Goal: Task Accomplishment & Management: Complete application form

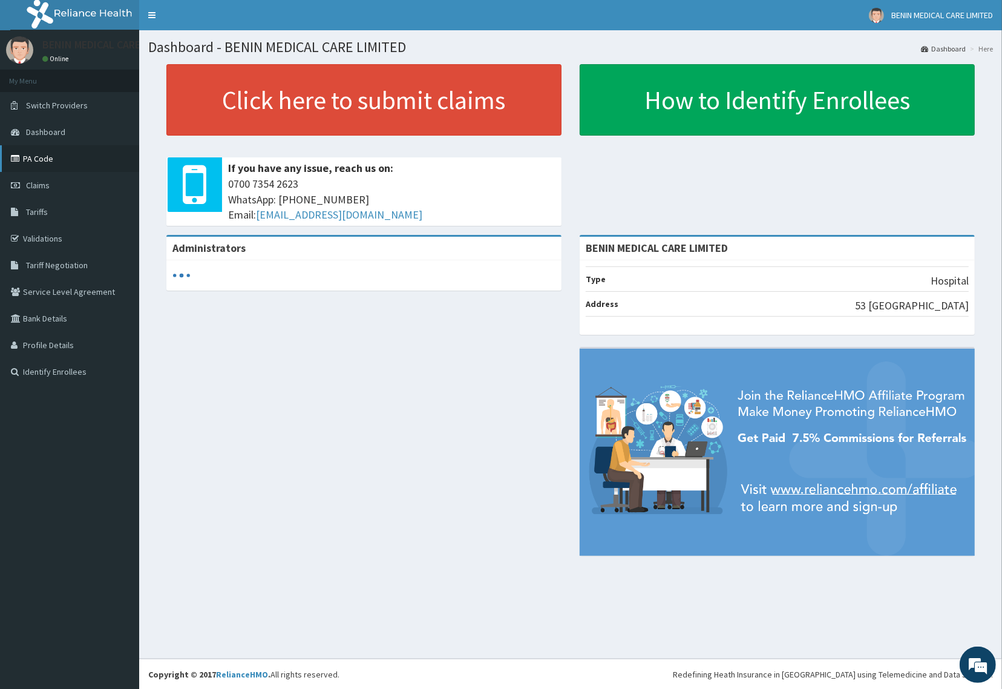
click at [41, 162] on link "PA Code" at bounding box center [69, 158] width 139 height 27
click at [42, 163] on link "PA Code" at bounding box center [69, 158] width 139 height 27
click at [37, 183] on span "Claims" at bounding box center [38, 185] width 24 height 11
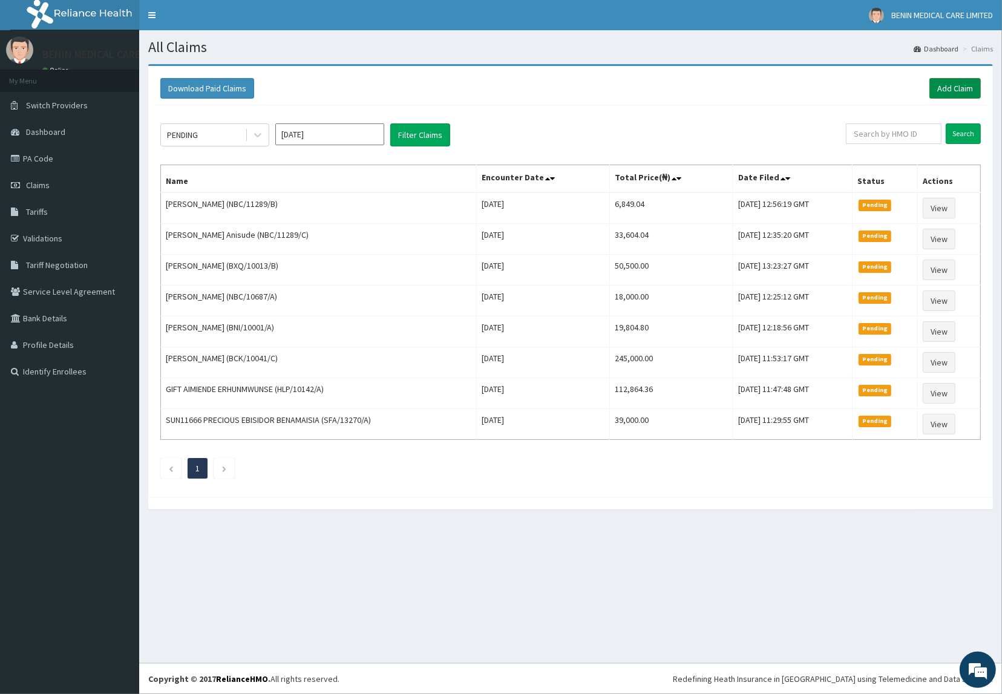
click at [945, 80] on link "Add Claim" at bounding box center [955, 88] width 51 height 21
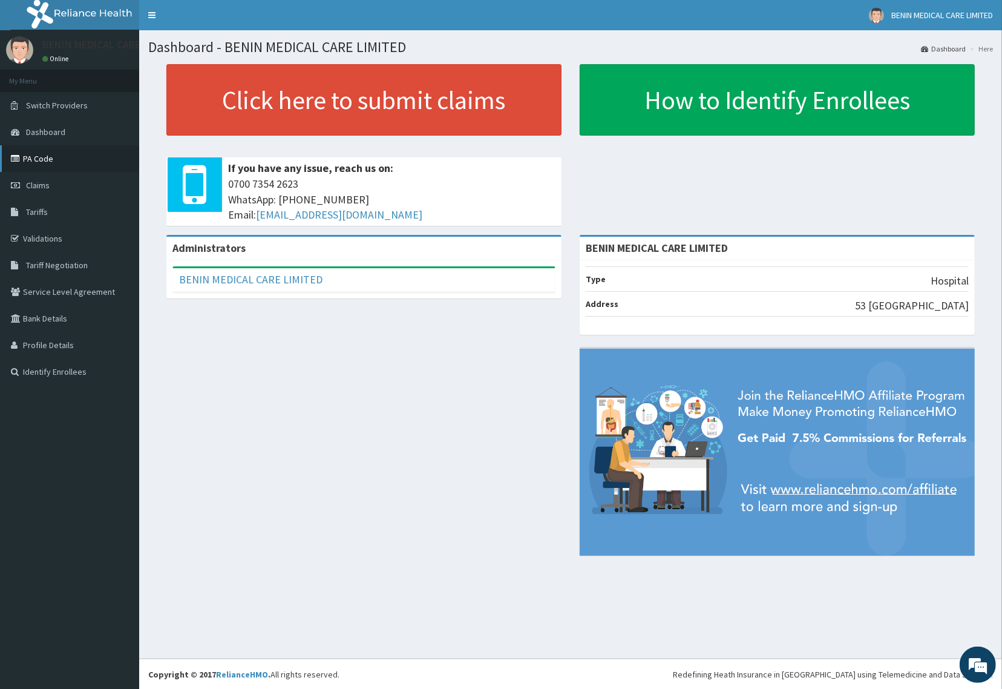
click at [39, 160] on link "PA Code" at bounding box center [69, 158] width 139 height 27
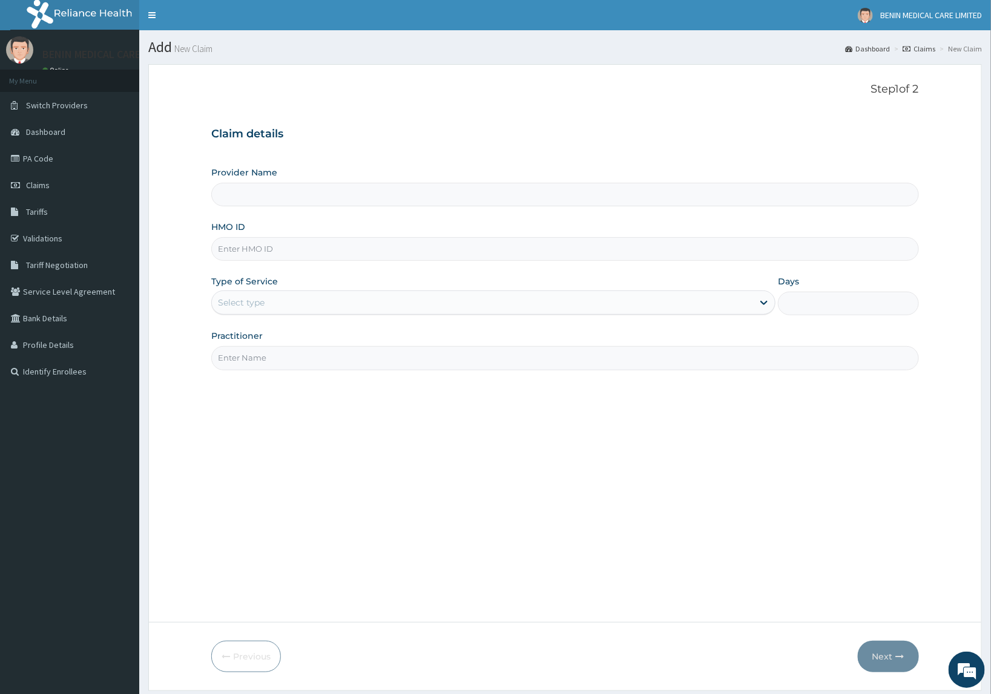
click at [240, 249] on input "HMO ID" at bounding box center [564, 249] width 707 height 24
type input "BENIN MEDICAL CARE LIMITED"
paste input "ENP/10740/B"
type input "ENP/10740/B"
drag, startPoint x: 206, startPoint y: 277, endPoint x: 228, endPoint y: 289, distance: 24.9
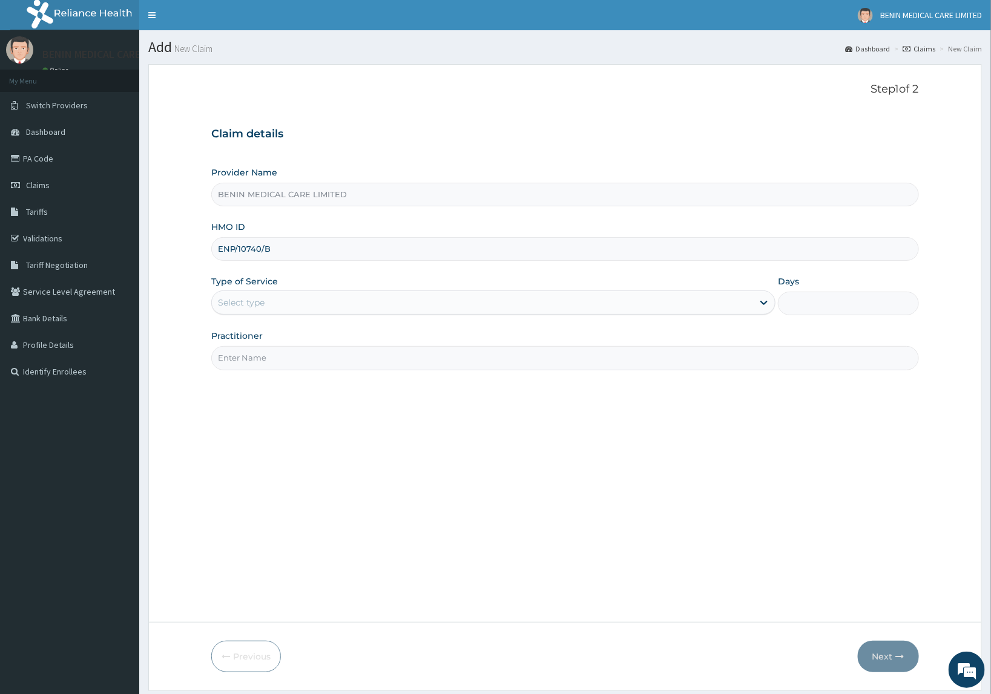
click at [206, 280] on form "Step 1 of 2 Claim details Provider Name BENIN MEDICAL CARE LIMITED HMO ID ENP/1…" at bounding box center [564, 377] width 833 height 626
click at [234, 318] on div "Provider Name BENIN MEDICAL CARE LIMITED HMO ID ENP/10740/B Type of Service Sel…" at bounding box center [564, 267] width 707 height 203
click at [245, 307] on div "Select type" at bounding box center [241, 303] width 47 height 12
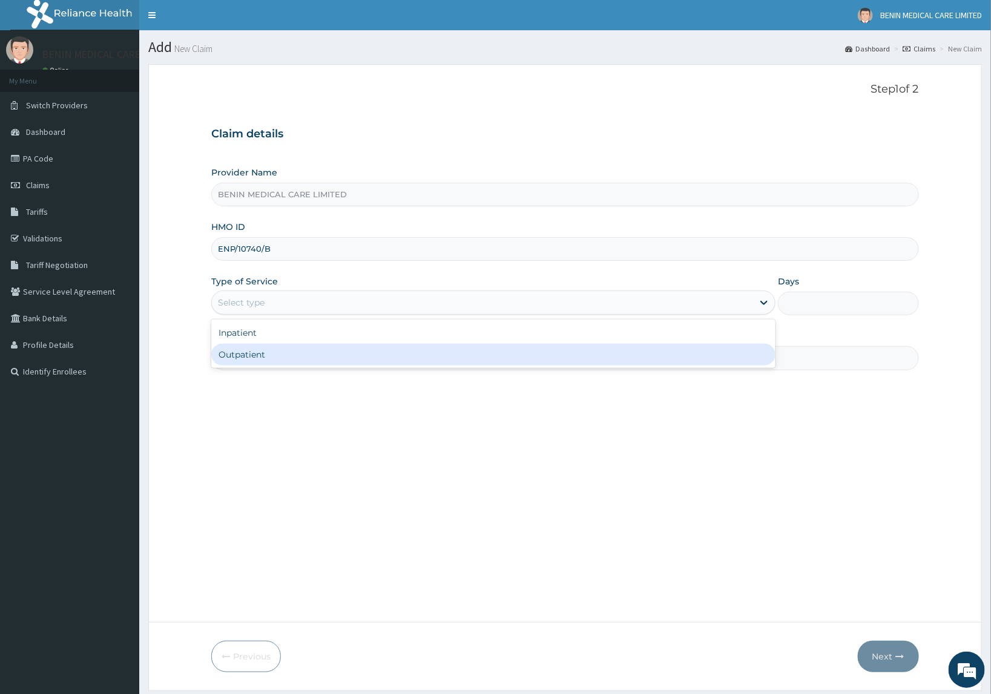
drag, startPoint x: 239, startPoint y: 351, endPoint x: 309, endPoint y: 355, distance: 70.3
click at [263, 353] on div "Outpatient" at bounding box center [493, 355] width 564 height 22
type input "1"
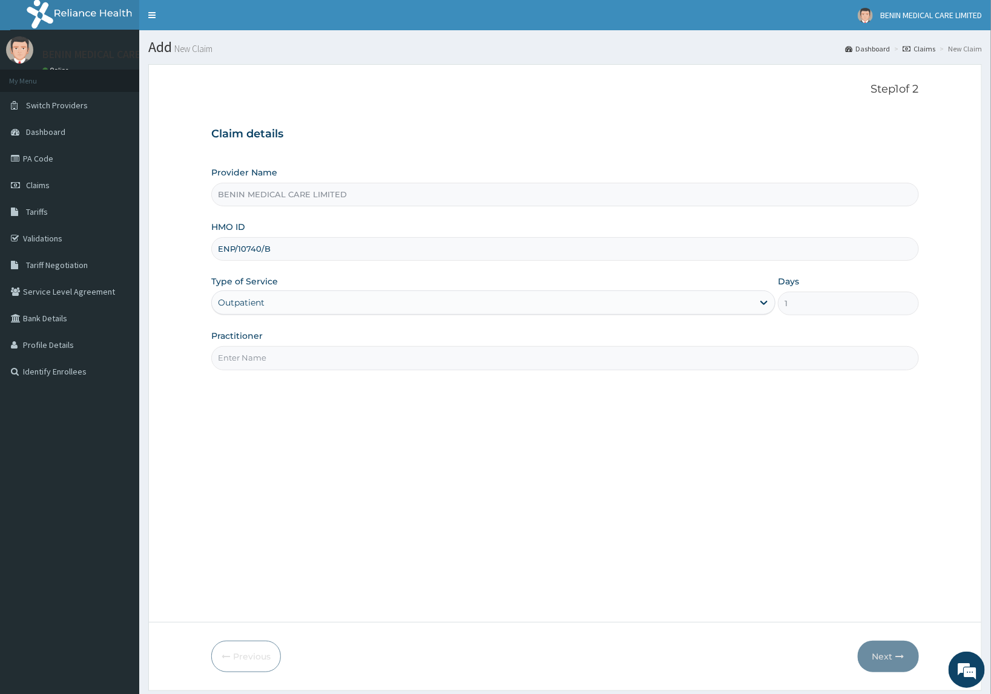
drag, startPoint x: 282, startPoint y: 355, endPoint x: 264, endPoint y: 407, distance: 54.3
click at [287, 359] on input "Practitioner" at bounding box center [564, 358] width 707 height 24
type input "USIOSEFE EHIMWENMA TESLIM"
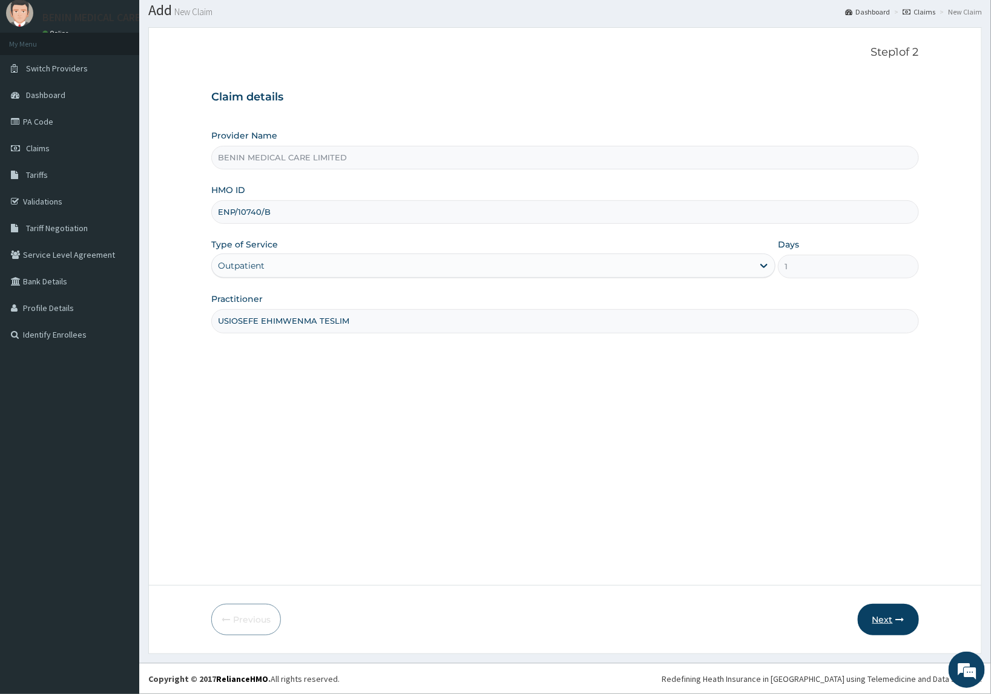
click at [893, 622] on button "Next" at bounding box center [887, 619] width 61 height 31
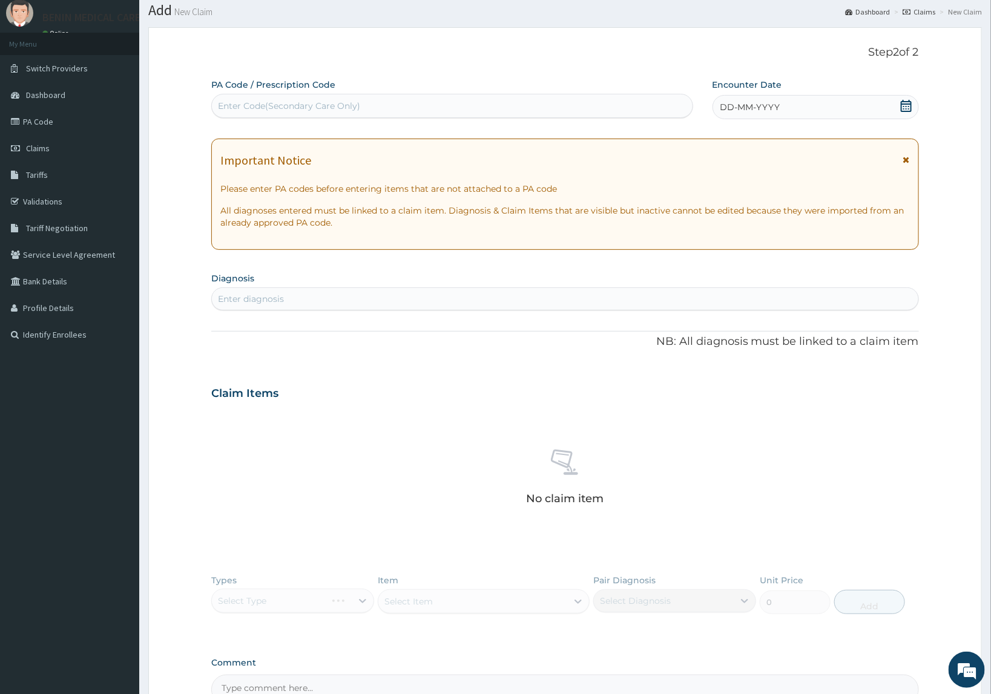
scroll to position [0, 0]
click at [238, 107] on div "Enter Code(Secondary Care Only)" at bounding box center [289, 106] width 142 height 12
paste input "PA/68214C"
type input "PA/68214C"
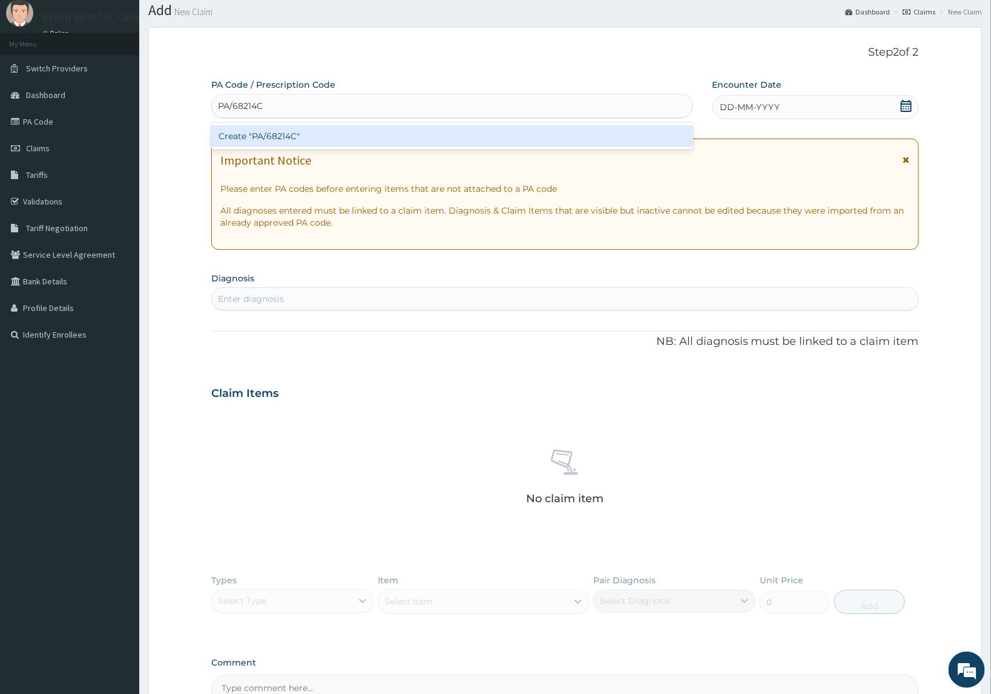
click at [262, 134] on div "Create "PA/68214C"" at bounding box center [452, 136] width 482 height 22
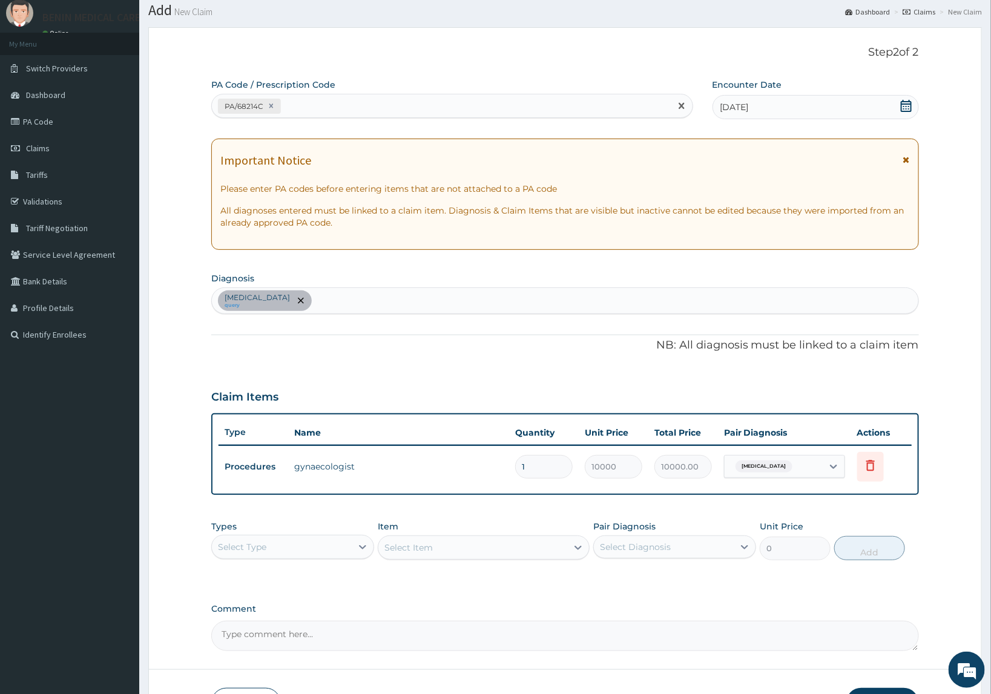
click at [321, 96] on div "PA/68214C" at bounding box center [441, 106] width 459 height 20
paste input "PA/4522F8"
type input "PA/4522F8"
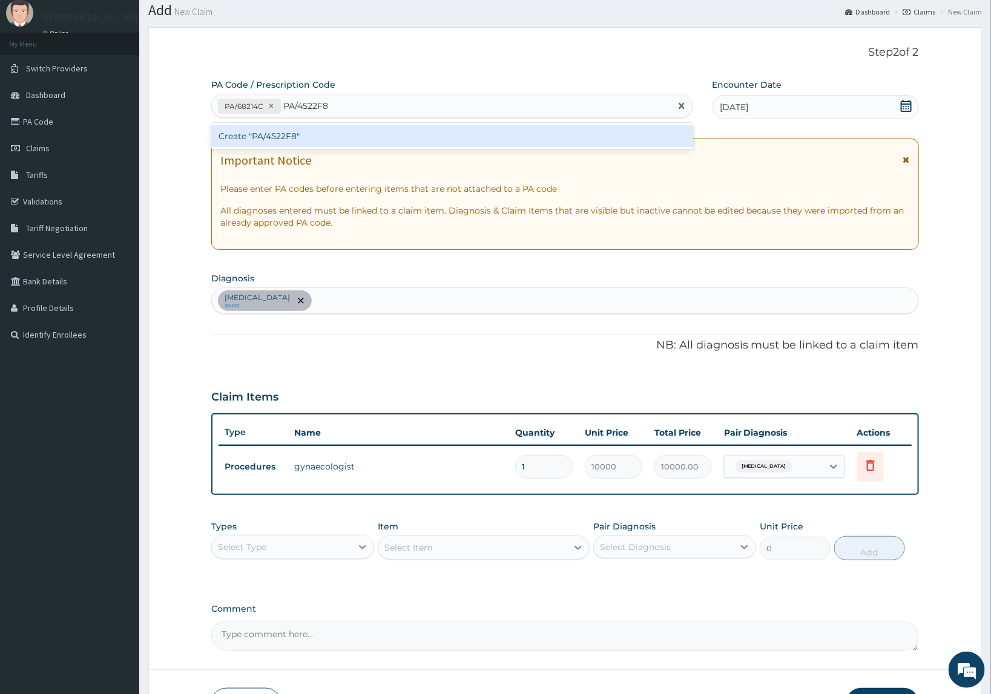
click at [327, 137] on div "Create "PA/4522F8"" at bounding box center [452, 136] width 482 height 22
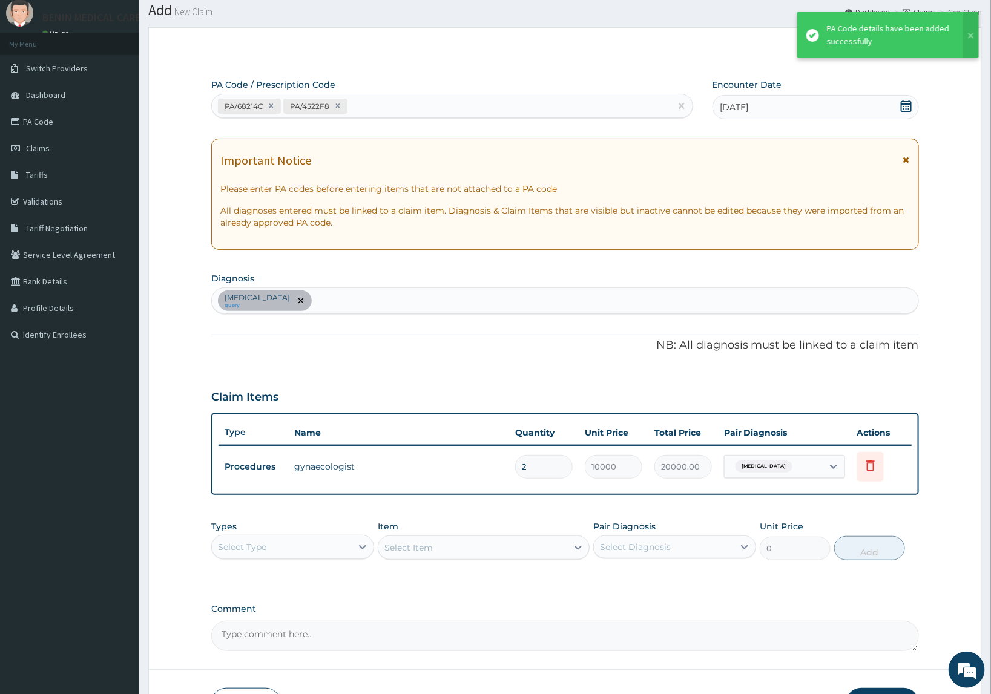
drag, startPoint x: 545, startPoint y: 464, endPoint x: 454, endPoint y: 458, distance: 90.3
click at [455, 459] on tr "Procedures gynaecologist 2 10000 20000.00 Missed abortion Delete" at bounding box center [564, 467] width 693 height 42
type input "1"
type input "10000.00"
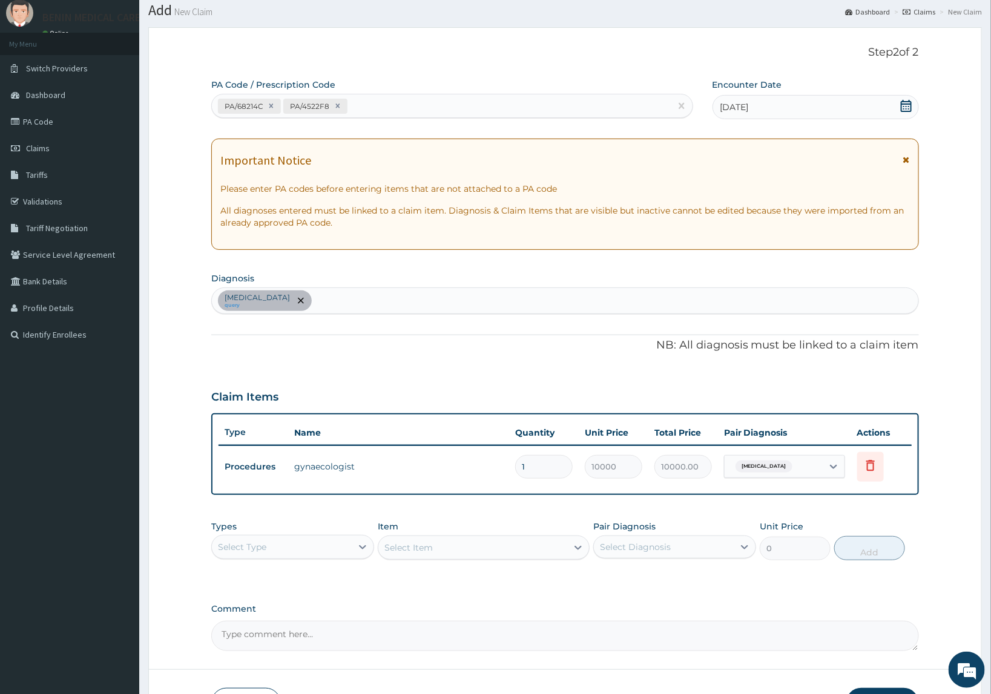
type input "1"
click at [419, 515] on div "Types Select Type Item Select Item Pair Diagnosis Select Diagnosis Unit Price 0…" at bounding box center [564, 540] width 707 height 52
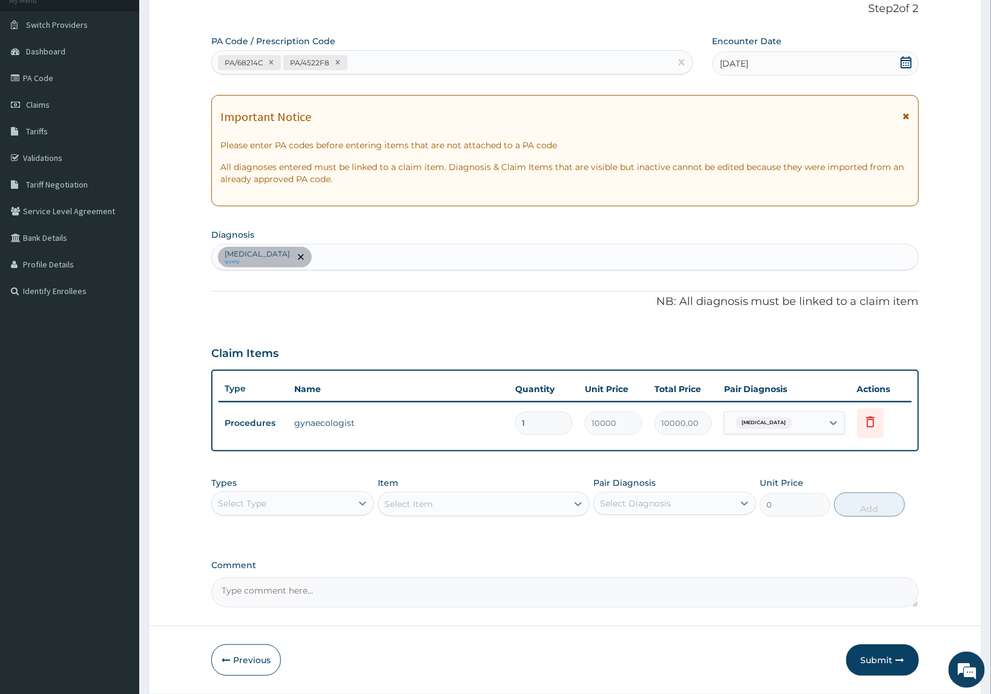
scroll to position [120, 0]
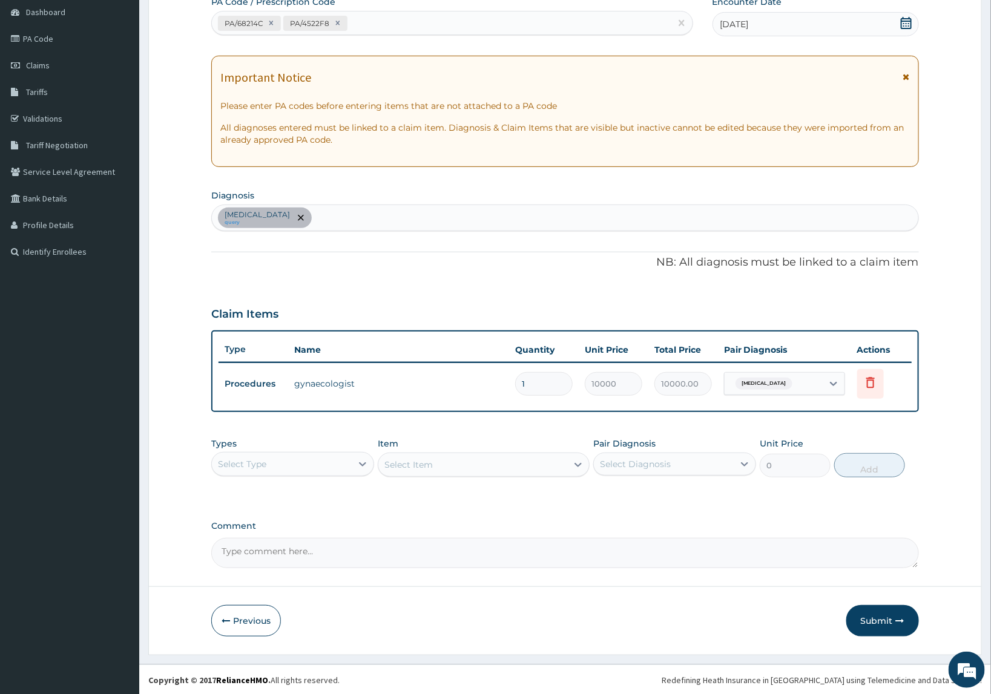
drag, startPoint x: 864, startPoint y: 626, endPoint x: 26, endPoint y: 620, distance: 837.6
click at [856, 622] on button "Submit" at bounding box center [882, 620] width 73 height 31
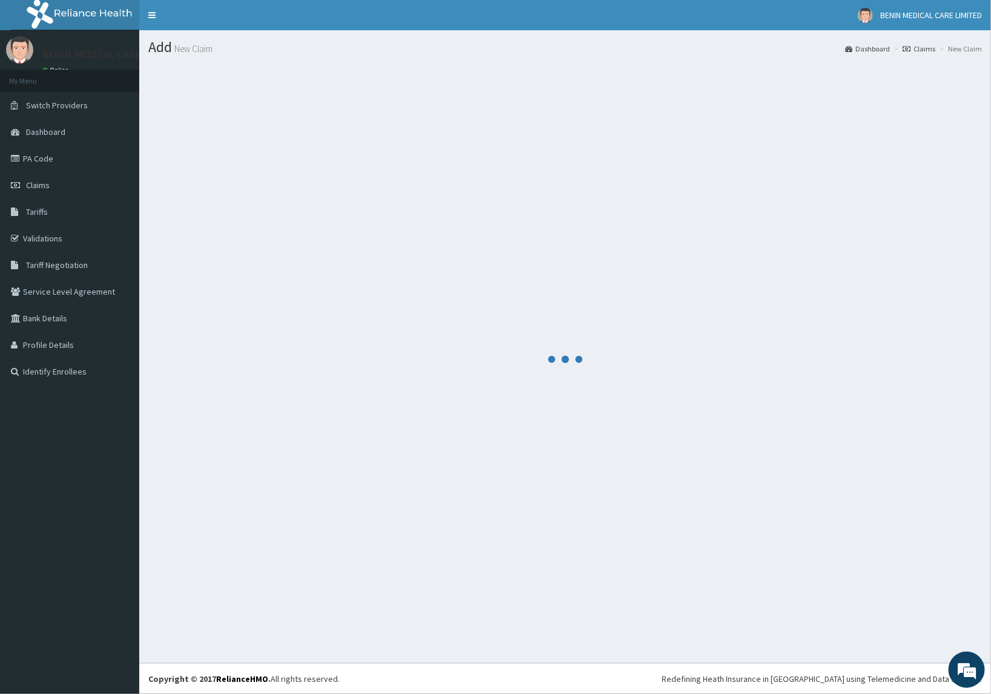
scroll to position [0, 0]
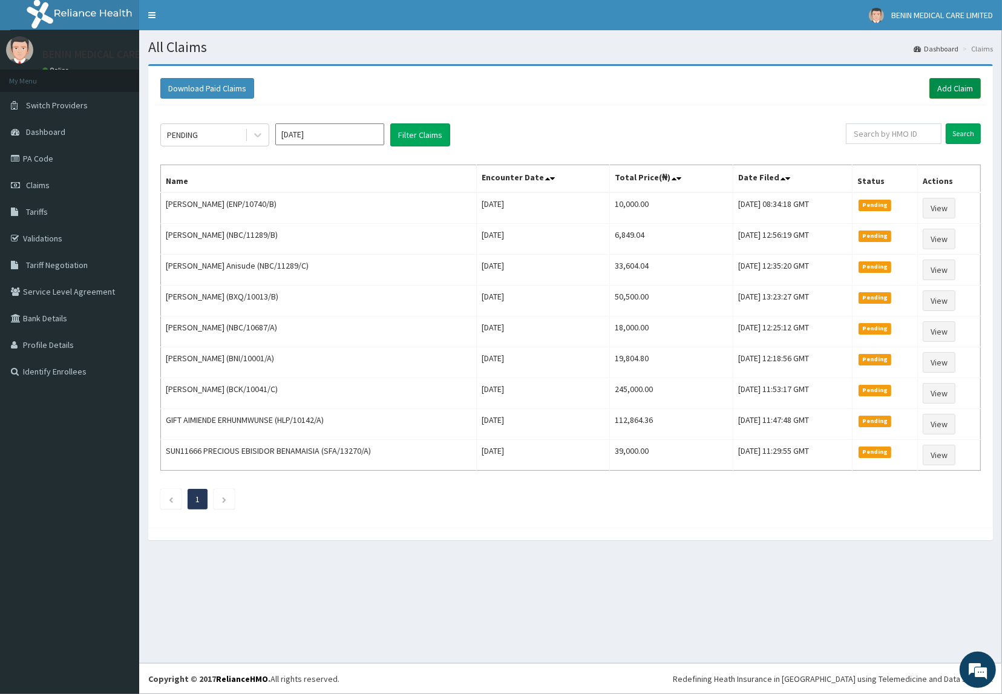
click at [947, 91] on link "Add Claim" at bounding box center [955, 88] width 51 height 21
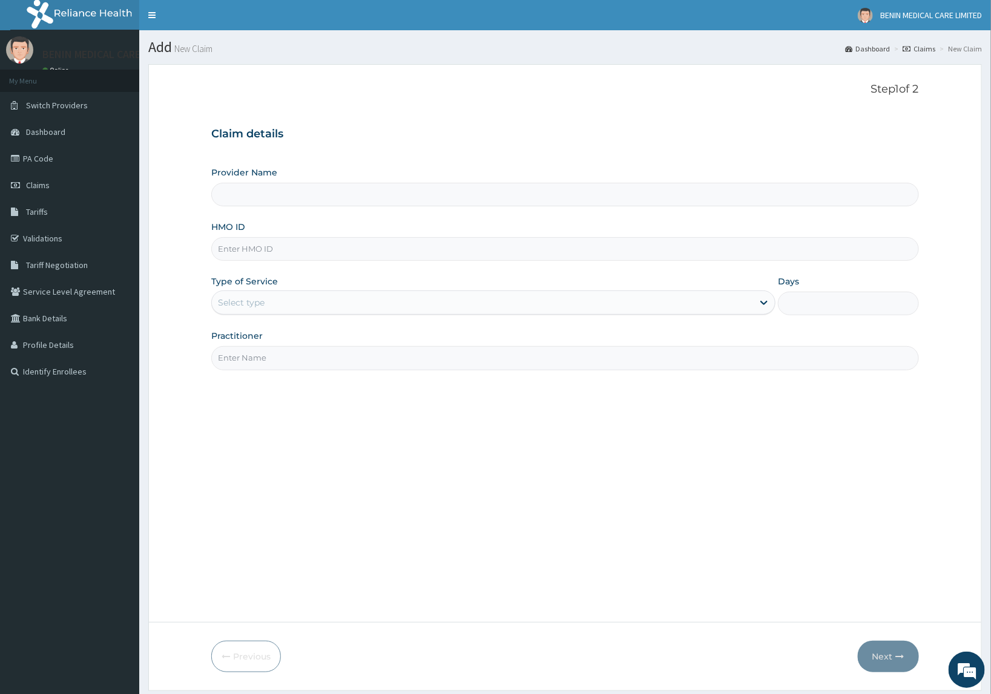
type input "BENIN MEDICAL CARE LIMITED"
click at [249, 255] on input "HMO ID" at bounding box center [564, 249] width 707 height 24
paste input "BWI/10171/B"
click at [233, 246] on input "BWI/10171/B" at bounding box center [564, 249] width 707 height 24
type input "BWI/10171/B"
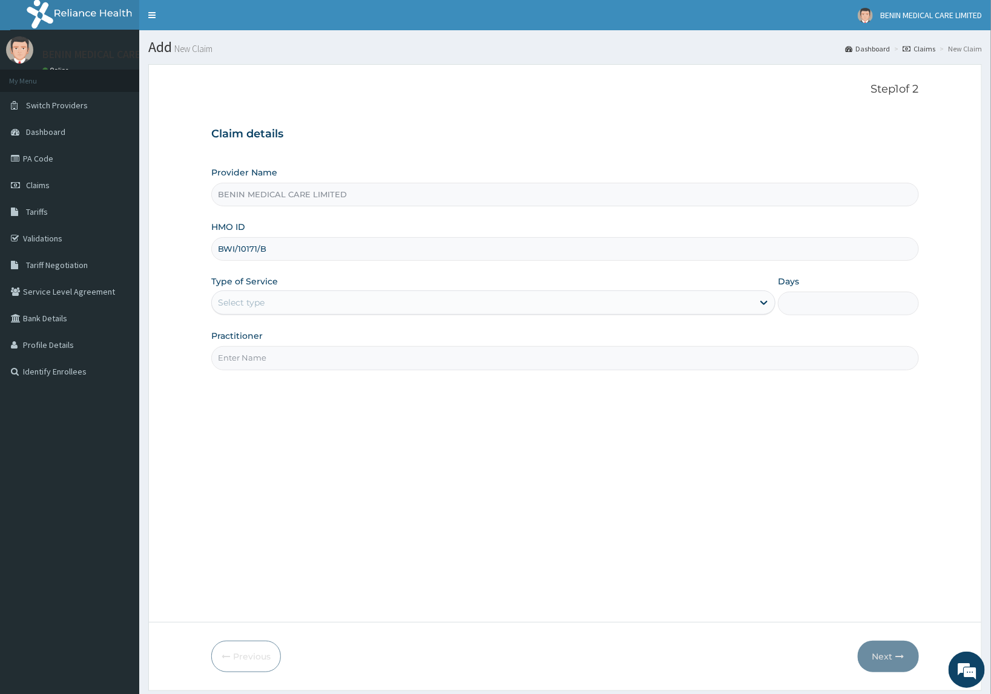
drag, startPoint x: 191, startPoint y: 275, endPoint x: 180, endPoint y: 321, distance: 47.1
click at [183, 284] on form "Step 1 of 2 Claim details Provider Name BENIN MEDICAL CARE LIMITED HMO ID BWI/1…" at bounding box center [564, 377] width 833 height 626
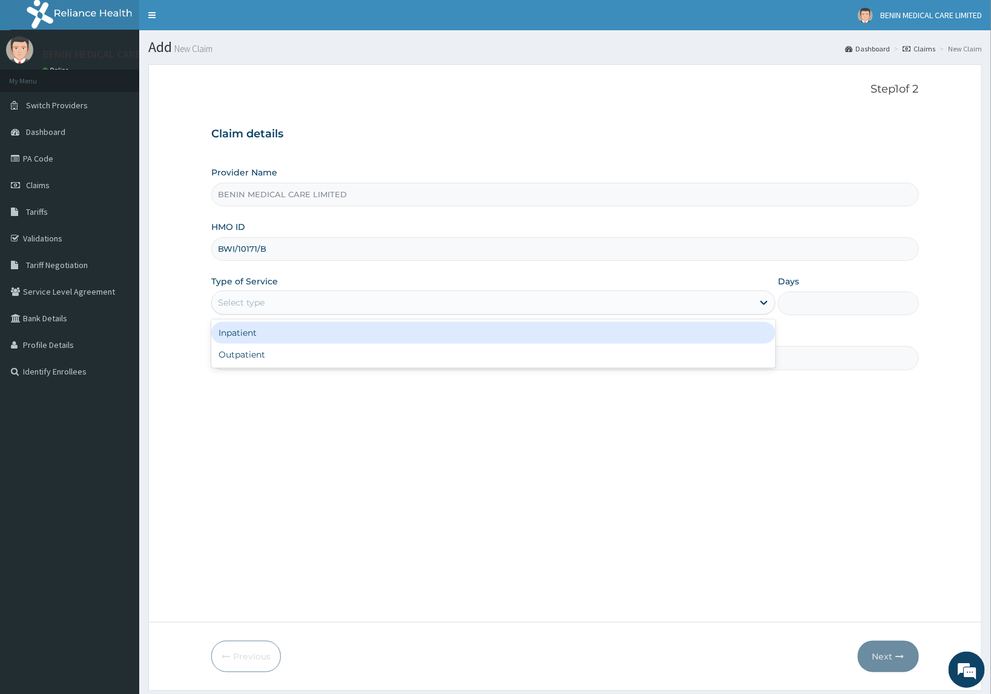
drag, startPoint x: 225, startPoint y: 304, endPoint x: 277, endPoint y: 319, distance: 53.6
click at [226, 306] on div "Select type" at bounding box center [241, 303] width 47 height 12
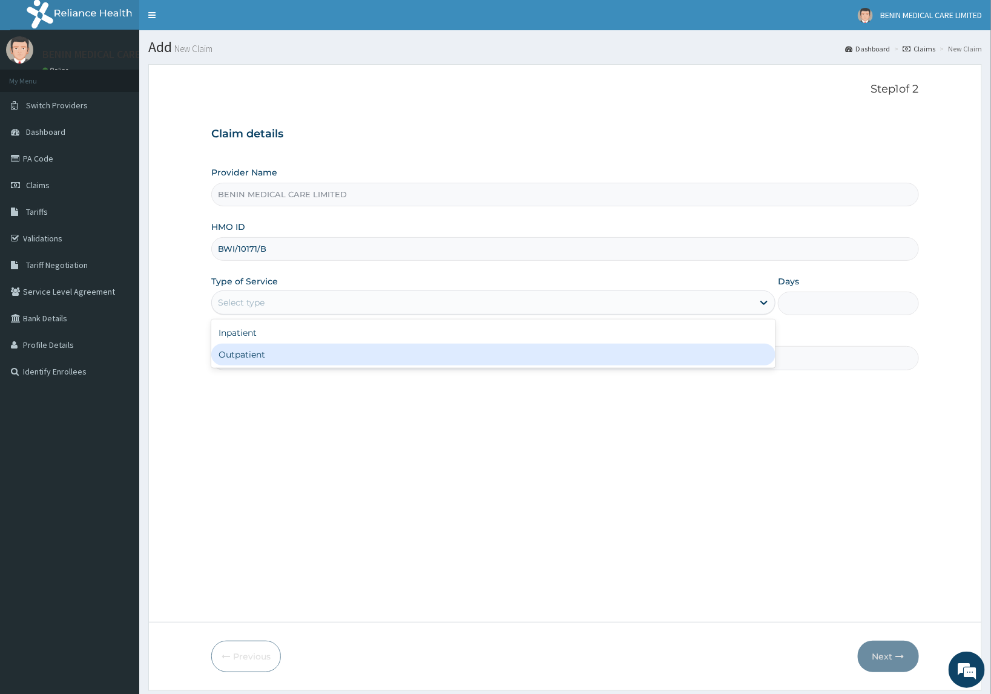
drag, startPoint x: 268, startPoint y: 366, endPoint x: 271, endPoint y: 356, distance: 10.6
click at [268, 363] on div "Outpatient" at bounding box center [493, 355] width 564 height 22
type input "1"
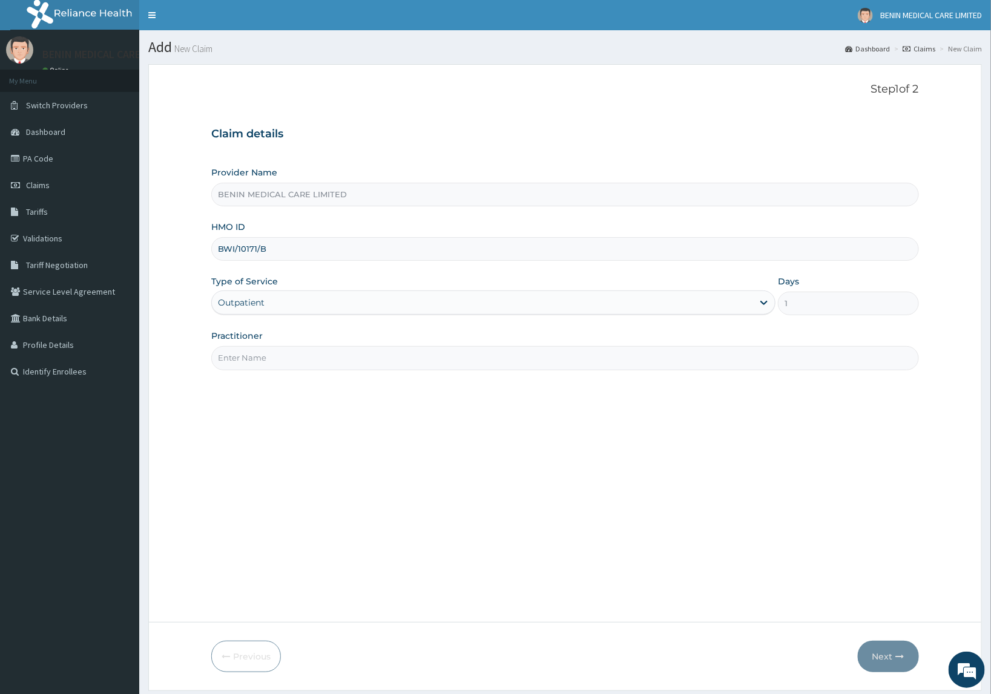
drag, startPoint x: 242, startPoint y: 366, endPoint x: 297, endPoint y: 370, distance: 55.2
click at [263, 367] on input "Practitioner" at bounding box center [564, 358] width 707 height 24
type input "USIOSEFE EHIMWENMA TESLIM"
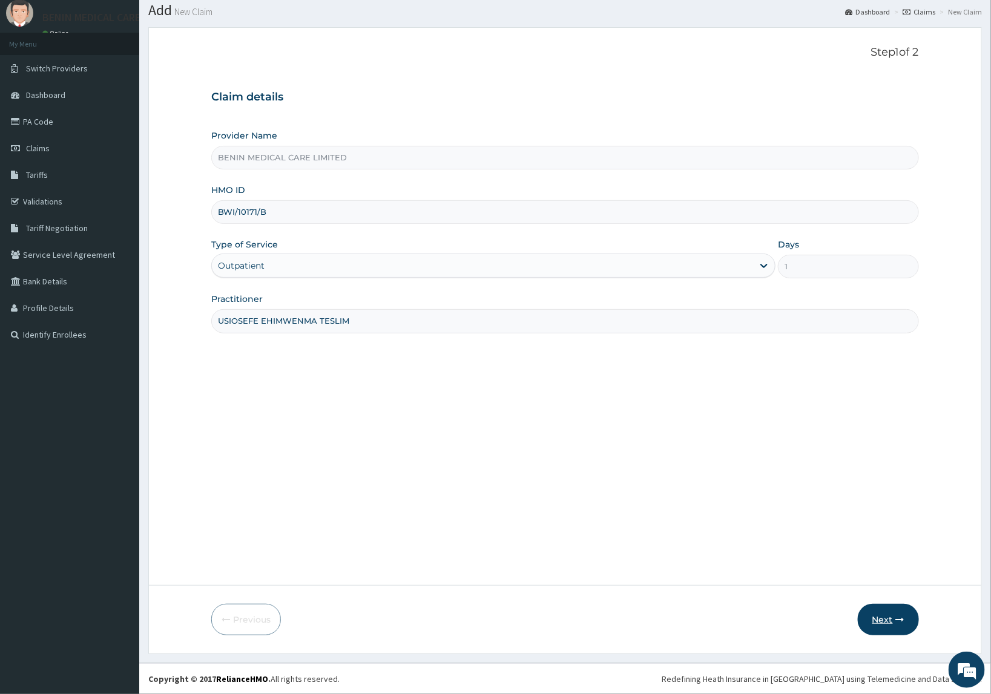
click at [888, 622] on button "Next" at bounding box center [887, 619] width 61 height 31
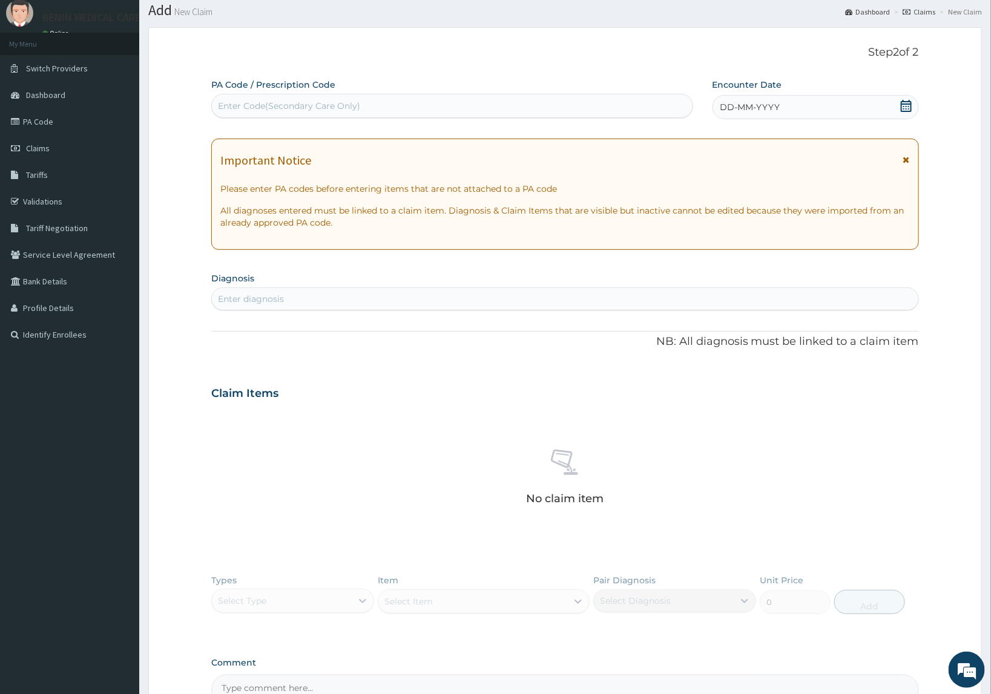
click at [277, 300] on div "Enter diagnosis" at bounding box center [251, 299] width 66 height 12
type input "malaria"
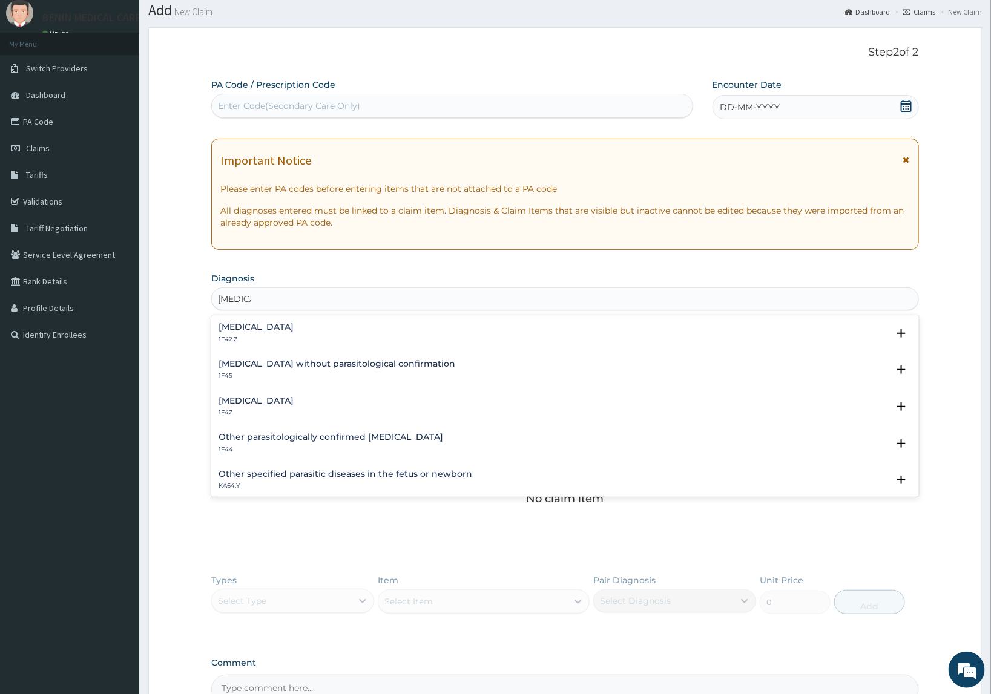
drag, startPoint x: 231, startPoint y: 401, endPoint x: 230, endPoint y: 407, distance: 6.1
click at [230, 407] on div "Malaria, unspecified 1F4Z" at bounding box center [255, 406] width 75 height 21
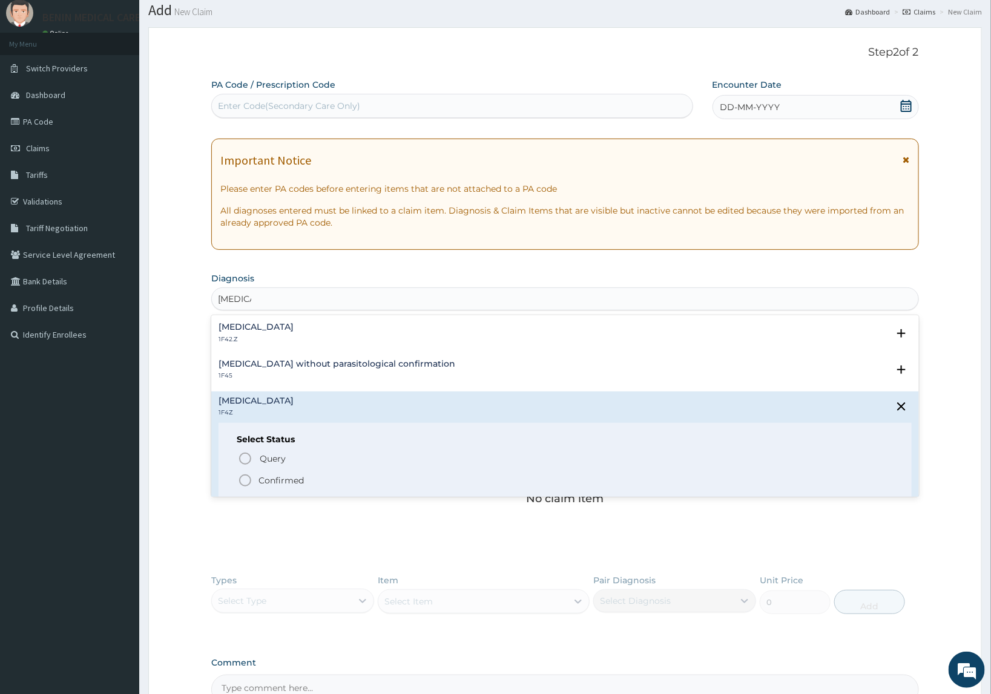
click at [240, 476] on icon "status option filled" at bounding box center [245, 480] width 15 height 15
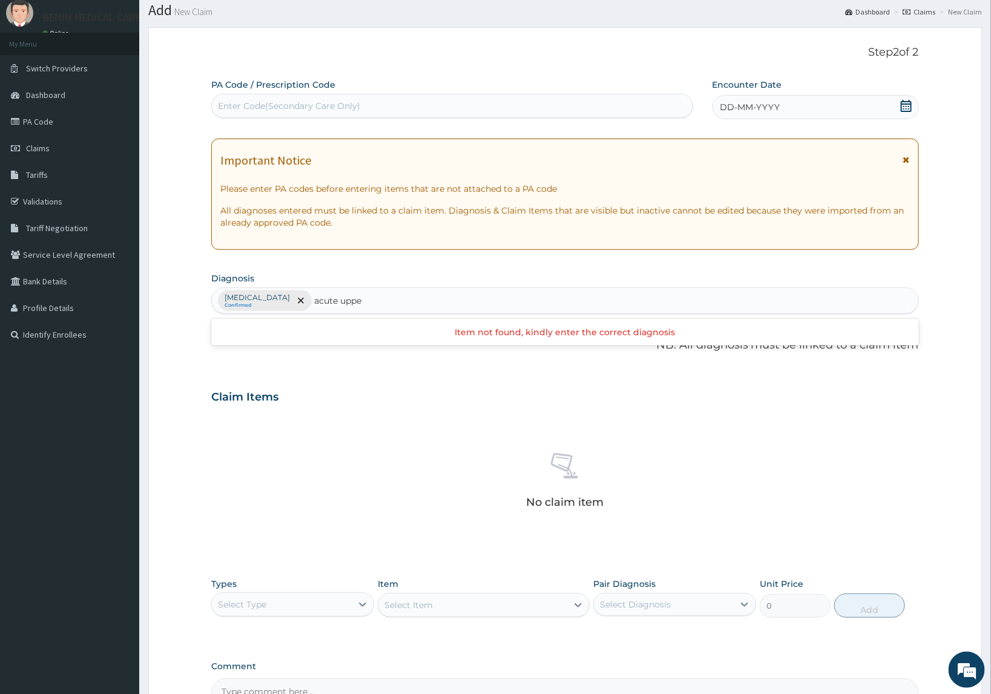
type input "acute upper"
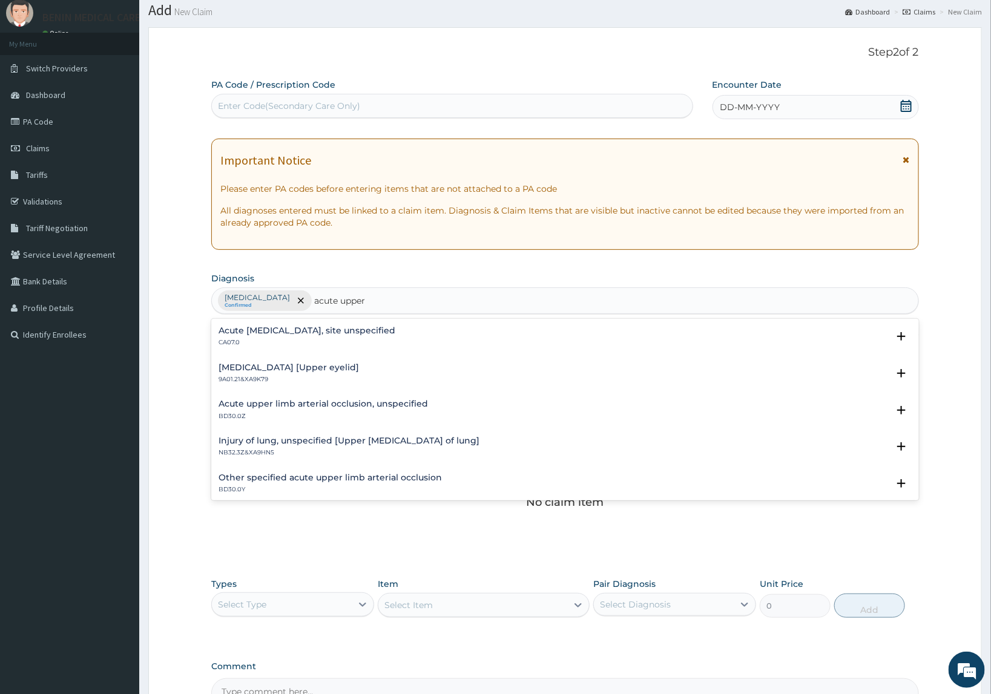
drag, startPoint x: 246, startPoint y: 332, endPoint x: 200, endPoint y: 380, distance: 66.4
click at [246, 331] on h4 "Acute upper respiratory infection, site unspecified" at bounding box center [306, 330] width 177 height 9
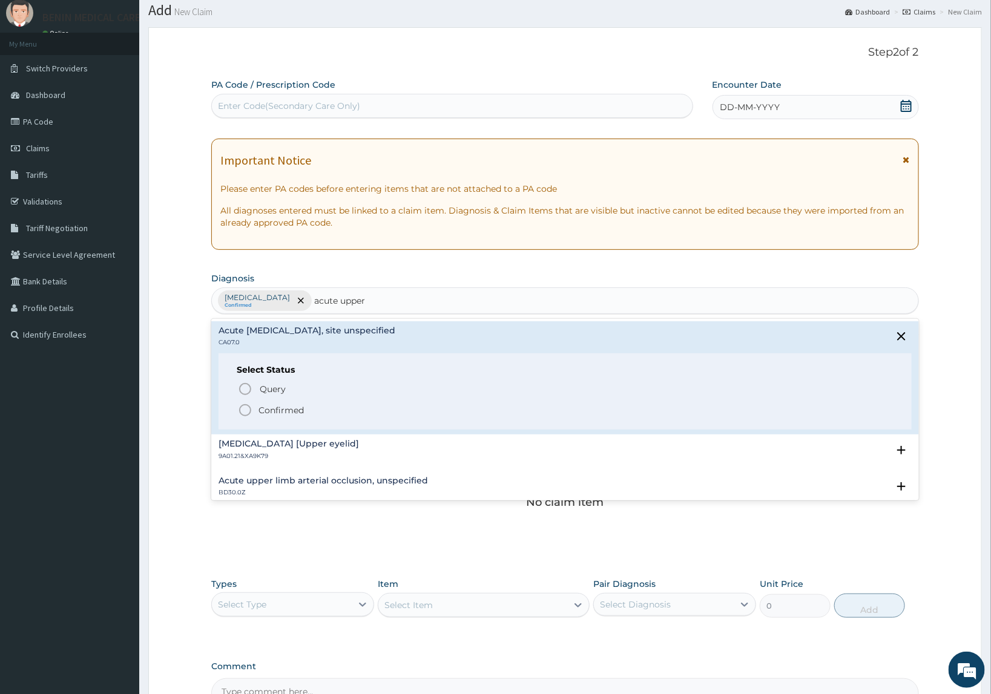
click at [249, 407] on circle "status option filled" at bounding box center [245, 410] width 11 height 11
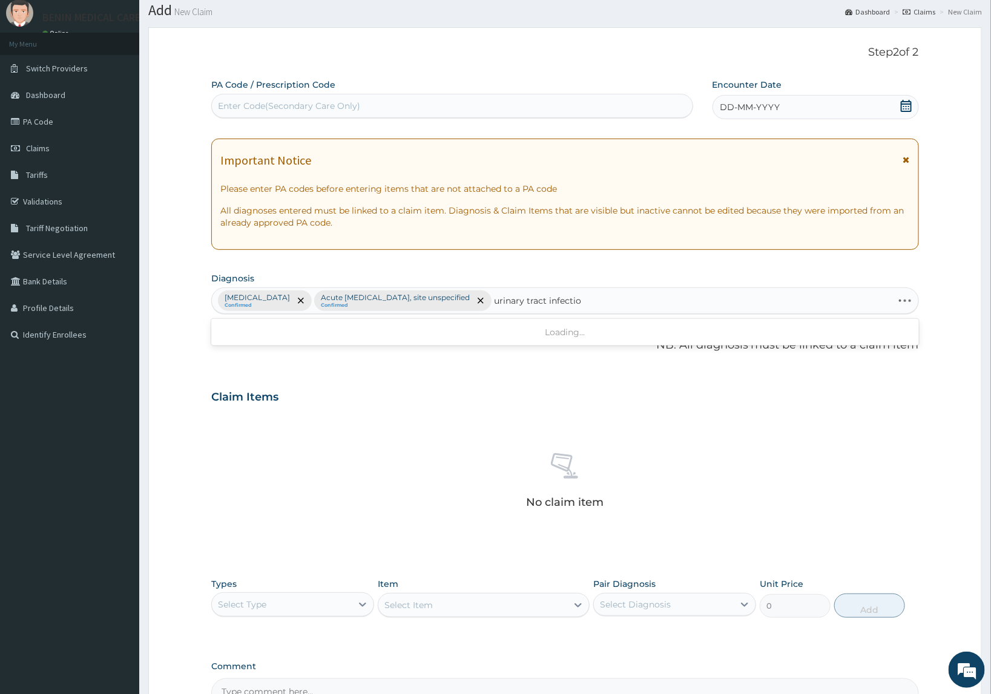
type input "urinary tract infection"
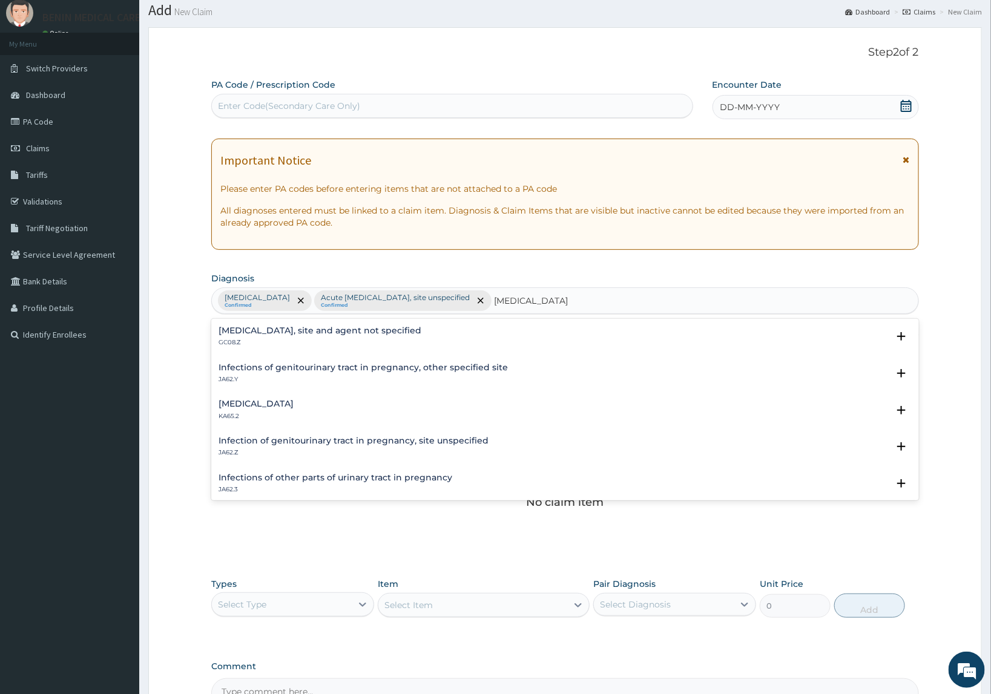
click at [235, 343] on p "GC08.Z" at bounding box center [319, 342] width 203 height 8
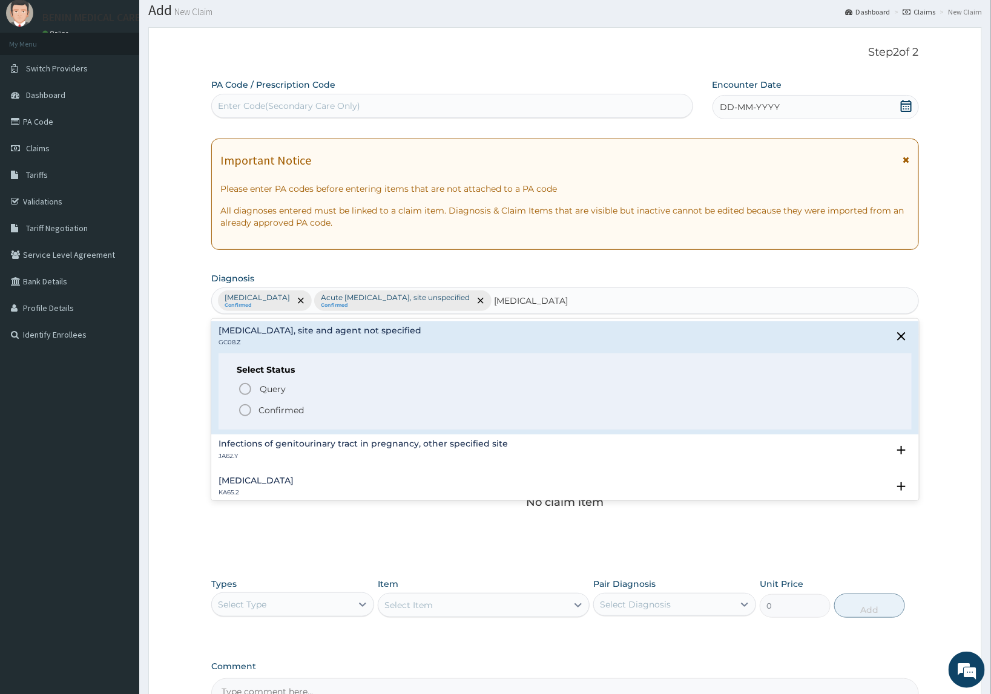
click at [238, 405] on icon "status option filled" at bounding box center [245, 410] width 15 height 15
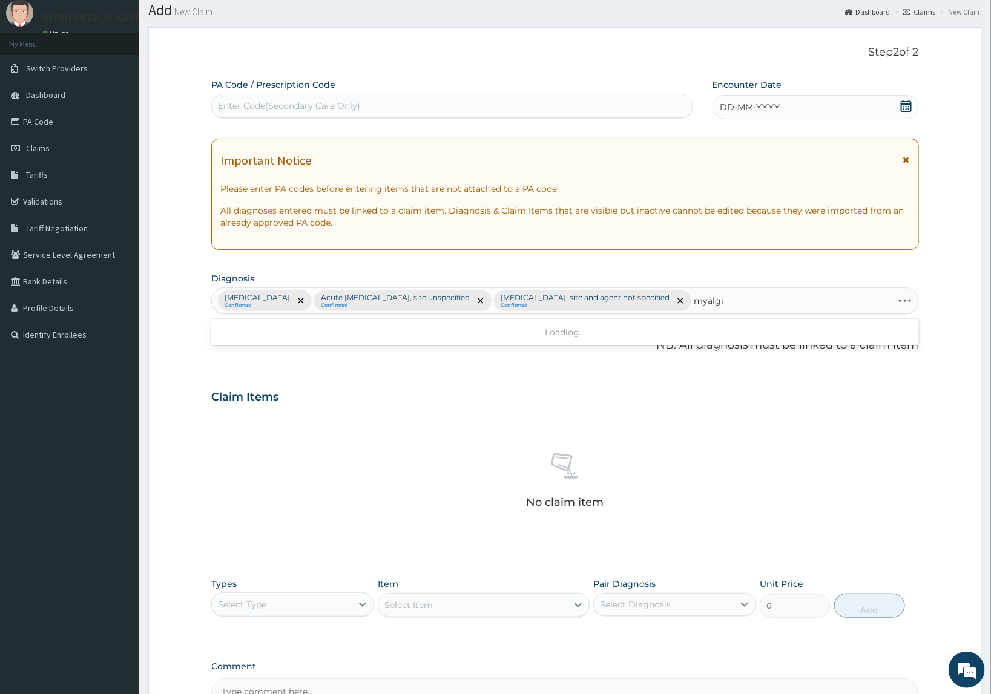
type input "myalgia"
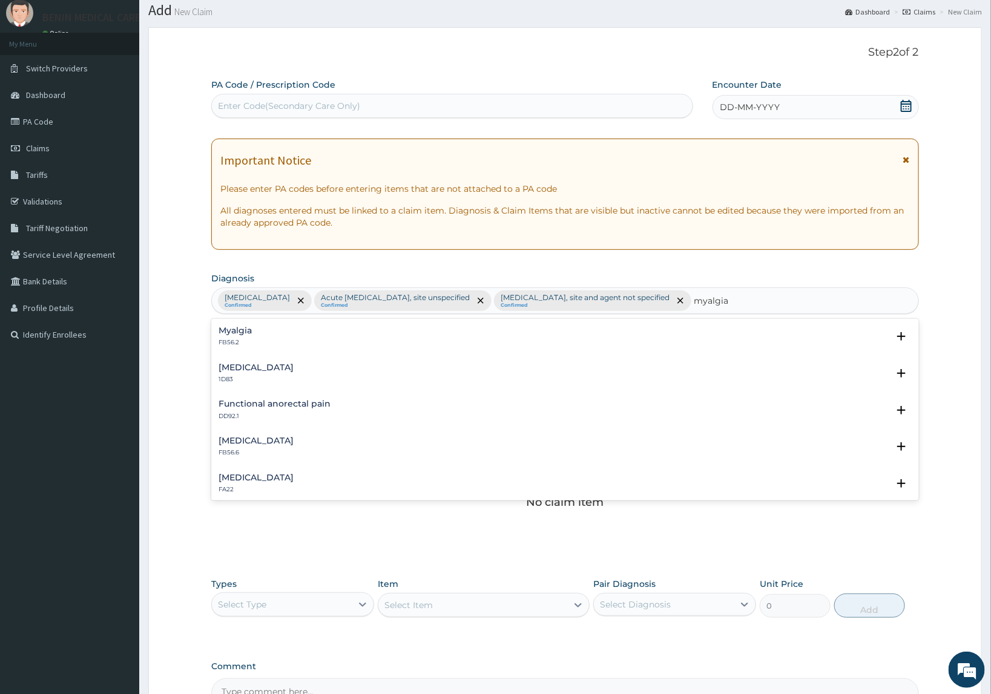
click at [231, 341] on p "FB56.2" at bounding box center [234, 342] width 33 height 8
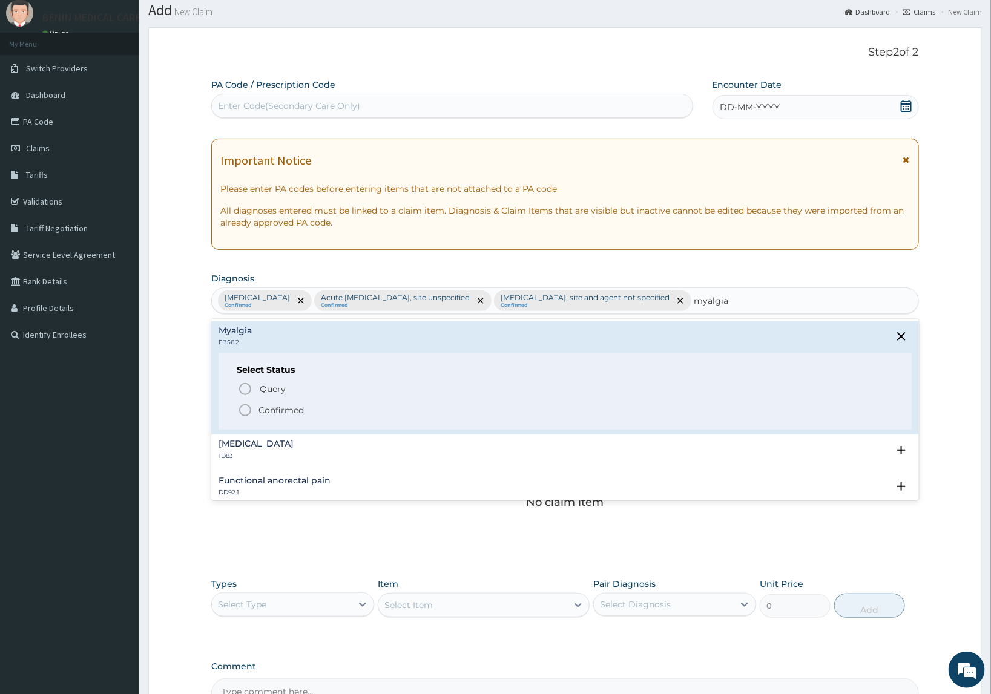
click at [241, 413] on circle "status option filled" at bounding box center [245, 410] width 11 height 11
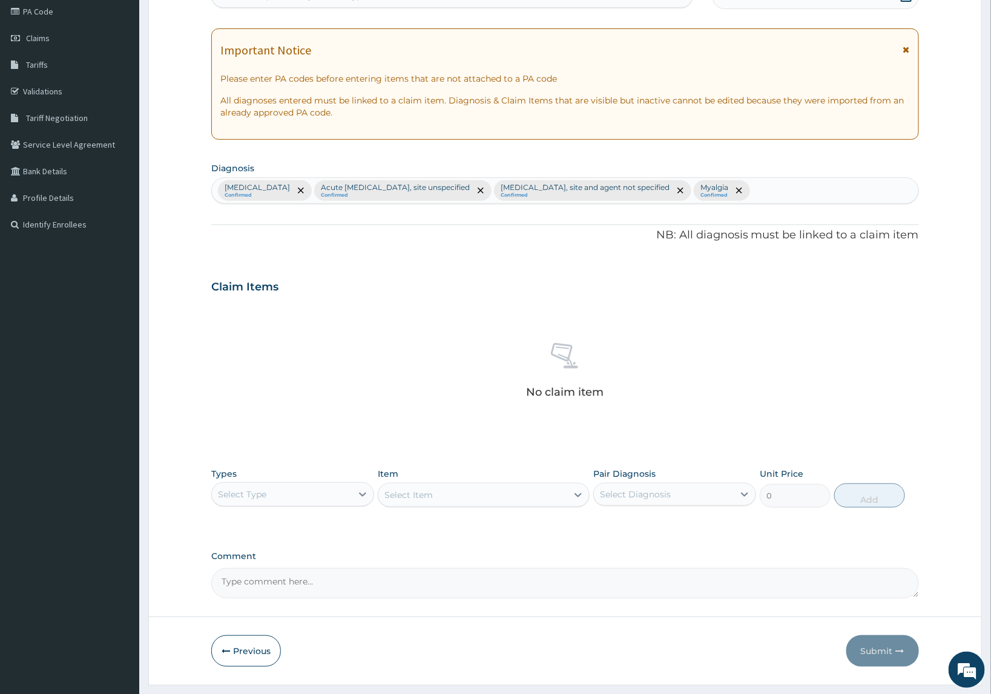
scroll to position [179, 0]
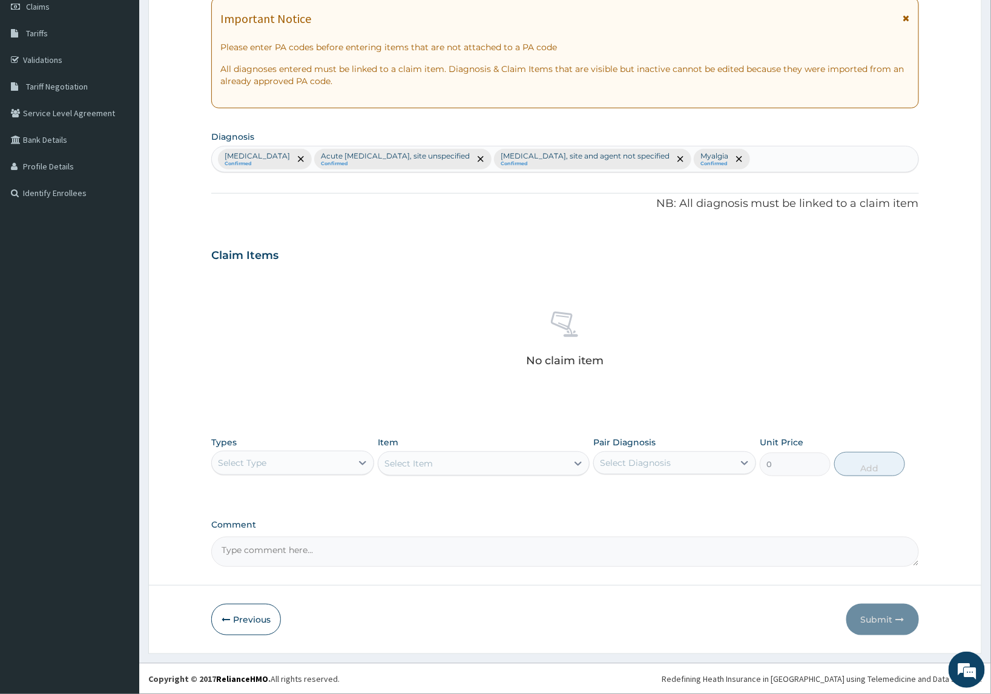
click at [293, 462] on div "Select Type" at bounding box center [282, 462] width 140 height 19
click at [267, 530] on div "Procedures" at bounding box center [292, 537] width 163 height 22
click at [488, 464] on div "Select Item" at bounding box center [472, 463] width 189 height 19
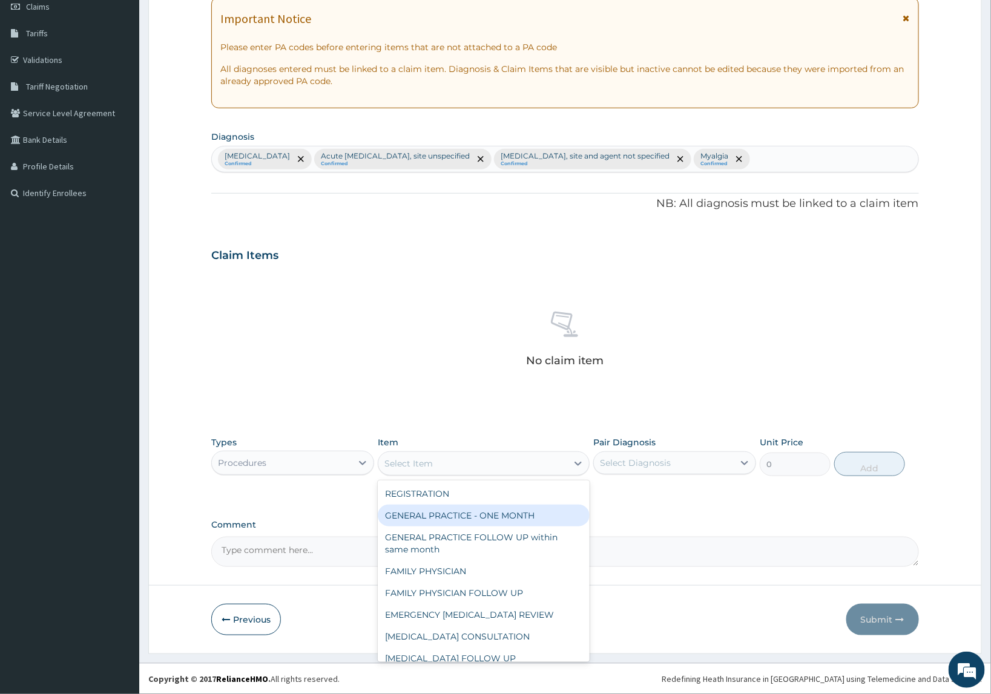
click at [427, 512] on div "GENERAL PRACTICE - ONE MONTH" at bounding box center [484, 516] width 212 height 22
type input "1500"
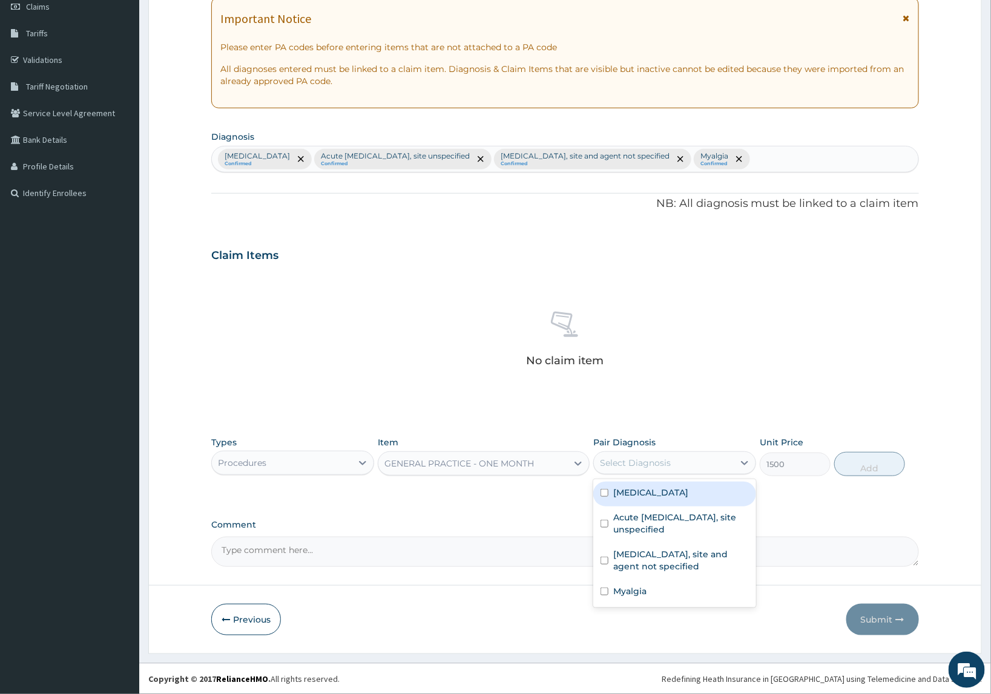
click at [664, 465] on div "Select Diagnosis" at bounding box center [635, 463] width 71 height 12
drag, startPoint x: 629, startPoint y: 494, endPoint x: 640, endPoint y: 511, distance: 20.7
click at [630, 494] on label "[MEDICAL_DATA]" at bounding box center [650, 493] width 75 height 12
checkbox input "true"
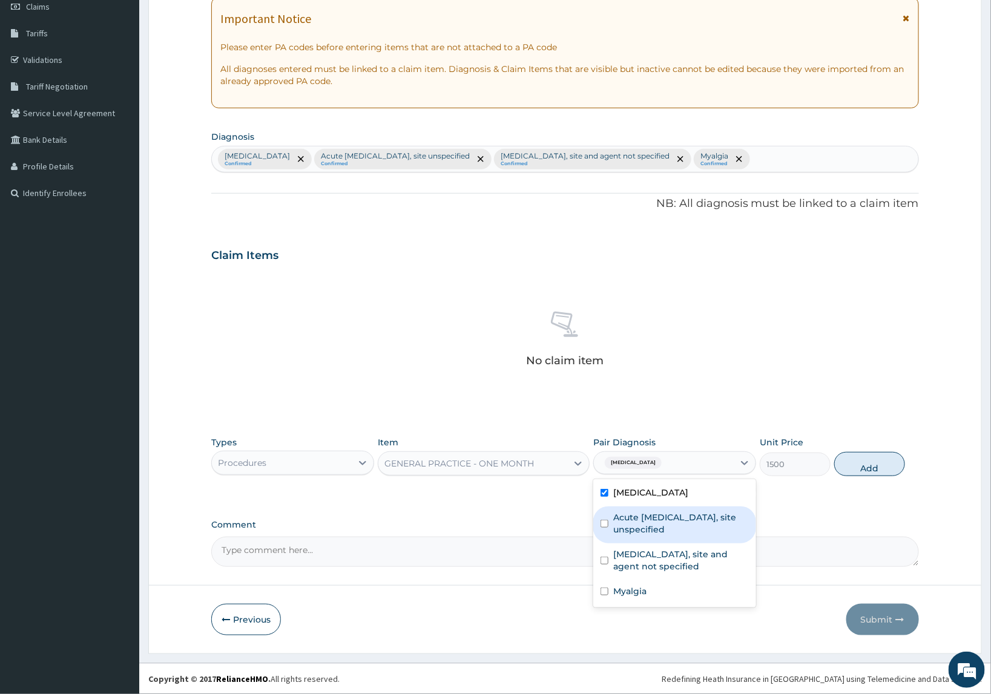
drag, startPoint x: 637, startPoint y: 516, endPoint x: 748, endPoint y: 492, distance: 113.4
click at [672, 516] on label "Acute [MEDICAL_DATA], site unspecified" at bounding box center [681, 523] width 136 height 24
checkbox input "true"
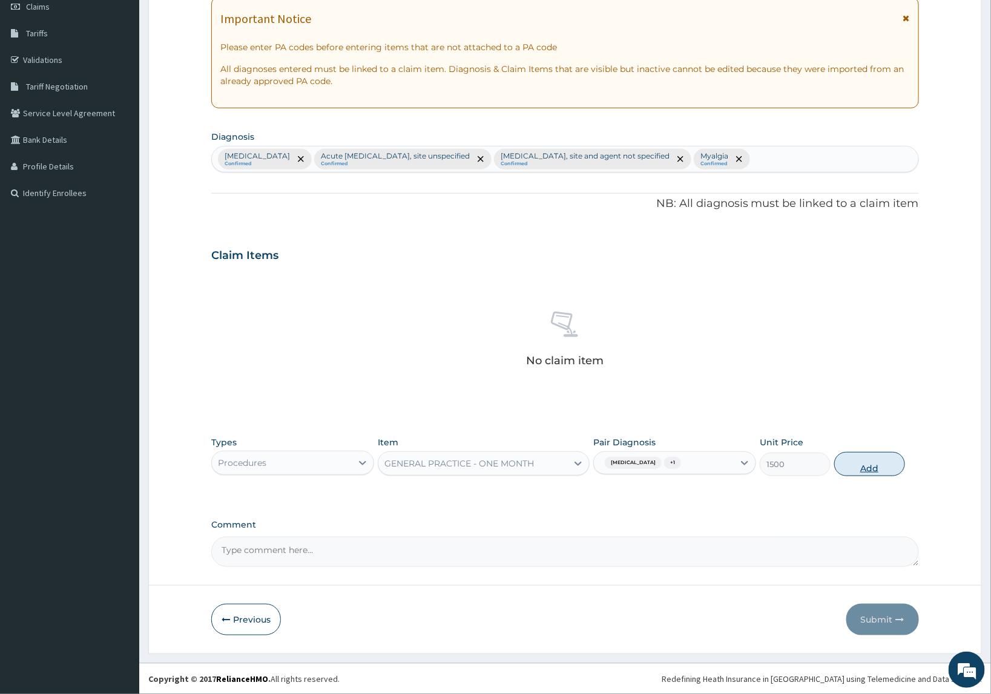
click at [844, 464] on button "Add" at bounding box center [869, 464] width 71 height 24
type input "0"
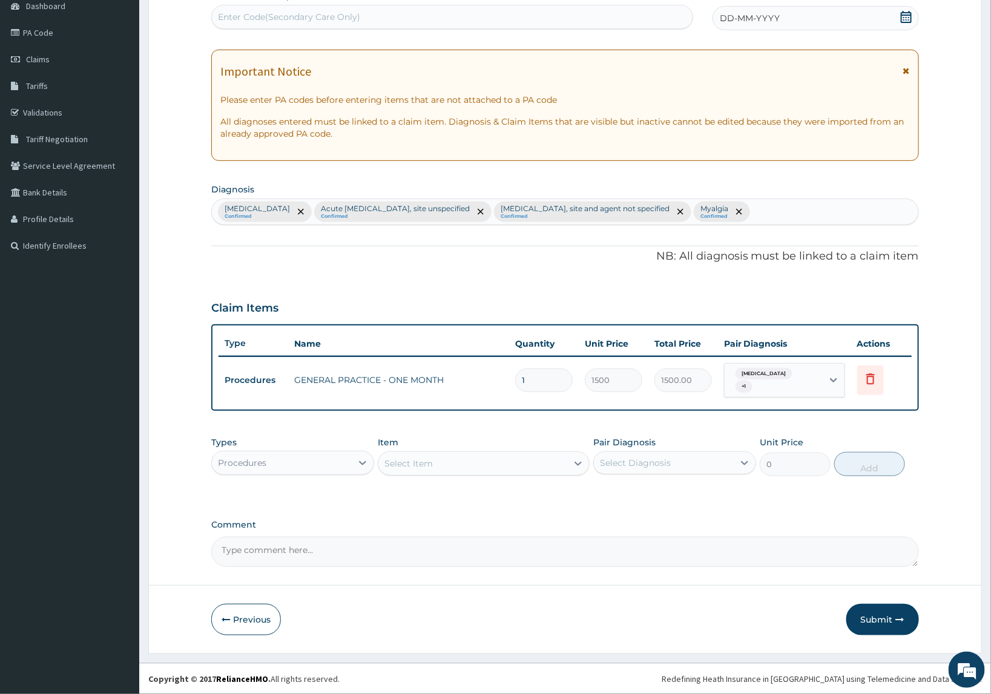
scroll to position [125, 0]
click at [819, 214] on div "Malaria, unspecified Confirmed Acute upper respiratory infection, site unspecif…" at bounding box center [565, 212] width 706 height 25
type input "sepsis"
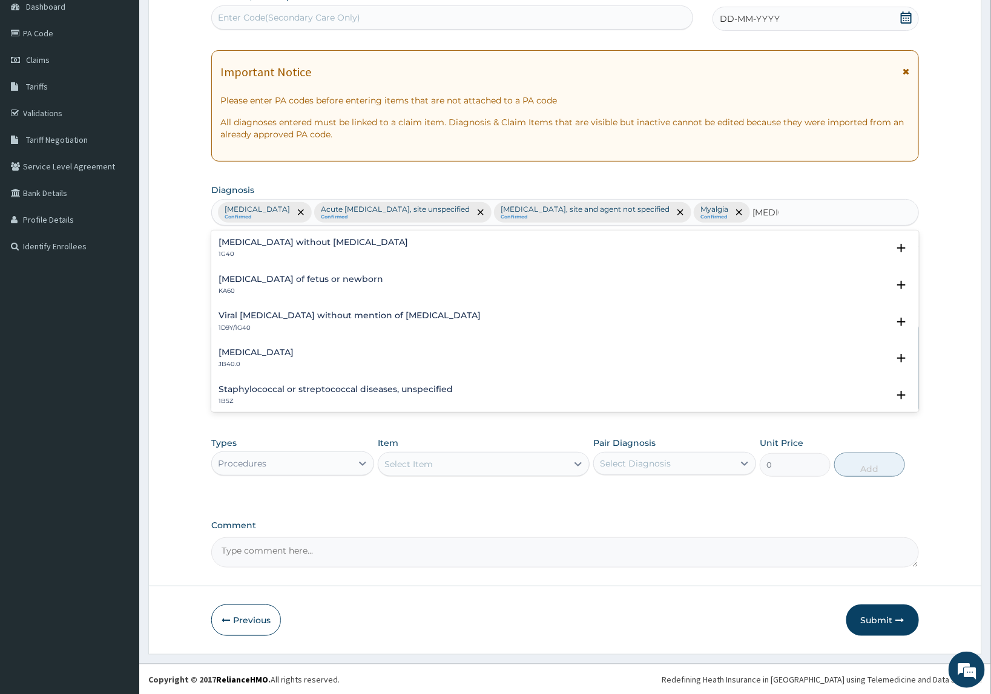
click at [292, 241] on h4 "Sepsis without septic shock" at bounding box center [312, 242] width 189 height 9
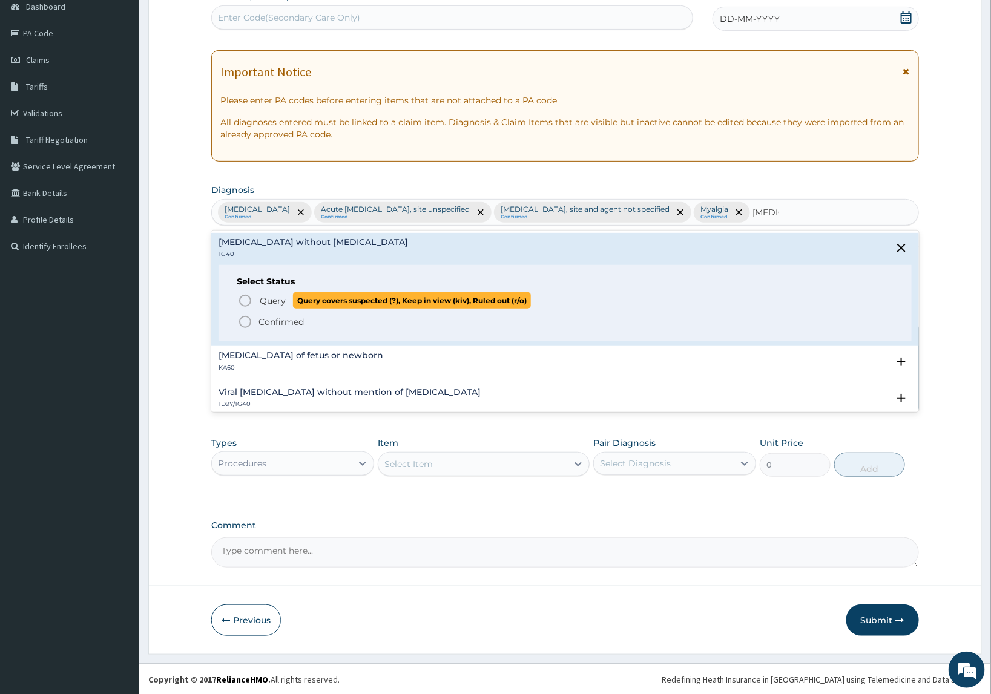
click at [243, 297] on circle "status option query" at bounding box center [245, 300] width 11 height 11
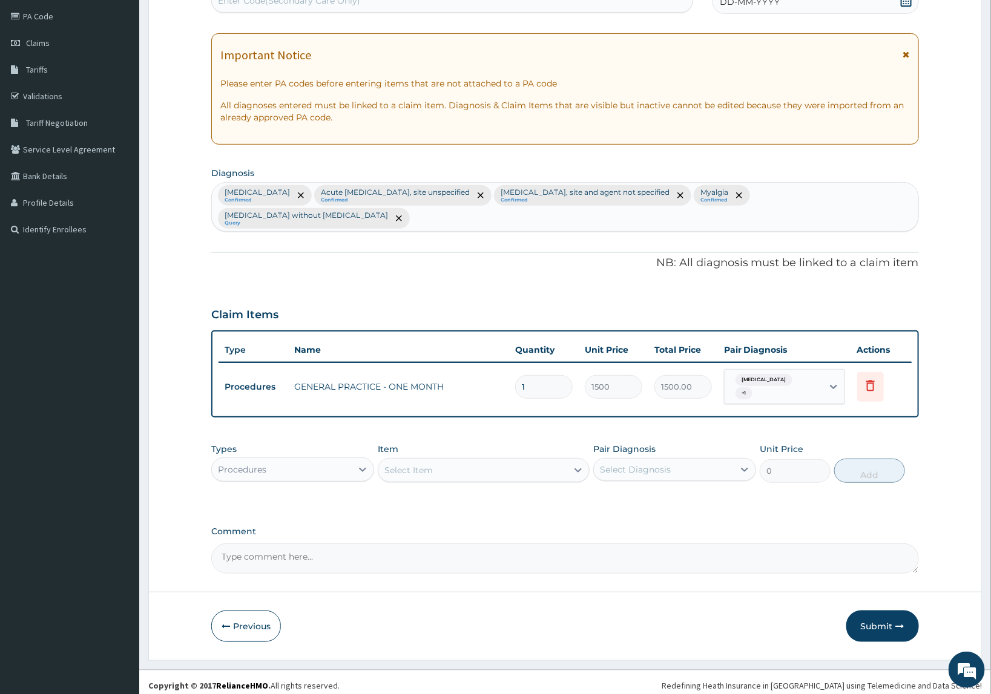
scroll to position [149, 0]
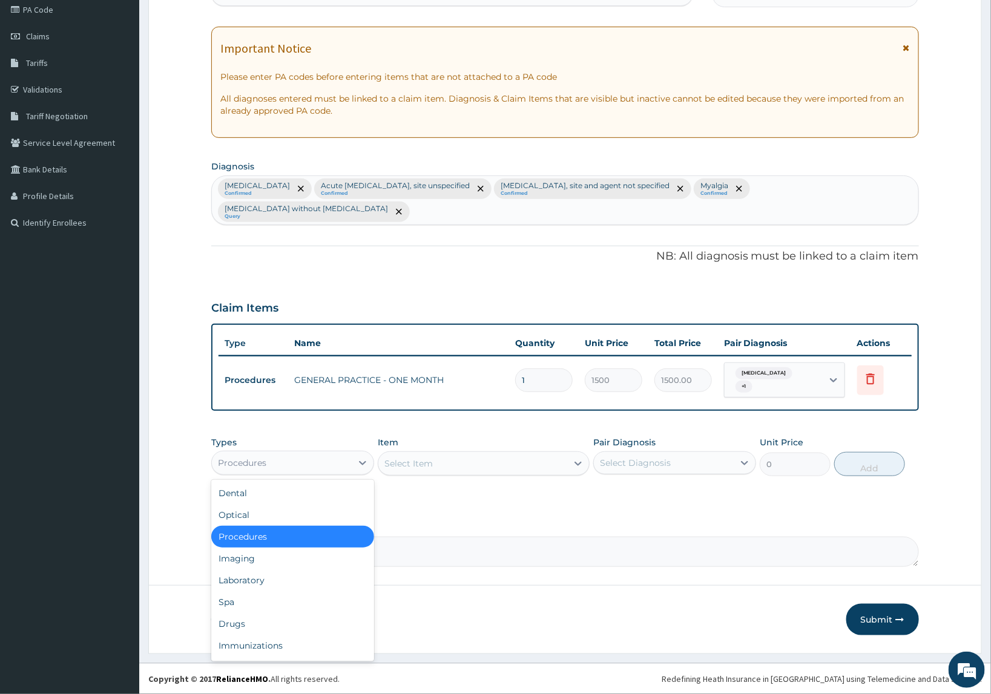
click at [270, 469] on div "Procedures" at bounding box center [282, 462] width 140 height 19
click at [242, 587] on div "Laboratory" at bounding box center [292, 580] width 163 height 22
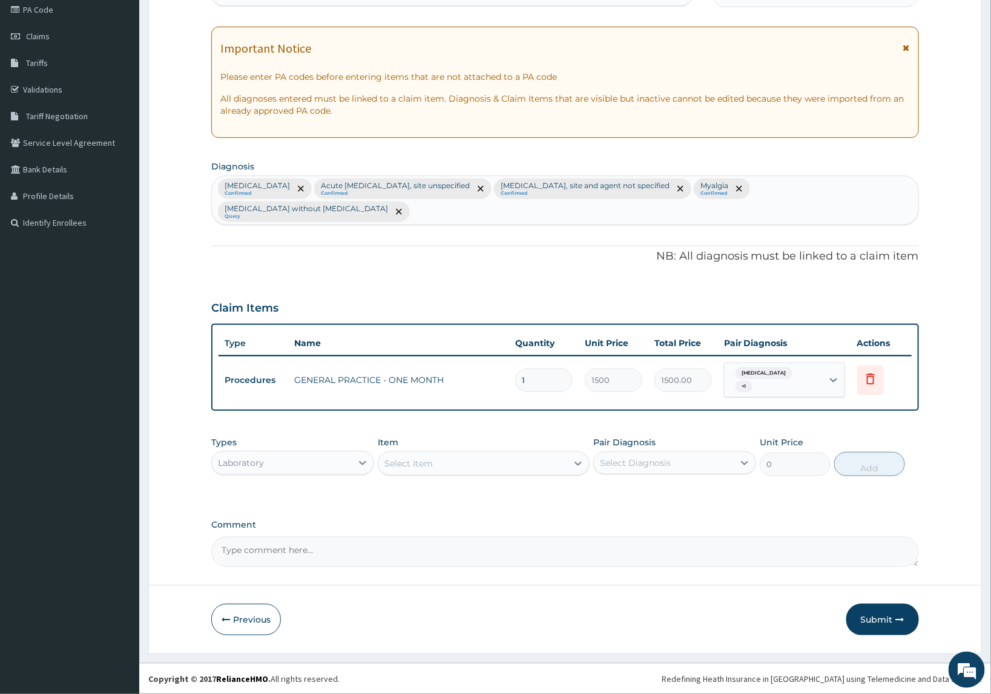
click at [495, 464] on div "Select Item" at bounding box center [472, 463] width 189 height 19
type input "full"
click at [497, 499] on div "[MEDICAL_DATA]" at bounding box center [484, 494] width 212 height 22
type input "2500"
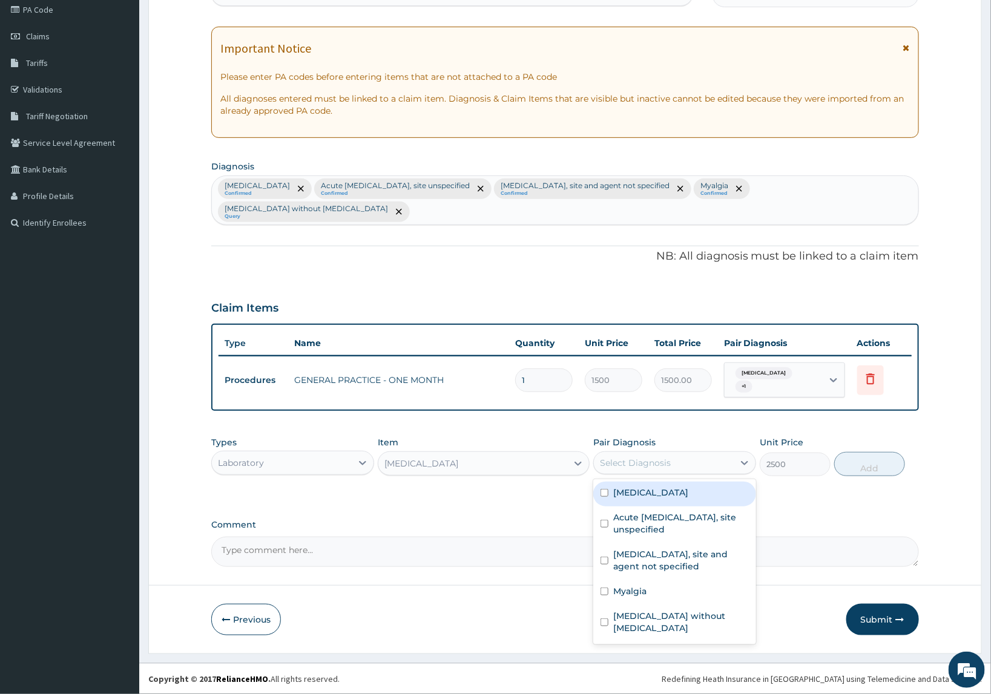
click at [678, 459] on div "Select Diagnosis" at bounding box center [664, 462] width 140 height 19
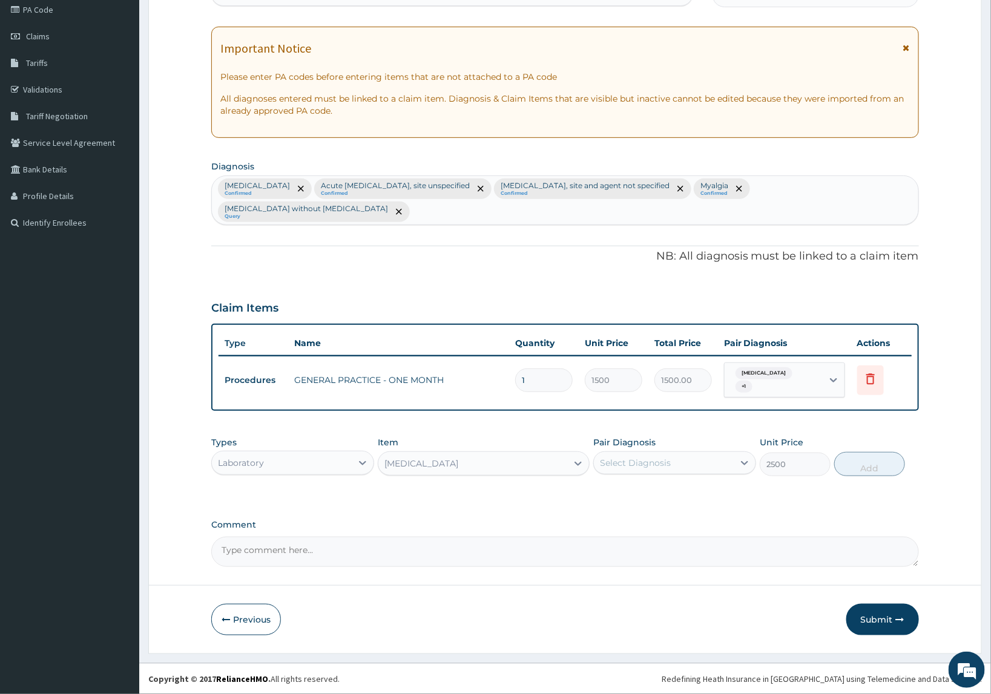
click at [730, 466] on div "Select Diagnosis" at bounding box center [664, 462] width 140 height 19
click at [721, 464] on div "Select Diagnosis" at bounding box center [664, 462] width 140 height 19
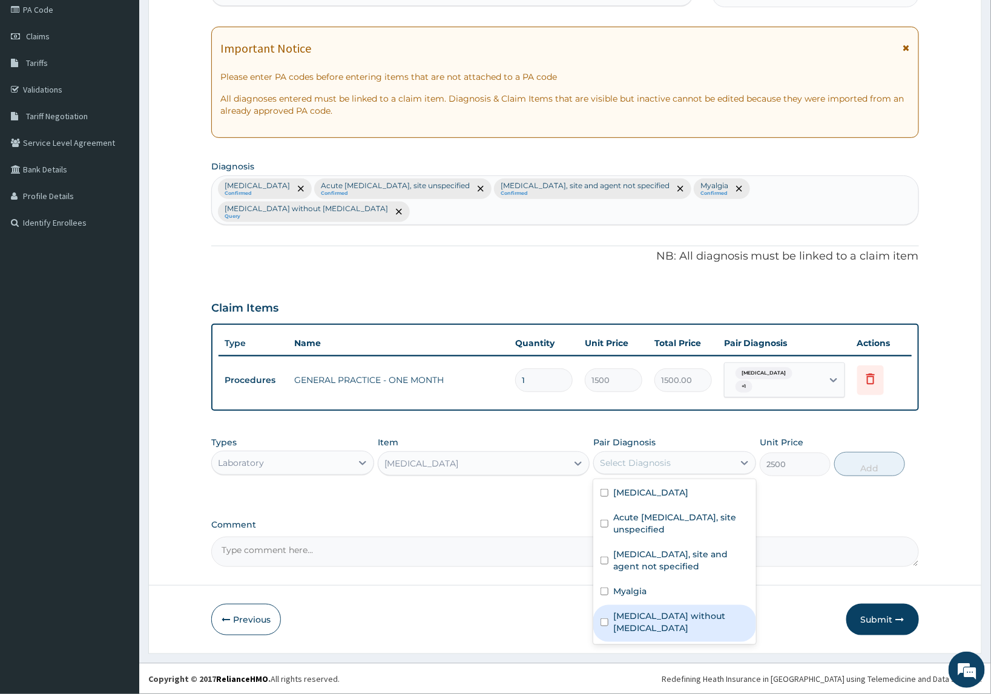
click at [655, 612] on label "Sepsis without septic shock" at bounding box center [681, 622] width 136 height 24
checkbox input "true"
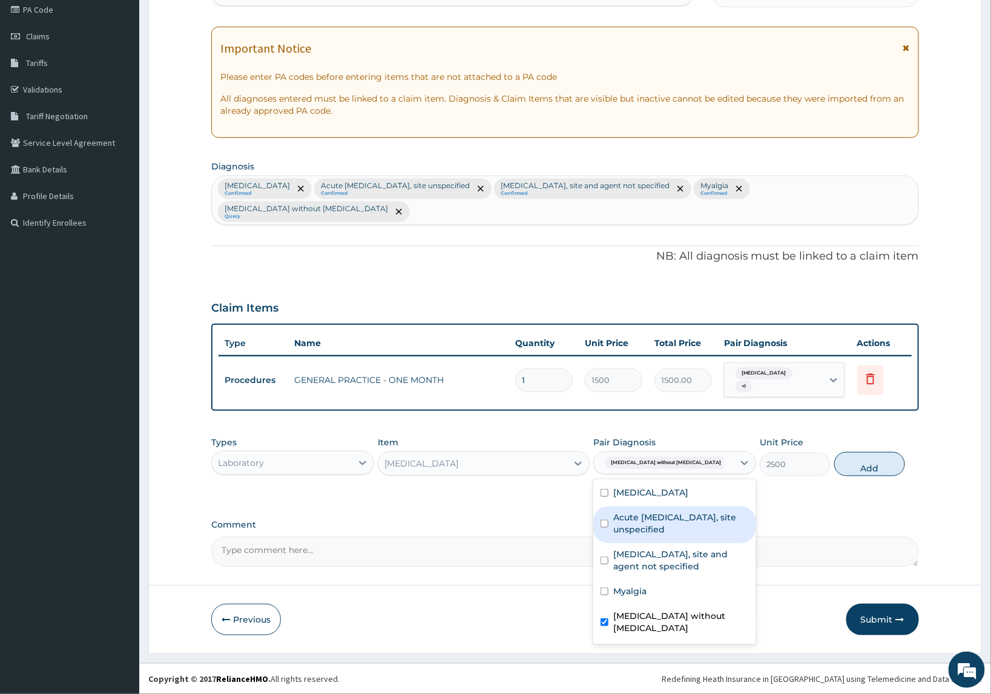
drag, startPoint x: 657, startPoint y: 524, endPoint x: 853, endPoint y: 500, distance: 198.2
click at [657, 523] on label "Acute upper respiratory infection, site unspecified" at bounding box center [681, 523] width 136 height 24
checkbox input "true"
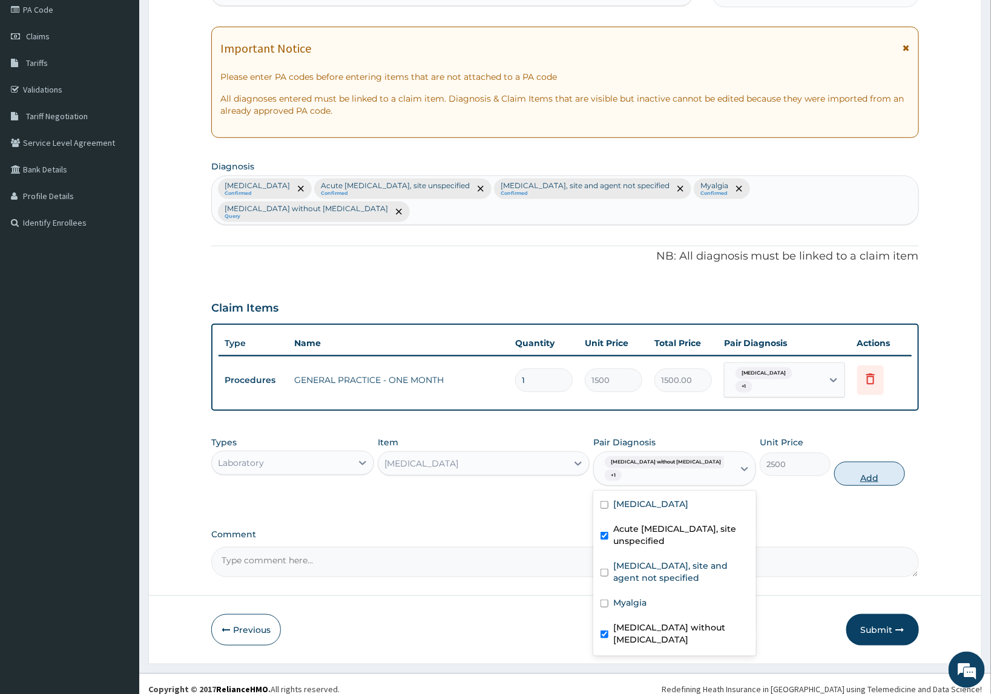
click at [876, 470] on button "Add" at bounding box center [869, 474] width 71 height 24
type input "0"
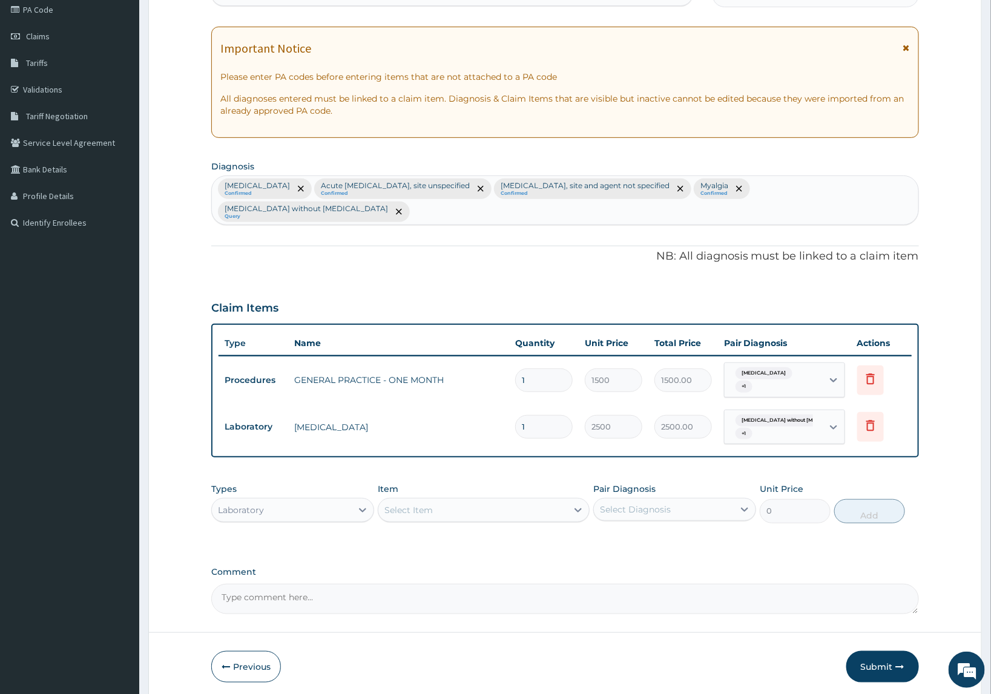
drag, startPoint x: 521, startPoint y: 515, endPoint x: 528, endPoint y: 524, distance: 11.3
click at [524, 519] on div "Select Item" at bounding box center [472, 509] width 189 height 19
type input "malaria"
click at [522, 540] on div "MALARIA PARASITE QBC" at bounding box center [484, 541] width 212 height 22
type input "1200"
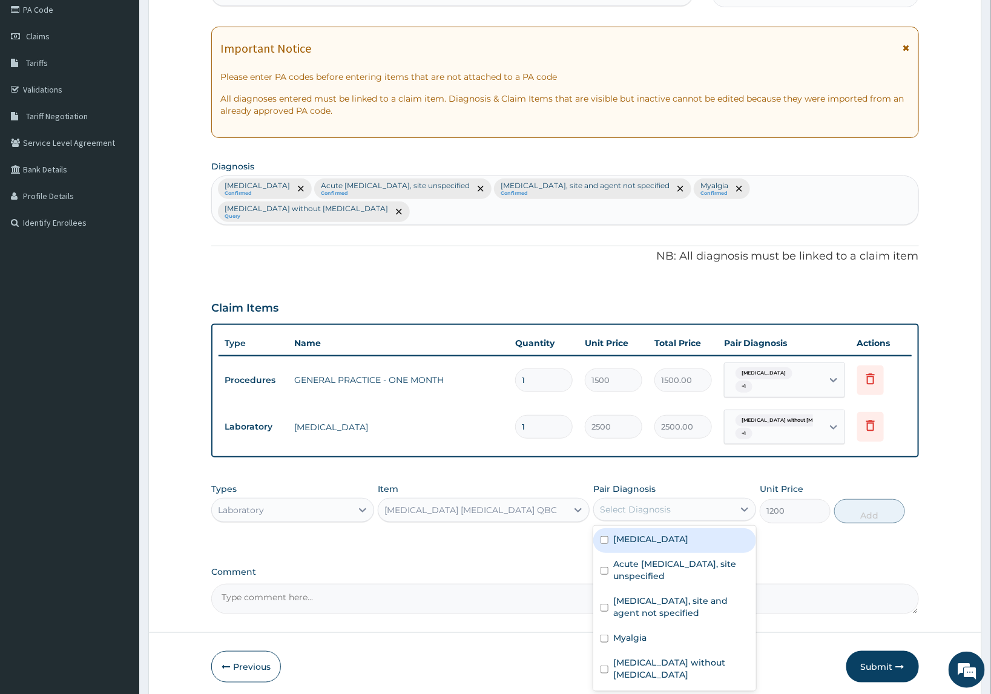
drag, startPoint x: 639, startPoint y: 502, endPoint x: 629, endPoint y: 549, distance: 47.6
click at [641, 502] on div "Select Diagnosis" at bounding box center [664, 509] width 140 height 19
drag, startPoint x: 646, startPoint y: 543, endPoint x: 860, endPoint y: 514, distance: 216.2
click at [654, 539] on label "Malaria, unspecified" at bounding box center [650, 539] width 75 height 12
checkbox input "true"
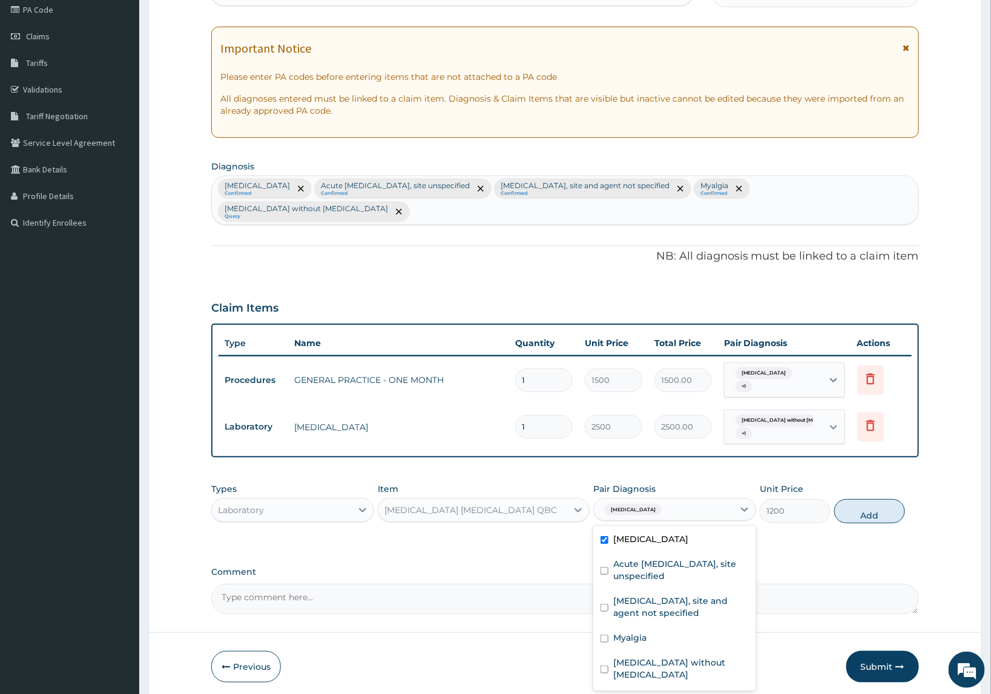
click at [857, 507] on button "Add" at bounding box center [869, 511] width 71 height 24
type input "0"
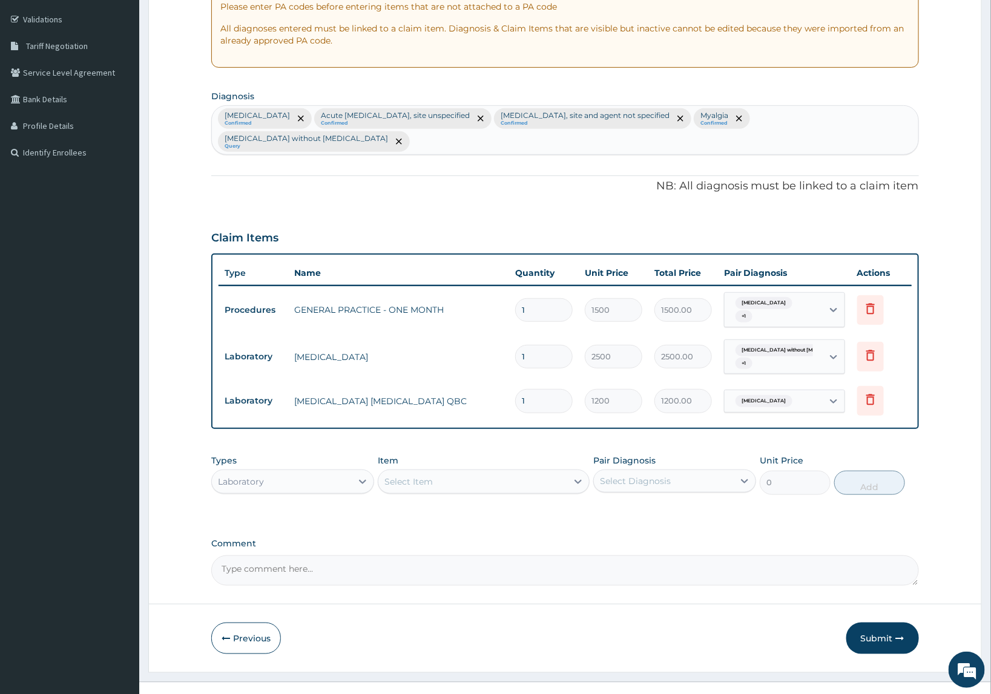
scroll to position [237, 0]
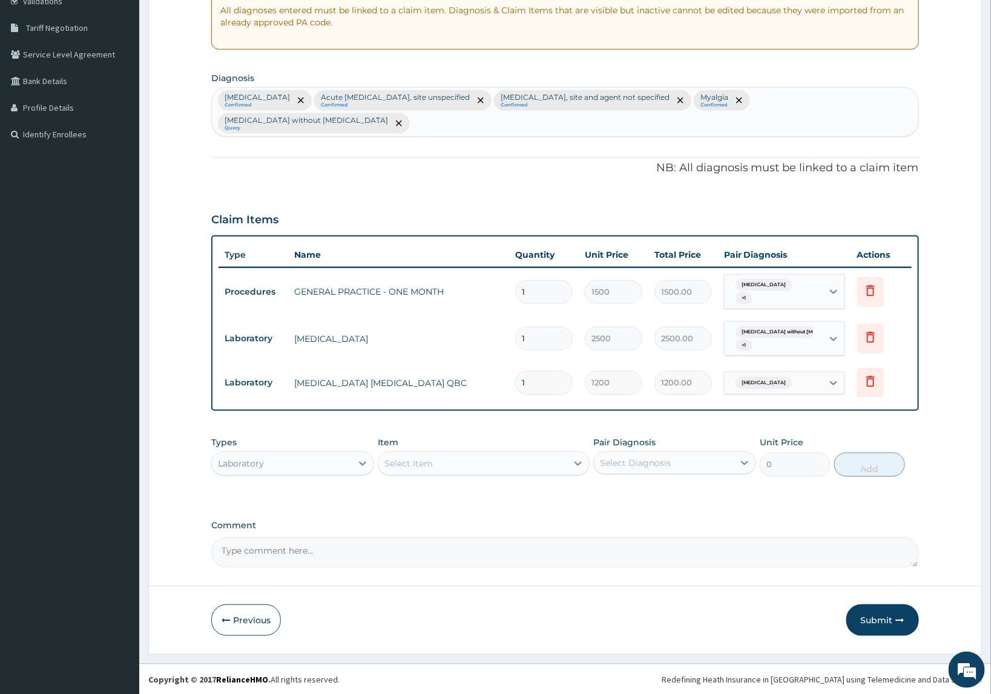
click at [399, 461] on div "Select Item" at bounding box center [408, 463] width 48 height 12
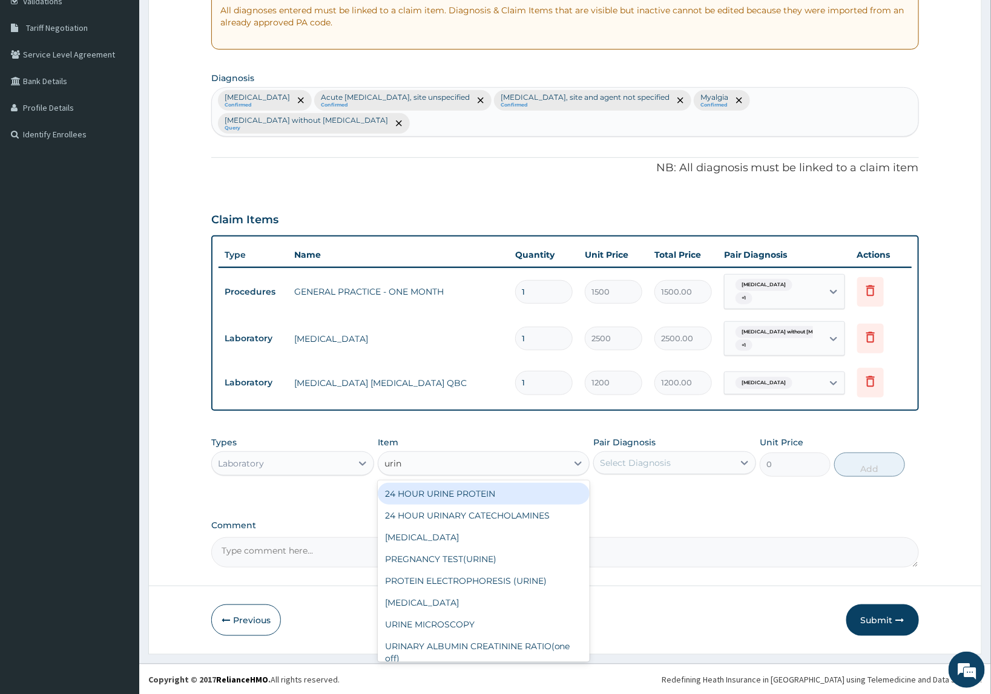
type input "urina"
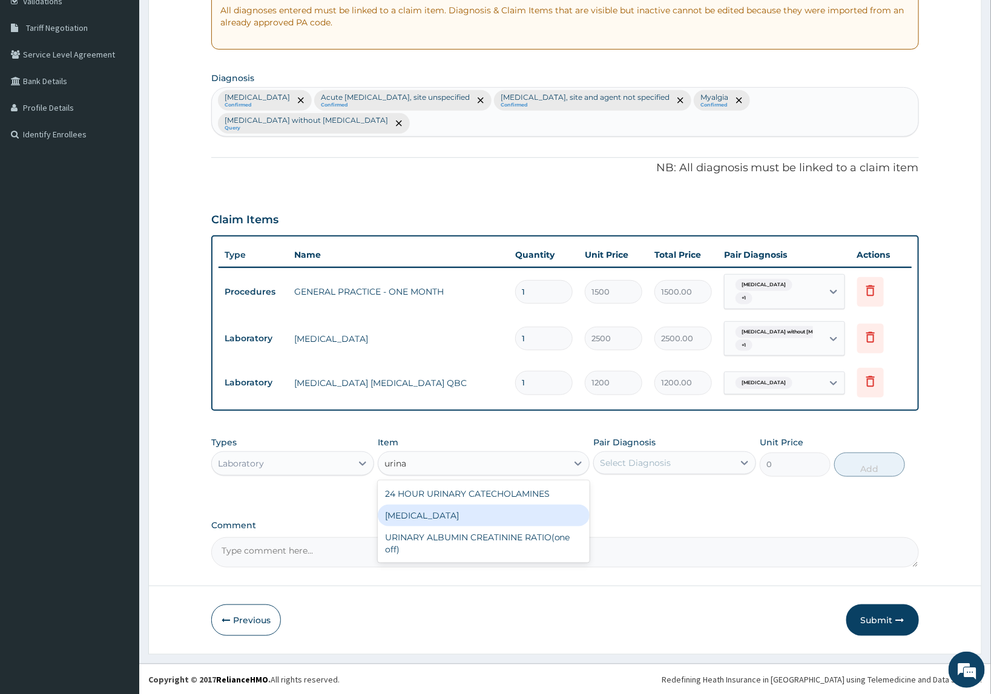
drag, startPoint x: 433, startPoint y: 516, endPoint x: 854, endPoint y: 392, distance: 438.9
click at [434, 515] on div "URINALYSIS" at bounding box center [484, 516] width 212 height 22
type input "800"
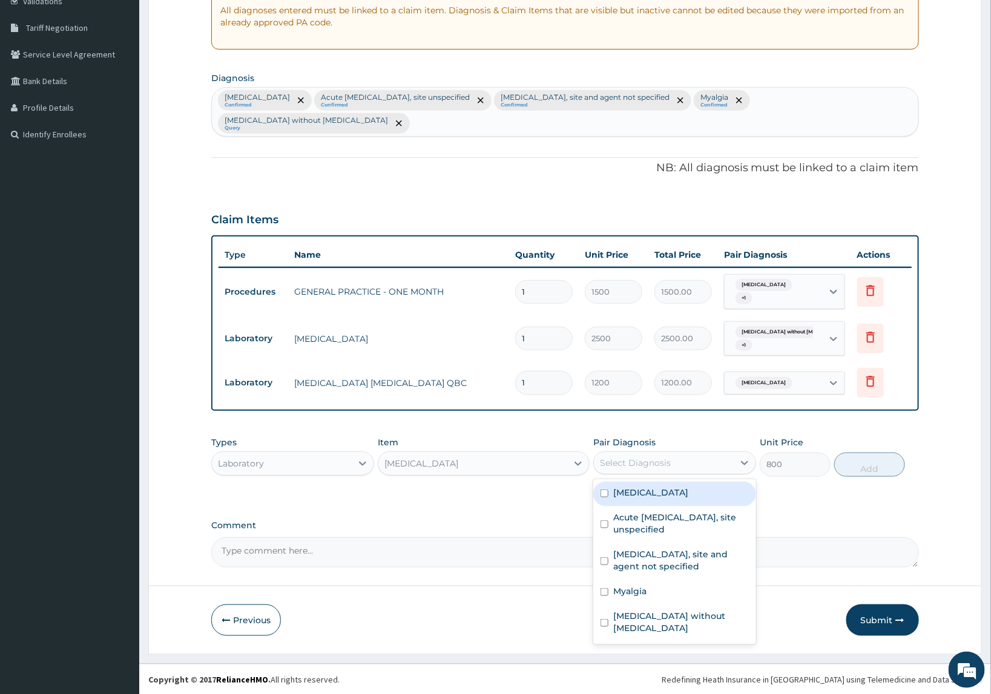
drag, startPoint x: 711, startPoint y: 459, endPoint x: 734, endPoint y: 480, distance: 31.3
click at [722, 460] on div "Select Diagnosis" at bounding box center [664, 462] width 140 height 19
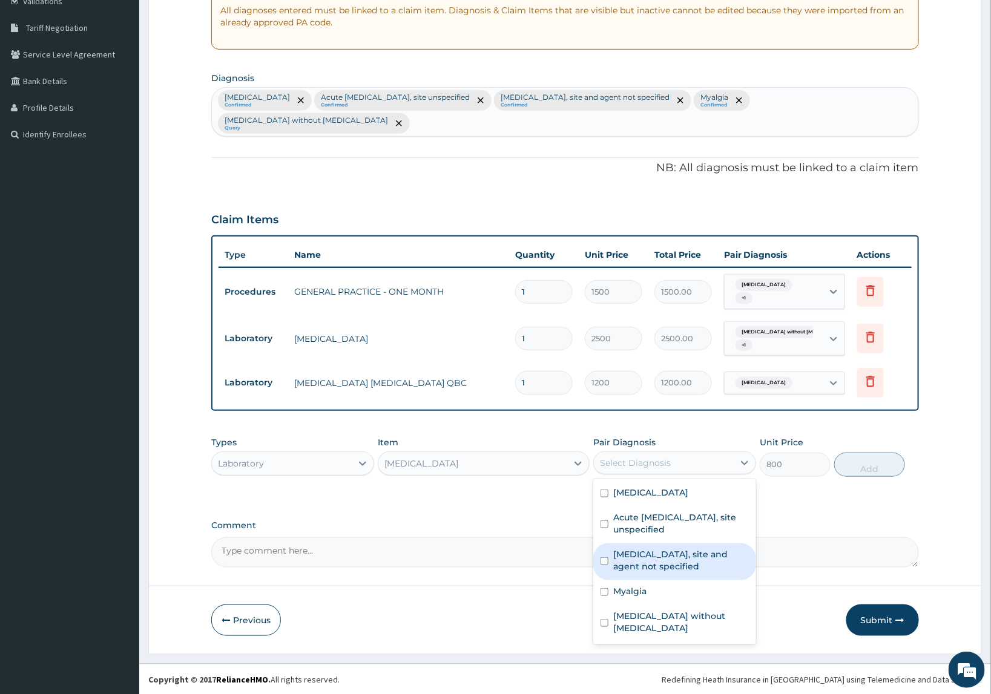
drag, startPoint x: 688, startPoint y: 554, endPoint x: 754, endPoint y: 536, distance: 68.4
click at [692, 553] on label "Urinary tract infection, site and agent not specified" at bounding box center [681, 560] width 136 height 24
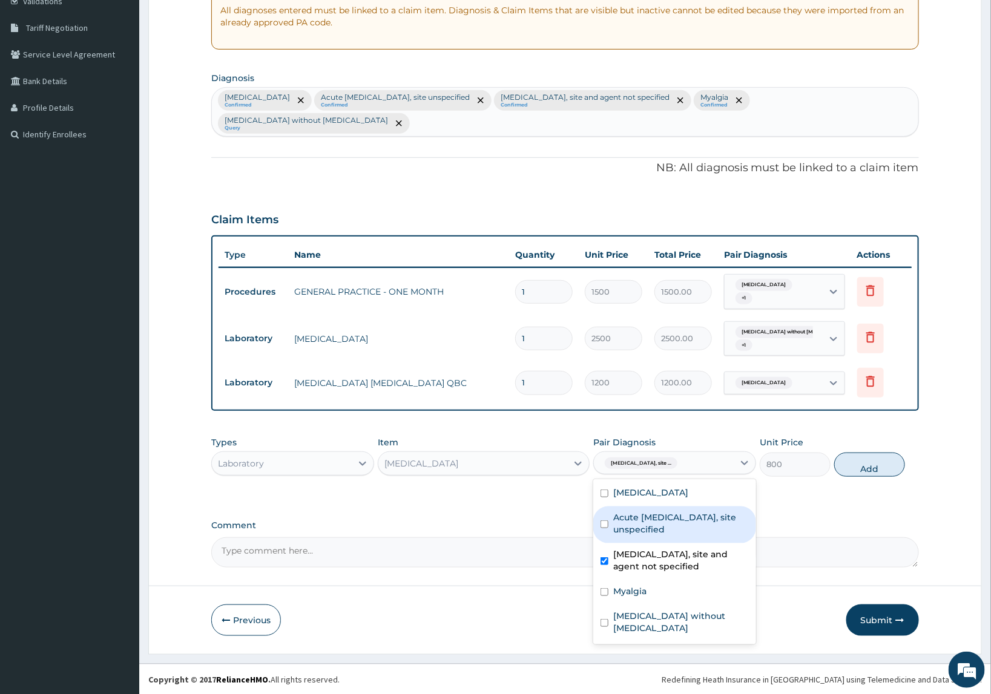
checkbox input "true"
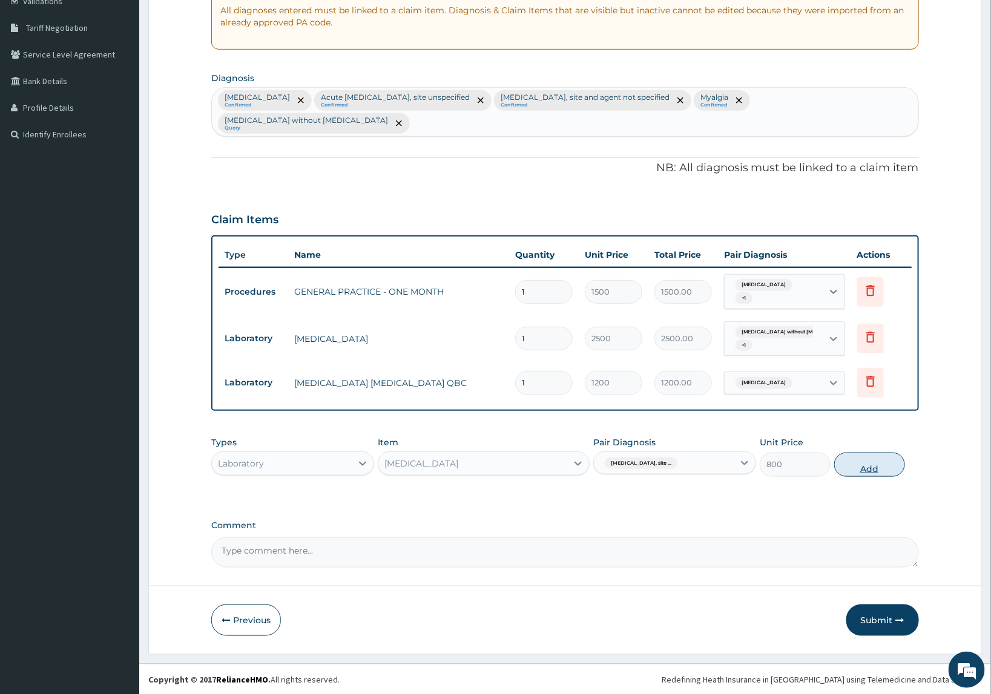
click at [852, 467] on button "Add" at bounding box center [869, 465] width 71 height 24
type input "0"
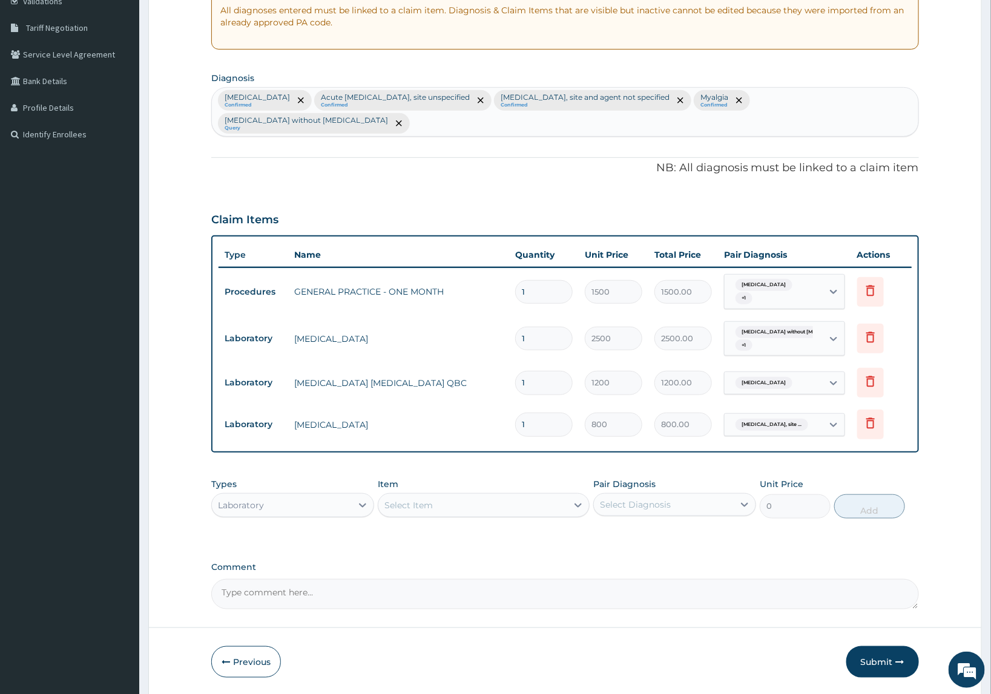
click at [316, 506] on div "Laboratory" at bounding box center [282, 505] width 140 height 19
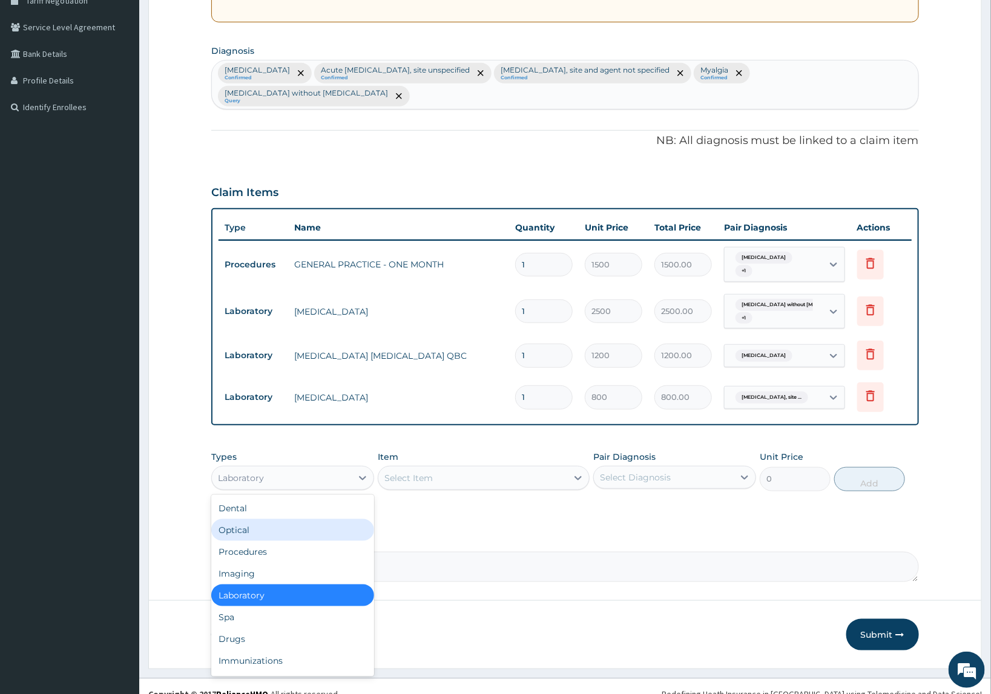
scroll to position [279, 0]
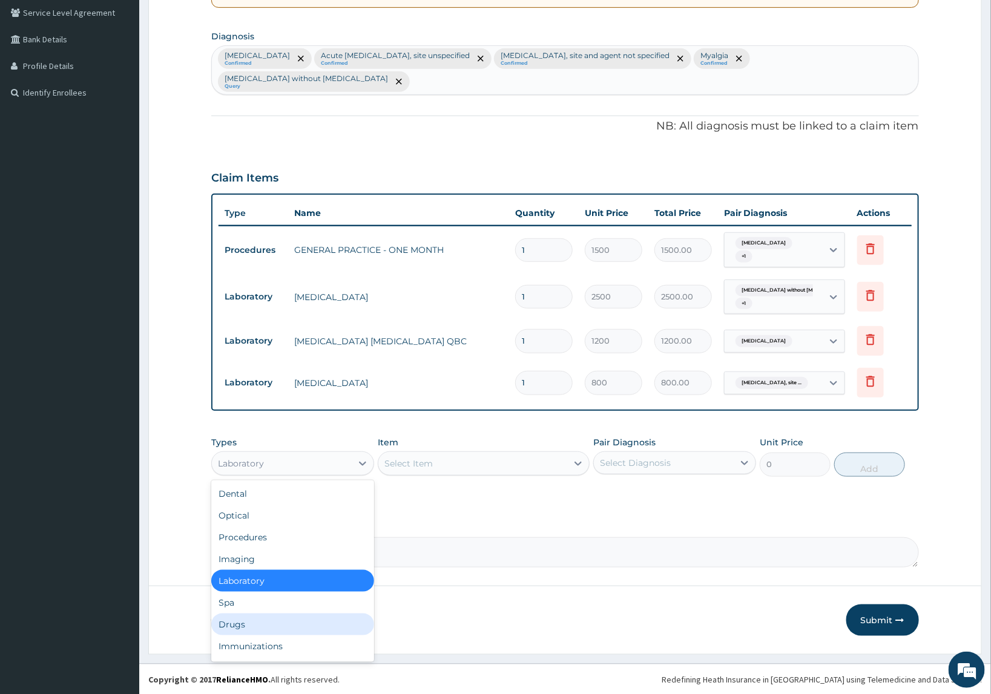
click at [280, 622] on div "Drugs" at bounding box center [292, 625] width 163 height 22
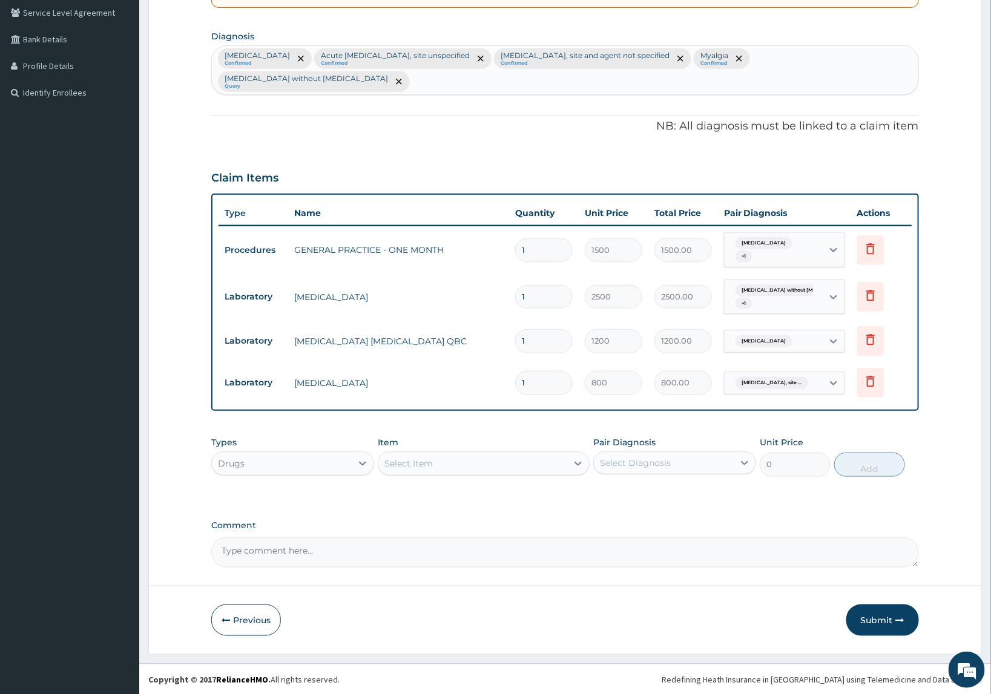
click at [434, 461] on div "Select Item" at bounding box center [472, 463] width 189 height 19
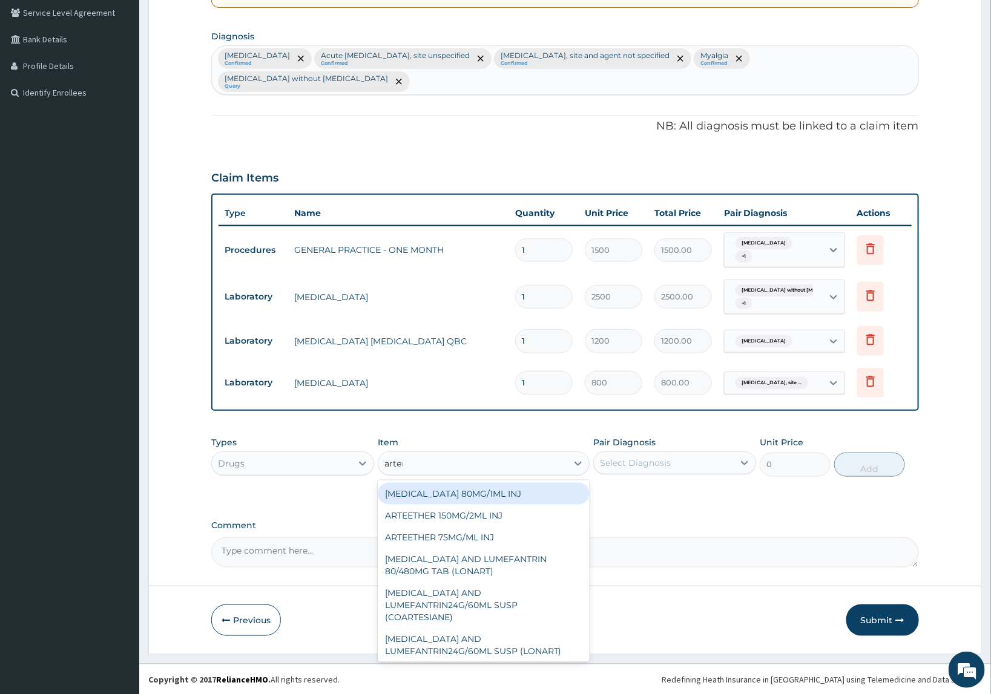
type input "arteme"
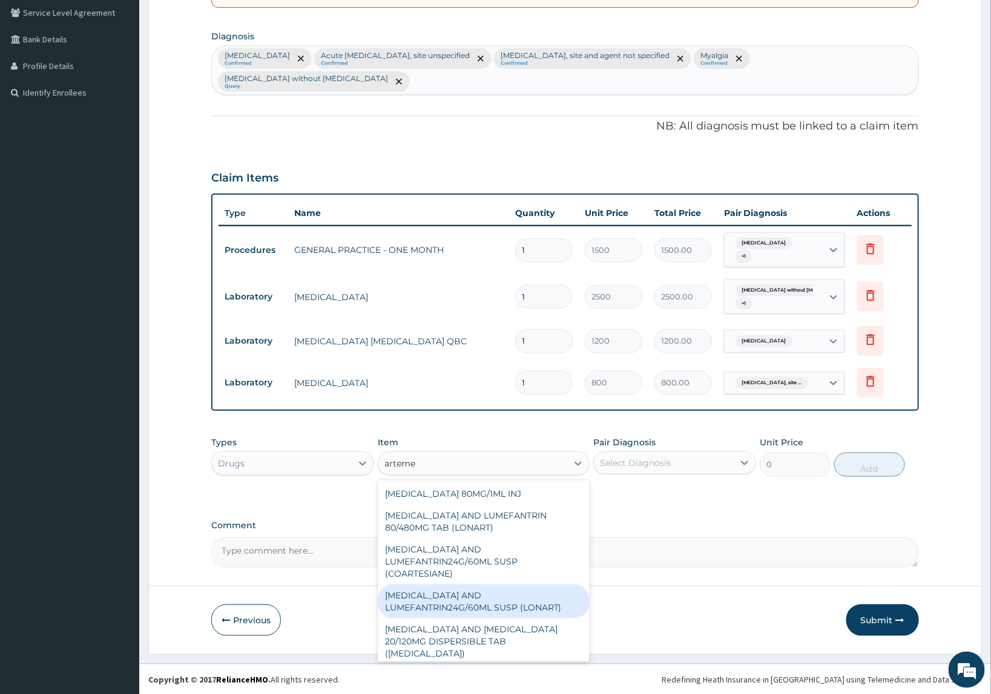
scroll to position [94, 0]
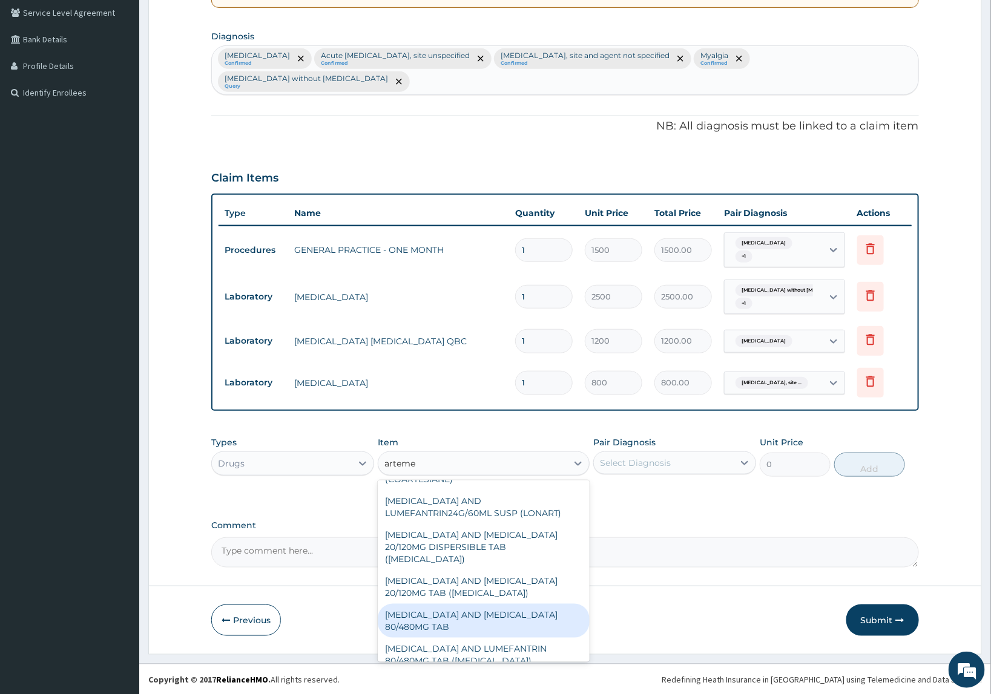
click at [451, 609] on div "[MEDICAL_DATA] AND [MEDICAL_DATA] 80/480MG TAB" at bounding box center [484, 621] width 212 height 34
type input "184.8"
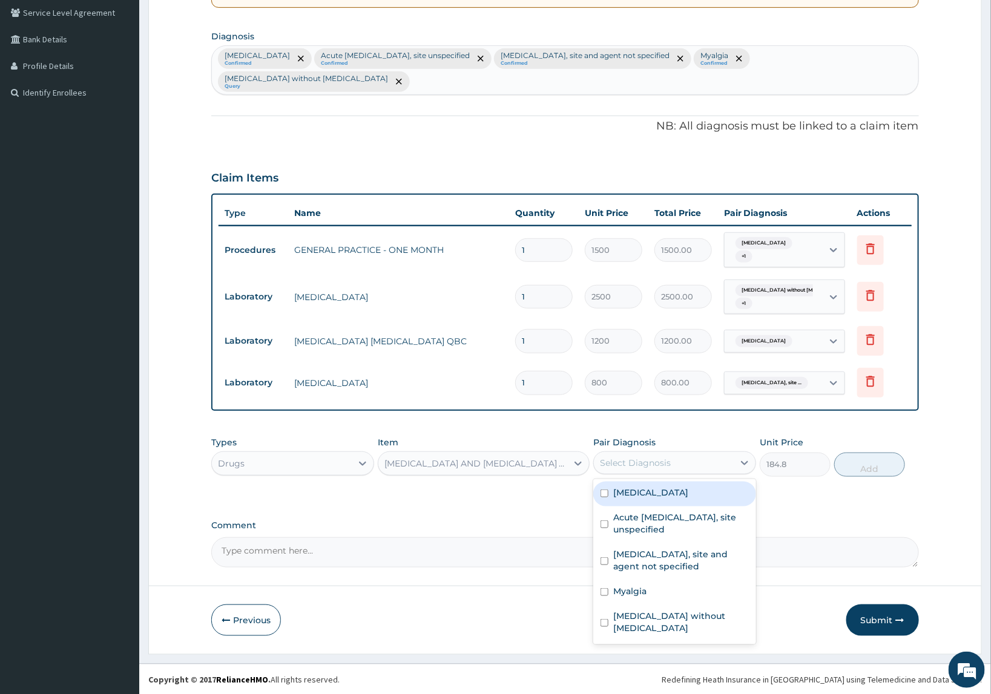
click at [617, 462] on div "Select Diagnosis" at bounding box center [635, 463] width 71 height 12
drag, startPoint x: 637, startPoint y: 504, endPoint x: 723, endPoint y: 494, distance: 87.1
click at [639, 503] on div "Malaria, unspecified" at bounding box center [674, 494] width 163 height 25
checkbox input "true"
click at [842, 472] on button "Add" at bounding box center [869, 465] width 71 height 24
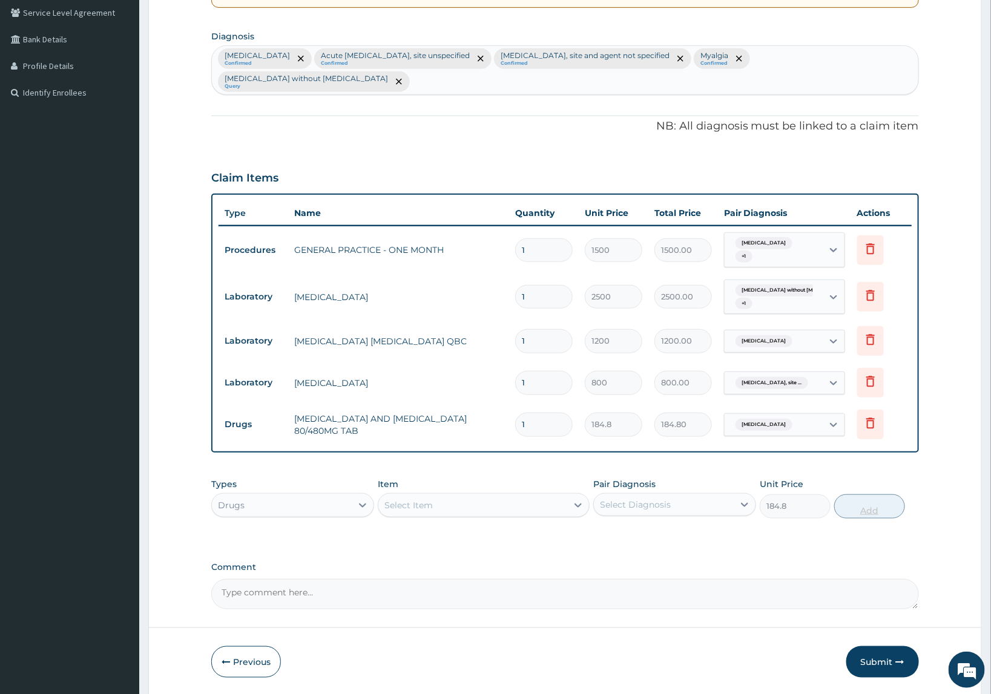
type input "0"
drag, startPoint x: 540, startPoint y: 427, endPoint x: 457, endPoint y: 419, distance: 83.3
click at [457, 419] on tr "Drugs ARTEMETHER AND LUMEFANTRINE 80/480MG TAB 1 184.8 184.80 Malaria, unspecif…" at bounding box center [564, 425] width 693 height 42
type input "6"
type input "1108.80"
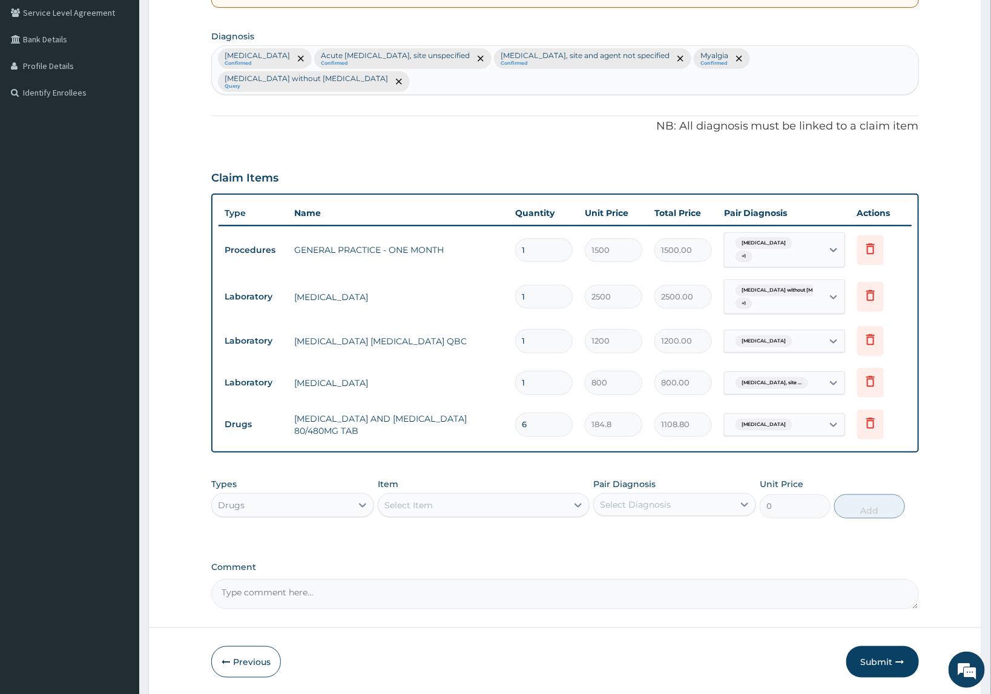
type input "6"
click at [436, 476] on div "Types Drugs Item Select Item Pair Diagnosis Select Diagnosis Unit Price 0 Add" at bounding box center [564, 498] width 707 height 52
click at [451, 512] on div "Select Item" at bounding box center [472, 505] width 189 height 19
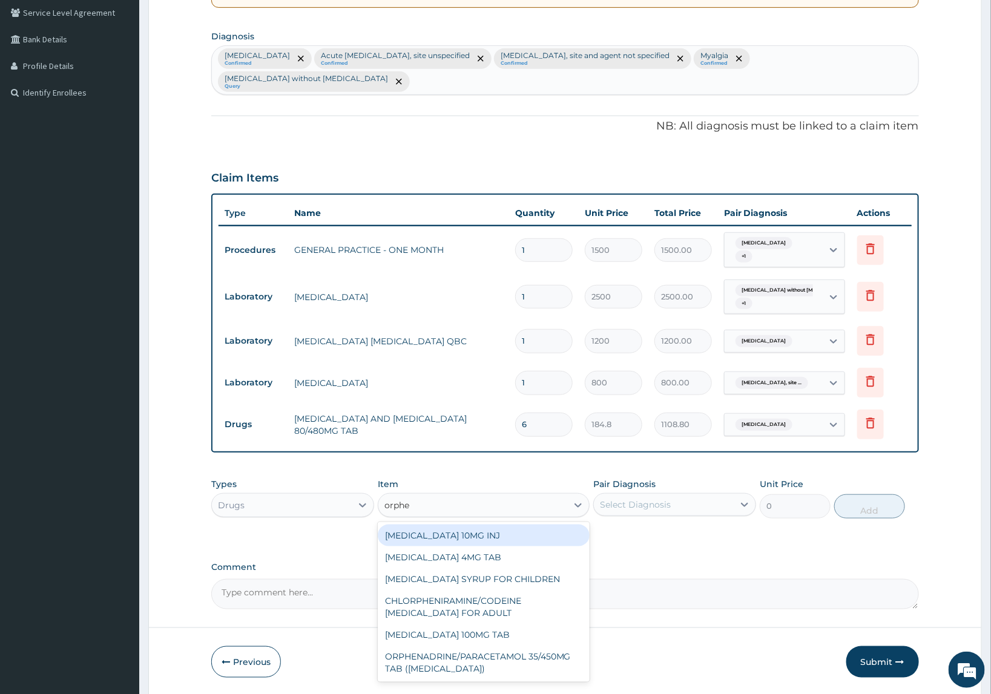
type input "orphen"
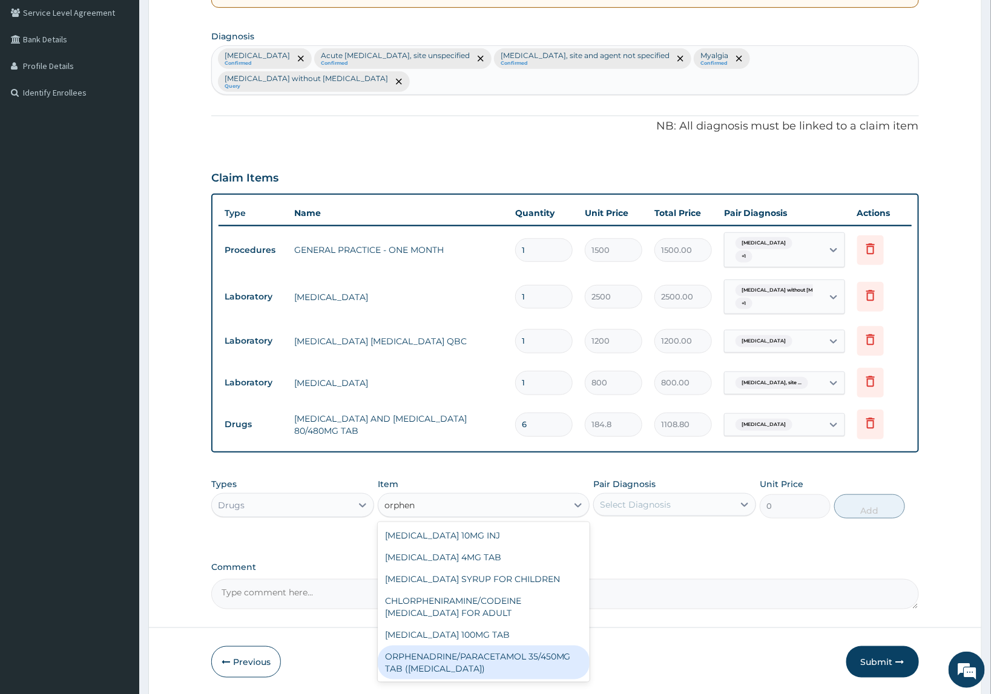
click at [527, 660] on div "ORPHENADRINE/PARACETAMOL 35/450MG TAB ([MEDICAL_DATA])" at bounding box center [484, 663] width 212 height 34
type input "55.44"
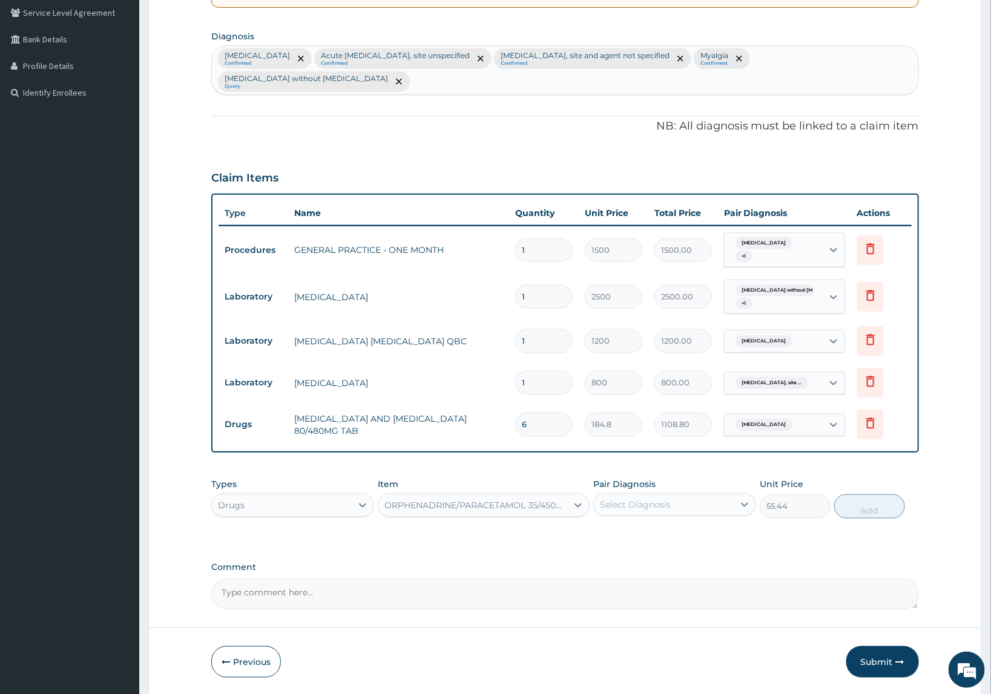
click at [640, 510] on div "Select Diagnosis" at bounding box center [635, 505] width 71 height 12
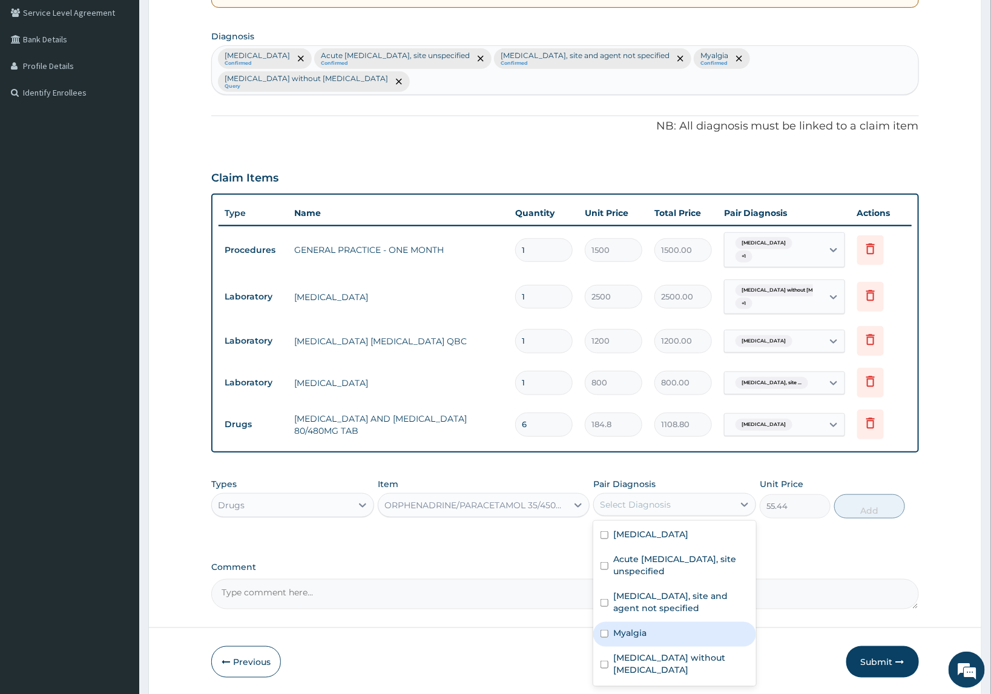
click at [642, 637] on label "Myalgia" at bounding box center [629, 633] width 33 height 12
checkbox input "true"
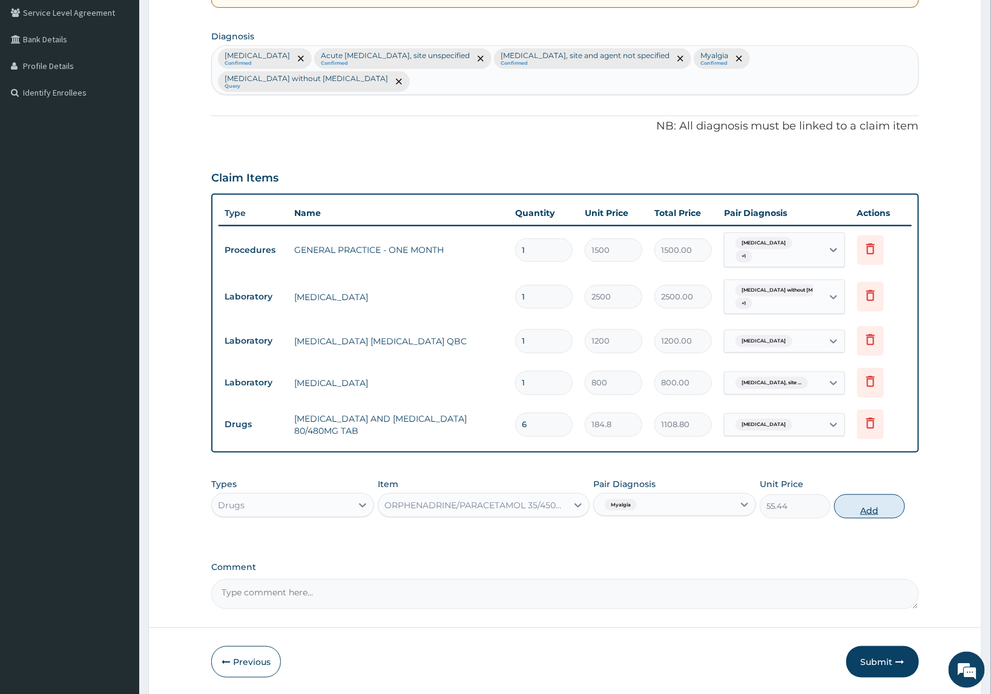
click at [871, 501] on button "Add" at bounding box center [869, 506] width 71 height 24
type input "0"
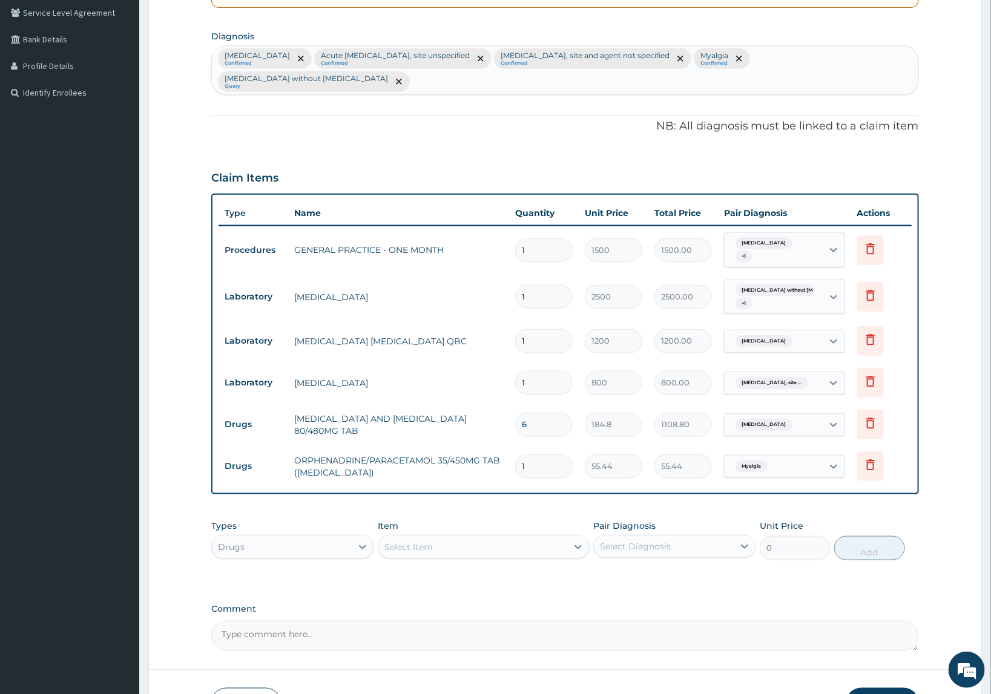
drag, startPoint x: 537, startPoint y: 470, endPoint x: 430, endPoint y: 476, distance: 107.3
click at [430, 476] on tr "Drugs ORPHENADRINE/PARACETAMOL 35/450MG TAB (NORGESIC) 1 55.44 55.44 Myalgia De…" at bounding box center [564, 466] width 693 height 42
type input "2"
type input "110.88"
type input "20"
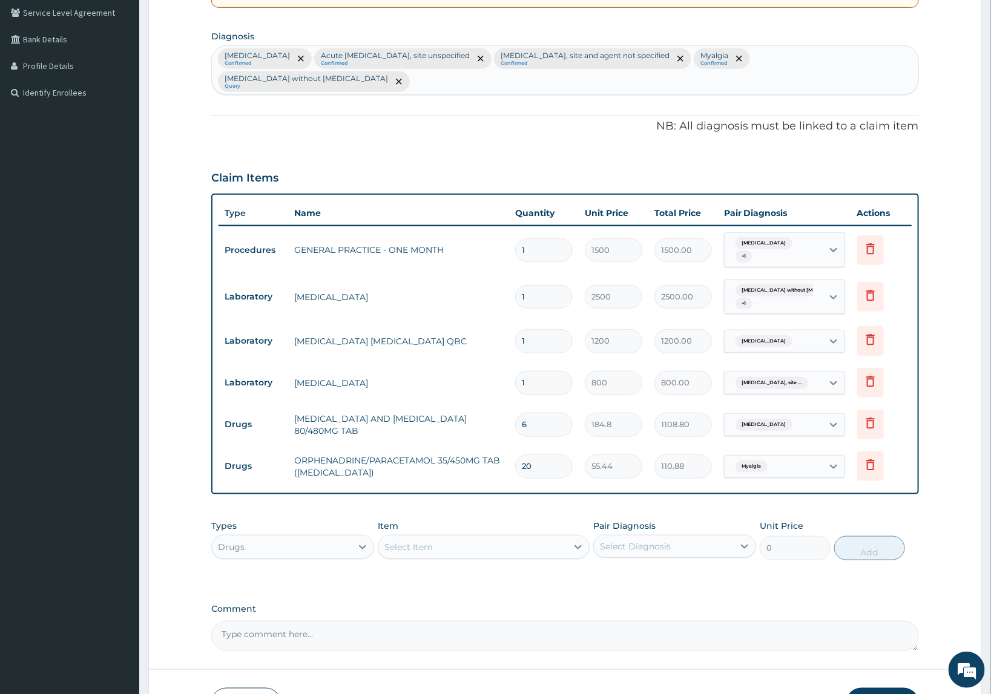
type input "1108.80"
type input "20"
drag, startPoint x: 494, startPoint y: 497, endPoint x: 494, endPoint y: 513, distance: 15.1
click at [491, 510] on div "PA Code / Prescription Code Enter Code(Secondary Care Only) Encounter Date DD-M…" at bounding box center [564, 244] width 707 height 814
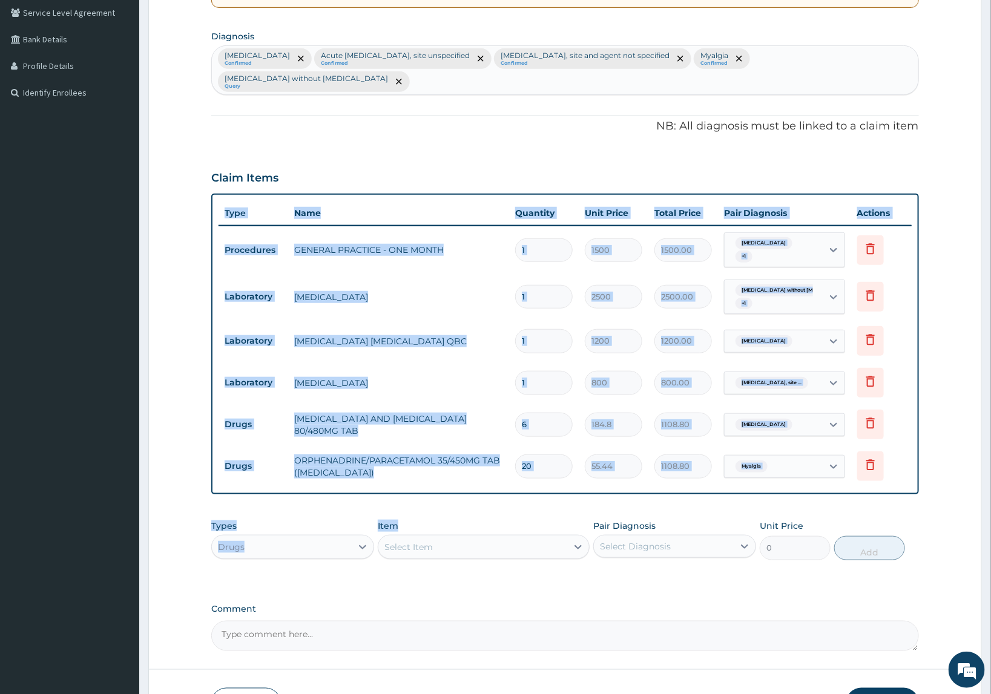
click at [457, 500] on div "PA Code / Prescription Code Enter Code(Secondary Care Only) Encounter Date DD-M…" at bounding box center [564, 244] width 707 height 814
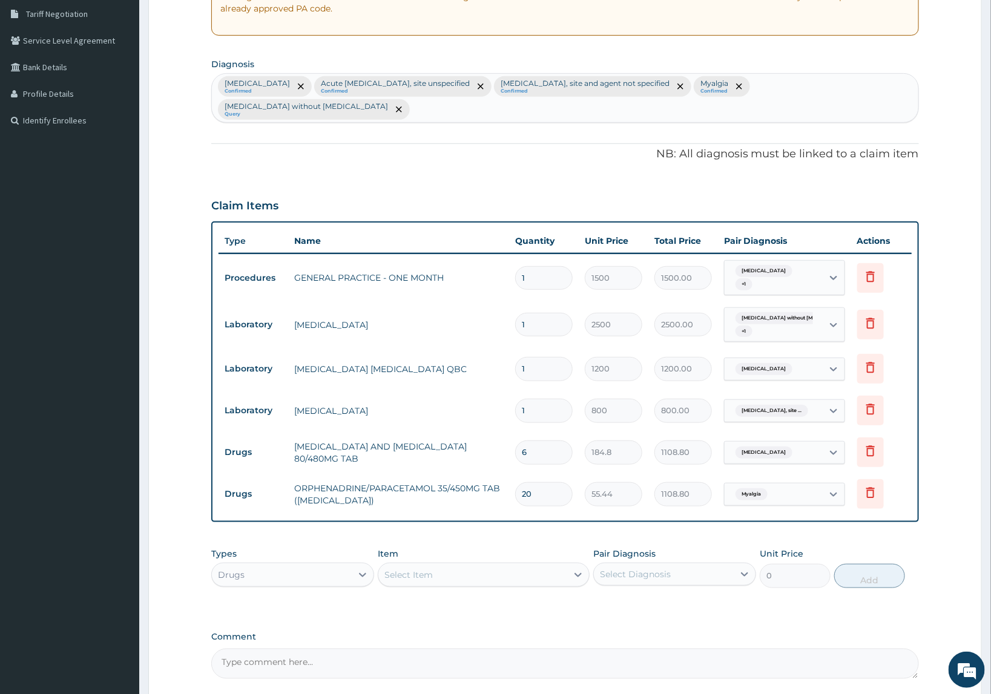
scroll to position [0, 0]
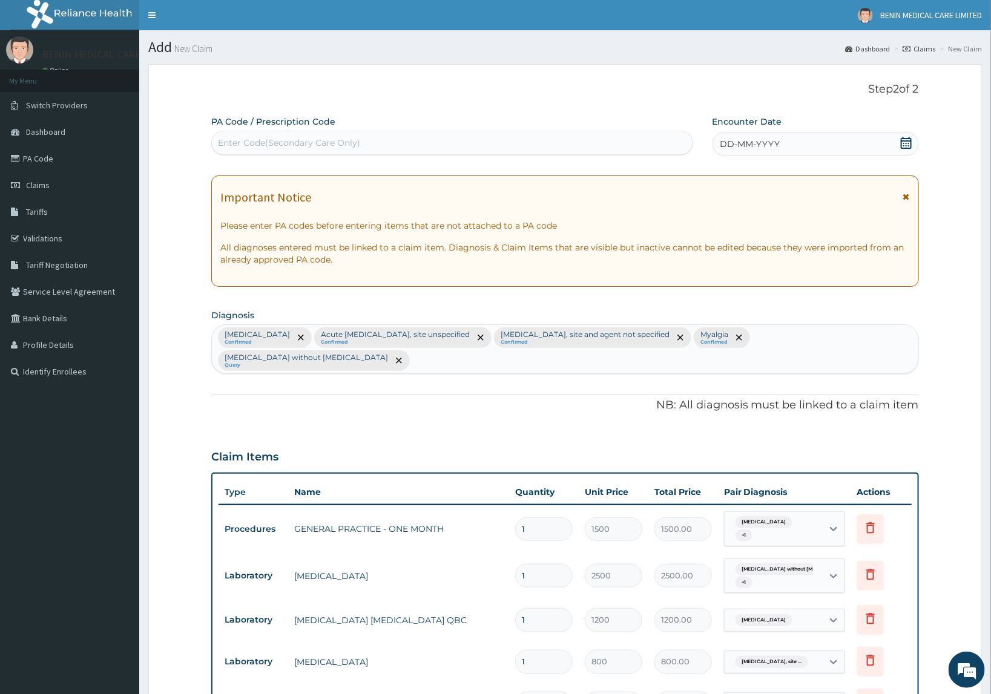
click at [349, 148] on div "Enter Code(Secondary Care Only)" at bounding box center [289, 143] width 142 height 12
paste input "PA/88D772"
type input "PA/88D772"
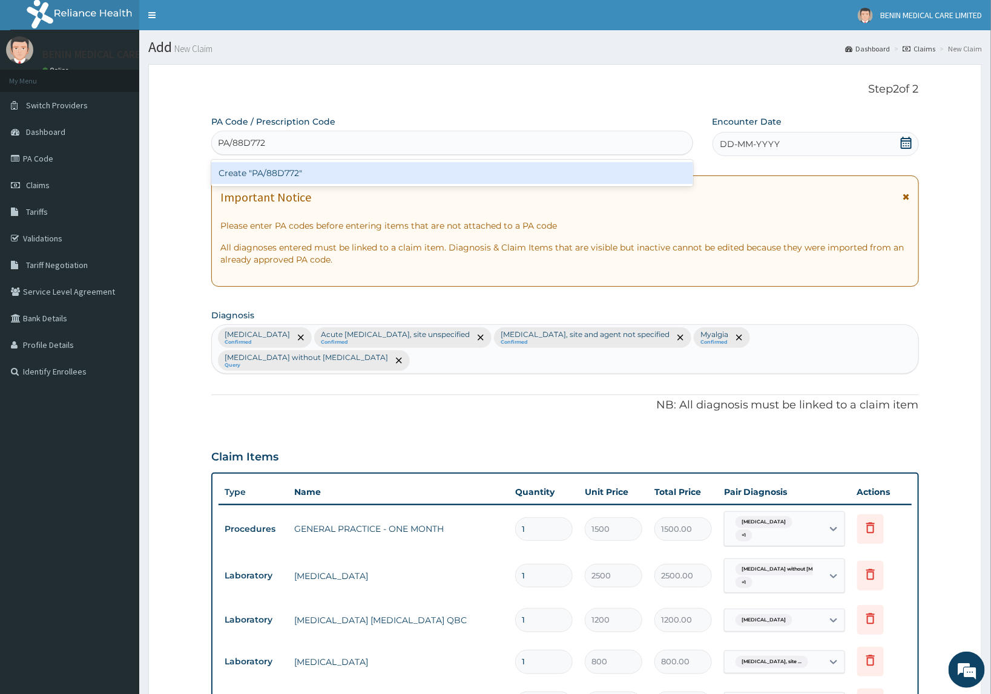
click at [310, 174] on div "Create "PA/88D772"" at bounding box center [452, 173] width 482 height 22
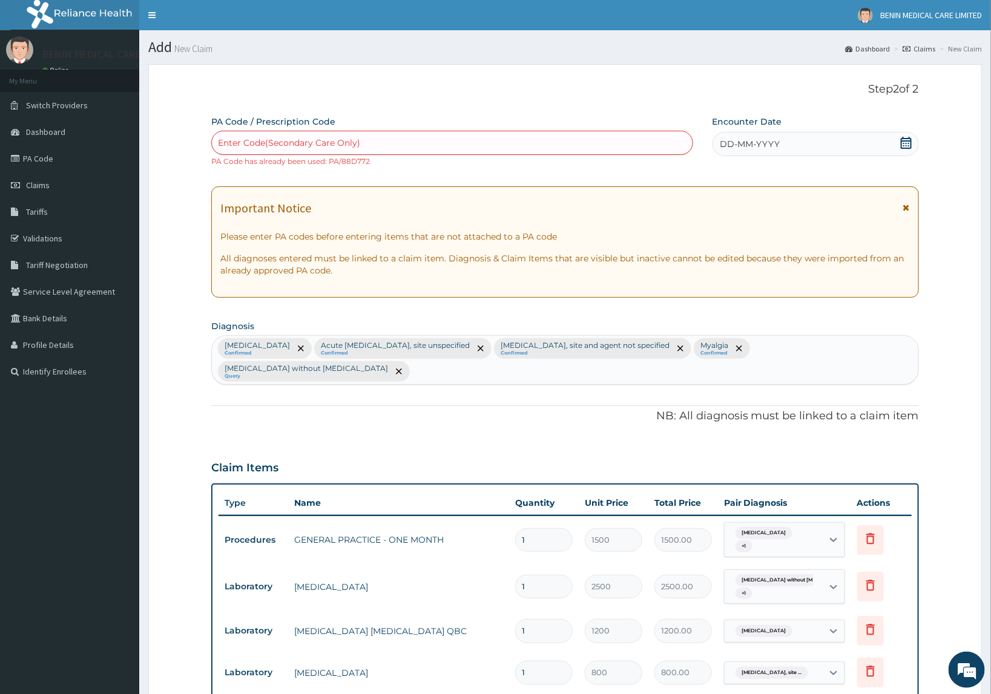
click at [313, 144] on div "Enter Code(Secondary Care Only)" at bounding box center [289, 143] width 142 height 12
paste input "PA/651D84"
type input "PA/651D84"
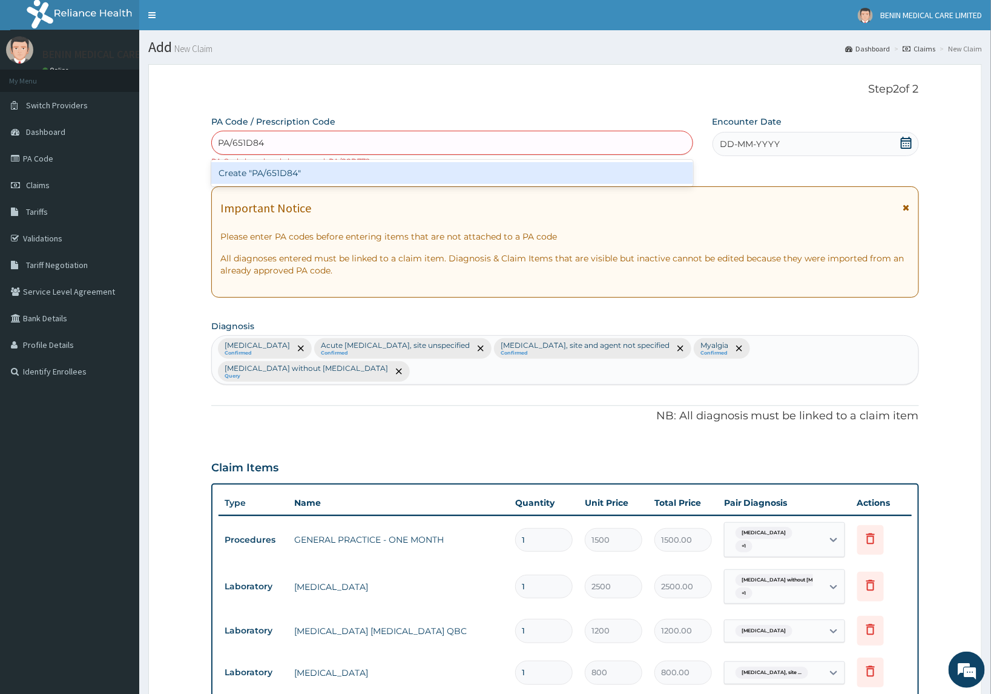
click at [292, 173] on div "Create "PA/651D84"" at bounding box center [452, 173] width 482 height 22
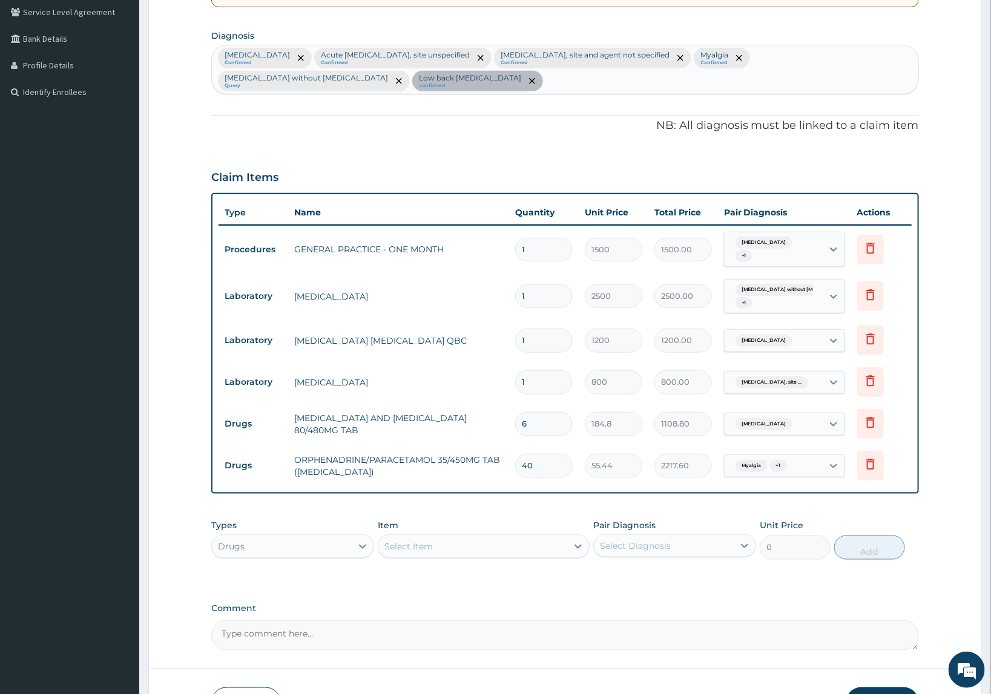
scroll to position [363, 0]
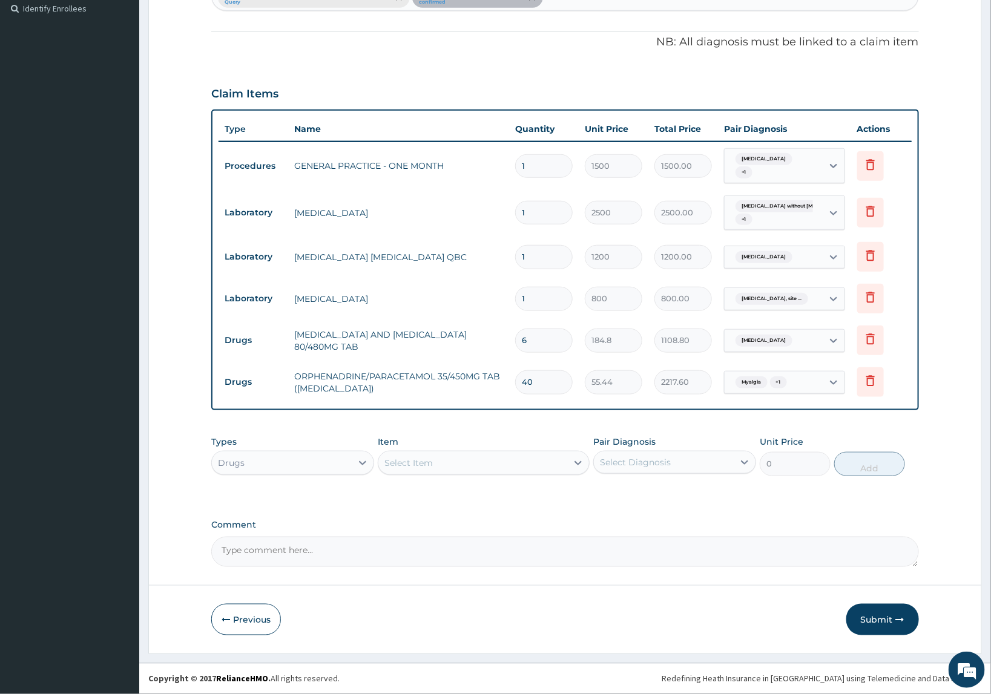
drag, startPoint x: 534, startPoint y: 388, endPoint x: 438, endPoint y: 368, distance: 98.9
click at [438, 368] on tr "Drugs ORPHENADRINE/PARACETAMOL 35/450MG TAB (NORGESIC) 40 55.44 2217.60 Myalgia…" at bounding box center [564, 382] width 693 height 42
type input "2"
type input "110.88"
type input "20"
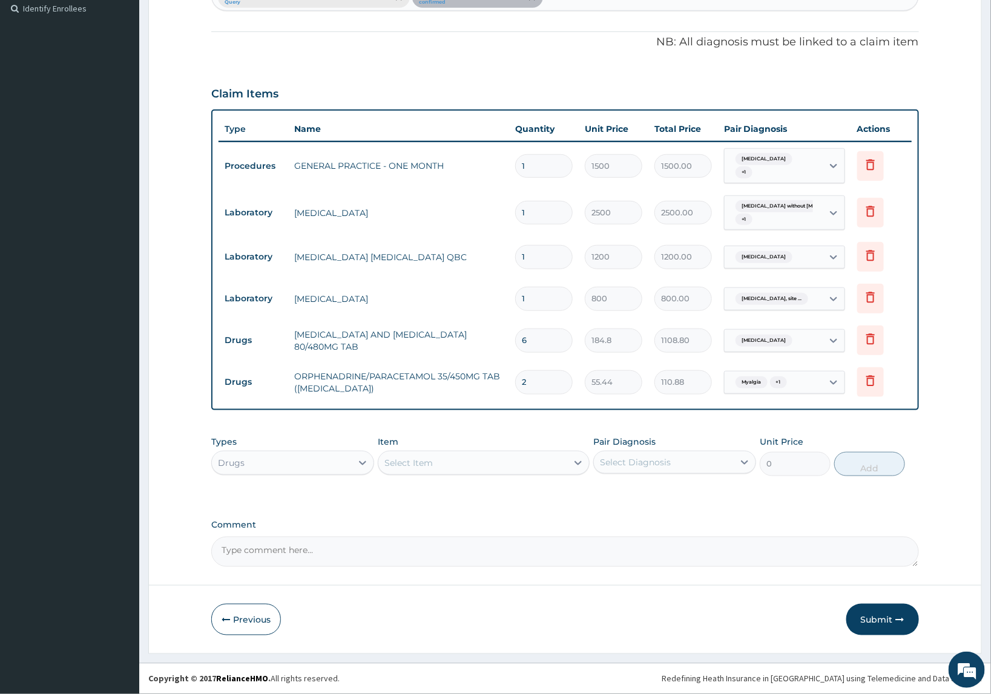
type input "1108.80"
type input "20"
click at [887, 617] on button "Submit" at bounding box center [882, 619] width 73 height 31
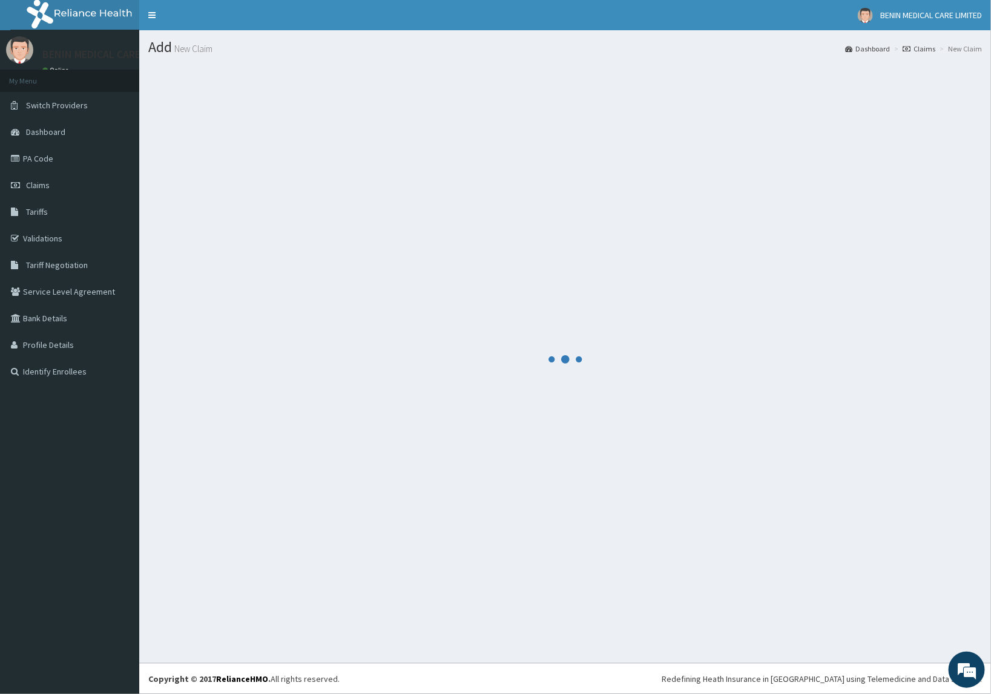
scroll to position [0, 0]
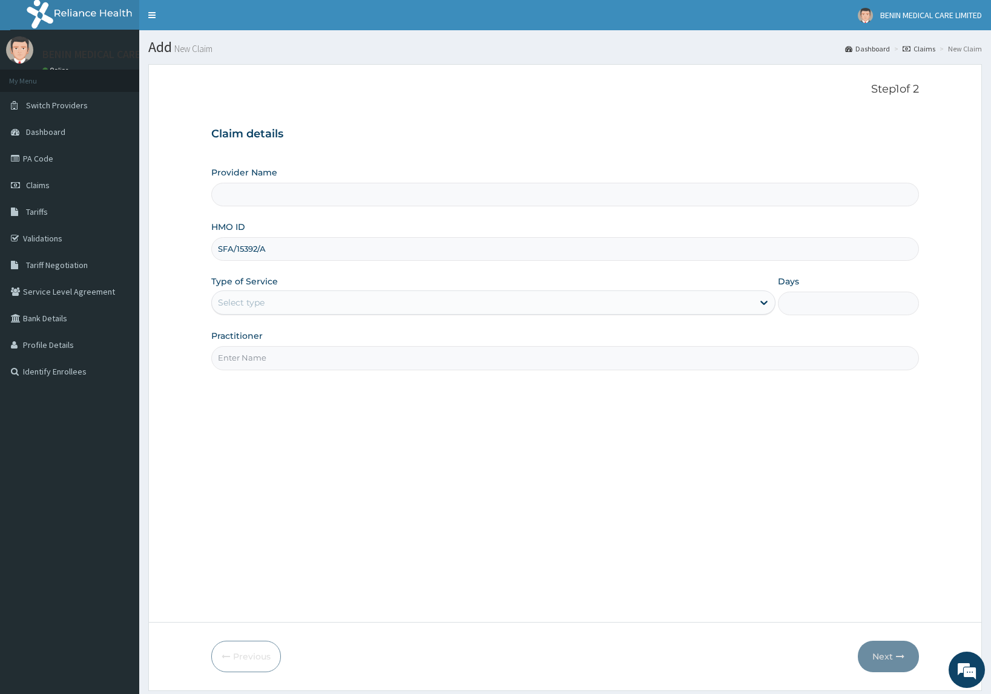
click at [242, 250] on input "SFA/15392/A" at bounding box center [564, 249] width 707 height 24
type input "BENIN MEDICAL CARE LIMITED"
click at [237, 249] on input "SFA/15392/A" at bounding box center [564, 249] width 707 height 24
type input "SFA/15392/A"
drag, startPoint x: 195, startPoint y: 283, endPoint x: 228, endPoint y: 289, distance: 33.3
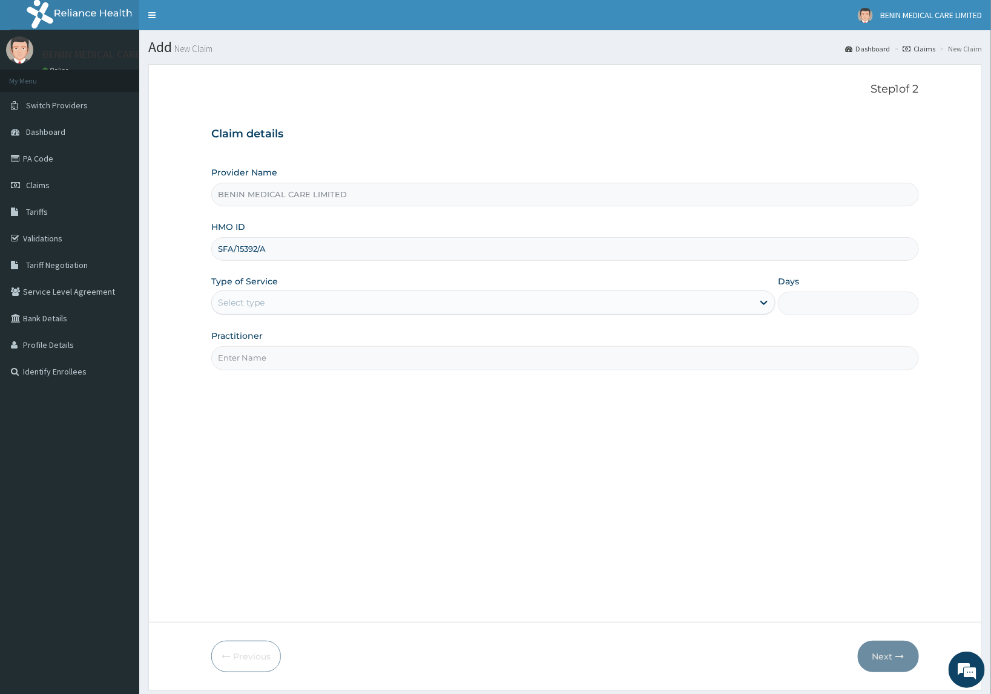
click at [194, 283] on form "Step 1 of 2 Claim details Provider Name BENIN MEDICAL CARE LIMITED HMO ID SFA/1…" at bounding box center [564, 377] width 833 height 626
click at [255, 310] on div "Select type" at bounding box center [482, 302] width 541 height 19
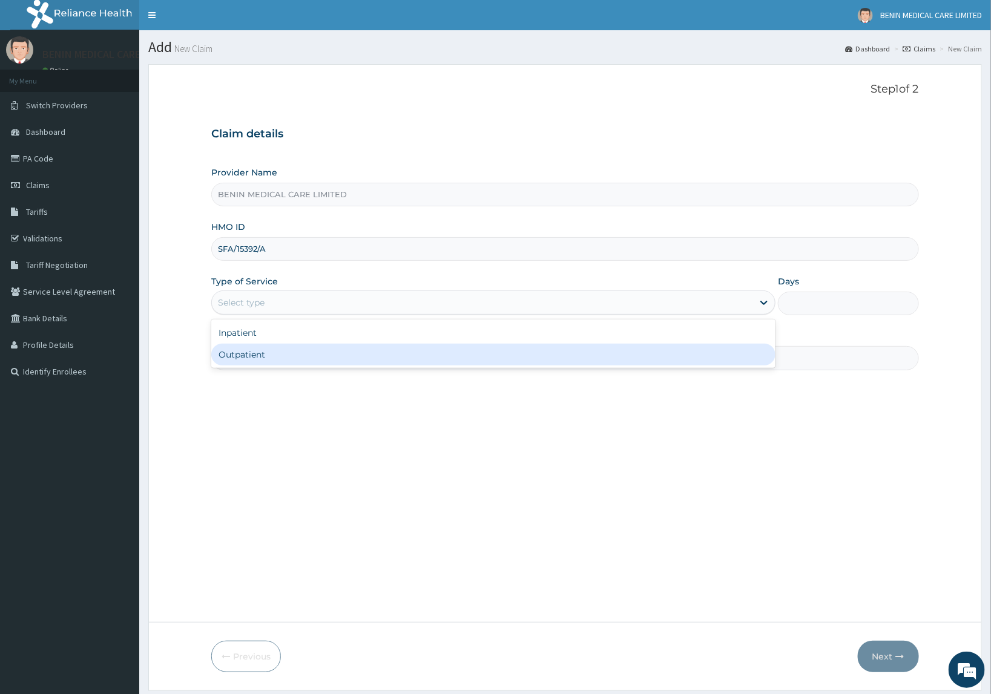
drag, startPoint x: 288, startPoint y: 361, endPoint x: 271, endPoint y: 367, distance: 18.0
click at [286, 361] on div "Outpatient" at bounding box center [493, 355] width 564 height 22
type input "1"
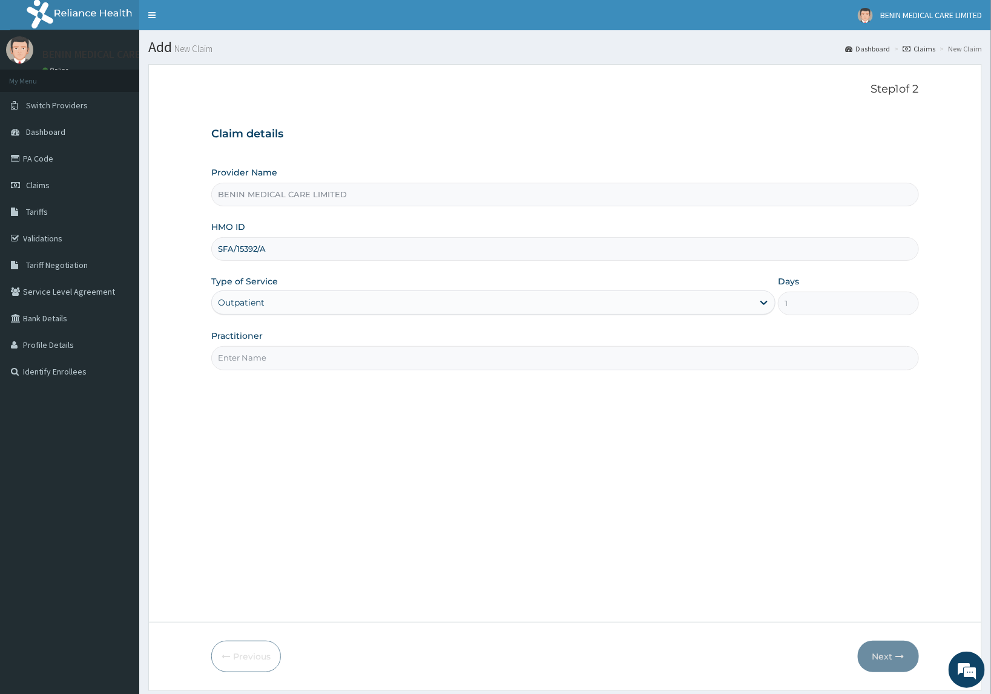
drag, startPoint x: 273, startPoint y: 366, endPoint x: 255, endPoint y: 401, distance: 38.7
click at [270, 370] on input "Practitioner" at bounding box center [564, 358] width 707 height 24
type input "USIOSEFE EHIMWENMA TESLIM"
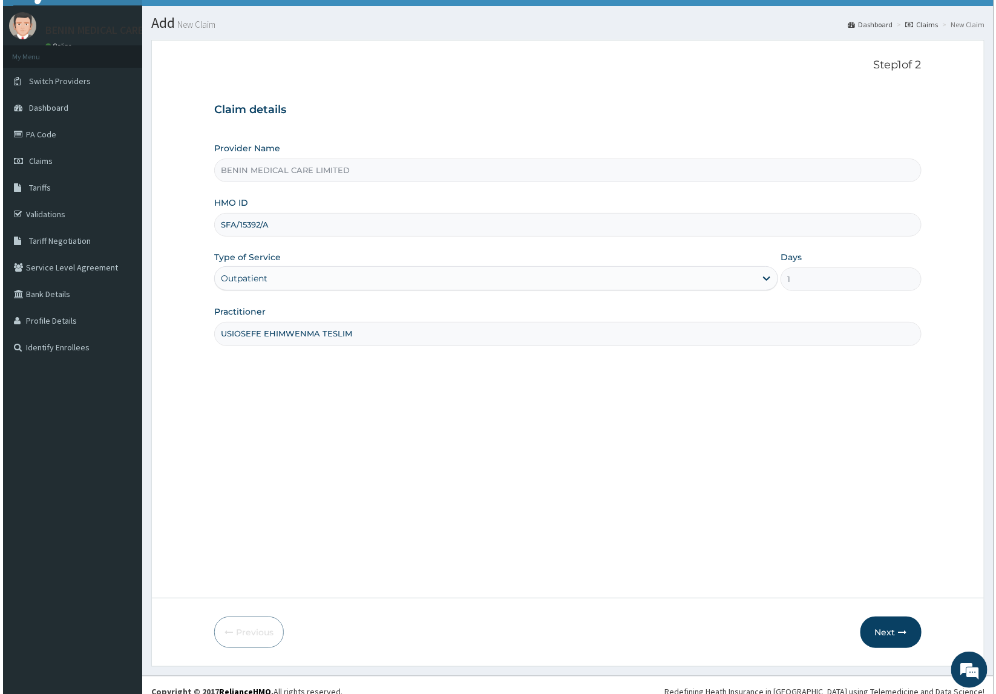
scroll to position [37, 0]
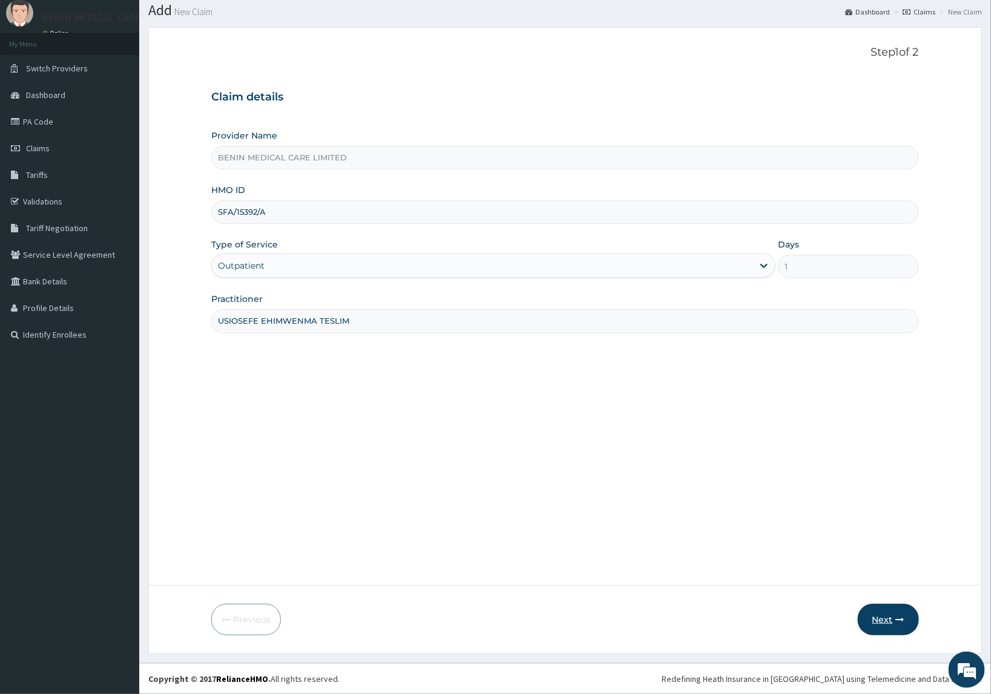
click at [876, 628] on button "Next" at bounding box center [887, 619] width 61 height 31
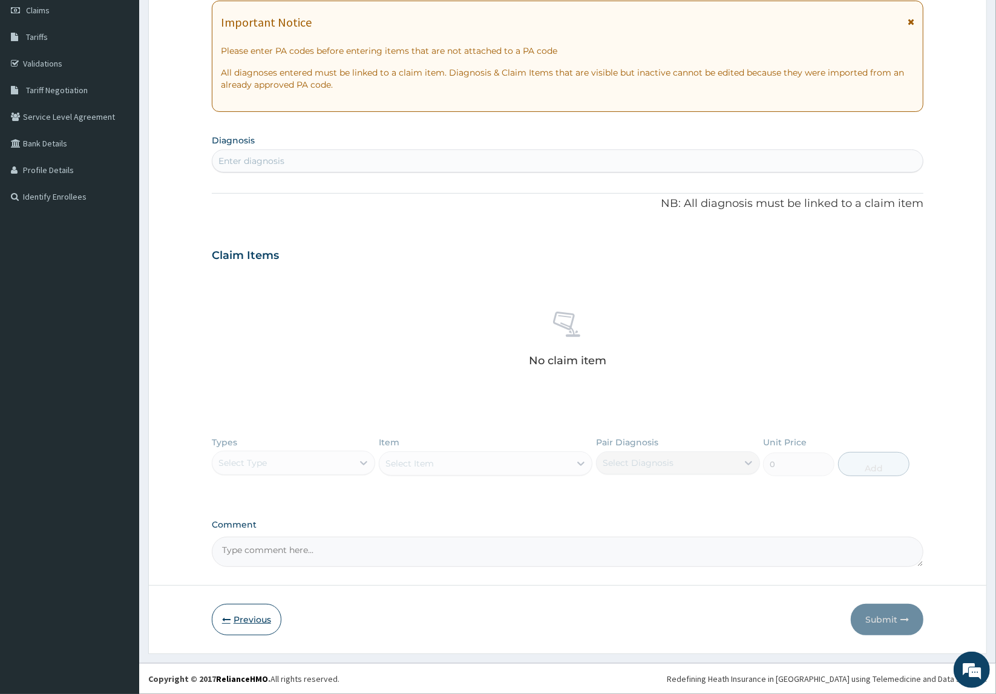
click at [261, 625] on button "Previous" at bounding box center [247, 619] width 70 height 31
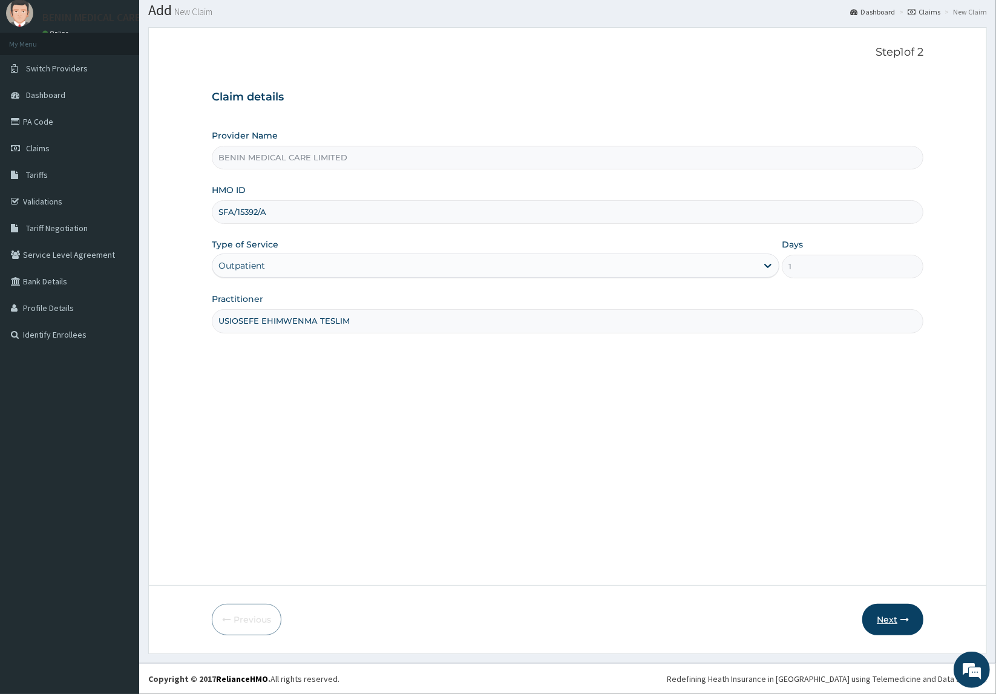
click at [899, 621] on button "Next" at bounding box center [892, 619] width 61 height 31
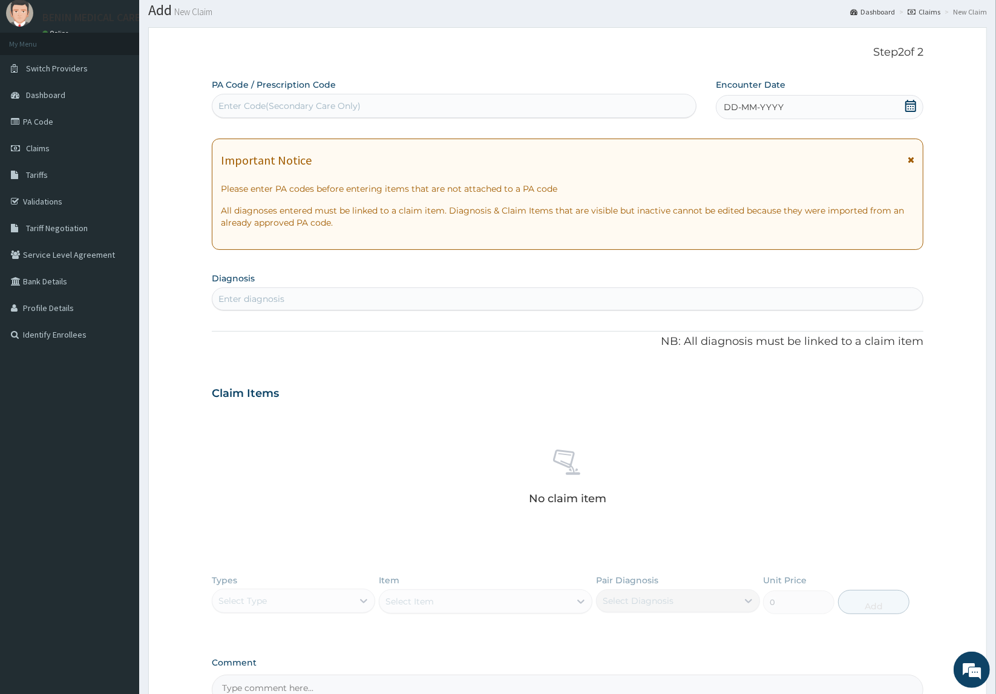
click at [293, 303] on div "Enter diagnosis" at bounding box center [567, 298] width 710 height 19
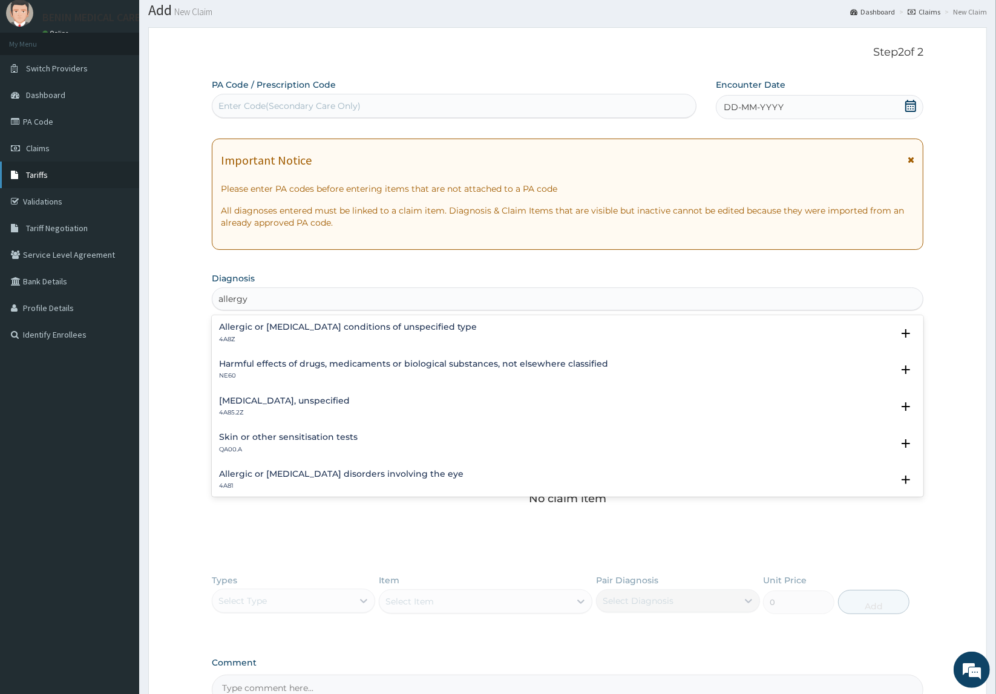
type input "allergy"
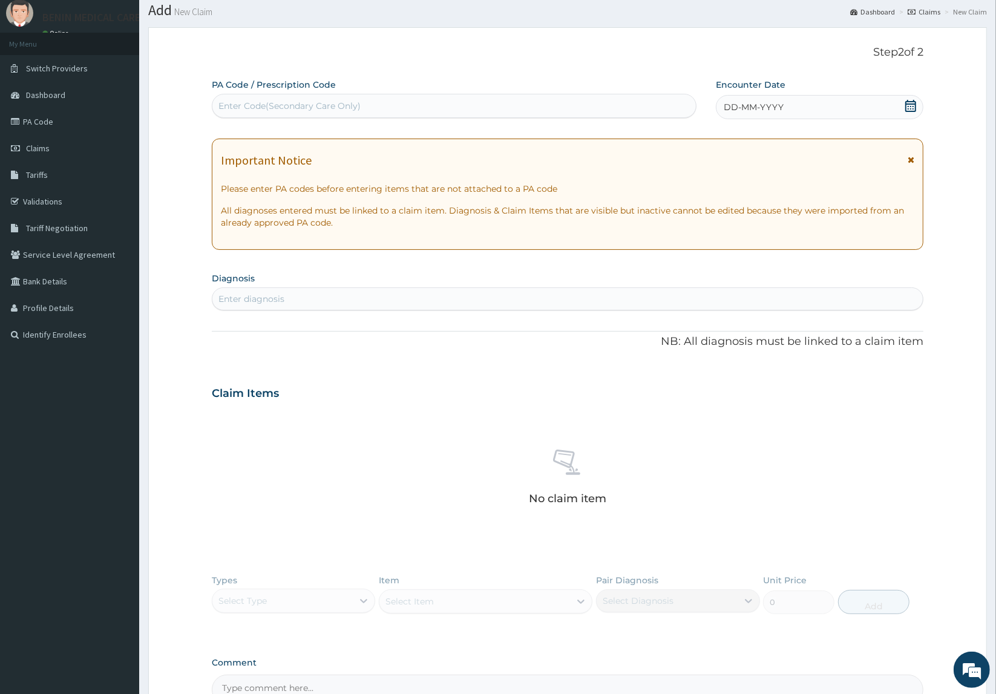
click at [237, 303] on div "Enter diagnosis" at bounding box center [251, 299] width 66 height 12
type input "allergy"
click at [287, 300] on div "Enter diagnosis" at bounding box center [567, 298] width 710 height 19
type input "allergy"
drag, startPoint x: 267, startPoint y: 292, endPoint x: 280, endPoint y: 300, distance: 14.9
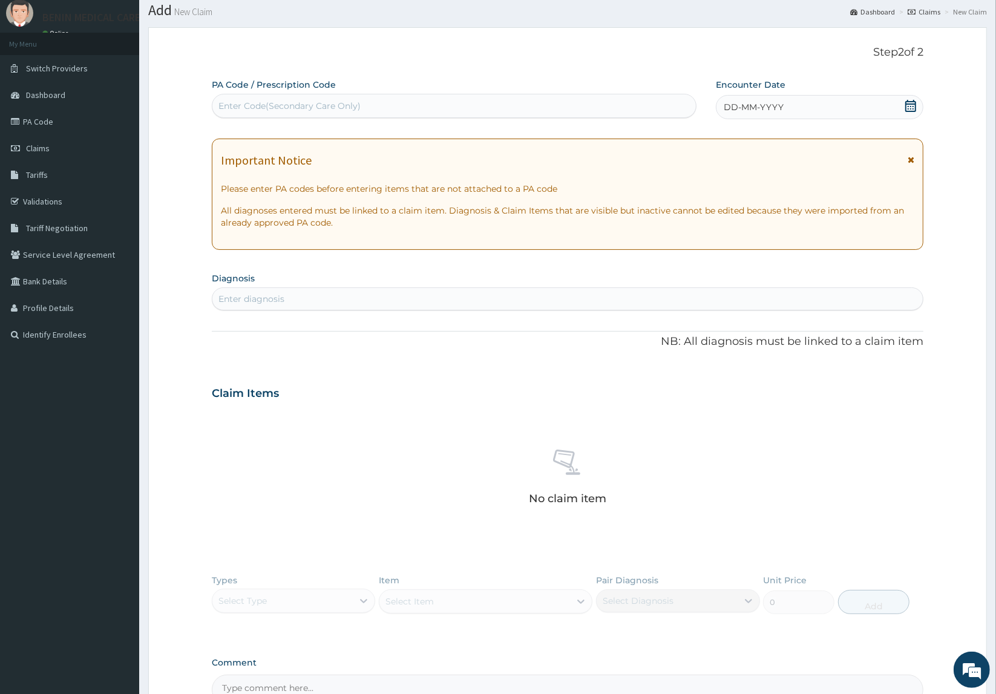
click at [267, 292] on div "Enter diagnosis" at bounding box center [567, 298] width 710 height 19
type input "allergy"
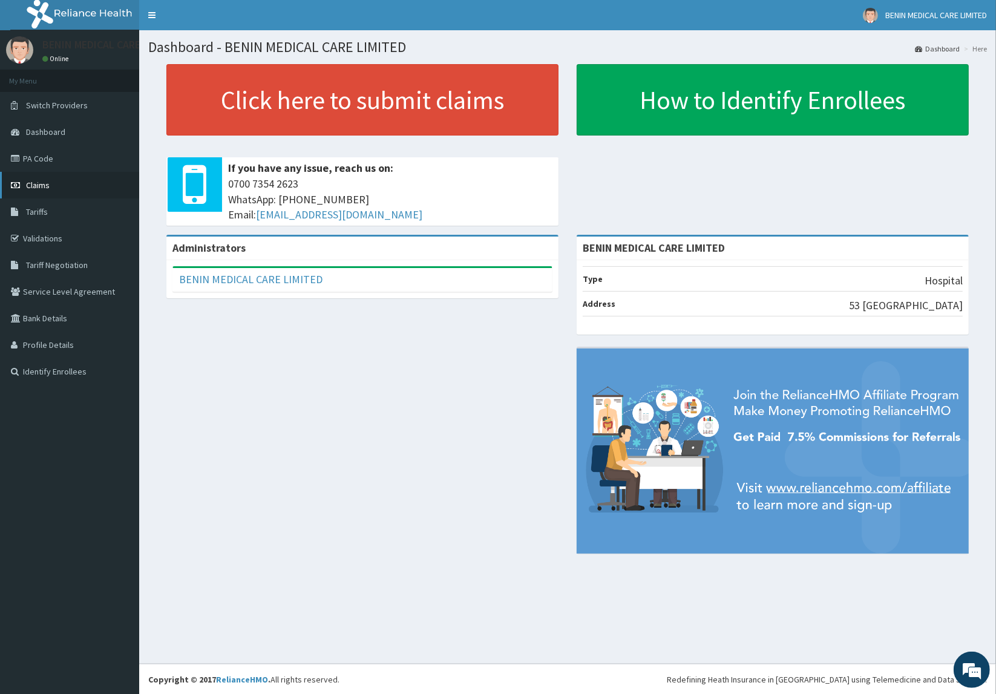
click at [35, 188] on span "Claims" at bounding box center [38, 185] width 24 height 11
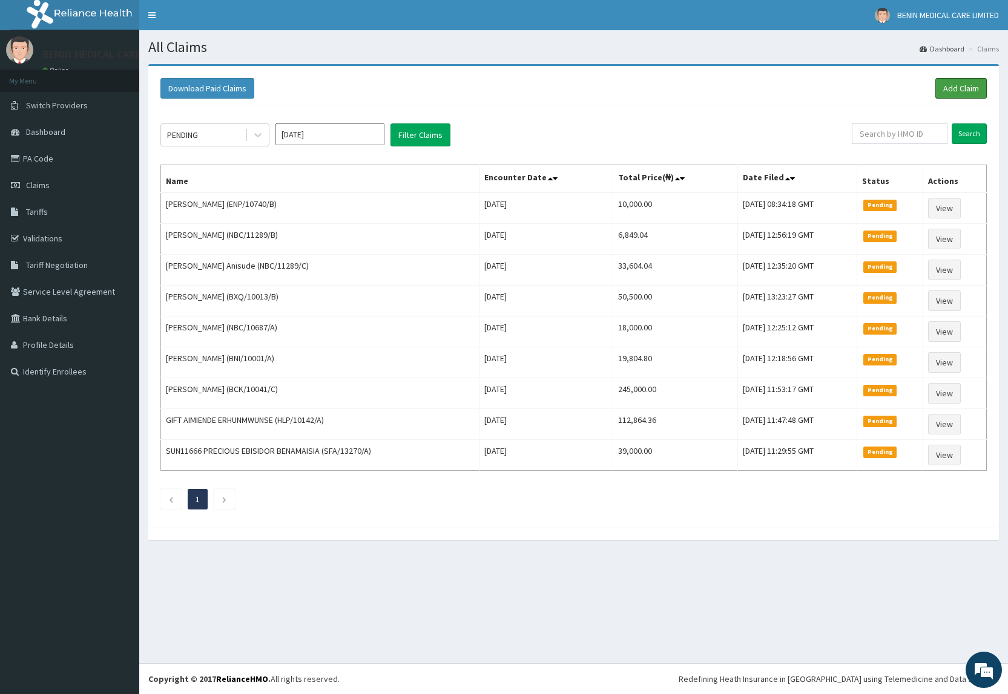
click at [955, 82] on link "Add Claim" at bounding box center [960, 88] width 51 height 21
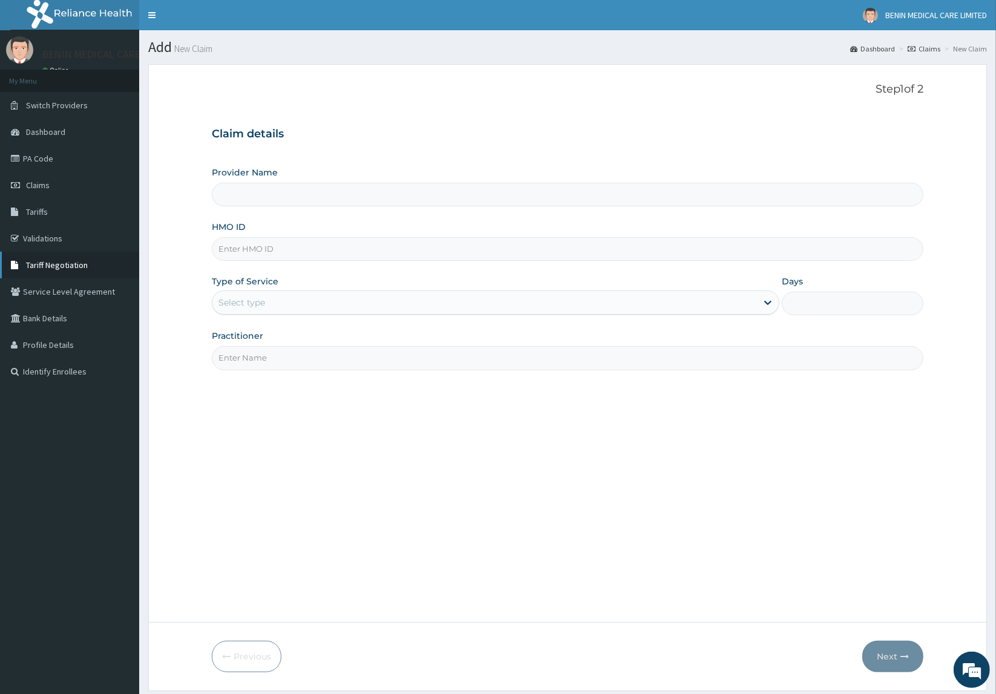
type input "BENIN MEDICAL CARE LIMITED"
click at [225, 248] on input "HMO ID" at bounding box center [568, 249] width 712 height 24
paste input "SFA/15392/A"
click at [234, 245] on input "SFA/15392/A" at bounding box center [568, 249] width 712 height 24
type input "SFA/15392/A"
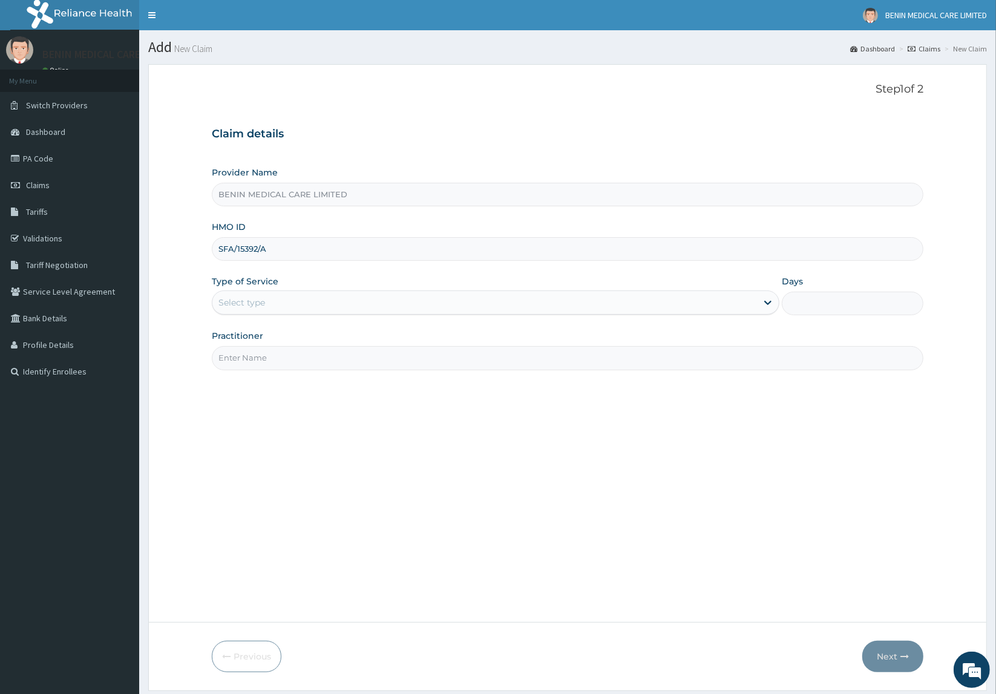
drag, startPoint x: 175, startPoint y: 283, endPoint x: 289, endPoint y: 316, distance: 118.7
click at [175, 284] on form "Step 1 of 2 Claim details Provider Name BENIN MEDICAL CARE LIMITED HMO ID SFA/1…" at bounding box center [567, 377] width 839 height 626
click at [275, 300] on div "Select type" at bounding box center [484, 302] width 545 height 19
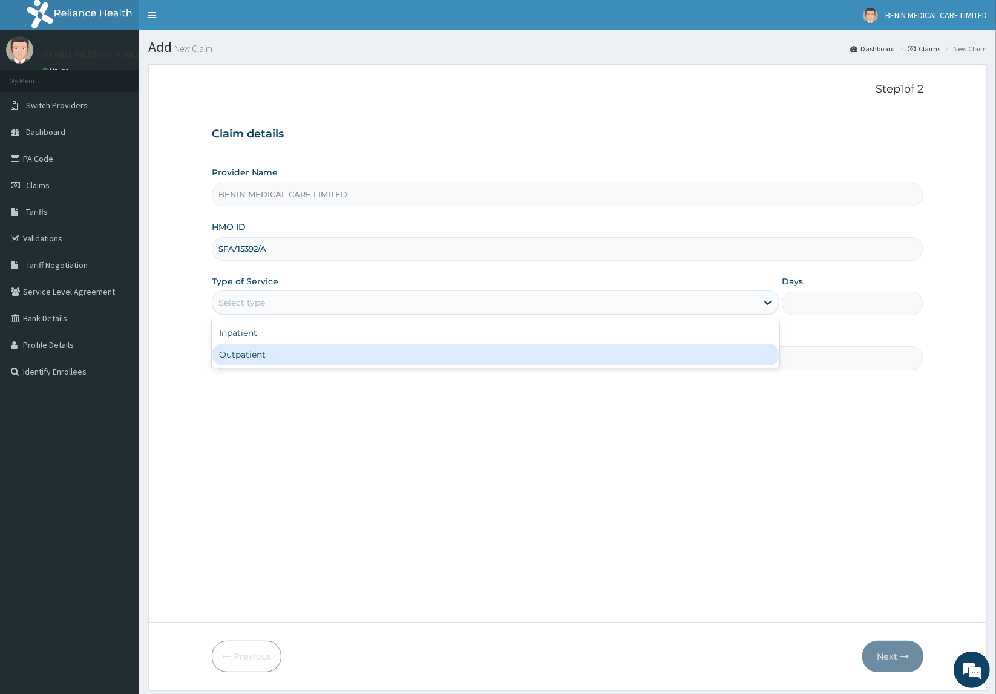
click at [246, 351] on div "Outpatient" at bounding box center [496, 355] width 568 height 22
type input "1"
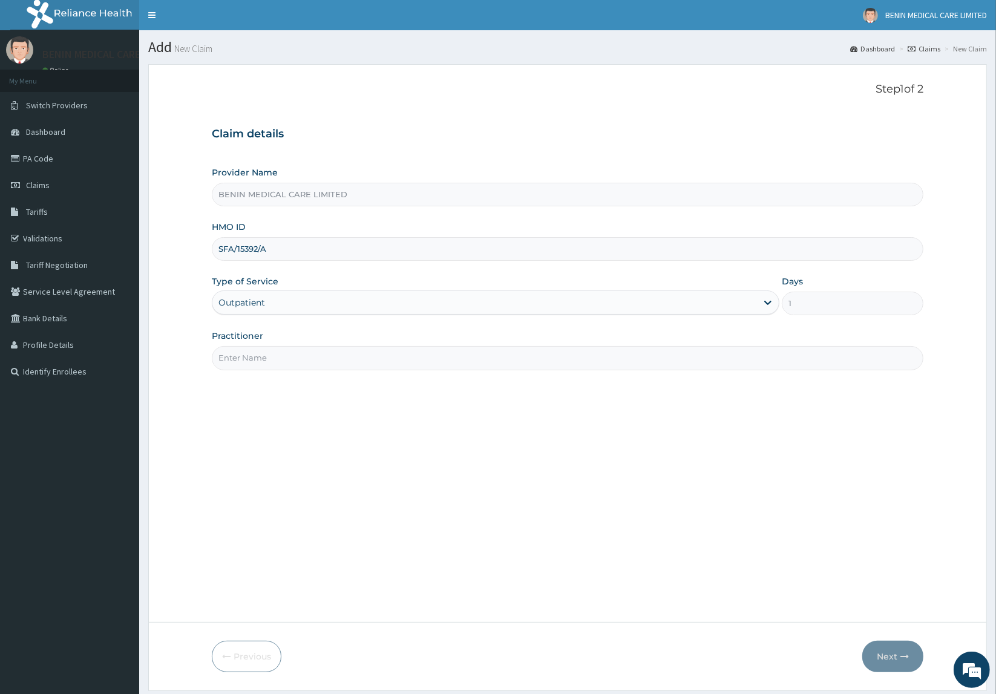
drag, startPoint x: 247, startPoint y: 361, endPoint x: 277, endPoint y: 368, distance: 31.1
click at [261, 364] on input "Practitioner" at bounding box center [568, 358] width 712 height 24
type input "UDEGBE EYIMOFE PETRA"
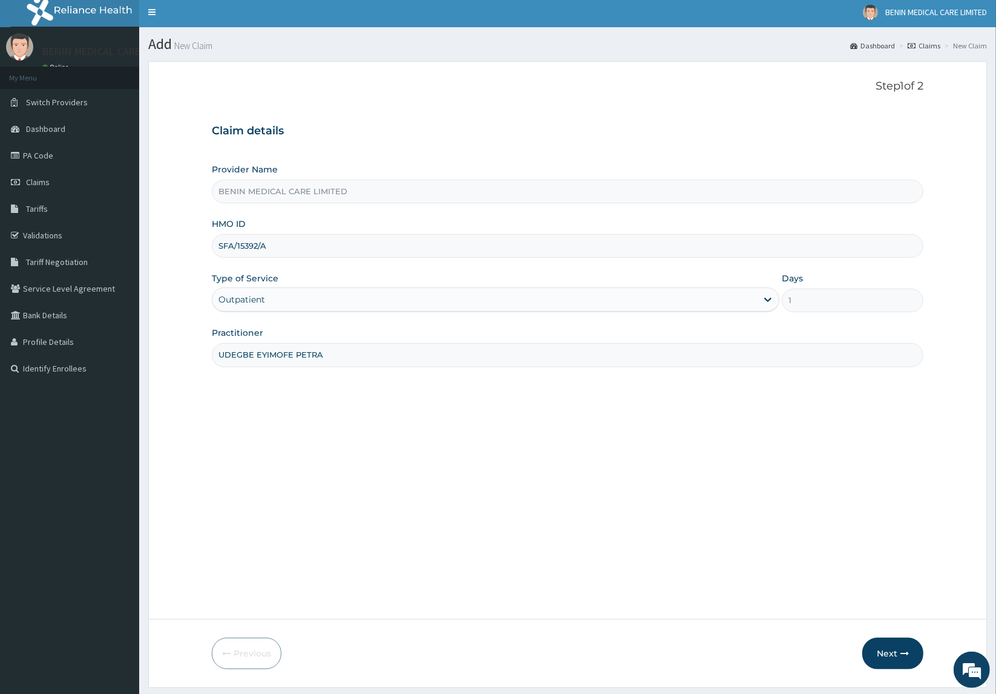
scroll to position [37, 0]
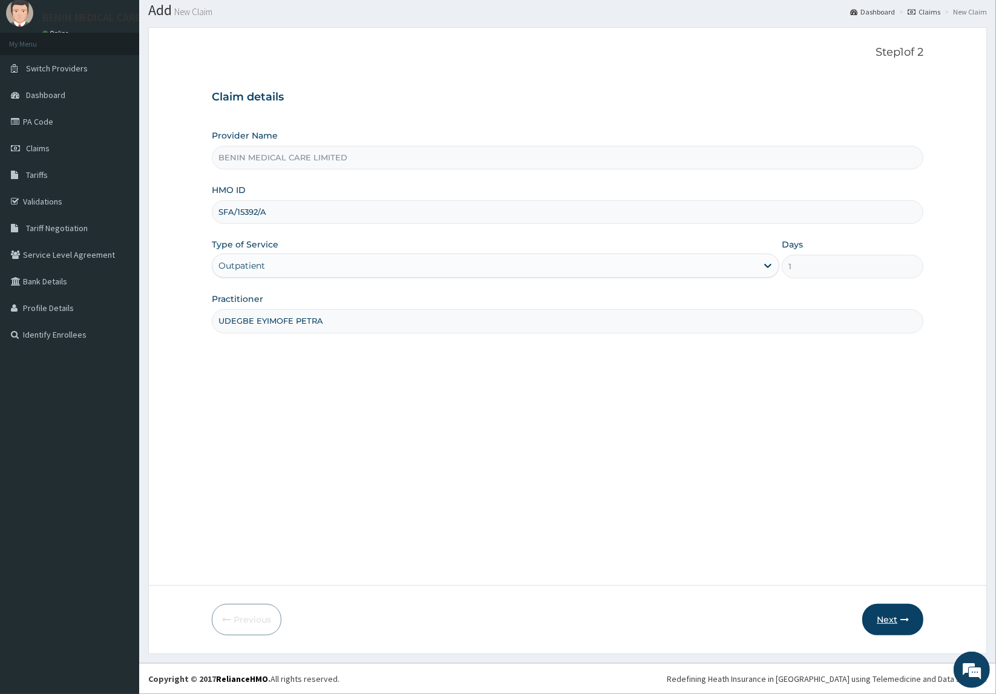
click at [903, 617] on icon "button" at bounding box center [904, 619] width 8 height 8
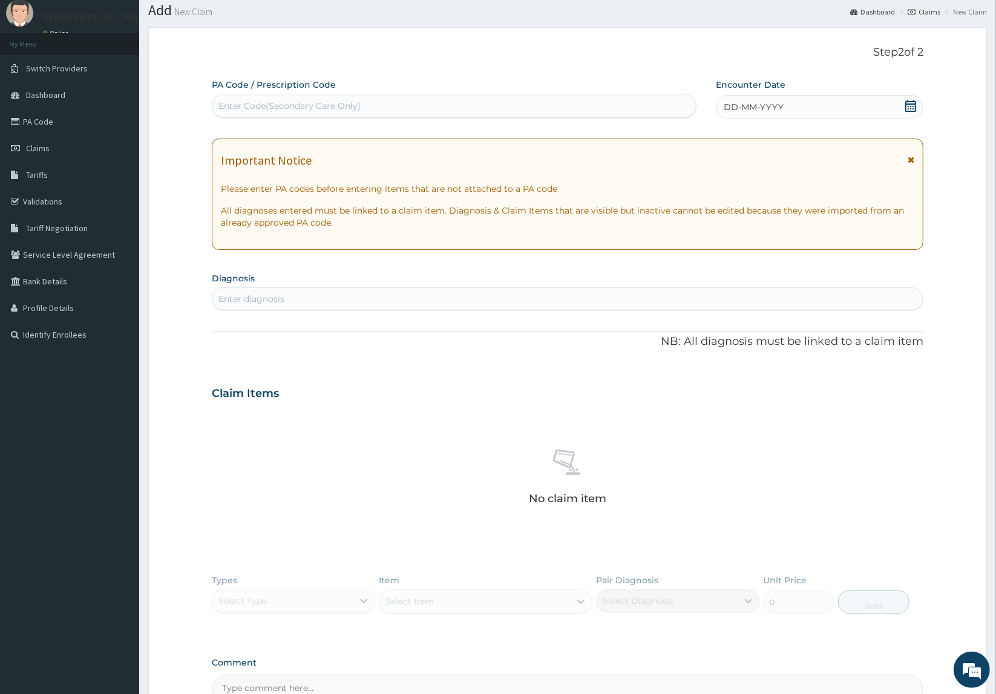
drag, startPoint x: 358, startPoint y: 301, endPoint x: 364, endPoint y: 306, distance: 7.7
click at [358, 303] on div "Enter diagnosis" at bounding box center [567, 298] width 710 height 19
type input "allergy"
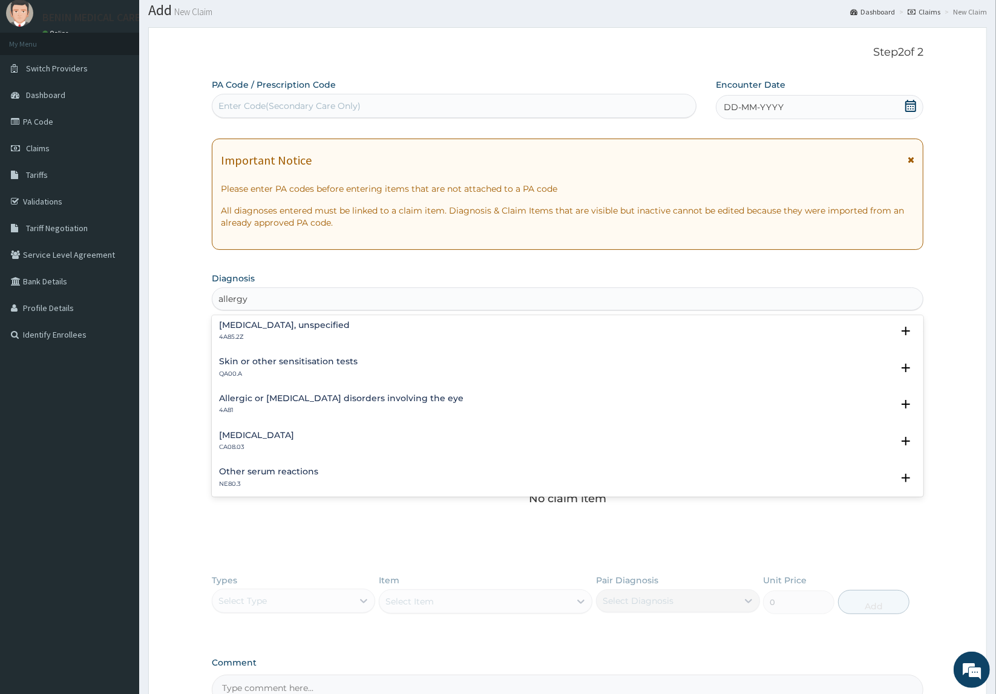
scroll to position [151, 0]
click at [267, 365] on div "Other allergic rhinitis CA08.03" at bounding box center [256, 365] width 75 height 21
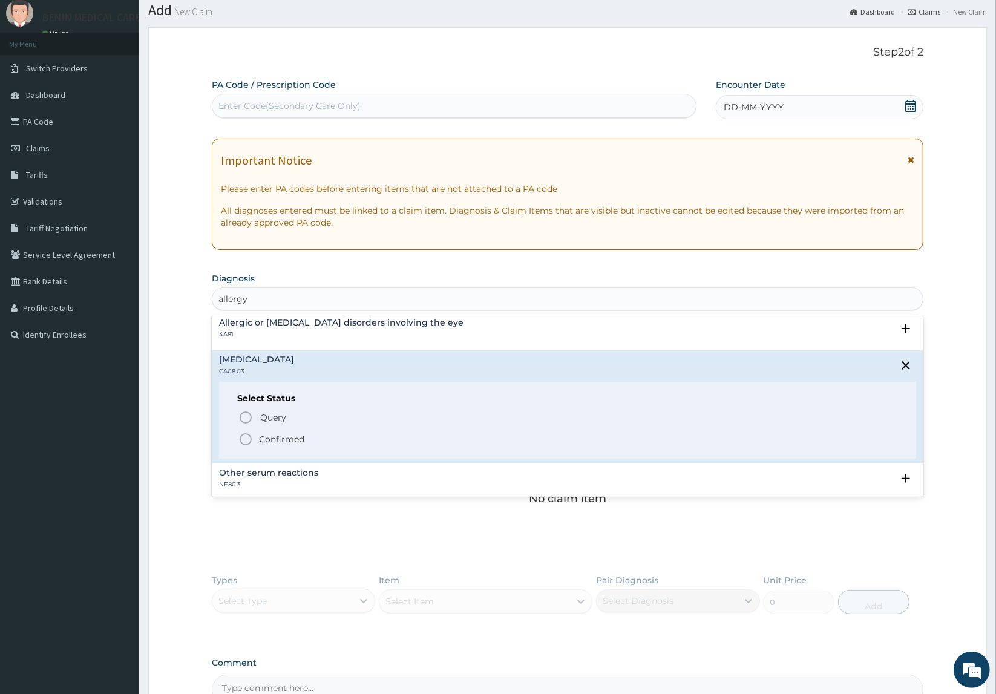
click at [245, 437] on icon "status option filled" at bounding box center [245, 439] width 15 height 15
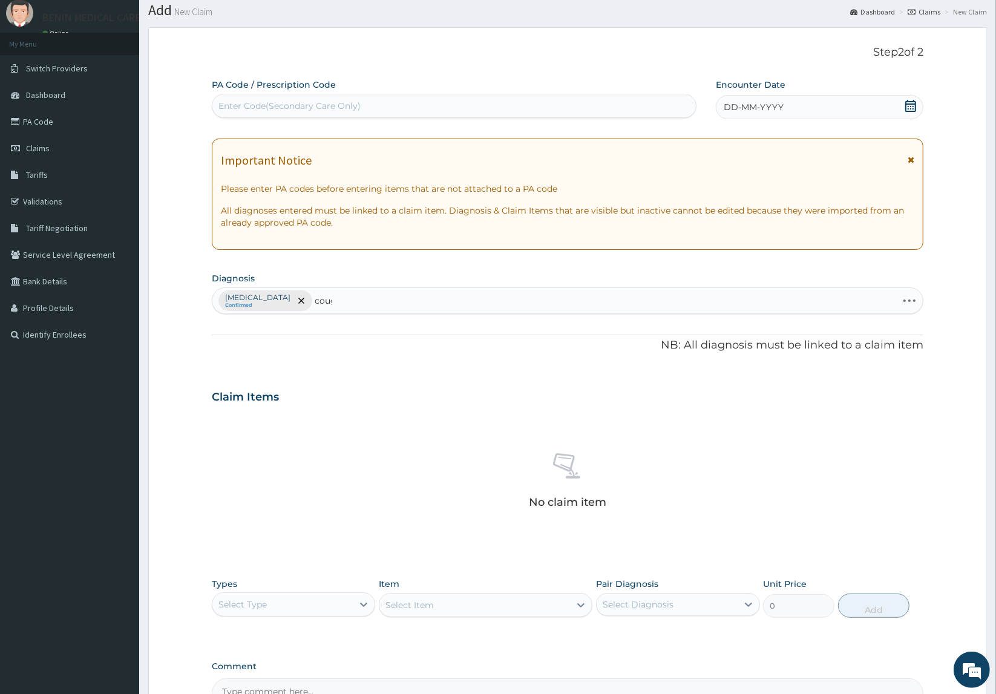
type input "cough"
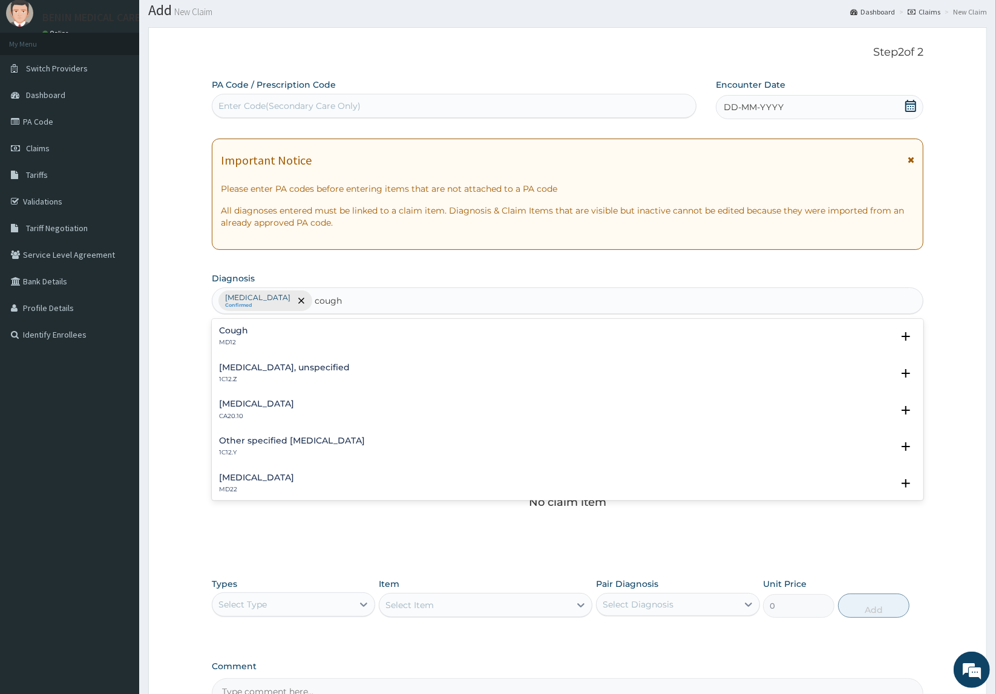
click at [219, 339] on p "MD12" at bounding box center [233, 342] width 29 height 8
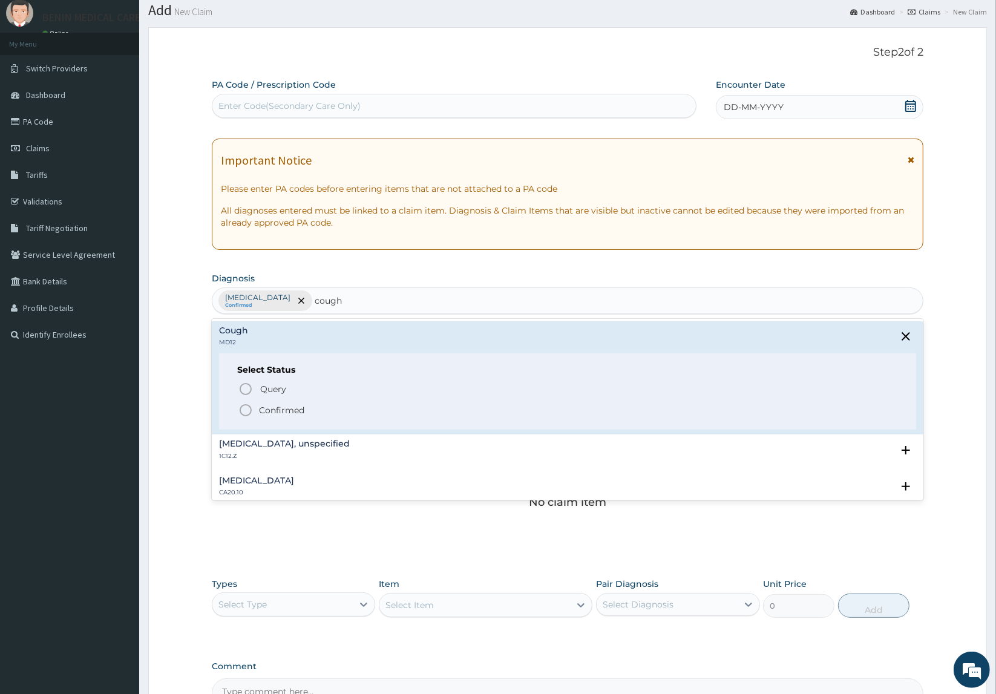
click at [242, 413] on icon "status option filled" at bounding box center [245, 410] width 15 height 15
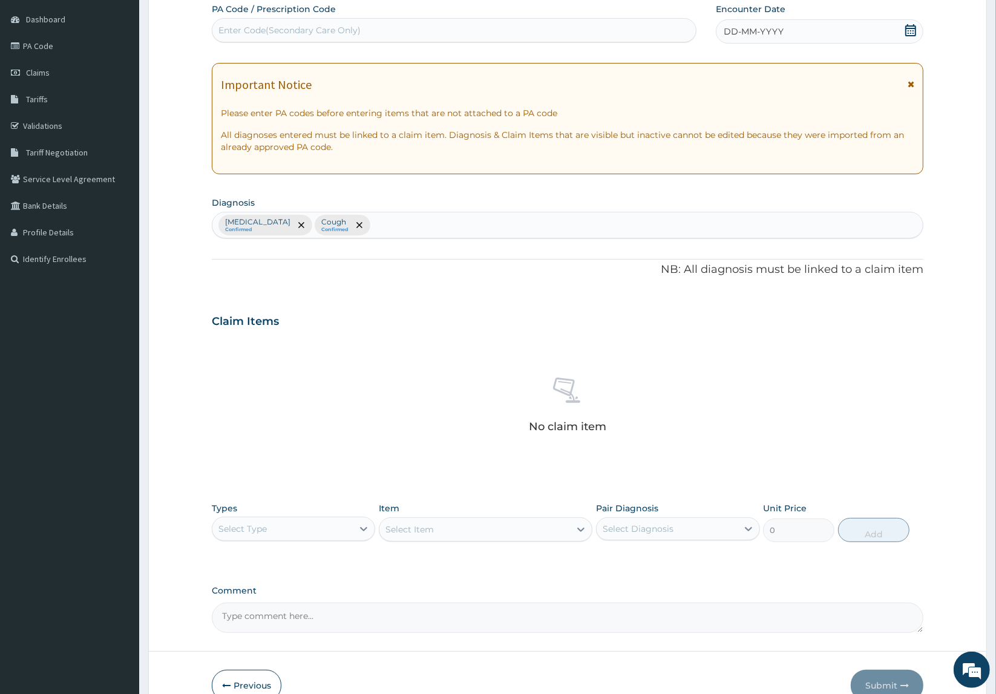
scroll to position [179, 0]
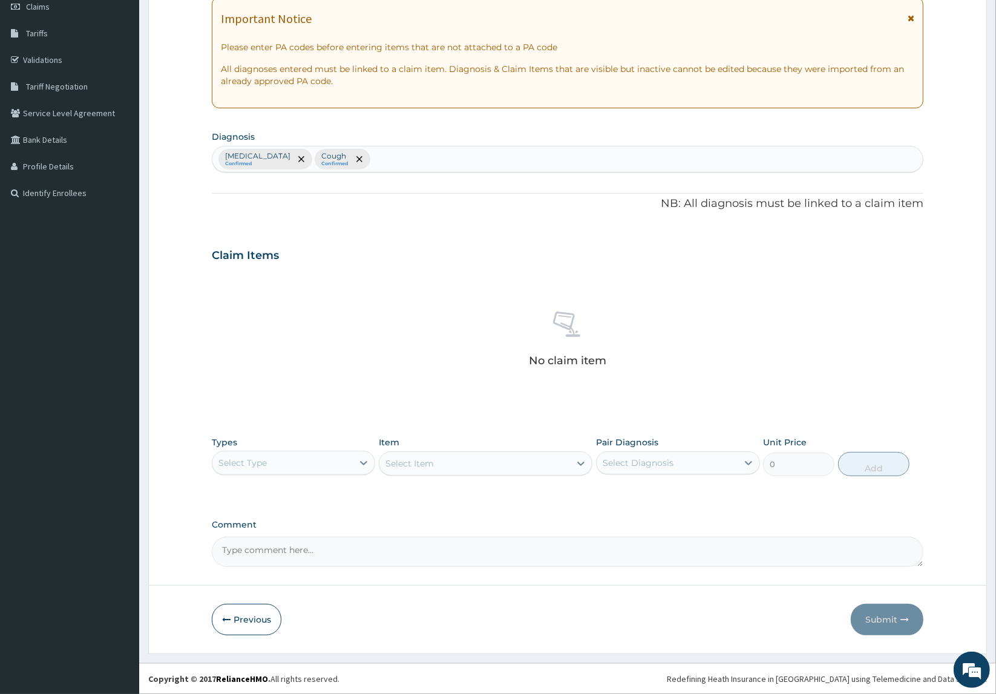
click at [268, 469] on div "Select Type" at bounding box center [282, 462] width 141 height 19
click at [292, 539] on div "Procedures" at bounding box center [294, 537] width 164 height 22
click at [499, 466] on div "Select Item" at bounding box center [474, 463] width 191 height 19
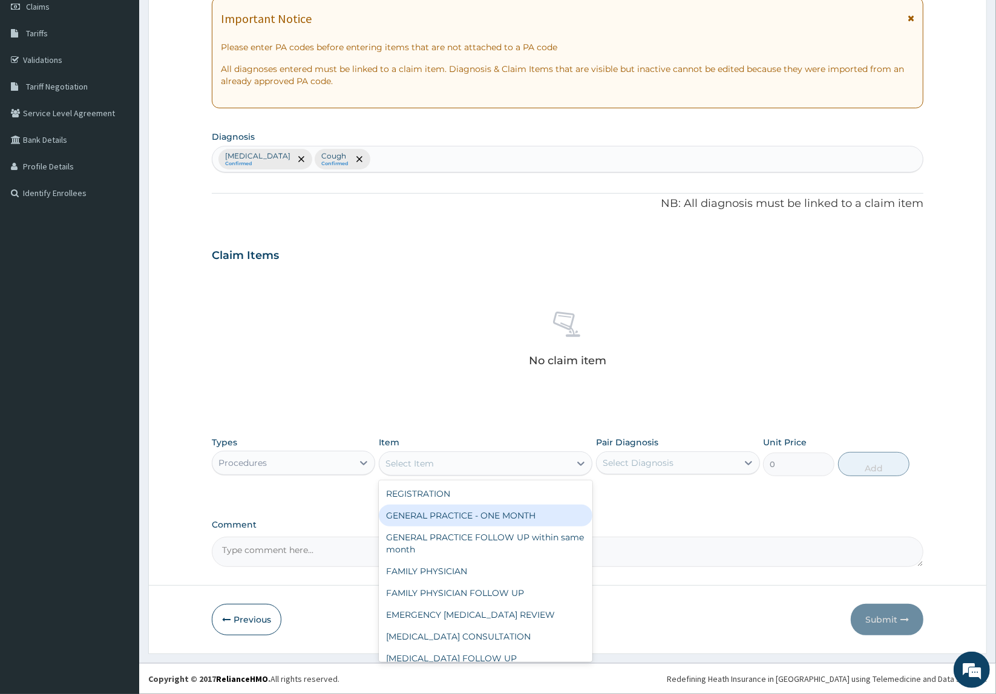
click at [444, 514] on div "GENERAL PRACTICE - ONE MONTH" at bounding box center [486, 516] width 214 height 22
type input "1500"
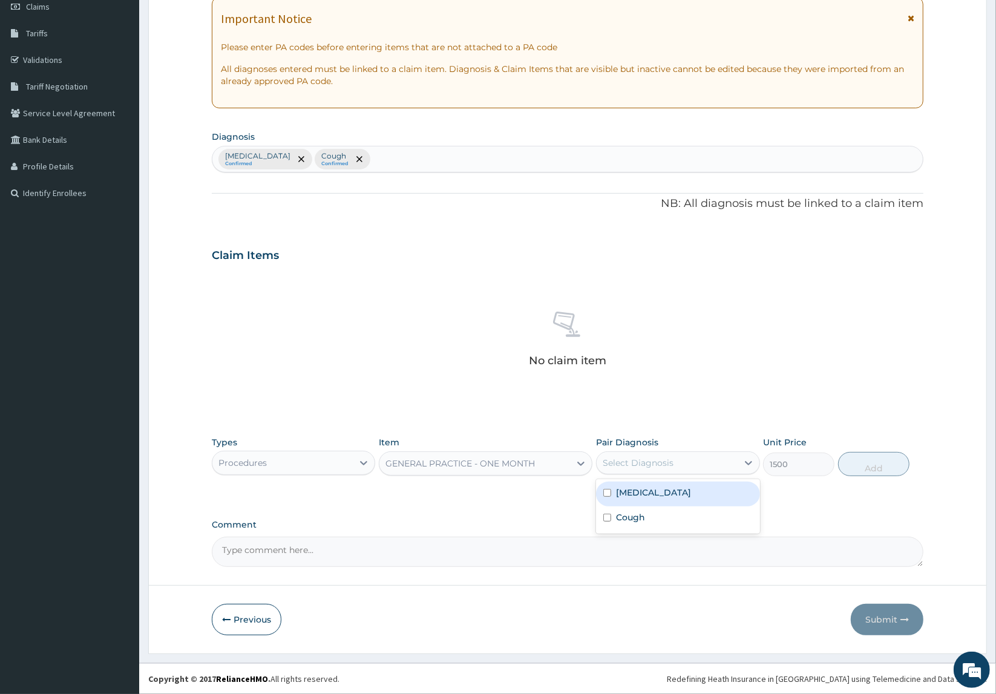
drag, startPoint x: 638, startPoint y: 465, endPoint x: 649, endPoint y: 480, distance: 18.3
click at [645, 464] on div "Select Diagnosis" at bounding box center [638, 463] width 71 height 12
drag, startPoint x: 629, startPoint y: 493, endPoint x: 663, endPoint y: 497, distance: 34.1
click at [652, 496] on label "Other allergic rhinitis" at bounding box center [653, 493] width 75 height 12
checkbox input "true"
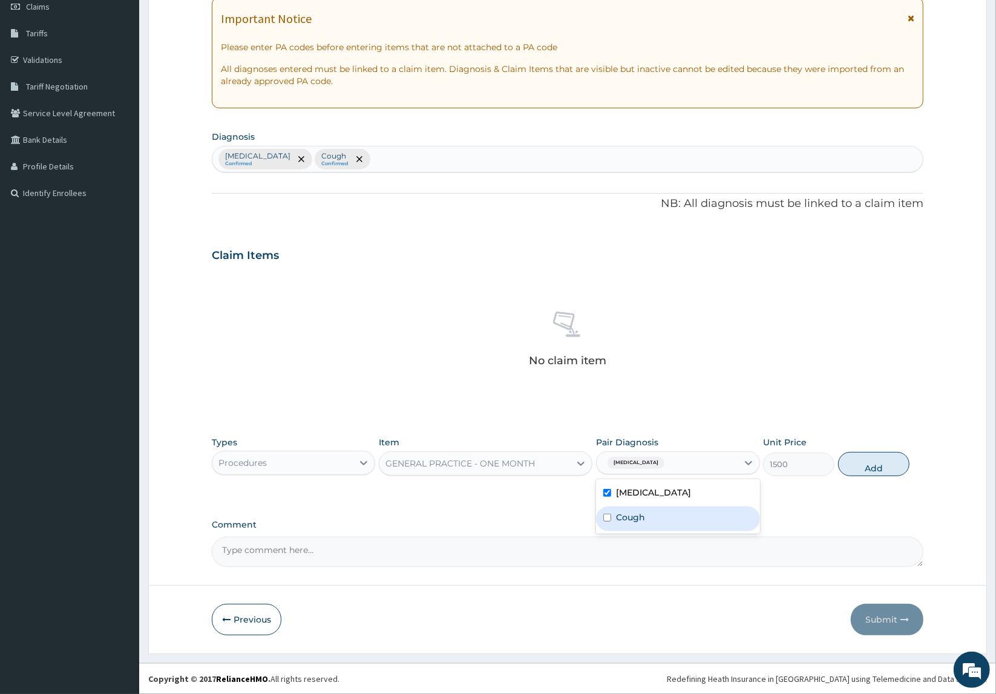
drag, startPoint x: 648, startPoint y: 511, endPoint x: 750, endPoint y: 513, distance: 102.3
click at [681, 513] on div "Cough" at bounding box center [678, 519] width 164 height 25
checkbox input "true"
click at [853, 466] on button "Add" at bounding box center [873, 464] width 71 height 24
type input "0"
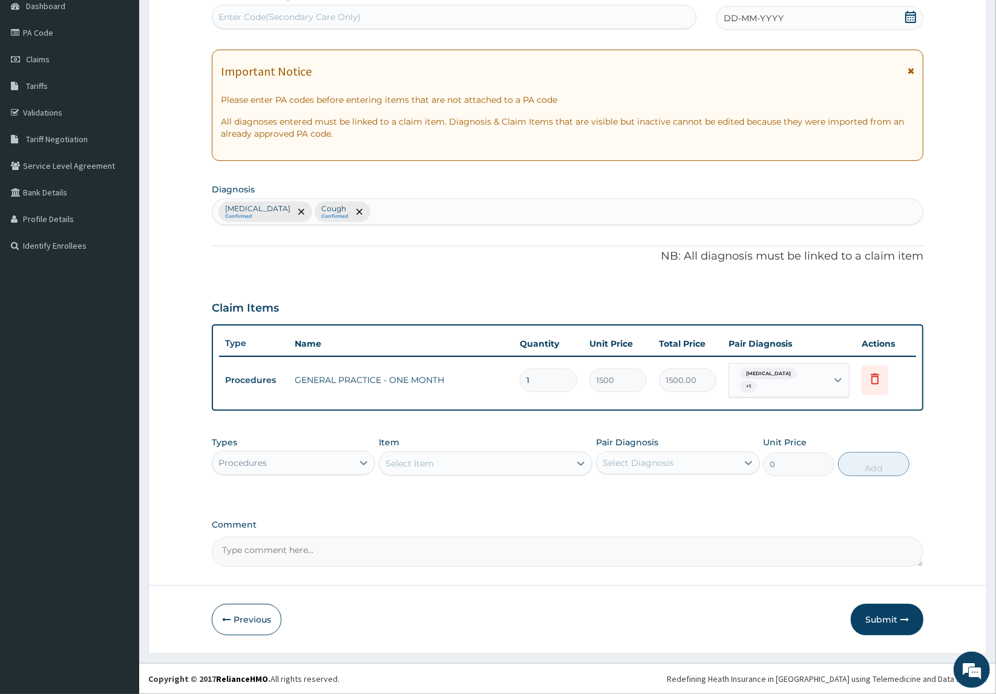
scroll to position [125, 0]
click at [288, 476] on div "Types Procedures Item Select Item Pair Diagnosis Select Diagnosis Unit Price 0 …" at bounding box center [568, 457] width 712 height 52
click at [289, 471] on div "Procedures" at bounding box center [282, 463] width 141 height 19
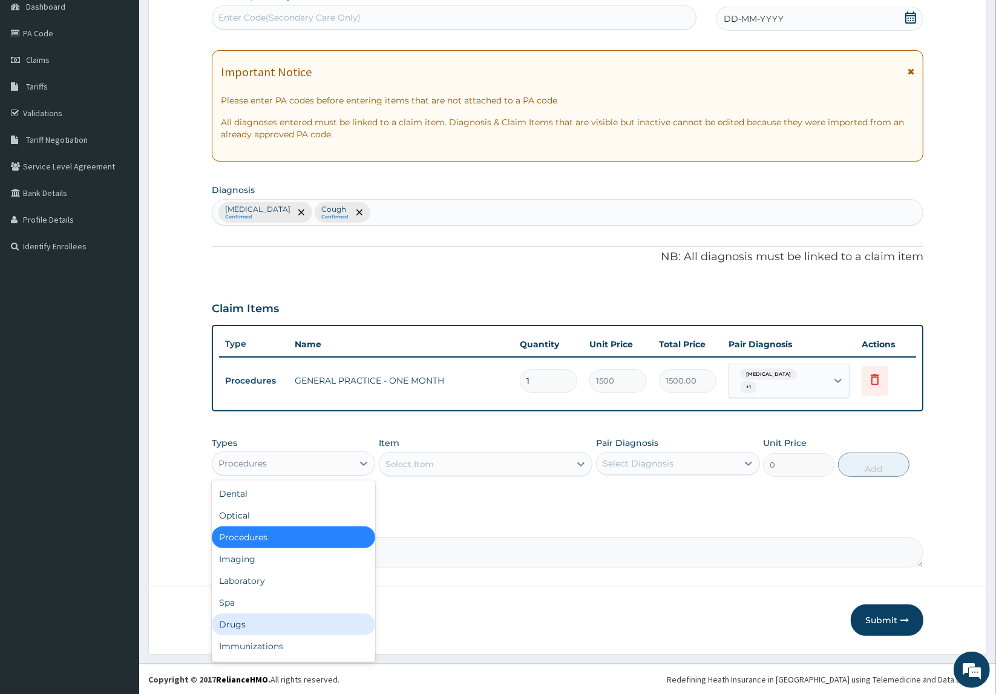
click at [260, 615] on div "Drugs" at bounding box center [294, 625] width 164 height 22
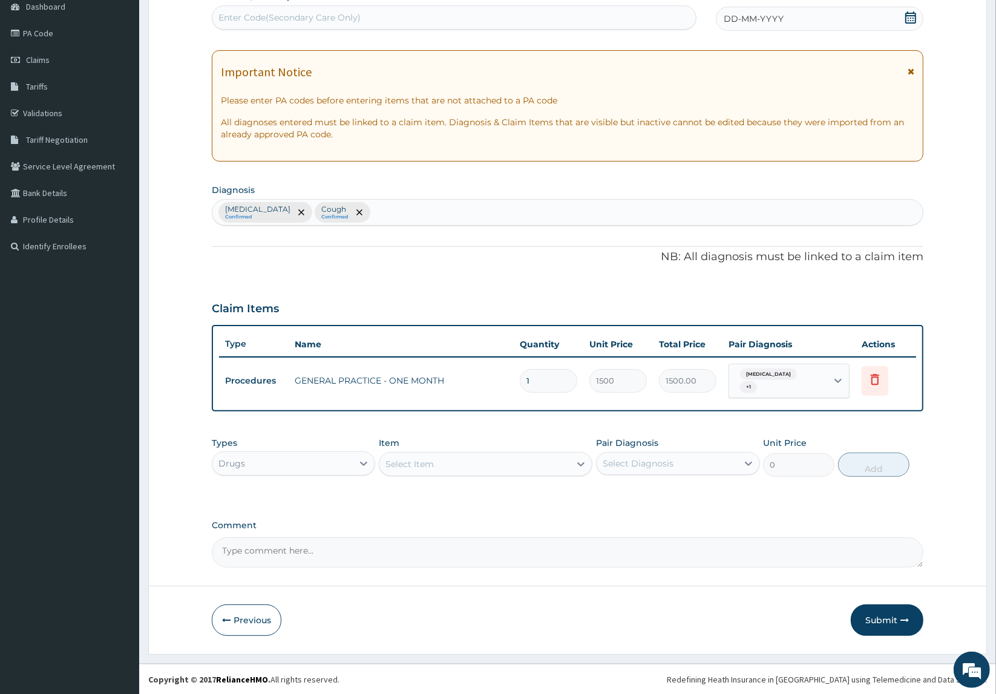
click at [442, 470] on div "Select Item" at bounding box center [474, 463] width 191 height 19
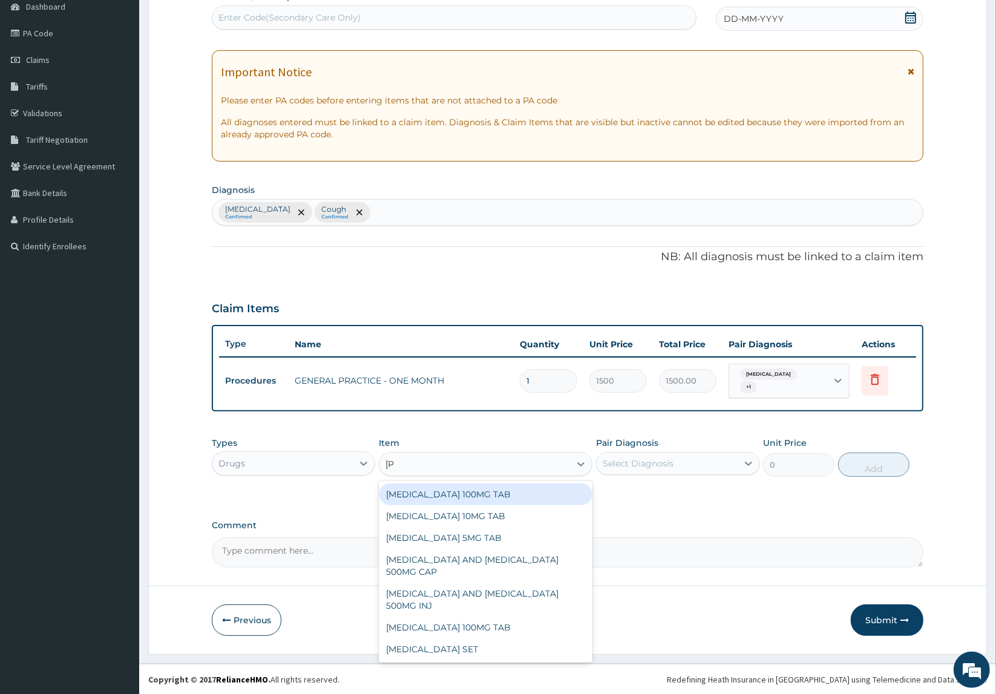
type input "lorat"
click at [442, 500] on div "[MEDICAL_DATA] 10MG TAB" at bounding box center [486, 495] width 214 height 22
type input "32.34"
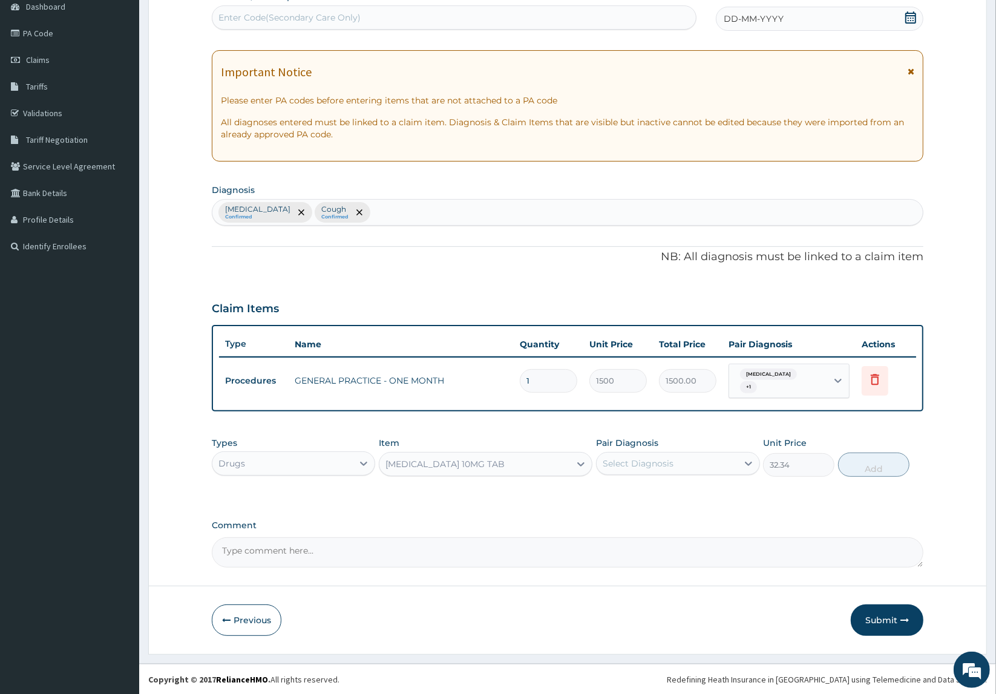
click at [594, 468] on div "Types Drugs Item LORATADINE 10MG TAB Pair Diagnosis Select Diagnosis Unit Price…" at bounding box center [568, 457] width 712 height 52
click at [603, 464] on div "Select Diagnosis" at bounding box center [638, 463] width 71 height 12
drag, startPoint x: 617, startPoint y: 504, endPoint x: 818, endPoint y: 497, distance: 200.4
click at [642, 502] on div "Other allergic rhinitis" at bounding box center [678, 494] width 164 height 25
checkbox input "true"
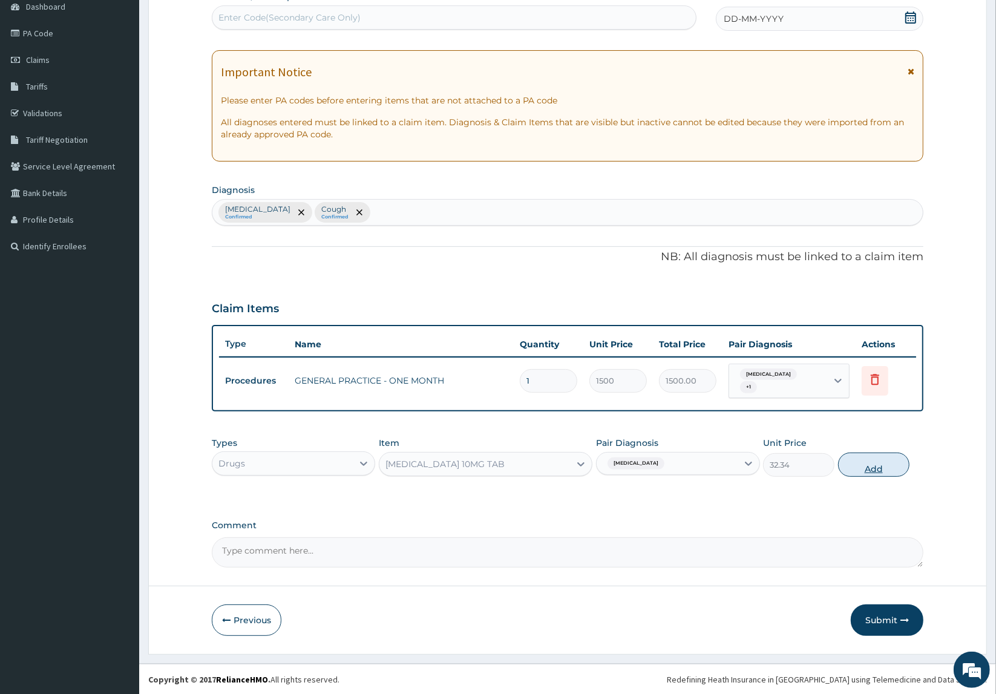
click at [849, 473] on button "Add" at bounding box center [873, 465] width 71 height 24
type input "0"
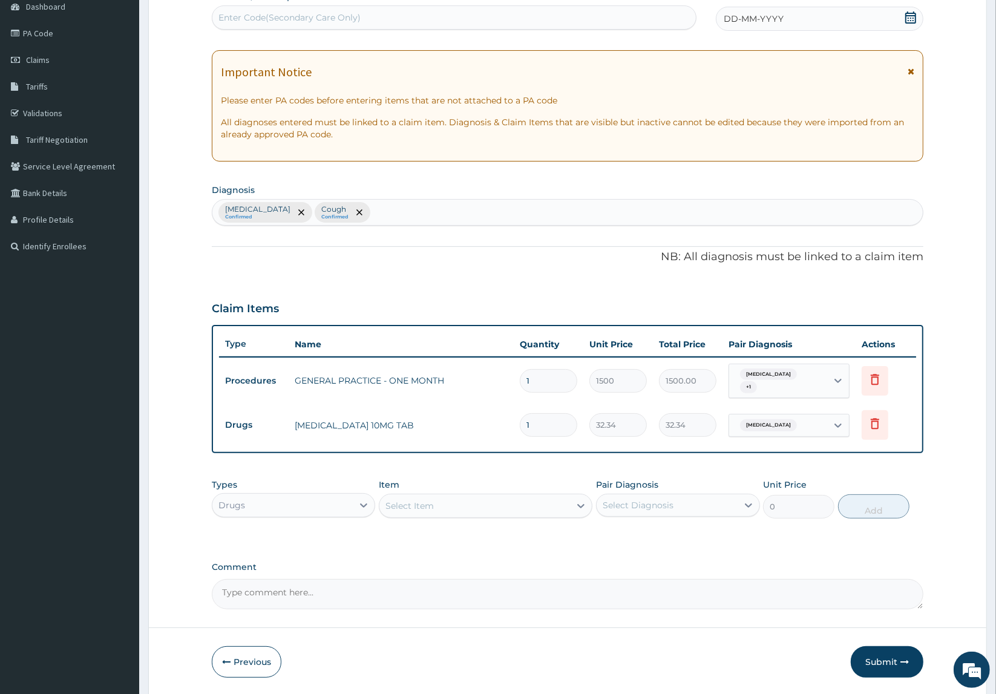
drag, startPoint x: 567, startPoint y: 430, endPoint x: 449, endPoint y: 416, distance: 118.9
click at [449, 416] on tr "Drugs LORATADINE 10MG TAB 1 32.34 32.34 Other allergic rhinitis Delete" at bounding box center [567, 425] width 697 height 42
type input "5"
type input "161.70"
type input "5"
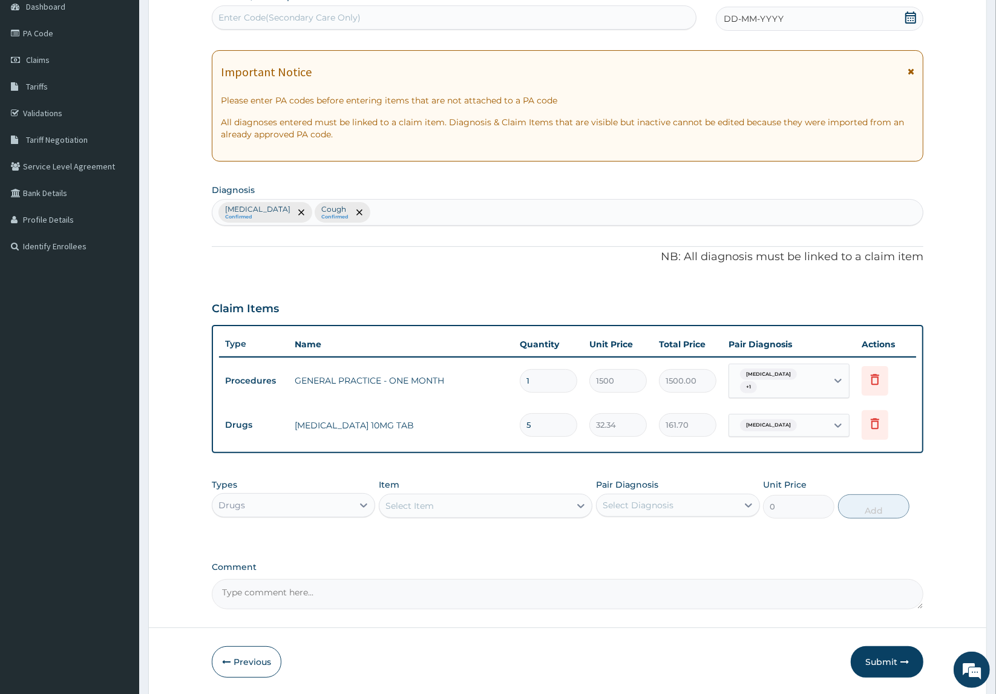
drag, startPoint x: 470, startPoint y: 461, endPoint x: 470, endPoint y: 468, distance: 6.7
click at [470, 462] on div "PA Code / Prescription Code Enter Code(Secondary Care Only) Encounter Date DD-M…" at bounding box center [568, 299] width 712 height 619
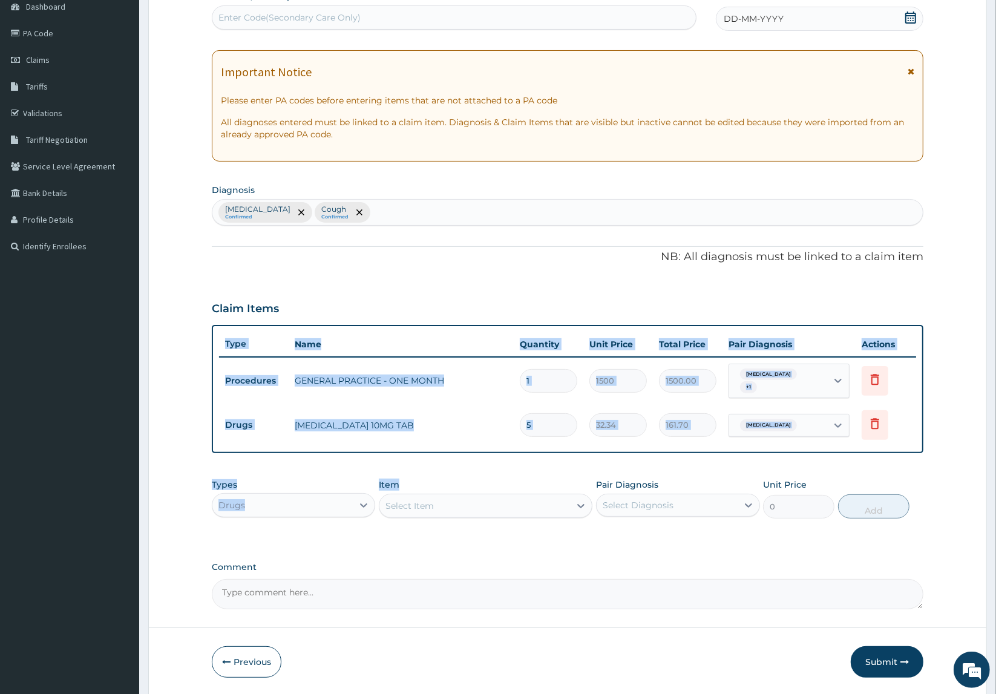
click at [468, 508] on div "Select Item" at bounding box center [474, 505] width 191 height 19
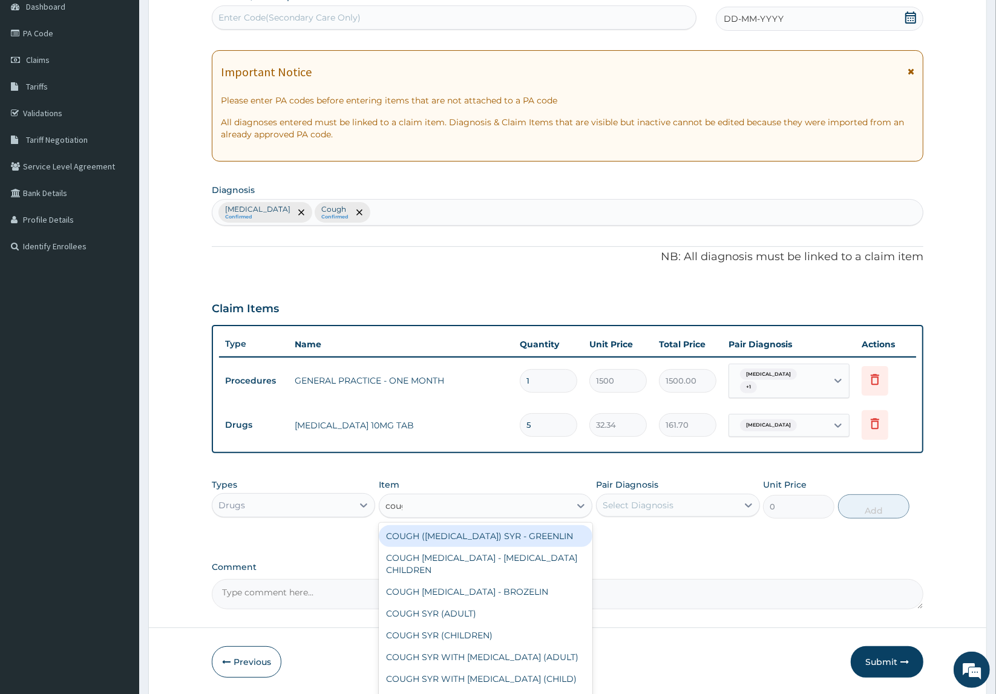
type input "cough"
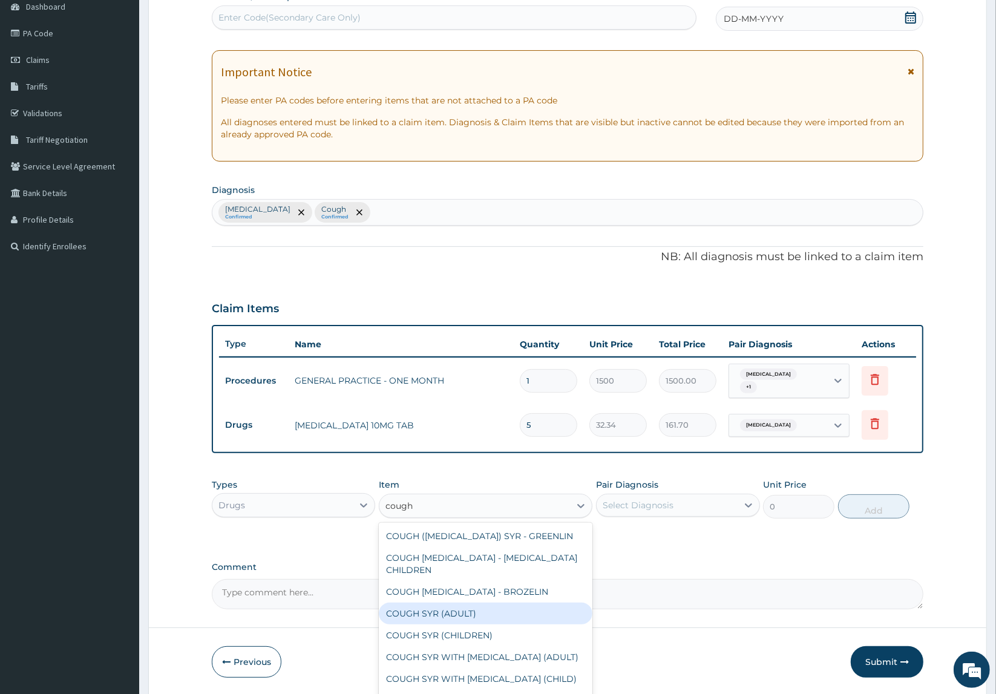
drag, startPoint x: 496, startPoint y: 616, endPoint x: 646, endPoint y: 563, distance: 158.5
click at [496, 615] on div "COUGH SYR (ADULT)" at bounding box center [486, 614] width 214 height 22
type input "369.6"
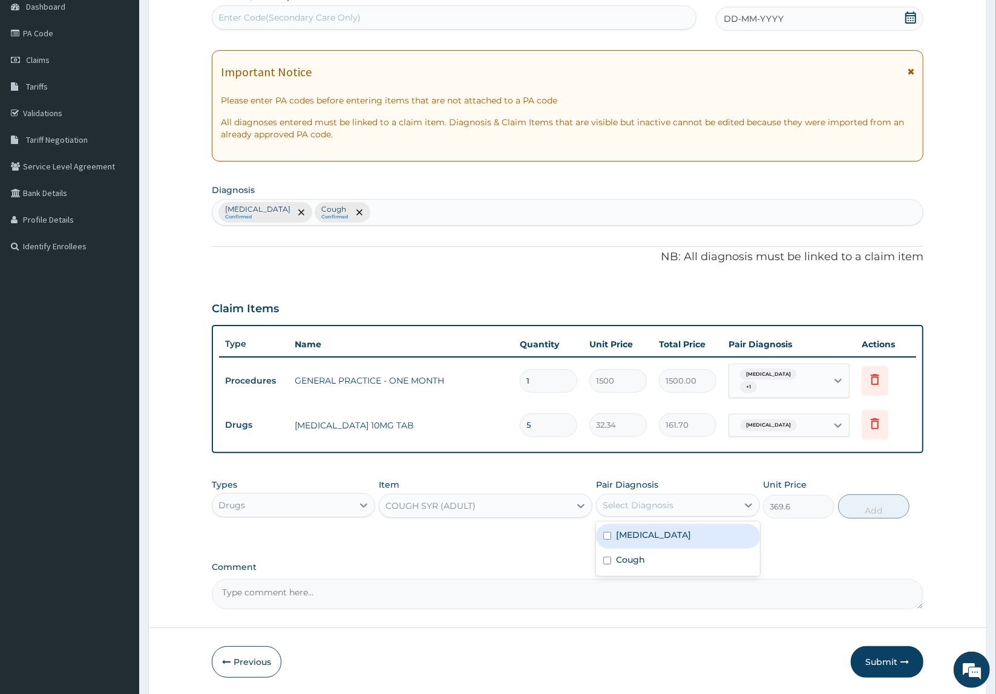
drag, startPoint x: 636, startPoint y: 508, endPoint x: 648, endPoint y: 546, distance: 40.0
click at [638, 507] on div "Select Diagnosis" at bounding box center [638, 505] width 71 height 12
drag, startPoint x: 643, startPoint y: 562, endPoint x: 706, endPoint y: 557, distance: 63.1
click at [644, 561] on label "Cough" at bounding box center [630, 560] width 29 height 12
checkbox input "true"
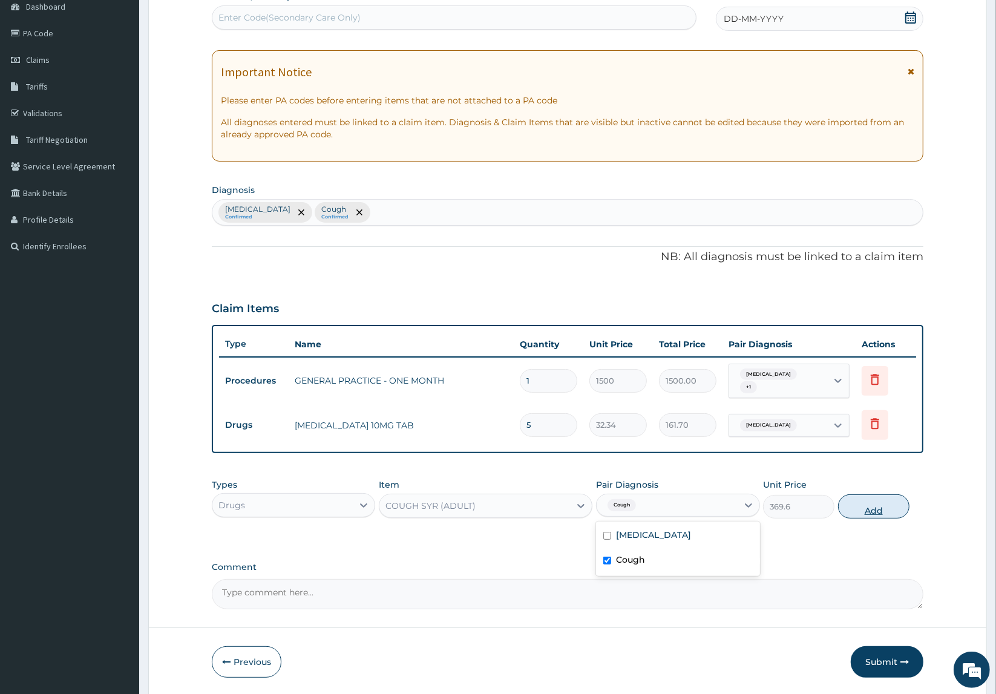
click at [863, 511] on button "Add" at bounding box center [873, 506] width 71 height 24
type input "0"
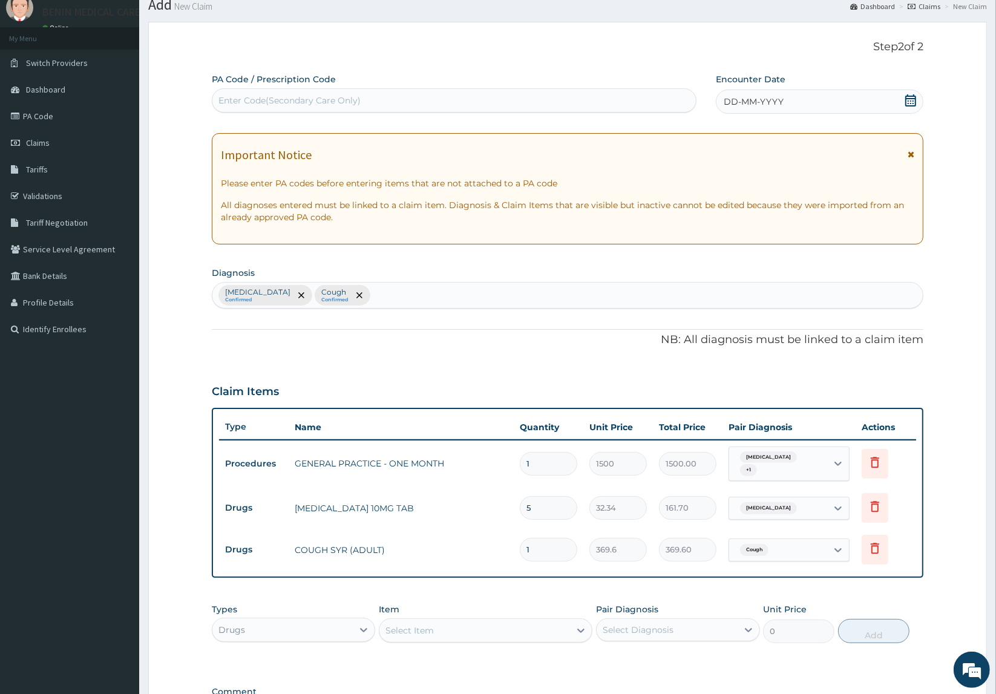
scroll to position [0, 0]
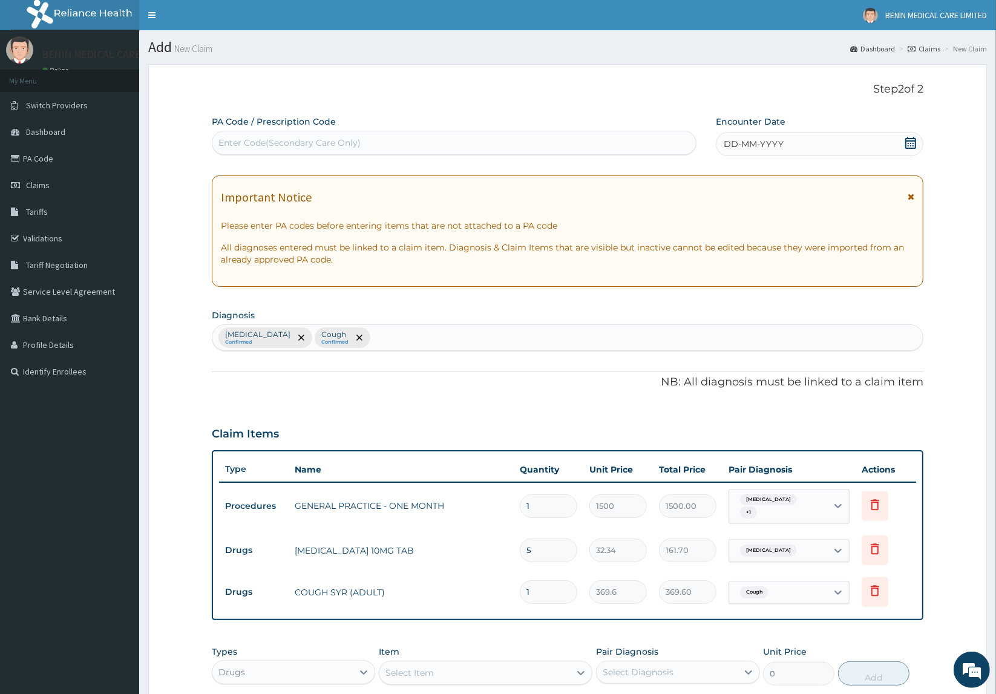
click at [729, 143] on span "DD-MM-YYYY" at bounding box center [754, 144] width 60 height 12
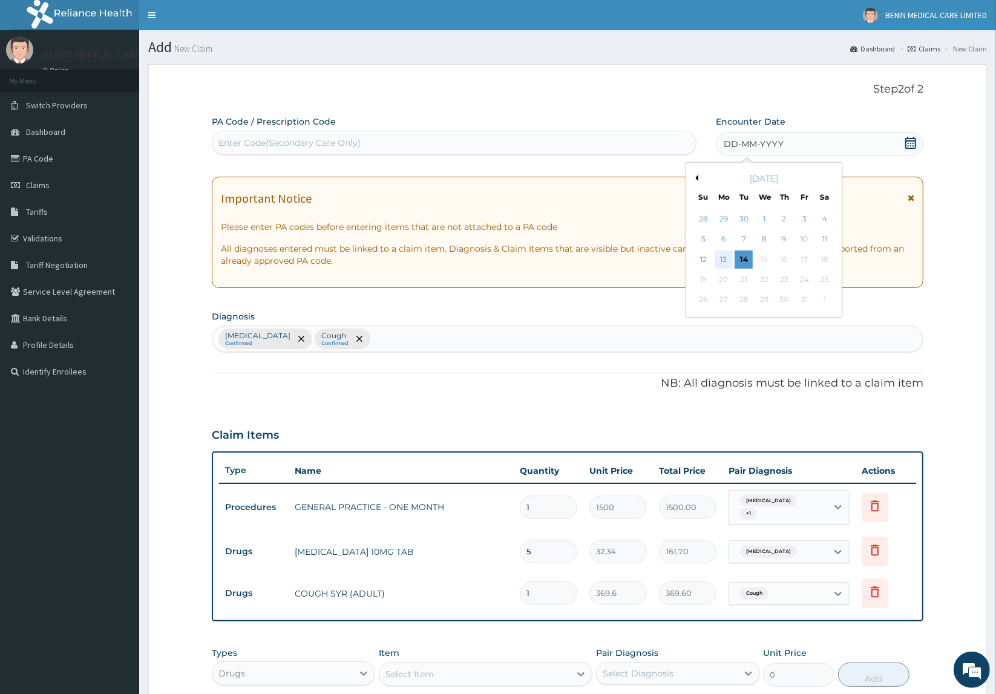
click at [721, 261] on div "13" at bounding box center [724, 260] width 18 height 18
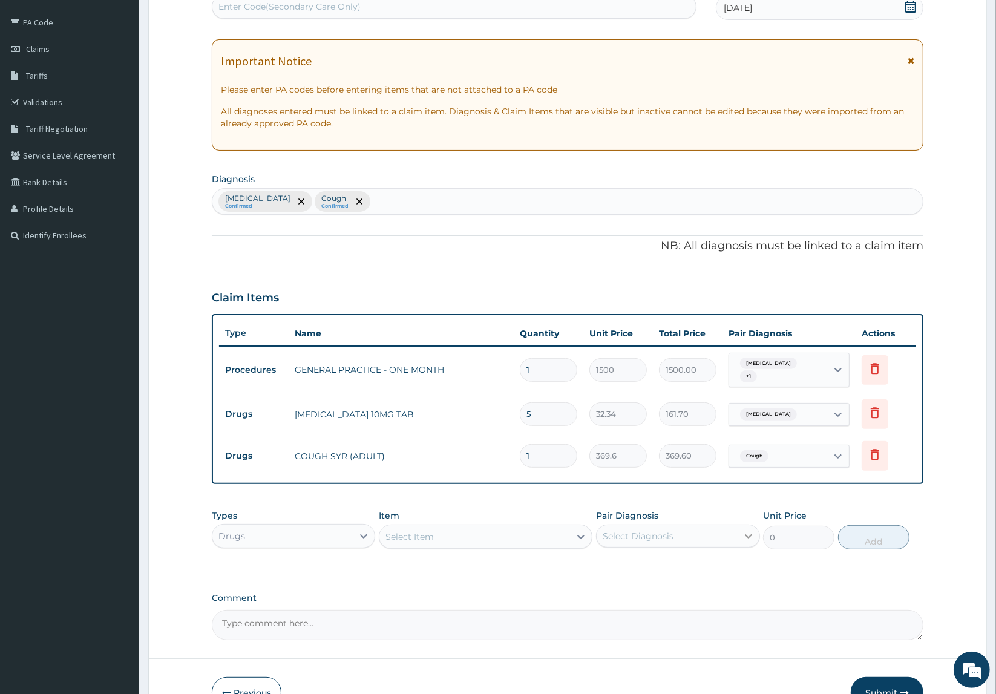
scroll to position [209, 0]
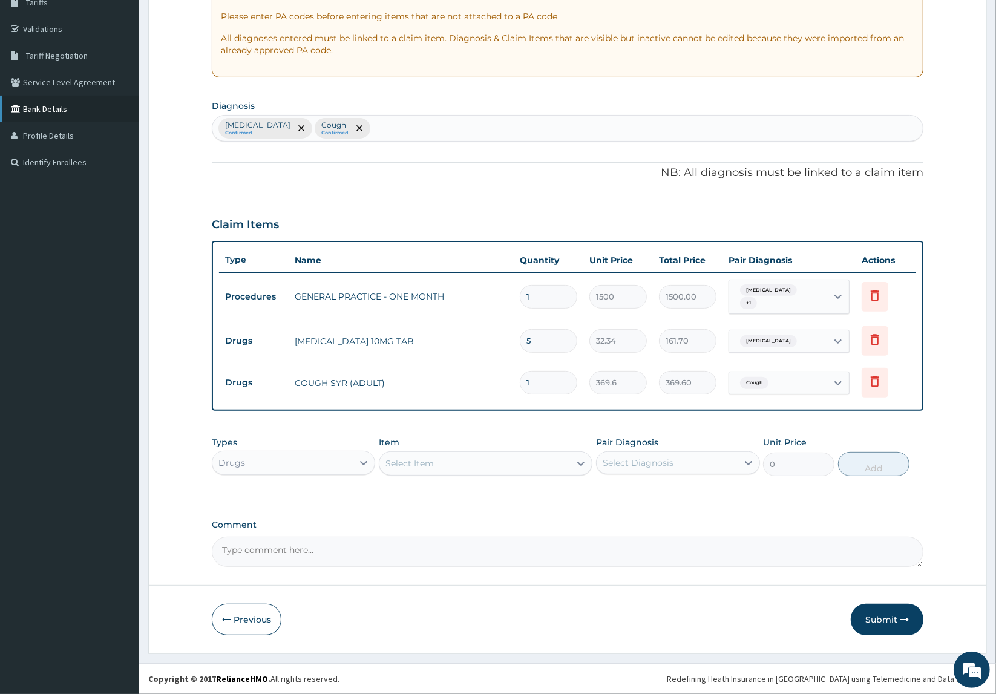
drag, startPoint x: 887, startPoint y: 623, endPoint x: 38, endPoint y: 327, distance: 899.1
click at [882, 622] on button "Submit" at bounding box center [887, 619] width 73 height 31
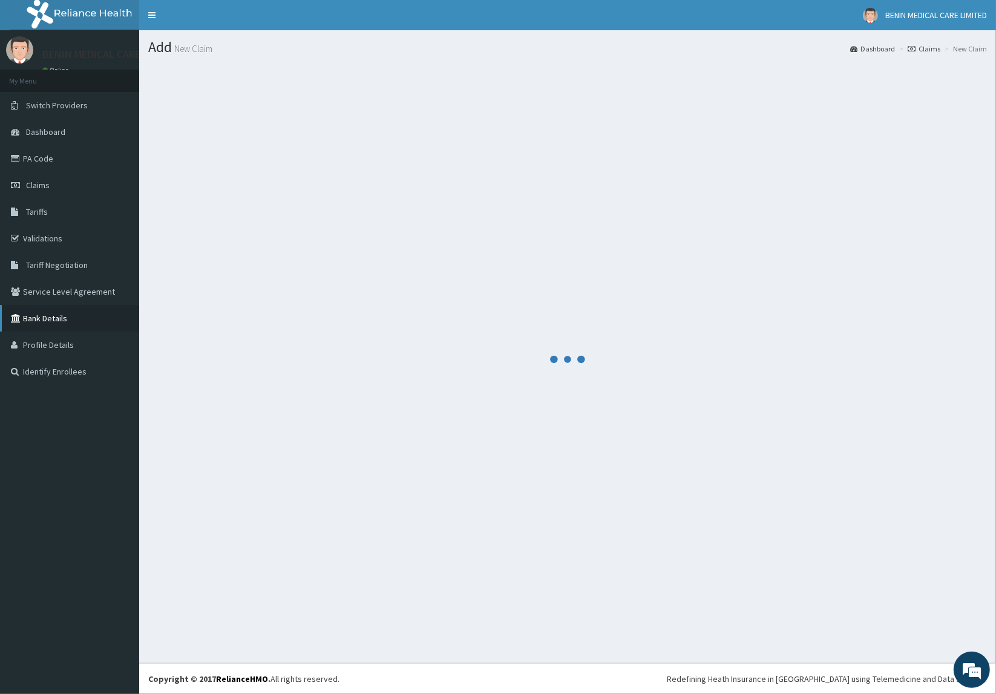
scroll to position [0, 0]
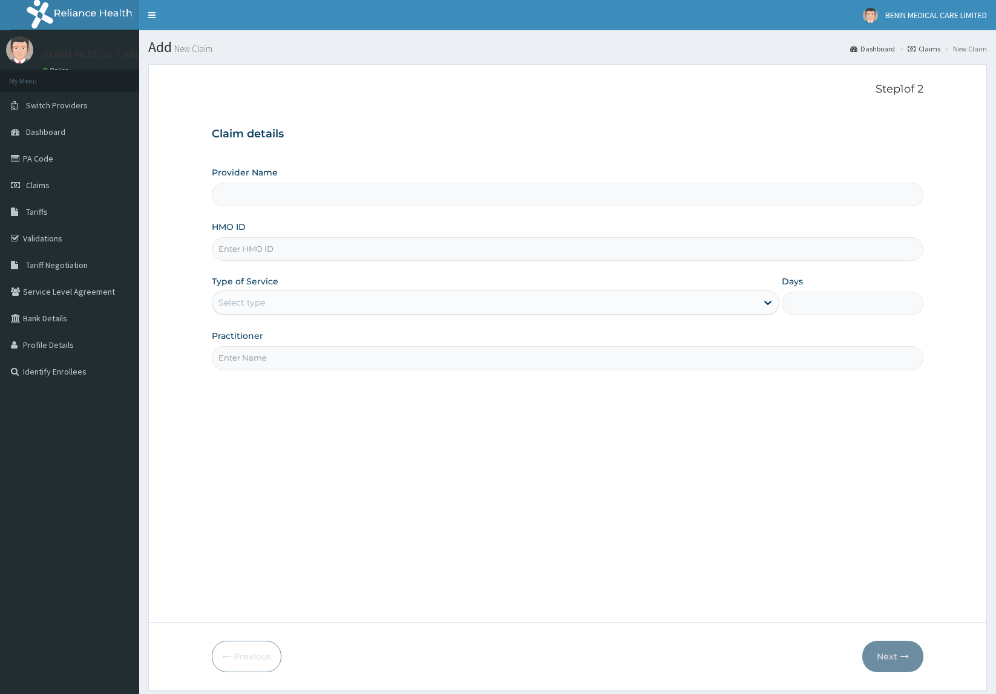
type input "BENIN MEDICAL CARE LIMITED"
click at [218, 252] on input "HMO ID" at bounding box center [568, 249] width 712 height 24
paste input "TDP/10789/A"
click at [228, 246] on input "TDP/10789/A" at bounding box center [568, 249] width 712 height 24
click at [230, 243] on input "TDP/10789/A" at bounding box center [568, 249] width 712 height 24
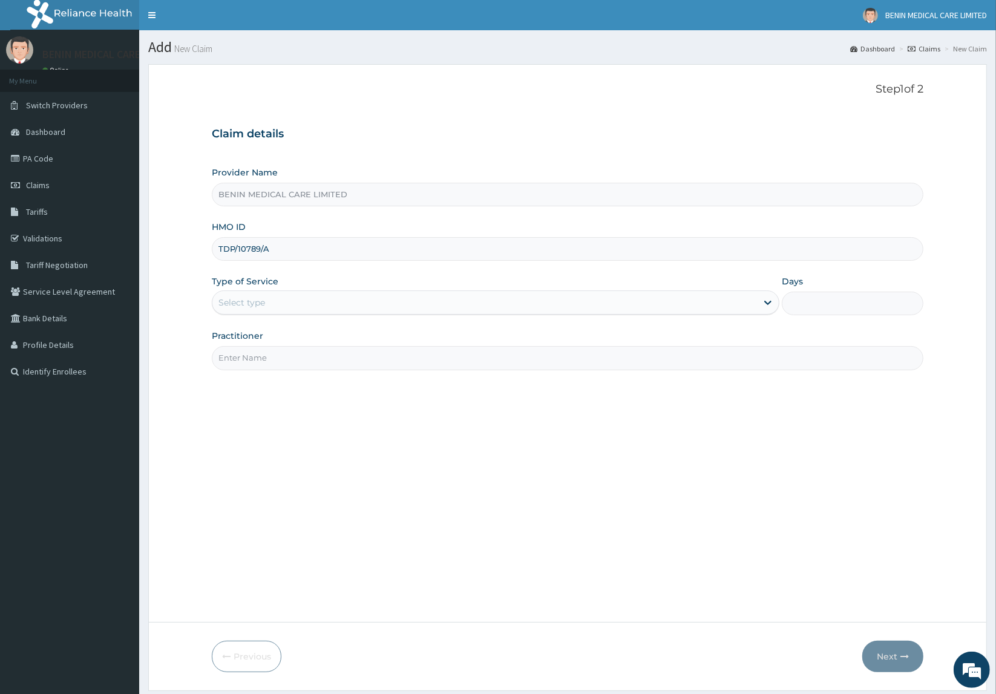
type input "TDP/10789/A"
drag, startPoint x: 191, startPoint y: 283, endPoint x: 210, endPoint y: 297, distance: 23.0
click at [191, 283] on form "Step 1 of 2 Claim details Provider Name BENIN MEDICAL CARE LIMITED HMO ID TDP/1…" at bounding box center [567, 377] width 839 height 626
click at [243, 298] on div "Select type" at bounding box center [241, 303] width 47 height 12
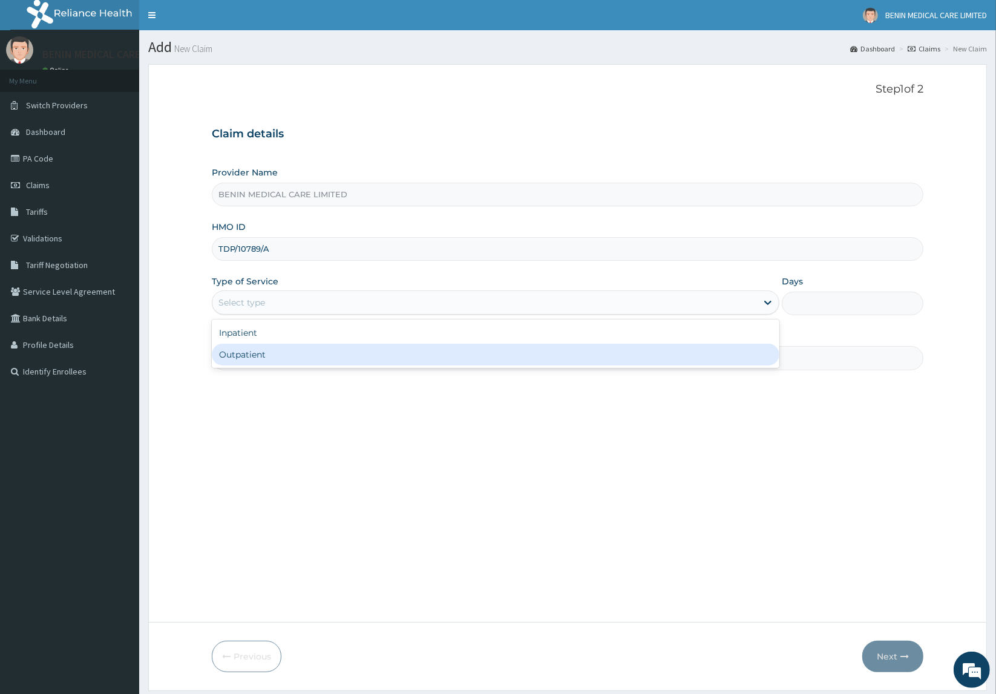
click at [300, 358] on div "Outpatient" at bounding box center [496, 355] width 568 height 22
type input "1"
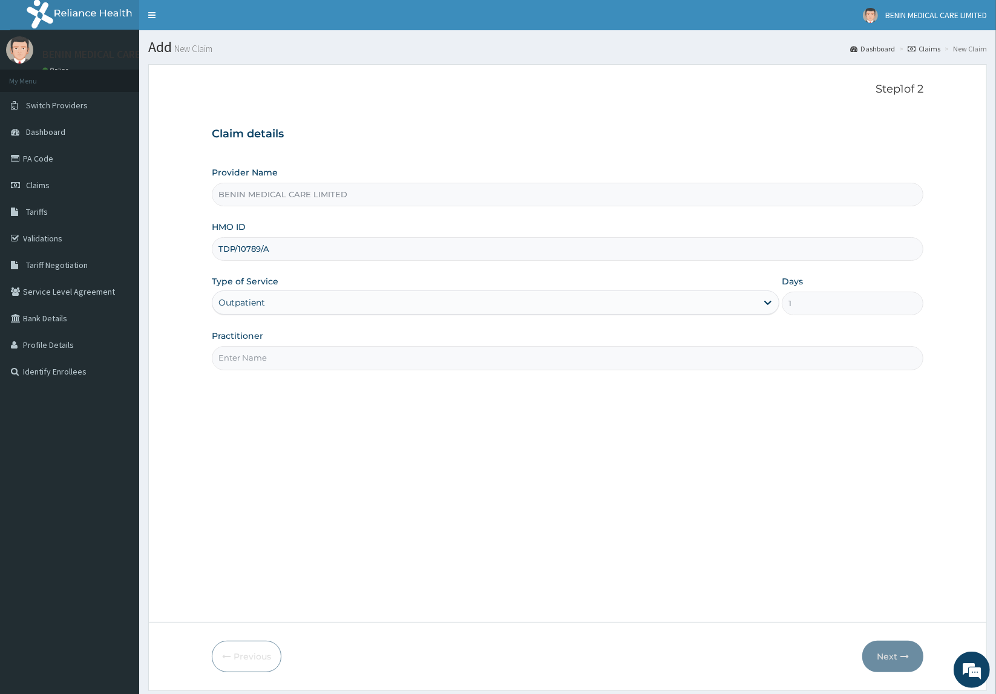
drag, startPoint x: 295, startPoint y: 358, endPoint x: 306, endPoint y: 358, distance: 10.9
click at [306, 358] on input "Practitioner" at bounding box center [568, 358] width 712 height 24
type input "UDEGBE EYIMOFE PETRA"
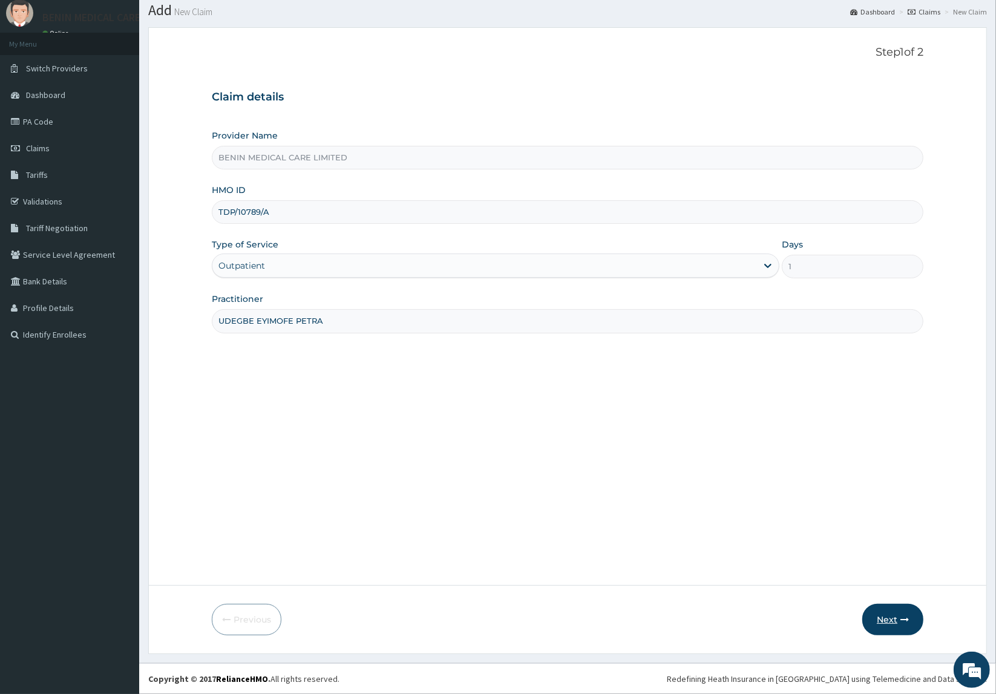
click at [885, 621] on button "Next" at bounding box center [892, 619] width 61 height 31
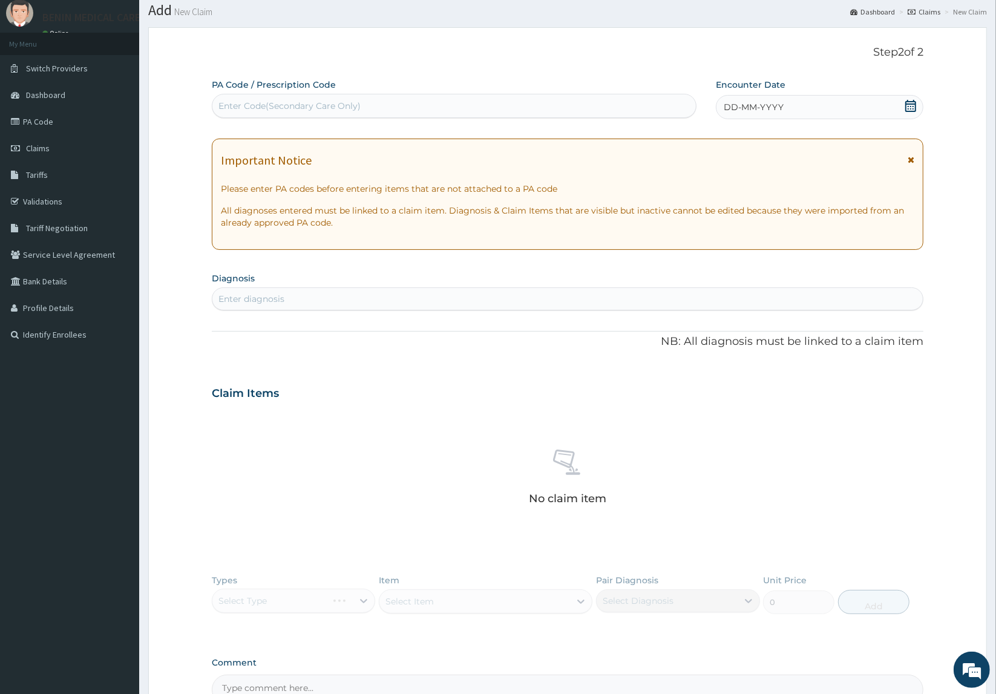
drag, startPoint x: 313, startPoint y: 300, endPoint x: 315, endPoint y: 293, distance: 6.9
click at [313, 301] on div "Enter diagnosis" at bounding box center [567, 298] width 710 height 19
type input "[MEDICAL_DATA]"
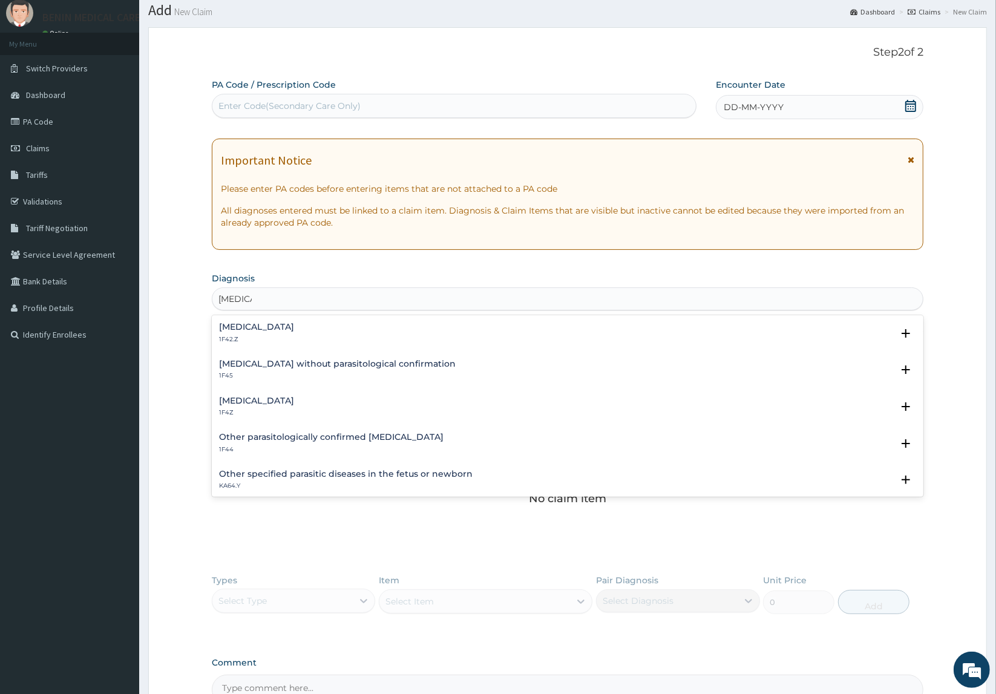
click at [226, 415] on p "1F4Z" at bounding box center [256, 412] width 75 height 8
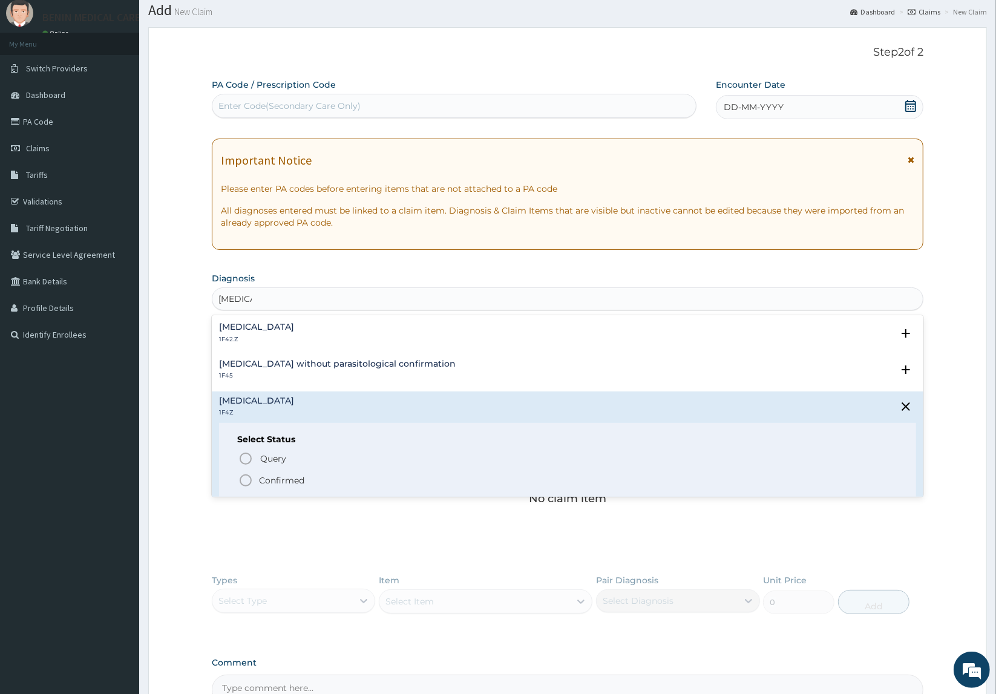
click at [241, 476] on icon "status option filled" at bounding box center [245, 480] width 15 height 15
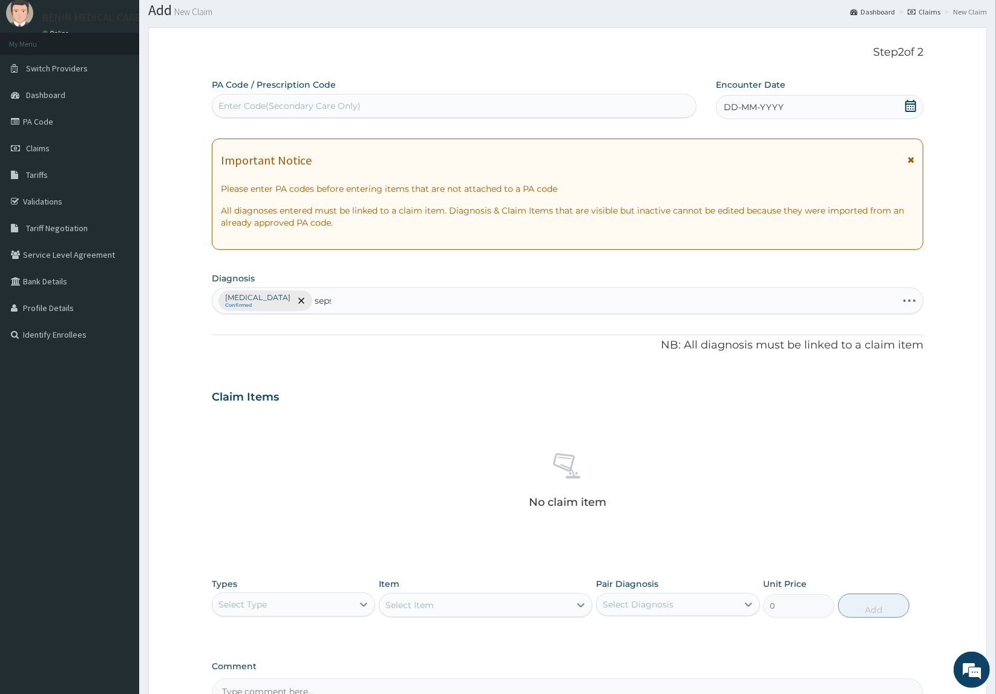
type input "[MEDICAL_DATA]"
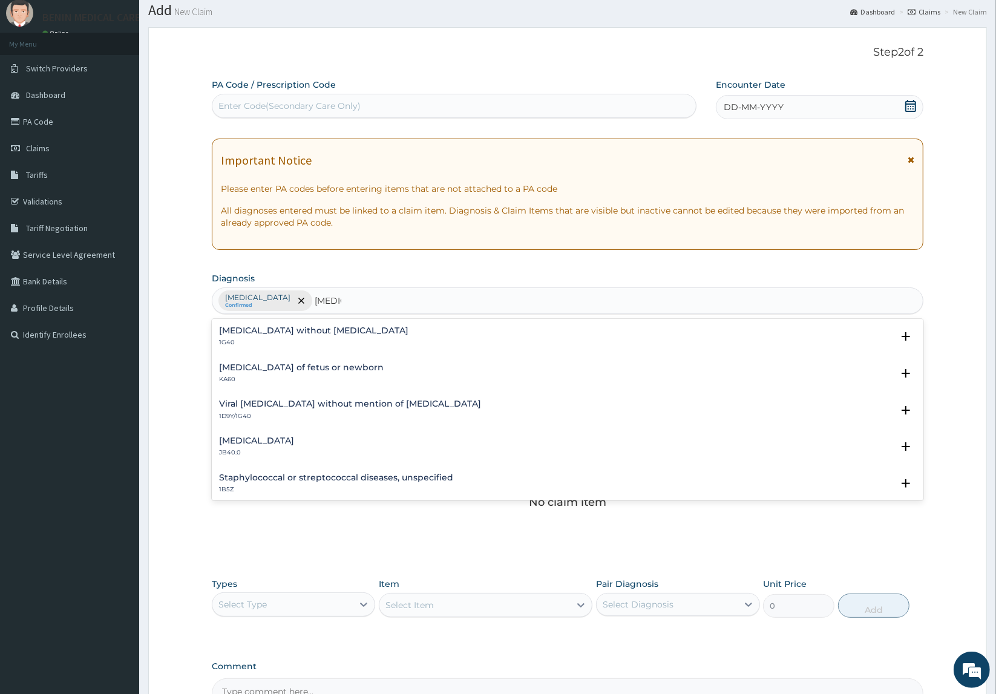
click at [251, 343] on p "1G40" at bounding box center [313, 342] width 189 height 8
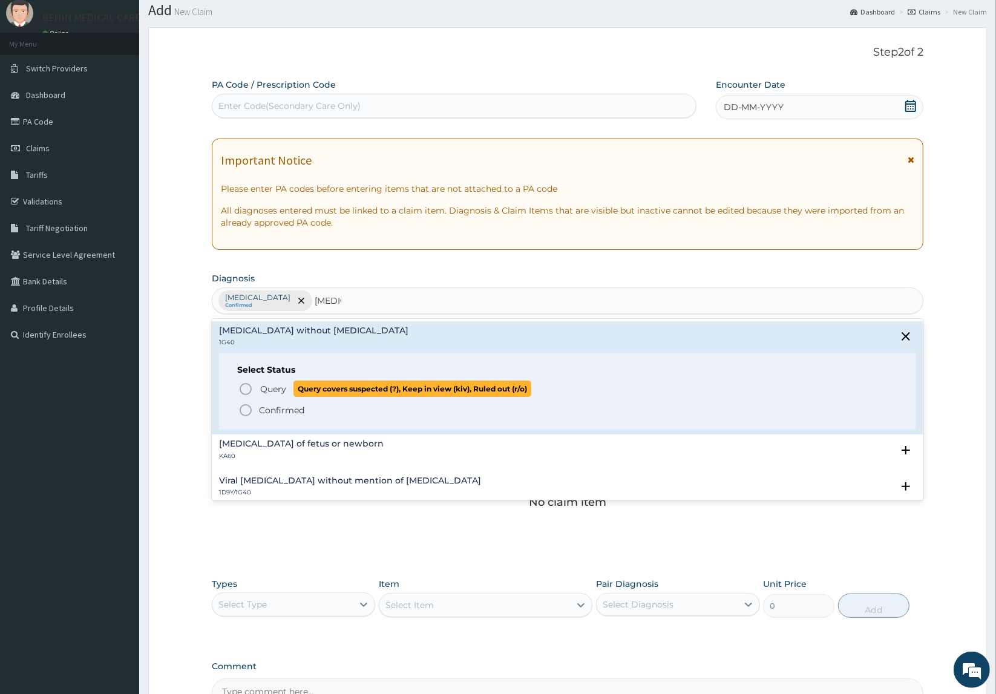
click at [240, 391] on circle "status option query" at bounding box center [245, 389] width 11 height 11
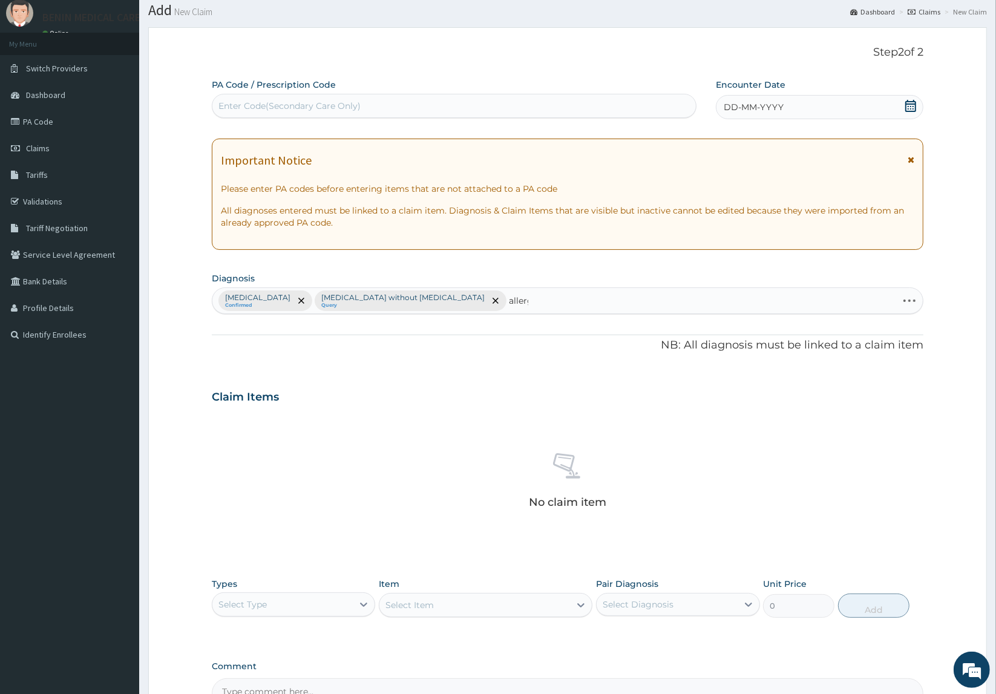
type input "allergy"
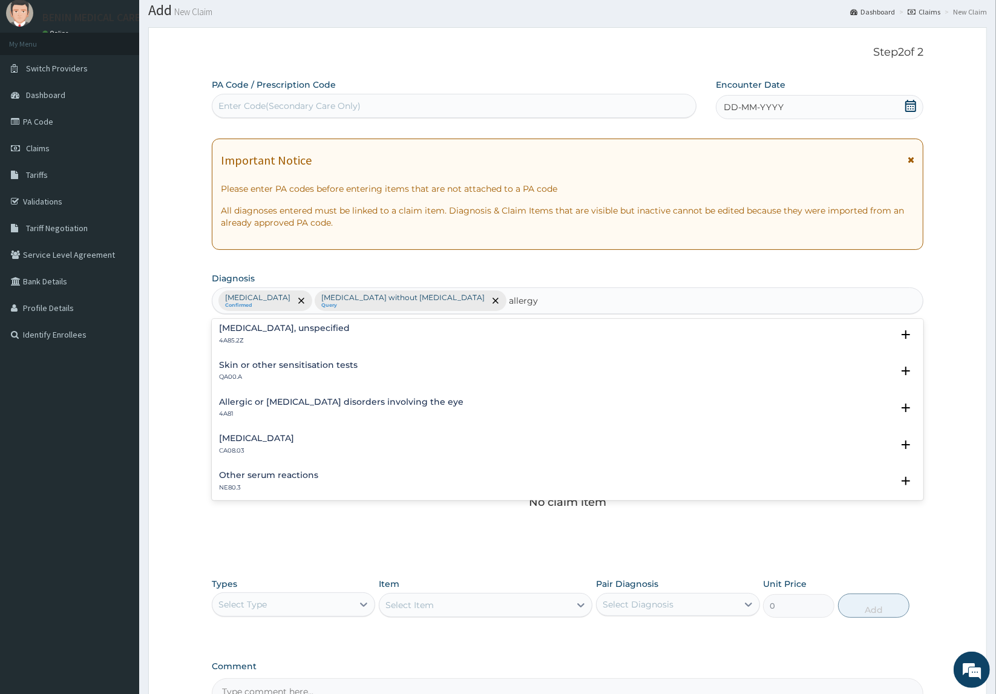
scroll to position [151, 0]
click at [244, 374] on p "CA08.03" at bounding box center [256, 375] width 75 height 8
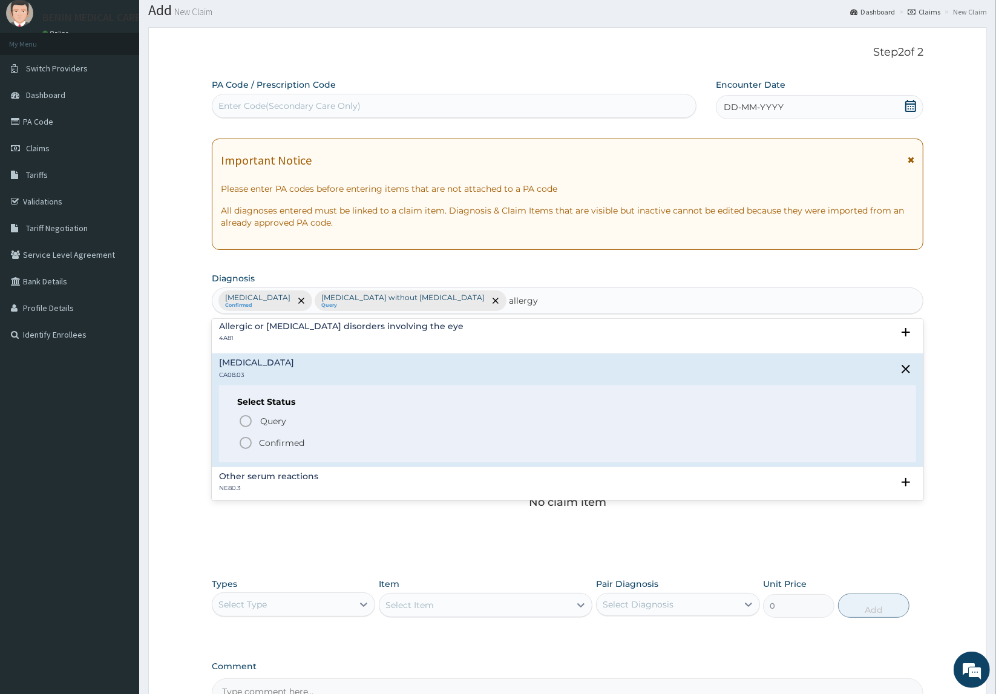
click at [240, 442] on circle "status option filled" at bounding box center [245, 443] width 11 height 11
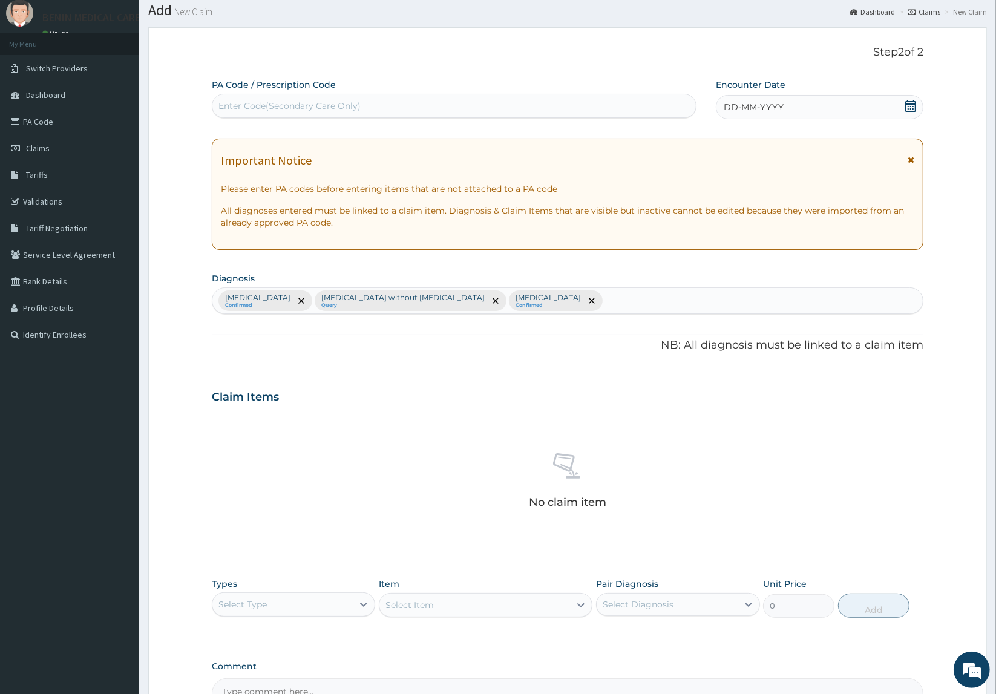
click at [611, 310] on div "Malaria, unspecified Confirmed Sepsis without septic shock Query Other allergic…" at bounding box center [567, 300] width 710 height 25
type input "cough"
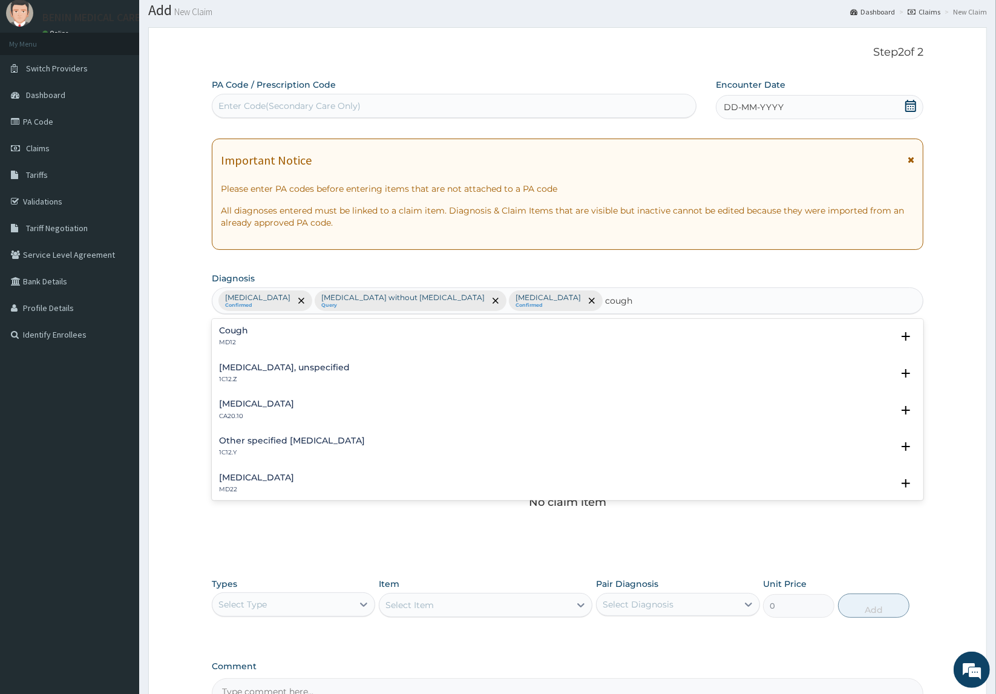
click at [240, 330] on h4 "Cough" at bounding box center [233, 330] width 29 height 9
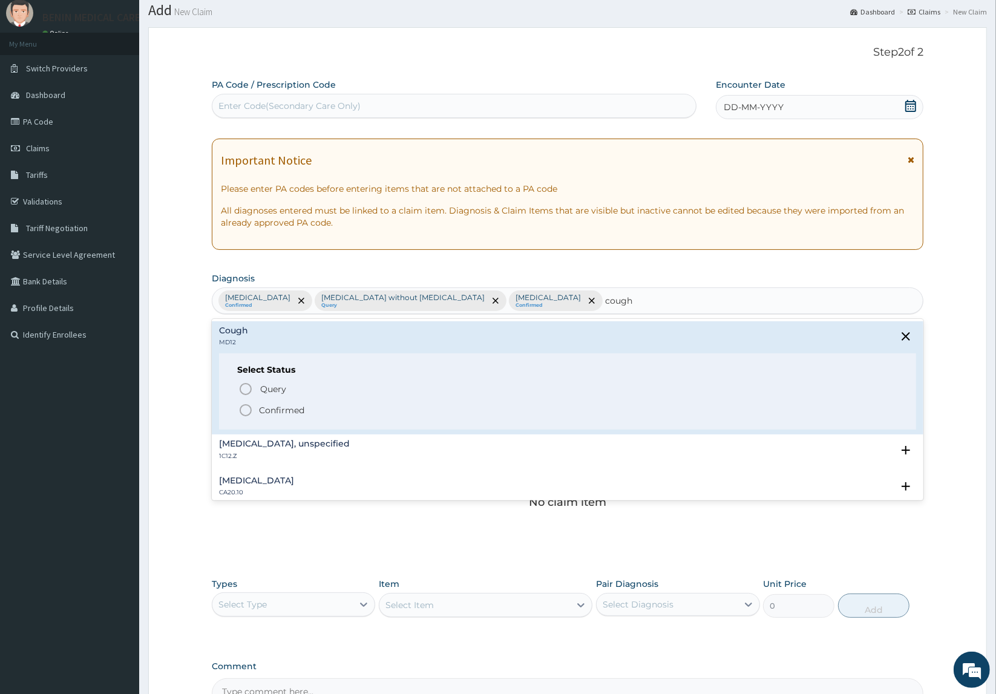
click at [239, 406] on icon "status option filled" at bounding box center [245, 410] width 15 height 15
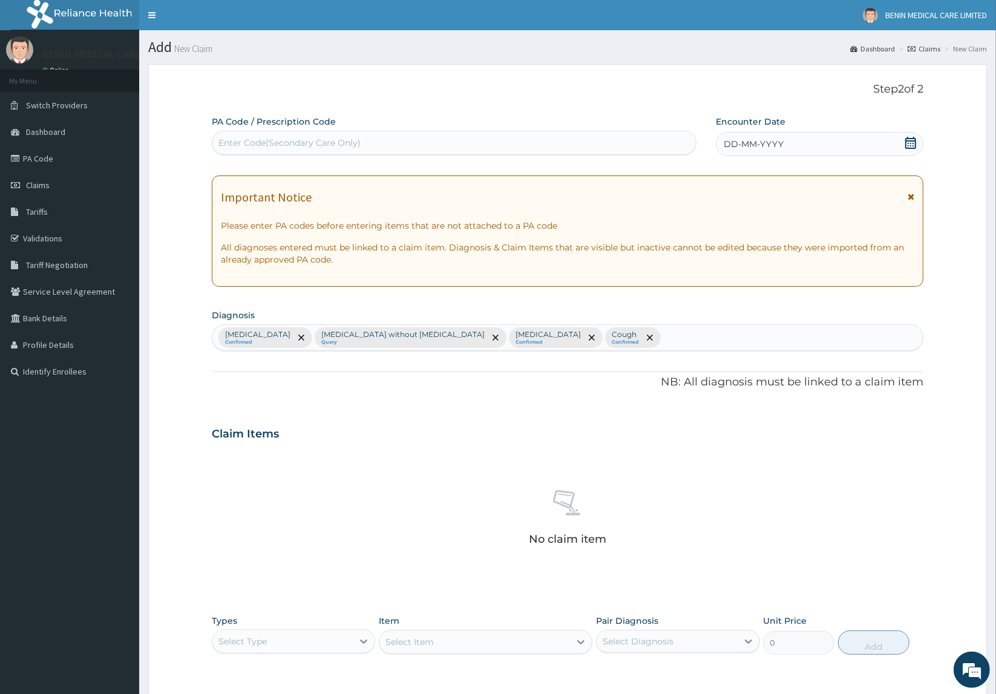
scroll to position [179, 0]
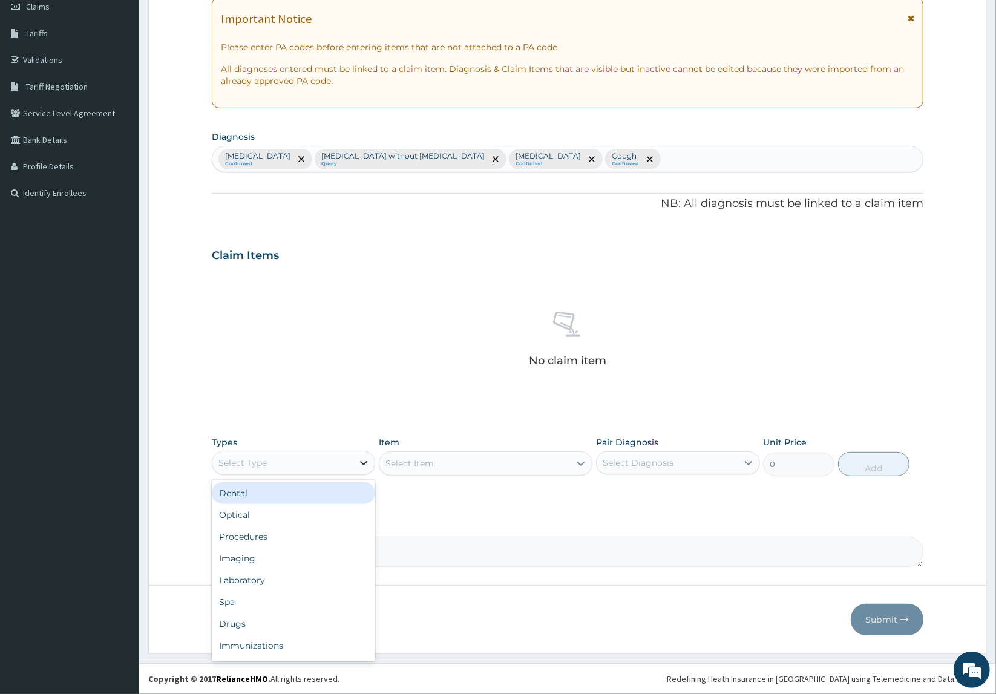
click at [354, 464] on div at bounding box center [364, 463] width 22 height 22
click at [291, 533] on div "Procedures" at bounding box center [294, 537] width 164 height 22
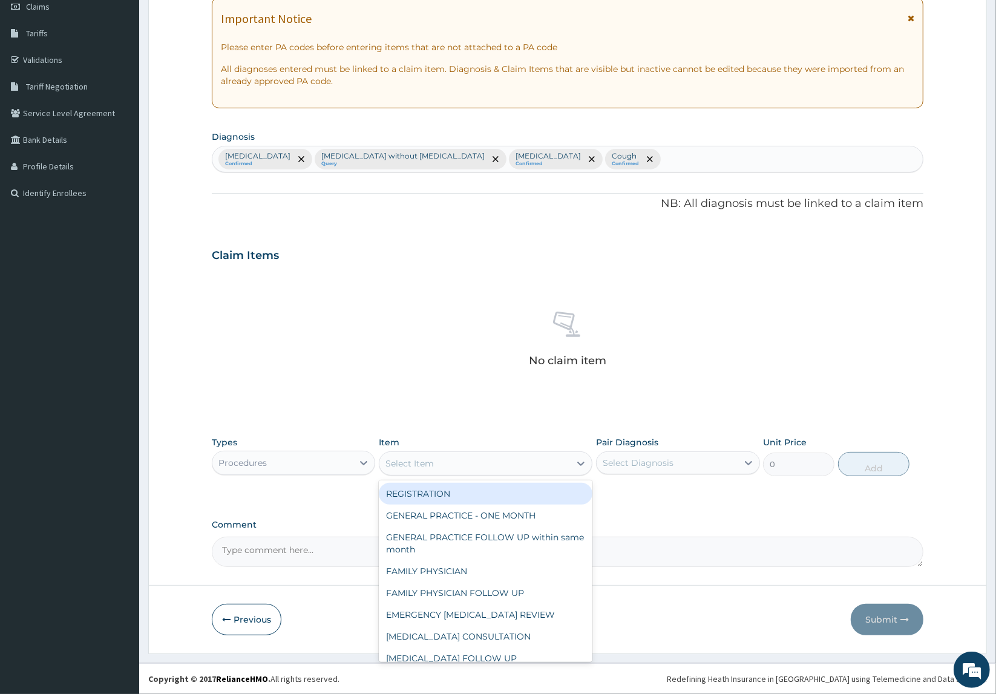
click at [421, 467] on div "Select Item" at bounding box center [409, 463] width 48 height 12
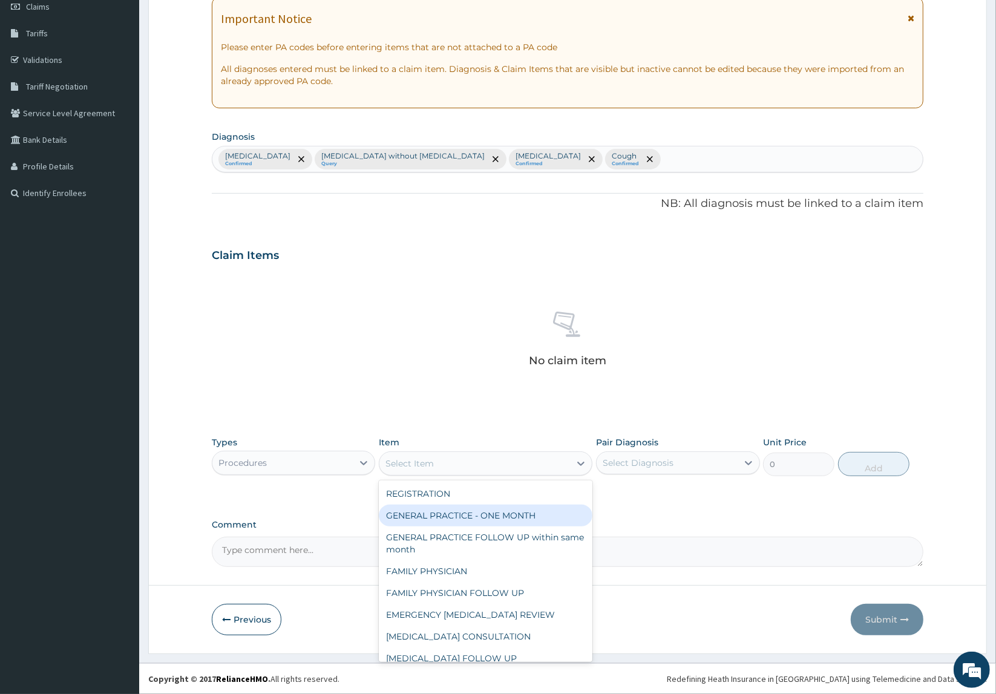
click at [412, 516] on div "GENERAL PRACTICE - ONE MONTH" at bounding box center [486, 516] width 214 height 22
type input "1500"
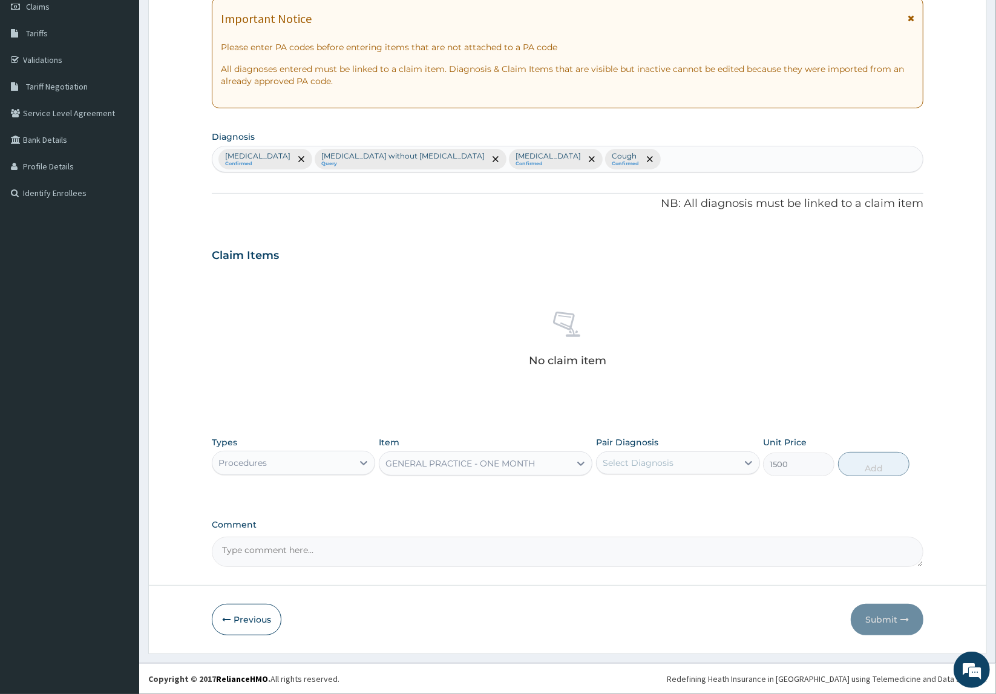
drag, startPoint x: 663, startPoint y: 457, endPoint x: 733, endPoint y: 462, distance: 70.3
click at [663, 457] on div "Select Diagnosis" at bounding box center [638, 463] width 71 height 12
drag, startPoint x: 673, startPoint y: 495, endPoint x: 675, endPoint y: 523, distance: 28.5
click at [675, 495] on label "[MEDICAL_DATA]" at bounding box center [653, 493] width 75 height 12
click at [675, 523] on div "Sepsis without septic shock" at bounding box center [678, 525] width 164 height 37
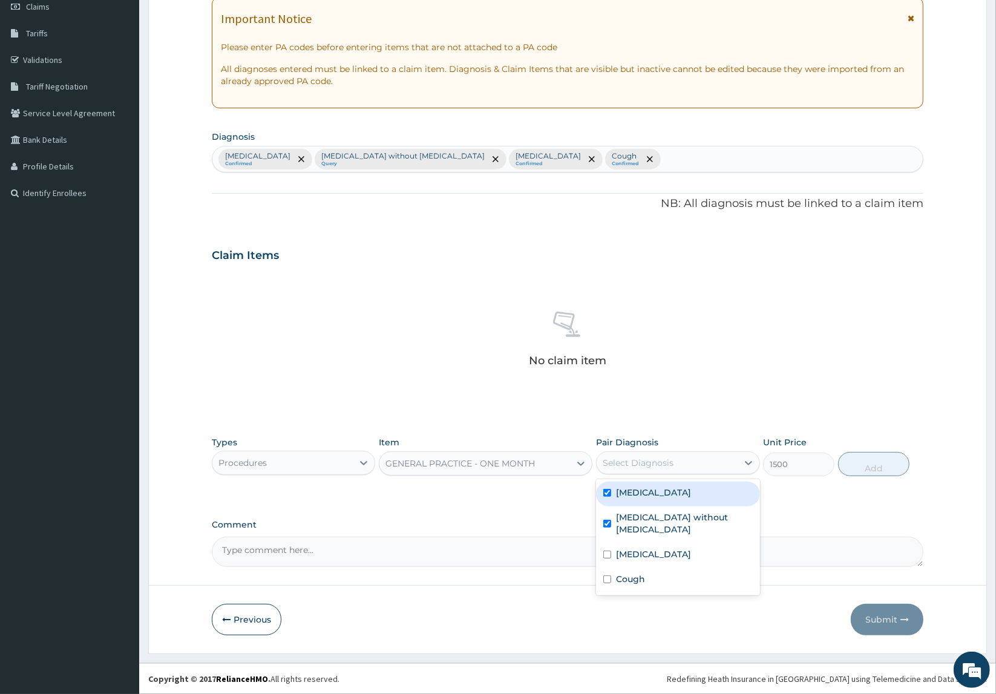
checkbox input "true"
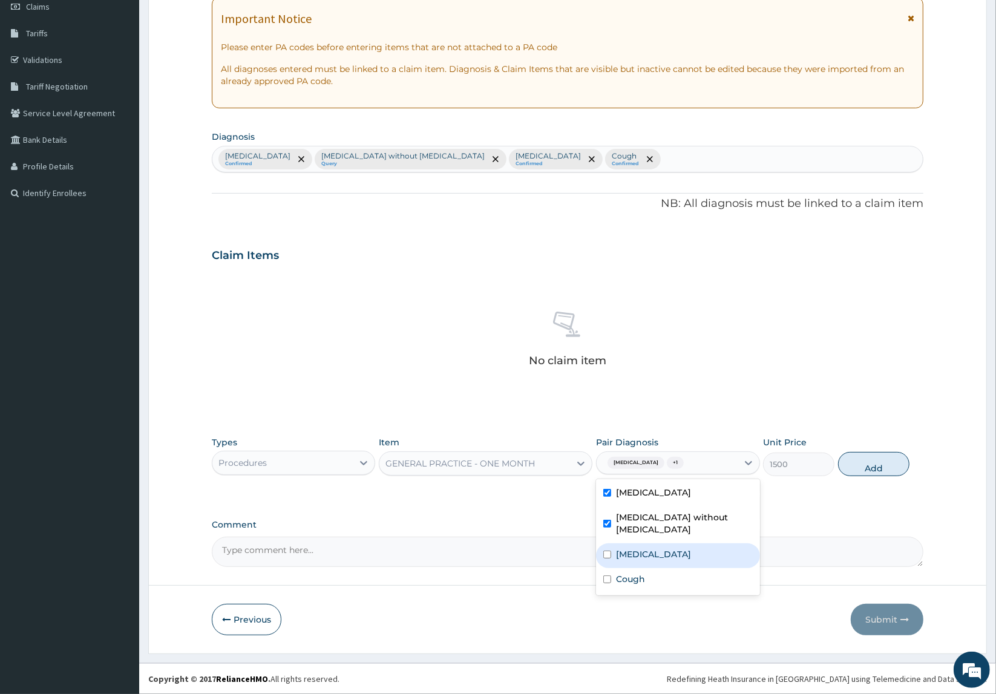
click at [655, 548] on label "Other allergic rhinitis" at bounding box center [653, 554] width 75 height 12
click at [643, 573] on label "Cough" at bounding box center [630, 579] width 29 height 12
checkbox input "true"
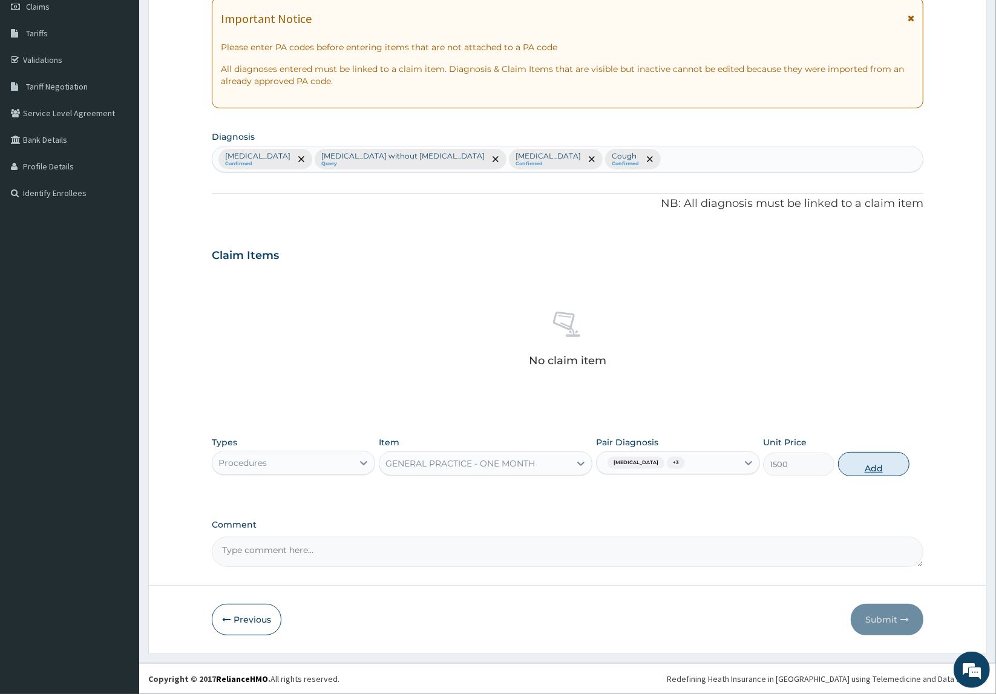
click at [873, 462] on button "Add" at bounding box center [873, 464] width 71 height 24
type input "0"
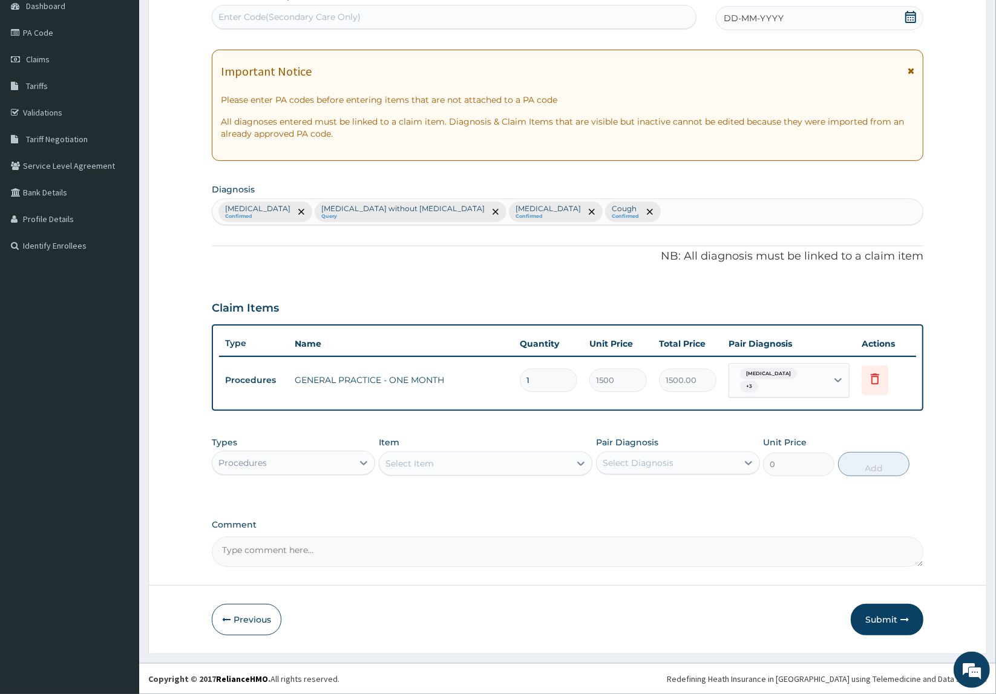
scroll to position [125, 0]
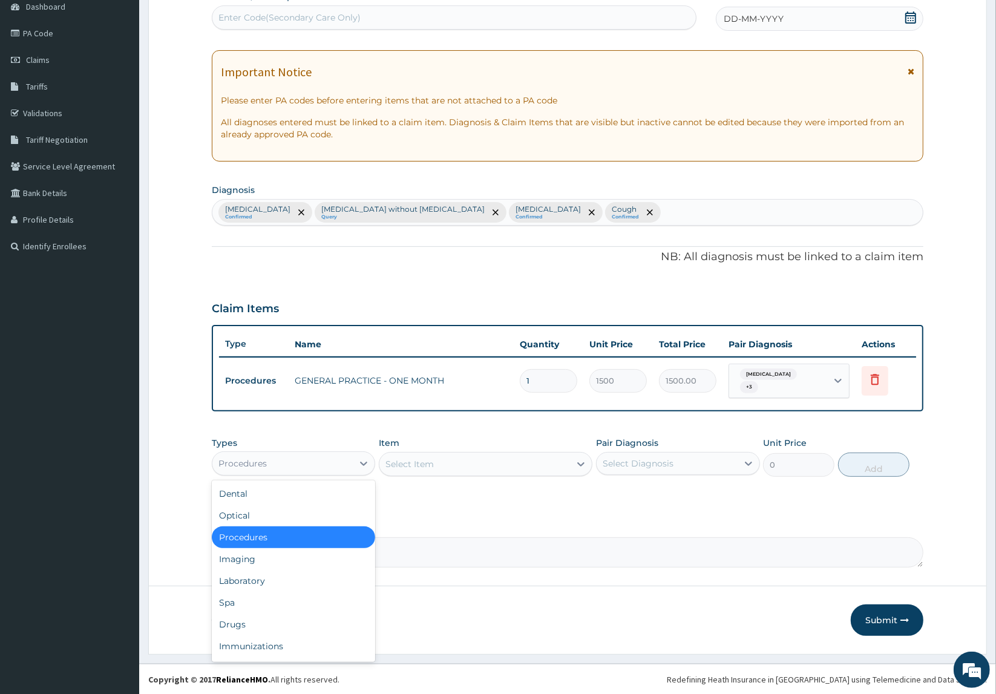
click at [281, 467] on div "Procedures" at bounding box center [282, 463] width 141 height 19
drag, startPoint x: 240, startPoint y: 582, endPoint x: 519, endPoint y: 548, distance: 281.0
click at [242, 581] on div "Laboratory" at bounding box center [294, 581] width 164 height 22
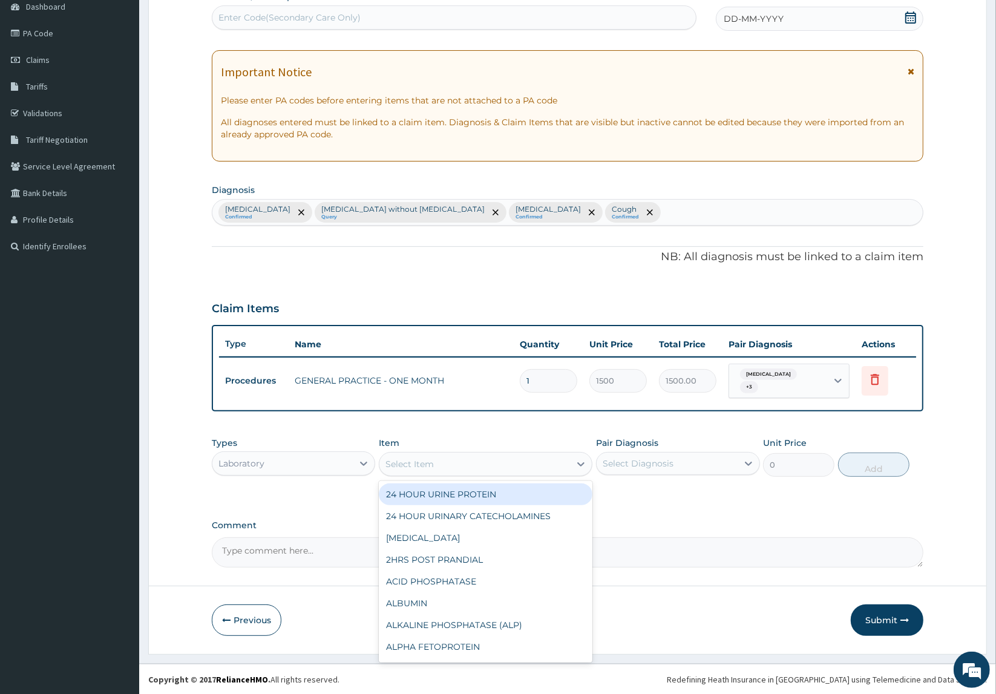
click at [458, 464] on div "Select Item" at bounding box center [474, 463] width 191 height 19
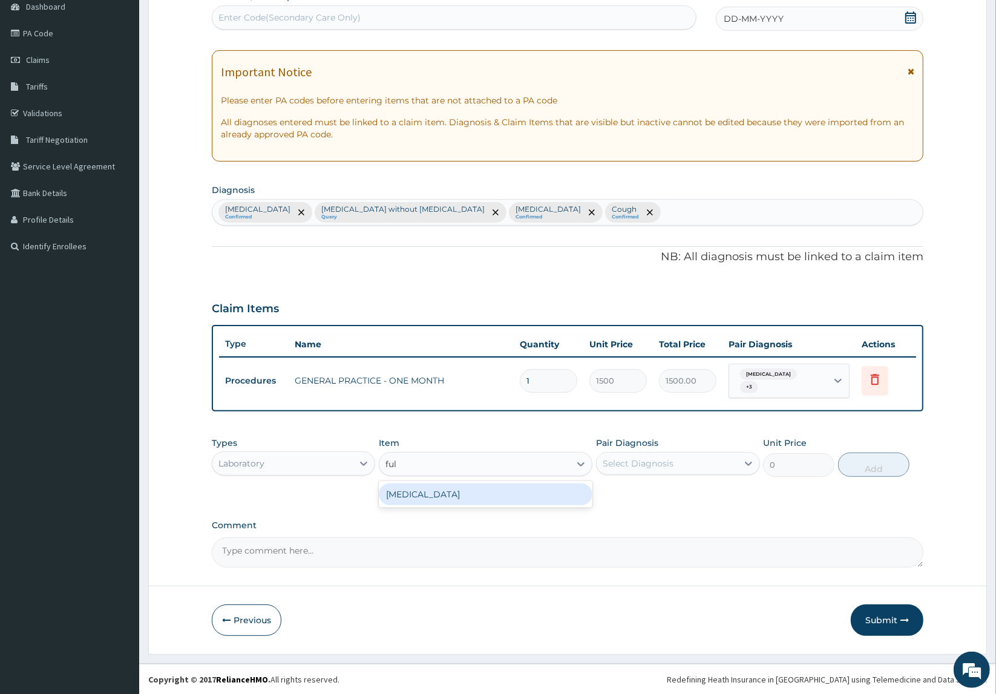
type input "full"
click at [419, 489] on div "[MEDICAL_DATA]" at bounding box center [486, 495] width 214 height 22
type input "2500"
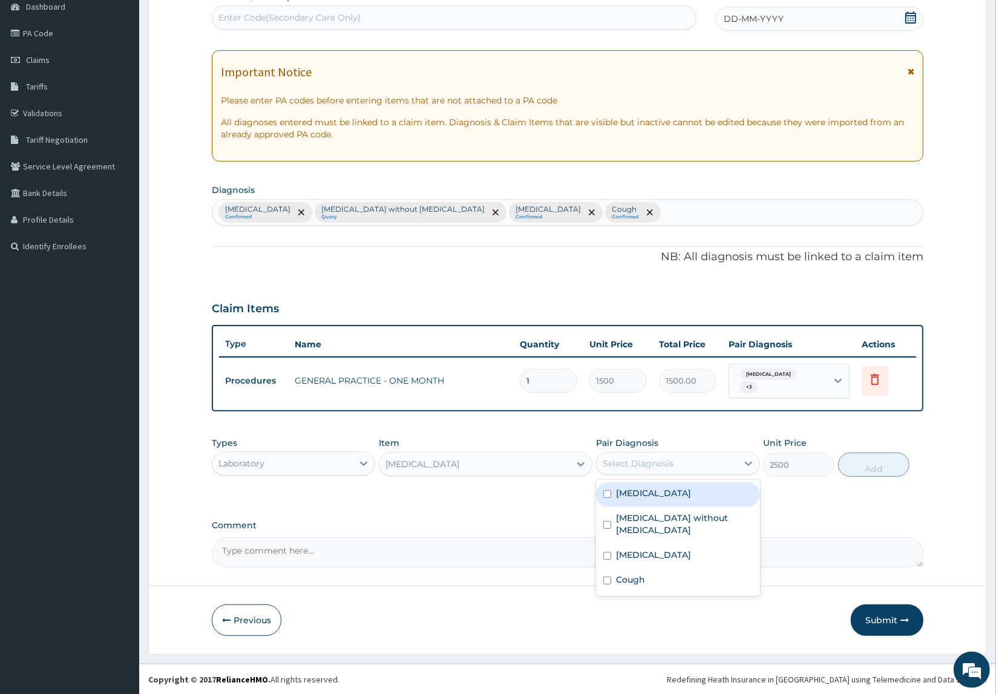
click at [617, 454] on div "Select Diagnosis" at bounding box center [667, 463] width 141 height 19
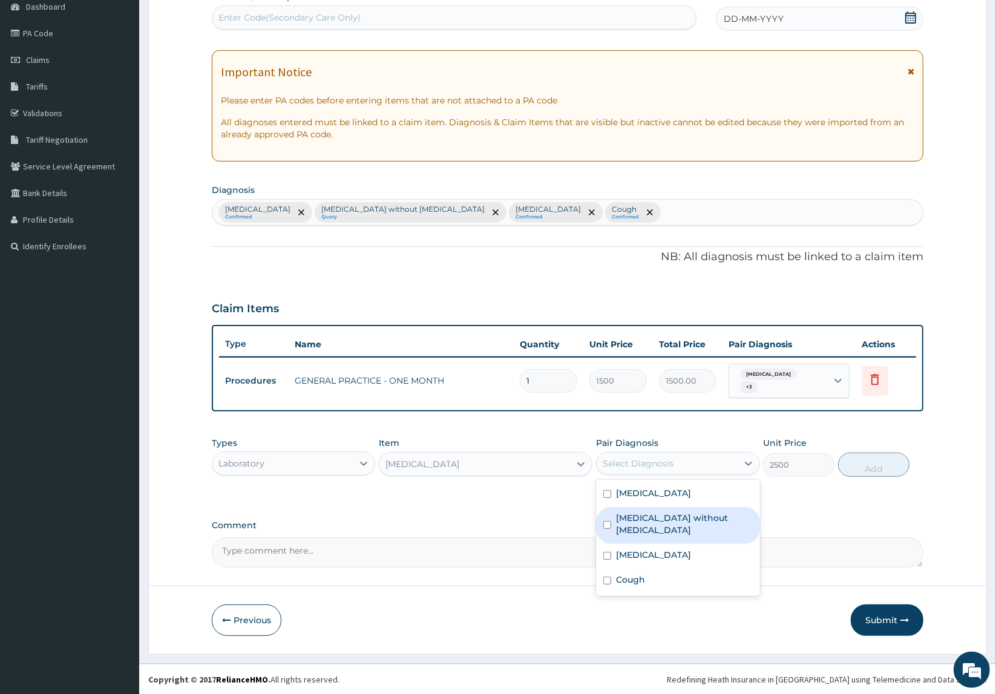
drag, startPoint x: 621, startPoint y: 522, endPoint x: 625, endPoint y: 545, distance: 22.7
click at [621, 524] on div "Sepsis without septic shock" at bounding box center [678, 525] width 164 height 37
checkbox input "true"
click at [885, 464] on button "Add" at bounding box center [873, 465] width 71 height 24
type input "0"
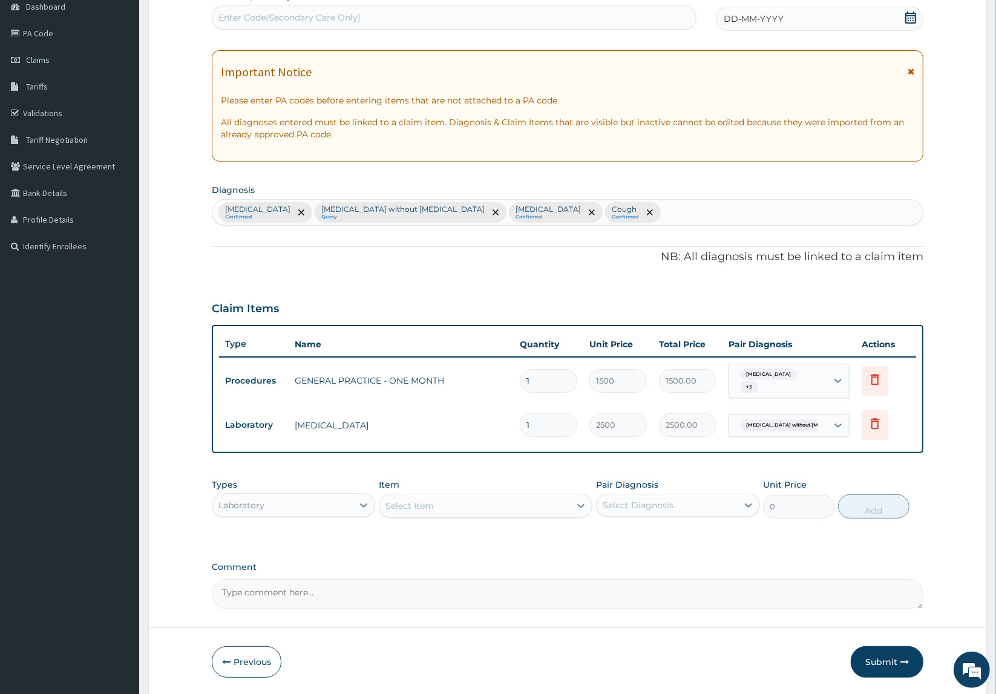
scroll to position [168, 0]
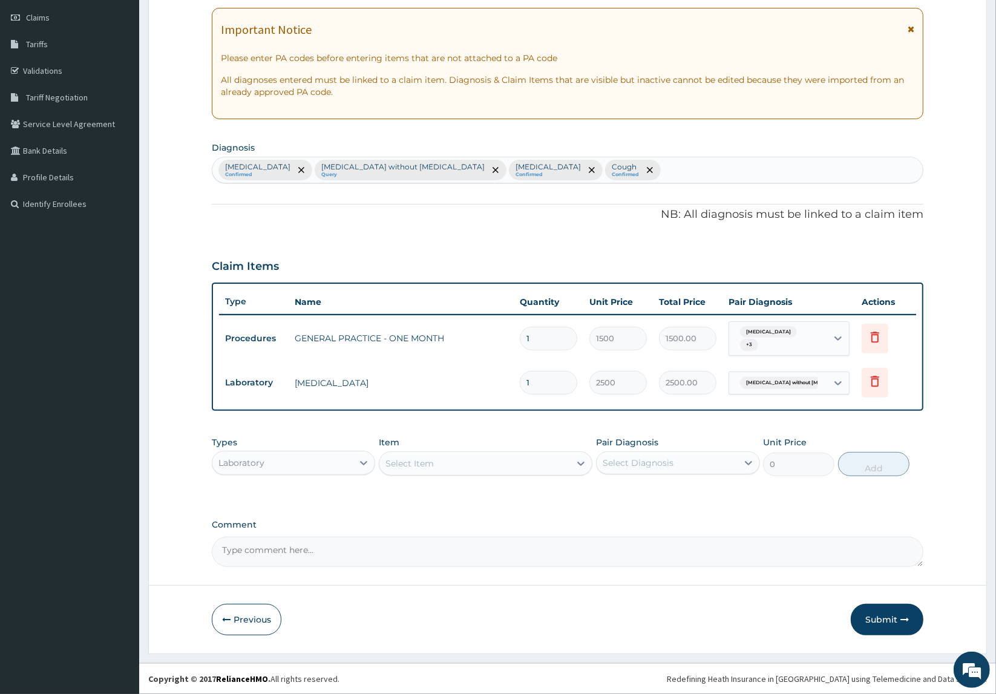
click at [415, 466] on div "Select Item" at bounding box center [409, 463] width 48 height 12
type input "[MEDICAL_DATA]"
click at [464, 497] on div "[MEDICAL_DATA] [MEDICAL_DATA] QBC" at bounding box center [486, 494] width 214 height 22
type input "1200"
click at [655, 459] on div "Select Diagnosis" at bounding box center [638, 463] width 71 height 12
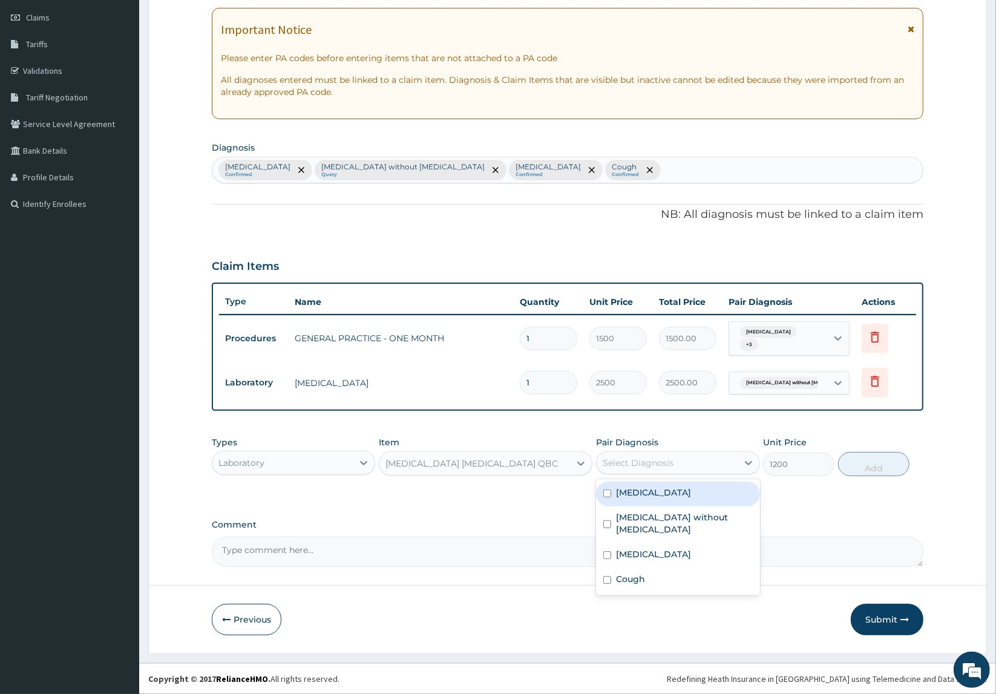
drag, startPoint x: 637, startPoint y: 495, endPoint x: 876, endPoint y: 504, distance: 238.6
click at [713, 503] on div "[MEDICAL_DATA]" at bounding box center [678, 494] width 164 height 25
checkbox input "true"
click at [863, 465] on button "Add" at bounding box center [873, 464] width 71 height 24
type input "0"
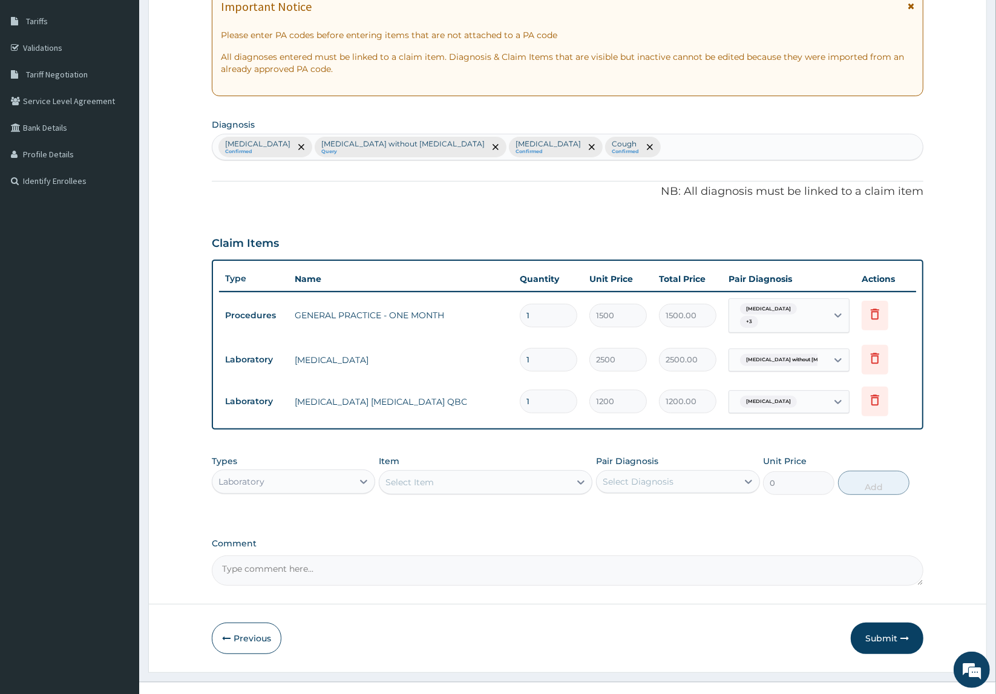
scroll to position [209, 0]
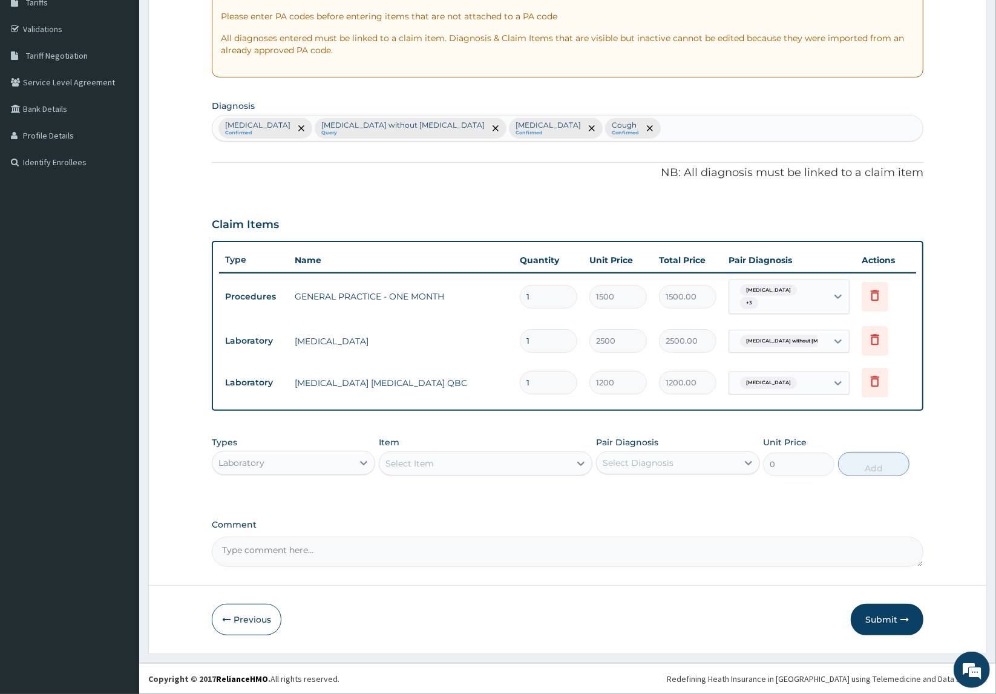
click at [318, 463] on div "Laboratory" at bounding box center [282, 462] width 141 height 19
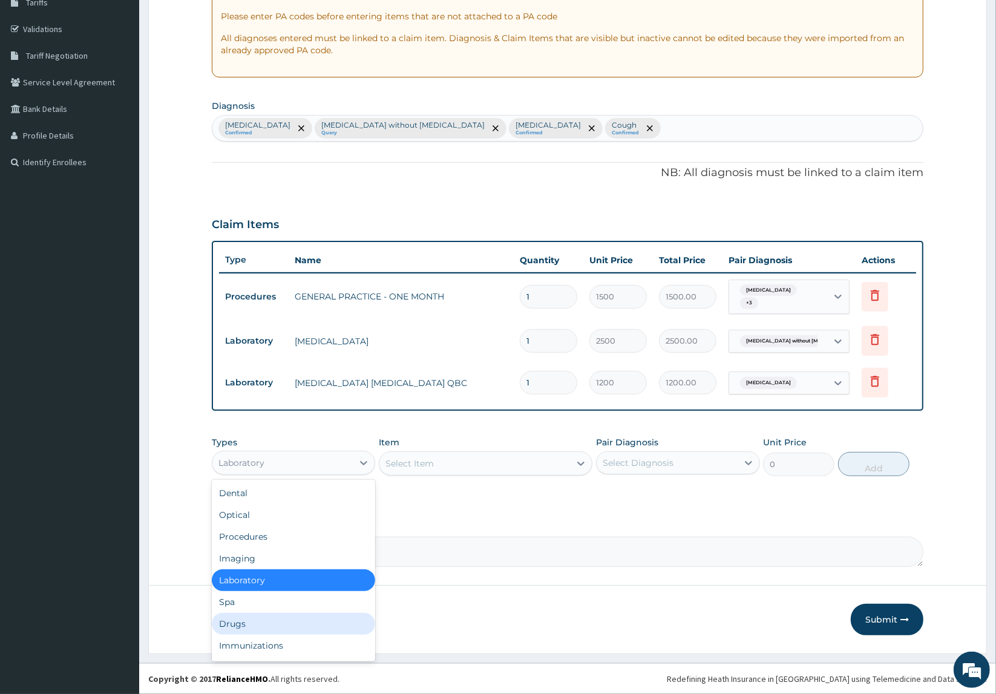
click at [315, 621] on div "Drugs" at bounding box center [294, 624] width 164 height 22
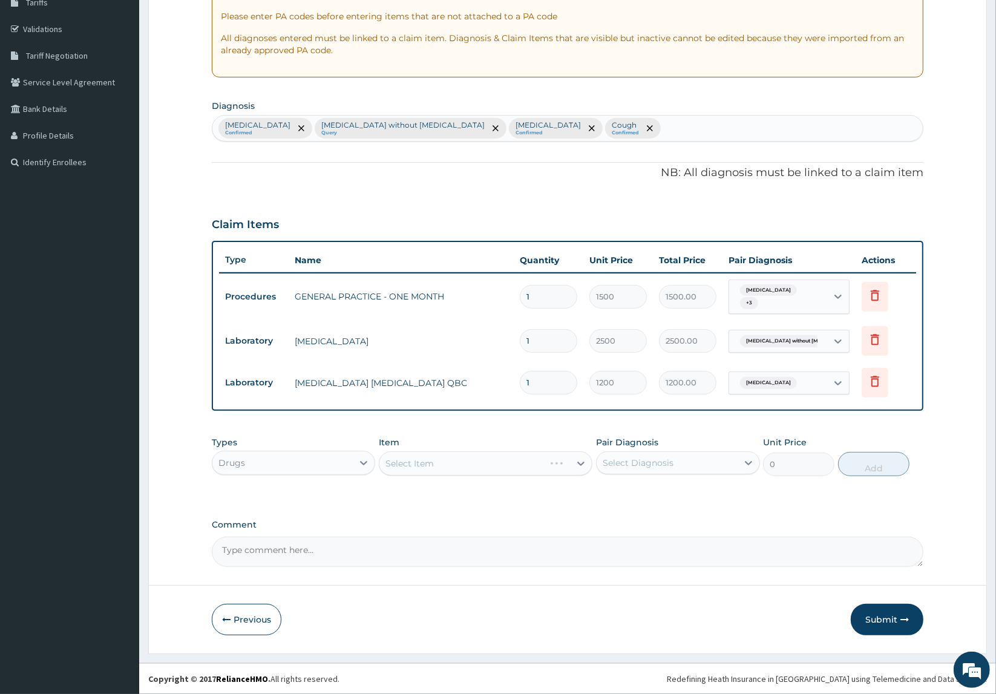
click at [488, 467] on div "Select Item" at bounding box center [461, 463] width 165 height 19
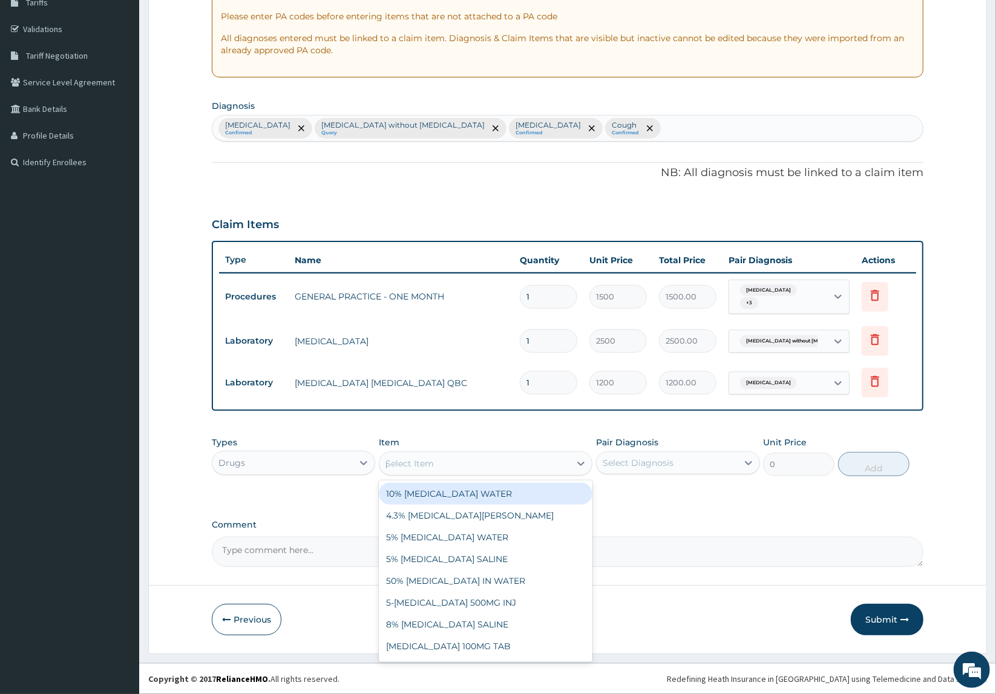
type input "parace"
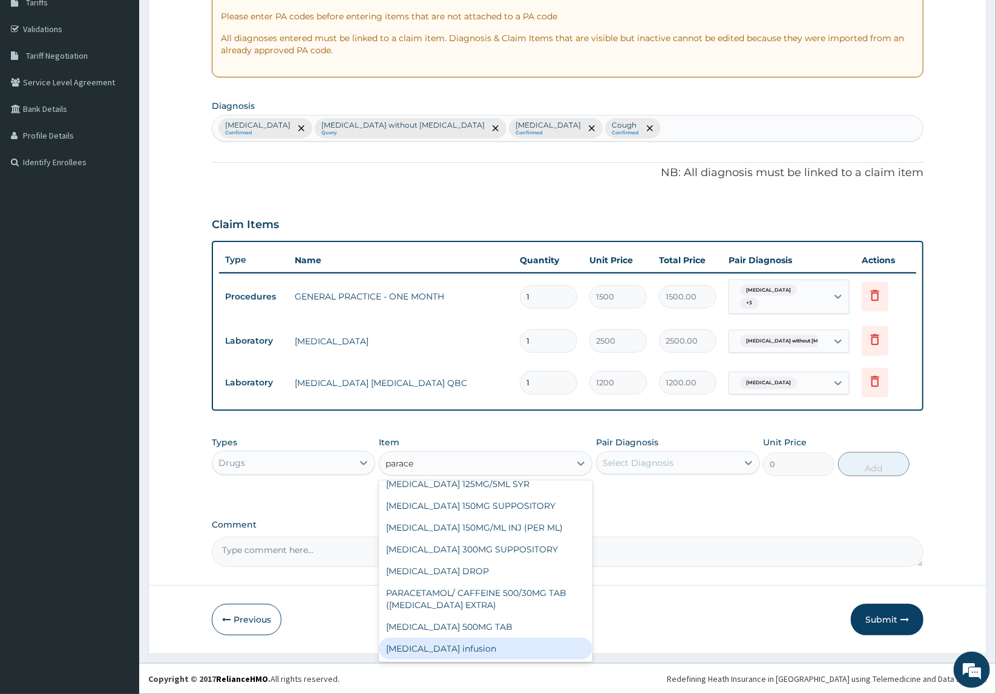
scroll to position [76, 0]
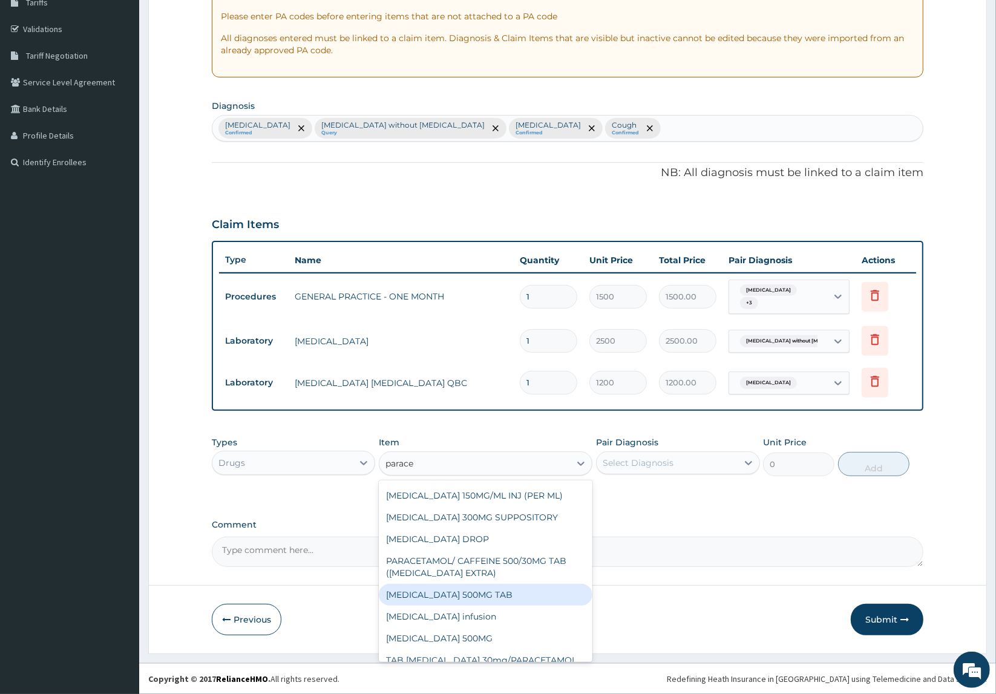
click at [479, 594] on div "[MEDICAL_DATA] 500MG TAB" at bounding box center [486, 595] width 214 height 22
type input "200"
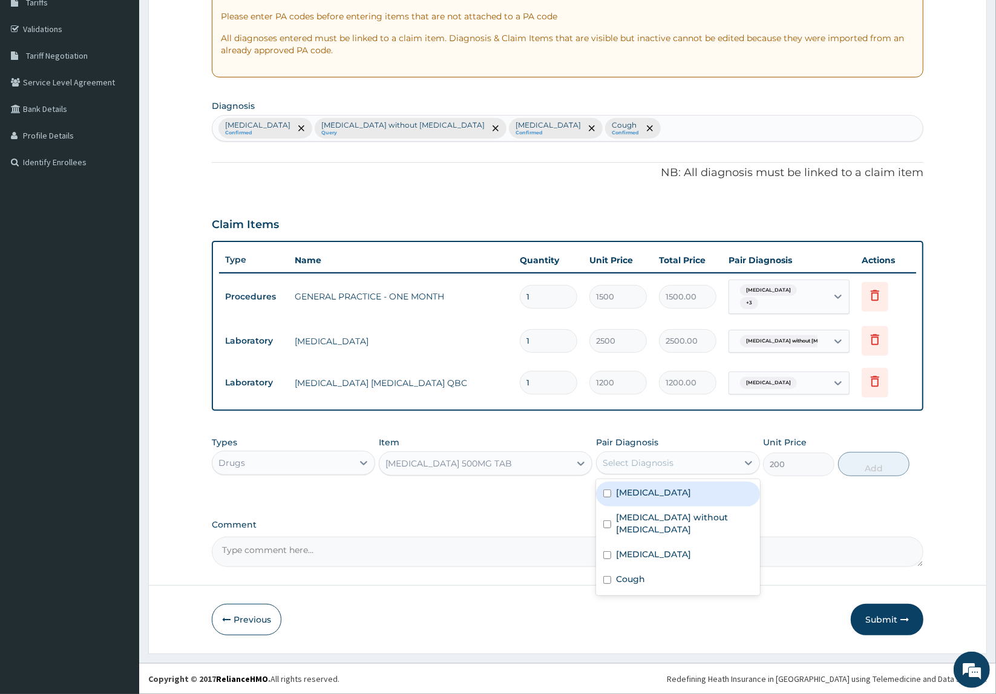
click at [643, 461] on div "Select Diagnosis" at bounding box center [638, 463] width 71 height 12
click at [660, 503] on div "[MEDICAL_DATA]" at bounding box center [678, 494] width 164 height 25
checkbox input "true"
click at [870, 467] on button "Add" at bounding box center [873, 464] width 71 height 24
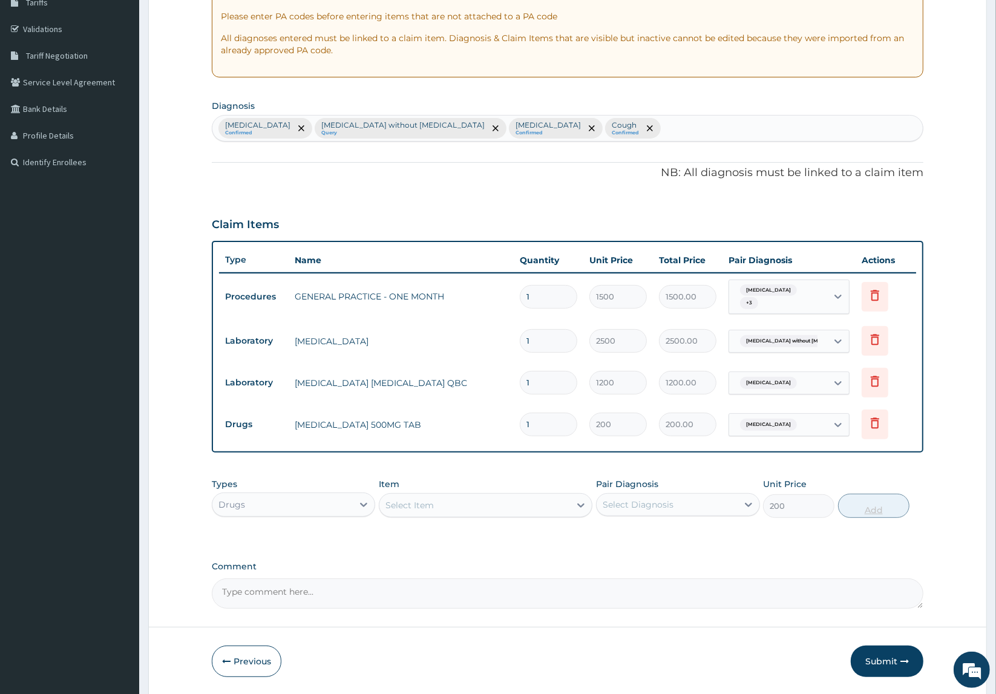
type input "0"
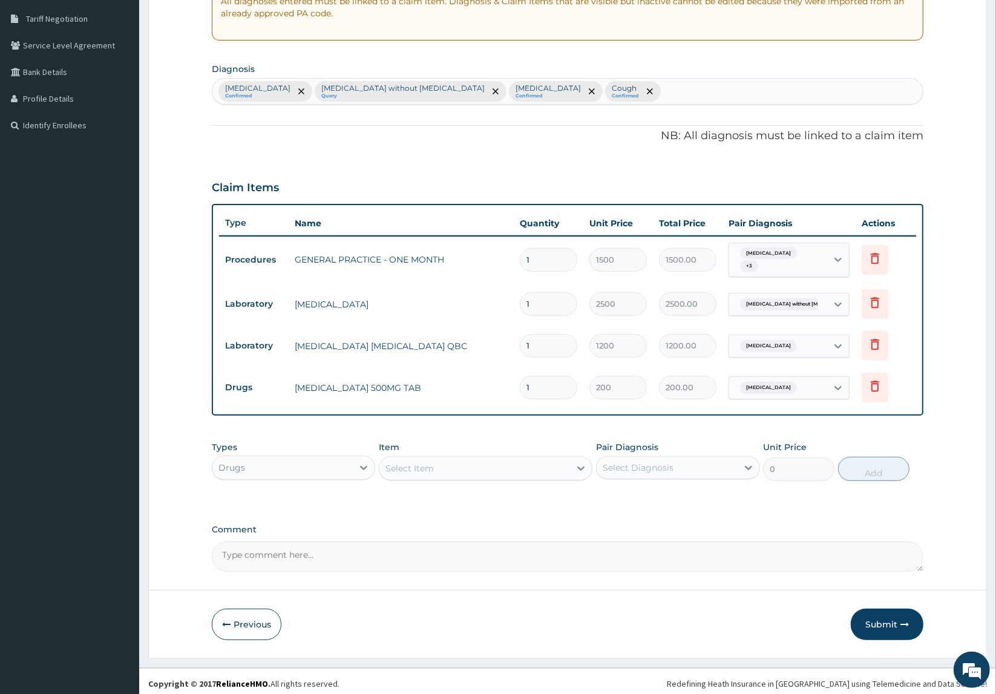
scroll to position [251, 0]
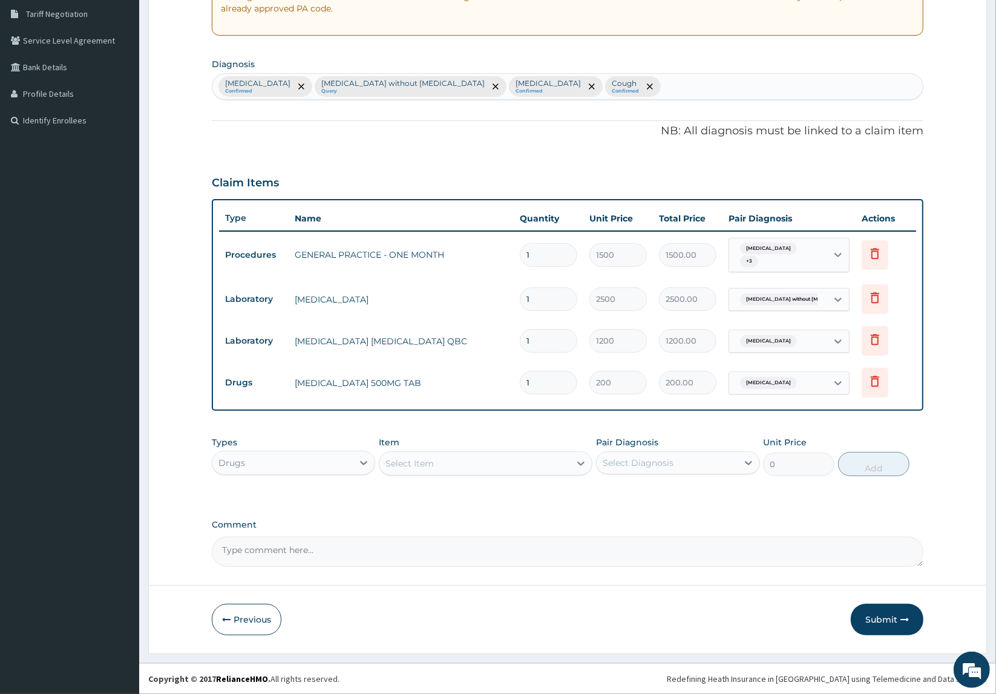
type input "18"
type input "3600.00"
type input "18"
click at [528, 438] on div "Item Select Item" at bounding box center [486, 456] width 214 height 40
click at [475, 454] on div "Select Item" at bounding box center [474, 463] width 191 height 19
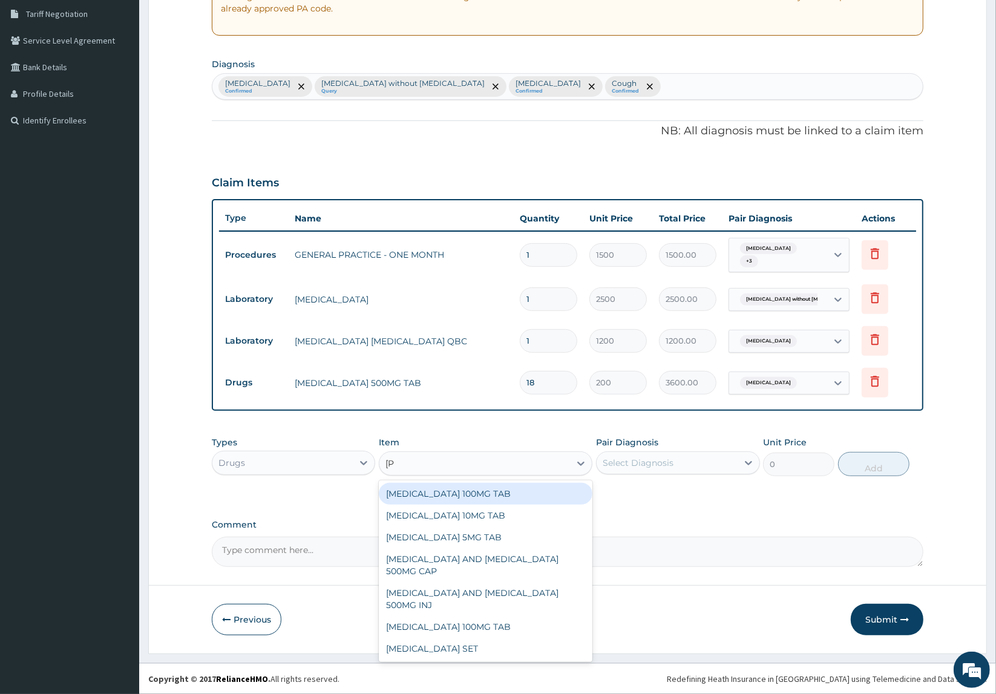
type input "lorat"
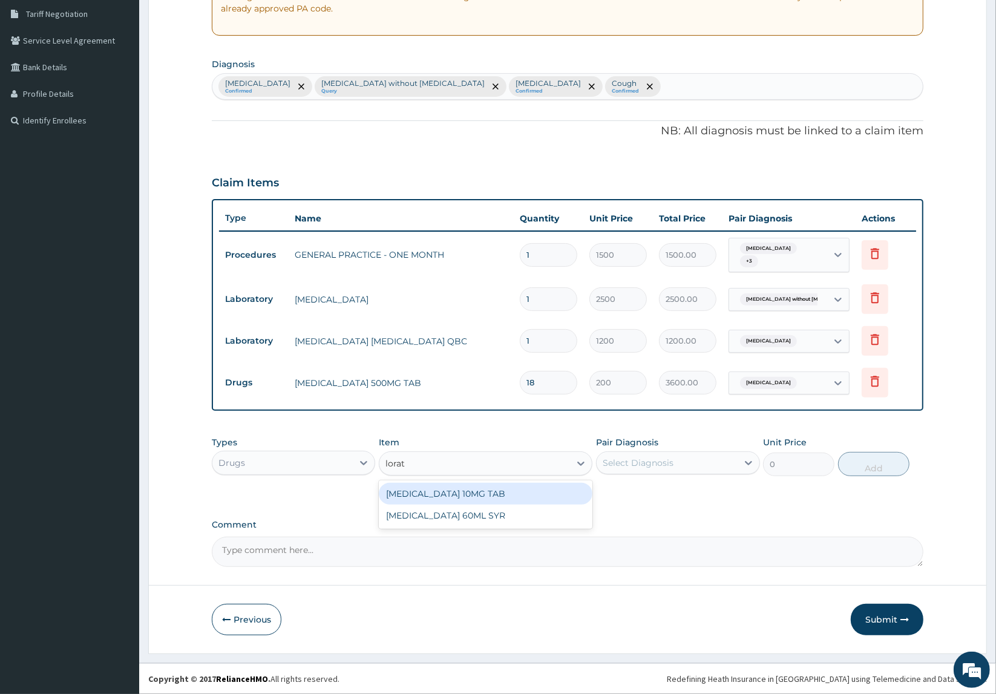
click at [475, 493] on div "[MEDICAL_DATA] 10MG TAB" at bounding box center [486, 494] width 214 height 22
type input "32.34"
click at [679, 465] on div "Select Diagnosis" at bounding box center [667, 462] width 141 height 19
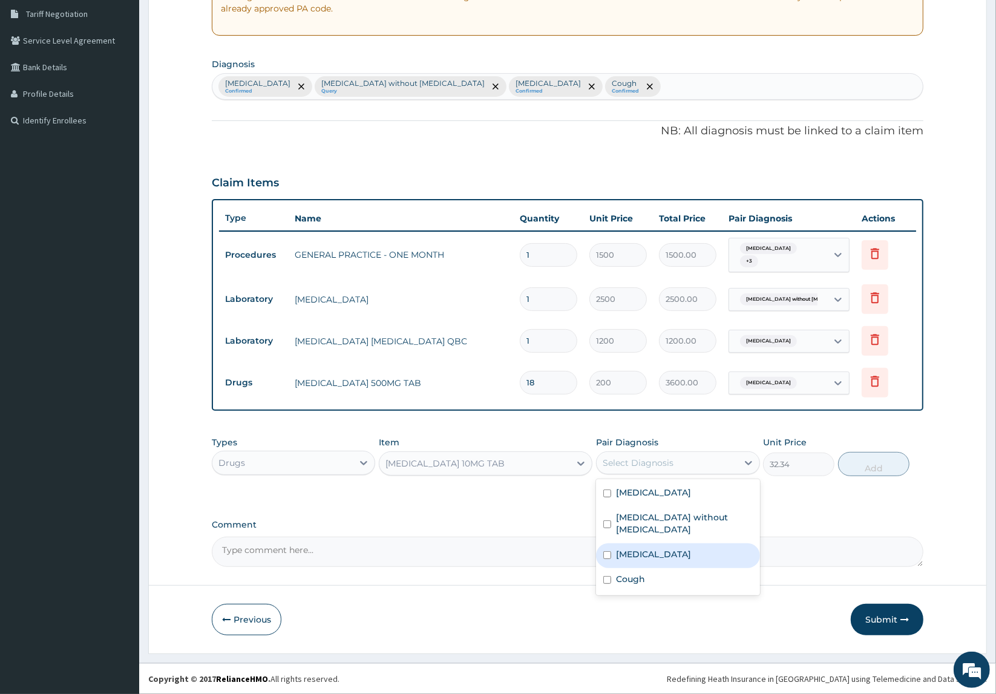
click at [666, 549] on div "Other allergic rhinitis" at bounding box center [678, 555] width 164 height 25
checkbox input "true"
click at [879, 466] on button "Add" at bounding box center [873, 464] width 71 height 24
type input "0"
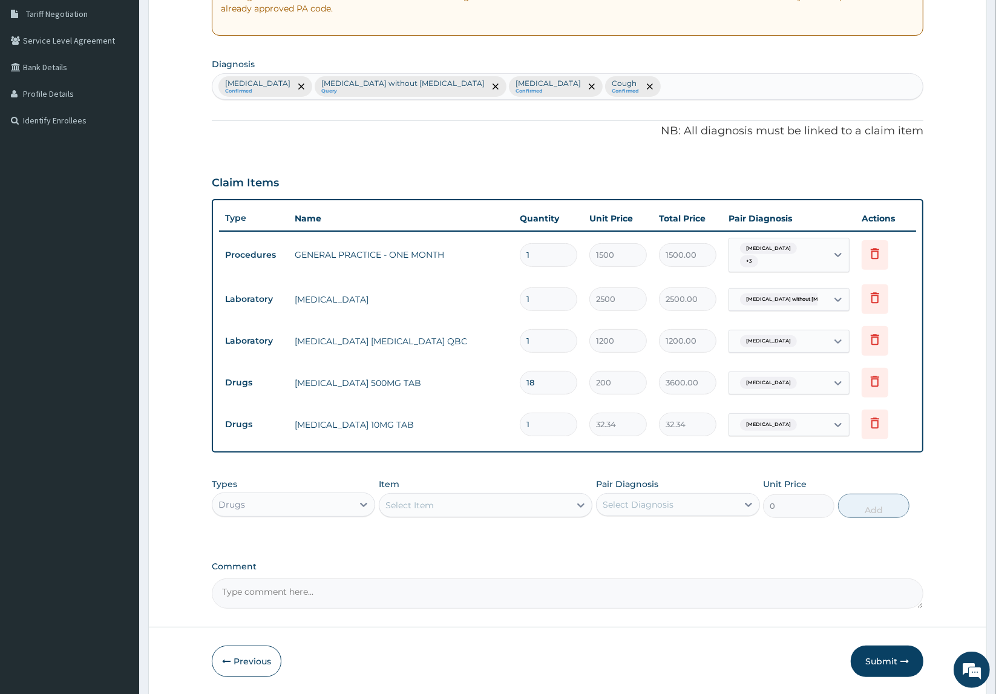
drag, startPoint x: 543, startPoint y: 418, endPoint x: 433, endPoint y: 424, distance: 110.3
click at [421, 409] on tr "Drugs LORATADINE 10MG TAB 1 32.34 32.34 Other allergic rhinitis Delete" at bounding box center [567, 425] width 697 height 42
type input "3"
type input "97.02"
type input "3"
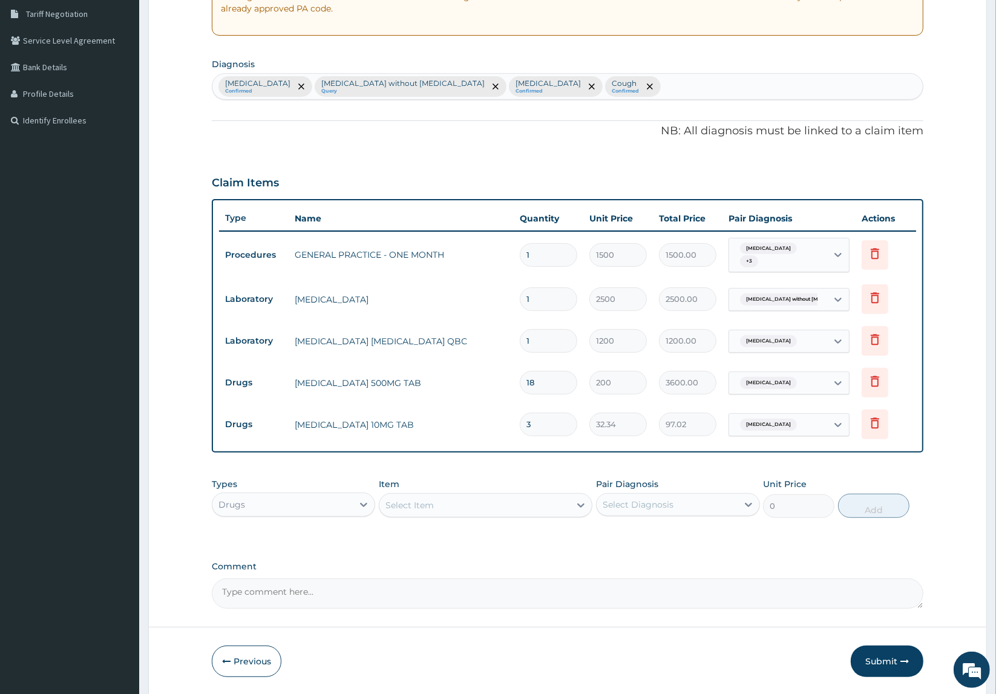
click at [486, 474] on div "Types Drugs Item Select Item Pair Diagnosis Select Diagnosis Unit Price 0 Add" at bounding box center [568, 498] width 712 height 52
click at [469, 506] on div "Select Item" at bounding box center [474, 505] width 191 height 19
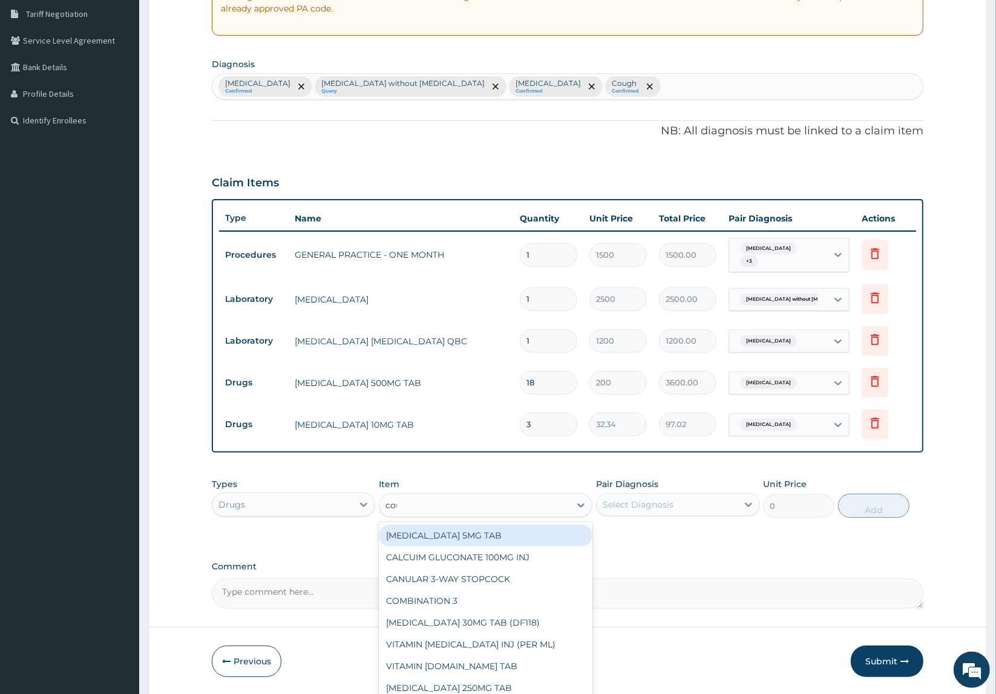
type input "cough"
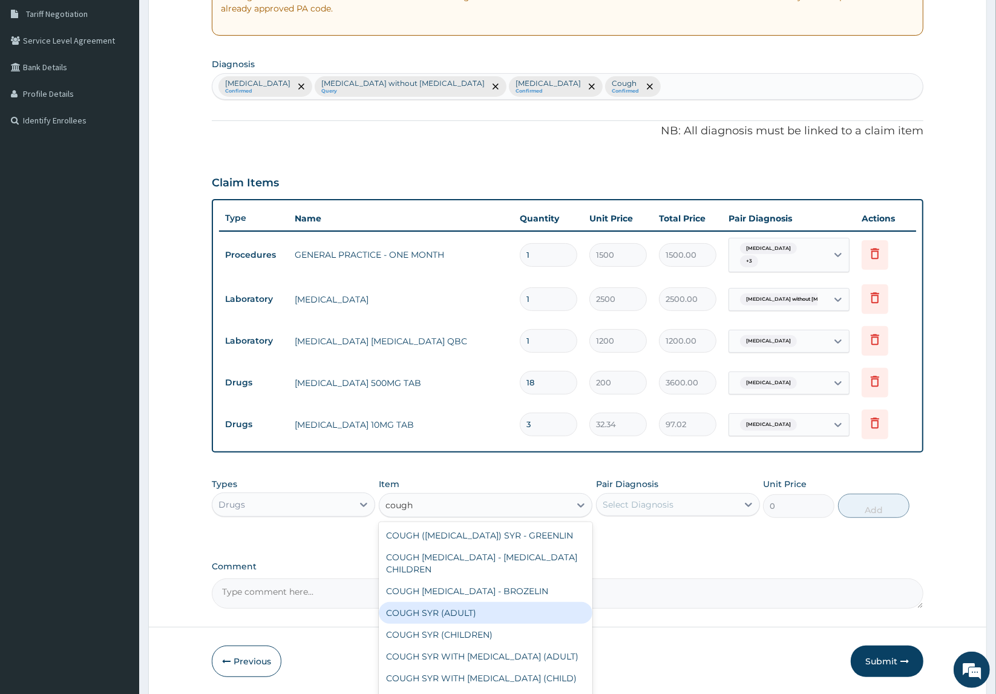
click at [513, 609] on div "COUGH SYR (ADULT)" at bounding box center [486, 613] width 214 height 22
type input "369.6"
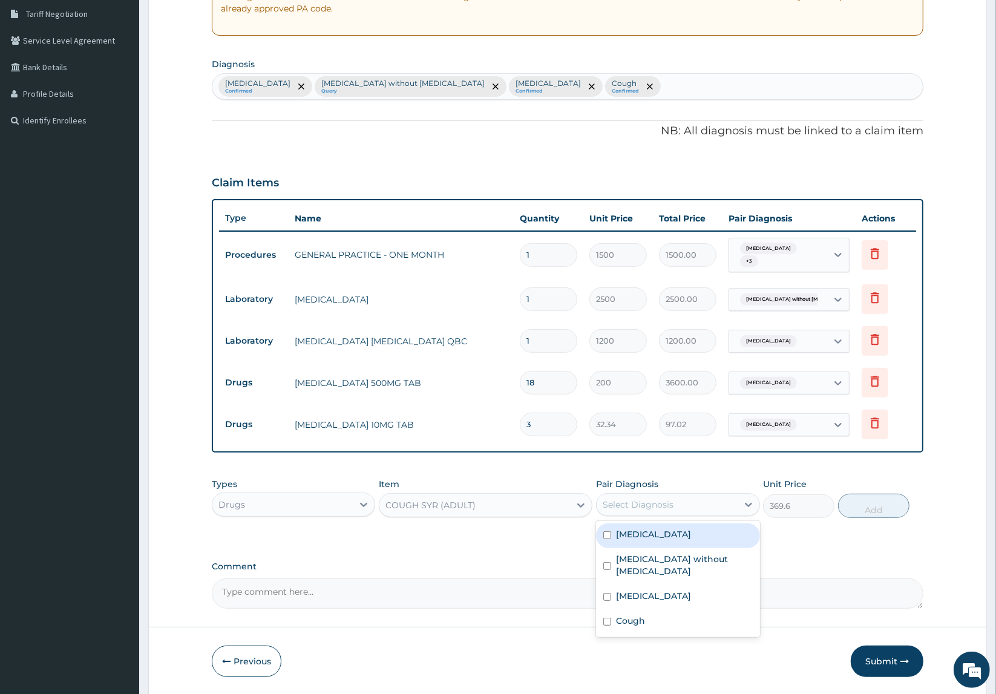
click at [646, 512] on div "Select Diagnosis" at bounding box center [667, 504] width 141 height 19
drag, startPoint x: 643, startPoint y: 613, endPoint x: 679, endPoint y: 603, distance: 37.7
click at [648, 612] on div "Cough" at bounding box center [678, 622] width 164 height 25
checkbox input "true"
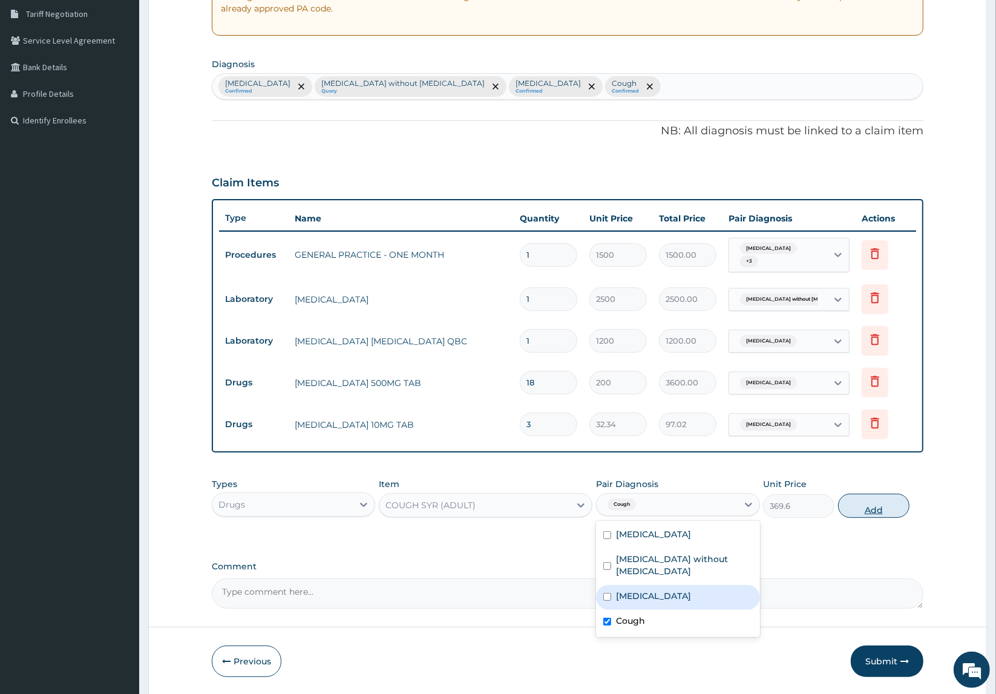
click at [851, 516] on button "Add" at bounding box center [873, 506] width 71 height 24
type input "0"
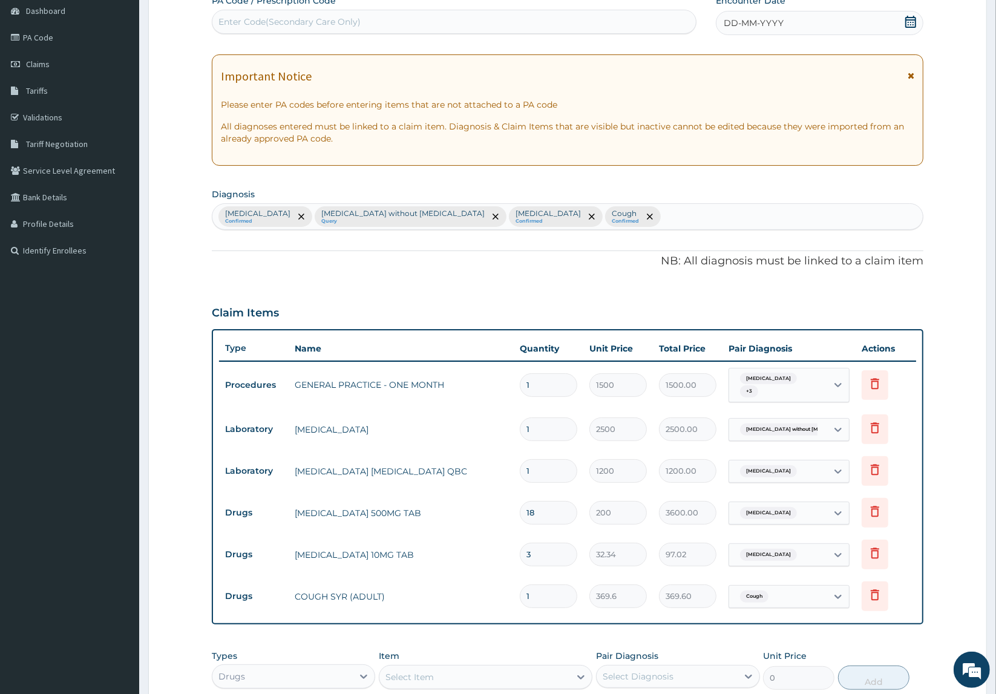
scroll to position [0, 0]
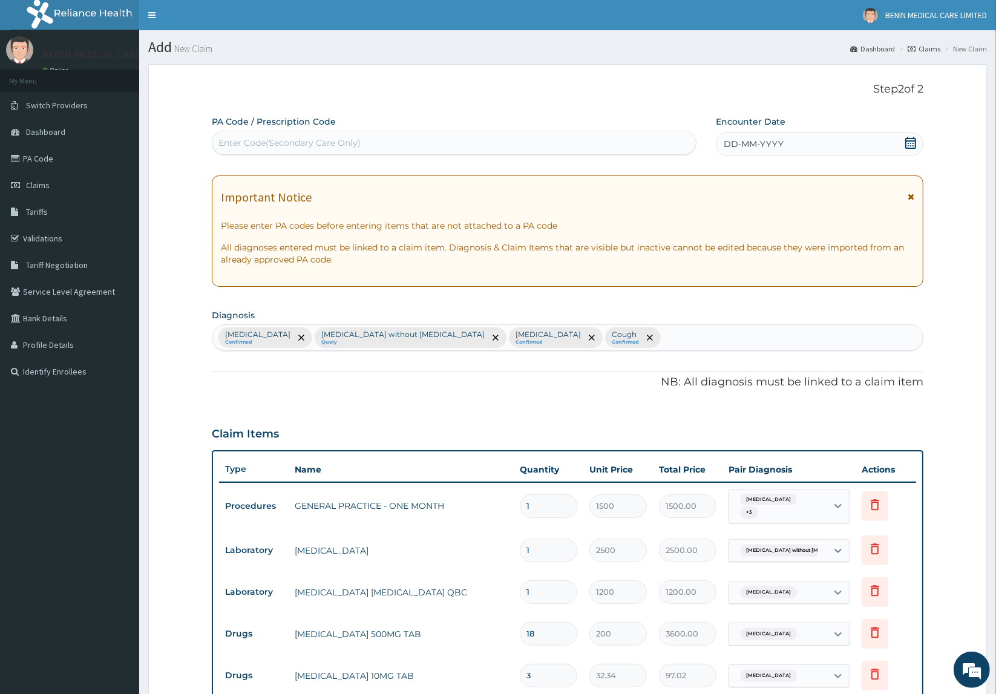
click at [727, 143] on span "DD-MM-YYYY" at bounding box center [754, 144] width 60 height 12
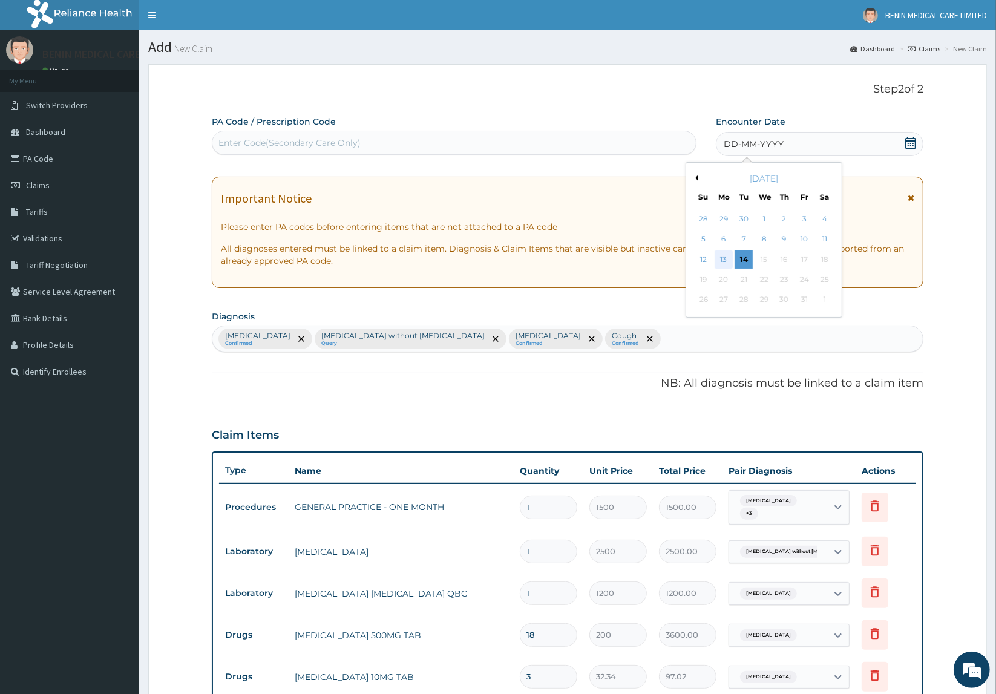
click at [721, 257] on div "13" at bounding box center [724, 260] width 18 height 18
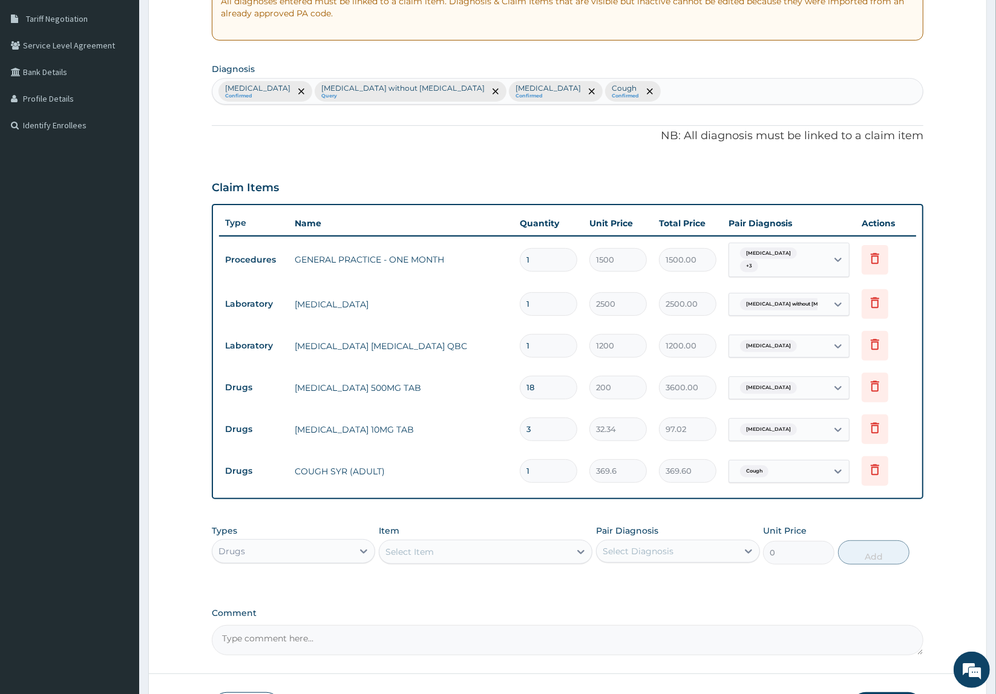
scroll to position [334, 0]
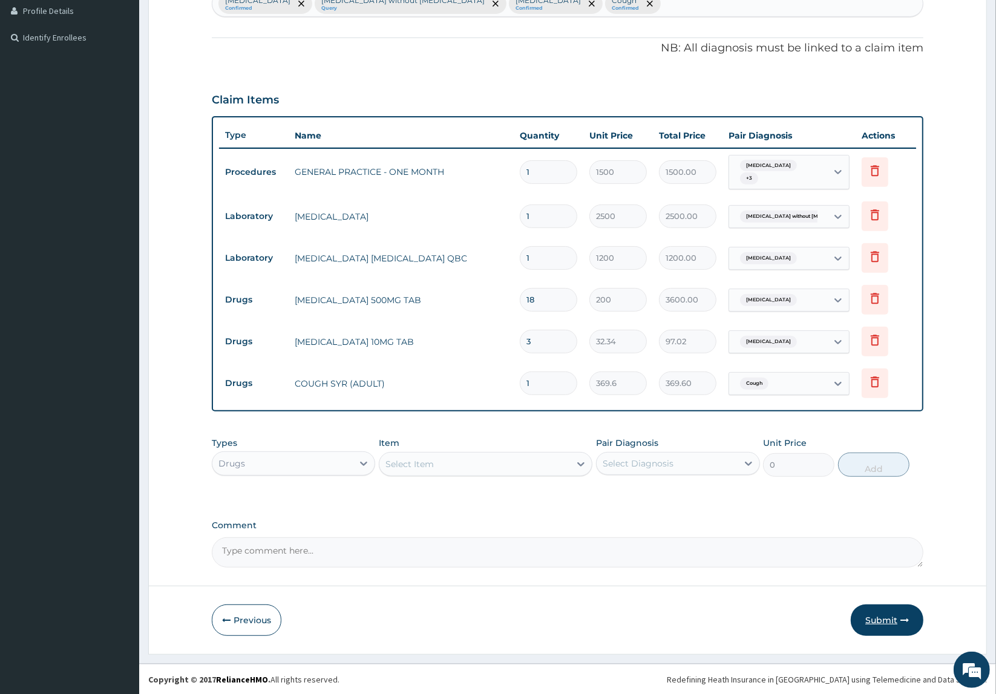
click at [878, 615] on button "Submit" at bounding box center [887, 620] width 73 height 31
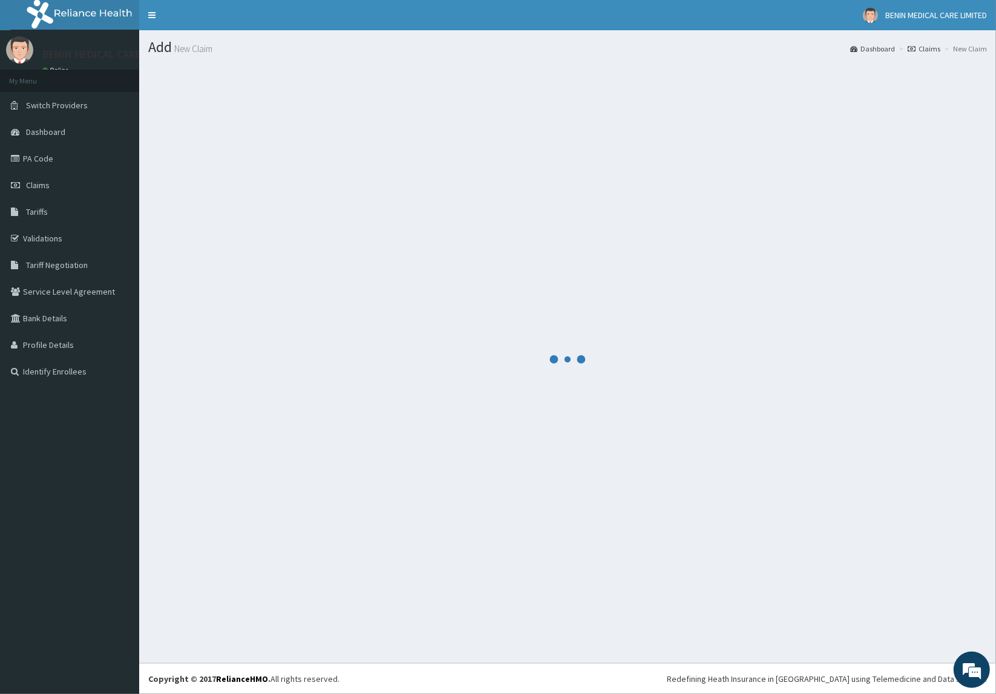
scroll to position [0, 0]
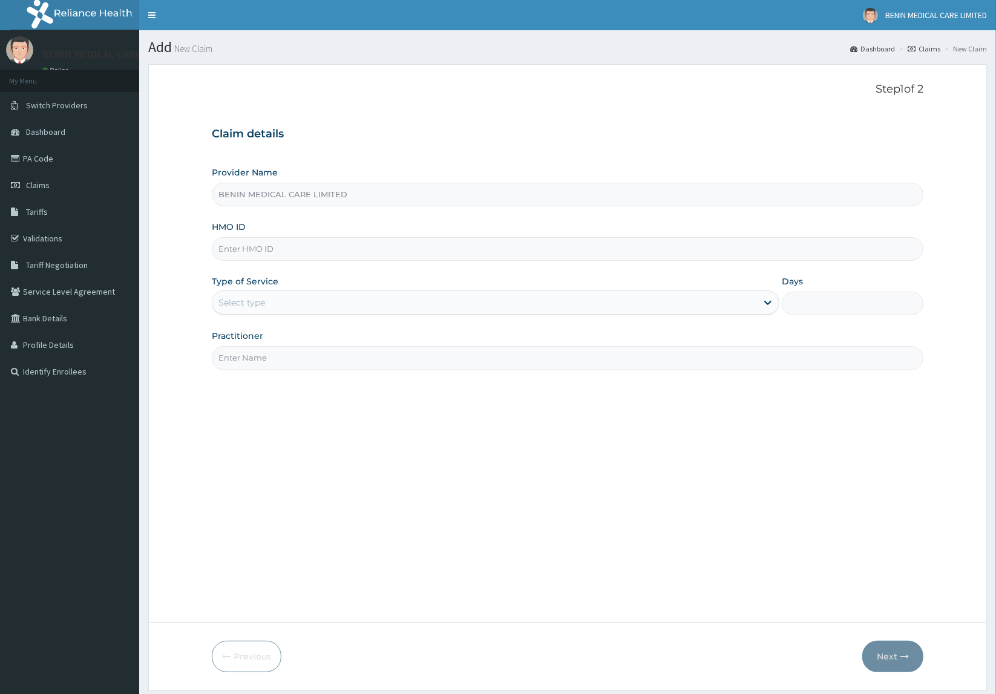
click at [215, 251] on input "HMO ID" at bounding box center [568, 249] width 712 height 24
click at [228, 246] on input "HMO ID" at bounding box center [568, 249] width 712 height 24
paste input "BWI/10171/A"
click at [228, 258] on input "BWI/10171/A" at bounding box center [568, 249] width 712 height 24
type input "BWI/10171/A"
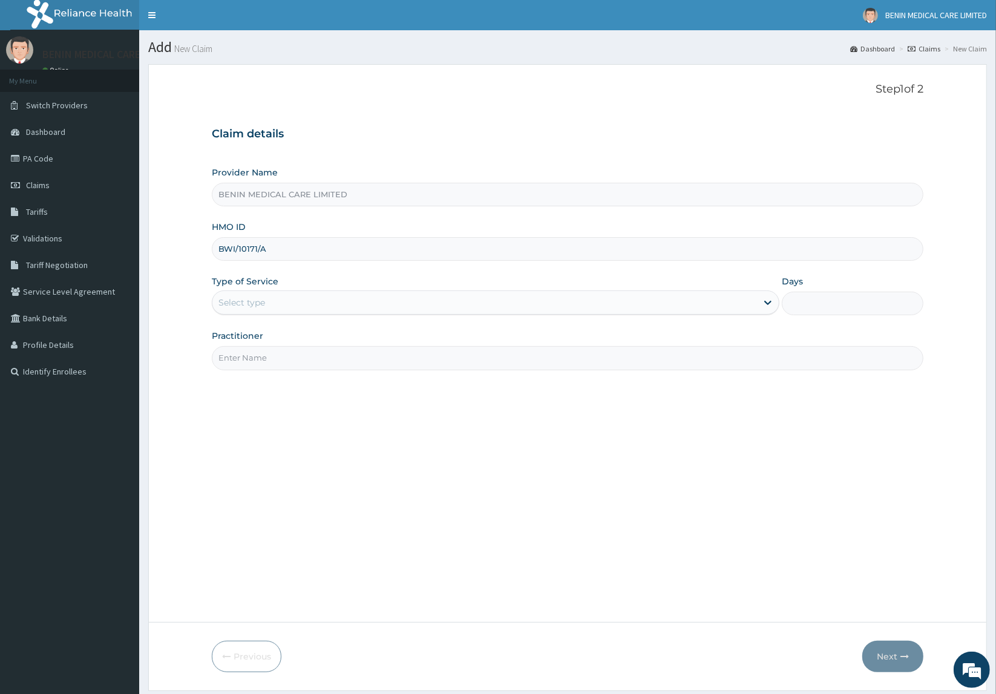
click at [215, 294] on form "Step 1 of 2 Claim details Provider Name BENIN MEDICAL CARE LIMITED HMO ID BWI/1…" at bounding box center [567, 377] width 839 height 626
drag, startPoint x: 256, startPoint y: 304, endPoint x: 245, endPoint y: 318, distance: 18.2
click at [251, 312] on div "Select type" at bounding box center [484, 302] width 545 height 19
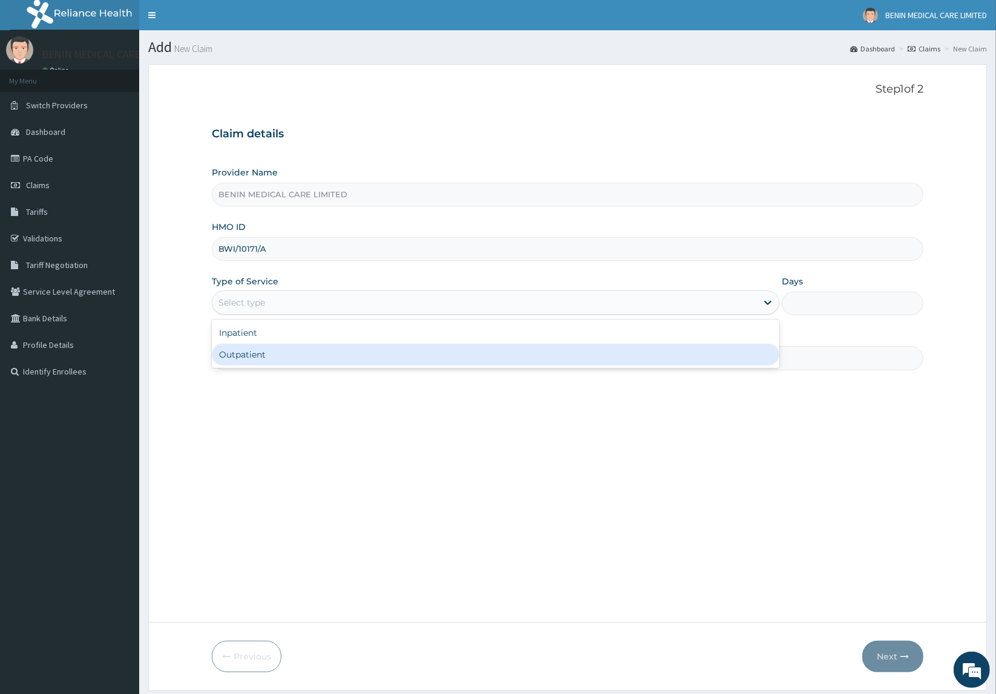
drag, startPoint x: 256, startPoint y: 347, endPoint x: 286, endPoint y: 352, distance: 30.1
click at [260, 347] on div "Outpatient" at bounding box center [496, 355] width 568 height 22
type input "1"
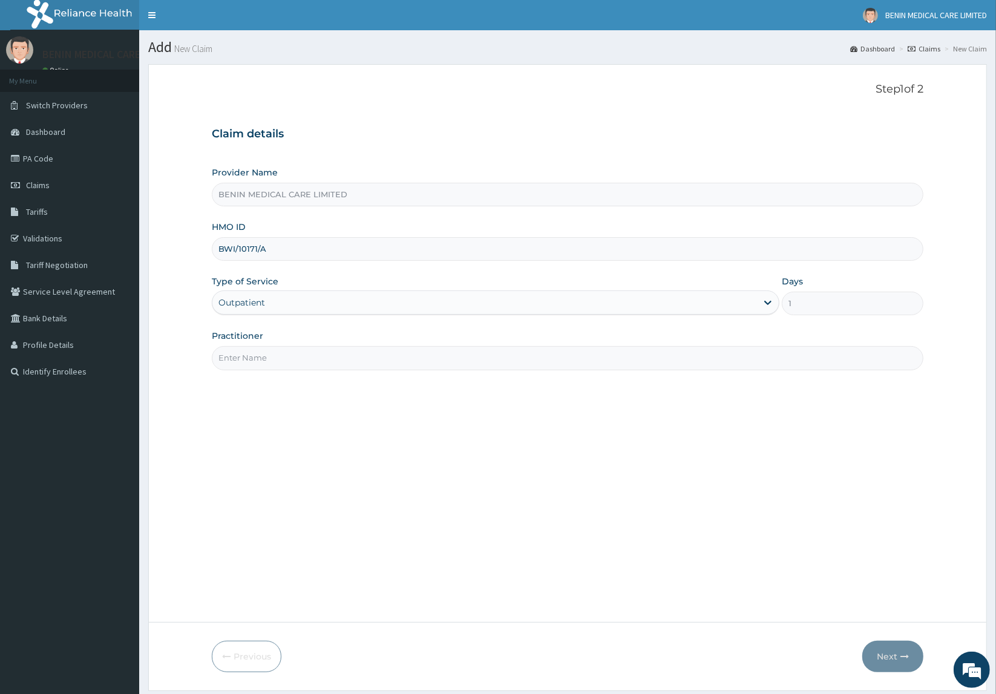
drag, startPoint x: 275, startPoint y: 358, endPoint x: 334, endPoint y: 391, distance: 67.2
click at [294, 364] on input "Practitioner" at bounding box center [568, 358] width 712 height 24
type input "USIOSEFE EHIMWENMA TESLIM"
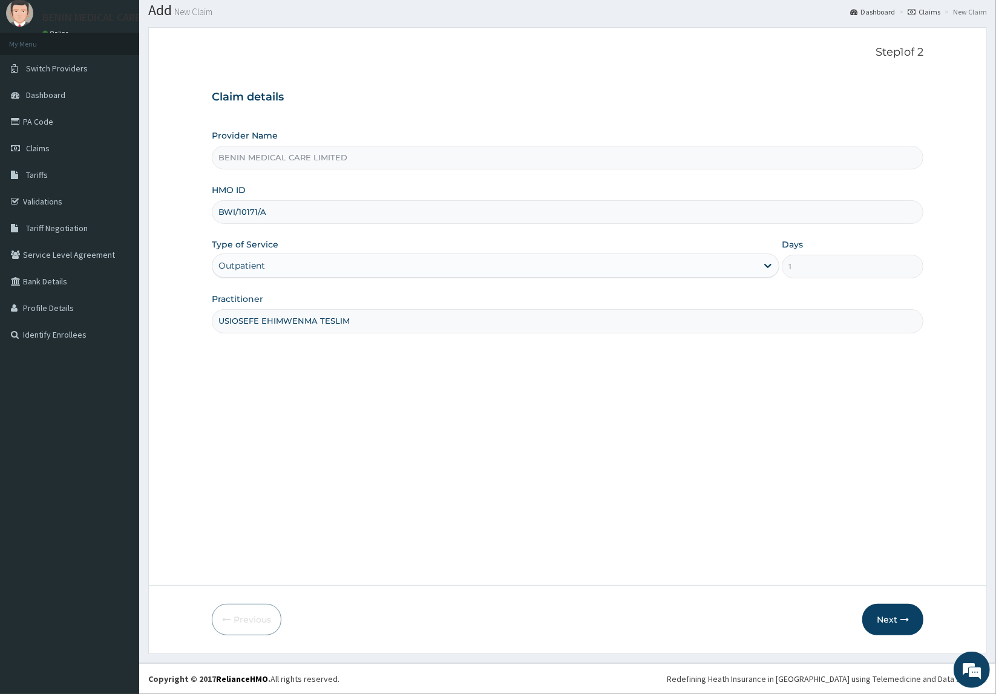
drag, startPoint x: 894, startPoint y: 624, endPoint x: 188, endPoint y: 312, distance: 771.9
click at [893, 625] on button "Next" at bounding box center [892, 619] width 61 height 31
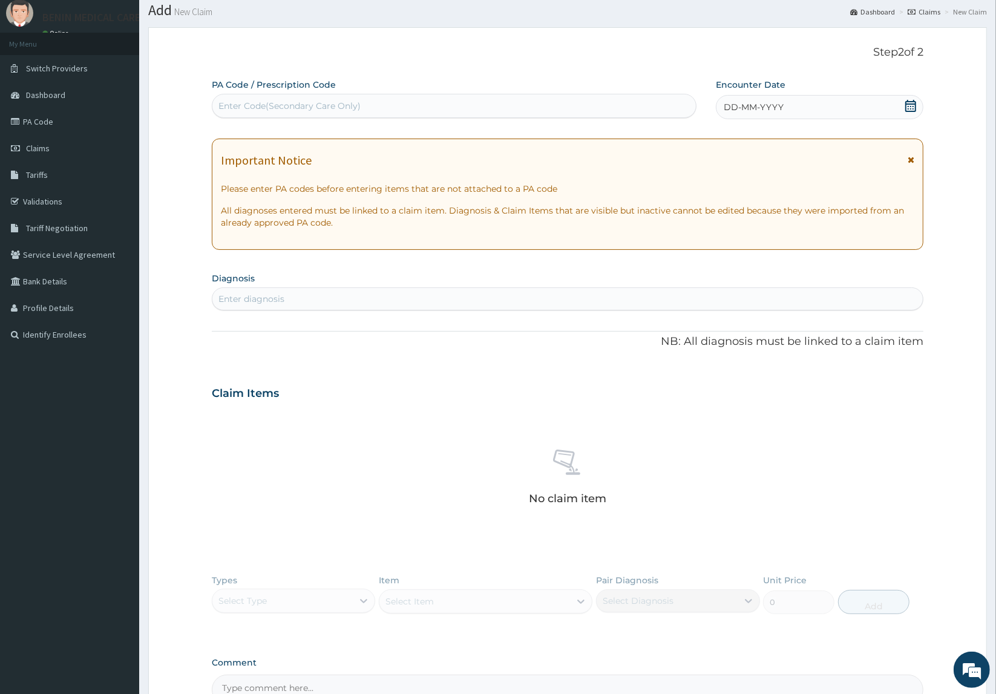
click at [231, 297] on div "Enter diagnosis" at bounding box center [251, 299] width 66 height 12
type input "malaria"
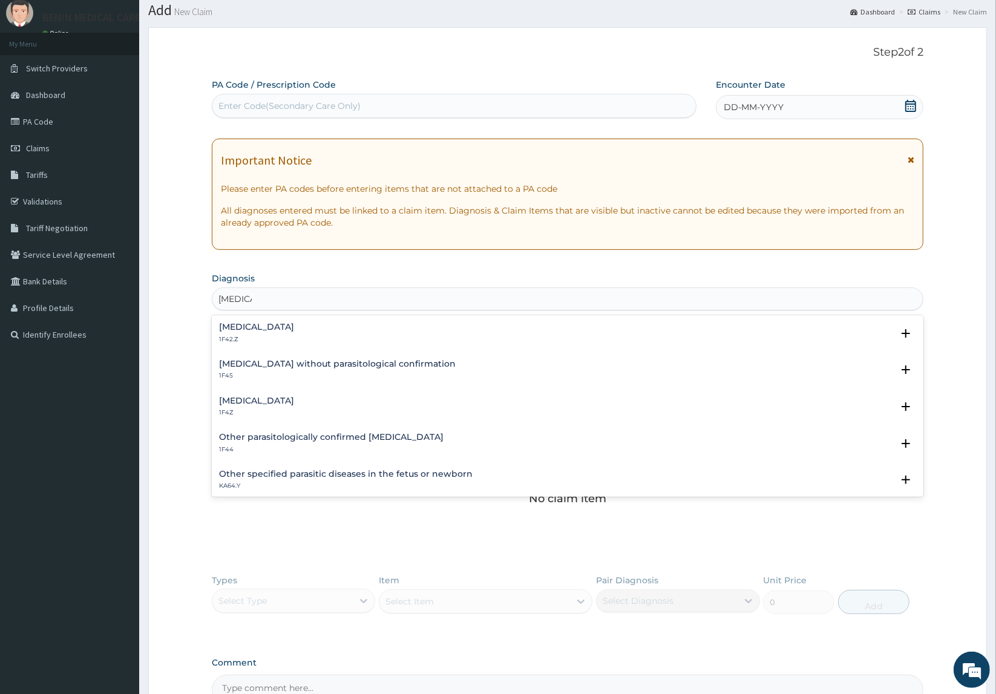
click at [242, 405] on h4 "Malaria, unspecified" at bounding box center [256, 400] width 75 height 9
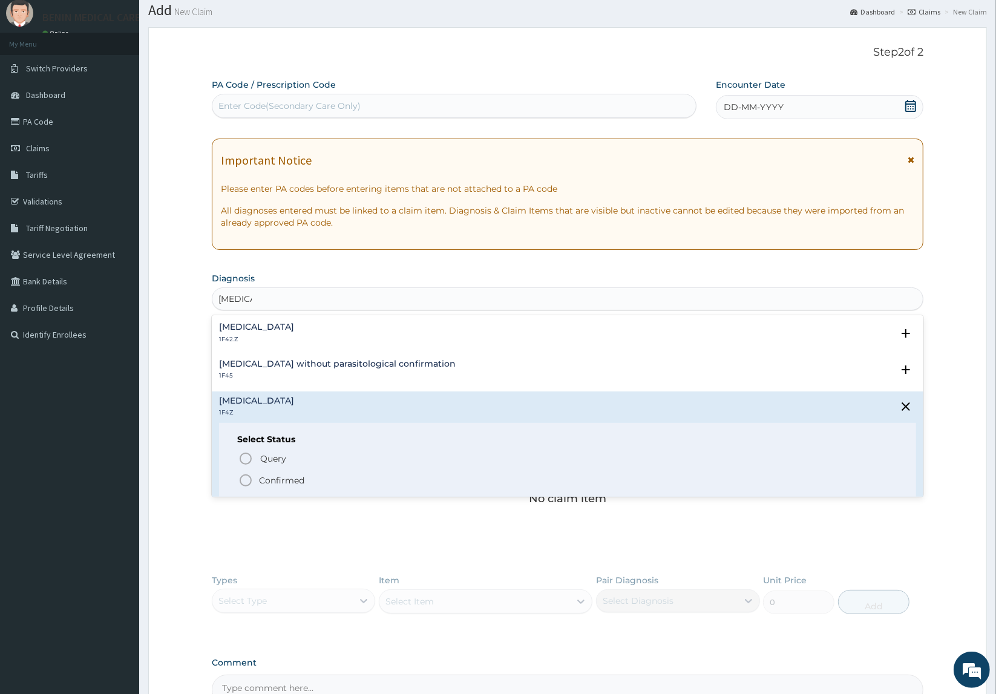
click at [243, 477] on icon "status option filled" at bounding box center [245, 480] width 15 height 15
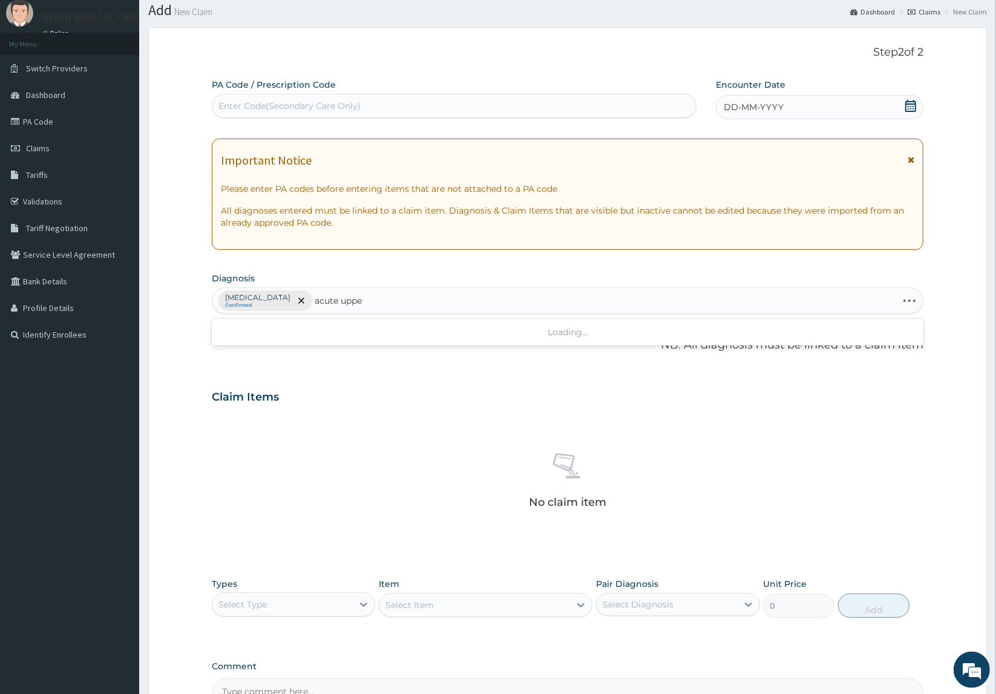
type input "acute upper"
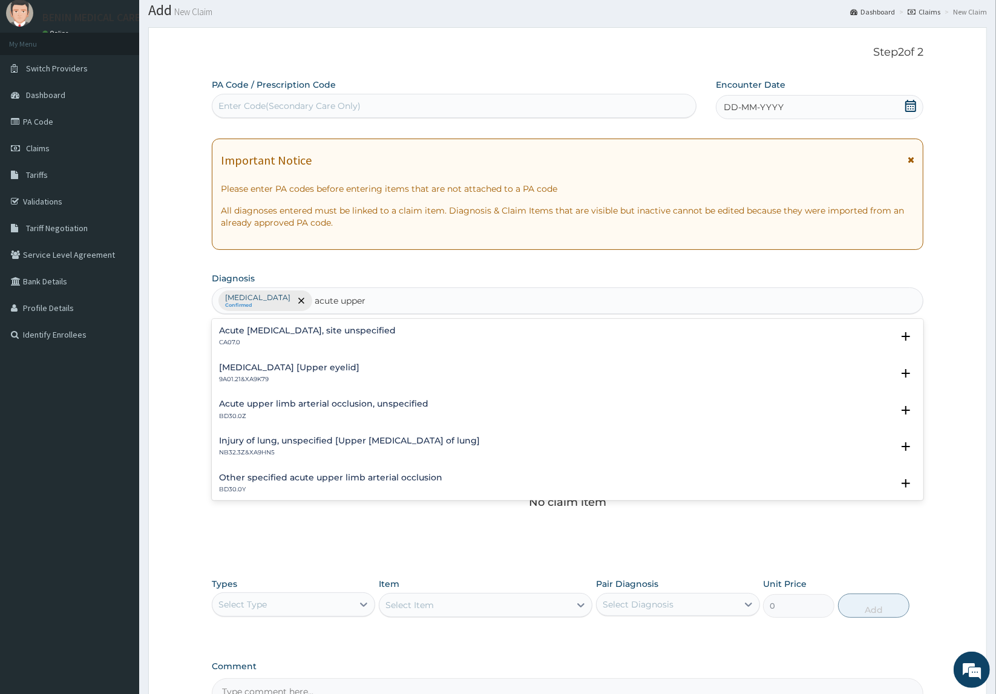
click at [249, 335] on h4 "Acute [MEDICAL_DATA], site unspecified" at bounding box center [307, 330] width 177 height 9
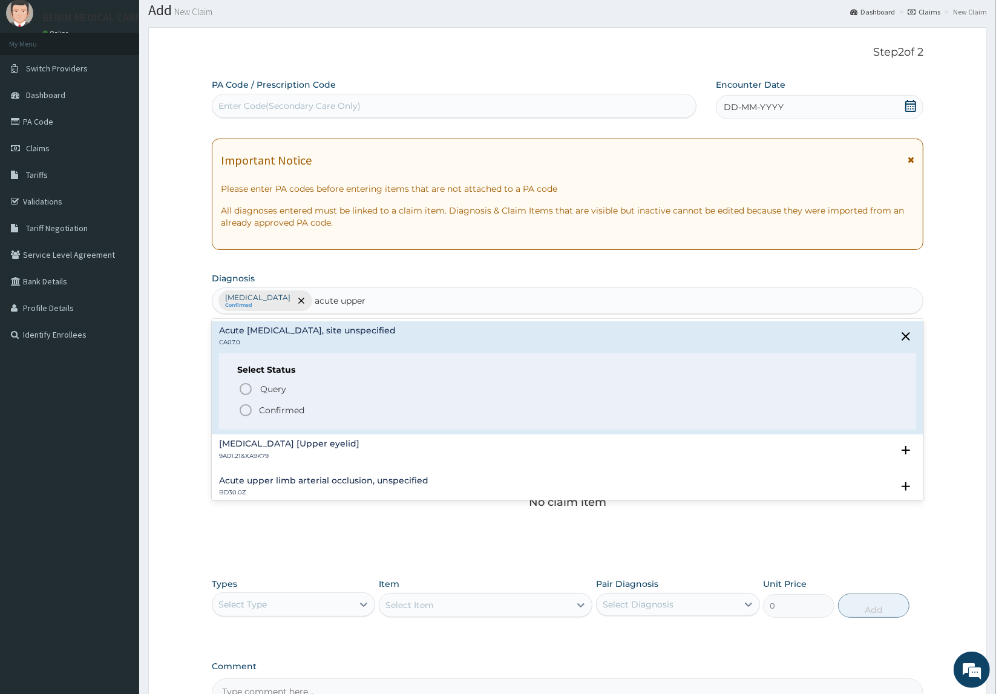
click at [246, 412] on icon "status option filled" at bounding box center [245, 410] width 15 height 15
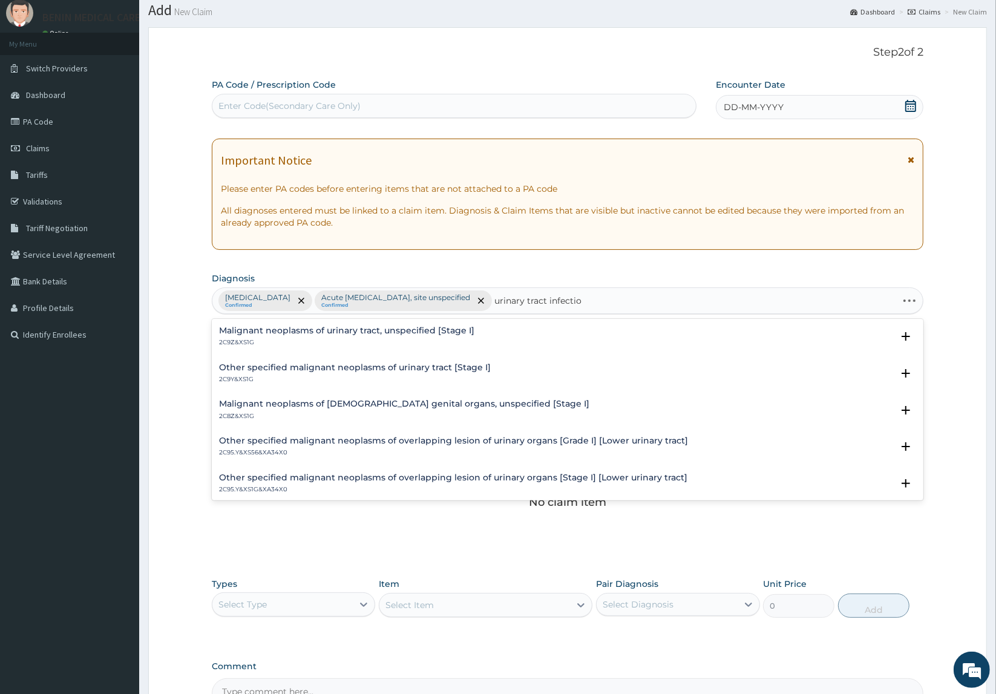
type input "urinary tract infection"
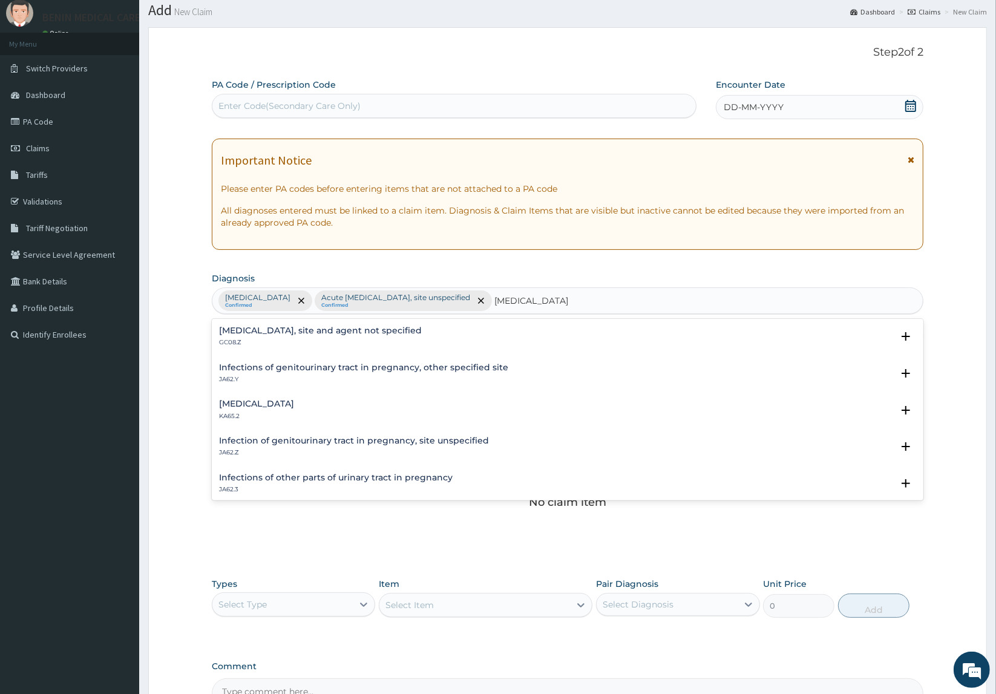
click at [252, 339] on p "GC08.Z" at bounding box center [320, 342] width 203 height 8
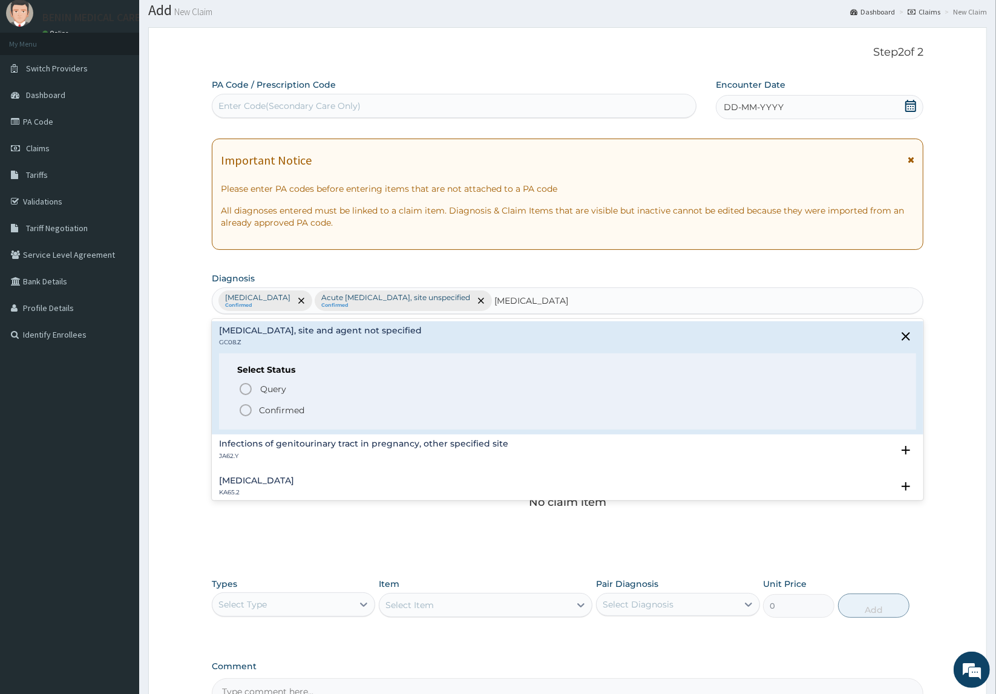
click at [250, 413] on circle "status option filled" at bounding box center [245, 410] width 11 height 11
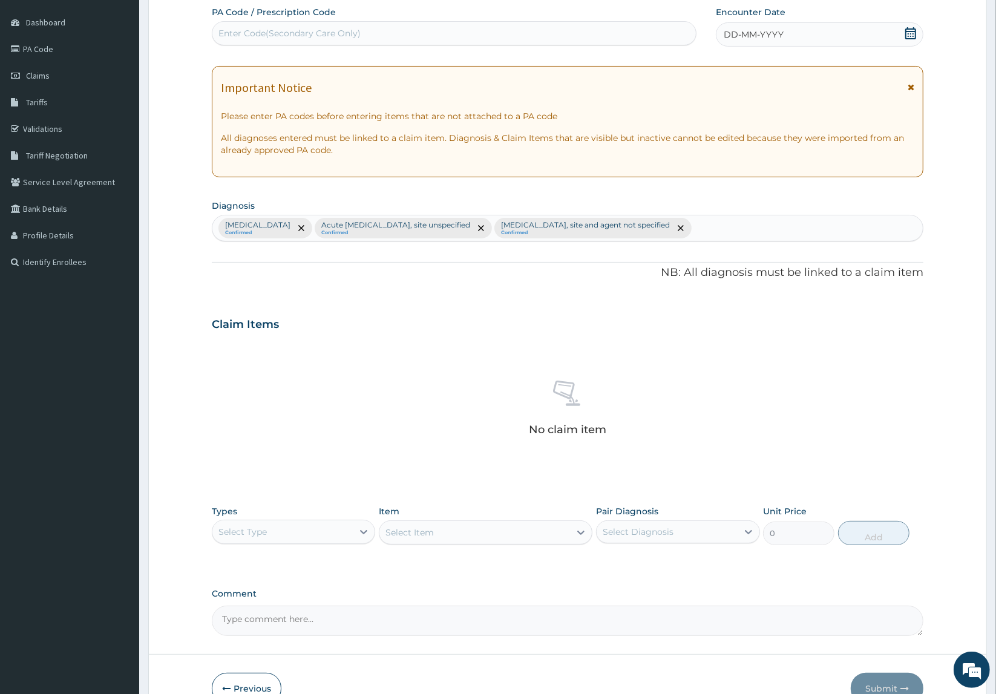
scroll to position [179, 0]
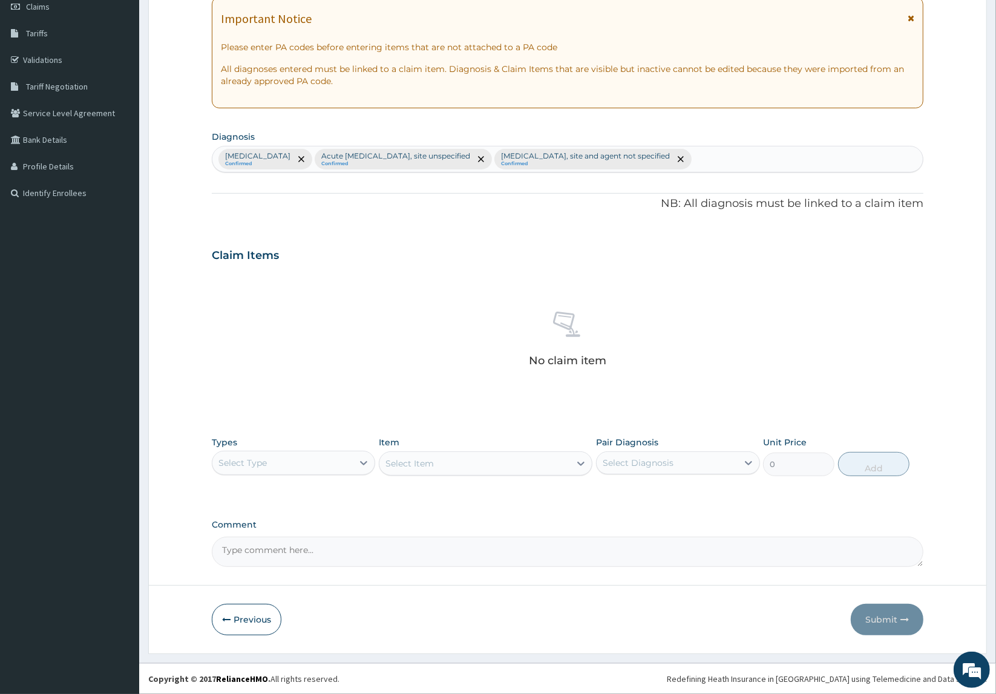
click at [278, 473] on div "Select Type" at bounding box center [294, 463] width 164 height 24
click at [267, 545] on div "Procedures" at bounding box center [294, 537] width 164 height 22
click at [457, 477] on div "Types option Procedures, selected. Select is focused ,type to refine list, pres…" at bounding box center [568, 456] width 712 height 52
click at [458, 464] on div "Select Item" at bounding box center [474, 463] width 191 height 19
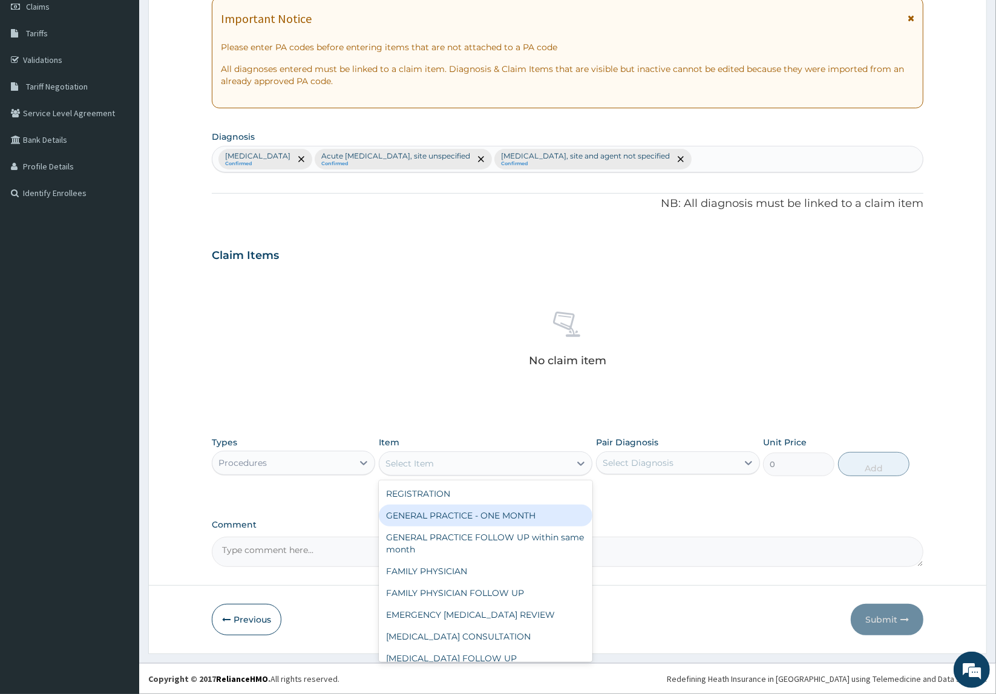
drag, startPoint x: 440, startPoint y: 525, endPoint x: 534, endPoint y: 496, distance: 98.6
click at [440, 524] on div "GENERAL PRACTICE - ONE MONTH" at bounding box center [486, 516] width 214 height 22
type input "1500"
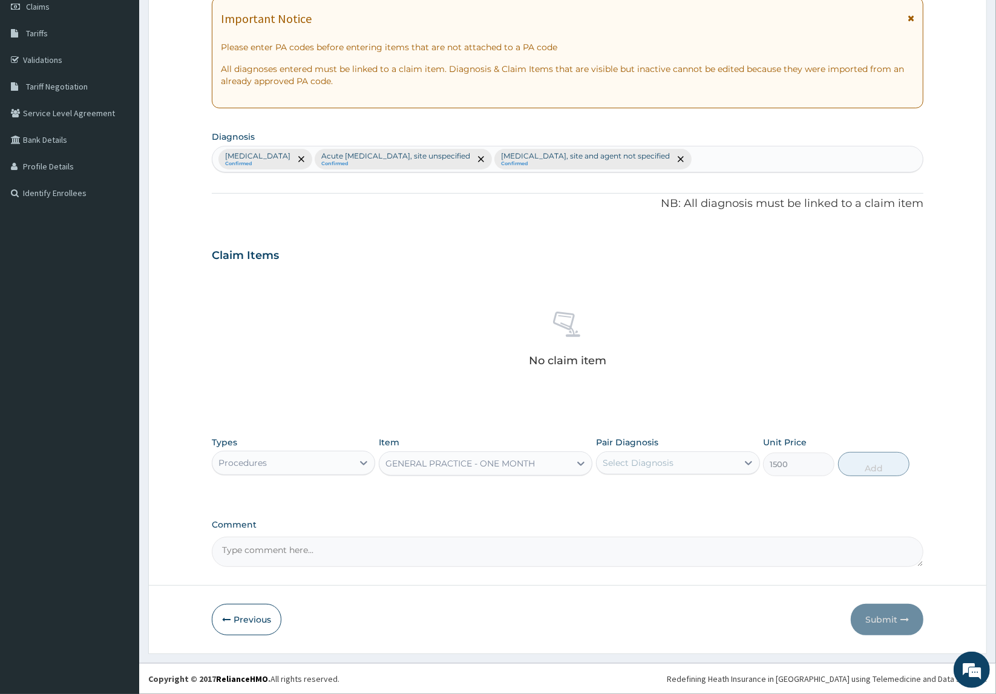
click at [675, 463] on div "Select Diagnosis" at bounding box center [667, 462] width 141 height 19
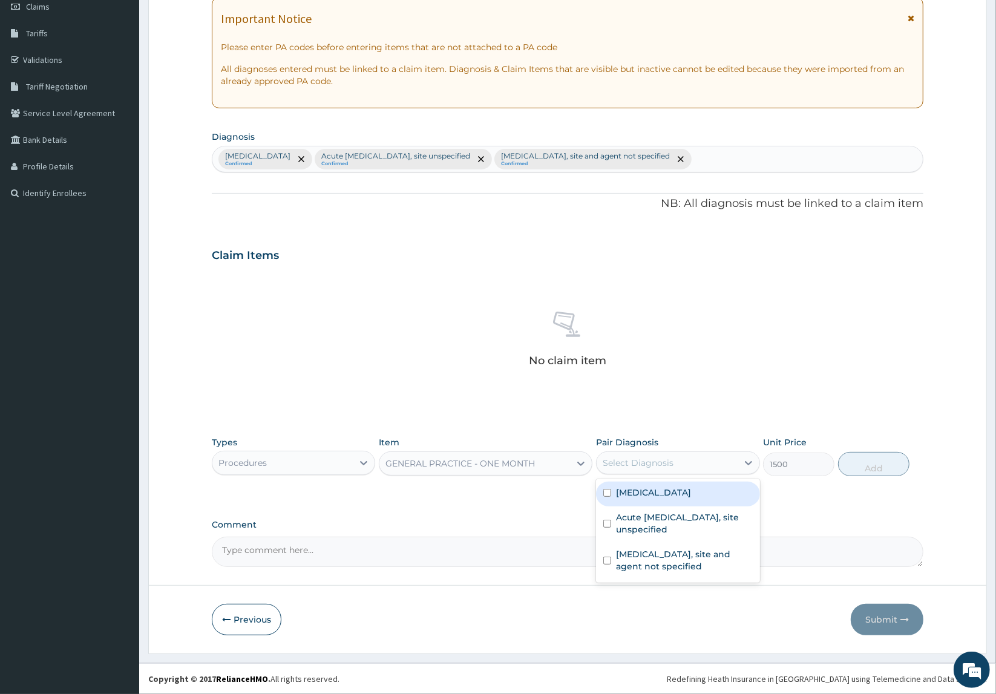
drag, startPoint x: 657, startPoint y: 497, endPoint x: 660, endPoint y: 513, distance: 16.0
click at [660, 501] on div "Malaria, unspecified" at bounding box center [678, 494] width 164 height 25
checkbox input "true"
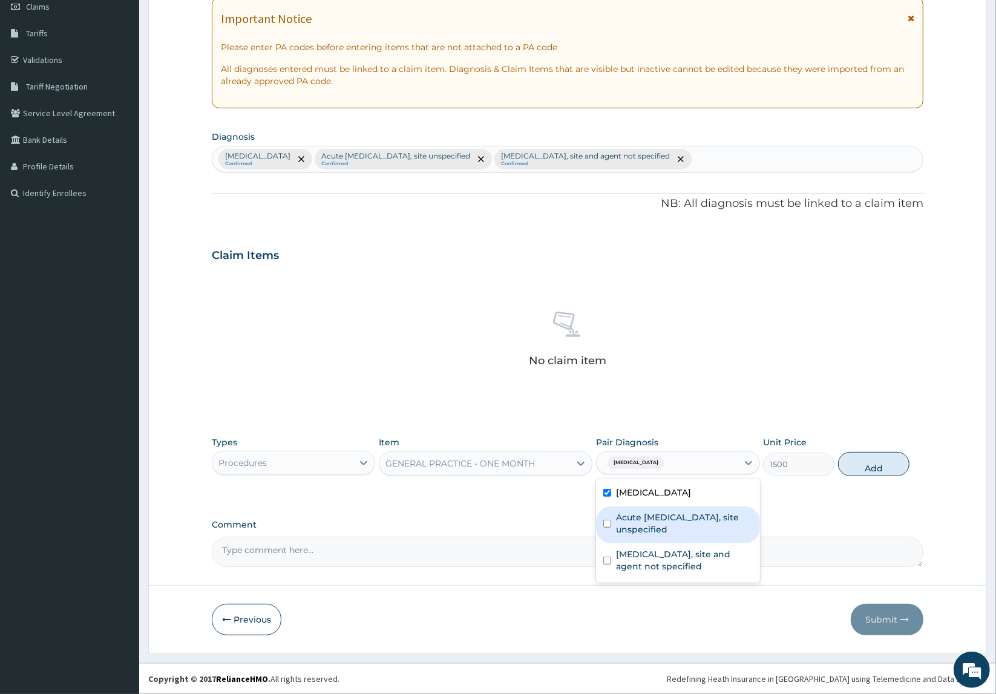
drag, startPoint x: 651, startPoint y: 533, endPoint x: 651, endPoint y: 563, distance: 30.9
click at [652, 536] on div "Acute upper respiratory infection, site unspecified" at bounding box center [678, 525] width 164 height 37
checkbox input "true"
drag, startPoint x: 651, startPoint y: 563, endPoint x: 704, endPoint y: 537, distance: 59.5
click at [666, 555] on label "Urinary tract infection, site and agent not specified" at bounding box center [684, 560] width 137 height 24
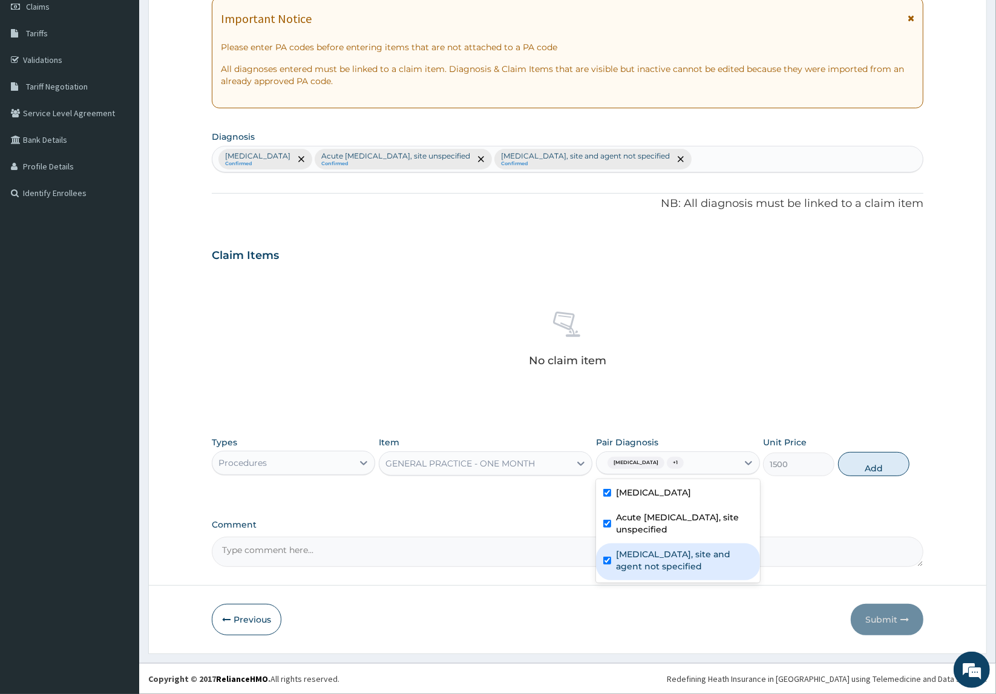
checkbox input "true"
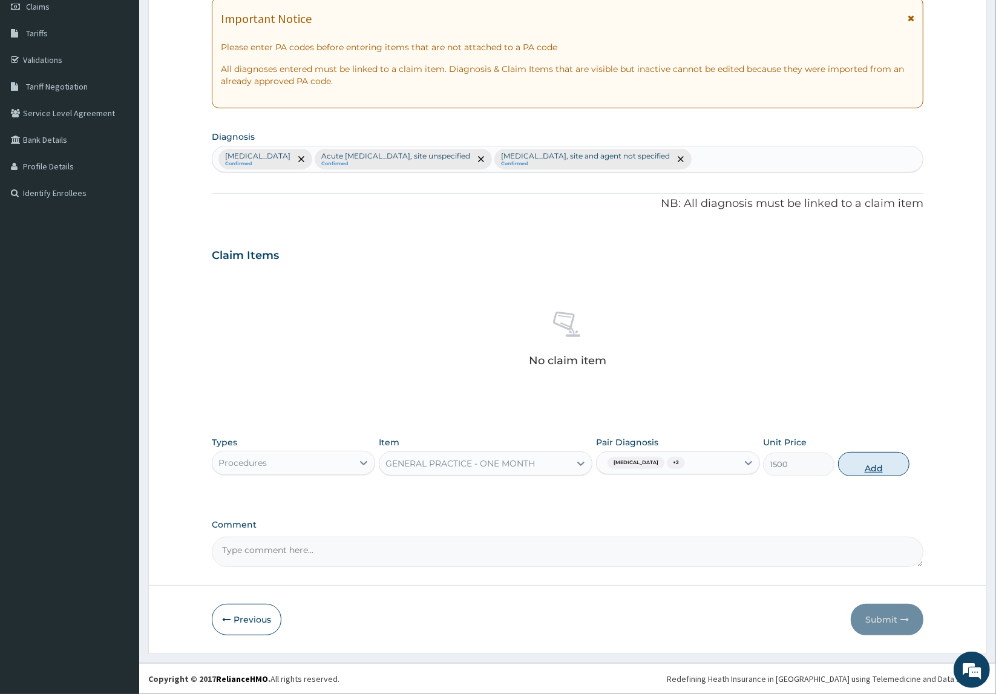
click at [840, 472] on button "Add" at bounding box center [873, 464] width 71 height 24
type input "0"
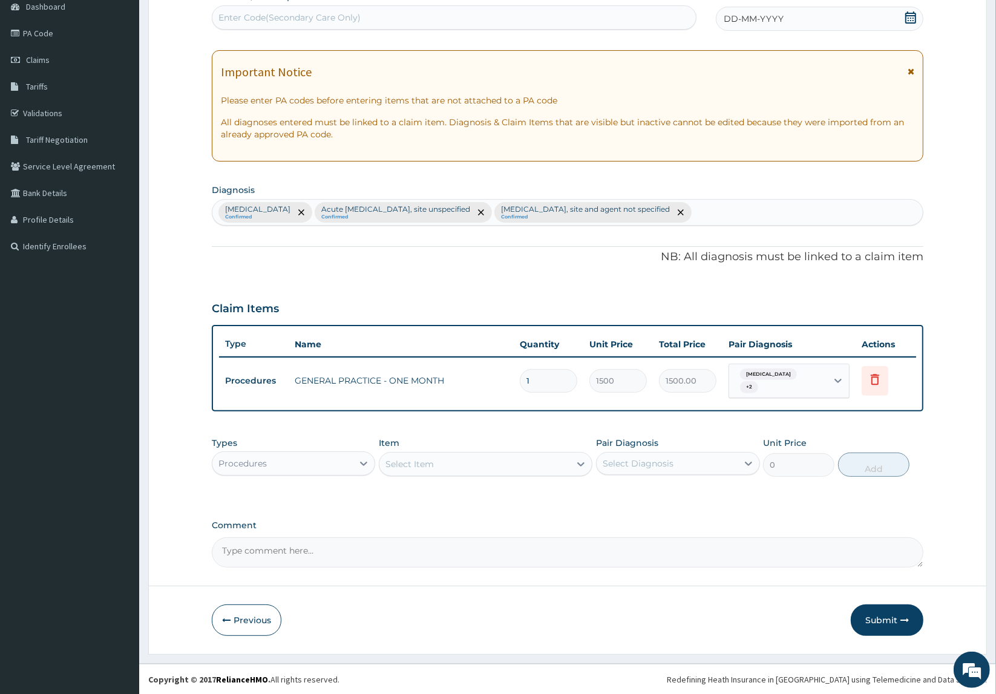
click at [316, 467] on div "Procedures" at bounding box center [282, 463] width 141 height 19
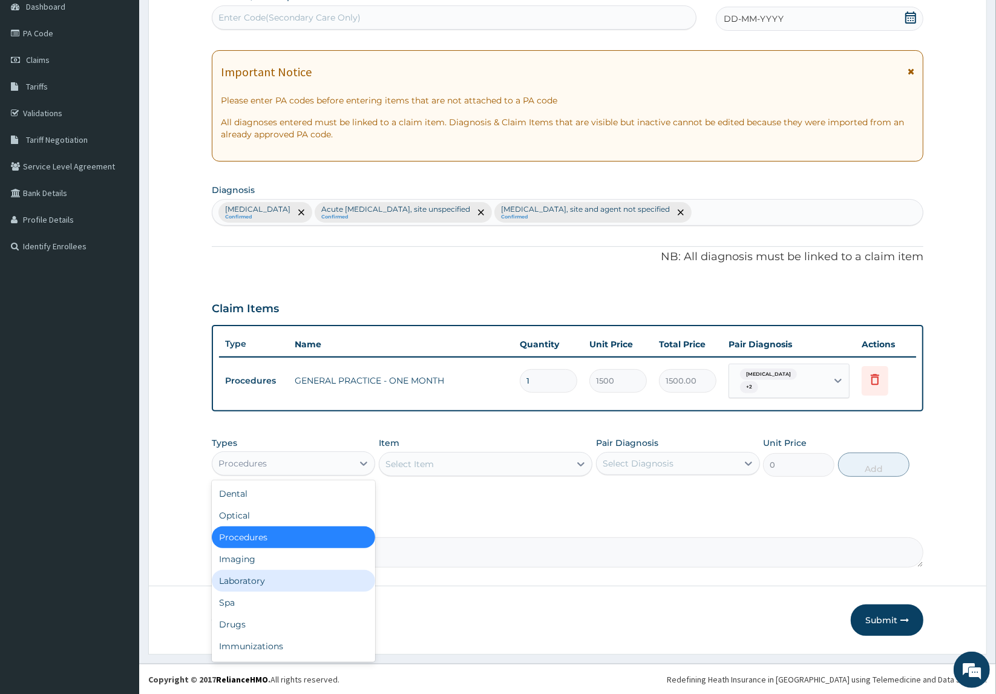
click at [259, 580] on div "Laboratory" at bounding box center [294, 581] width 164 height 22
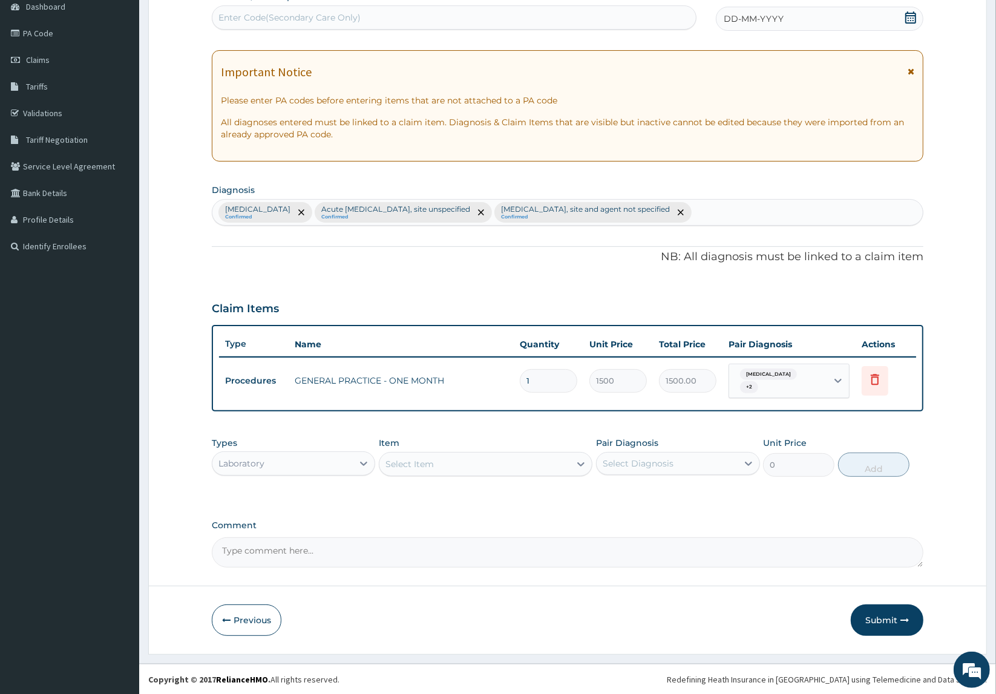
click at [512, 473] on div "Select Item" at bounding box center [474, 463] width 191 height 19
type input "full"
drag, startPoint x: 502, startPoint y: 493, endPoint x: 678, endPoint y: 467, distance: 177.4
click at [508, 491] on div "FULL BLOOD COUNT" at bounding box center [486, 495] width 214 height 22
type input "2500"
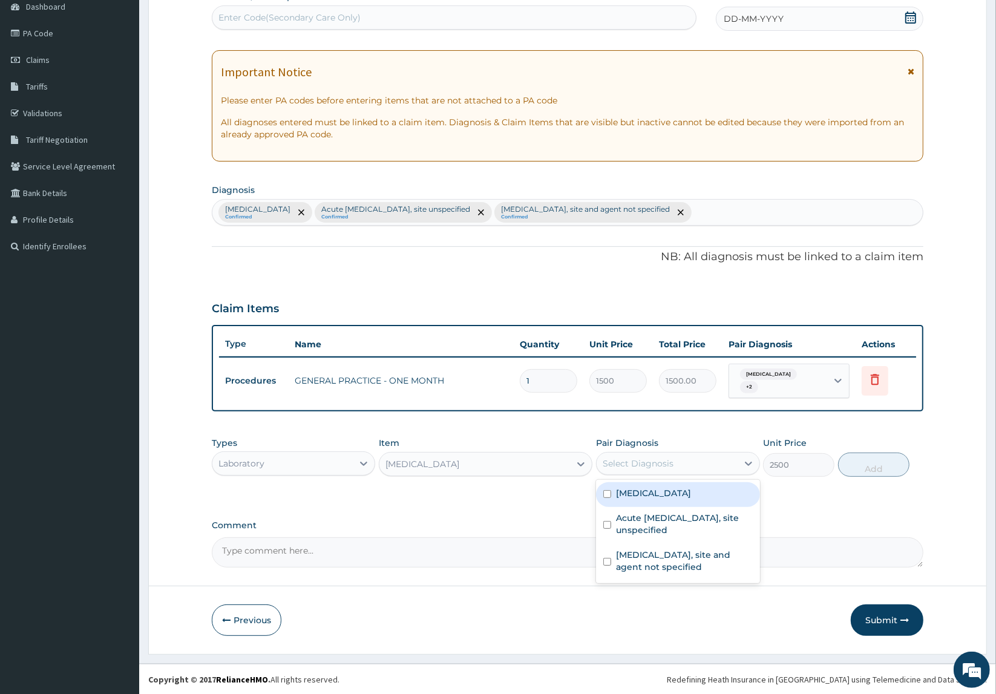
drag, startPoint x: 675, startPoint y: 462, endPoint x: 711, endPoint y: 473, distance: 37.5
click at [676, 461] on div "Select Diagnosis" at bounding box center [667, 463] width 141 height 19
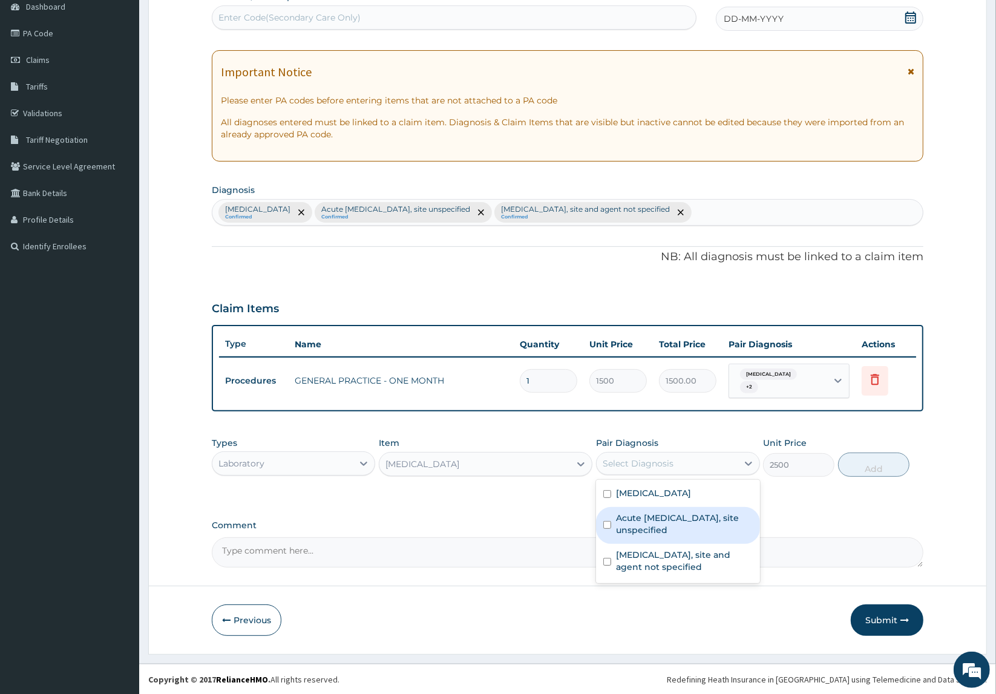
drag, startPoint x: 677, startPoint y: 519, endPoint x: 681, endPoint y: 534, distance: 15.3
click at [680, 523] on label "Acute upper respiratory infection, site unspecified" at bounding box center [684, 524] width 137 height 24
checkbox input "true"
click at [856, 470] on button "Add" at bounding box center [873, 465] width 71 height 24
type input "0"
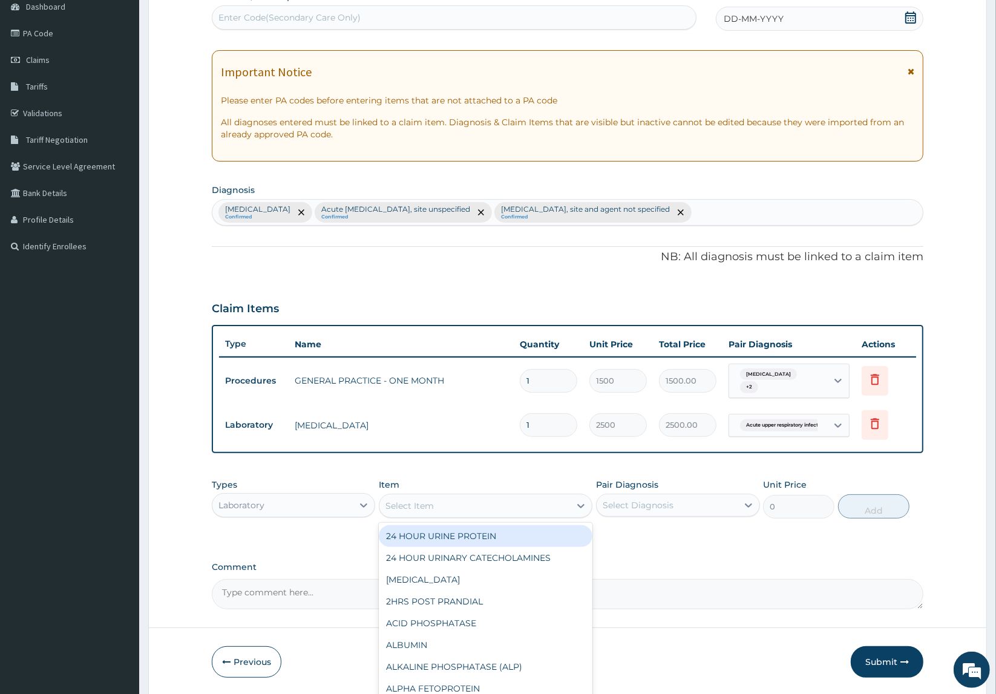
click at [473, 509] on div "Select Item" at bounding box center [474, 505] width 191 height 19
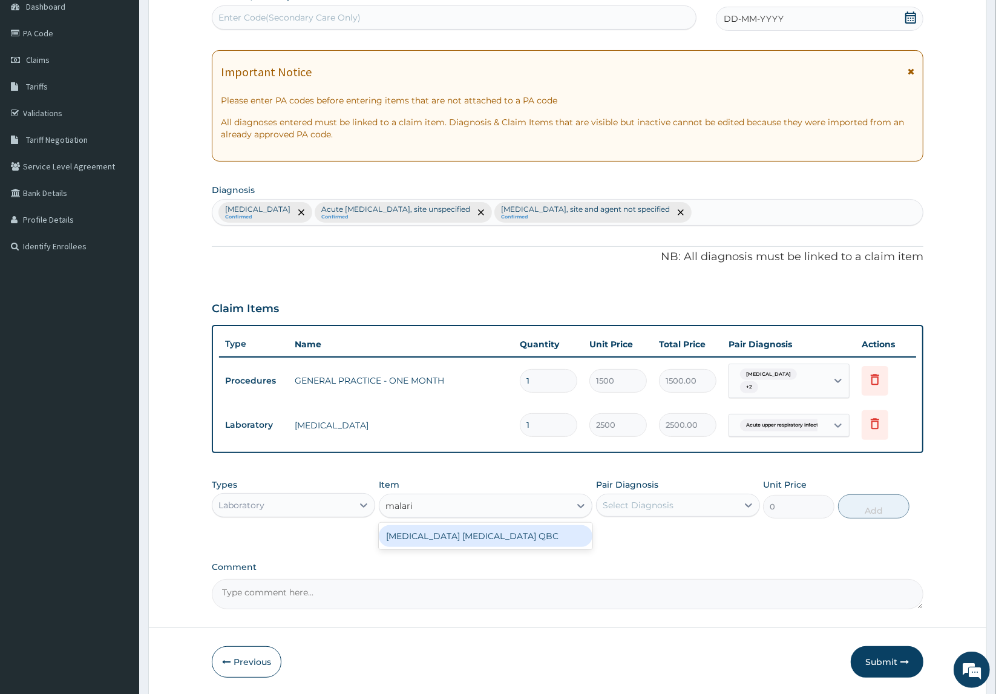
type input "malaria"
click at [488, 533] on div "MALARIA PARASITE QBC" at bounding box center [486, 536] width 214 height 22
type input "1200"
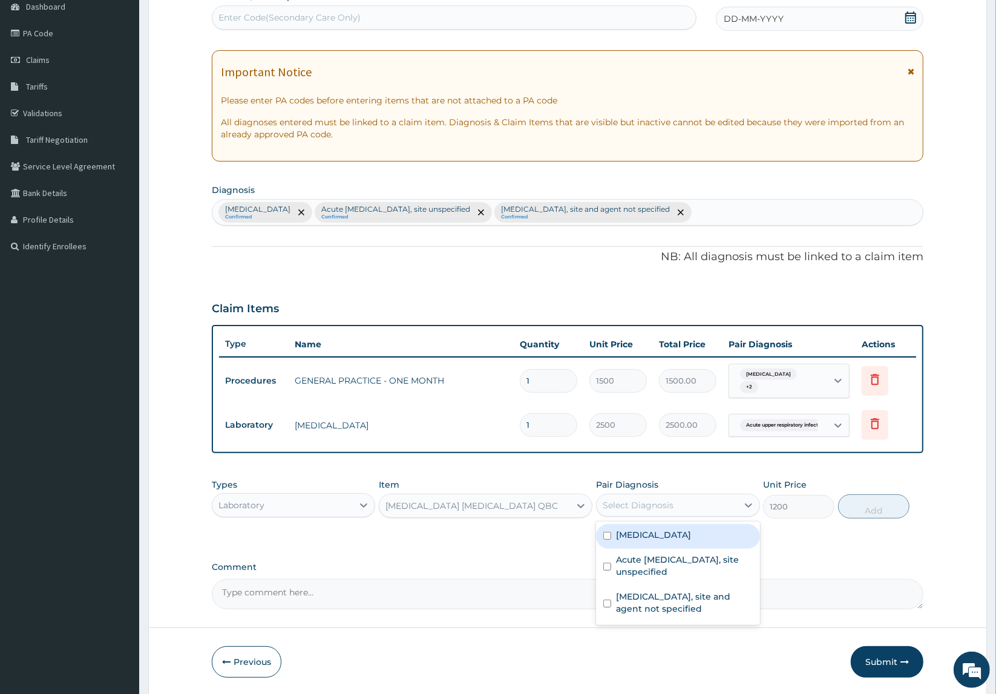
click at [616, 507] on div "Select Diagnosis" at bounding box center [638, 505] width 71 height 12
drag, startPoint x: 634, startPoint y: 534, endPoint x: 761, endPoint y: 534, distance: 126.5
click at [649, 534] on label "[MEDICAL_DATA]" at bounding box center [653, 535] width 75 height 12
checkbox input "true"
click at [879, 512] on button "Add" at bounding box center [873, 506] width 71 height 24
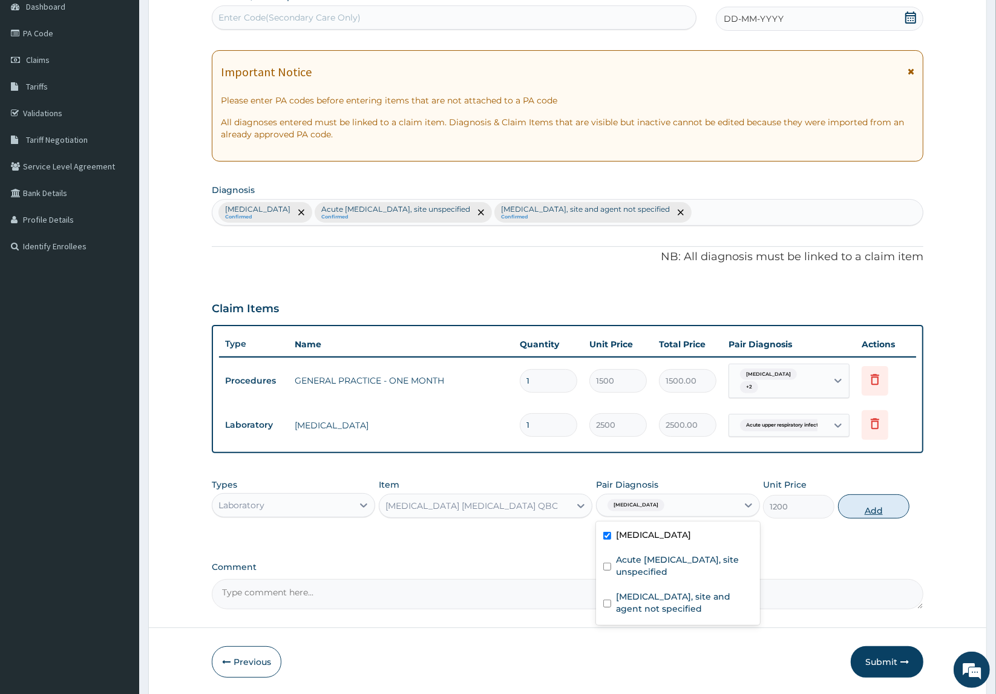
type input "0"
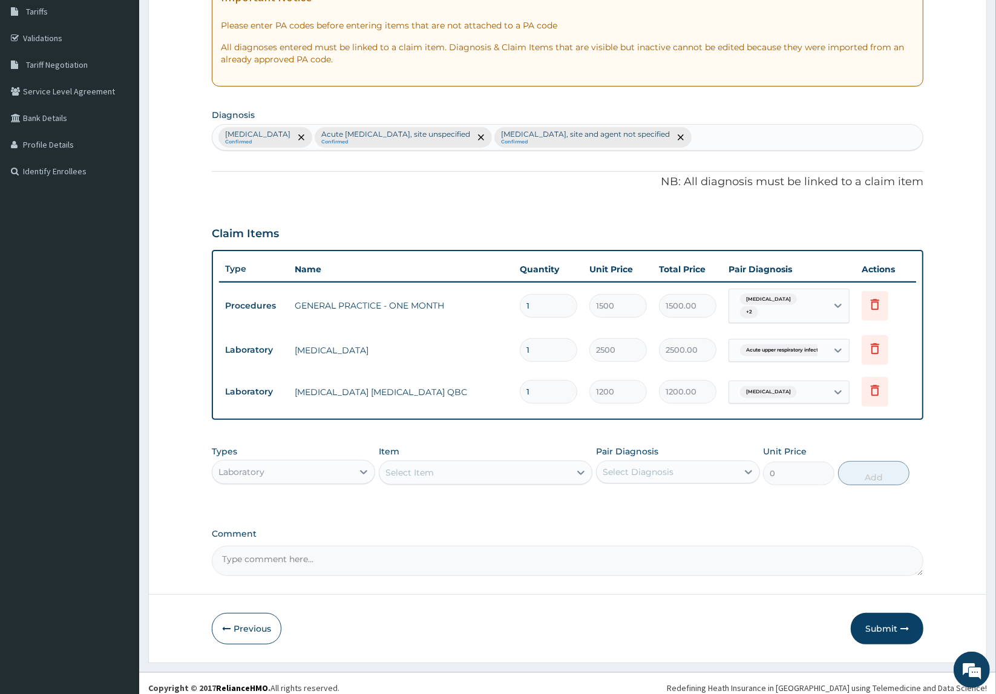
scroll to position [201, 0]
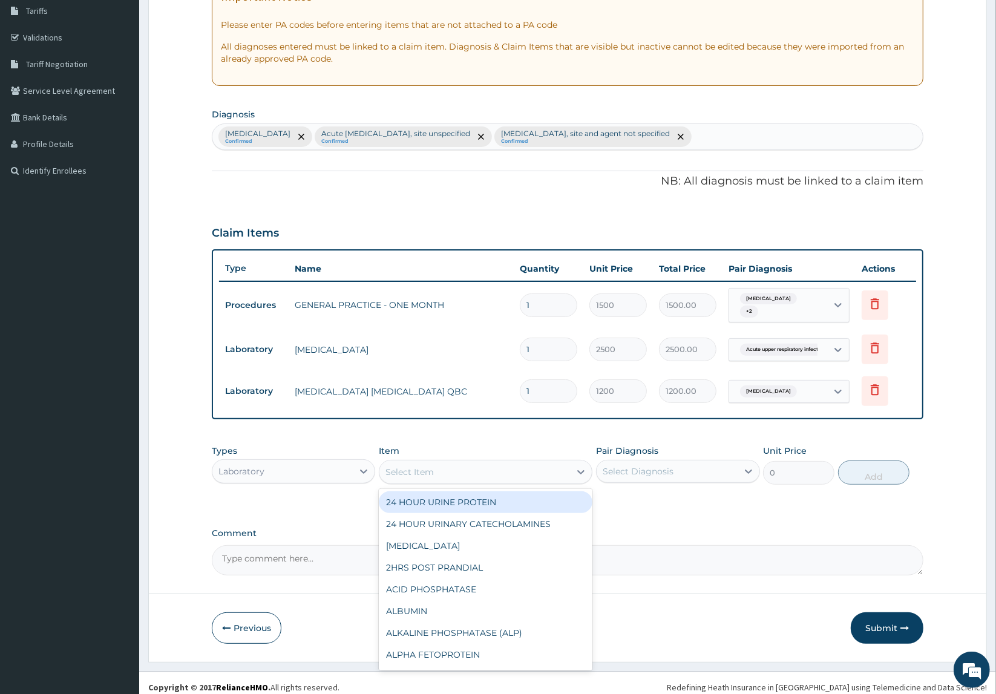
click at [446, 474] on div "Select Item" at bounding box center [474, 471] width 191 height 19
type input "urina"
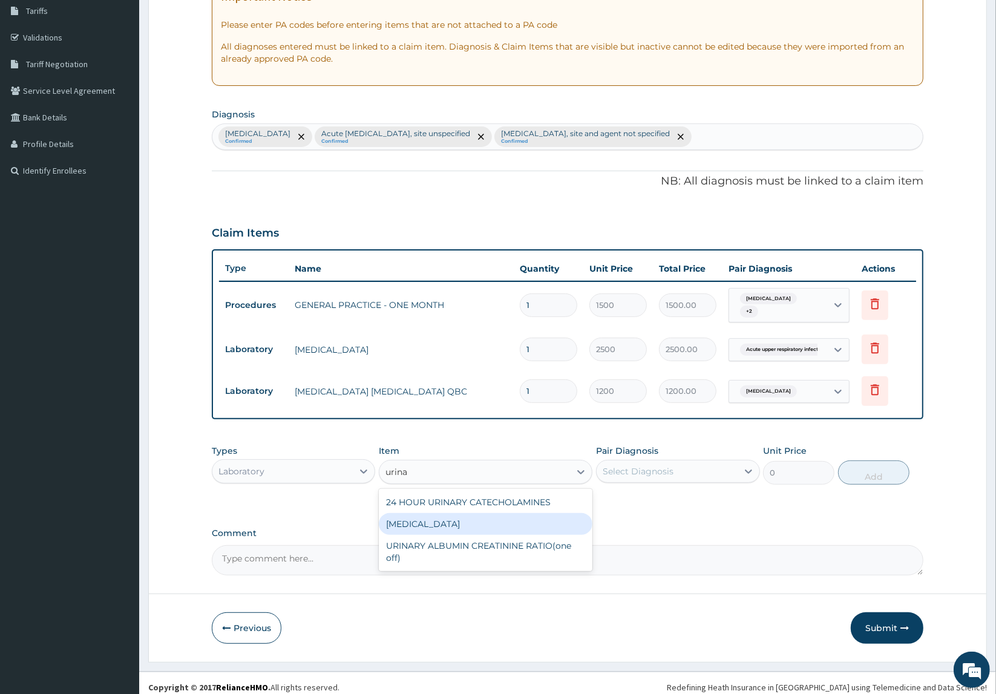
click at [396, 530] on div "URINALYSIS" at bounding box center [486, 524] width 214 height 22
type input "800"
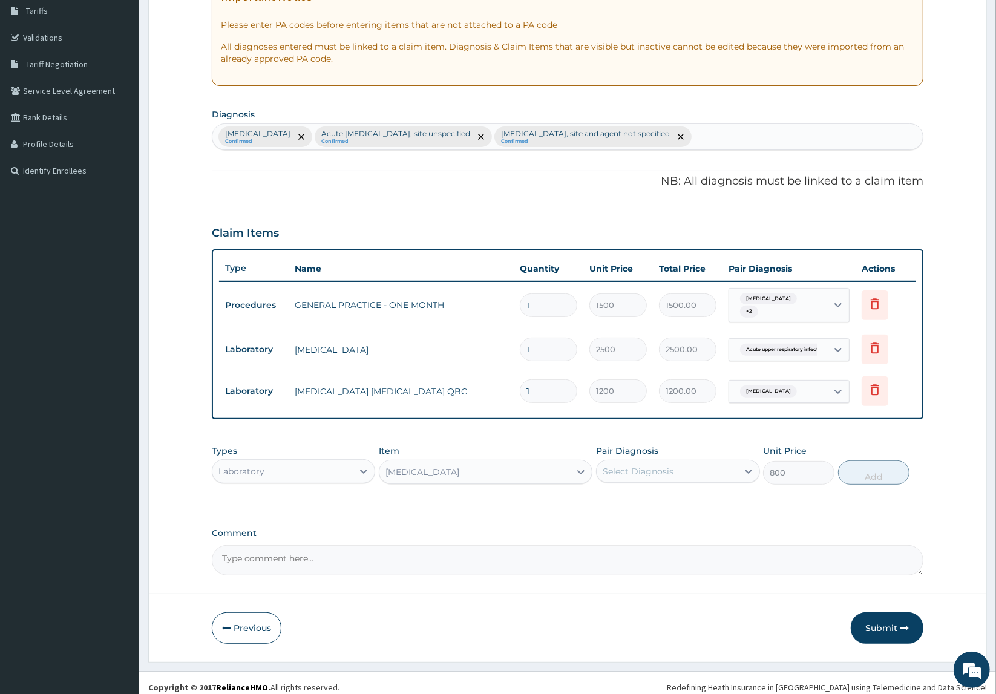
click at [611, 464] on div "Select Diagnosis" at bounding box center [667, 471] width 141 height 19
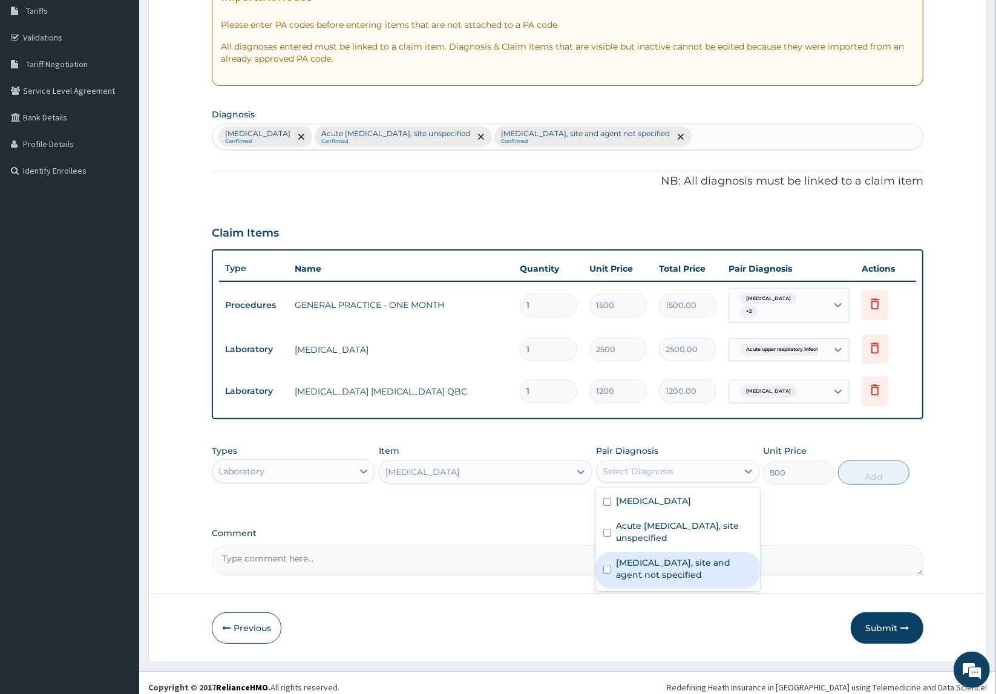
drag, startPoint x: 637, startPoint y: 558, endPoint x: 814, endPoint y: 549, distance: 176.9
click at [667, 557] on label "Urinary tract infection, site and agent not specified" at bounding box center [684, 569] width 137 height 24
checkbox input "true"
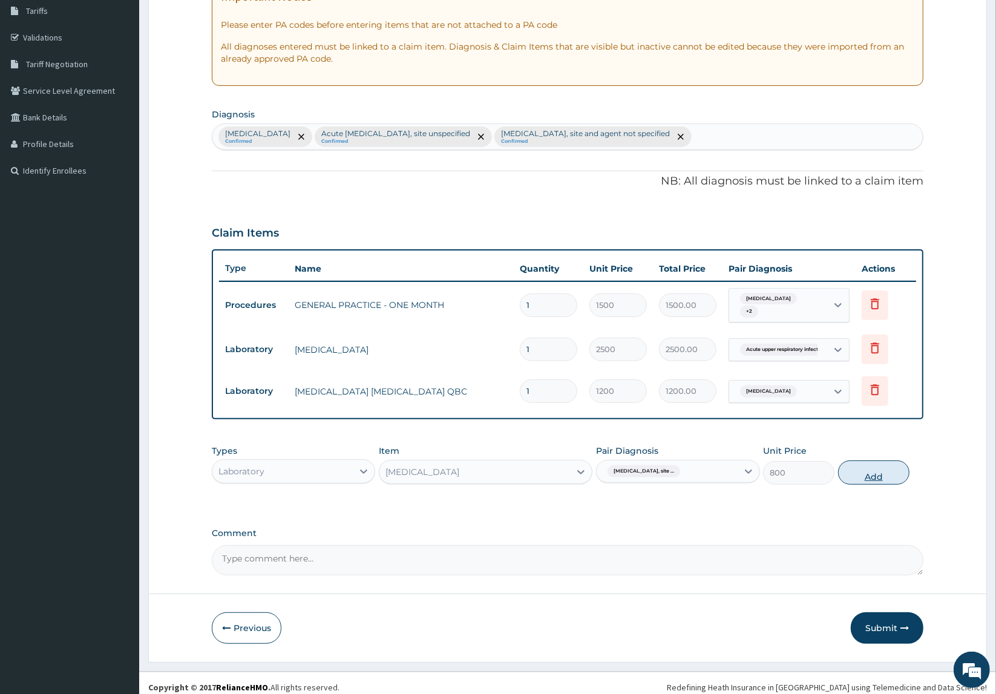
click at [868, 480] on button "Add" at bounding box center [873, 473] width 71 height 24
type input "0"
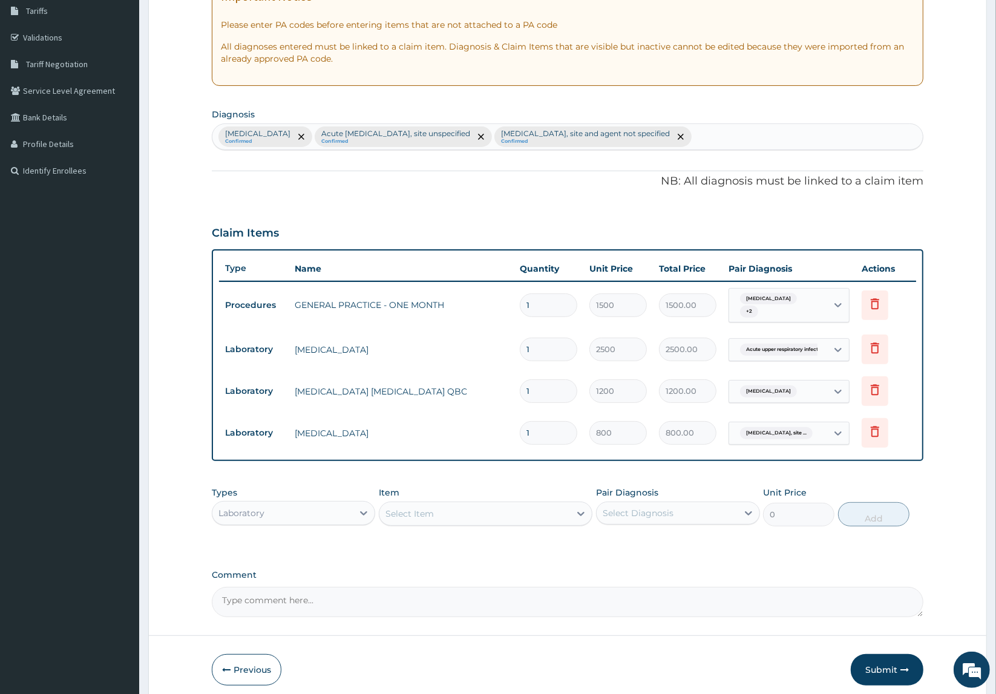
click at [335, 519] on div "Laboratory" at bounding box center [282, 512] width 141 height 19
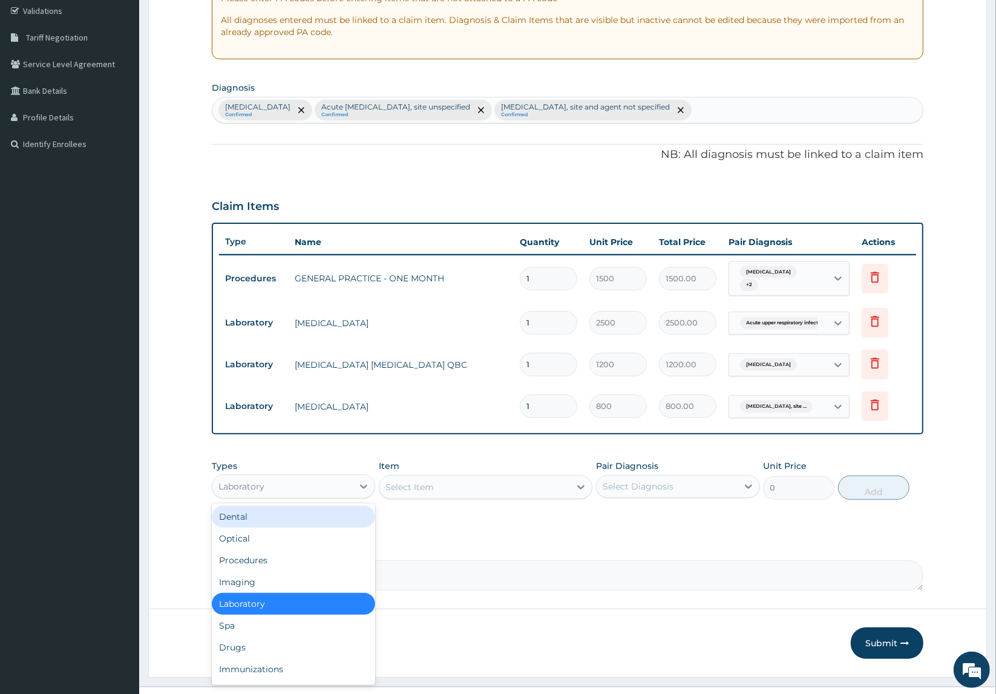
scroll to position [251, 0]
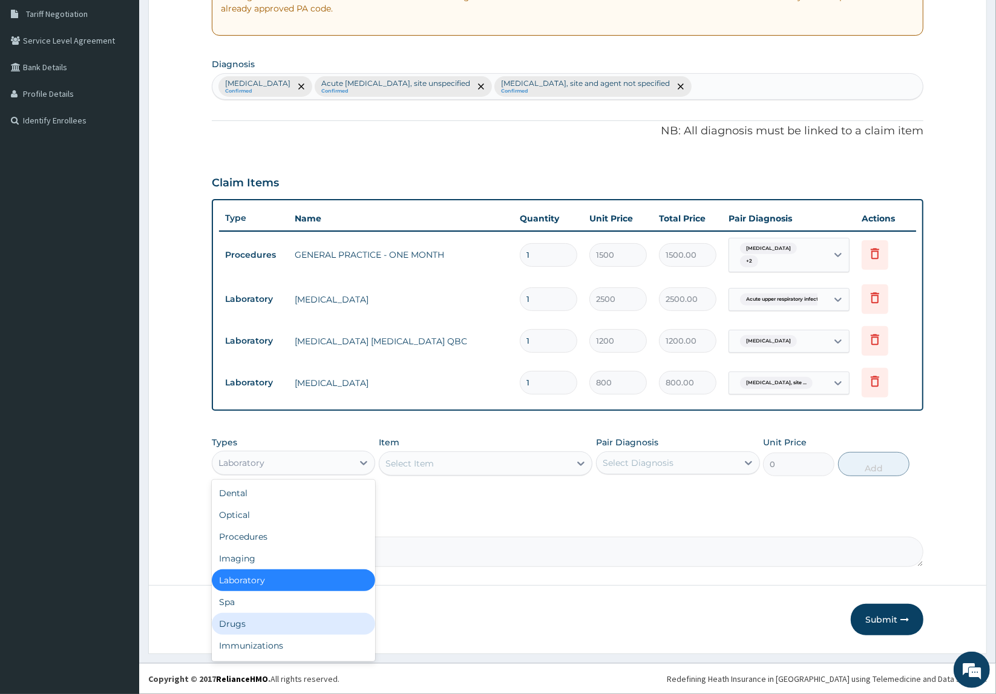
drag, startPoint x: 271, startPoint y: 618, endPoint x: 297, endPoint y: 612, distance: 26.1
click at [273, 618] on div "Drugs" at bounding box center [294, 624] width 164 height 22
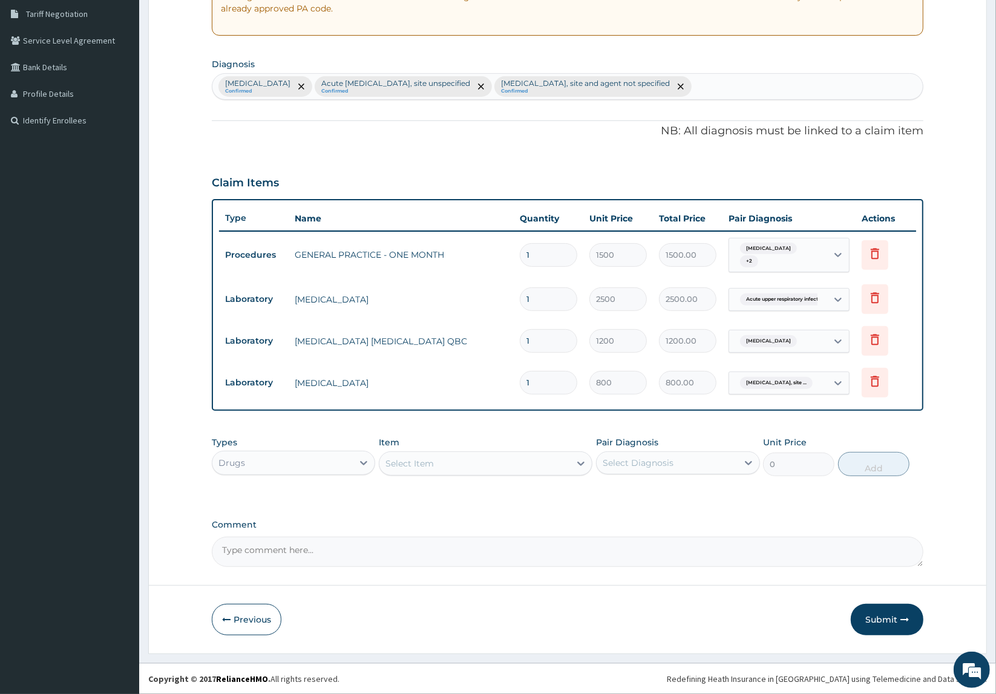
click at [440, 467] on div "Select Item" at bounding box center [474, 463] width 191 height 19
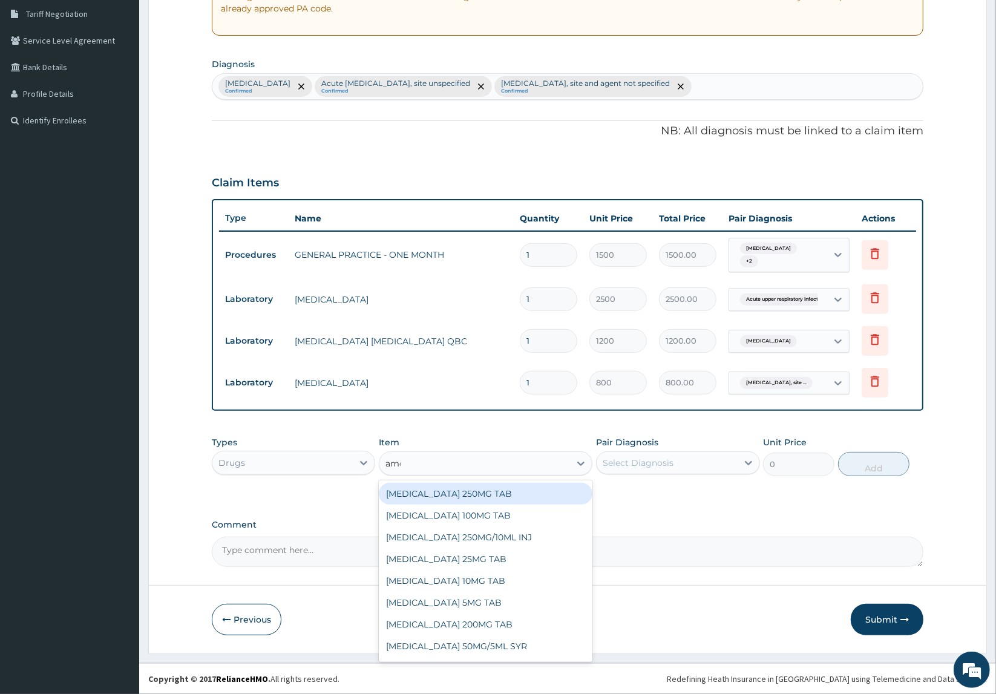
type input "amox"
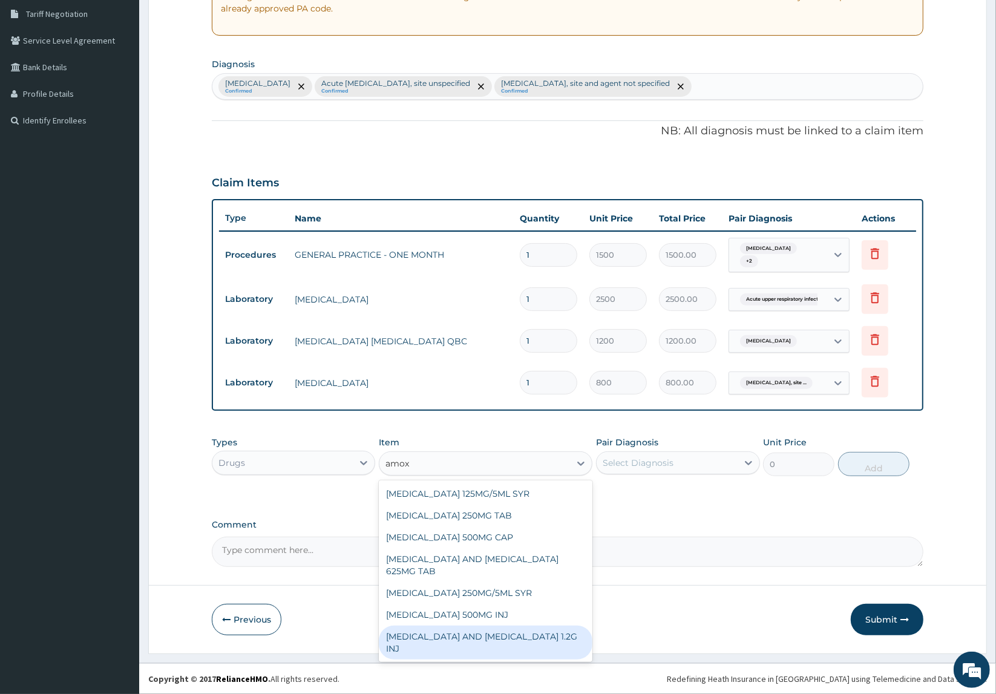
click at [451, 637] on div "AMOXYCILLIN AND CLAVULANIC ACID 1.2G INJ" at bounding box center [486, 643] width 214 height 34
type input "1755.6"
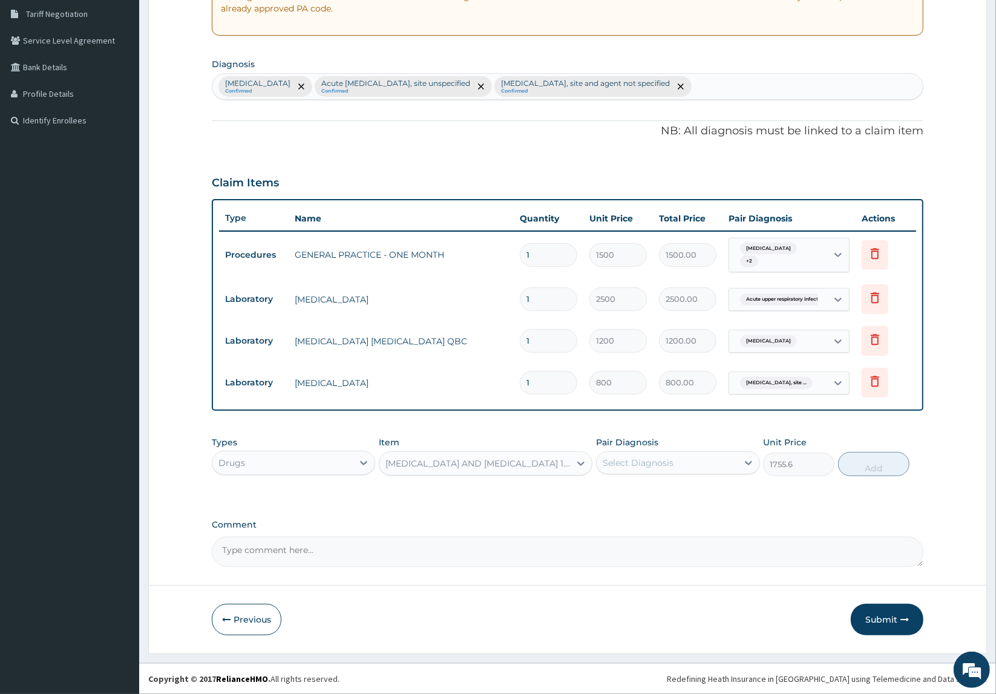
click at [467, 462] on div "AMOXYCILLIN AND CLAVULANIC ACID 1.2G INJ" at bounding box center [478, 463] width 186 height 12
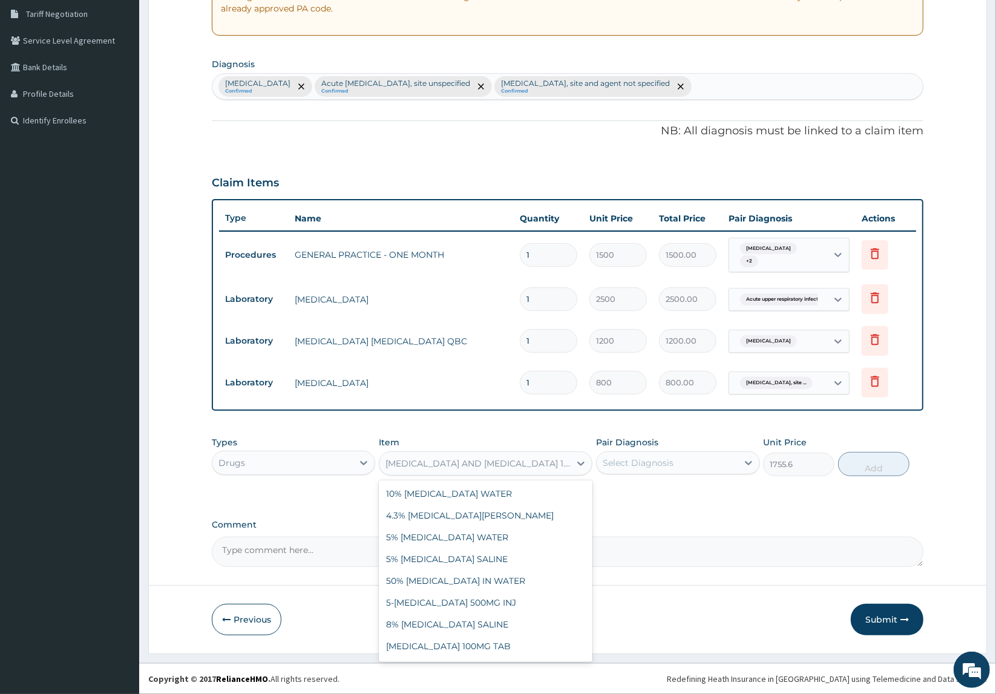
scroll to position [3214, 0]
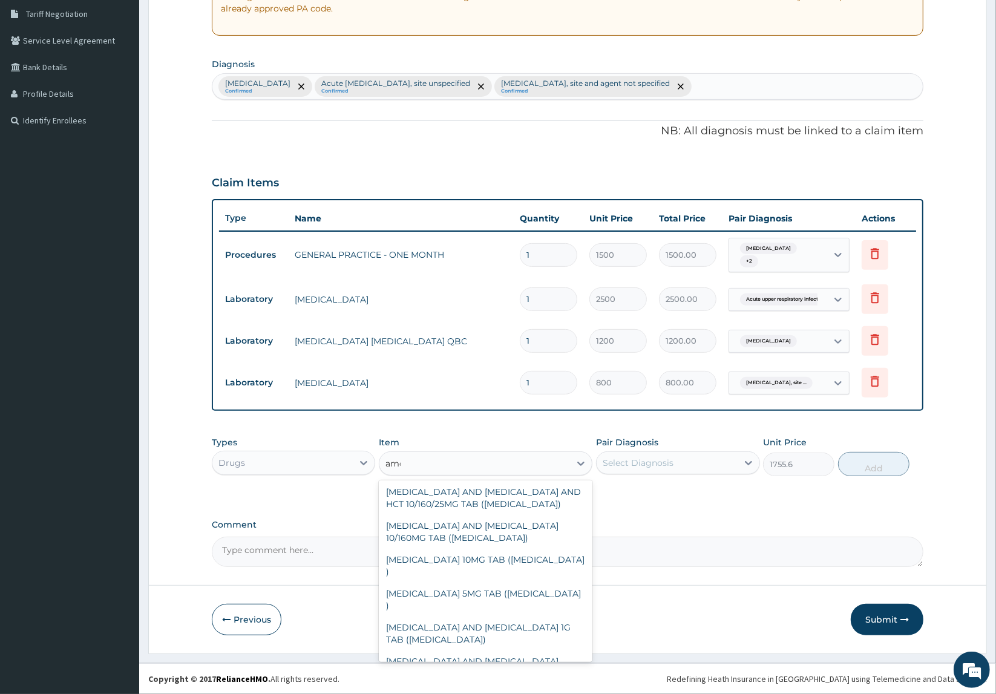
type input "amox"
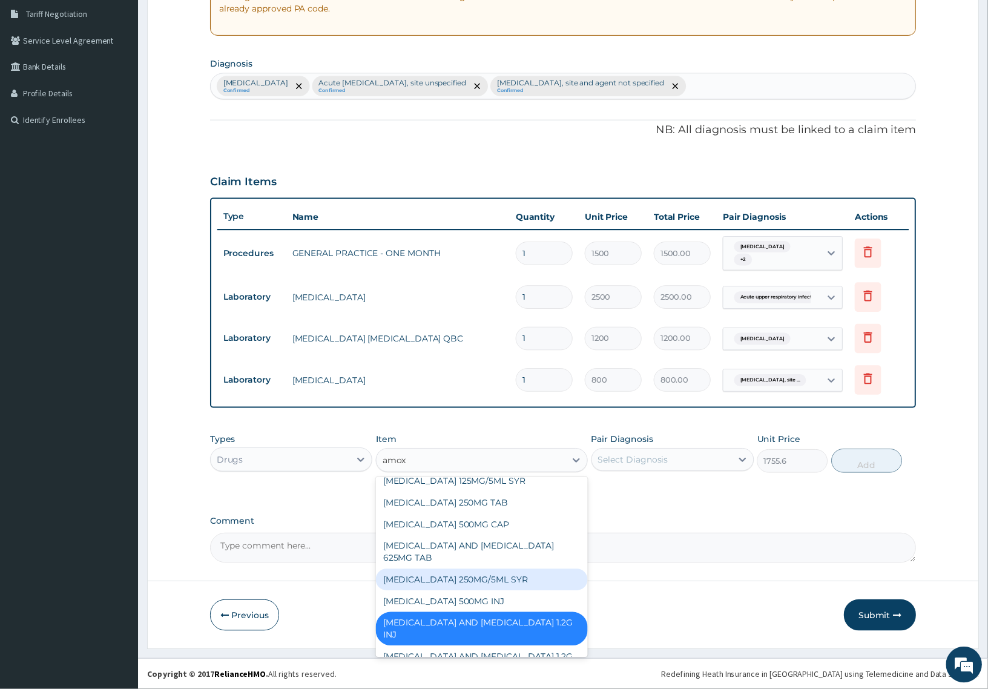
scroll to position [85, 0]
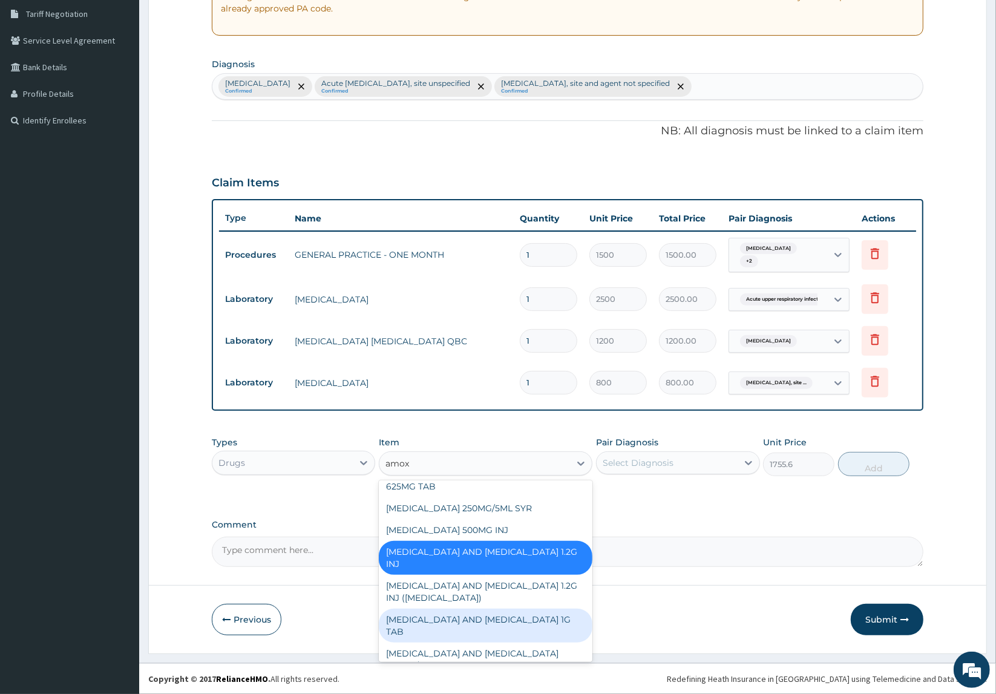
click at [507, 618] on div "AMOXYCILLIN AND CLAVULANIC ACID 1G TAB" at bounding box center [486, 626] width 214 height 34
type input "184.8"
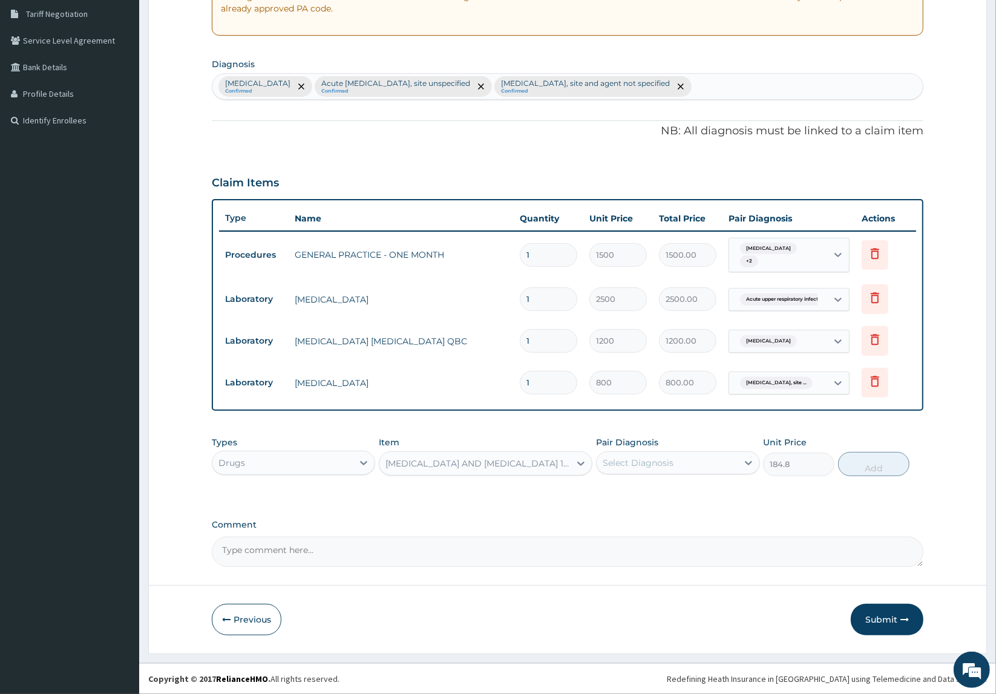
click at [620, 467] on div "Select Diagnosis" at bounding box center [638, 463] width 71 height 12
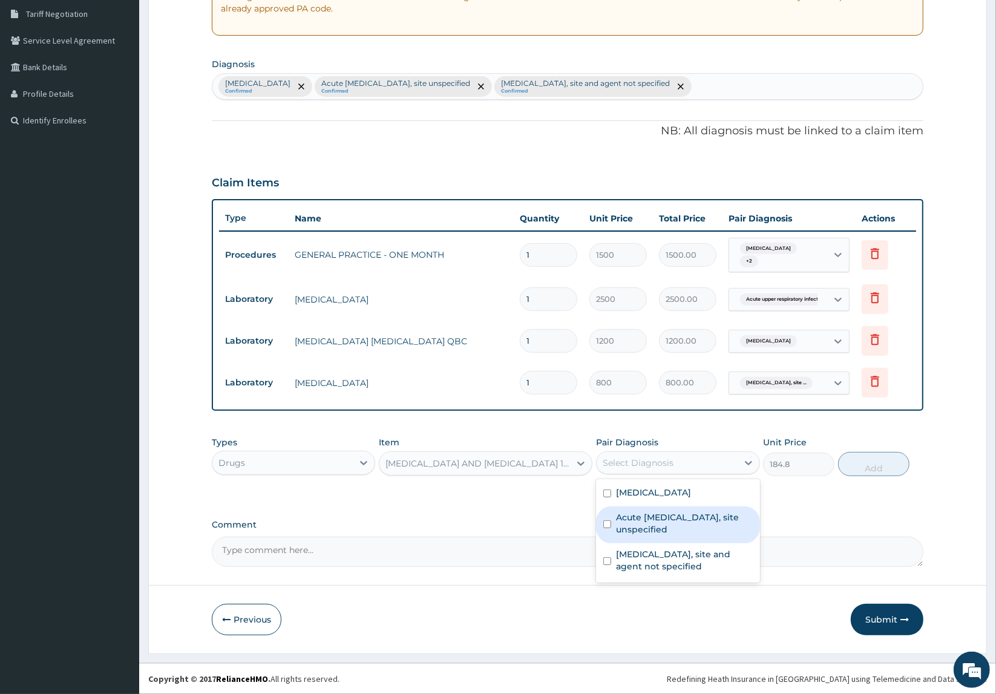
click at [649, 522] on label "Acute upper respiratory infection, site unspecified" at bounding box center [684, 523] width 137 height 24
checkbox input "true"
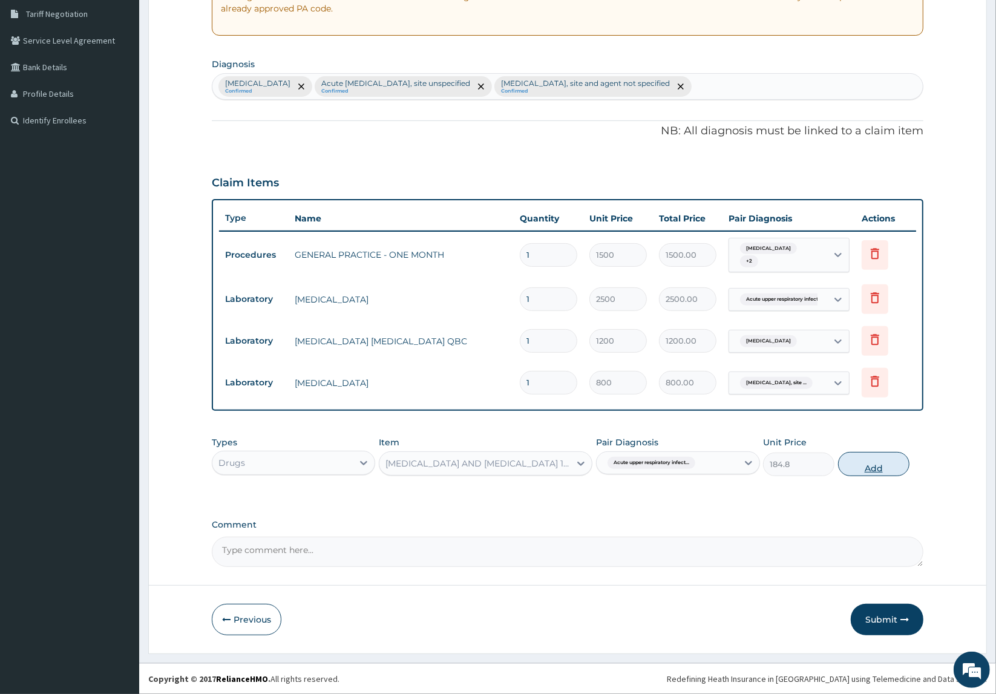
click at [887, 468] on button "Add" at bounding box center [873, 464] width 71 height 24
type input "0"
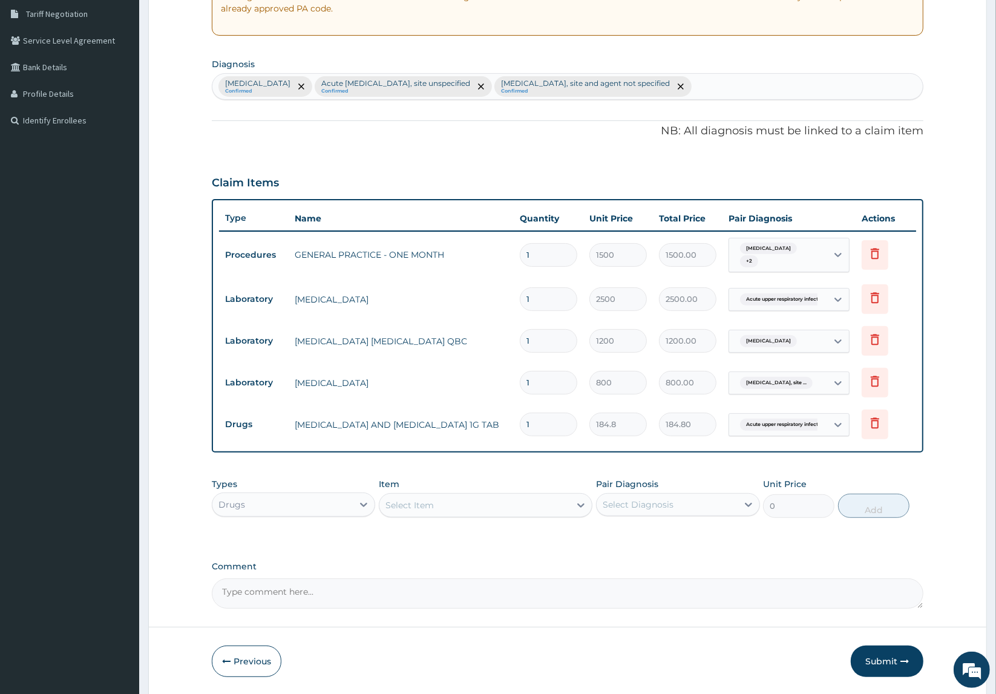
type input "10"
type input "1848.00"
type input "10"
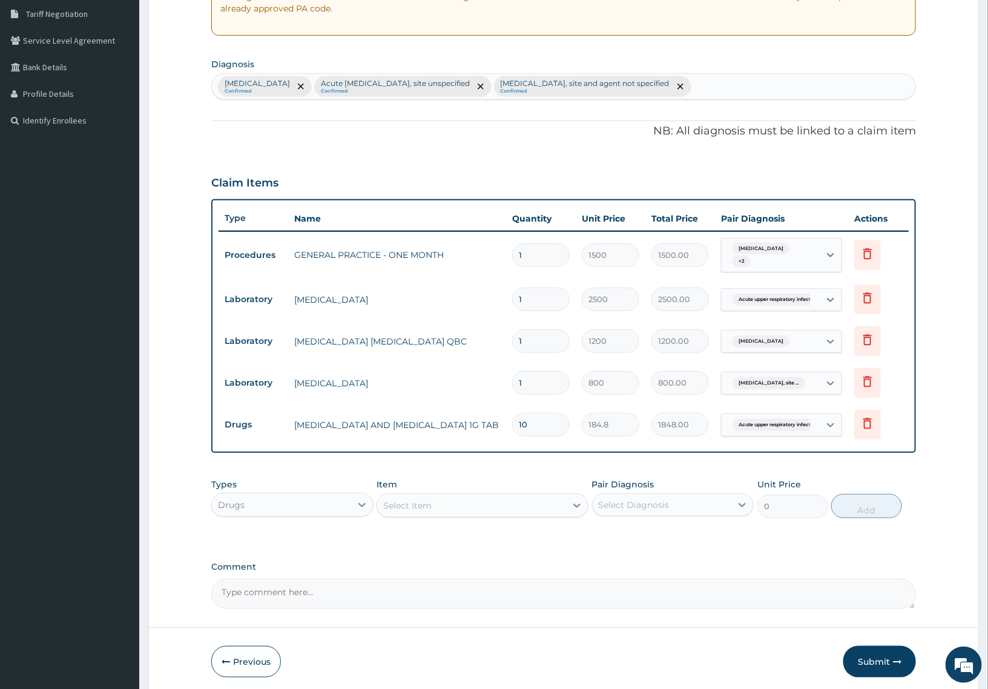
drag, startPoint x: 424, startPoint y: 510, endPoint x: 434, endPoint y: 513, distance: 11.3
click at [424, 510] on div "Select Item" at bounding box center [407, 505] width 48 height 12
type input "artesu"
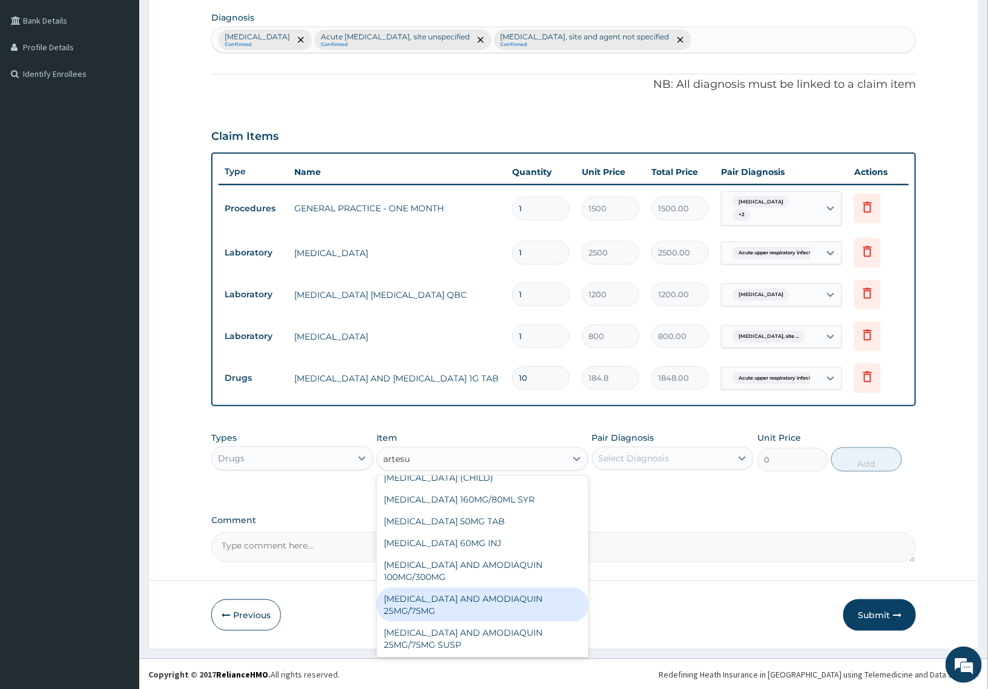
scroll to position [32, 0]
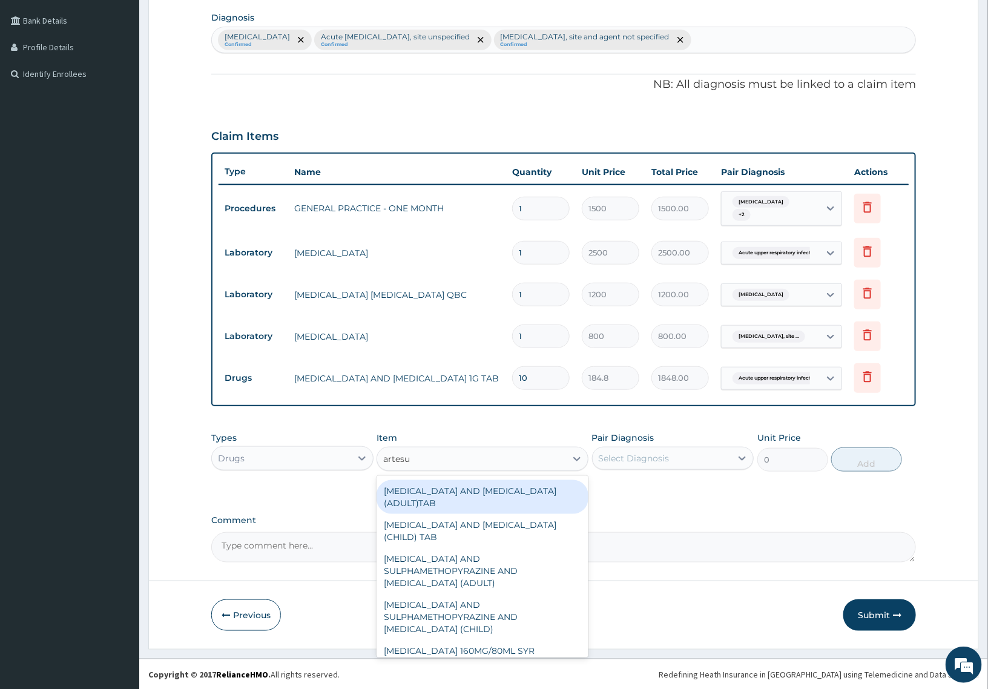
click at [446, 506] on div "ARTESUNATE AND MEFLOQUINE (ADULT)TAB" at bounding box center [481, 497] width 211 height 34
type input "351.12"
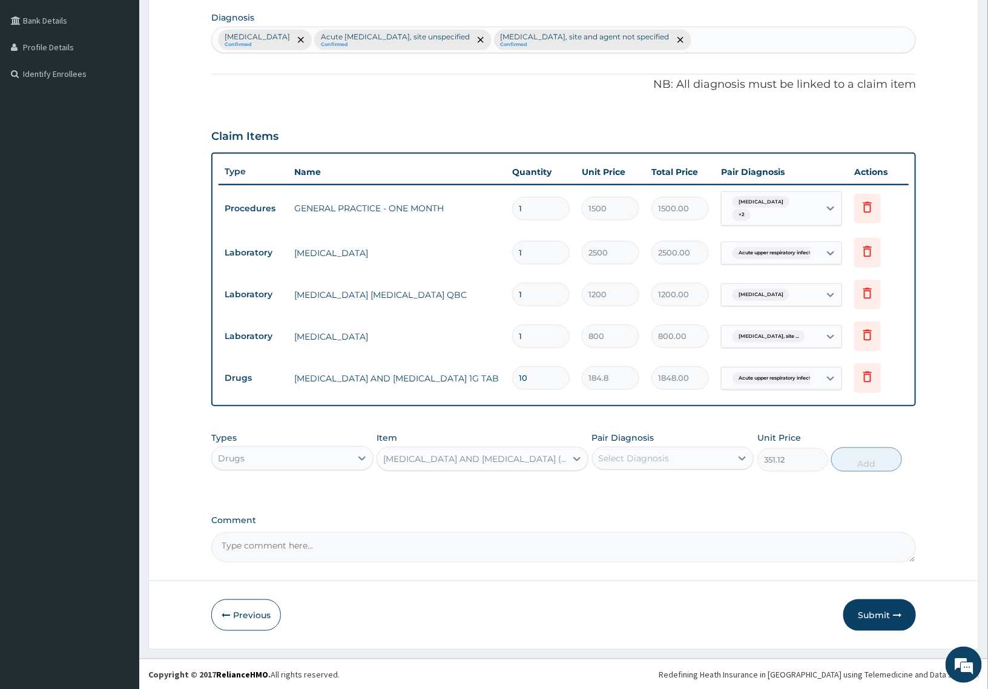
click at [479, 469] on div "ARTESUNATE AND MEFLOQUINE (ADULT)TAB" at bounding box center [481, 459] width 211 height 24
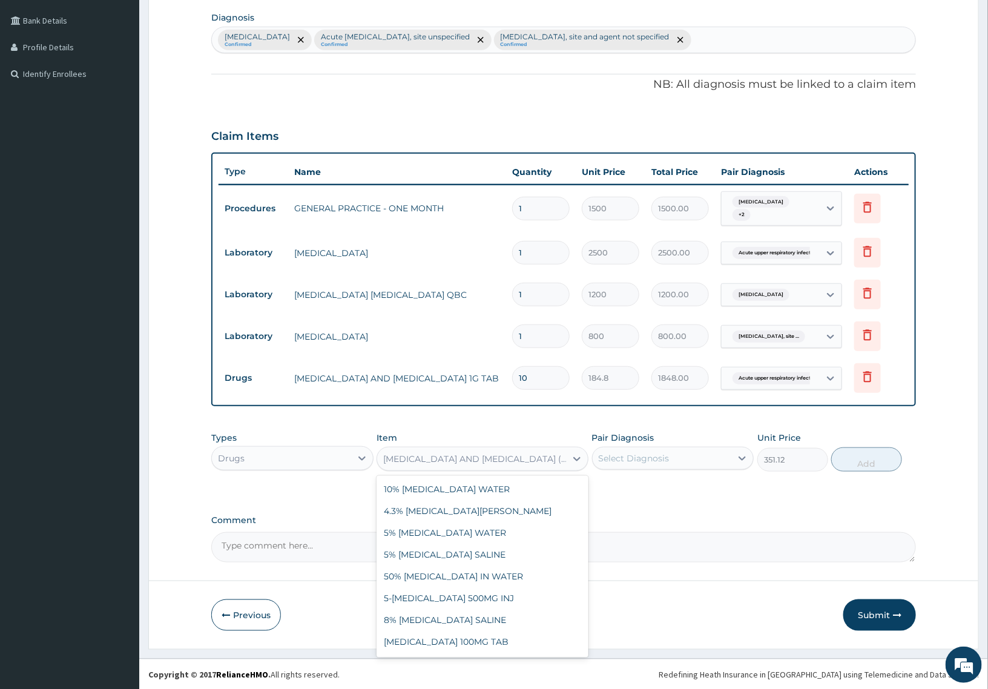
scroll to position [14271, 0]
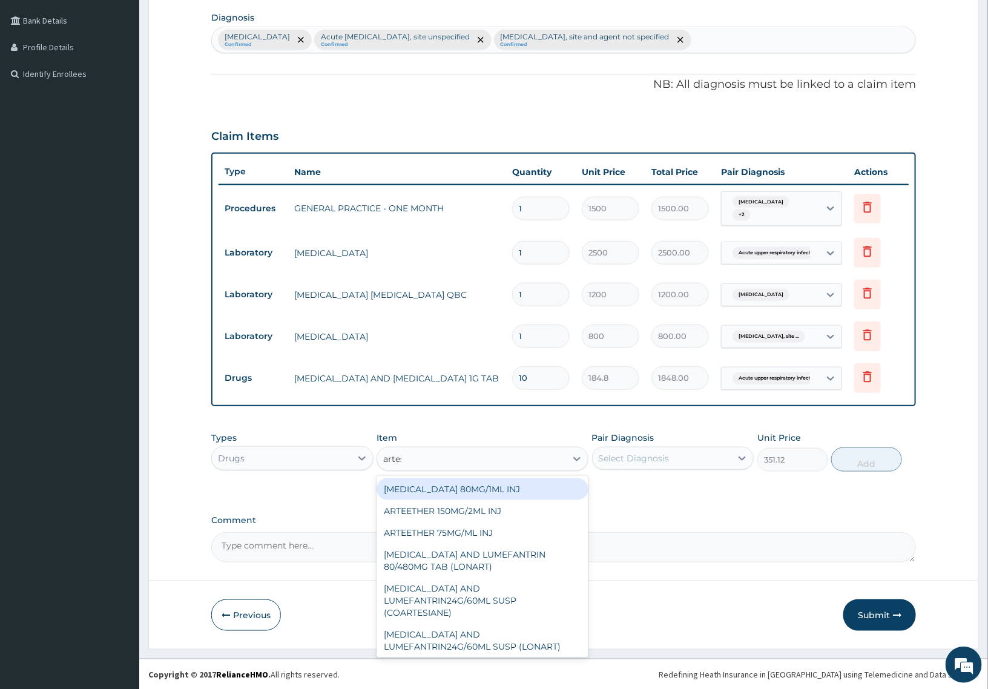
type input "artesu"
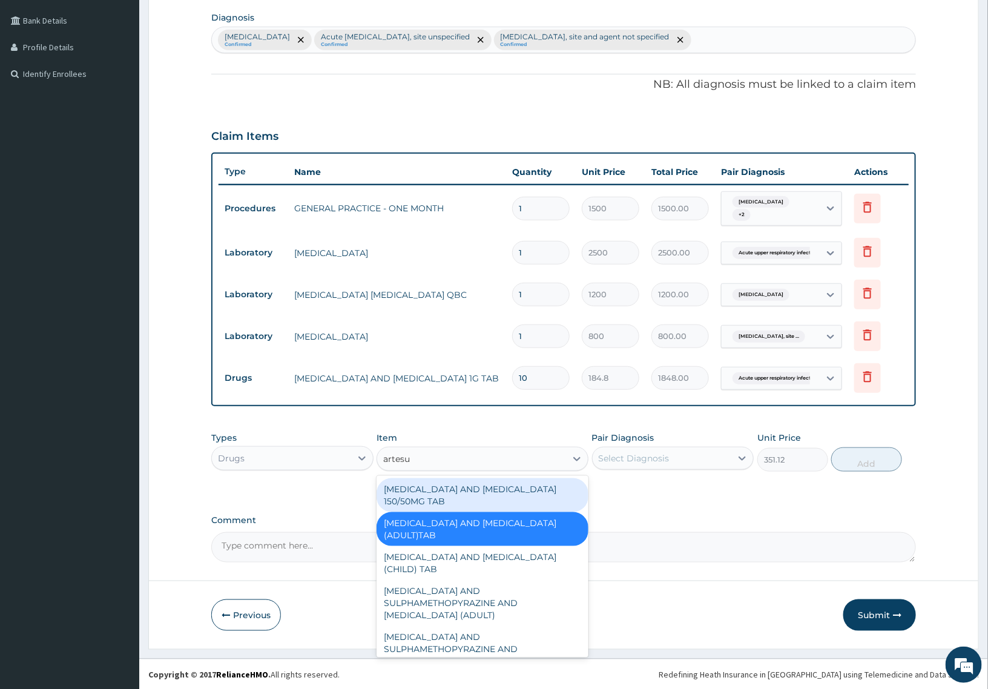
click at [501, 494] on div "ARTESUNATE AND AMODIAQUINE 150/50MG TAB" at bounding box center [481, 495] width 211 height 34
type input "138.6"
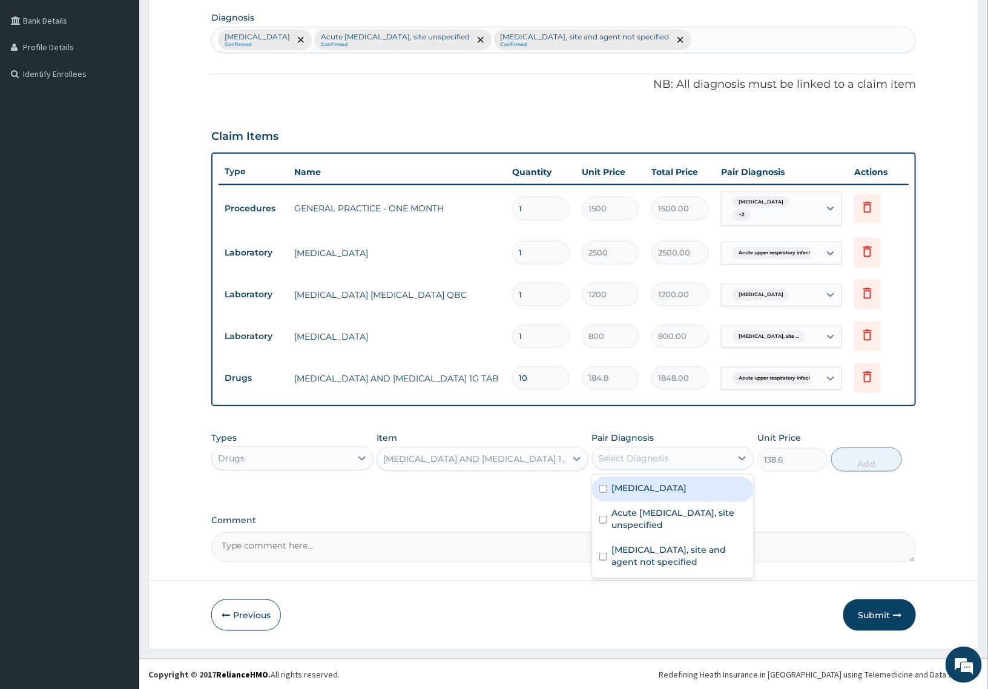
click at [690, 453] on div "Select Diagnosis" at bounding box center [661, 457] width 139 height 19
click at [624, 488] on label "Malaria, unspecified" at bounding box center [649, 488] width 75 height 12
checkbox input "true"
click at [846, 461] on button "Add" at bounding box center [866, 459] width 70 height 24
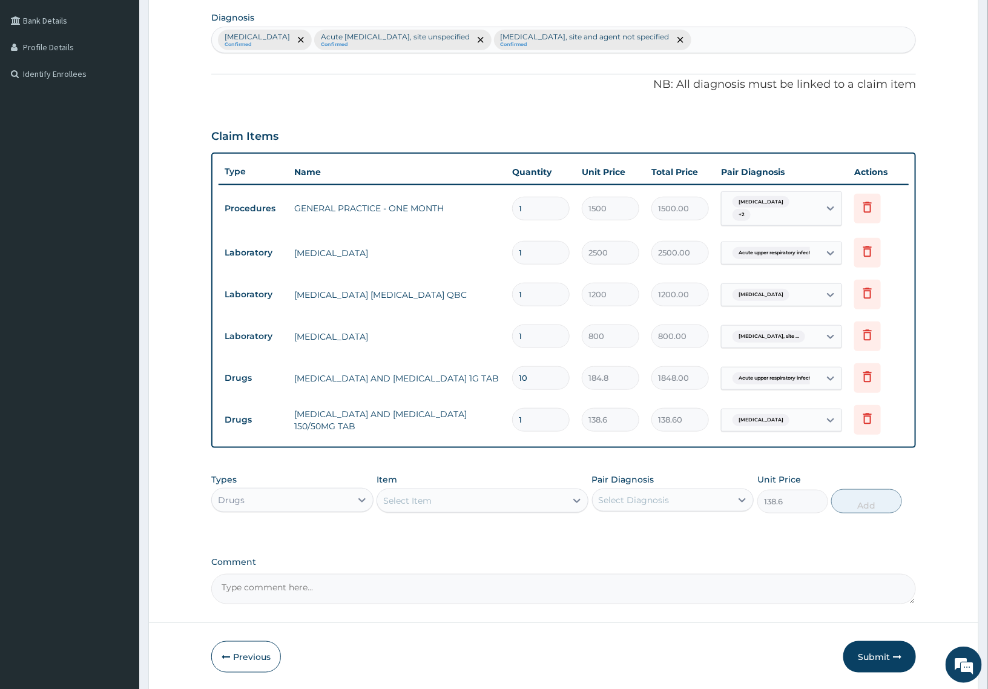
type input "0"
type input "12"
type input "1663.20"
type input "12"
click at [507, 461] on div "PA Code / Prescription Code Enter Code(Secondary Care Only) Encounter Date DD-M…" at bounding box center [563, 211] width 705 height 786
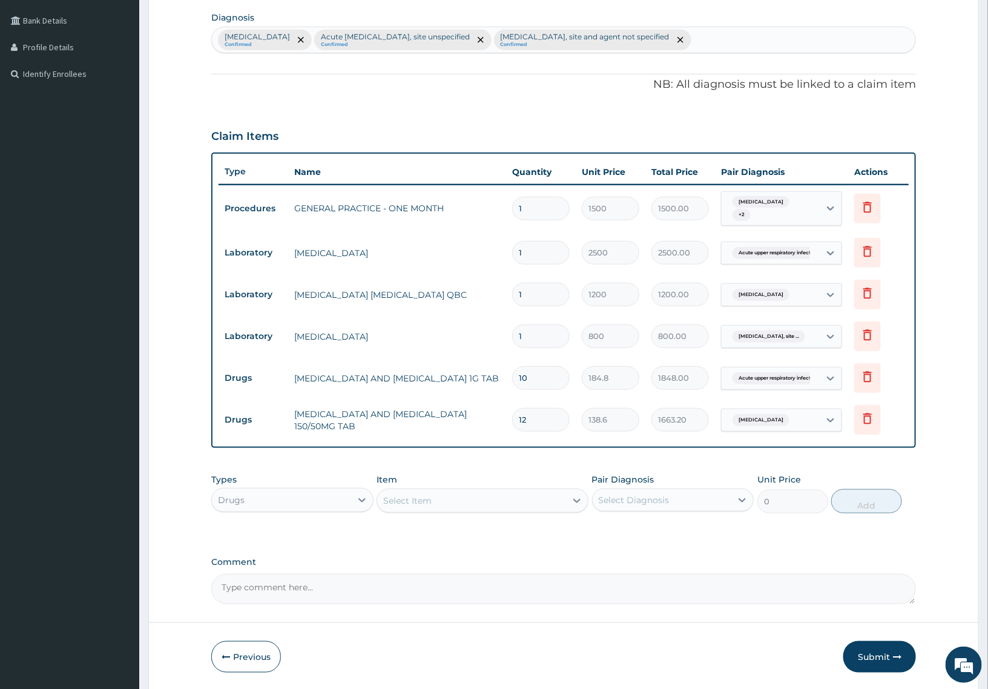
click at [464, 510] on div "Select Item" at bounding box center [481, 500] width 211 height 24
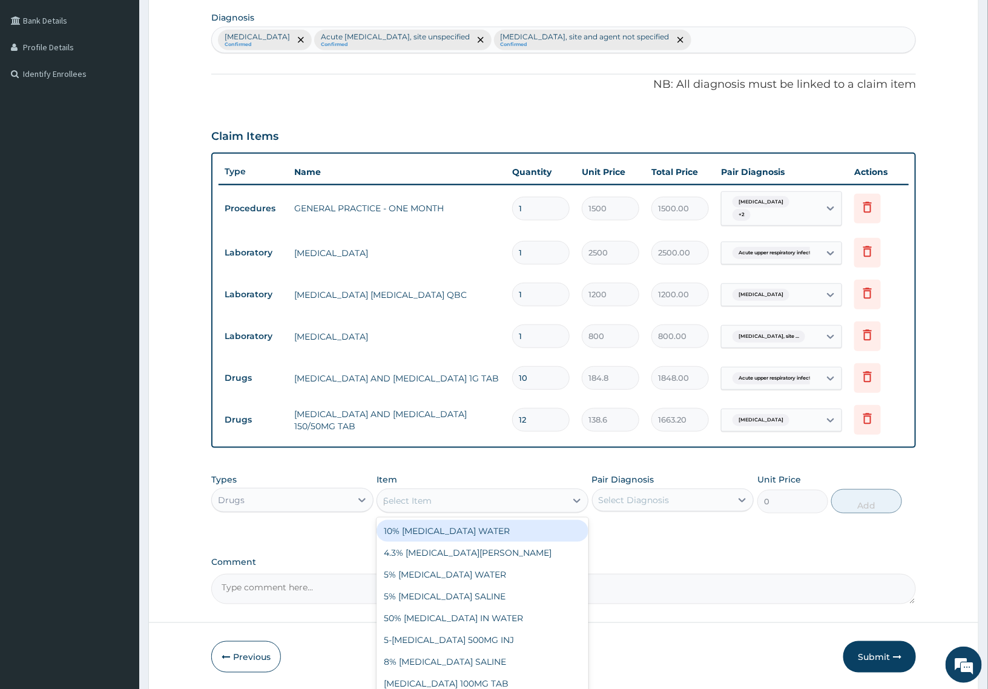
type input "parace"
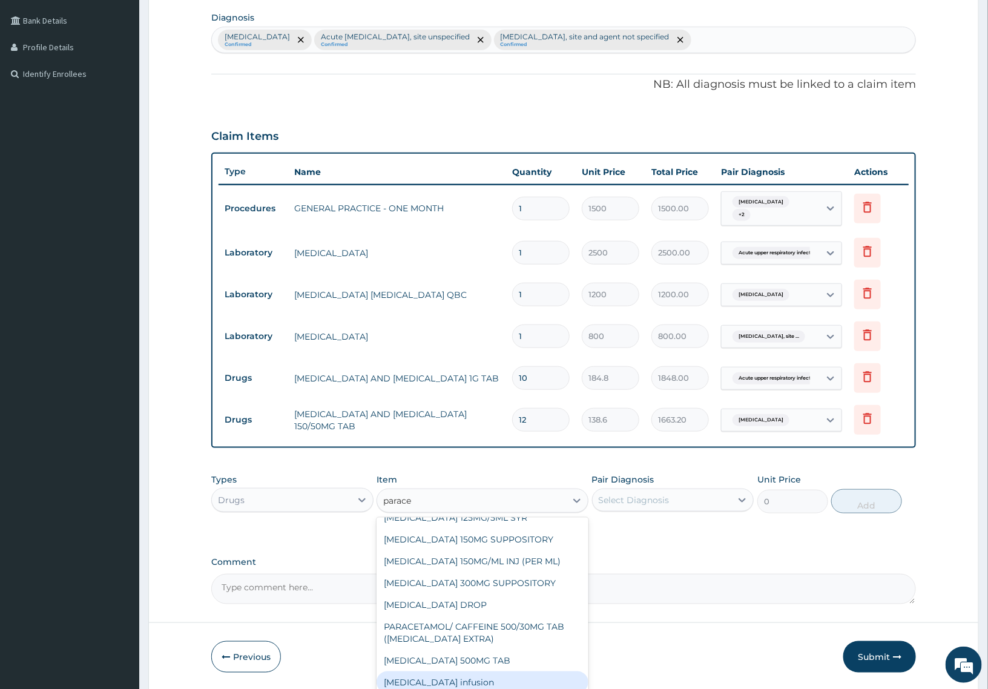
scroll to position [99, 0]
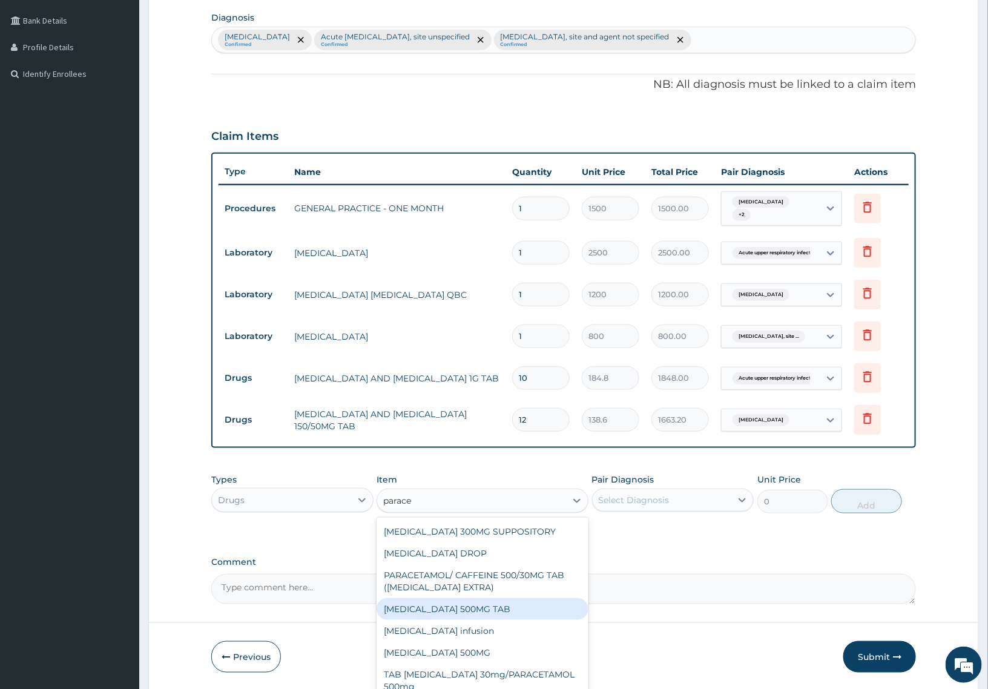
click at [482, 608] on div "PARACETAMOL 500MG TAB" at bounding box center [481, 609] width 211 height 22
type input "200"
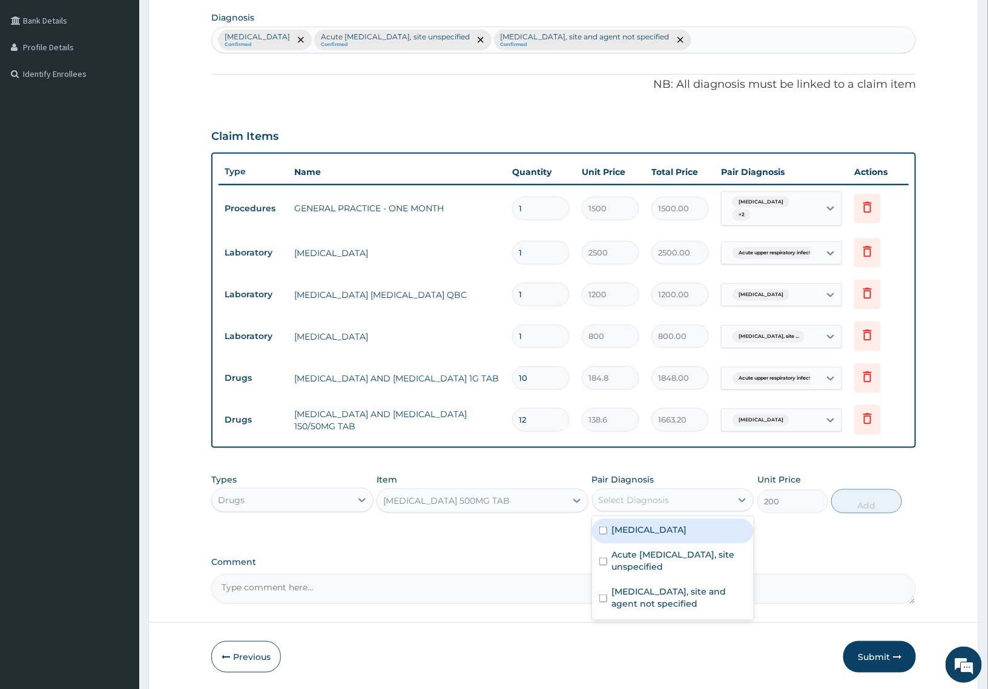
drag, startPoint x: 691, startPoint y: 494, endPoint x: 694, endPoint y: 519, distance: 25.6
click at [693, 494] on div "Select Diagnosis" at bounding box center [661, 499] width 139 height 19
drag, startPoint x: 681, startPoint y: 528, endPoint x: 923, endPoint y: 522, distance: 242.7
click at [687, 528] on label "Malaria, unspecified" at bounding box center [649, 529] width 75 height 12
checkbox input "true"
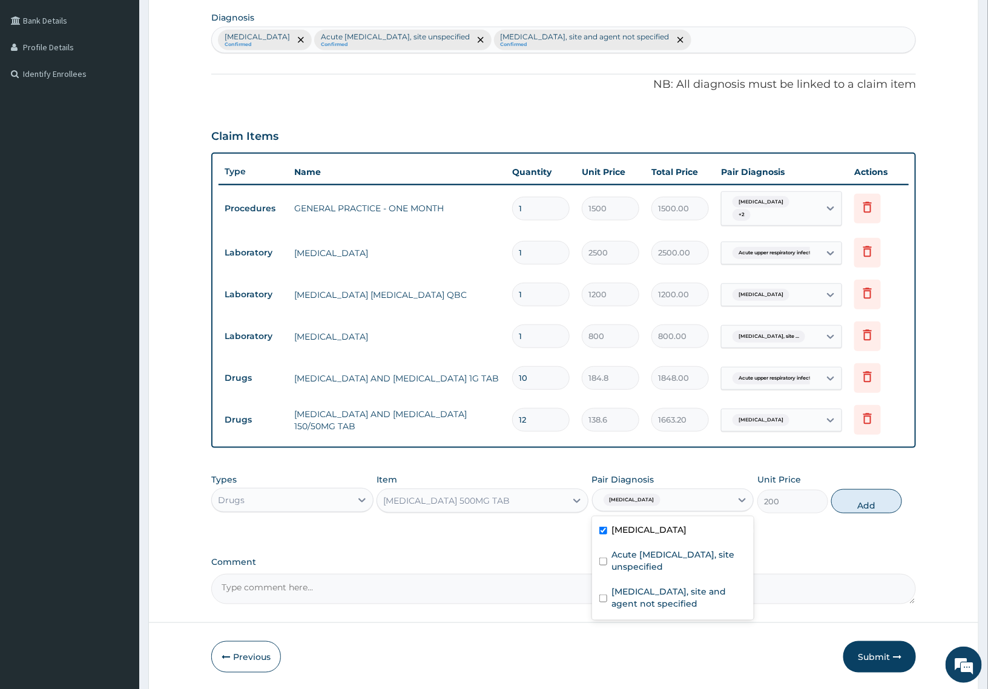
click at [870, 516] on div "Types Drugs Item PARACETAMOL 500MG TAB Pair Diagnosis option Malaria, unspecifi…" at bounding box center [563, 493] width 705 height 52
click at [869, 508] on button "Add" at bounding box center [866, 501] width 70 height 24
type input "0"
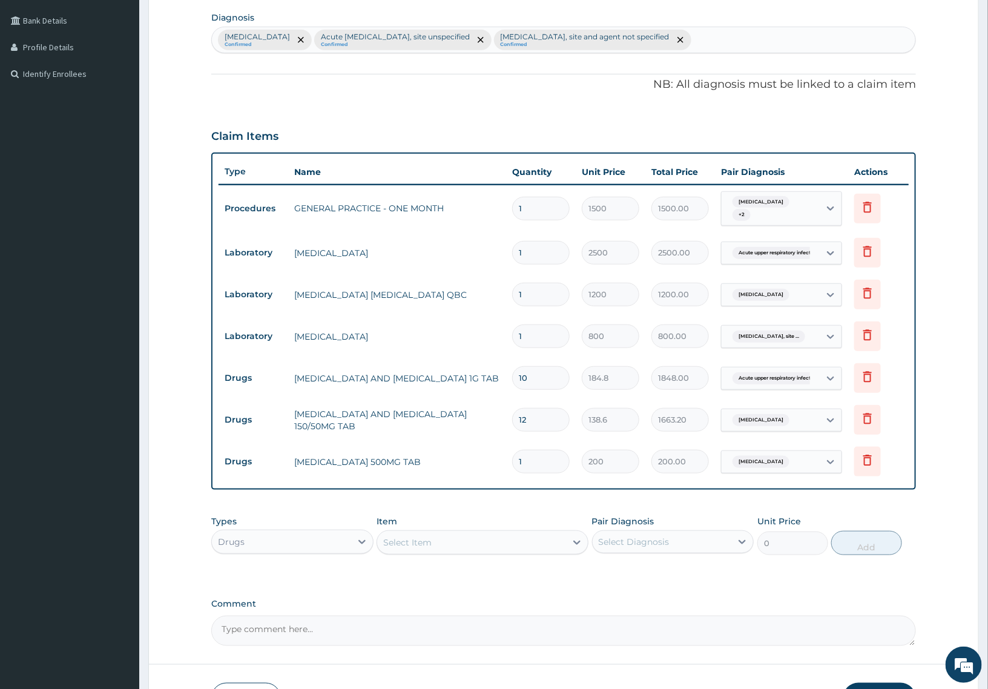
type input "18"
type input "3600.00"
type input "18"
click at [548, 511] on div "Types Drugs Item Select Item Pair Diagnosis Select Diagnosis Unit Price 0 Add" at bounding box center [563, 535] width 705 height 52
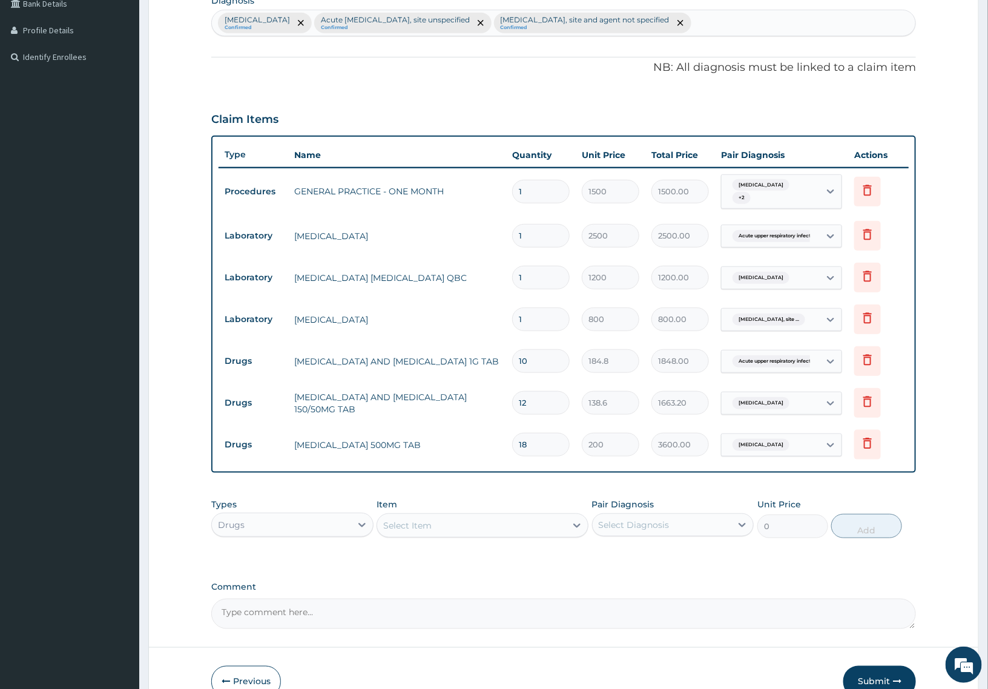
scroll to position [0, 0]
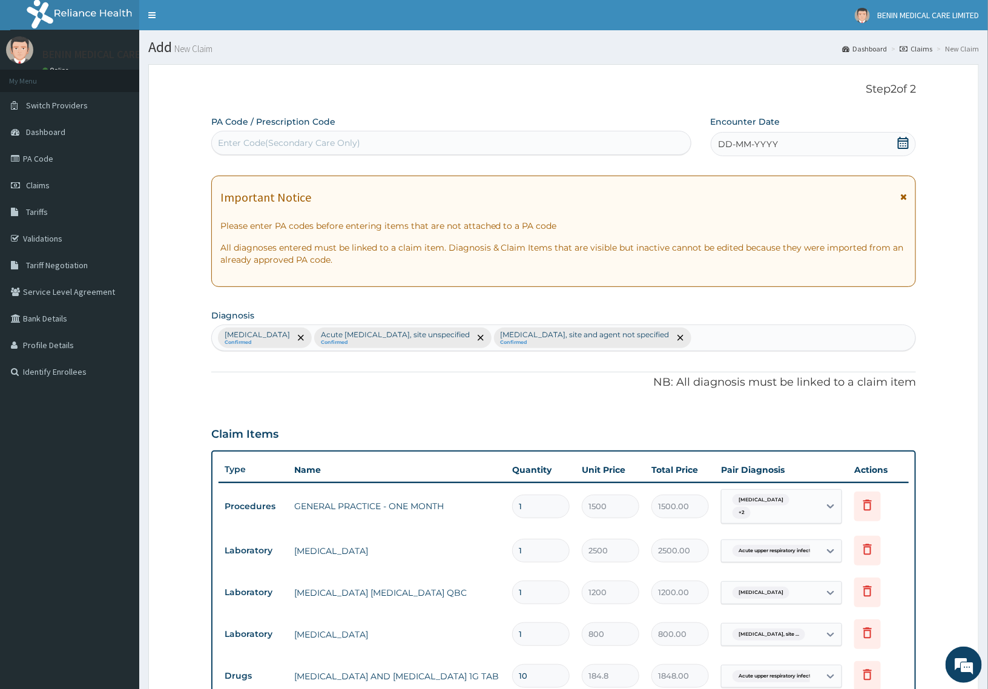
click at [721, 146] on span "DD-MM-YYYY" at bounding box center [748, 144] width 60 height 12
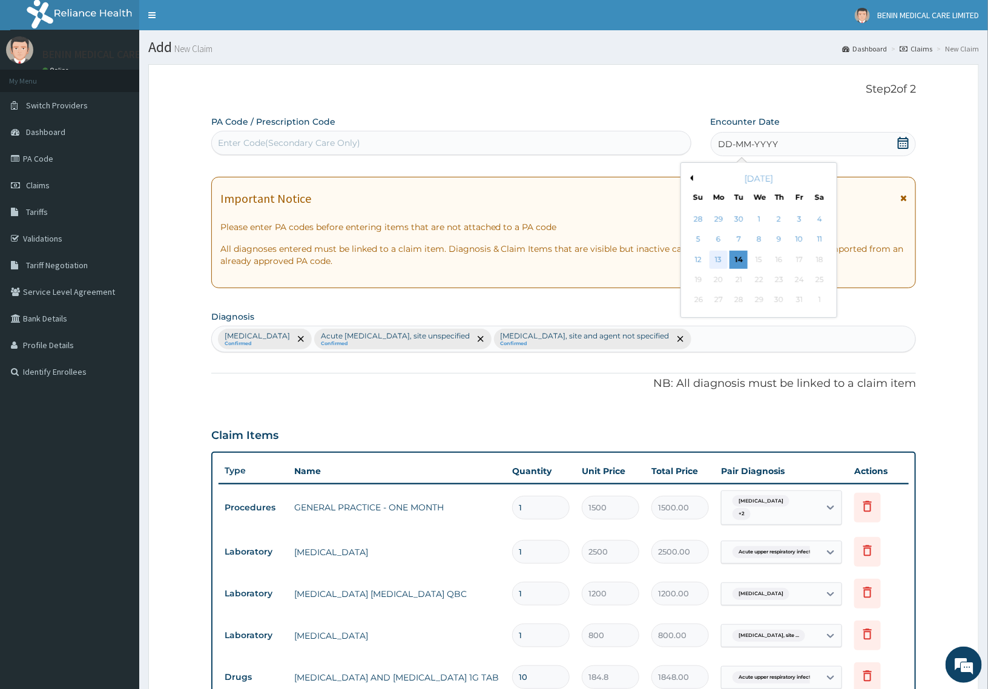
click at [717, 255] on div "13" at bounding box center [718, 260] width 18 height 18
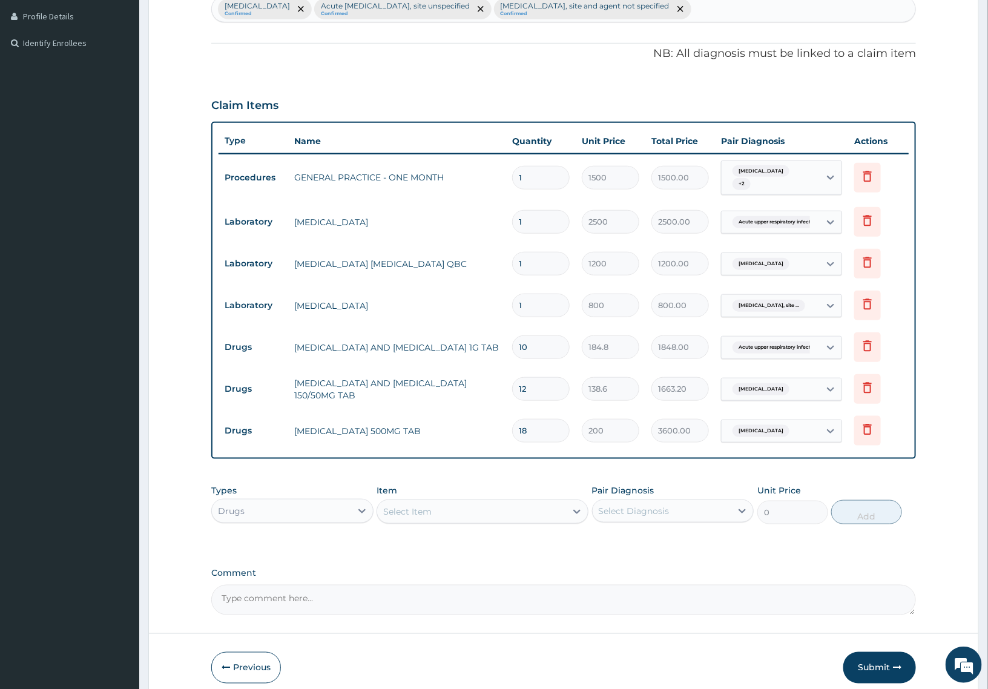
scroll to position [382, 0]
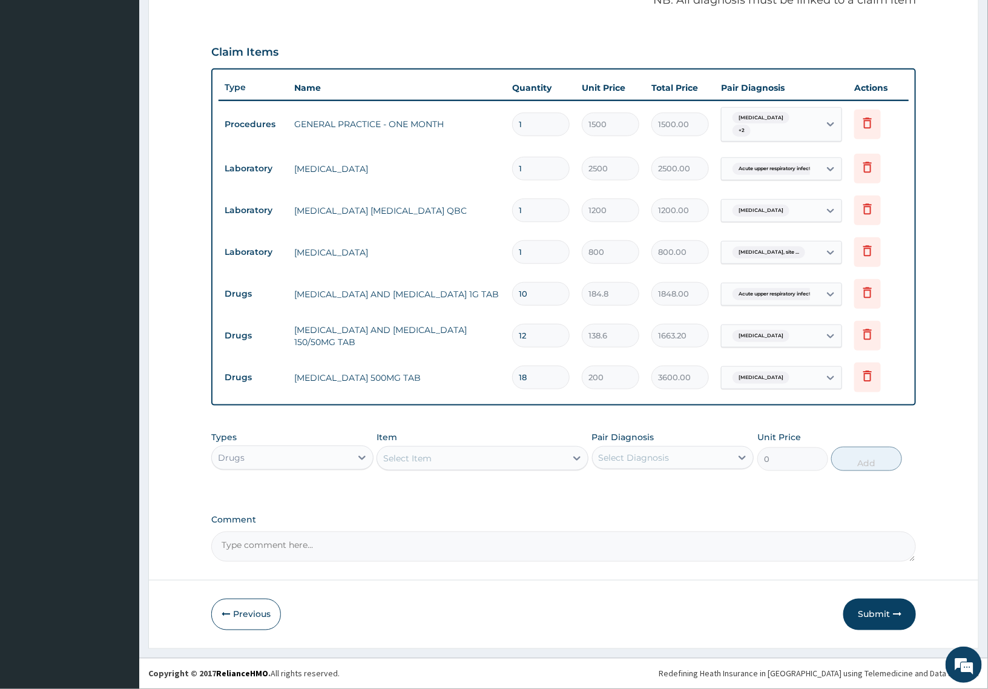
drag, startPoint x: 876, startPoint y: 618, endPoint x: 10, endPoint y: 507, distance: 872.6
click at [876, 617] on button "Submit" at bounding box center [879, 613] width 73 height 31
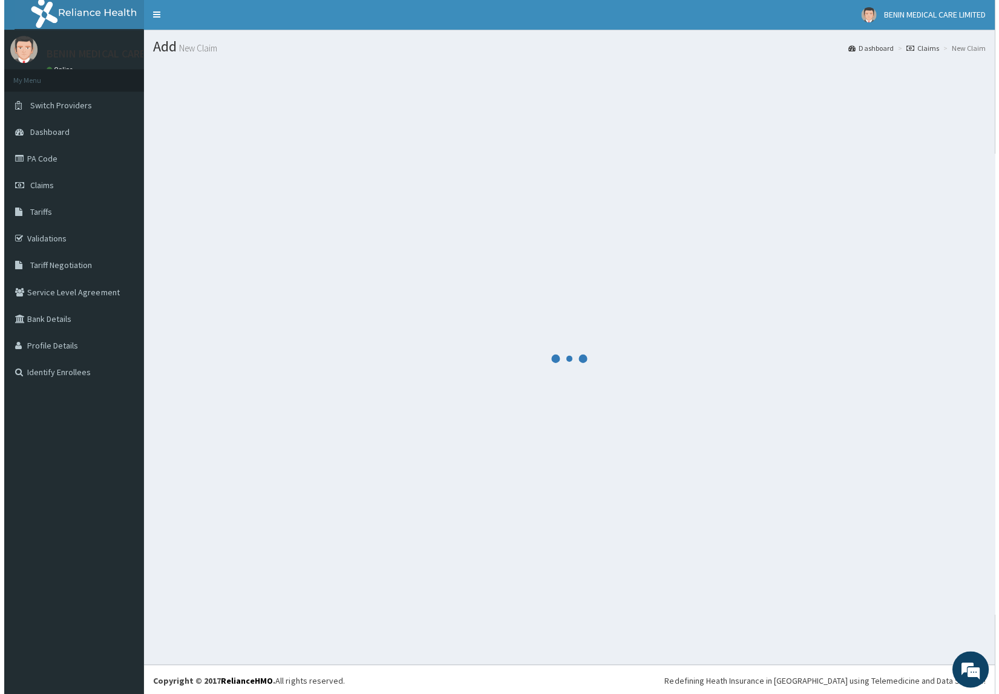
scroll to position [0, 0]
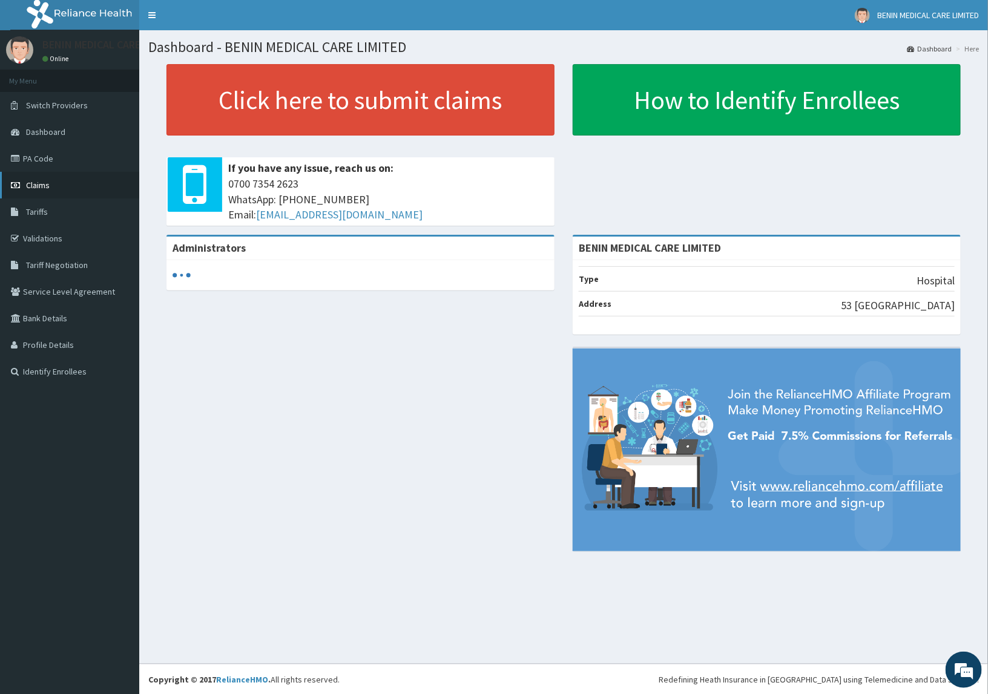
click at [43, 180] on span "Claims" at bounding box center [38, 185] width 24 height 11
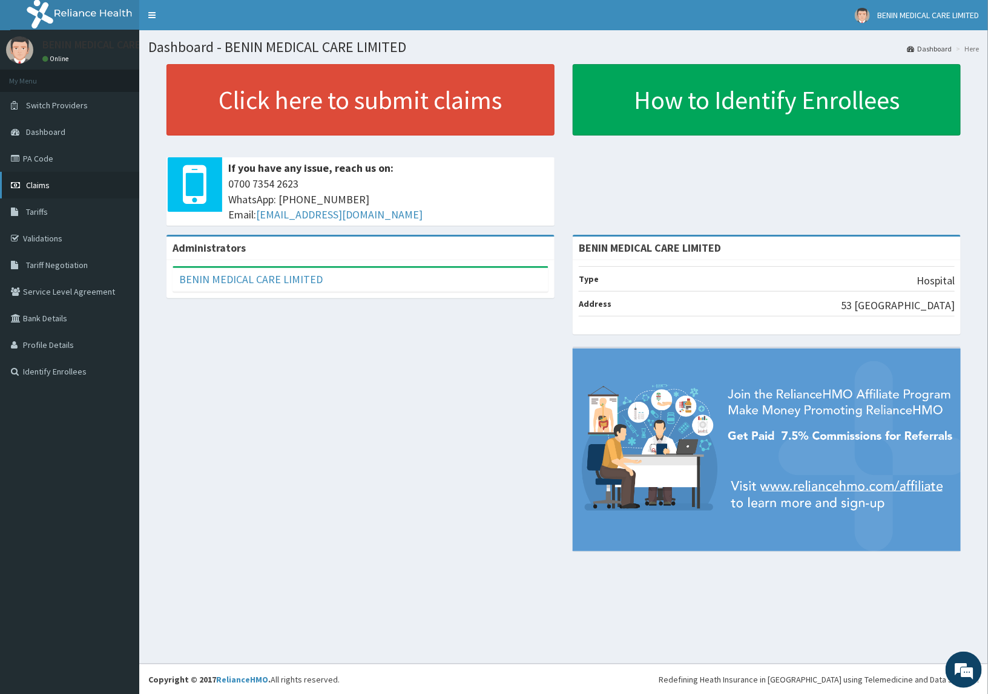
click at [32, 185] on span "Claims" at bounding box center [38, 185] width 24 height 11
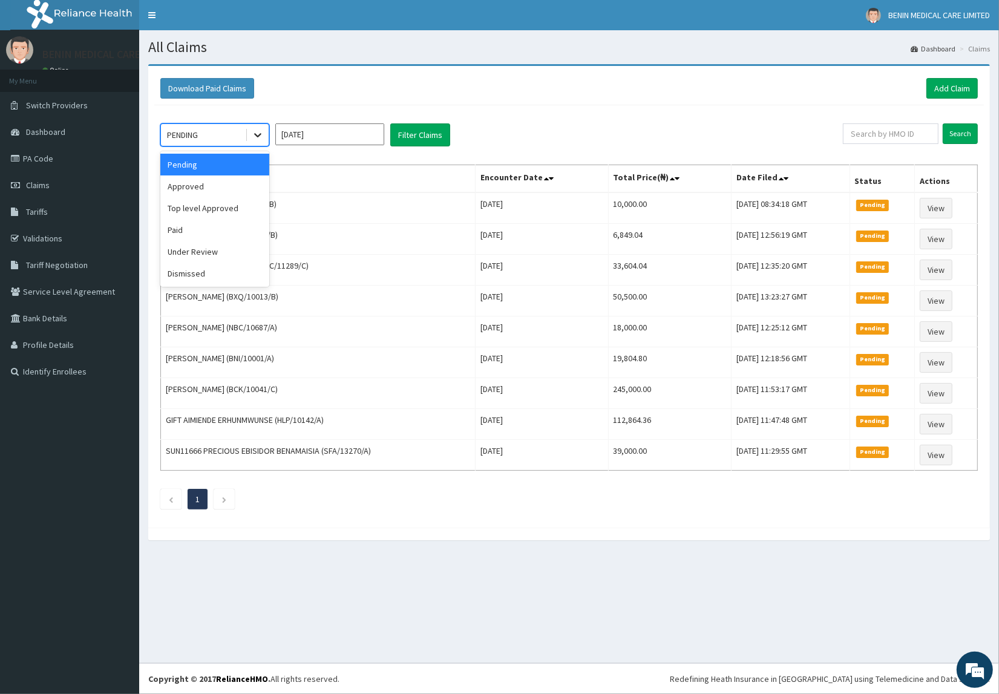
click at [262, 139] on icon at bounding box center [258, 135] width 12 height 12
click at [233, 188] on div "Approved" at bounding box center [214, 186] width 109 height 22
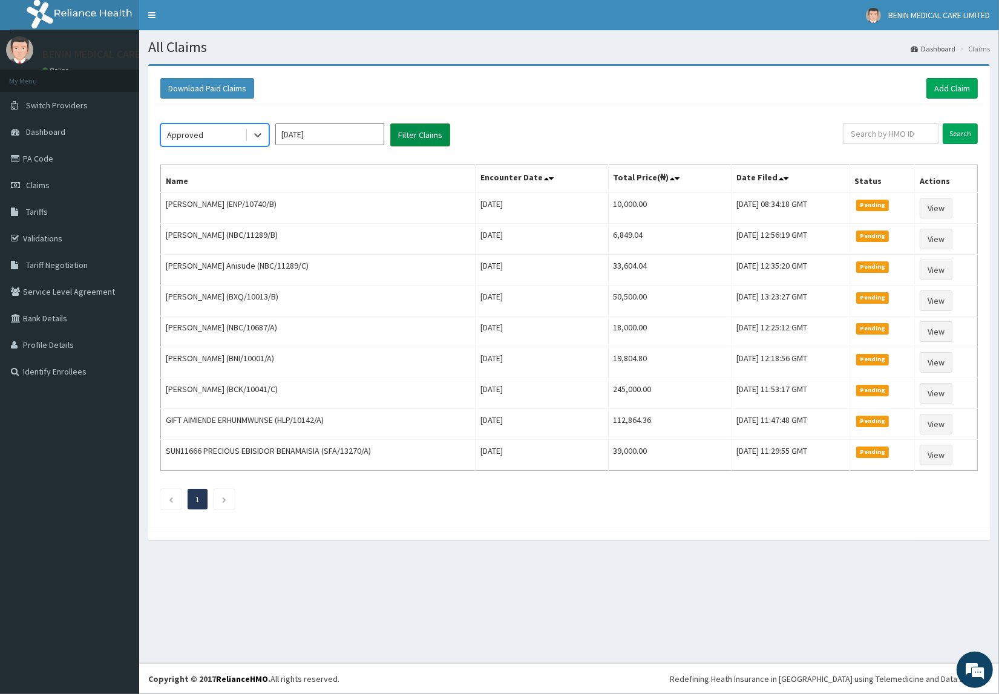
click at [431, 139] on button "Filter Claims" at bounding box center [420, 134] width 60 height 23
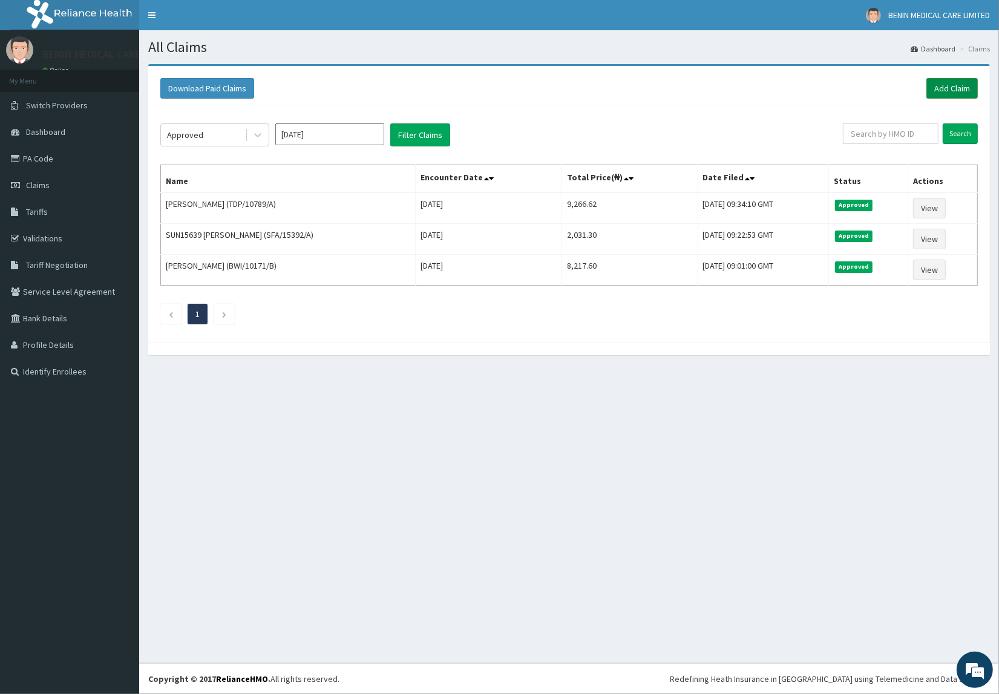
click at [948, 83] on link "Add Claim" at bounding box center [951, 88] width 51 height 21
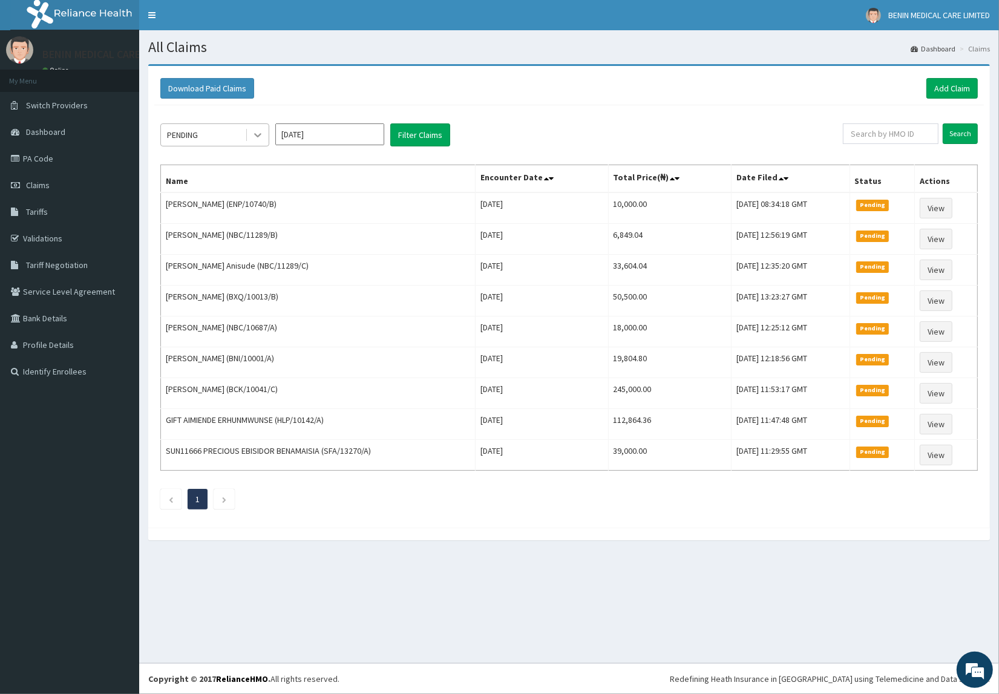
click at [255, 131] on icon at bounding box center [258, 135] width 12 height 12
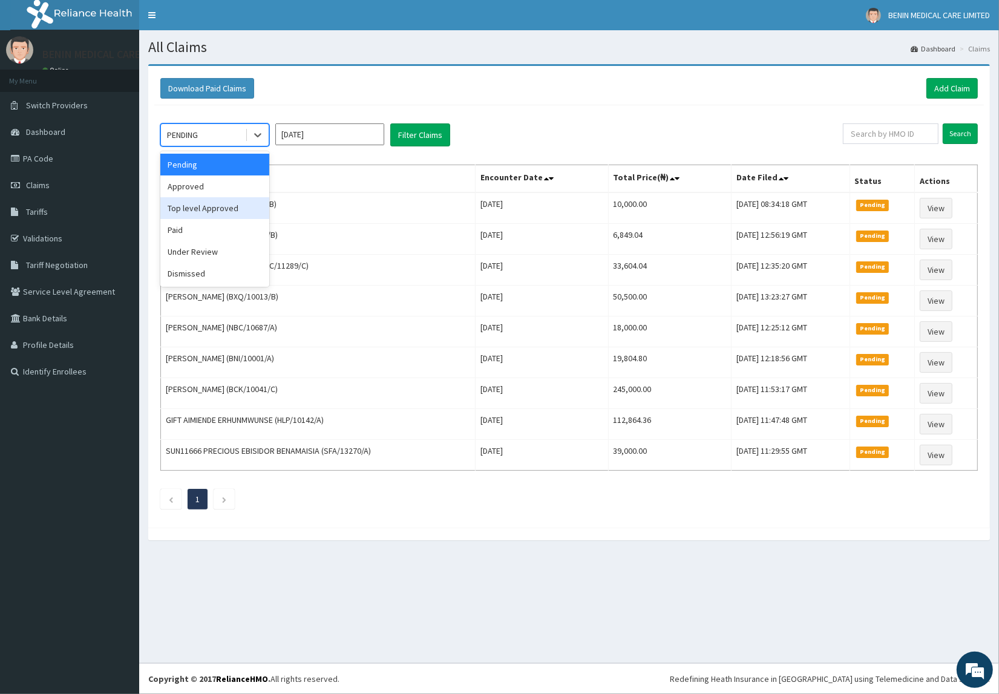
click at [191, 204] on div "Top level Approved" at bounding box center [214, 208] width 109 height 22
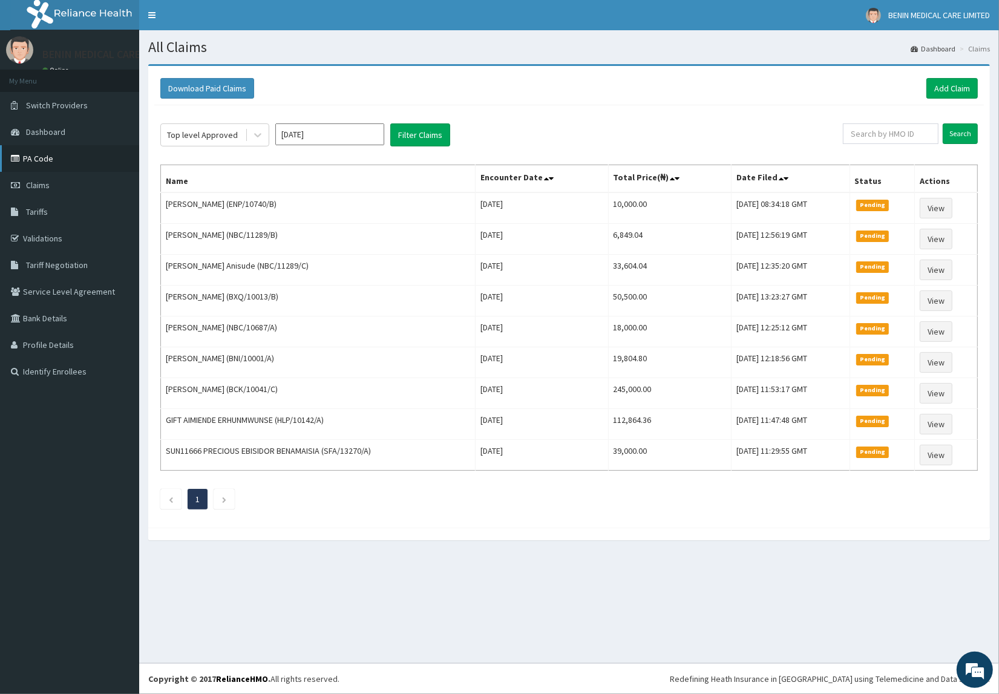
click at [29, 162] on link "PA Code" at bounding box center [69, 158] width 139 height 27
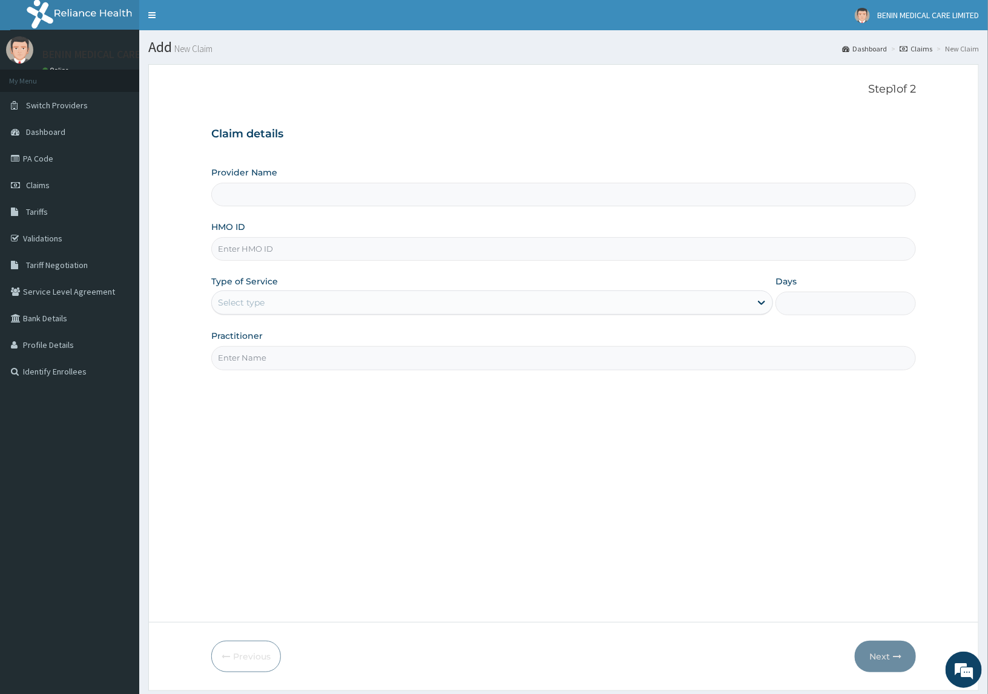
click at [237, 254] on input "HMO ID" at bounding box center [563, 249] width 705 height 24
paste input "NBC/10426/A"
type input "NBC/10426/A"
type input "BENIN MEDICAL CARE LIMITED"
type input "NBC/10426/A"
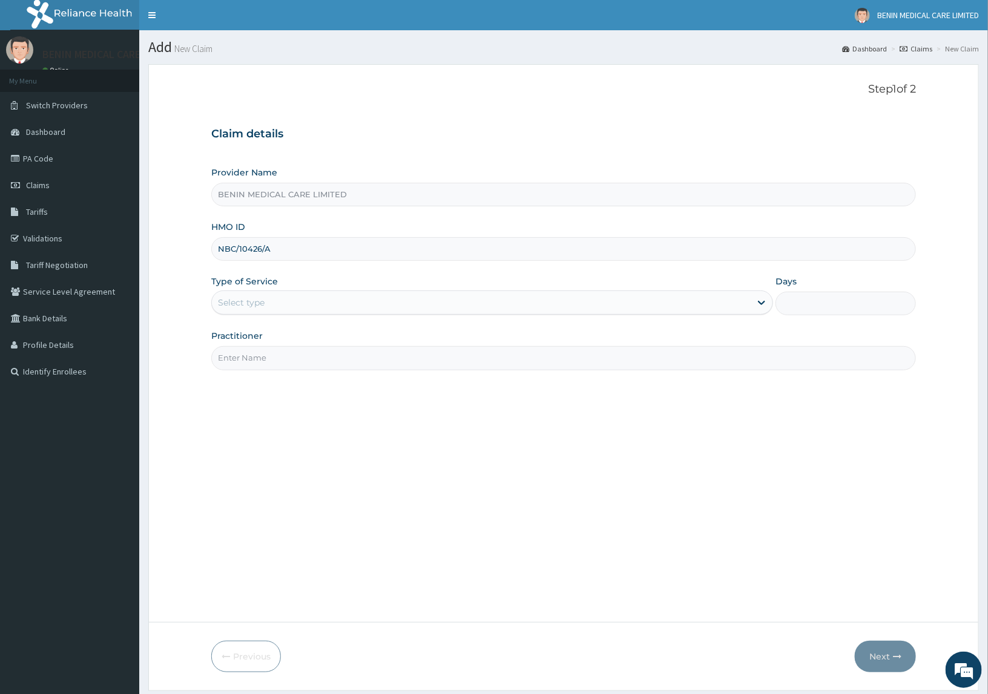
drag, startPoint x: 188, startPoint y: 293, endPoint x: 297, endPoint y: 304, distance: 110.1
click at [188, 295] on form "Step 1 of 2 Claim details Provider Name BENIN MEDICAL CARE LIMITED HMO ID NBC/1…" at bounding box center [563, 377] width 830 height 626
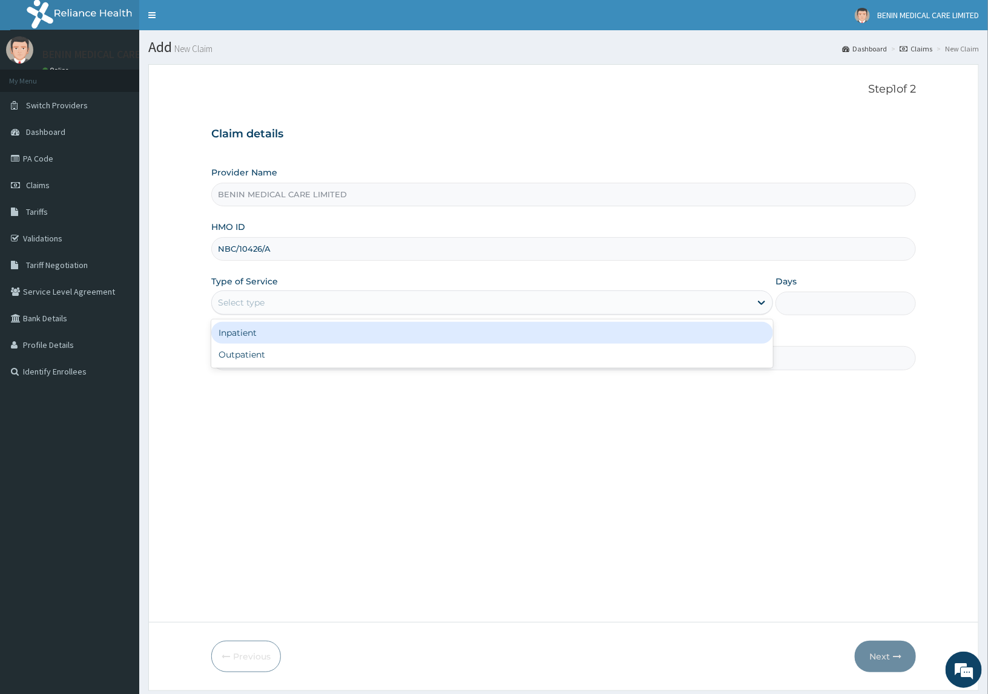
click at [271, 312] on div "Select type" at bounding box center [481, 302] width 539 height 19
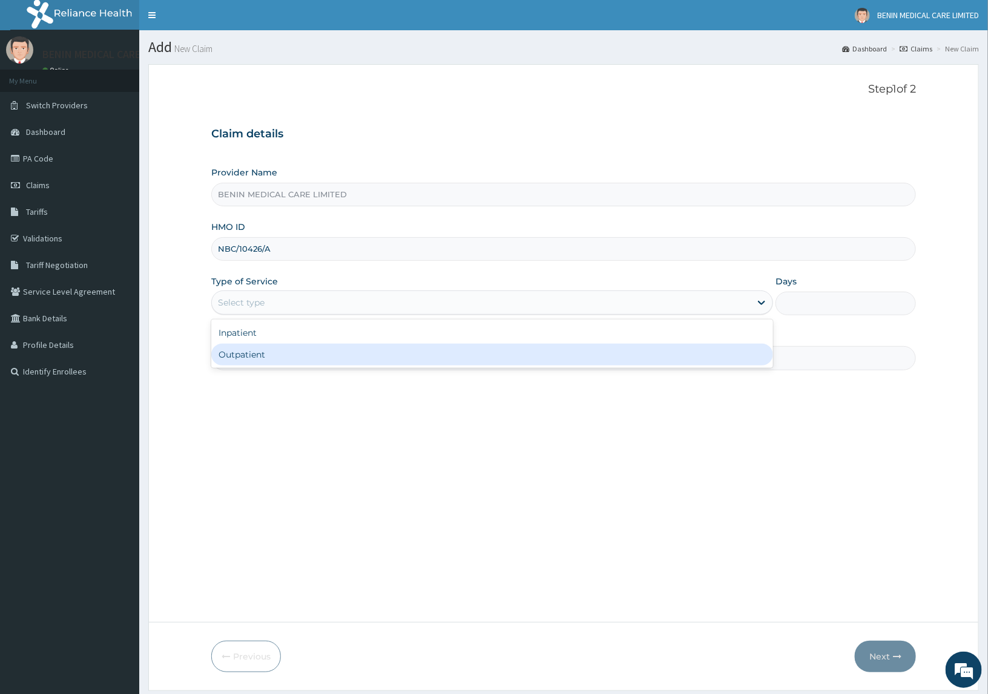
drag, startPoint x: 235, startPoint y: 348, endPoint x: 289, endPoint y: 357, distance: 54.6
click at [238, 348] on div "Outpatient" at bounding box center [492, 355] width 562 height 22
type input "1"
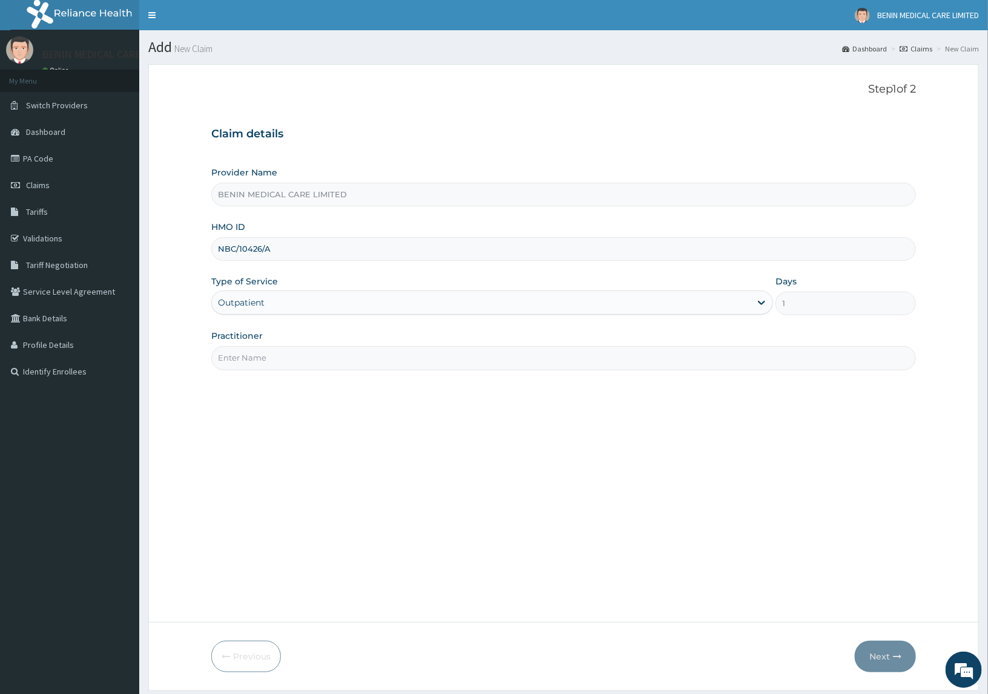
drag, startPoint x: 284, startPoint y: 358, endPoint x: 594, endPoint y: 404, distance: 312.6
click at [559, 395] on div "Step 1 of 2 Claim details Provider Name BENIN MEDICAL CARE LIMITED HMO ID NBC/1…" at bounding box center [563, 343] width 705 height 520
type input "UDEGBE EYIMOFE PETRA"
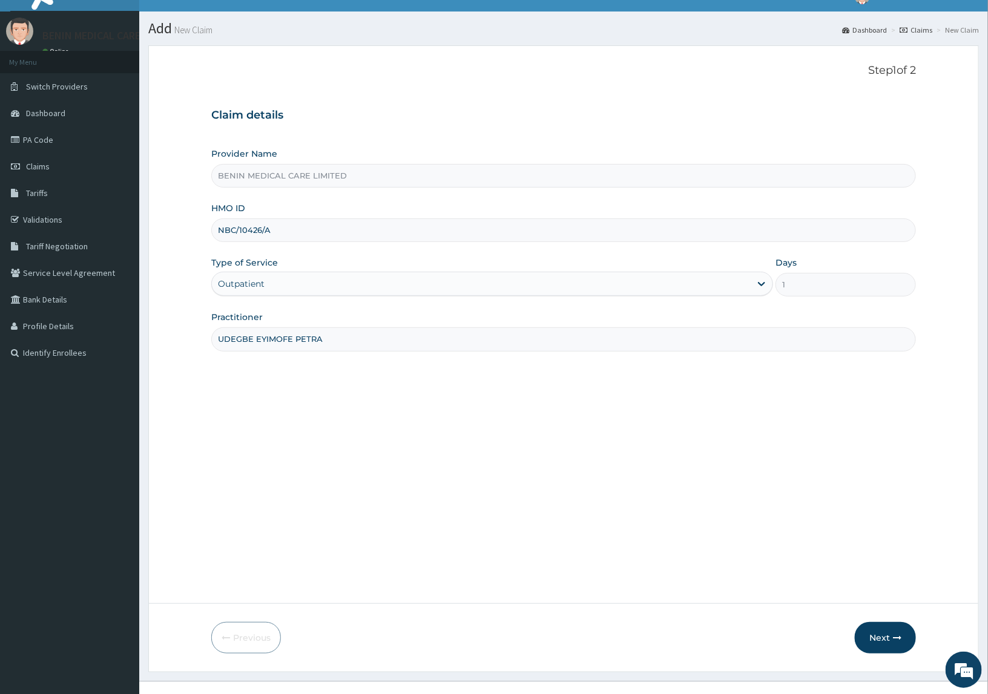
scroll to position [37, 0]
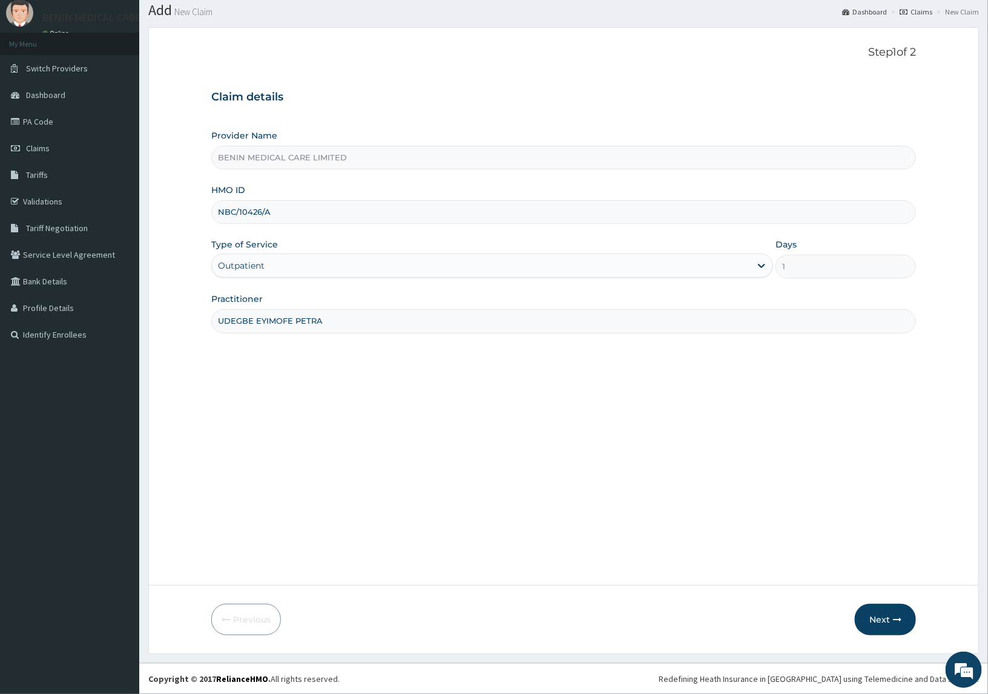
drag, startPoint x: 885, startPoint y: 616, endPoint x: 21, endPoint y: 563, distance: 865.2
click at [884, 616] on button "Next" at bounding box center [884, 619] width 61 height 31
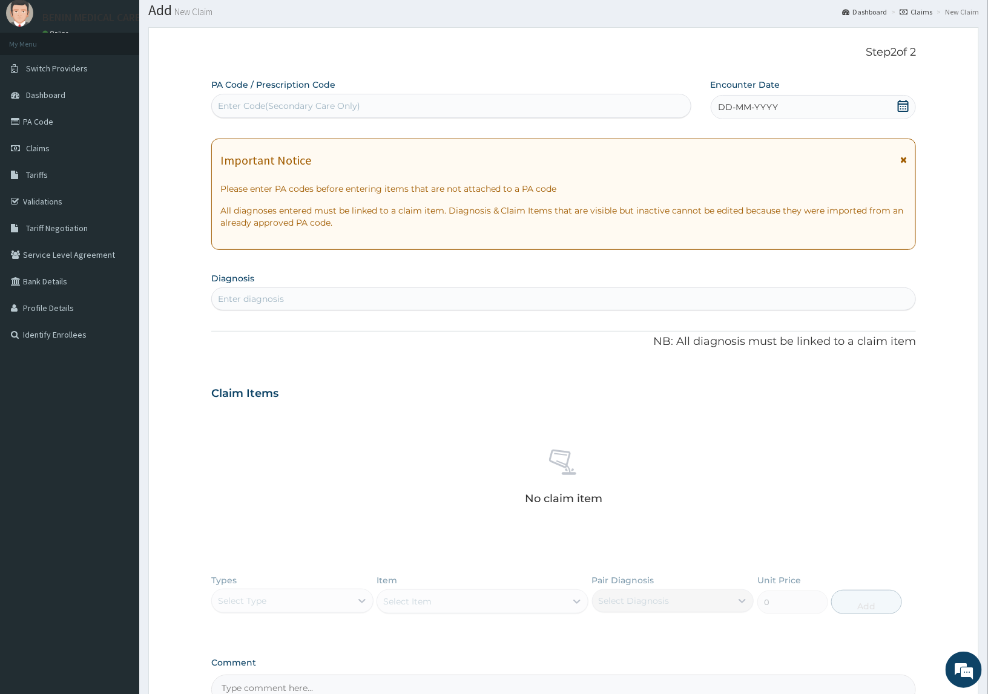
drag, startPoint x: 267, startPoint y: 297, endPoint x: 275, endPoint y: 303, distance: 10.3
click at [270, 298] on div "Enter diagnosis" at bounding box center [251, 299] width 66 height 12
type input "malaria"
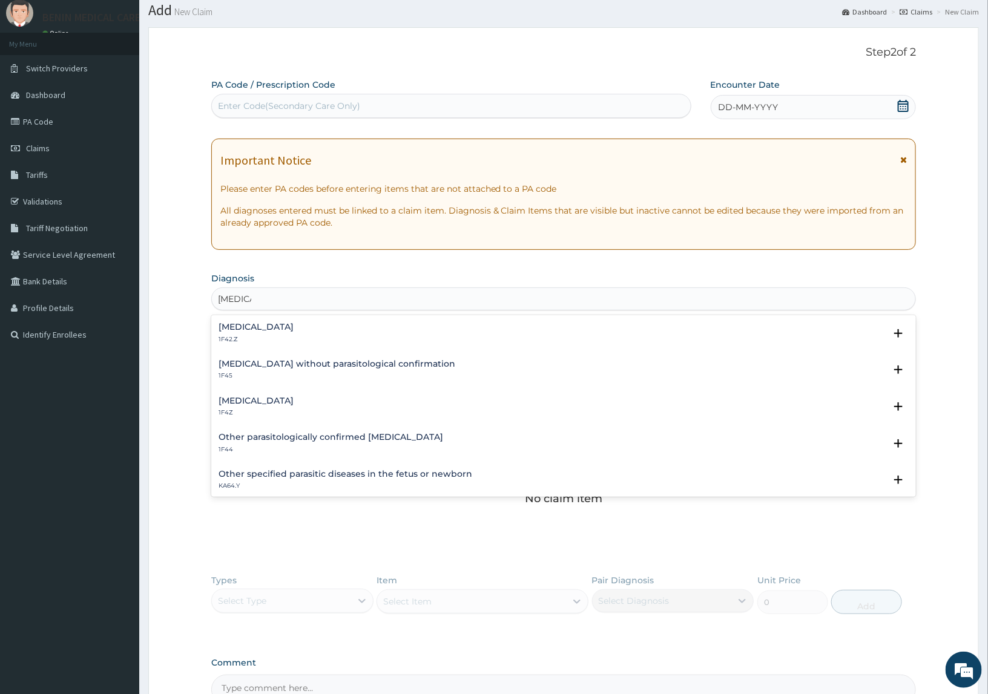
drag, startPoint x: 239, startPoint y: 402, endPoint x: 207, endPoint y: 442, distance: 51.2
click at [237, 402] on h4 "Malaria, unspecified" at bounding box center [255, 400] width 75 height 9
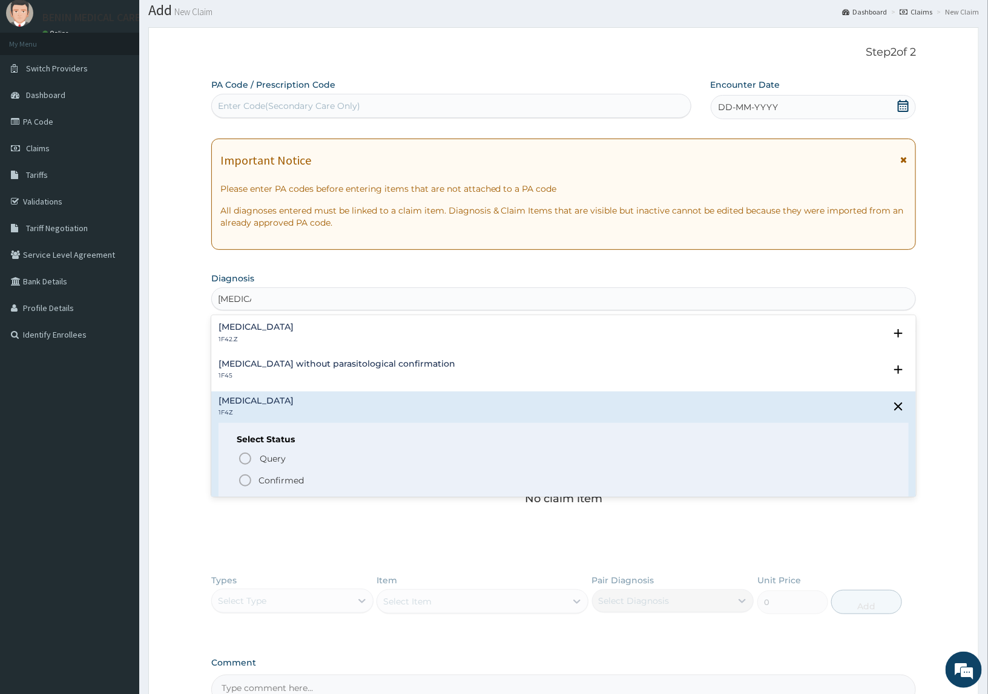
click at [246, 478] on icon "status option filled" at bounding box center [245, 480] width 15 height 15
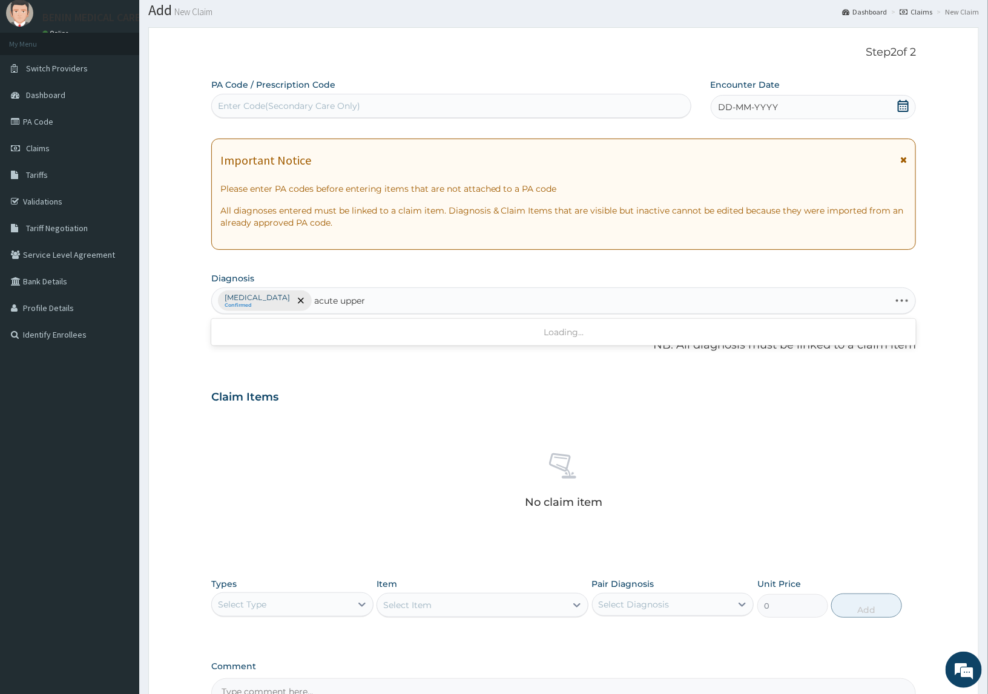
type input "acute upper"
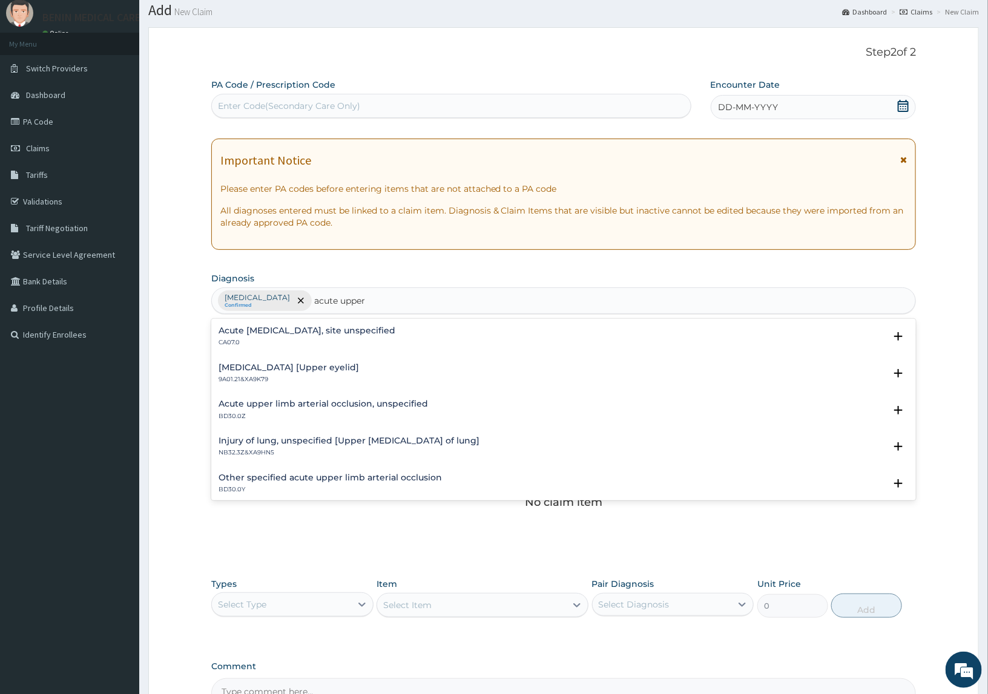
click at [255, 336] on div "Acute upper respiratory infection, site unspecified CA07.0" at bounding box center [306, 336] width 177 height 21
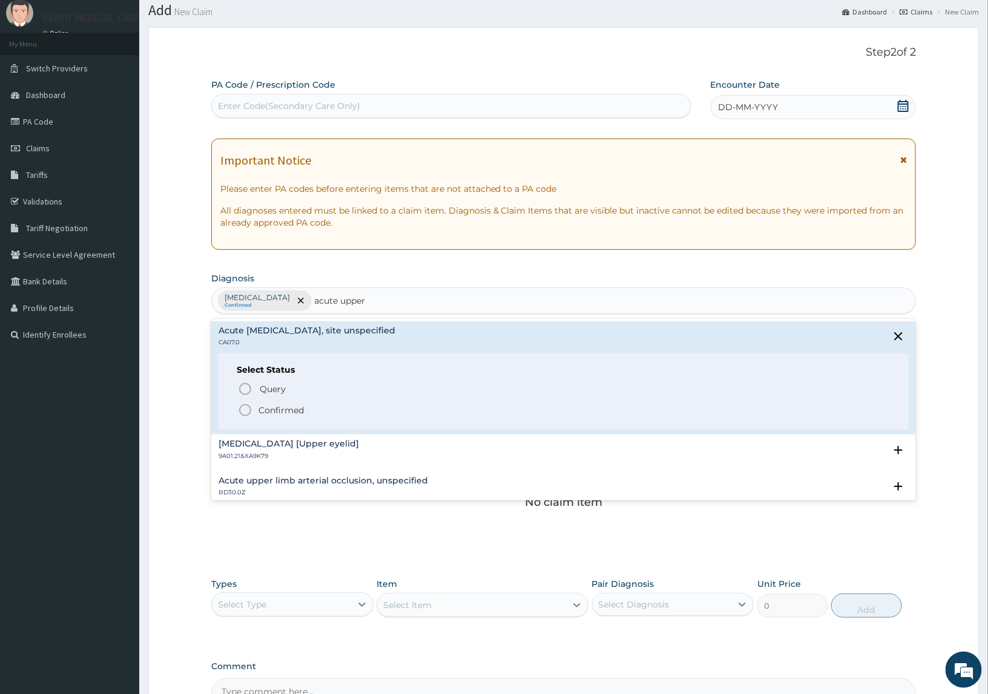
click at [243, 409] on icon "status option filled" at bounding box center [245, 410] width 15 height 15
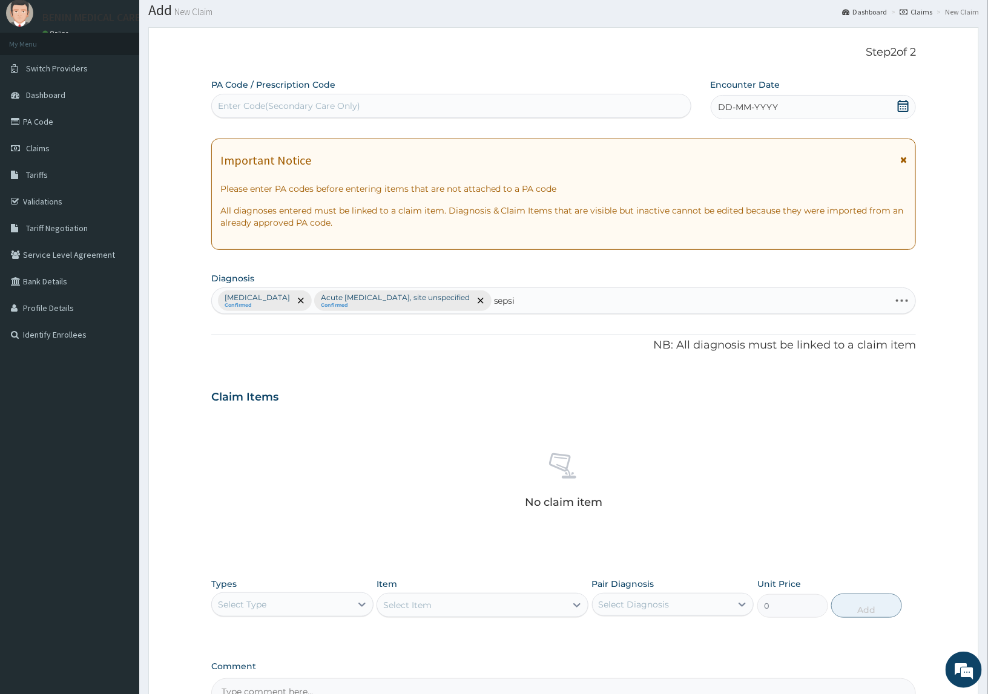
type input "sepsis"
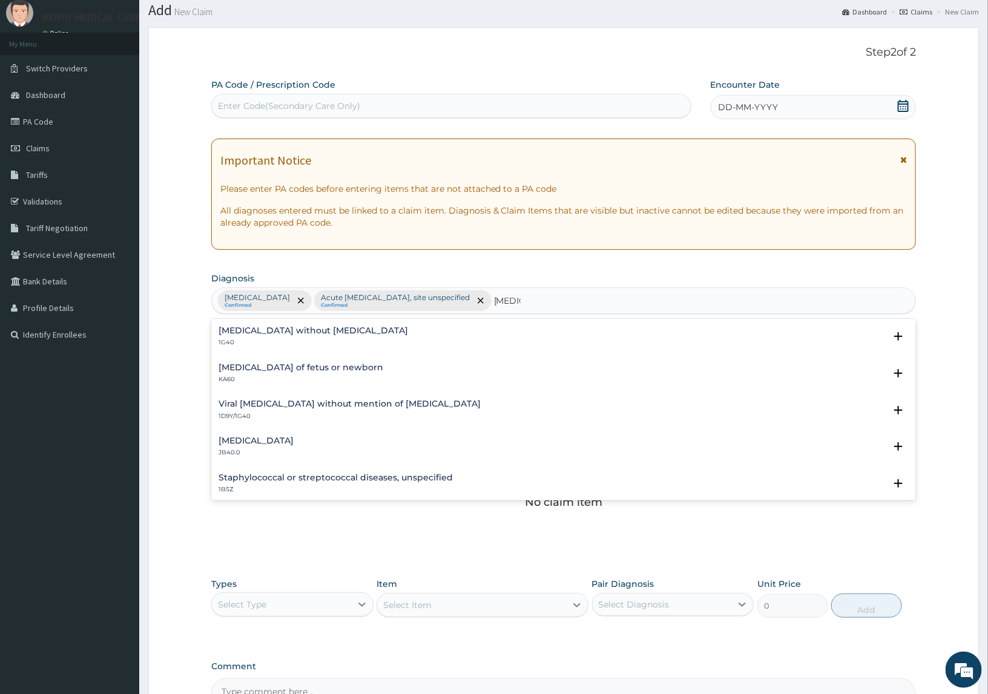
click at [246, 333] on h4 "Sepsis without septic shock" at bounding box center [312, 330] width 189 height 9
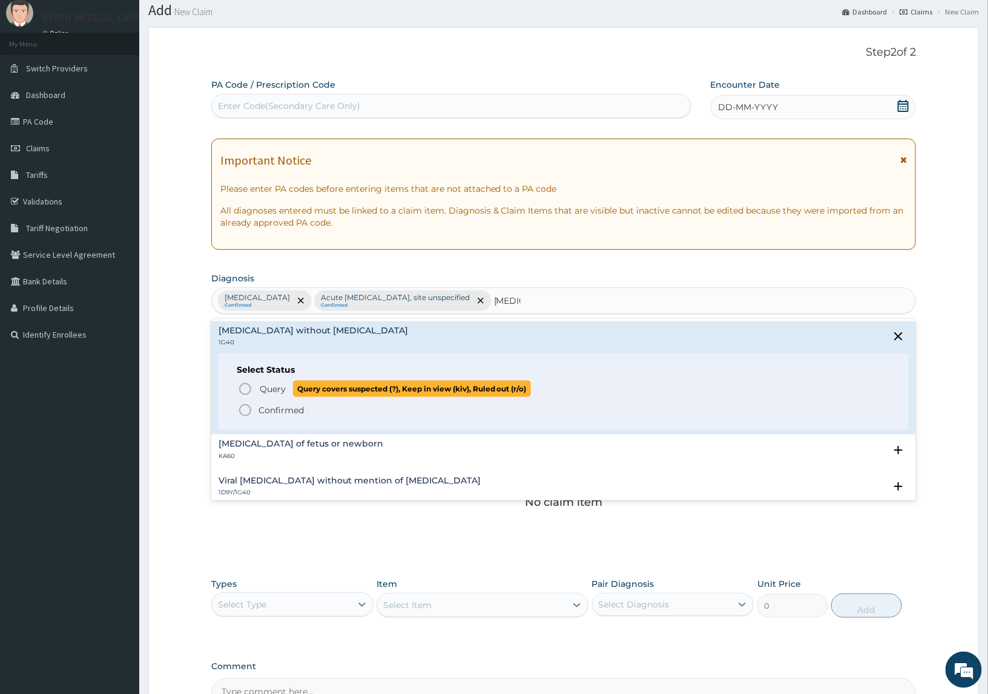
click at [243, 384] on circle "status option query" at bounding box center [245, 389] width 11 height 11
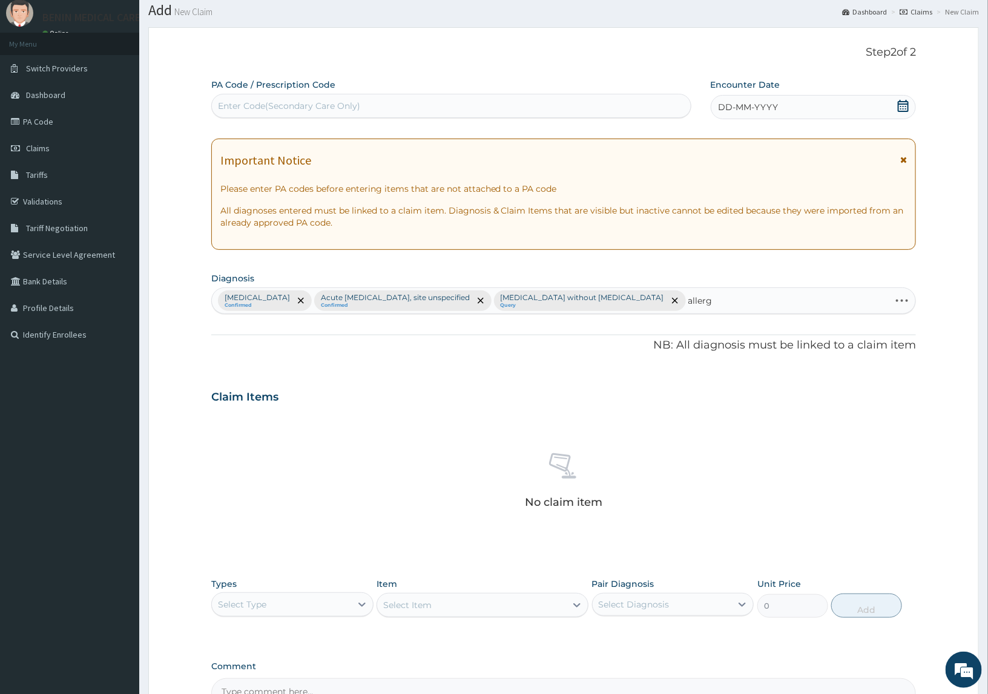
type input "allergy"
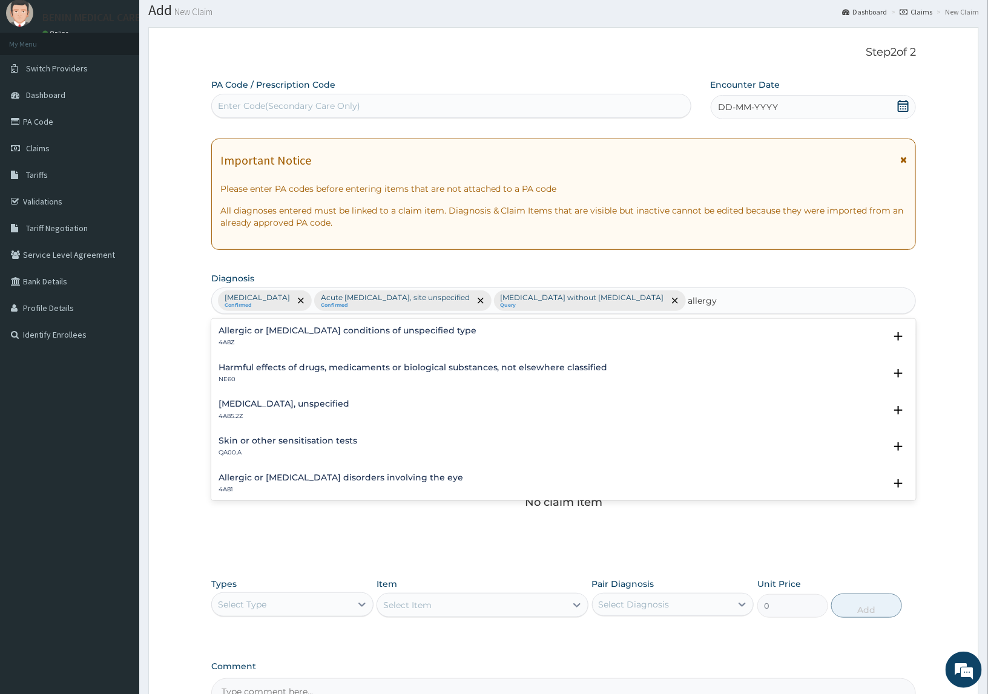
click at [249, 333] on h4 "Allergic or hypersensitivity conditions of unspecified type" at bounding box center [347, 330] width 258 height 9
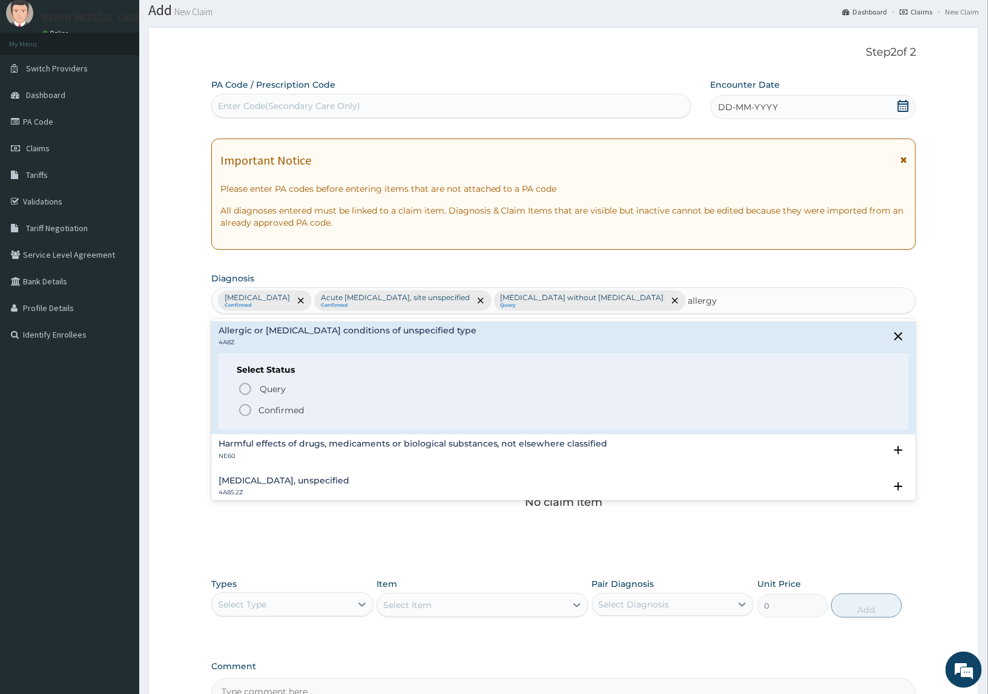
click at [241, 405] on icon "status option filled" at bounding box center [245, 410] width 15 height 15
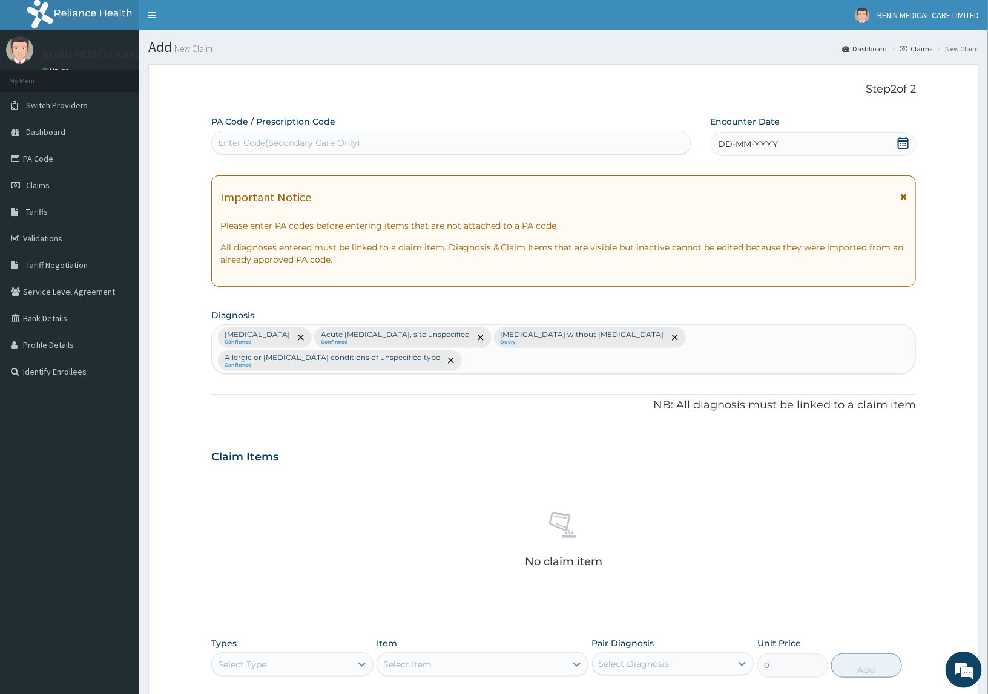
click at [721, 146] on span "DD-MM-YYYY" at bounding box center [748, 144] width 60 height 12
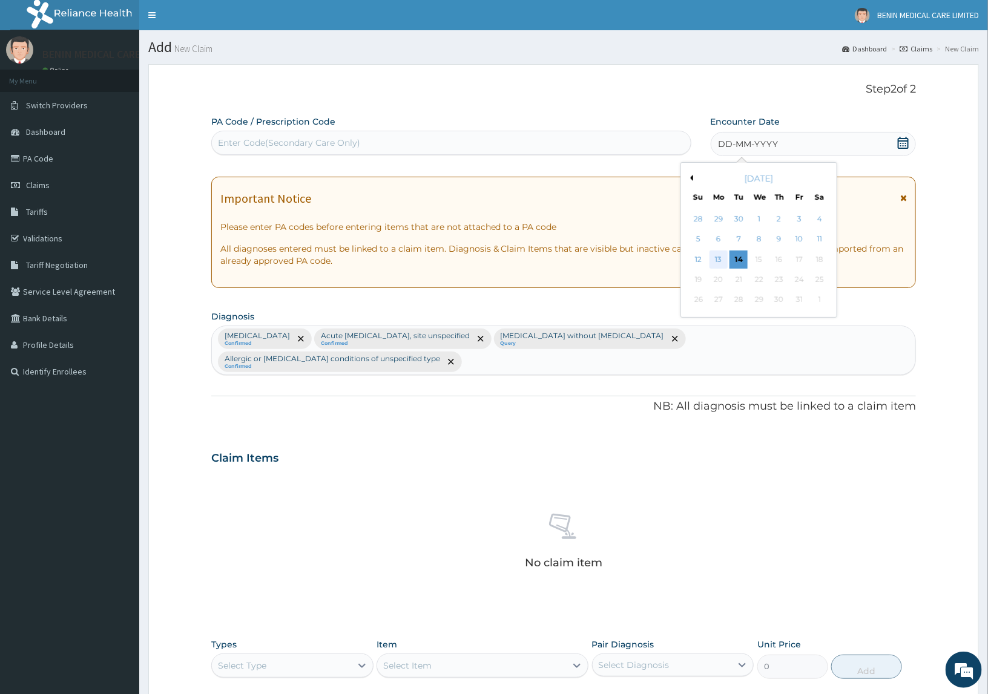
click at [723, 260] on div "13" at bounding box center [718, 260] width 18 height 18
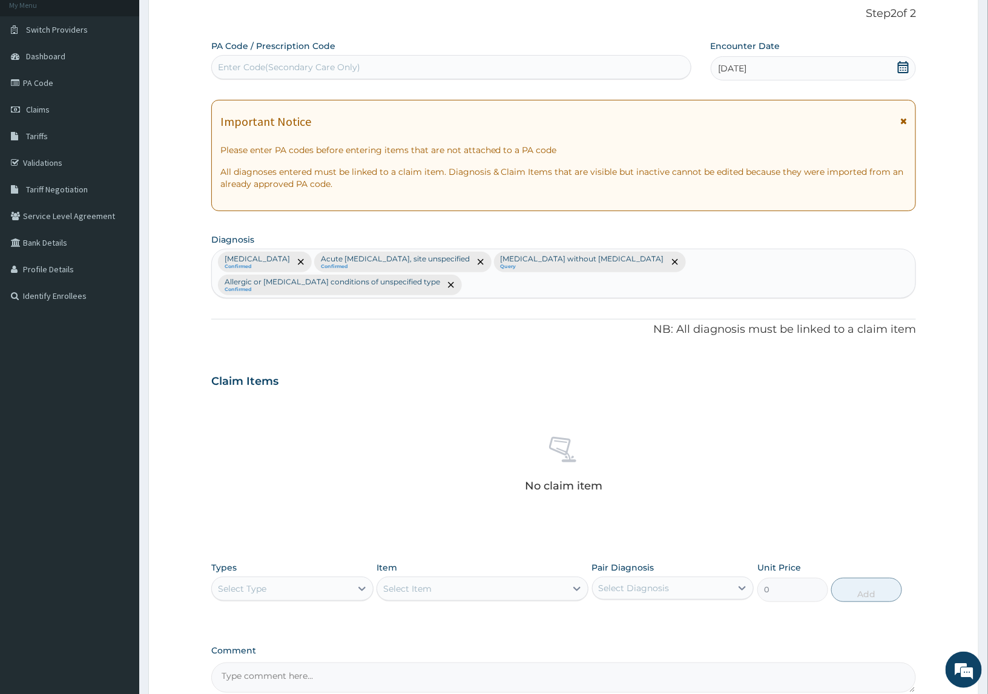
scroll to position [179, 0]
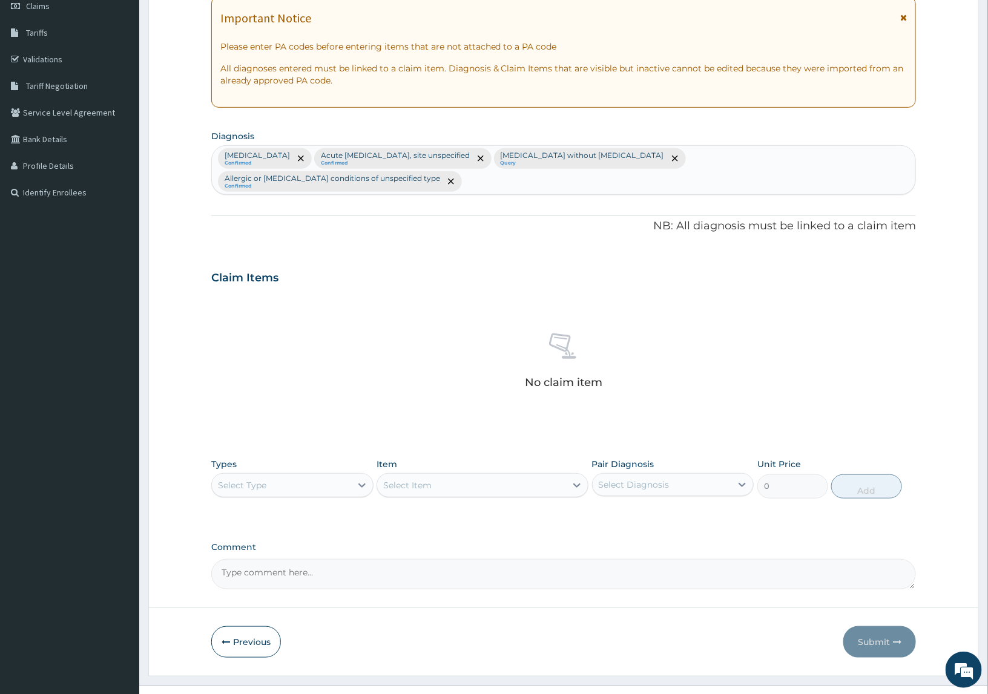
drag, startPoint x: 294, startPoint y: 457, endPoint x: 327, endPoint y: 462, distance: 33.6
click at [294, 476] on div "Select Type" at bounding box center [281, 485] width 139 height 19
drag, startPoint x: 240, startPoint y: 534, endPoint x: 485, endPoint y: 534, distance: 245.1
click at [240, 548] on div "Procedures" at bounding box center [292, 559] width 162 height 22
click at [522, 476] on div "Select Item" at bounding box center [471, 485] width 188 height 19
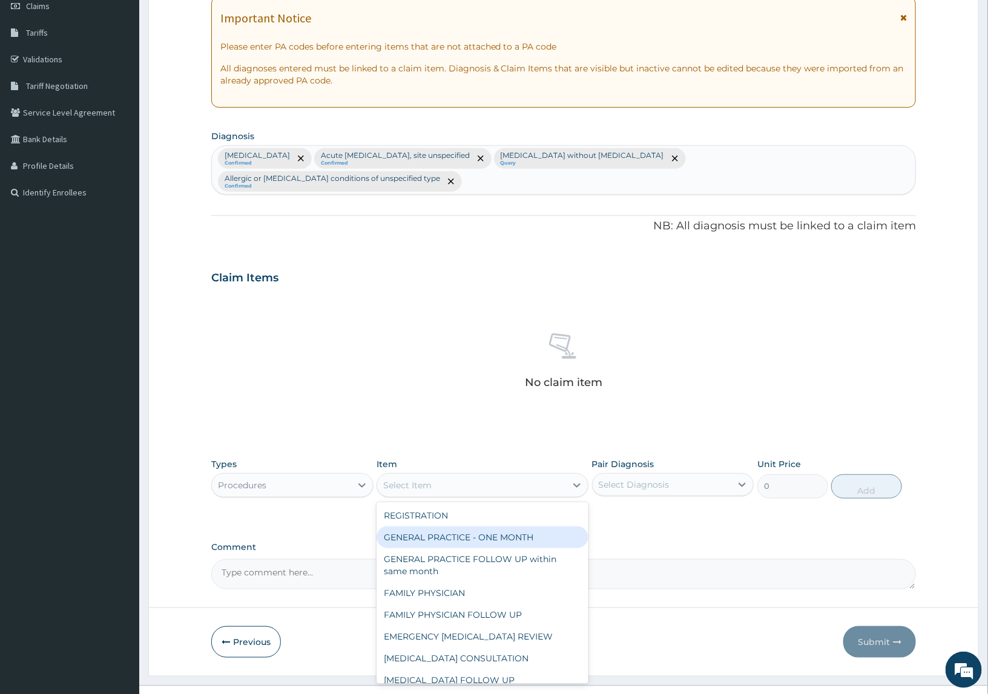
click at [425, 526] on div "GENERAL PRACTICE - ONE MONTH" at bounding box center [481, 537] width 211 height 22
type input "1500"
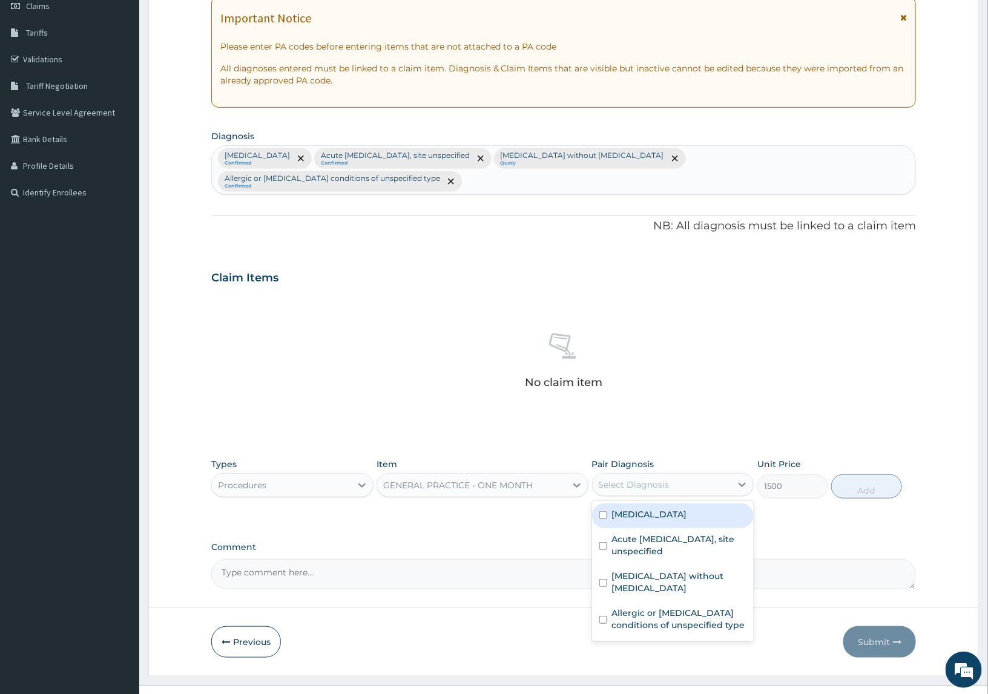
click at [618, 479] on div "Select Diagnosis" at bounding box center [633, 485] width 71 height 12
click at [631, 508] on label "Malaria, unspecified" at bounding box center [649, 514] width 75 height 12
checkbox input "true"
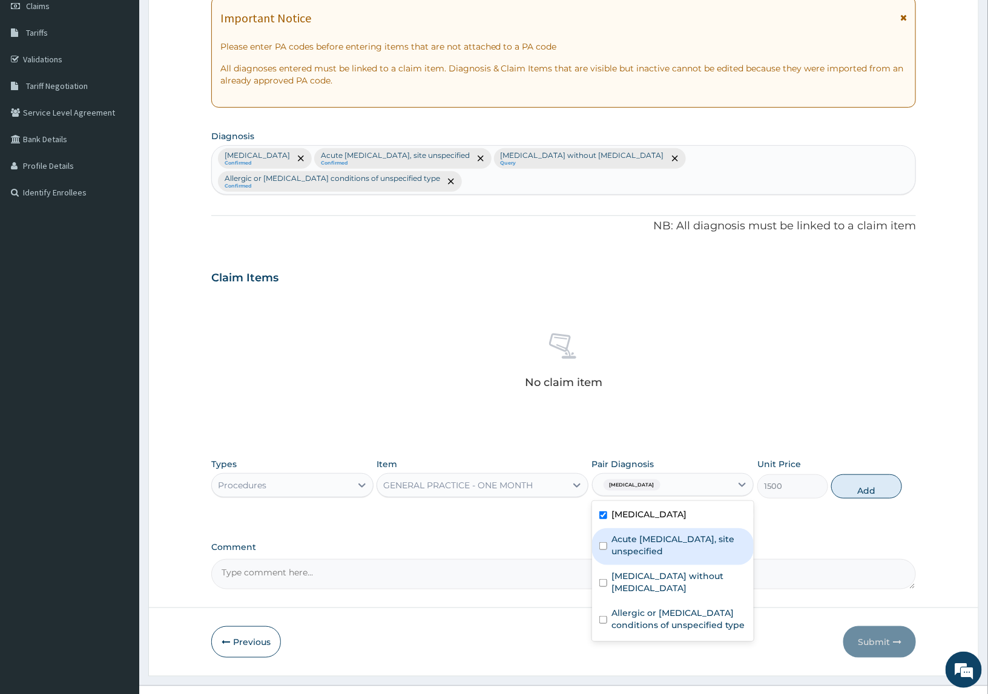
drag, startPoint x: 625, startPoint y: 518, endPoint x: 634, endPoint y: 548, distance: 31.4
click at [627, 533] on label "Acute [MEDICAL_DATA], site unspecified" at bounding box center [679, 545] width 135 height 24
checkbox input "true"
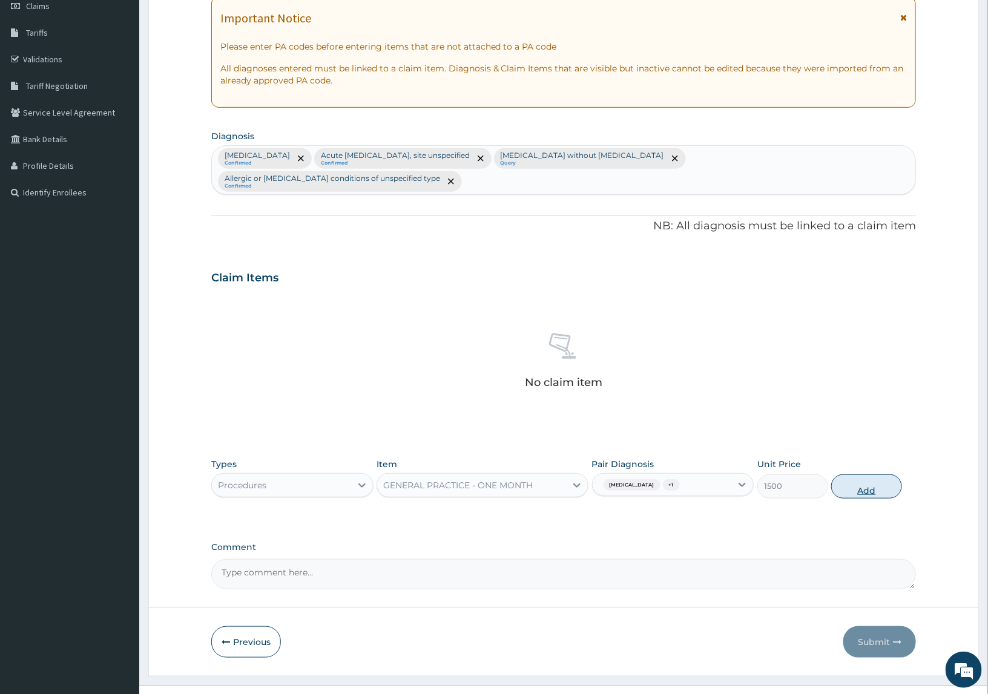
click at [857, 474] on button "Add" at bounding box center [866, 486] width 70 height 24
type input "0"
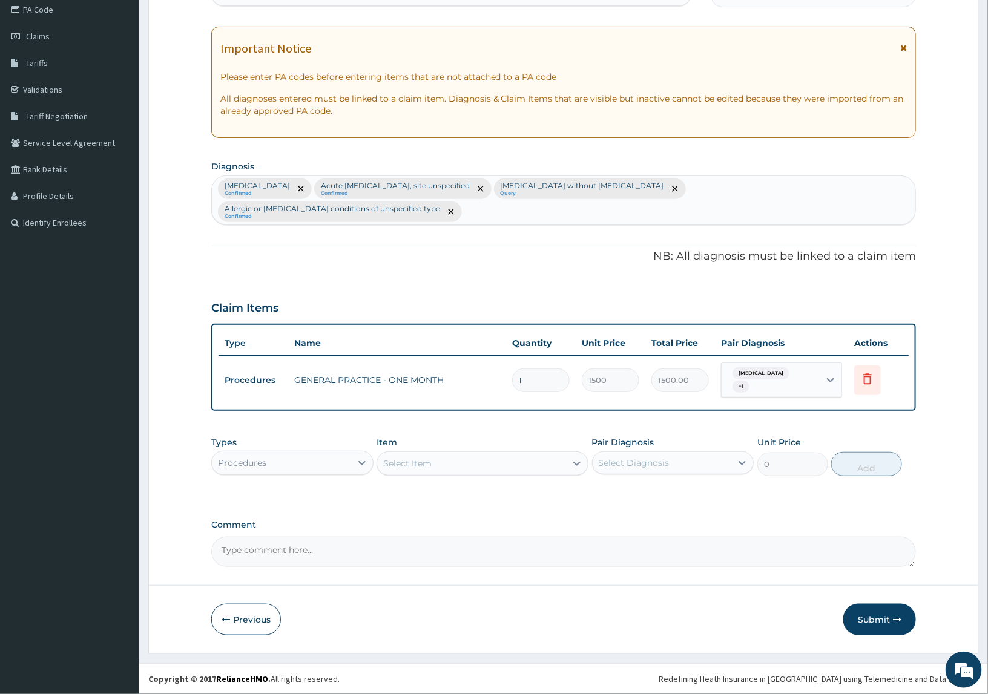
scroll to position [125, 0]
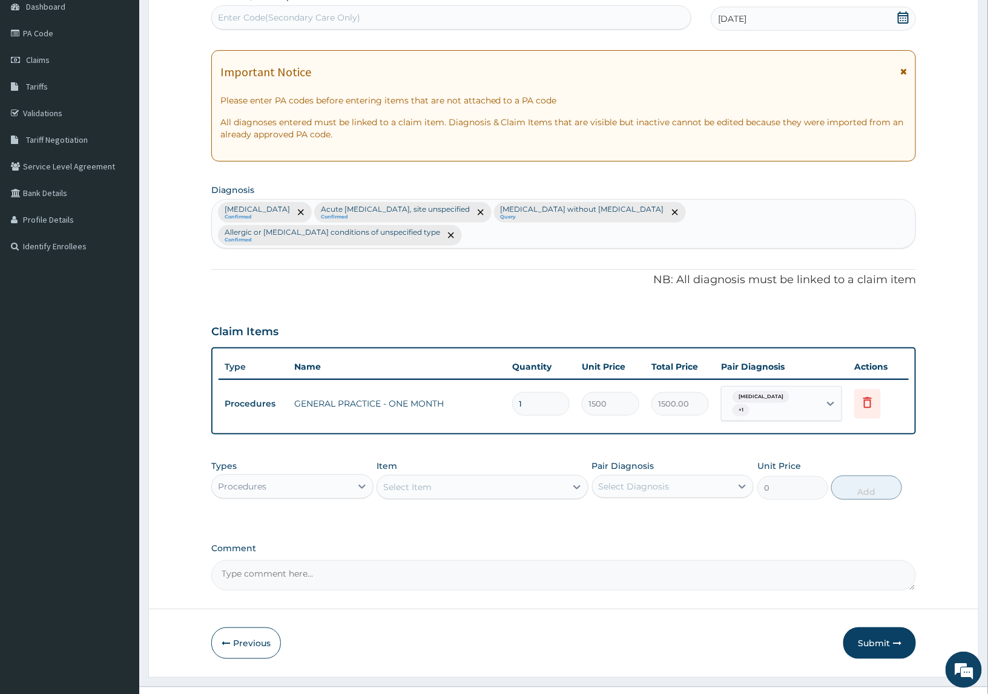
click at [313, 475] on div "Procedures" at bounding box center [292, 486] width 162 height 24
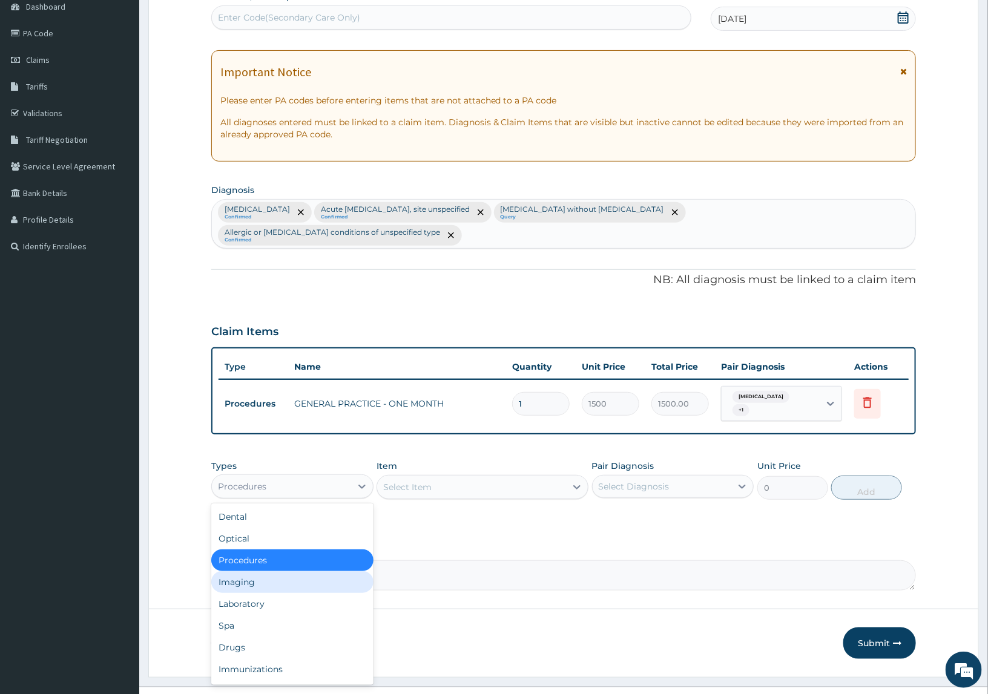
drag, startPoint x: 270, startPoint y: 568, endPoint x: 270, endPoint y: 581, distance: 13.3
click at [270, 571] on div "Dental Optical Procedures Imaging Laboratory Spa Drugs Immunizations Others Gym" at bounding box center [292, 594] width 162 height 182
click at [270, 593] on div "Laboratory" at bounding box center [292, 604] width 162 height 22
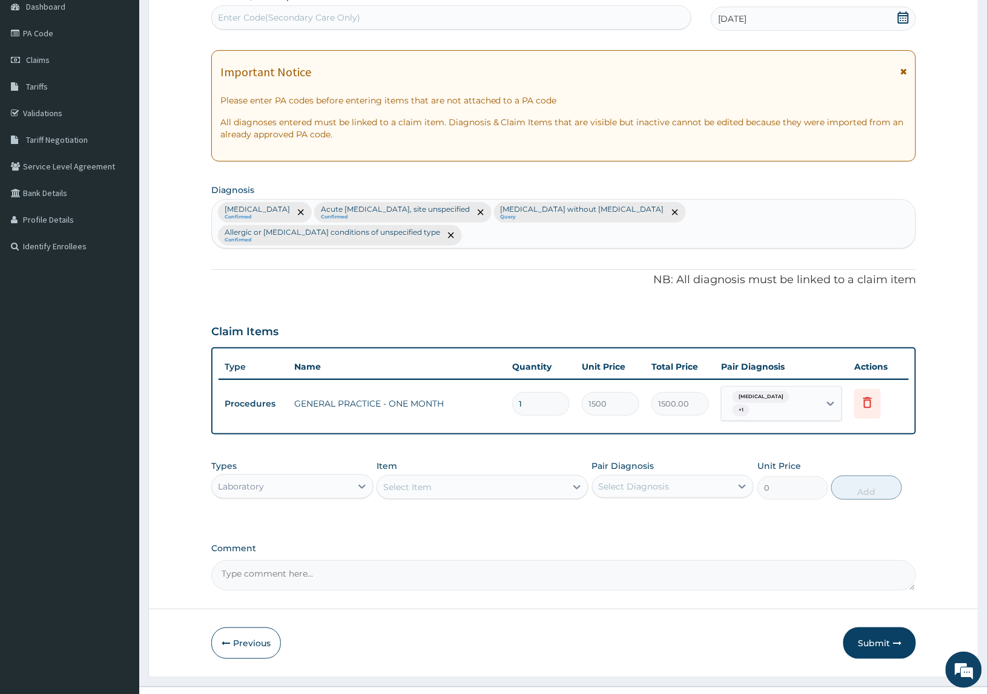
click at [456, 477] on div "Select Item" at bounding box center [471, 486] width 188 height 19
type input "[MEDICAL_DATA]"
click at [439, 507] on div "MALARIA PARASITE QBC" at bounding box center [481, 518] width 211 height 22
type input "1200"
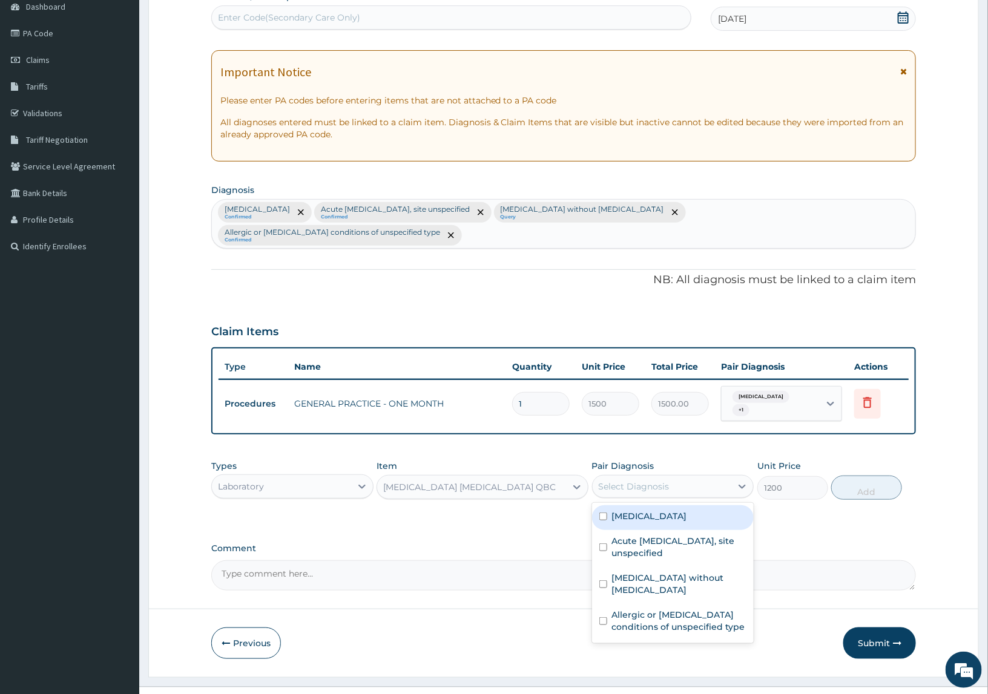
click at [606, 480] on div "Select Diagnosis" at bounding box center [633, 486] width 71 height 12
drag, startPoint x: 652, startPoint y: 496, endPoint x: 847, endPoint y: 486, distance: 195.1
click at [720, 505] on div "[MEDICAL_DATA]" at bounding box center [673, 517] width 162 height 25
checkbox input "true"
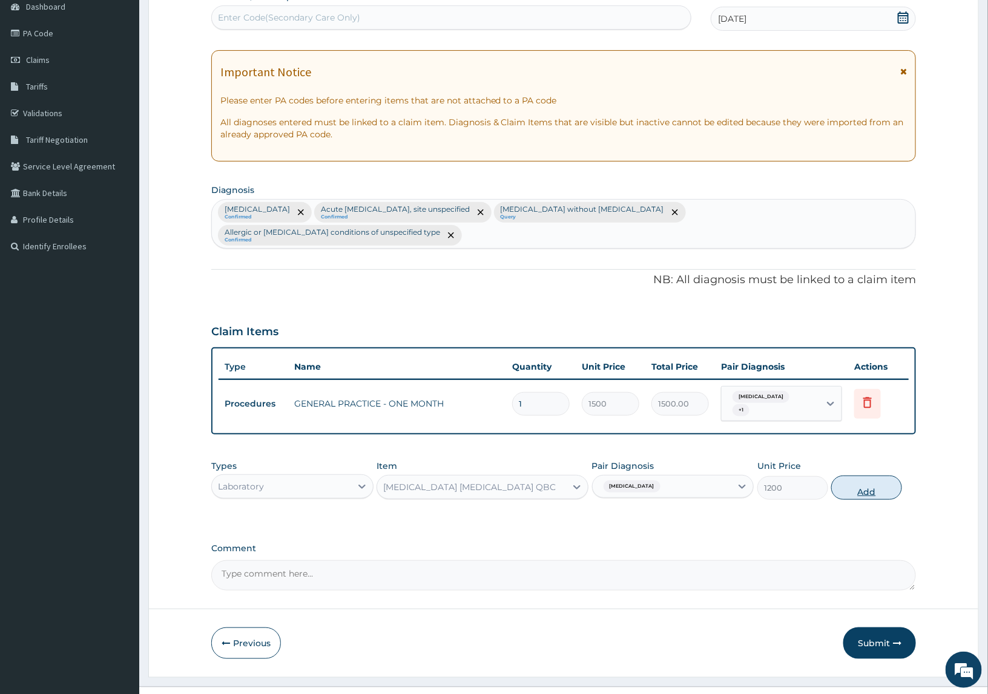
click at [863, 476] on button "Add" at bounding box center [866, 488] width 70 height 24
type input "0"
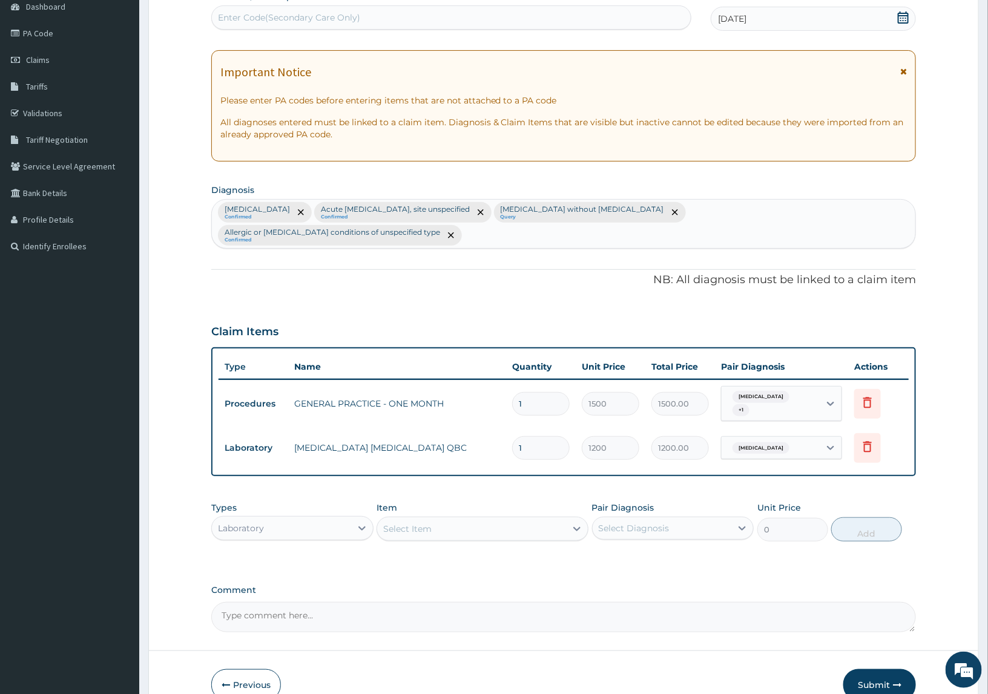
scroll to position [168, 0]
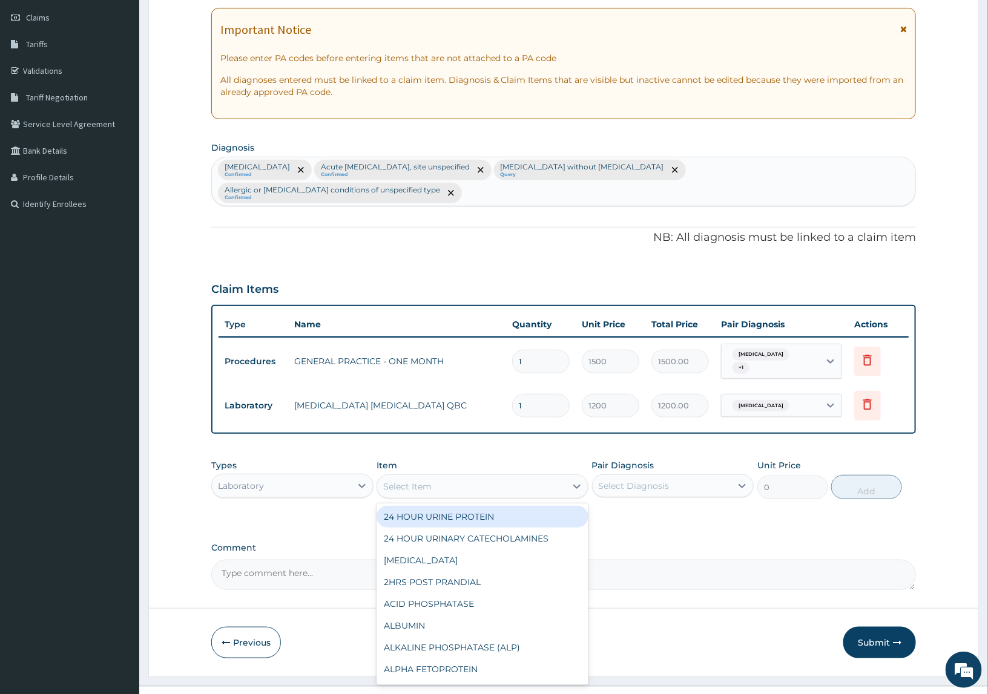
click at [398, 480] on div "Select Item" at bounding box center [407, 486] width 48 height 12
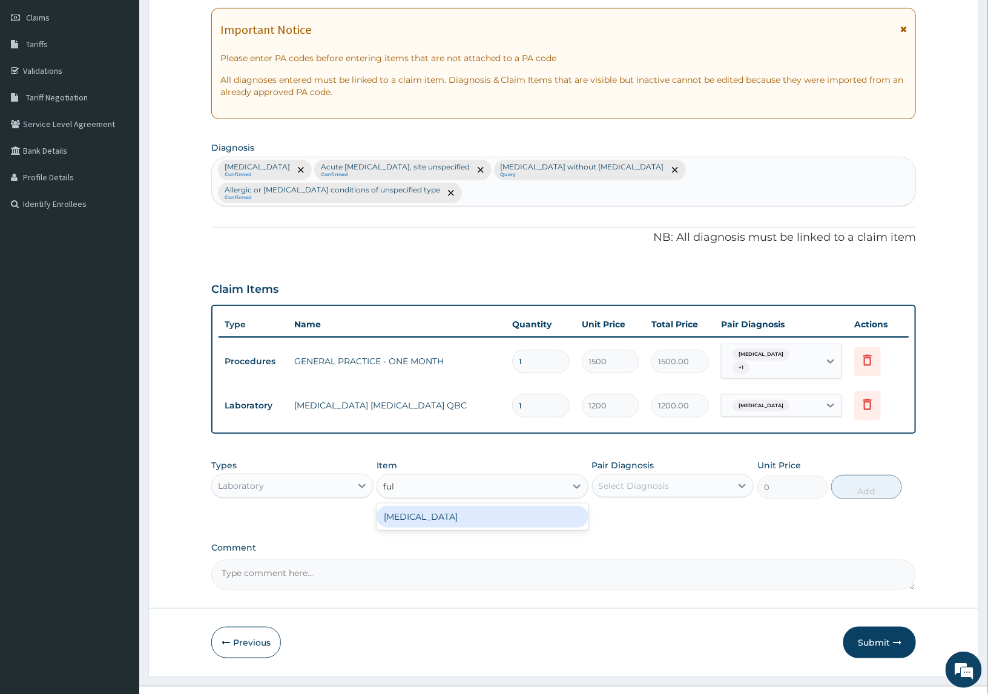
type input "full"
click at [419, 506] on div "FULL BLOOD COUNT" at bounding box center [481, 517] width 211 height 22
type input "2500"
click at [703, 476] on div "Select Diagnosis" at bounding box center [661, 485] width 139 height 19
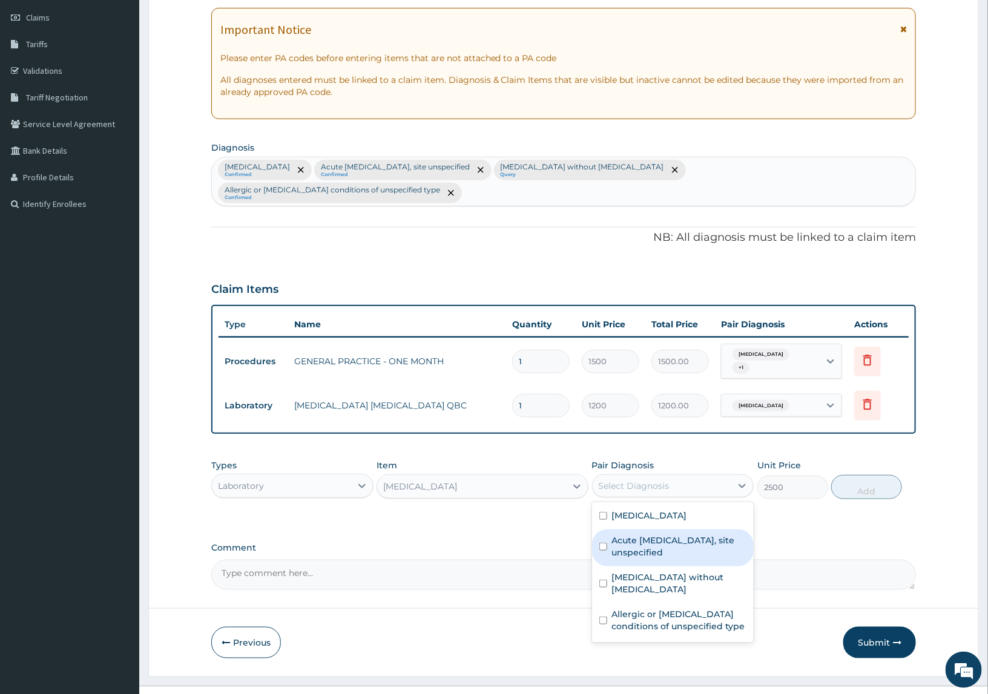
drag, startPoint x: 619, startPoint y: 533, endPoint x: 717, endPoint y: 543, distance: 98.5
click at [654, 536] on div "Acute [MEDICAL_DATA], site unspecified" at bounding box center [673, 548] width 162 height 37
checkbox input "true"
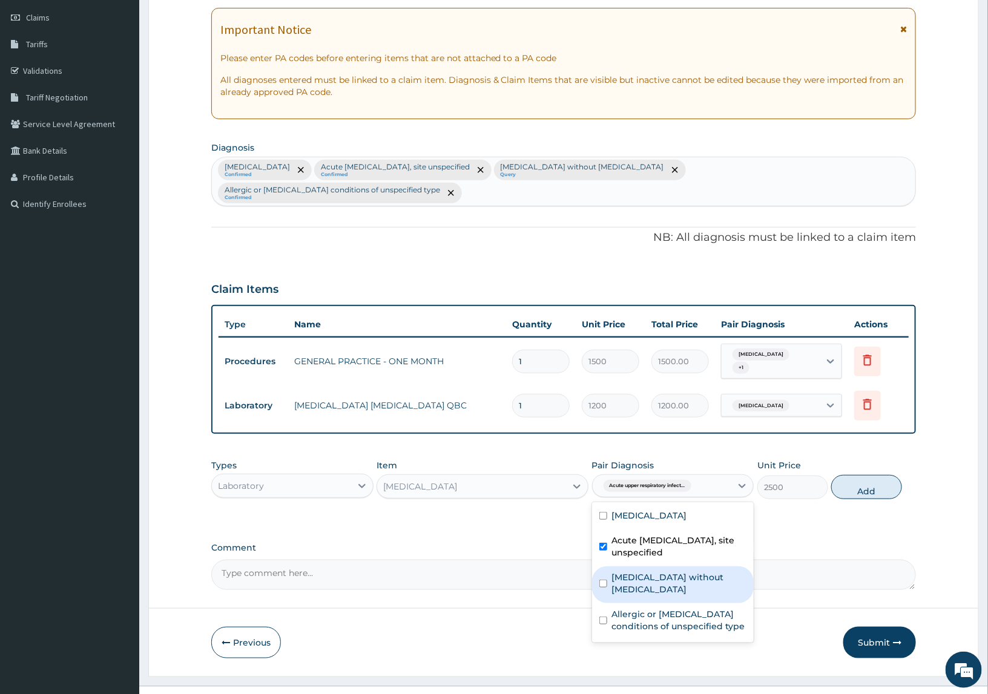
drag, startPoint x: 671, startPoint y: 552, endPoint x: 816, endPoint y: 521, distance: 148.5
click at [692, 571] on label "Sepsis without septic shock" at bounding box center [679, 583] width 135 height 24
checkbox input "true"
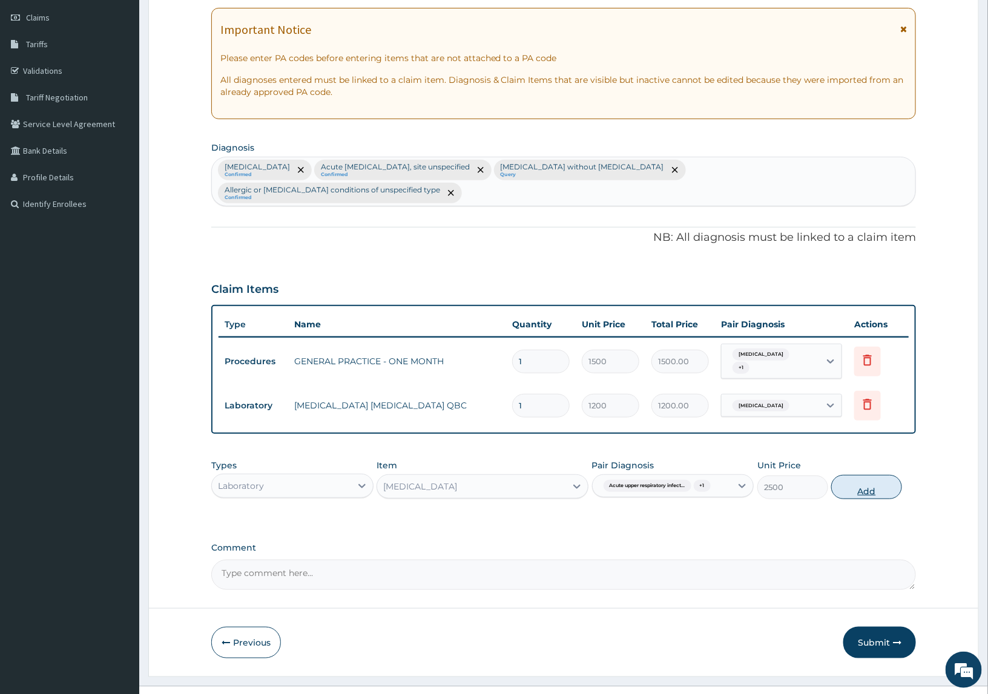
click at [849, 475] on button "Add" at bounding box center [866, 487] width 70 height 24
type input "0"
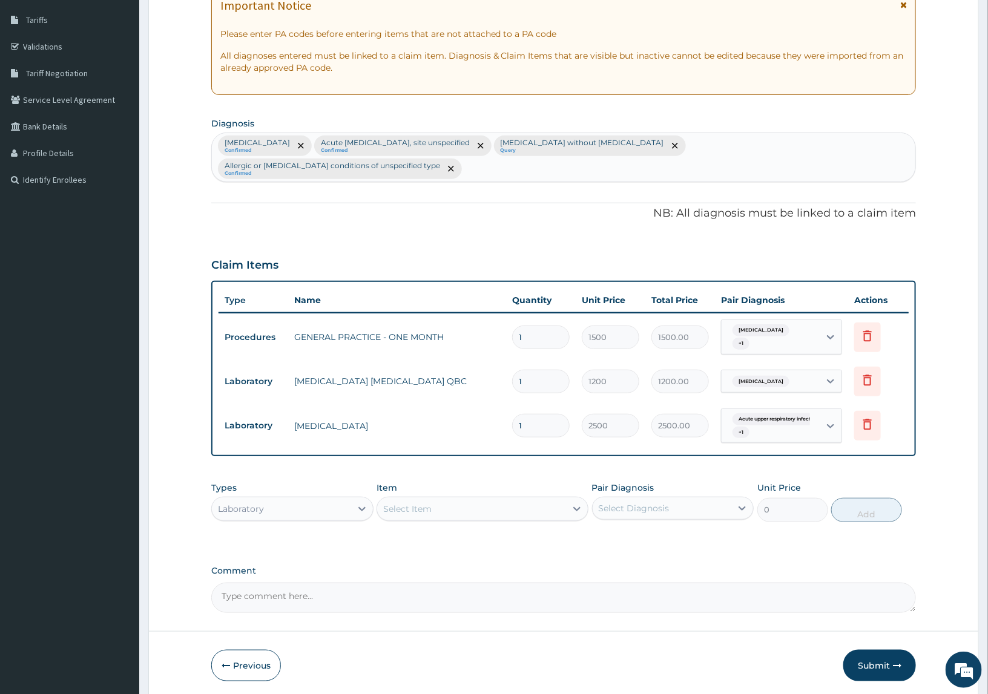
scroll to position [215, 0]
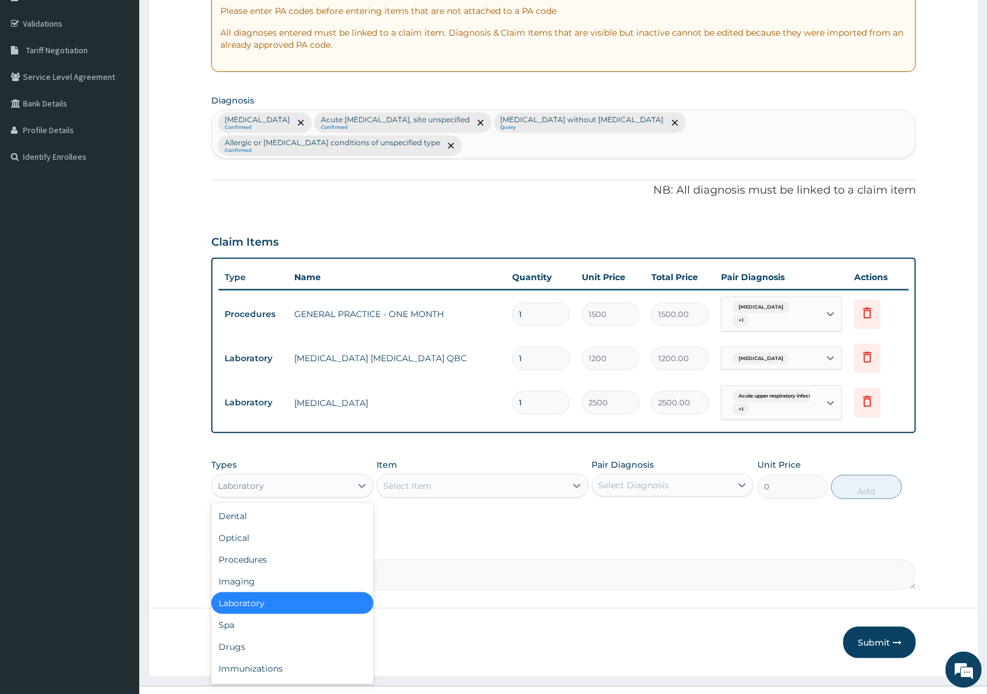
click at [303, 476] on div "Laboratory" at bounding box center [281, 485] width 139 height 19
click at [249, 636] on div "Drugs" at bounding box center [292, 647] width 162 height 22
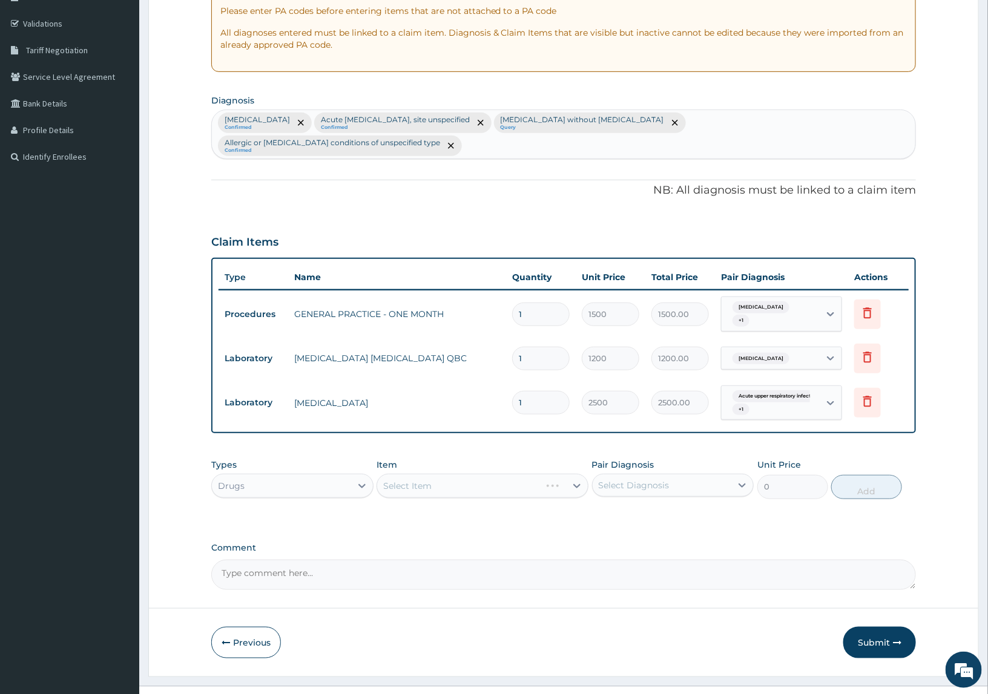
click at [442, 474] on div "Select Item" at bounding box center [481, 486] width 211 height 24
click at [442, 476] on div "Select Item" at bounding box center [471, 485] width 188 height 19
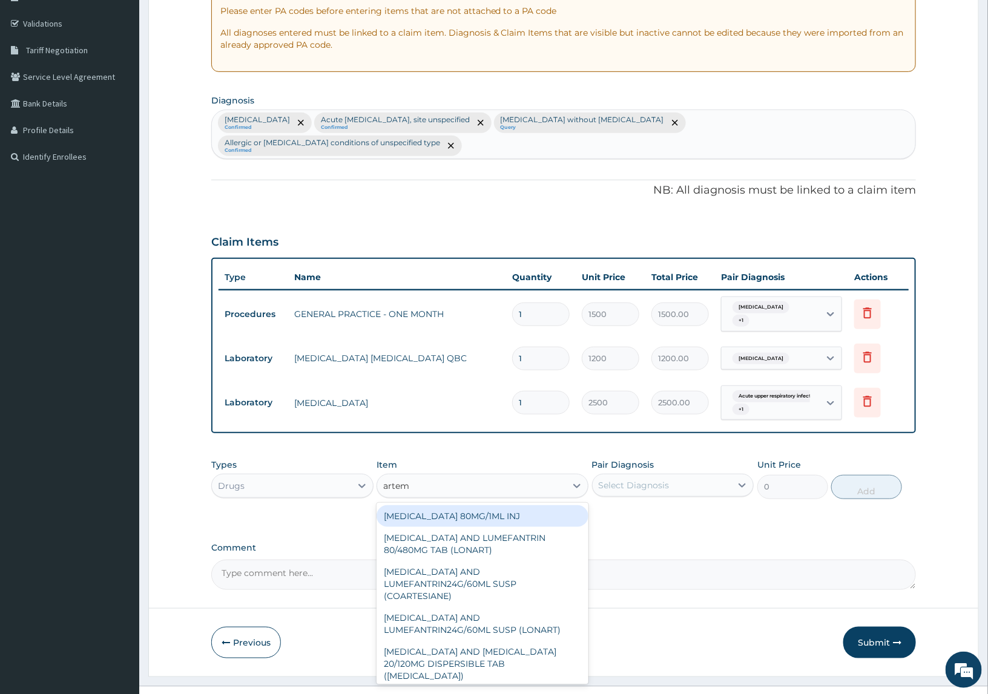
type input "arteme"
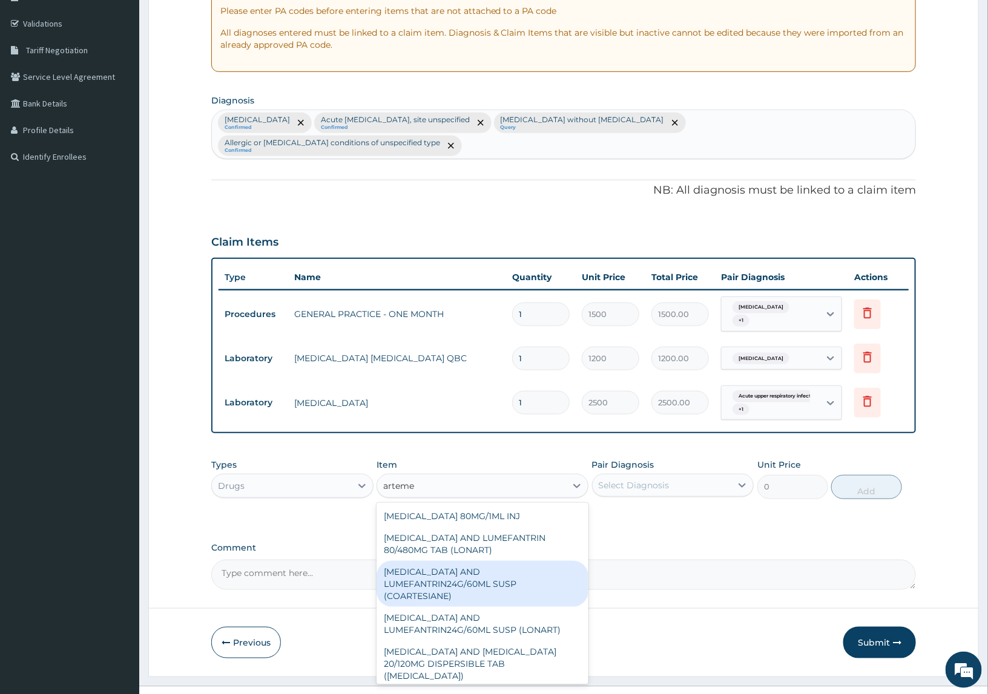
scroll to position [94, 0]
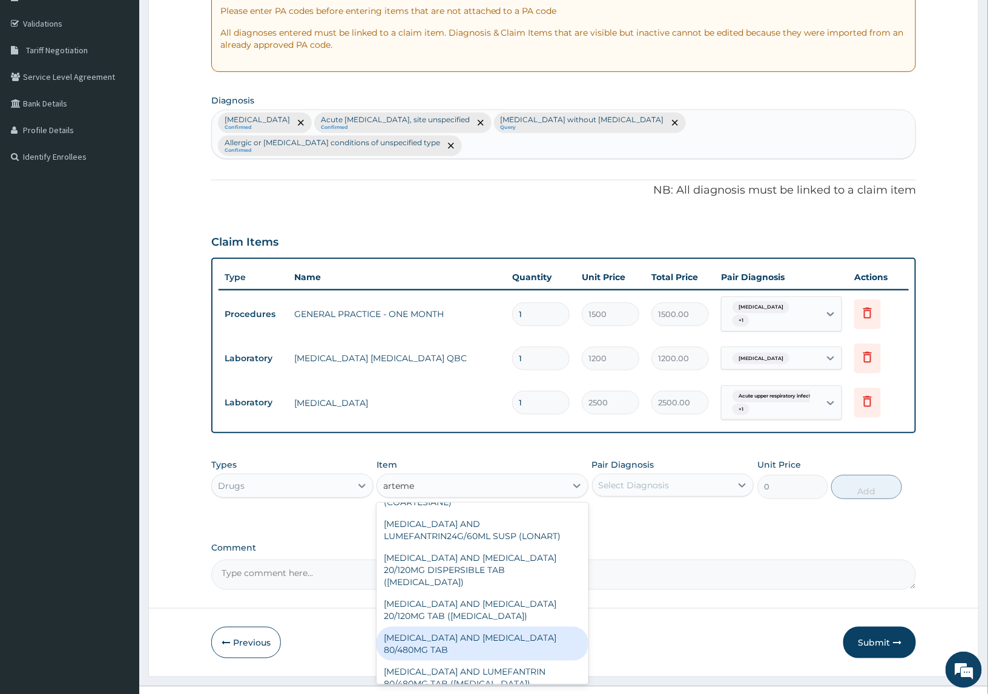
click at [500, 627] on div "ARTEMETHER AND LUMEFANTRINE 80/480MG TAB" at bounding box center [481, 644] width 211 height 34
type input "184.8"
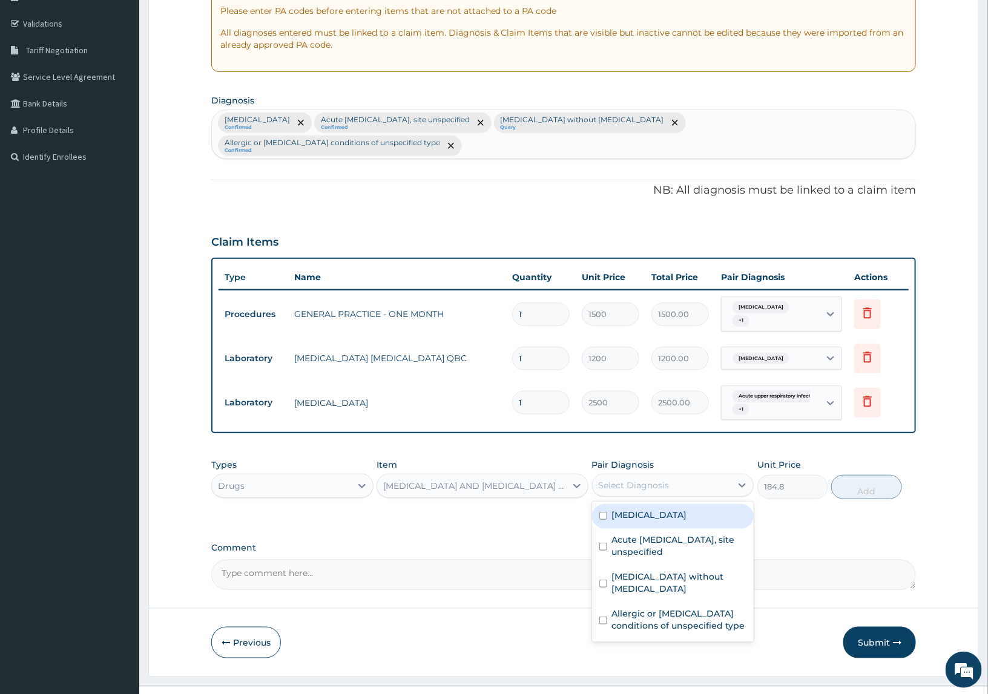
drag, startPoint x: 692, startPoint y: 461, endPoint x: 748, endPoint y: 481, distance: 59.9
click at [697, 476] on div "Select Diagnosis" at bounding box center [661, 485] width 139 height 19
drag, startPoint x: 688, startPoint y: 499, endPoint x: 850, endPoint y: 500, distance: 162.2
click at [707, 504] on div "Malaria, unspecified" at bounding box center [673, 516] width 162 height 25
checkbox input "true"
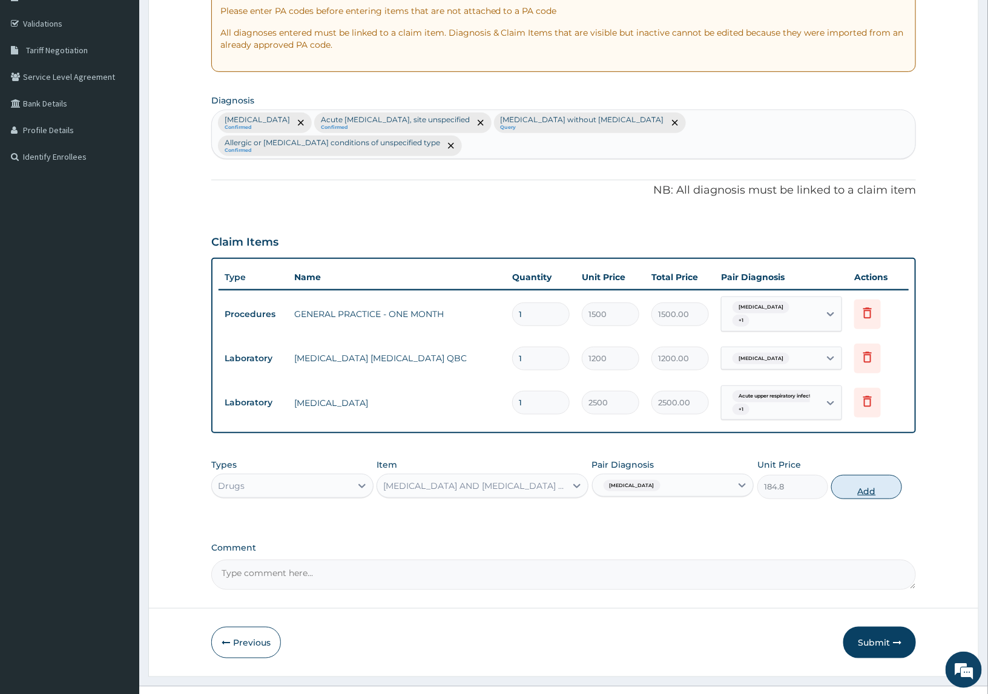
click at [863, 475] on button "Add" at bounding box center [866, 487] width 70 height 24
type input "0"
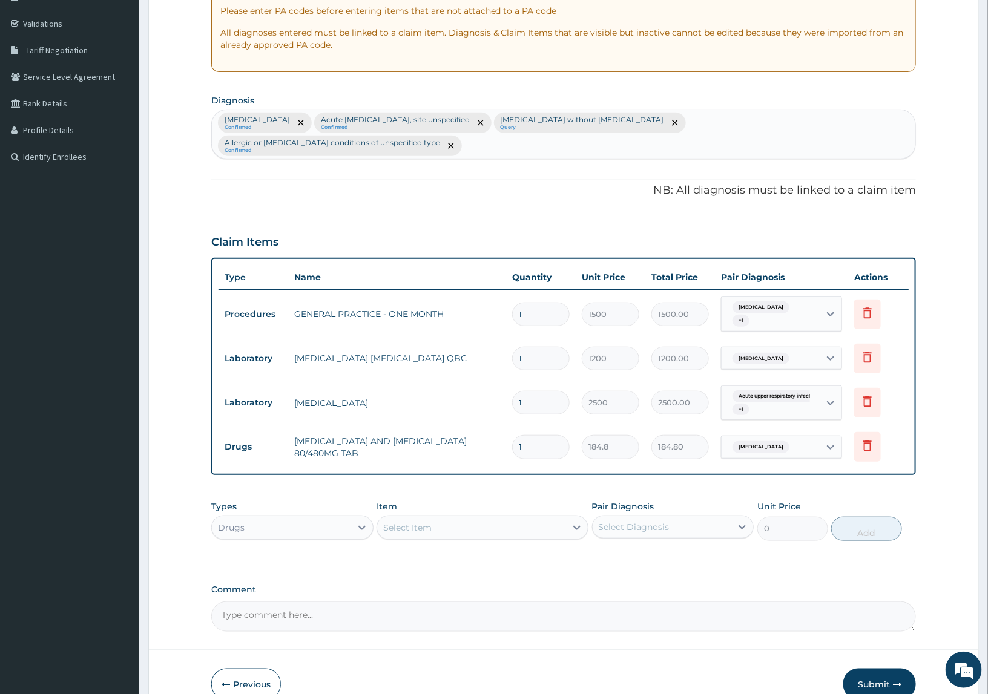
drag, startPoint x: 536, startPoint y: 428, endPoint x: 412, endPoint y: 422, distance: 124.2
click at [412, 426] on tr "Drugs ARTEMETHER AND LUMEFANTRINE 80/480MG TAB 1 184.8 184.80 Malaria, unspecif…" at bounding box center [563, 447] width 690 height 42
type input "6"
type input "1108.80"
type input "6"
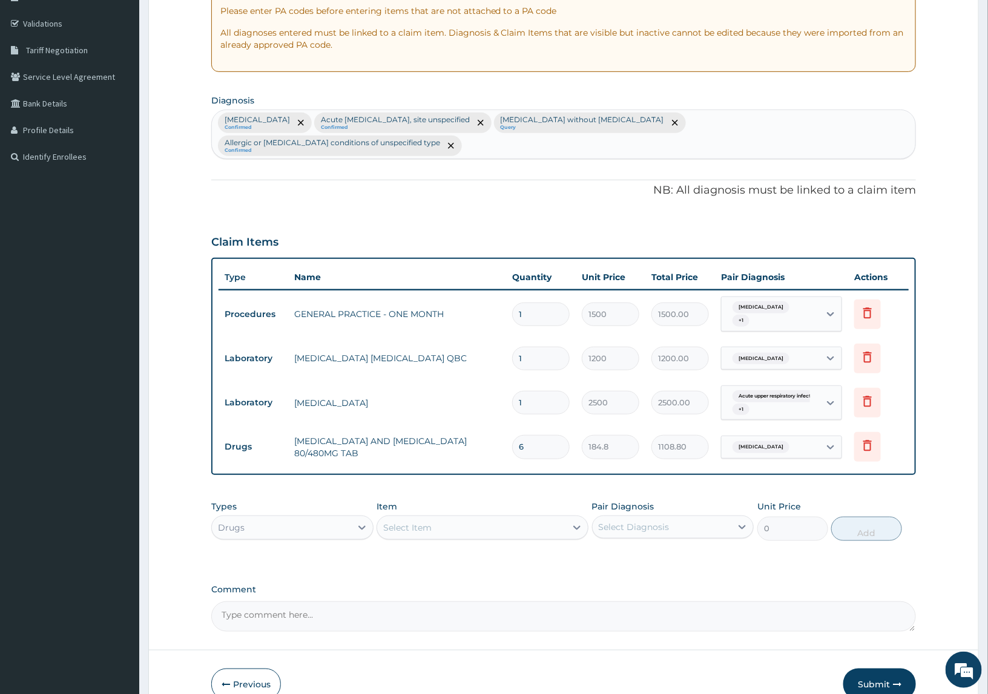
click at [484, 500] on div "Item Select Item" at bounding box center [481, 520] width 211 height 40
click at [456, 518] on div "Select Item" at bounding box center [471, 527] width 188 height 19
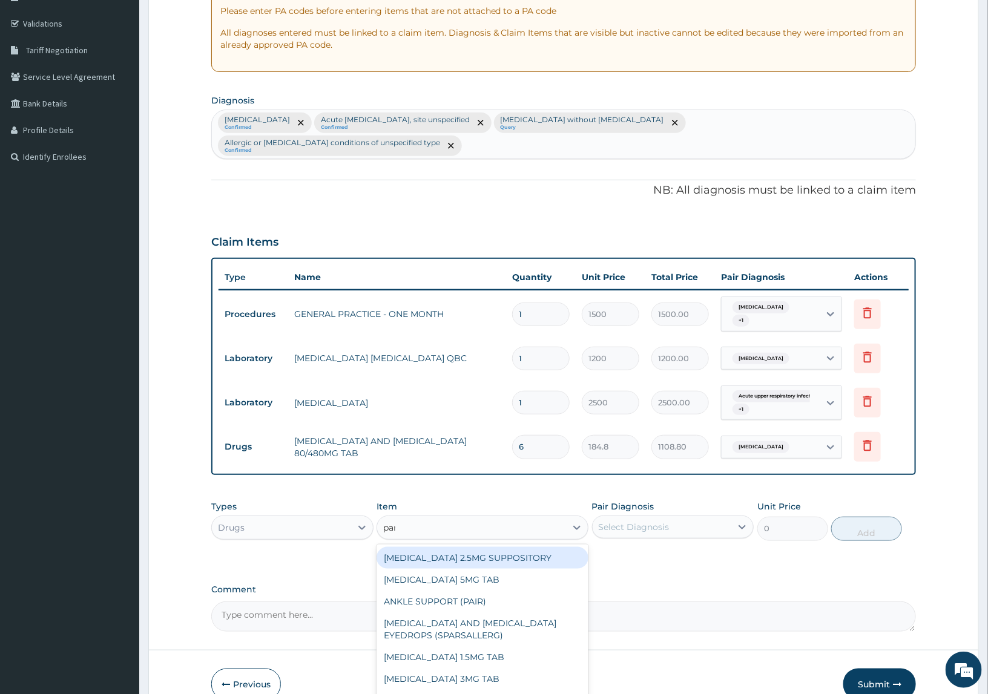
type input "parace"
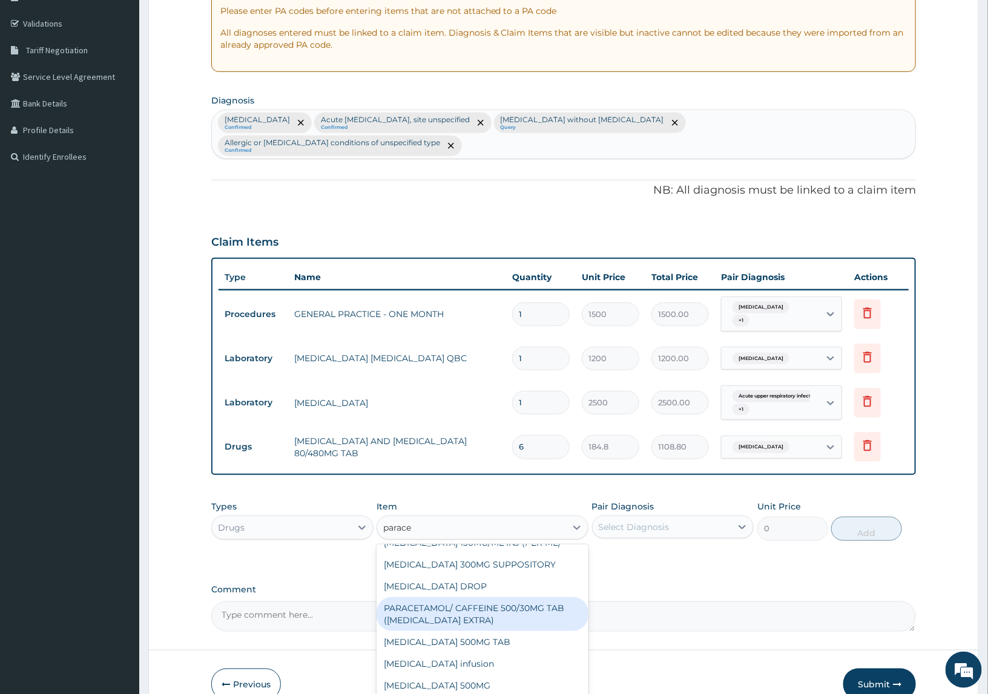
scroll to position [99, 0]
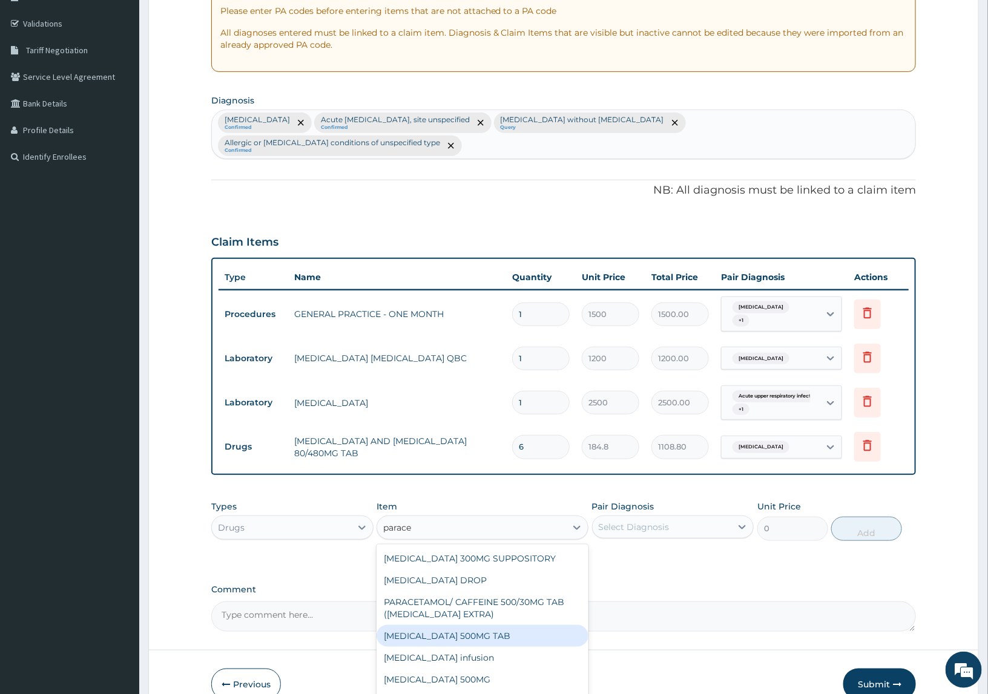
click at [454, 625] on div "PARACETAMOL 500MG TAB" at bounding box center [481, 636] width 211 height 22
type input "200"
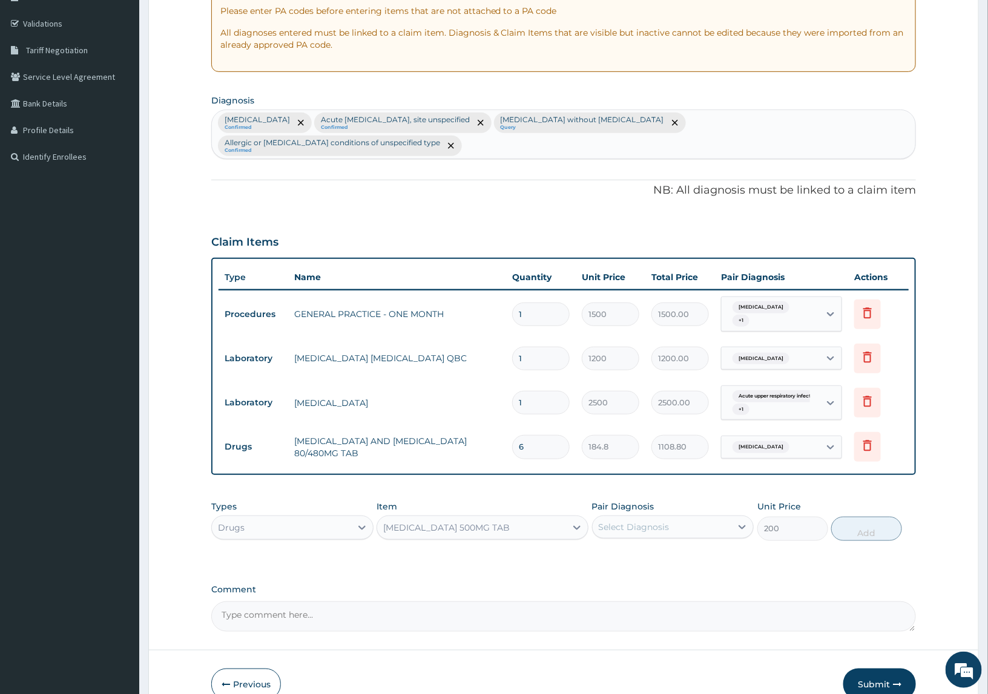
click at [663, 521] on div "Select Diagnosis" at bounding box center [633, 527] width 71 height 12
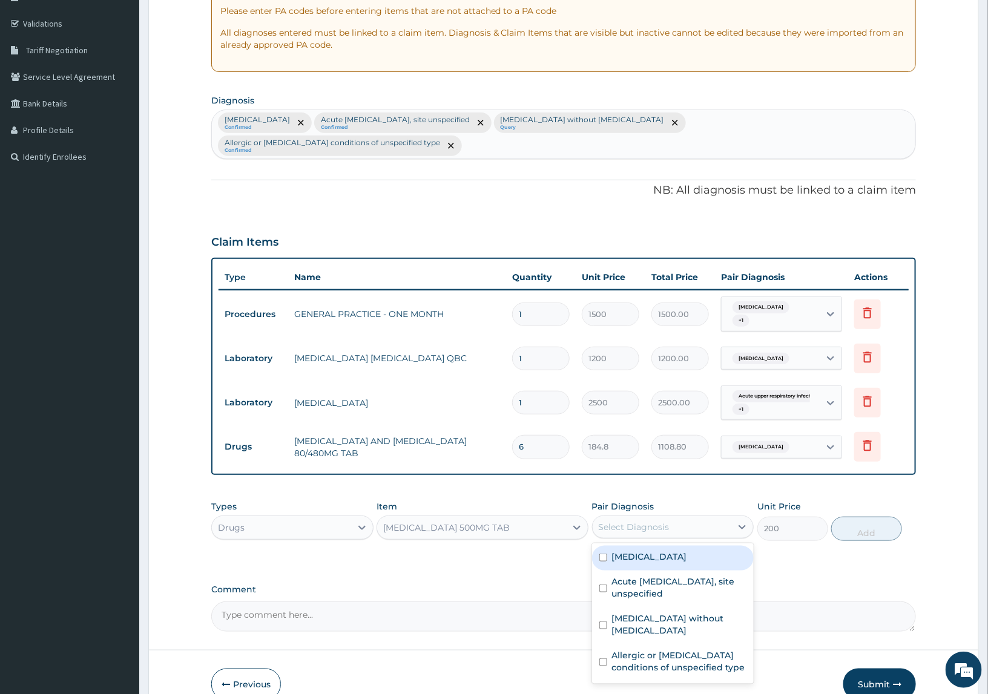
click at [613, 551] on label "Malaria, unspecified" at bounding box center [649, 557] width 75 height 12
checkbox input "true"
click at [848, 517] on button "Add" at bounding box center [866, 529] width 70 height 24
type input "0"
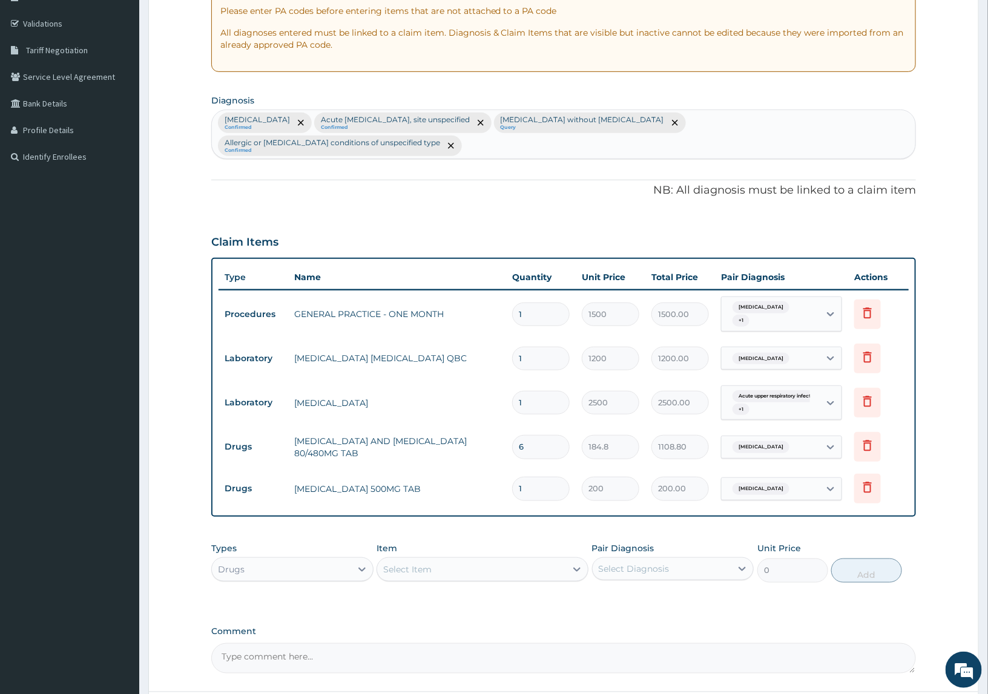
type input "18"
type input "3600.00"
type input "18"
click at [556, 497] on div "PA Code / Prescription Code Enter Code(Secondary Care Only) Encounter Date 13-1…" at bounding box center [563, 287] width 705 height 772
click at [502, 560] on div "Select Item" at bounding box center [471, 569] width 188 height 19
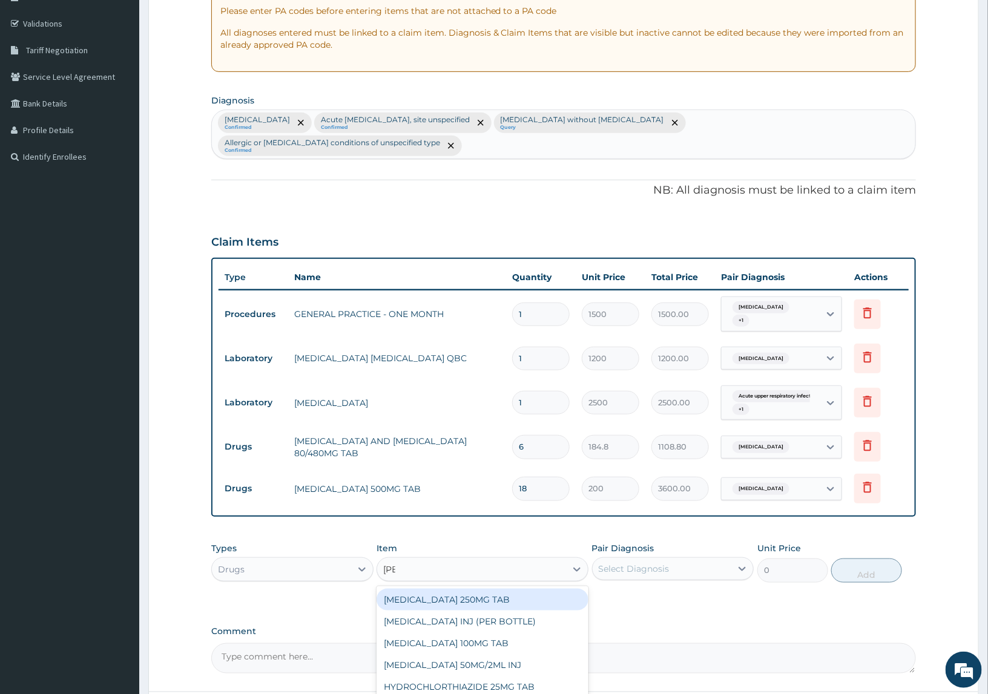
type input "lorat"
click at [451, 589] on div "LORATADINE 10MG TAB" at bounding box center [481, 600] width 211 height 22
type input "32.34"
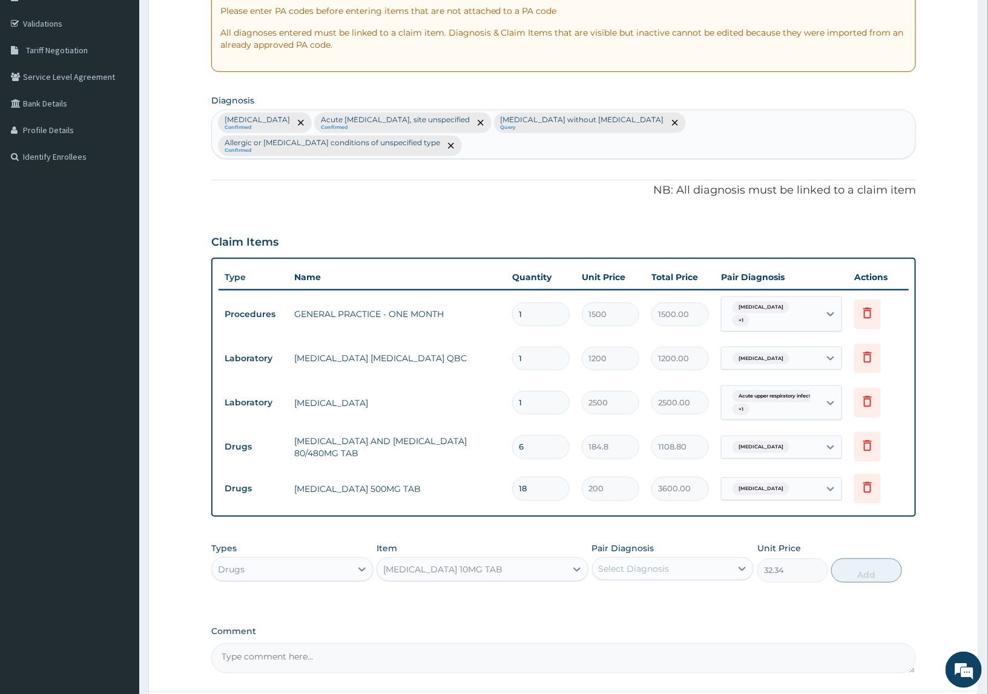
click at [619, 563] on div "Select Diagnosis" at bounding box center [633, 569] width 71 height 12
click at [676, 691] on label "Allergic or hypersensitivity conditions of unspecified type" at bounding box center [679, 703] width 135 height 24
checkbox input "true"
drag, startPoint x: 854, startPoint y: 554, endPoint x: 728, endPoint y: 533, distance: 127.5
click at [854, 559] on button "Add" at bounding box center [866, 571] width 70 height 24
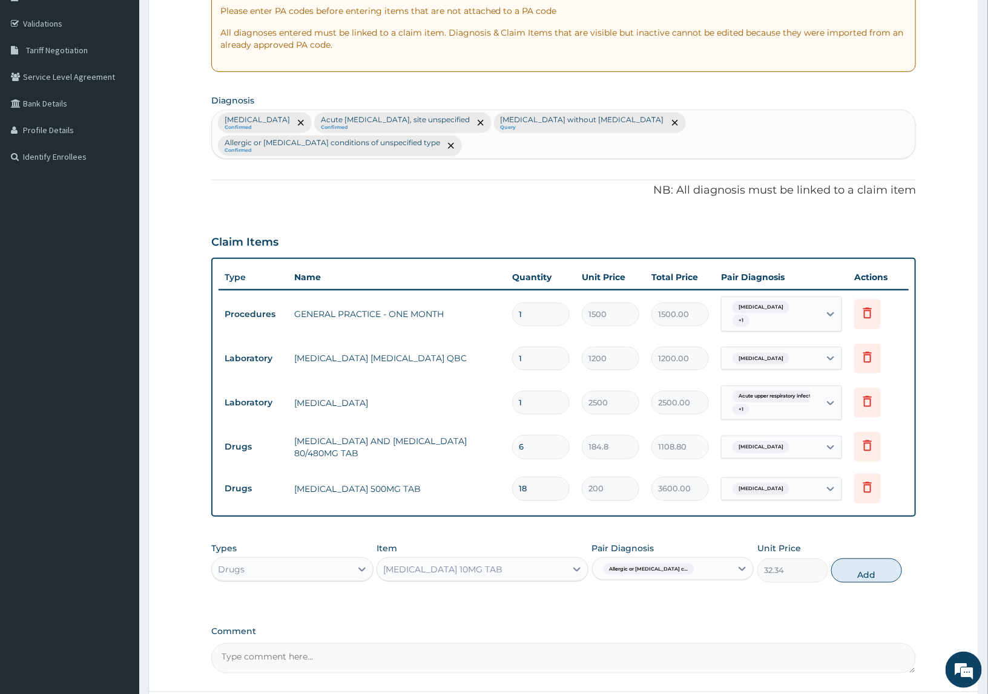
type input "0"
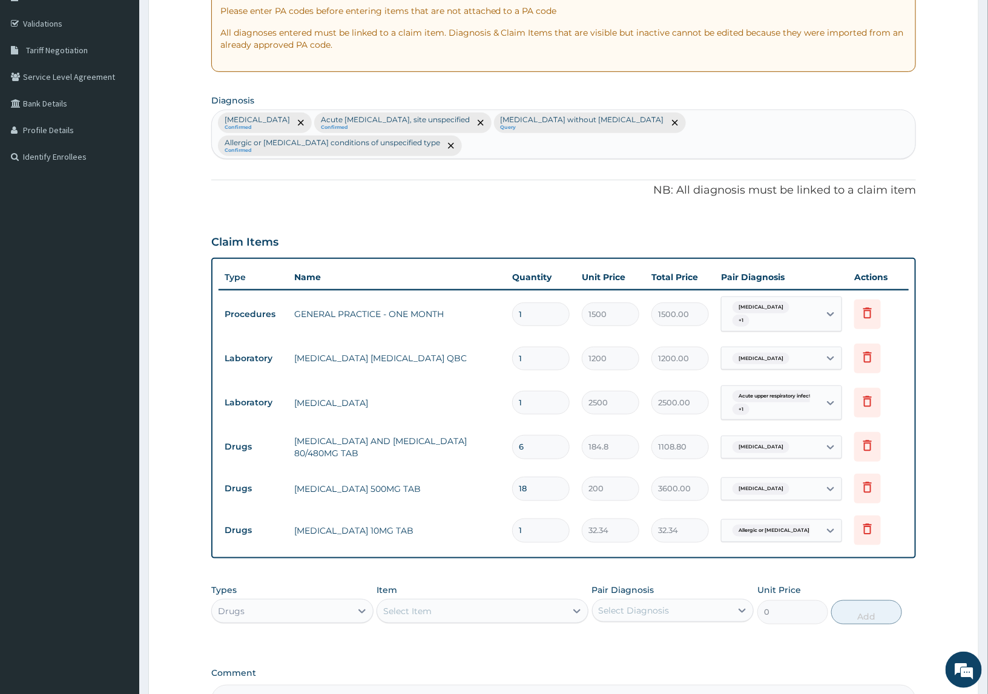
drag, startPoint x: 531, startPoint y: 500, endPoint x: 439, endPoint y: 501, distance: 91.4
click at [439, 510] on tr "Drugs LORATADINE 10MG TAB 1 32.34 32.34 Allergic or hypersensitivity c... Delete" at bounding box center [563, 531] width 690 height 42
type input "3"
type input "97.02"
type input "3"
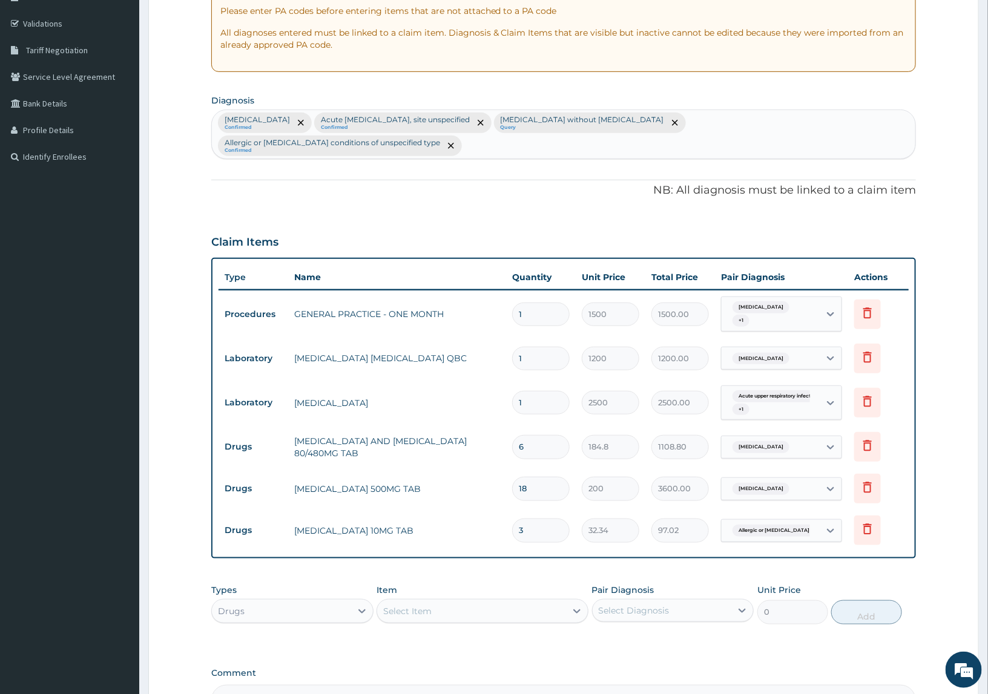
click at [442, 542] on div "PA Code / Prescription Code Enter Code(Secondary Care Only) Encounter Date 13-1…" at bounding box center [563, 308] width 705 height 814
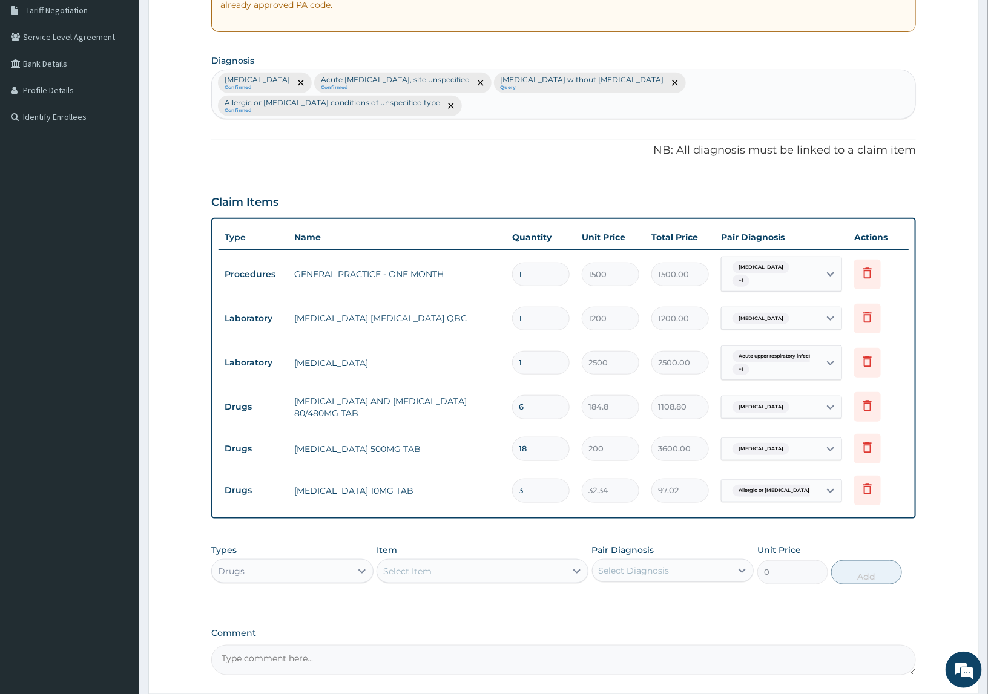
scroll to position [340, 0]
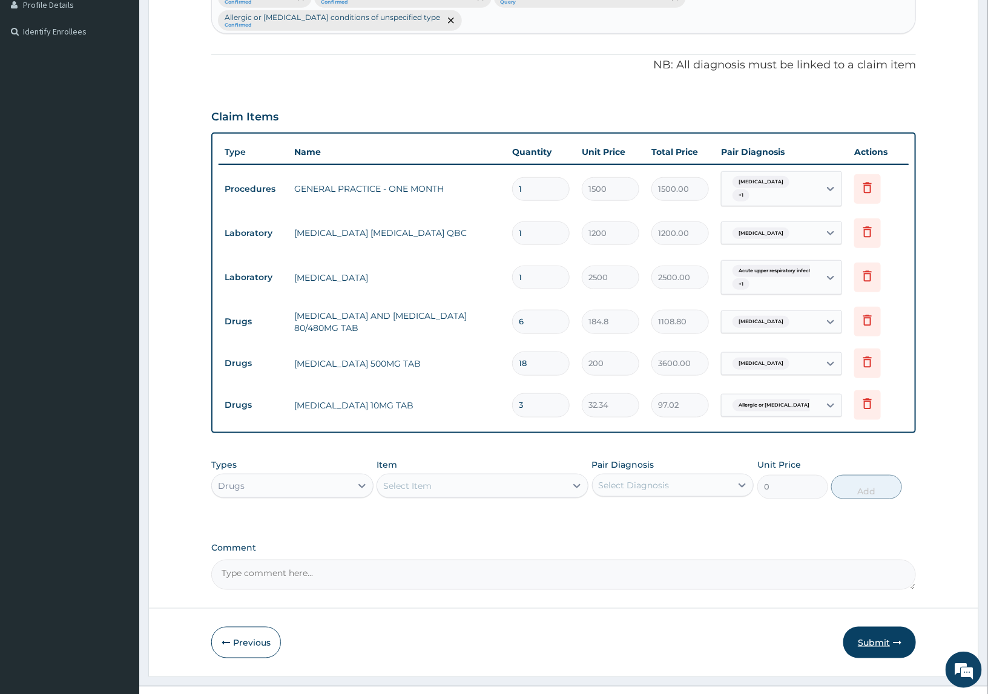
click at [878, 627] on button "Submit" at bounding box center [879, 642] width 73 height 31
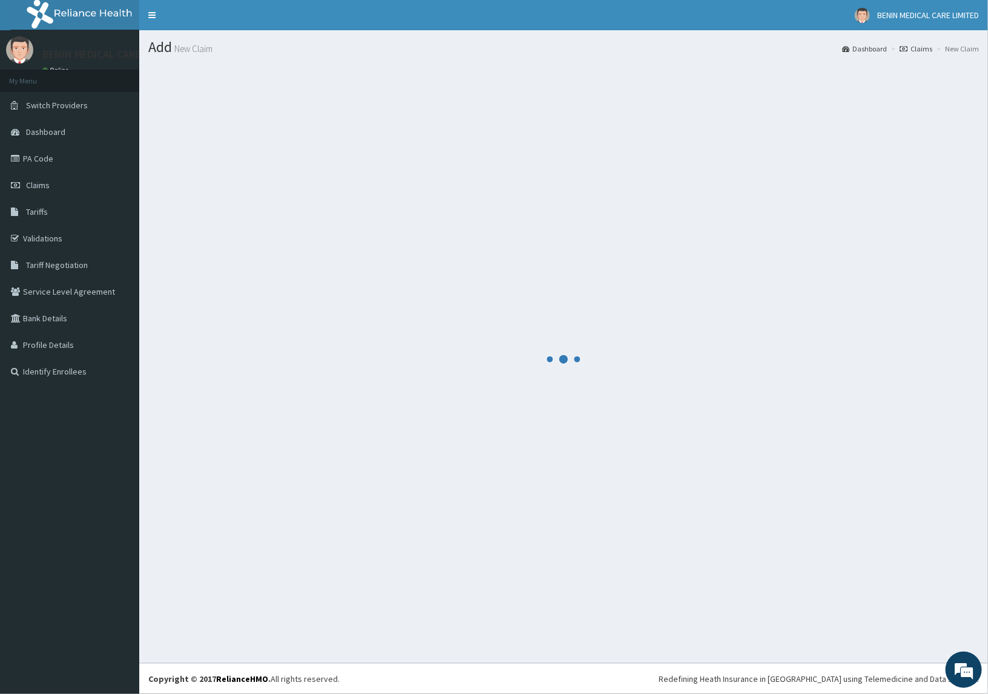
scroll to position [0, 0]
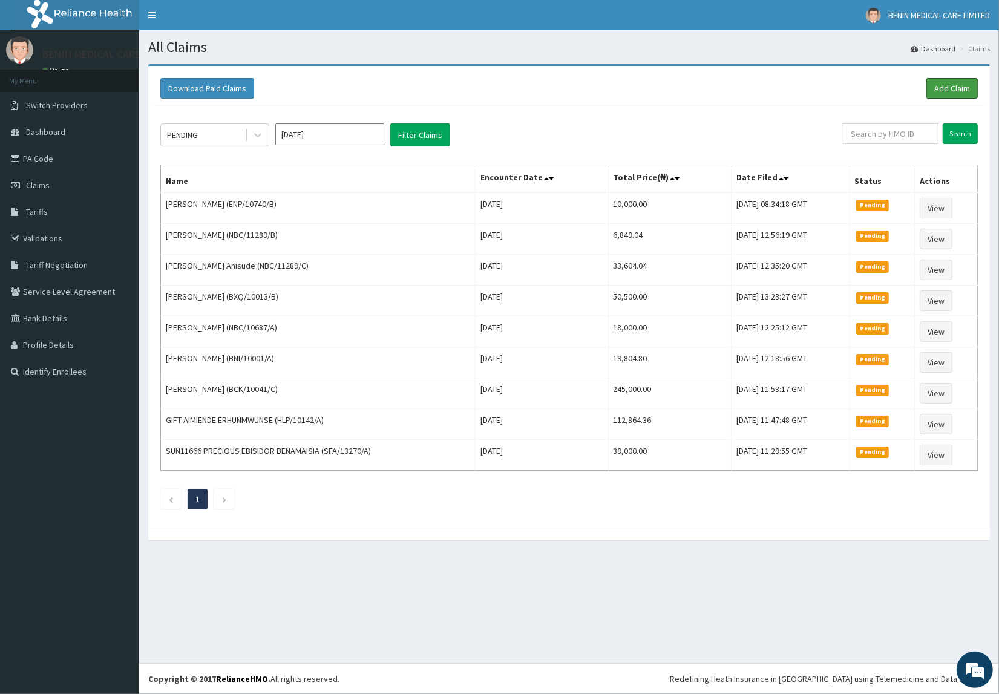
drag, startPoint x: 954, startPoint y: 91, endPoint x: 674, endPoint y: 134, distance: 284.1
click at [954, 91] on link "Add Claim" at bounding box center [951, 88] width 51 height 21
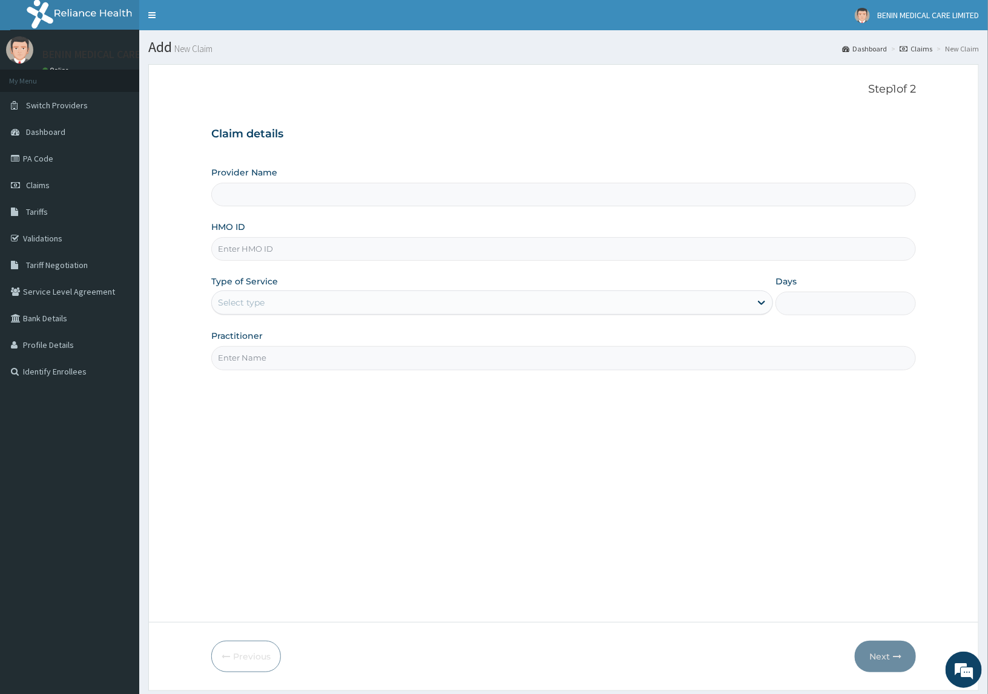
type input "BENIN MEDICAL CARE LIMITED"
click at [242, 258] on input "HMO ID" at bounding box center [563, 249] width 705 height 24
paste input "BWI/10171/B"
click at [234, 251] on input "BWI/10171/B" at bounding box center [563, 249] width 705 height 24
type input "BWI/10171/B"
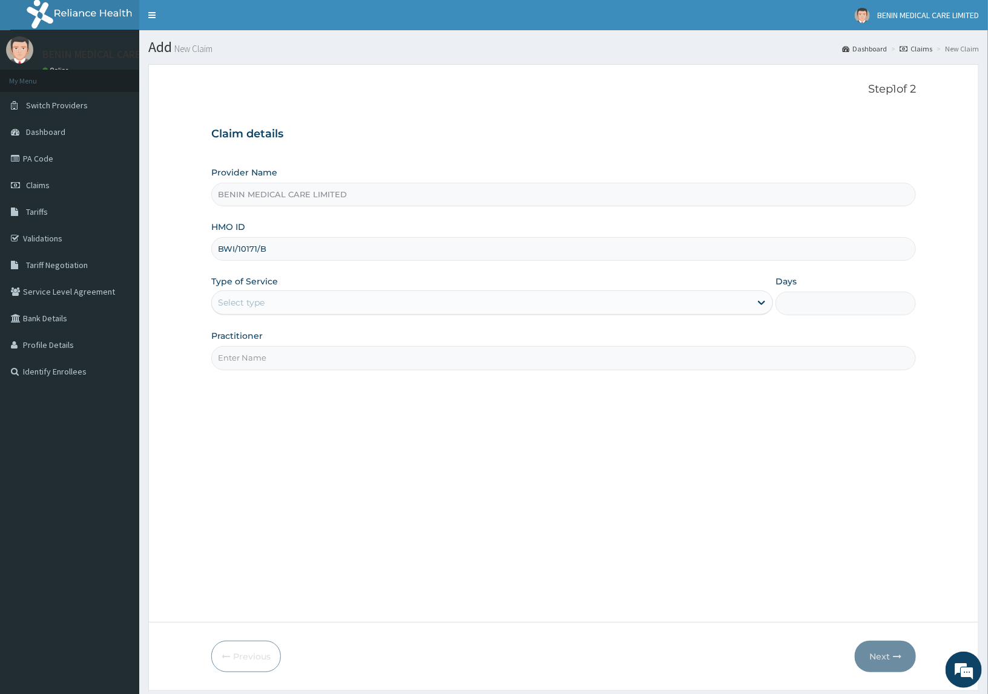
click at [313, 304] on div "Select type" at bounding box center [481, 302] width 539 height 19
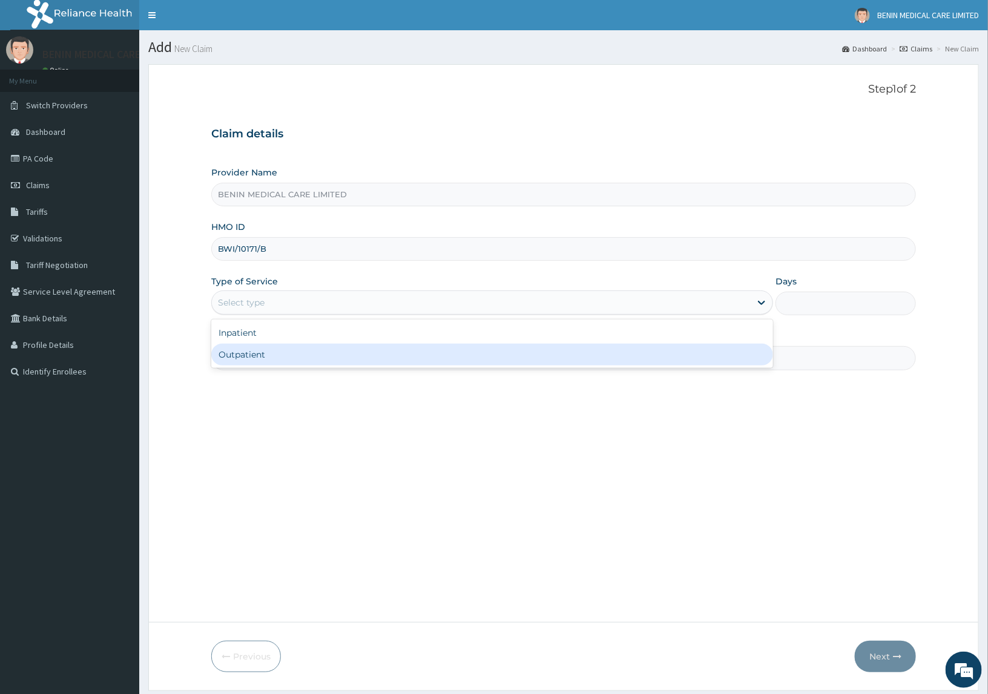
click at [286, 364] on div "Outpatient" at bounding box center [492, 355] width 562 height 22
type input "1"
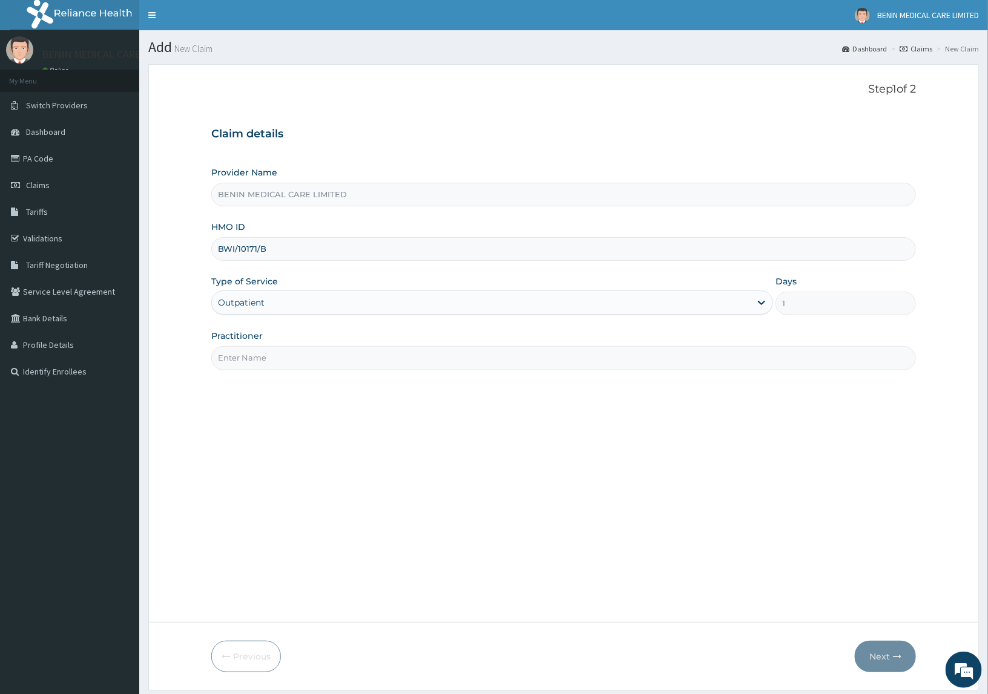
drag, startPoint x: 270, startPoint y: 362, endPoint x: 277, endPoint y: 376, distance: 15.4
click at [270, 367] on input "Practitioner" at bounding box center [563, 358] width 705 height 24
type input "UDEGBE EYIMOFE PETRA"
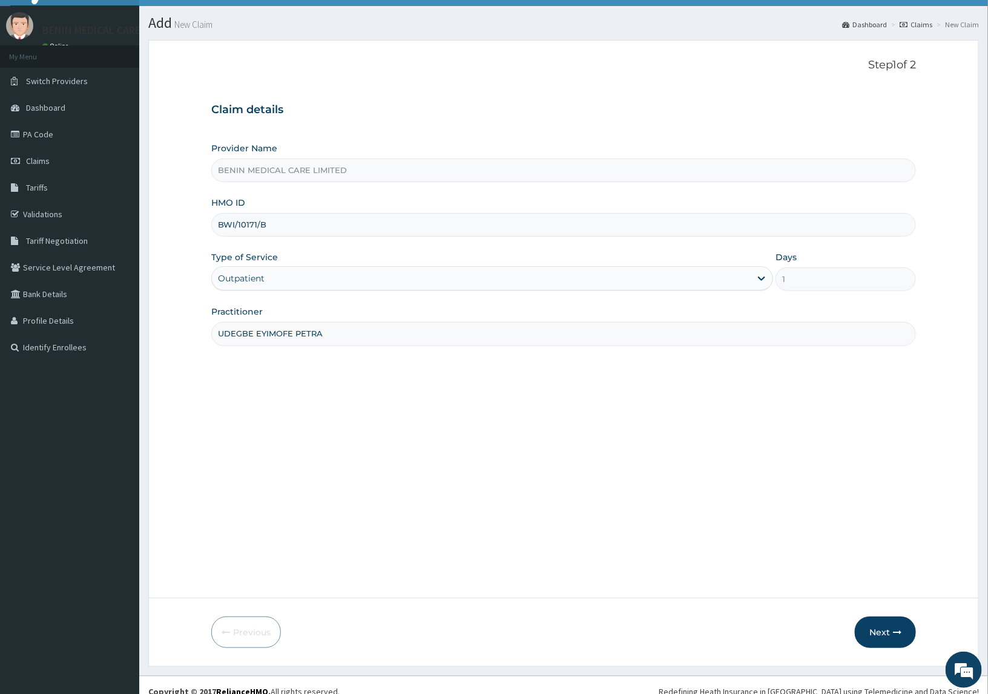
scroll to position [37, 0]
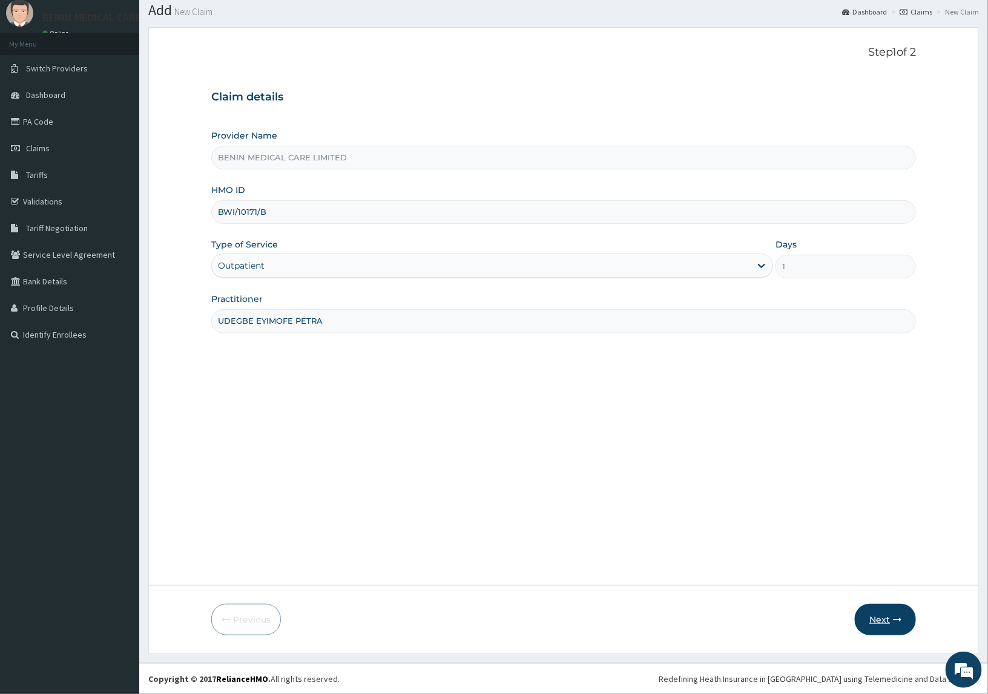
click at [871, 622] on button "Next" at bounding box center [884, 619] width 61 height 31
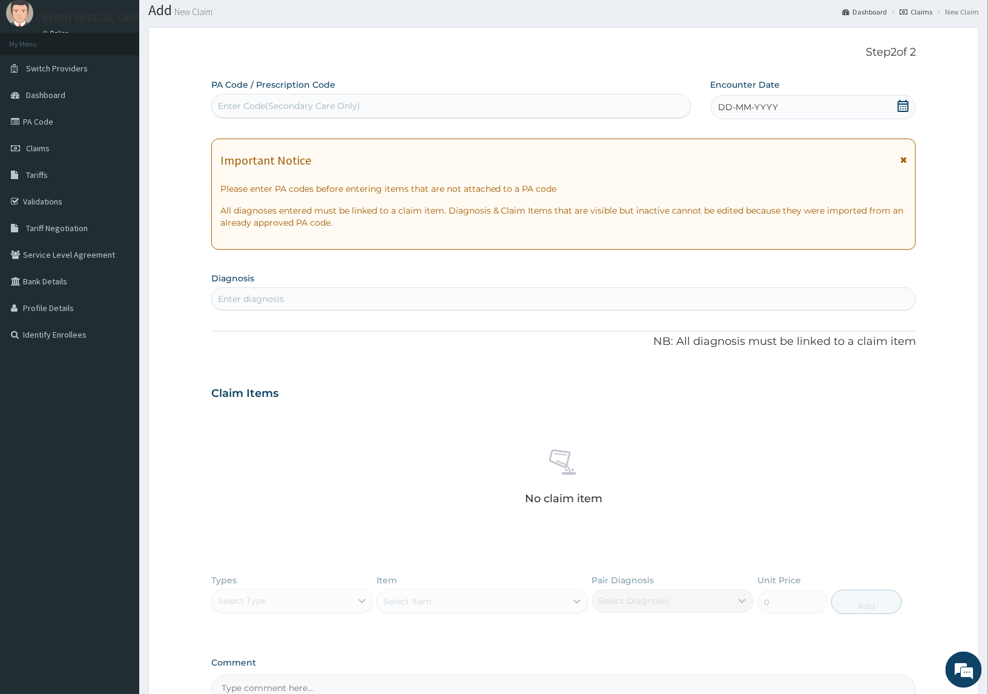
click at [316, 103] on div "Enter Code(Secondary Care Only)" at bounding box center [289, 106] width 142 height 12
paste input "PA/88D772"
type input "PA/88D772"
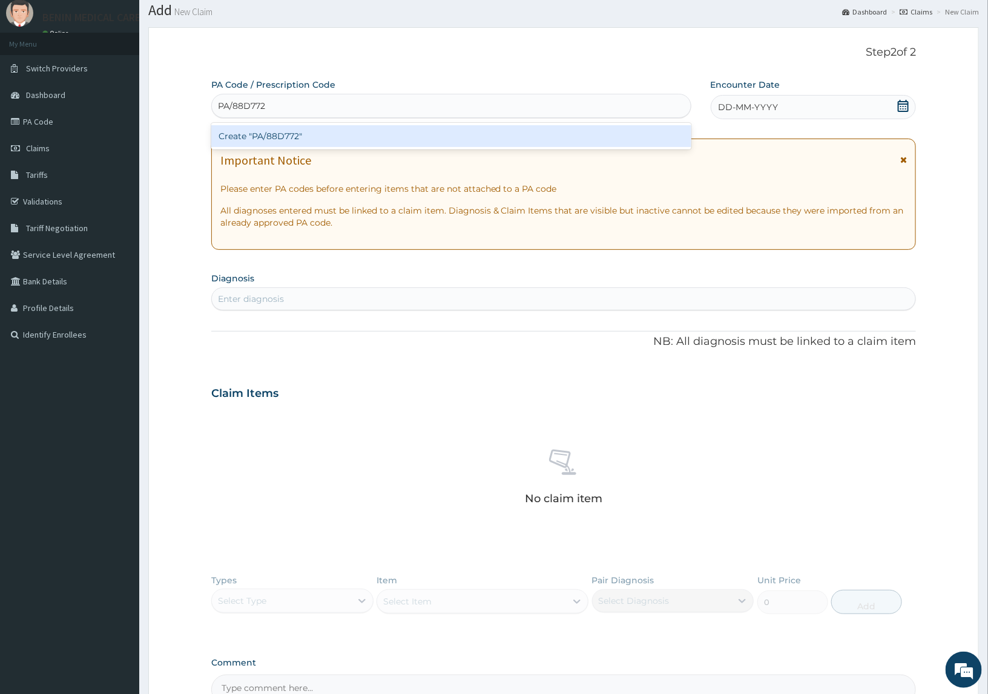
click at [434, 126] on div "Create "PA/88D772"" at bounding box center [451, 136] width 480 height 22
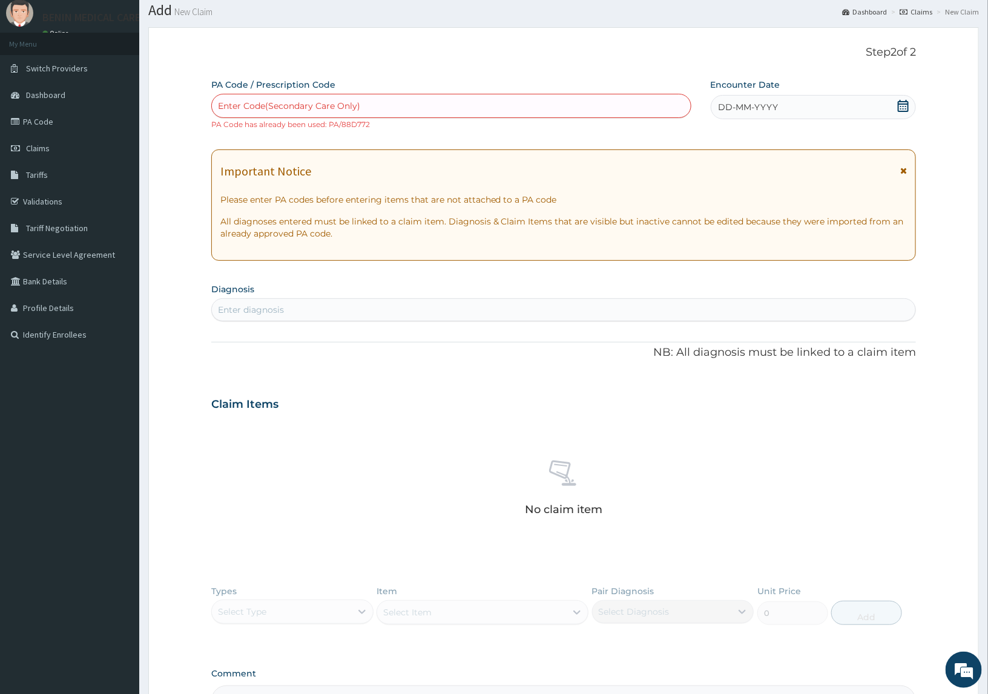
paste input "PA/651D84"
type input "PA/651D84"
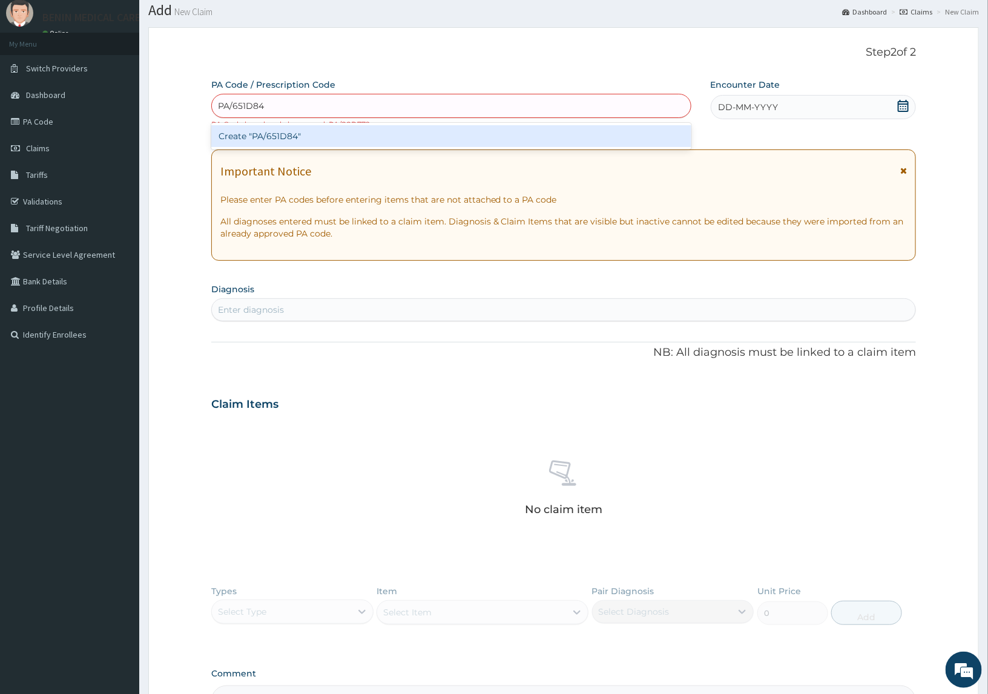
click at [392, 125] on div "Create "PA/651D84"" at bounding box center [451, 136] width 480 height 22
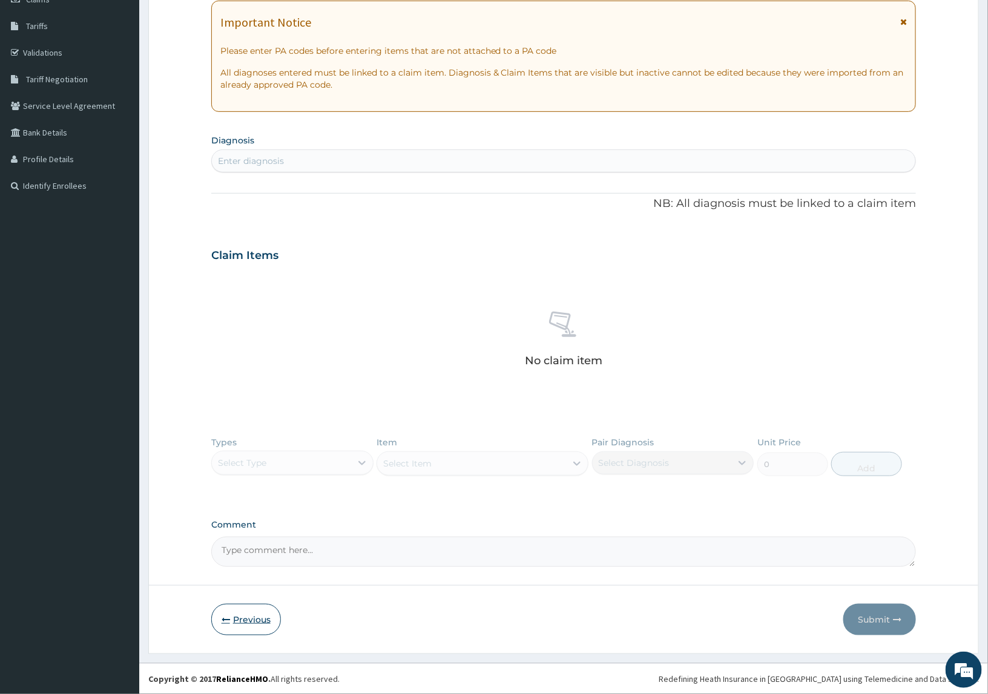
click at [238, 618] on button "Previous" at bounding box center [246, 619] width 70 height 31
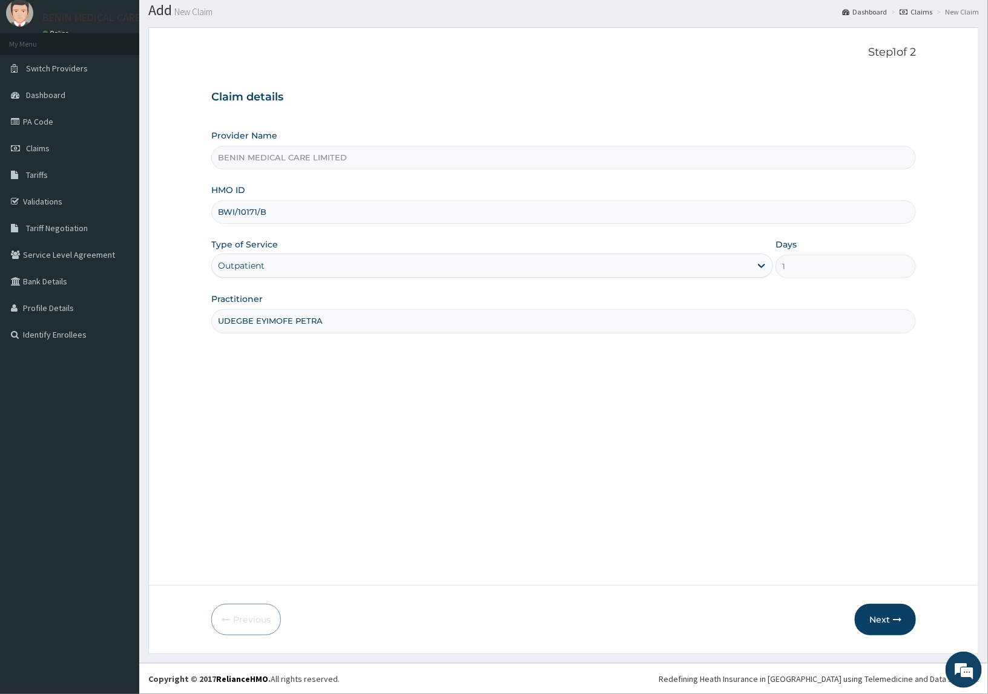
drag, startPoint x: 289, startPoint y: 217, endPoint x: 180, endPoint y: 212, distance: 109.6
click at [180, 212] on form "Step 1 of 2 Claim details Provider Name BENIN MEDICAL CARE LIMITED HMO ID BWI/1…" at bounding box center [563, 340] width 830 height 626
paste input "SKN/10218"
click at [234, 213] on input "SKN/10218/B" at bounding box center [563, 212] width 705 height 24
type input "SKN/10218/B"
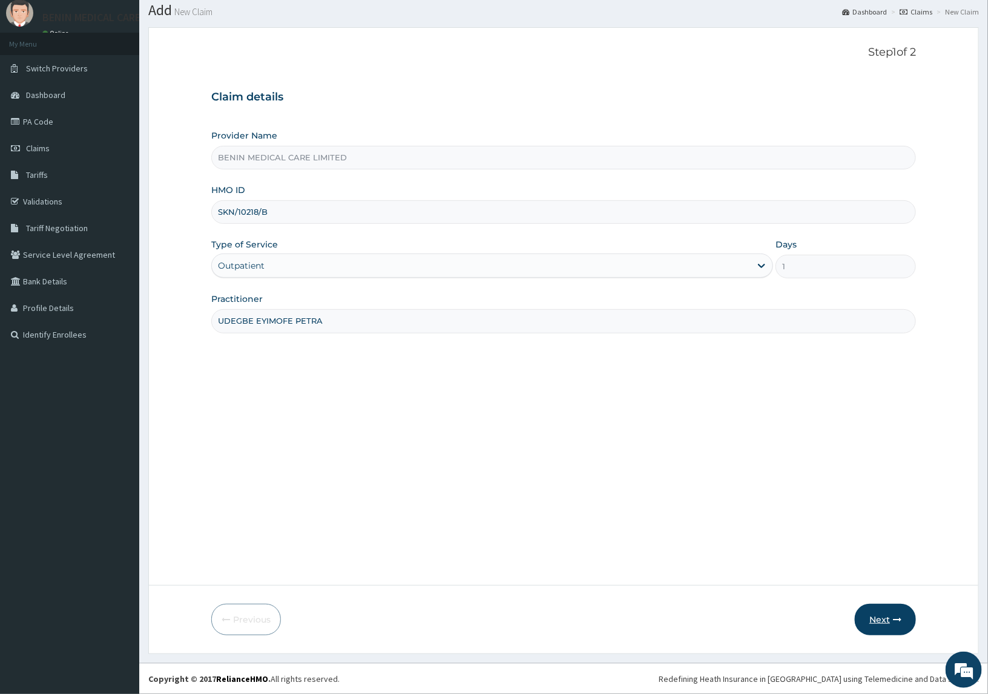
click at [876, 619] on button "Next" at bounding box center [884, 619] width 61 height 31
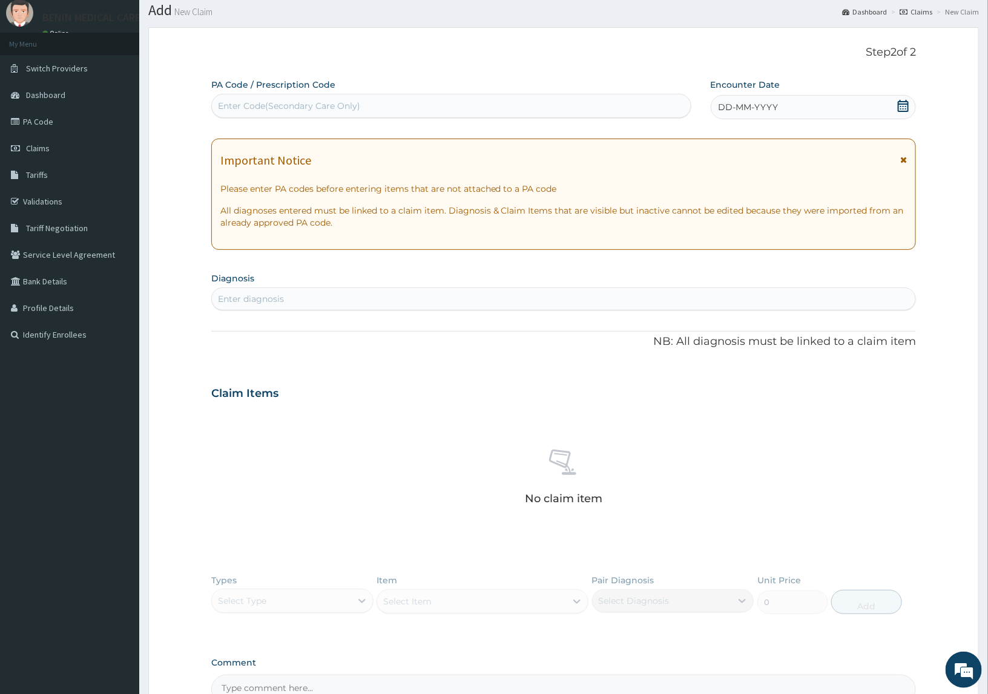
click at [297, 295] on div "Enter diagnosis" at bounding box center [564, 298] width 704 height 19
click at [279, 111] on div "Enter Code(Secondary Care Only)" at bounding box center [289, 106] width 142 height 12
paste input "SKN/10218/B"
type input "SKN/10218/B"
drag, startPoint x: 280, startPoint y: 106, endPoint x: 259, endPoint y: 102, distance: 21.0
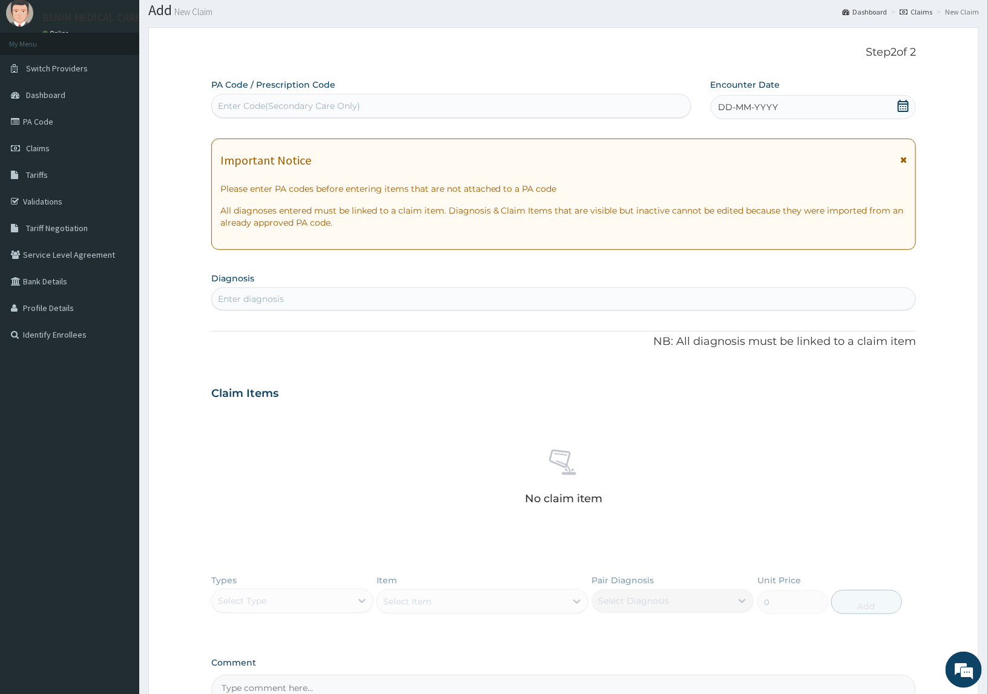
click at [259, 102] on div "Enter Code(Secondary Care Only)" at bounding box center [451, 105] width 479 height 19
paste input "PA/9F4ACE"
type input "PA/9F4ACE"
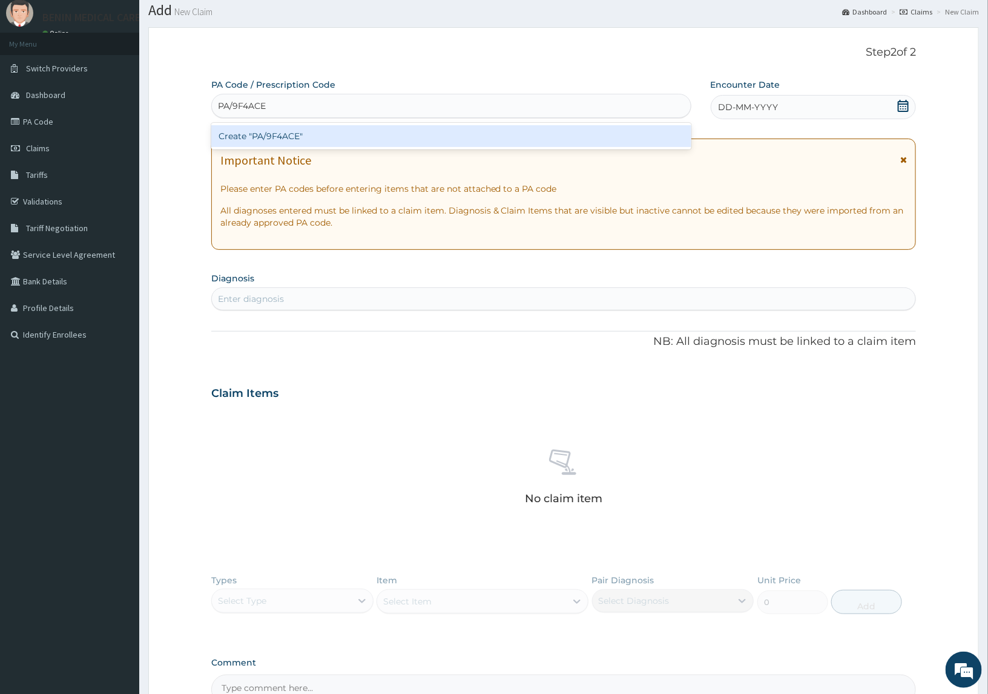
click at [288, 139] on div "Create "PA/9F4ACE"" at bounding box center [451, 136] width 480 height 22
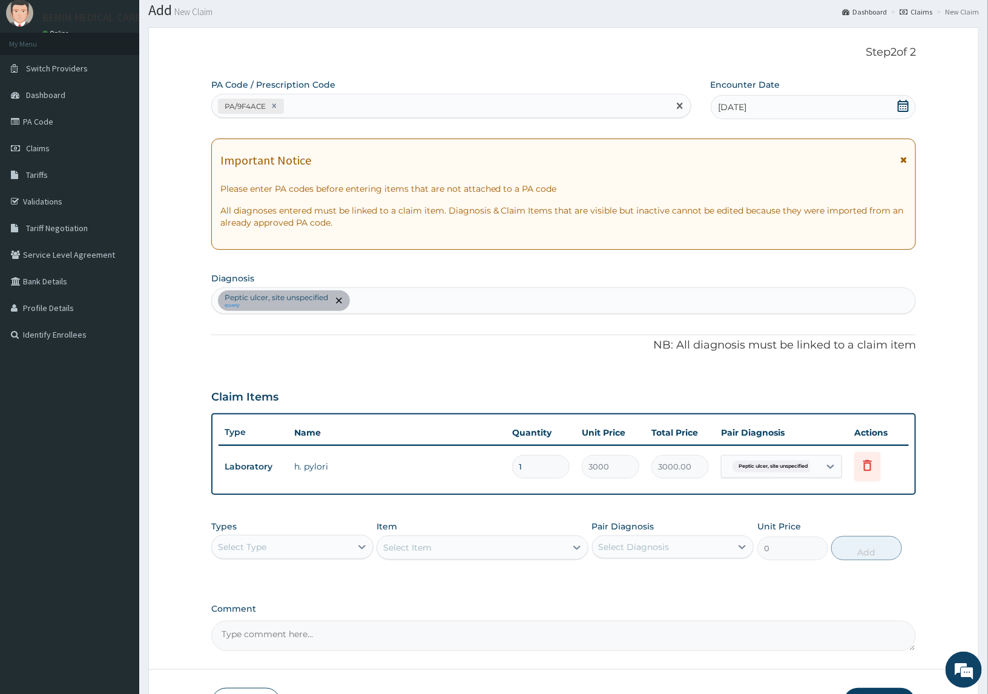
click at [307, 103] on div "PA/9F4ACE" at bounding box center [440, 106] width 457 height 20
paste input "PA/0B42DA"
type input "PA/0B42DA"
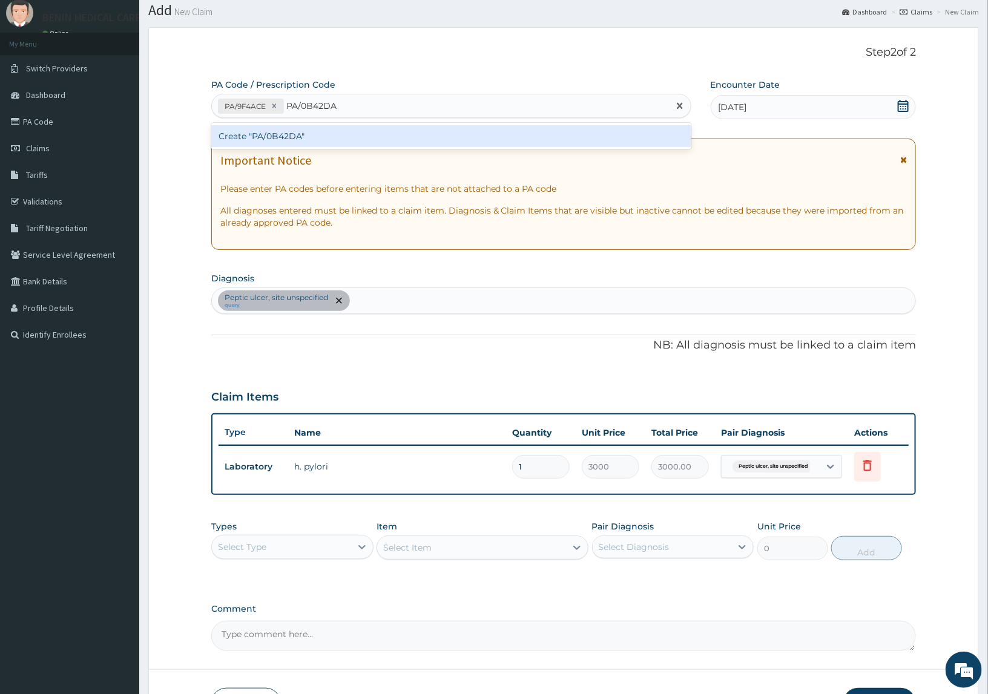
click at [346, 142] on div "Create "PA/0B42DA"" at bounding box center [451, 136] width 480 height 22
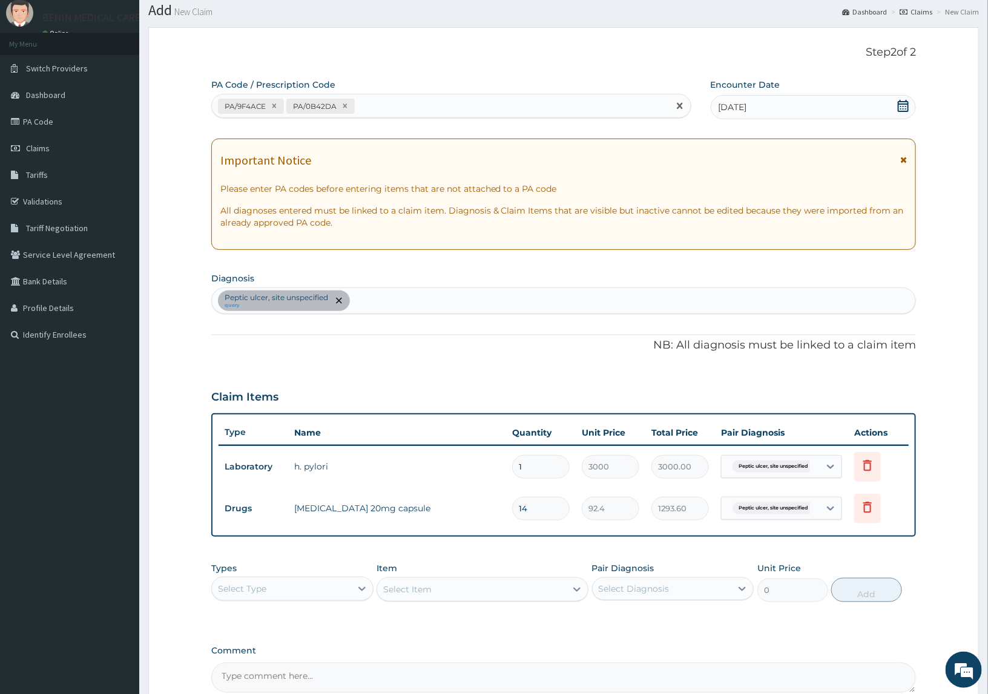
click at [396, 114] on div "PA/9F4ACE PA/0B42DA" at bounding box center [440, 106] width 457 height 20
paste input "PA/74D984"
type input "PA/74D984"
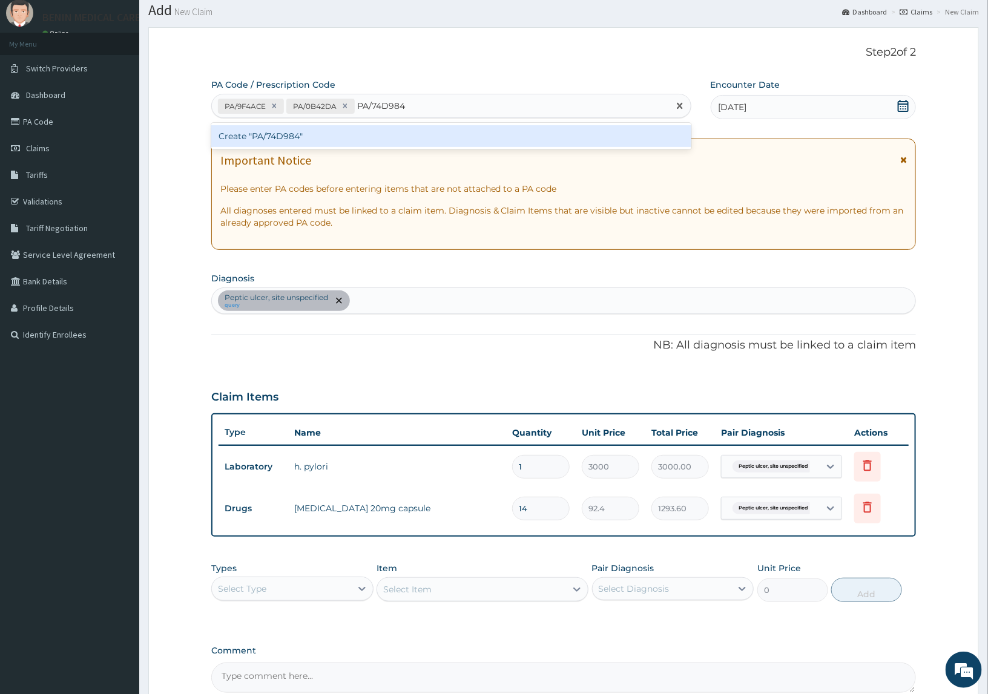
click at [355, 131] on div "Create "PA/74D984"" at bounding box center [451, 136] width 480 height 22
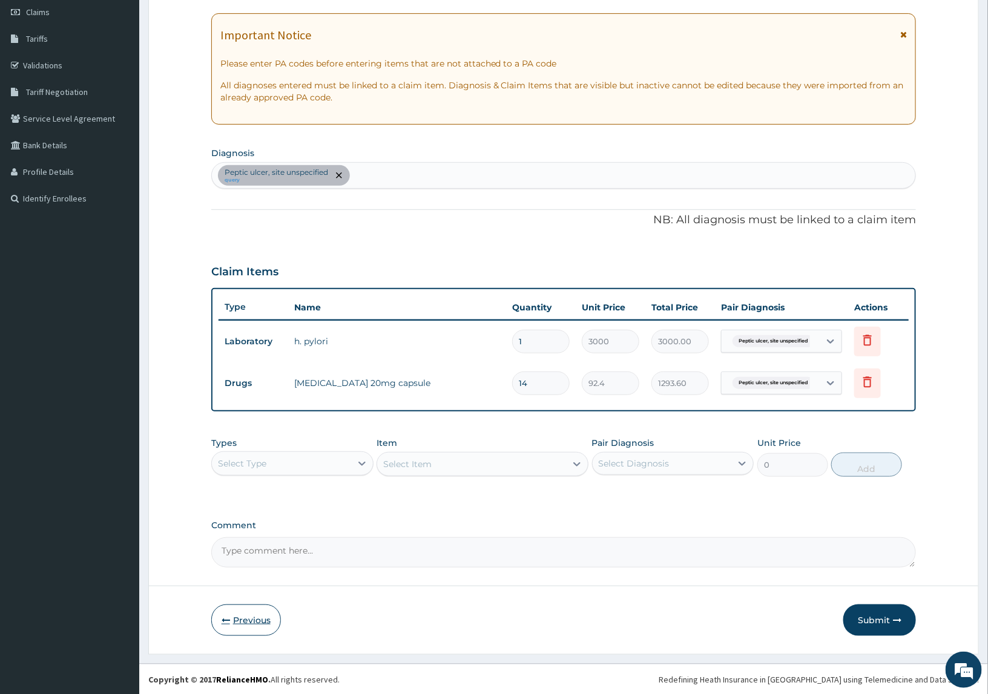
click at [226, 618] on icon "button" at bounding box center [225, 620] width 8 height 8
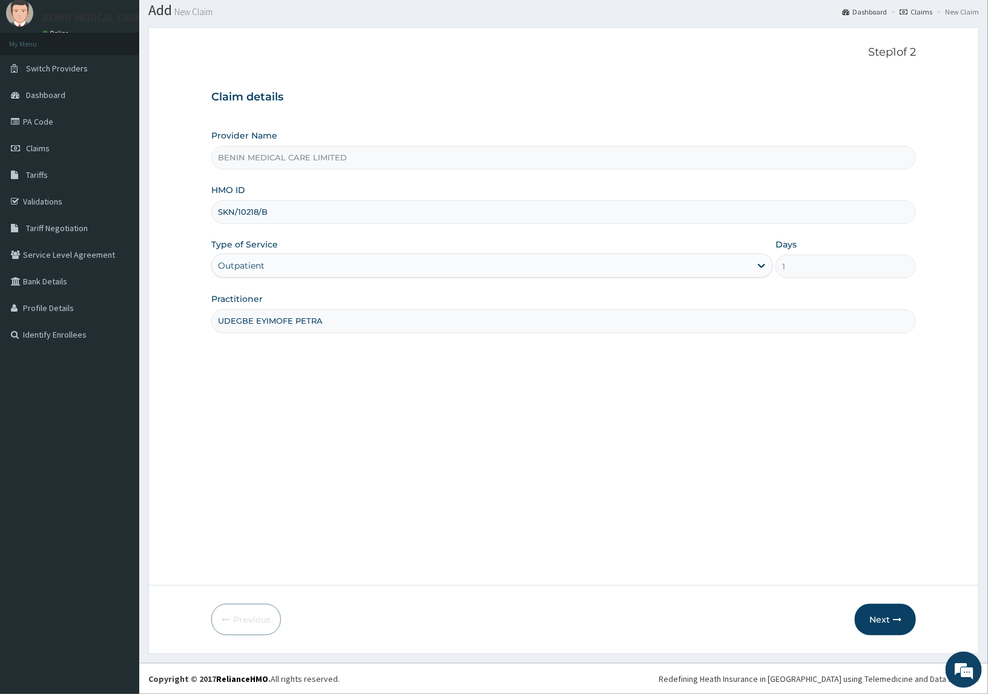
click at [330, 263] on div "Outpatient" at bounding box center [481, 265] width 539 height 19
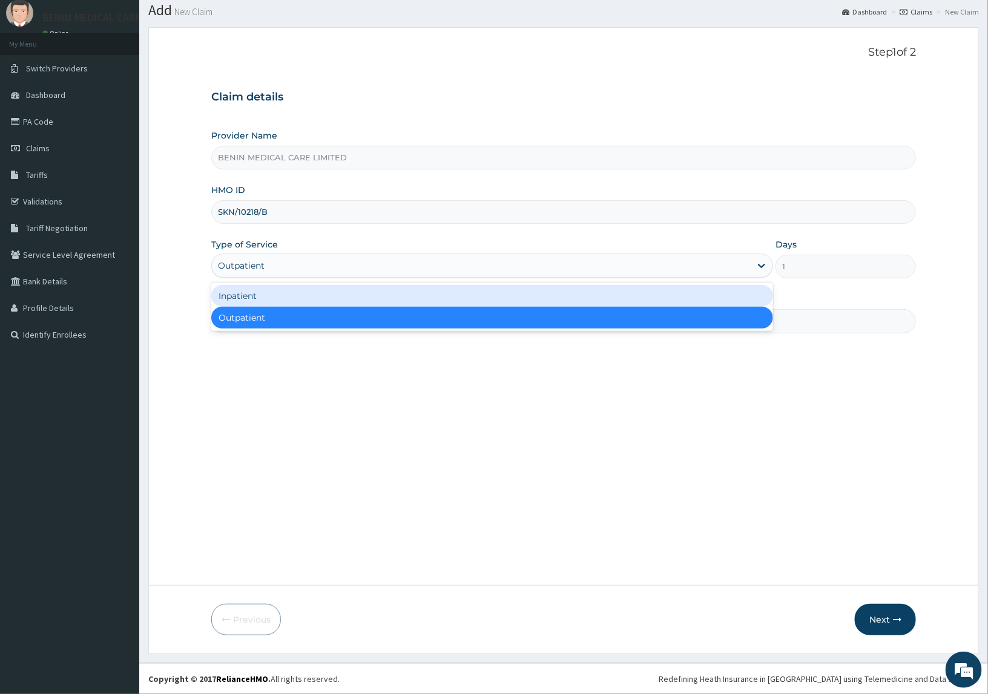
drag, startPoint x: 303, startPoint y: 303, endPoint x: 820, endPoint y: 294, distance: 517.5
click at [309, 301] on div "Inpatient" at bounding box center [492, 296] width 562 height 22
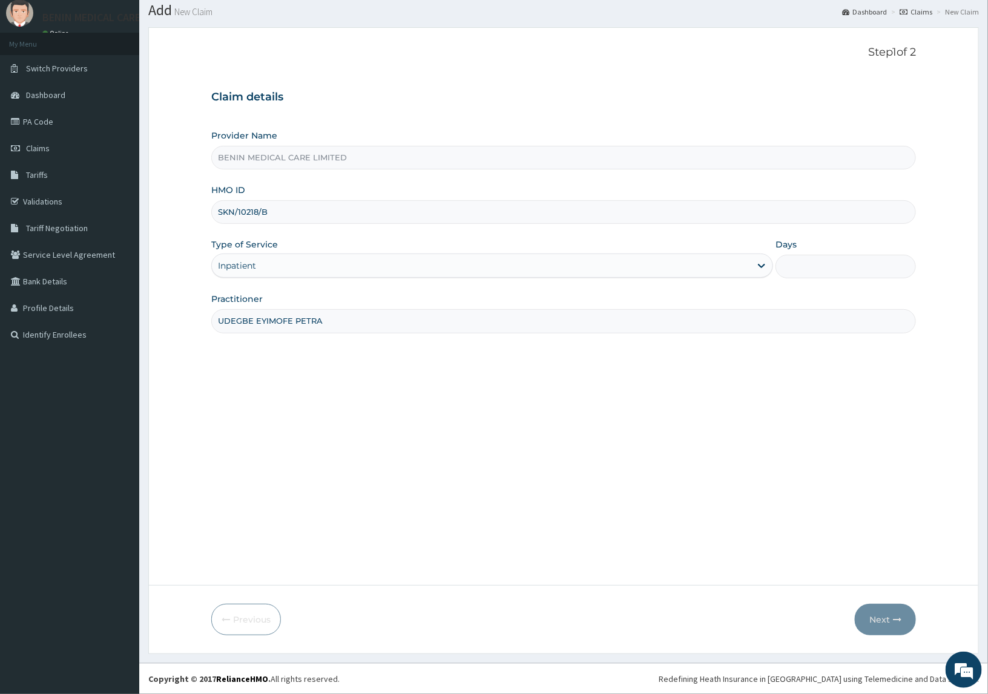
drag, startPoint x: 808, startPoint y: 277, endPoint x: 822, endPoint y: 278, distance: 13.4
click at [808, 277] on input "Days" at bounding box center [845, 267] width 140 height 24
type input "2"
click at [869, 613] on button "Next" at bounding box center [884, 619] width 61 height 31
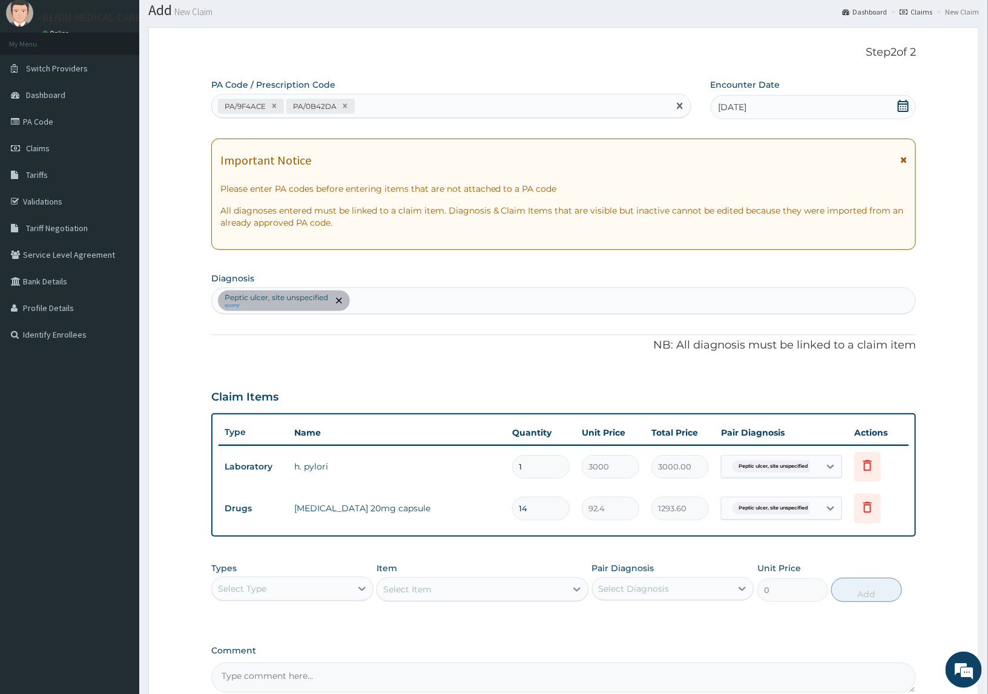
drag, startPoint x: 387, startPoint y: 99, endPoint x: 430, endPoint y: 109, distance: 44.2
click at [389, 100] on div "PA/9F4ACE PA/0B42DA" at bounding box center [440, 106] width 457 height 20
paste input "PA/74D984"
type input "PA/74D984"
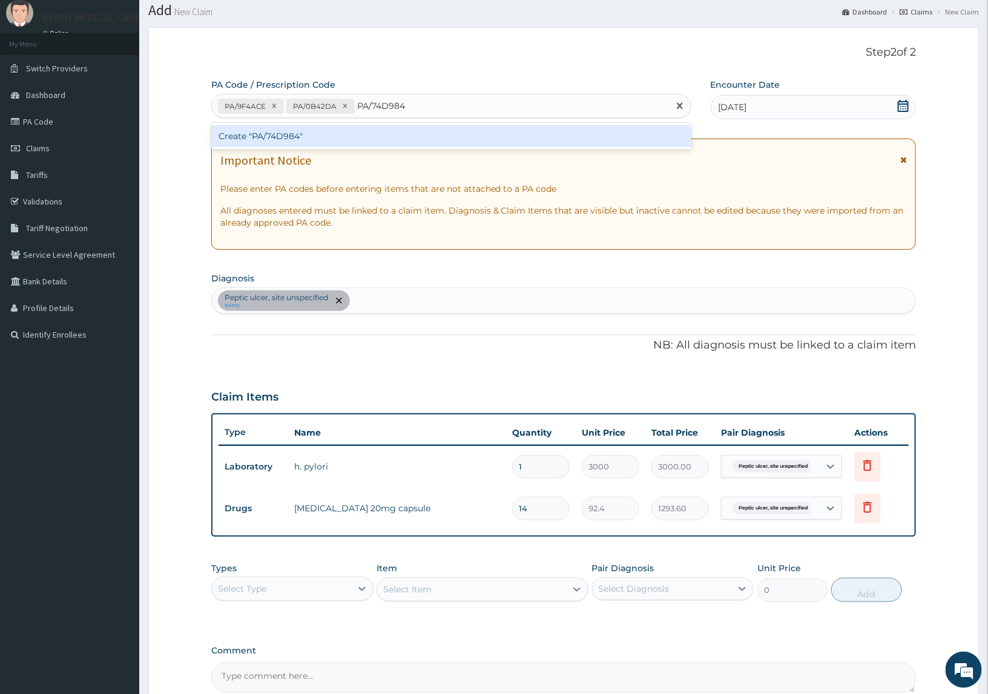
click at [431, 131] on div "Create "PA/74D984"" at bounding box center [451, 136] width 480 height 22
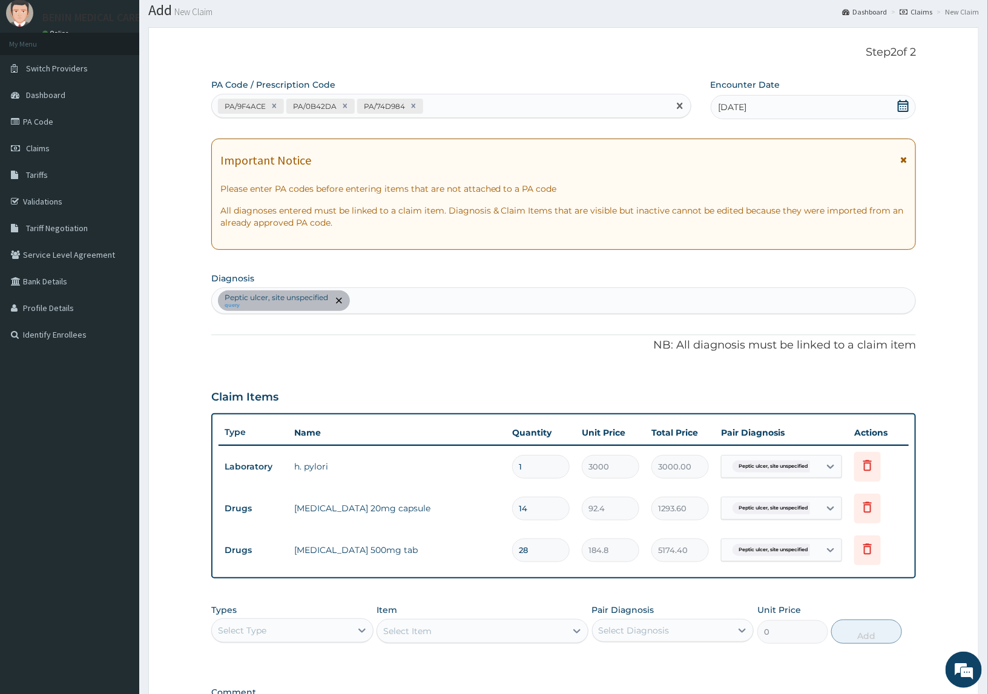
click at [458, 107] on div "PA/9F4ACE PA/0B42DA PA/74D984" at bounding box center [440, 106] width 457 height 20
paste input "PA/526F85"
type input "PA/526F85"
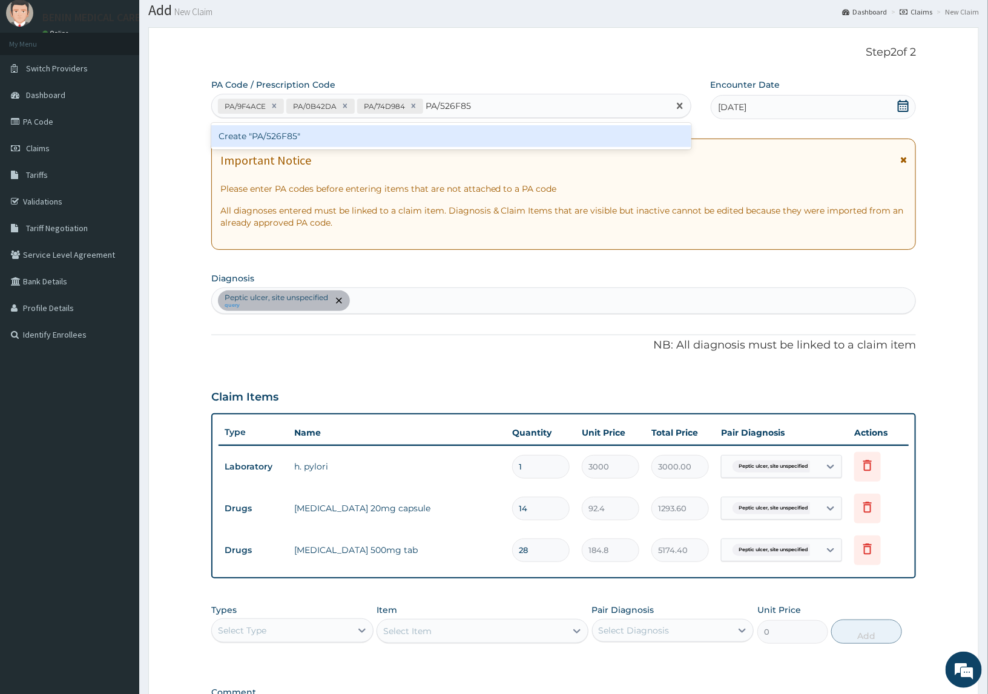
click at [312, 137] on div "Create "PA/526F85"" at bounding box center [451, 136] width 480 height 22
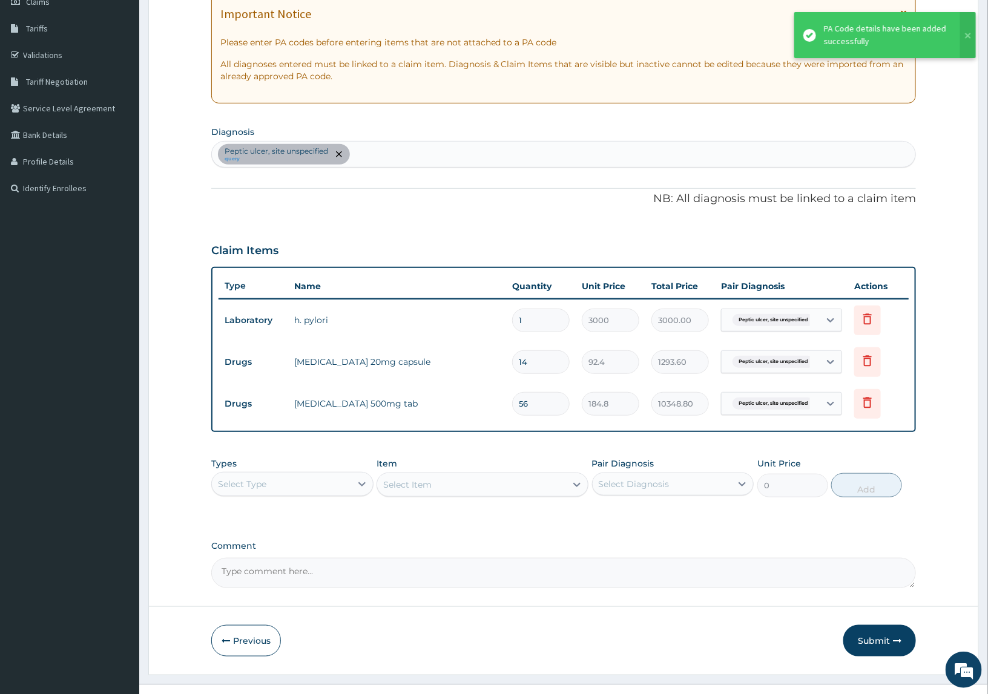
scroll to position [204, 0]
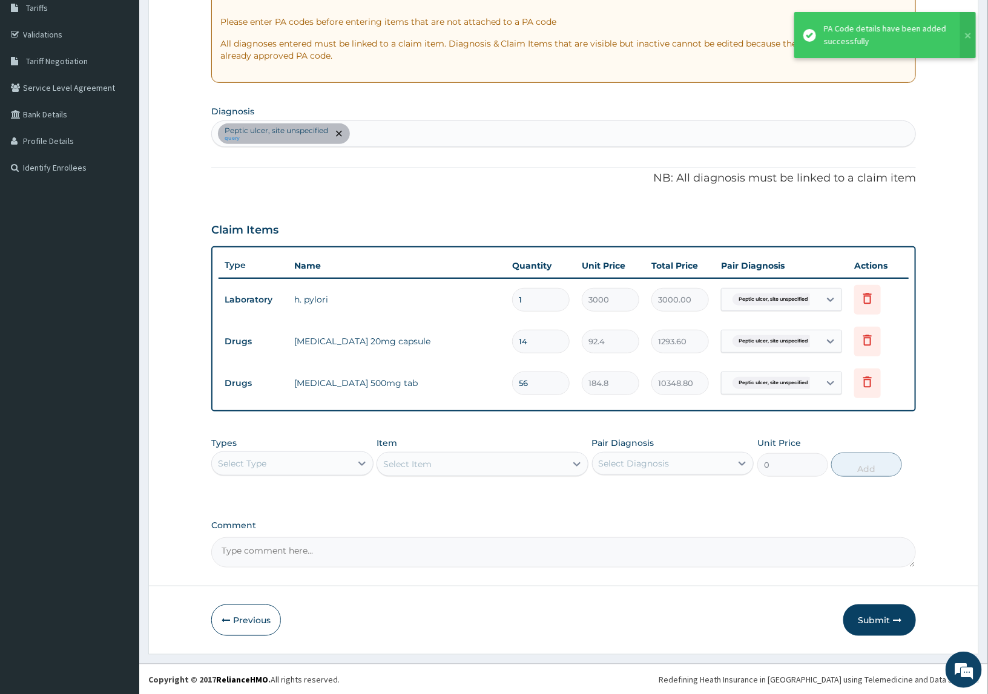
click at [316, 466] on div "Select Type" at bounding box center [281, 463] width 139 height 19
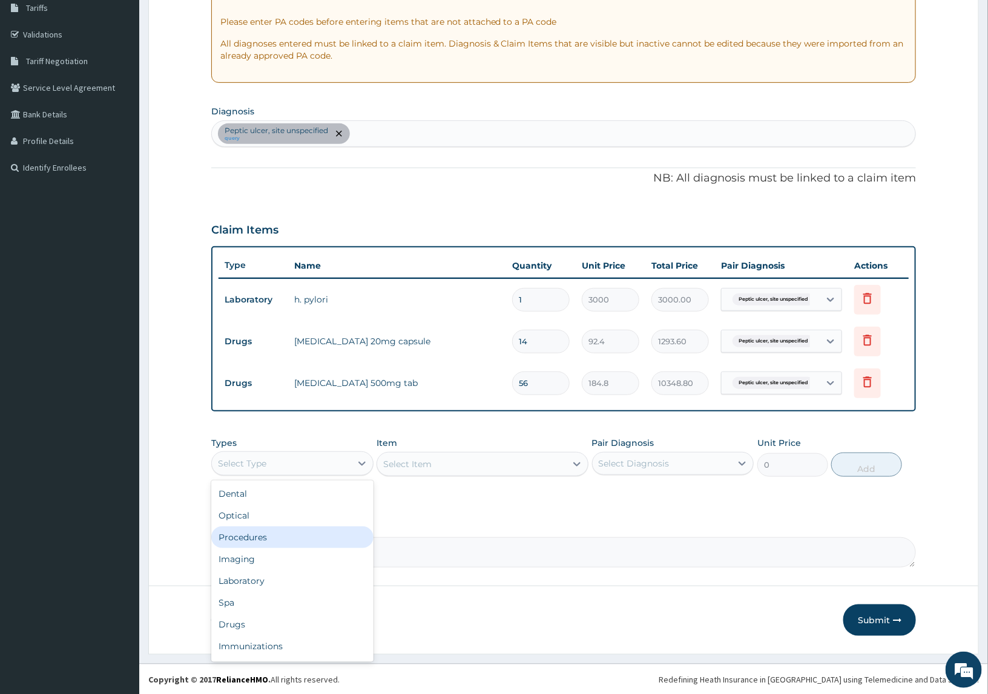
click at [261, 539] on div "Procedures" at bounding box center [292, 537] width 162 height 22
click at [418, 468] on div "Select Item" at bounding box center [481, 464] width 211 height 24
click at [404, 467] on div "Select Item" at bounding box center [407, 464] width 48 height 12
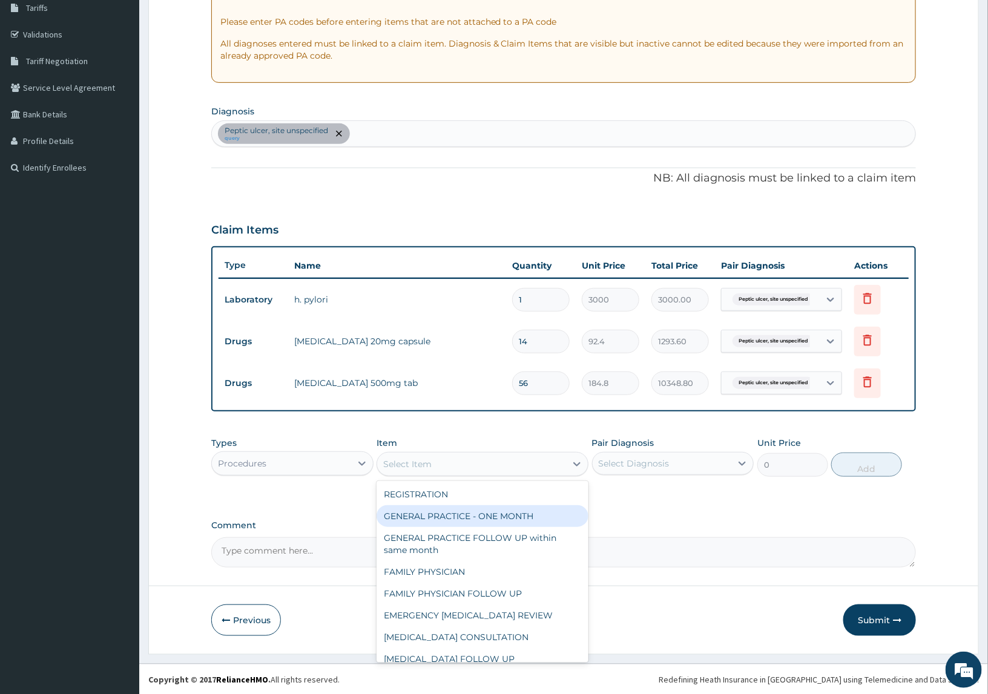
drag, startPoint x: 395, startPoint y: 517, endPoint x: 617, endPoint y: 487, distance: 224.7
click at [447, 513] on div "GENERAL PRACTICE - ONE MONTH" at bounding box center [481, 516] width 211 height 22
type input "1500"
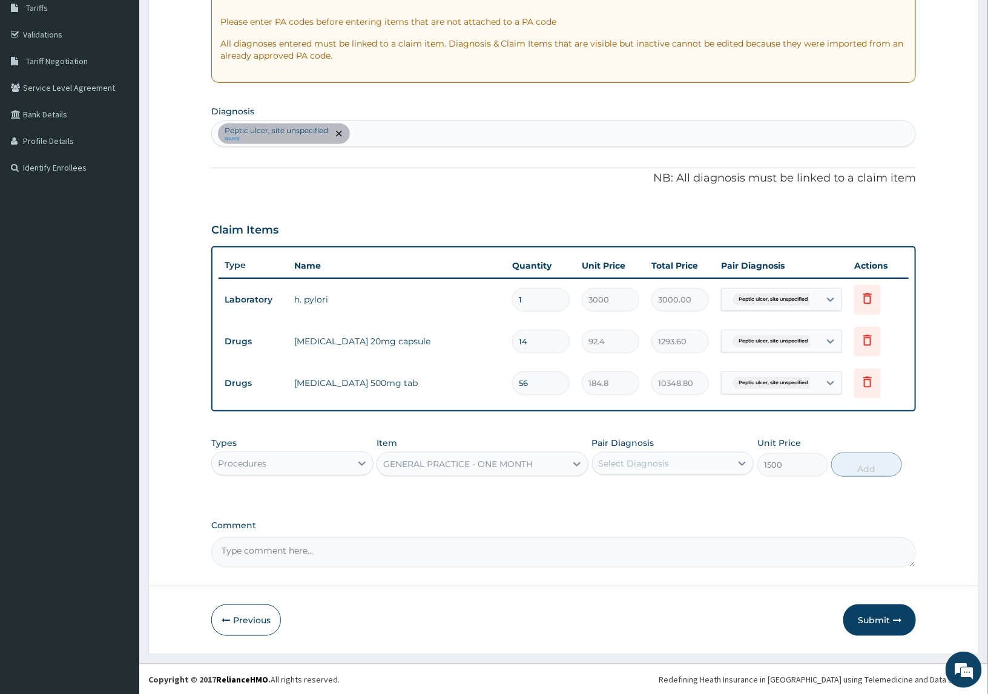
click at [669, 464] on div "Select Diagnosis" at bounding box center [661, 463] width 139 height 19
drag, startPoint x: 648, startPoint y: 488, endPoint x: 821, endPoint y: 493, distance: 173.7
click at [695, 492] on label "Peptic ulcer, site unspecified" at bounding box center [675, 493] width 126 height 12
checkbox input "true"
click at [871, 470] on button "Add" at bounding box center [866, 465] width 70 height 24
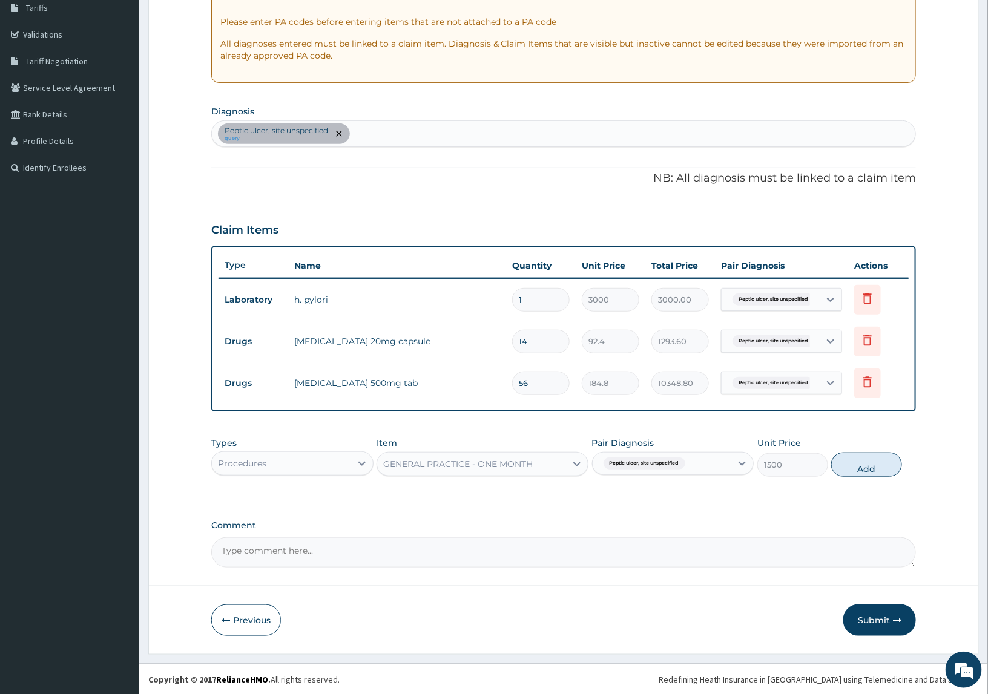
type input "0"
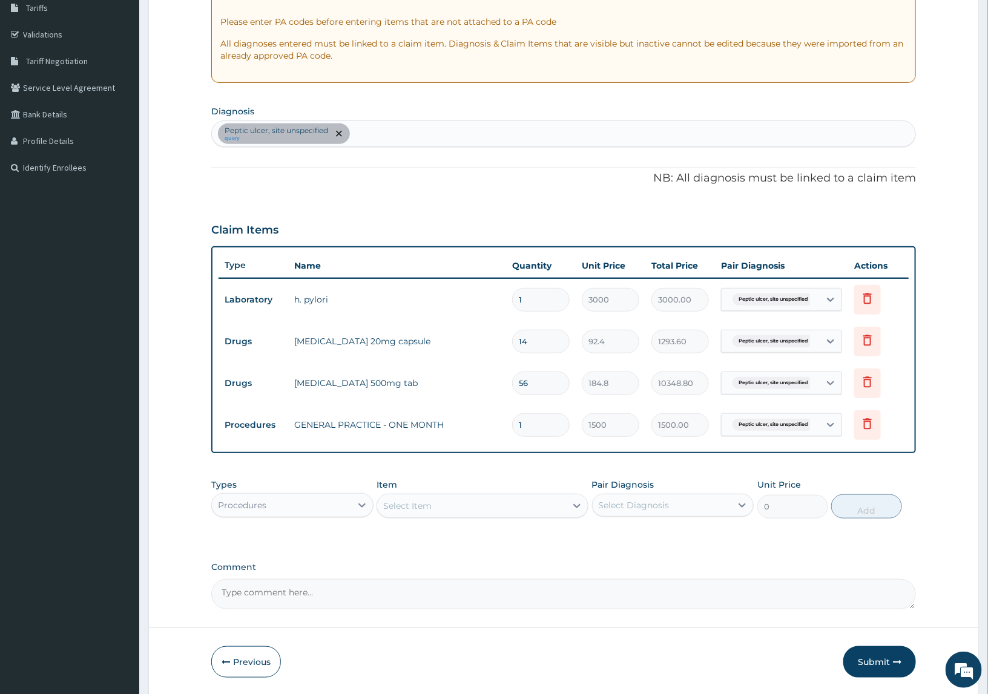
click at [320, 513] on div "Procedures" at bounding box center [281, 505] width 139 height 19
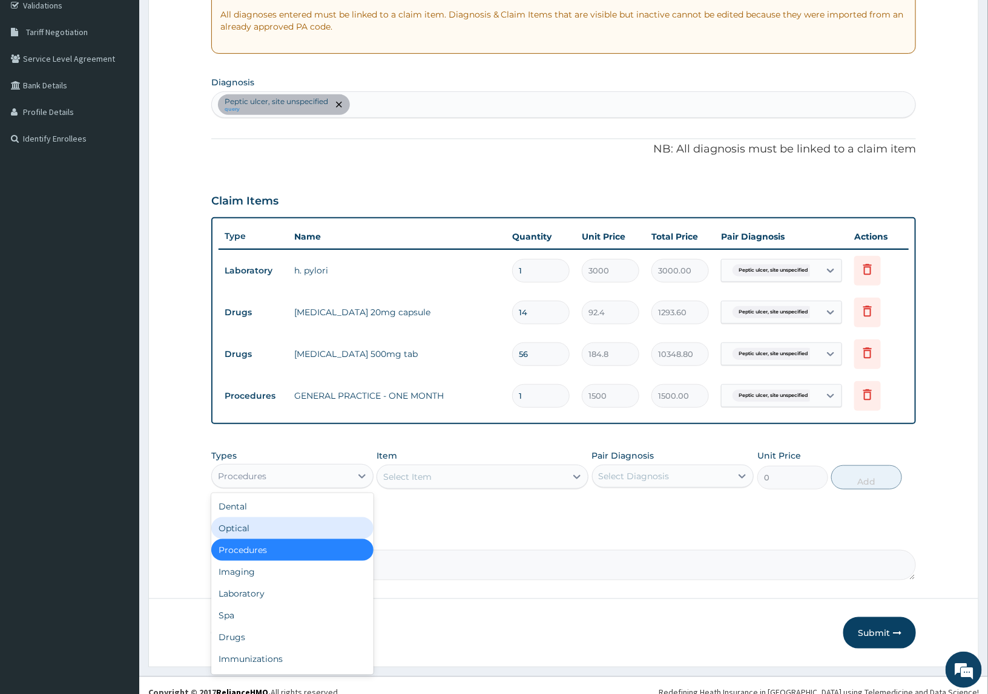
scroll to position [246, 0]
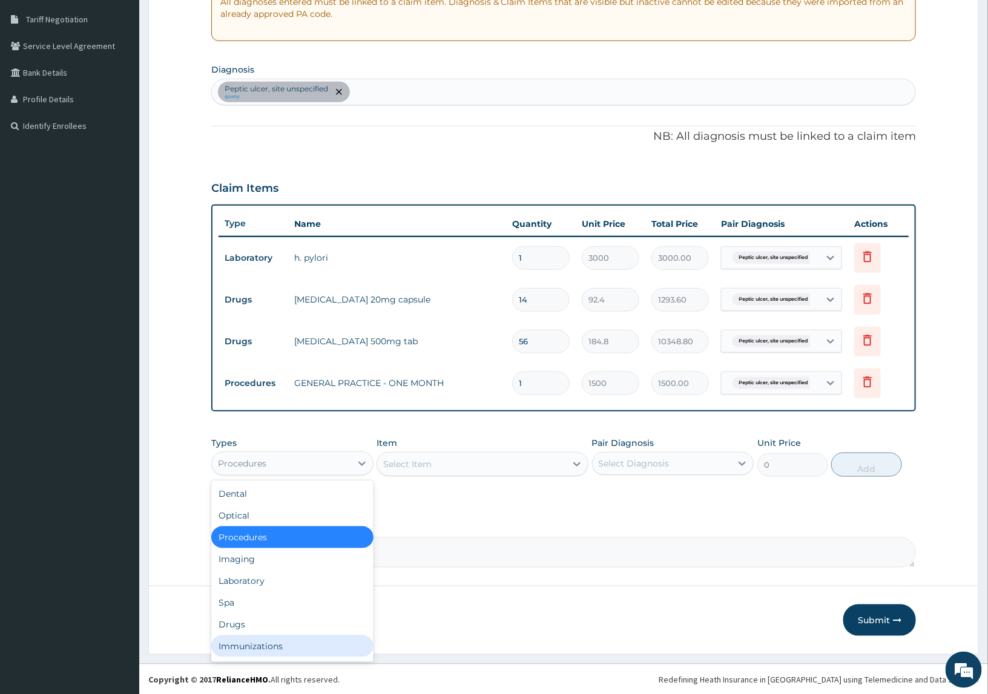
click at [255, 635] on div "Immunizations" at bounding box center [292, 646] width 162 height 22
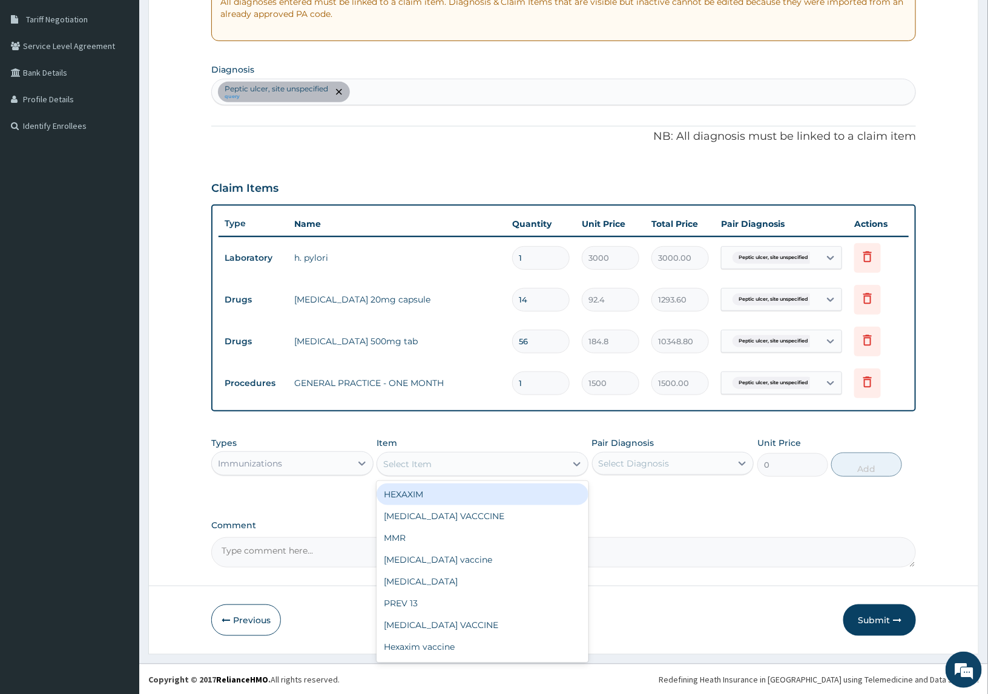
click at [451, 469] on div "Select Item" at bounding box center [471, 463] width 188 height 19
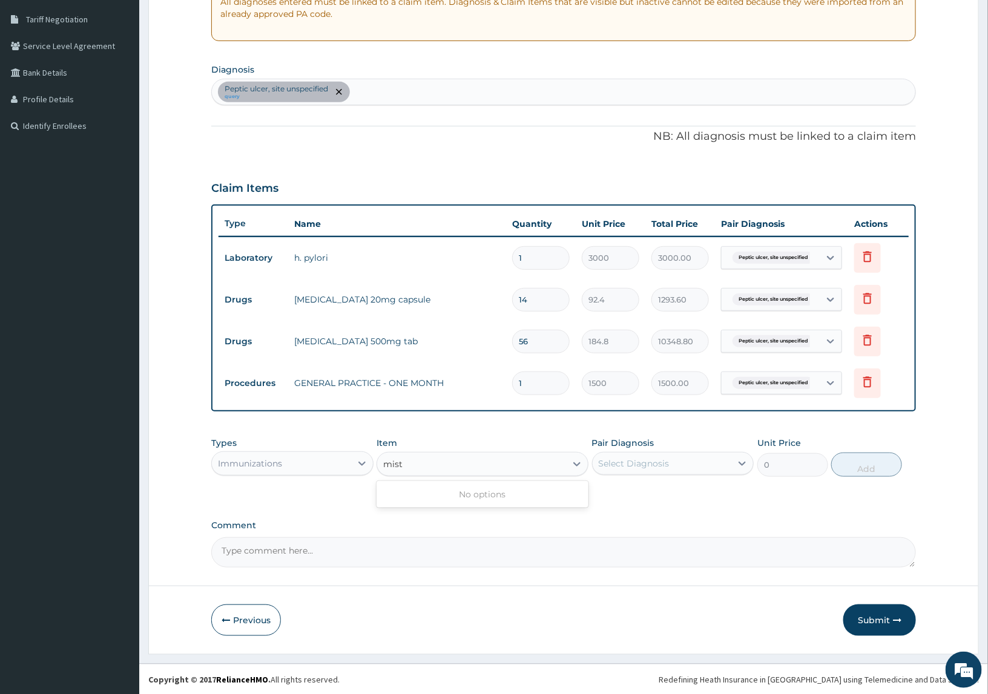
type input "mist"
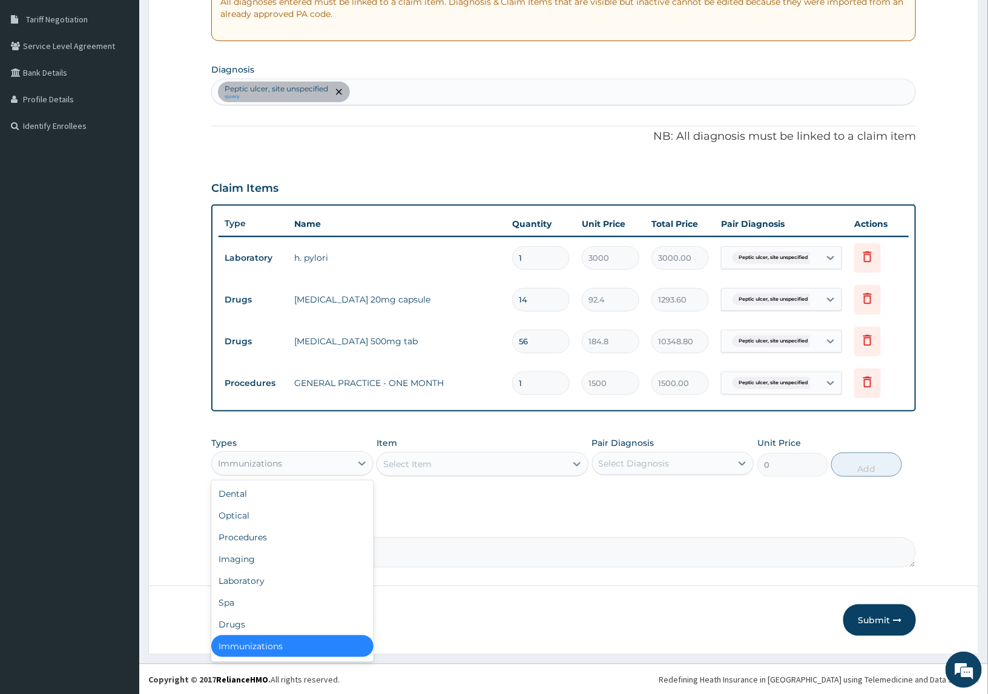
click at [298, 464] on div "Immunizations" at bounding box center [281, 463] width 139 height 19
click at [265, 628] on div "Drugs" at bounding box center [292, 623] width 162 height 22
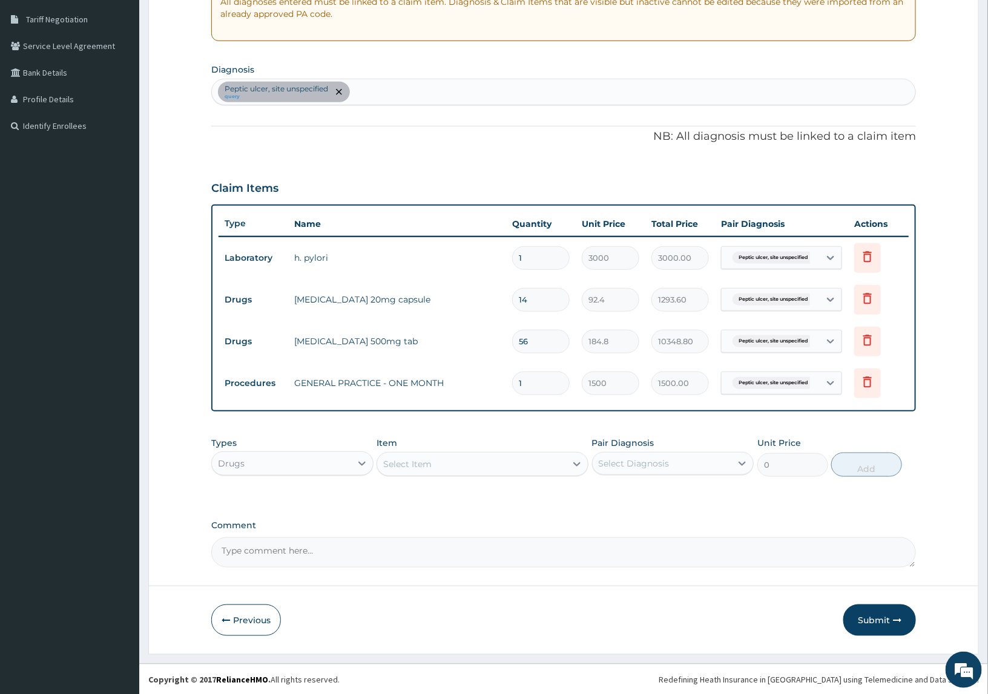
click at [479, 467] on div "Select Item" at bounding box center [471, 463] width 188 height 19
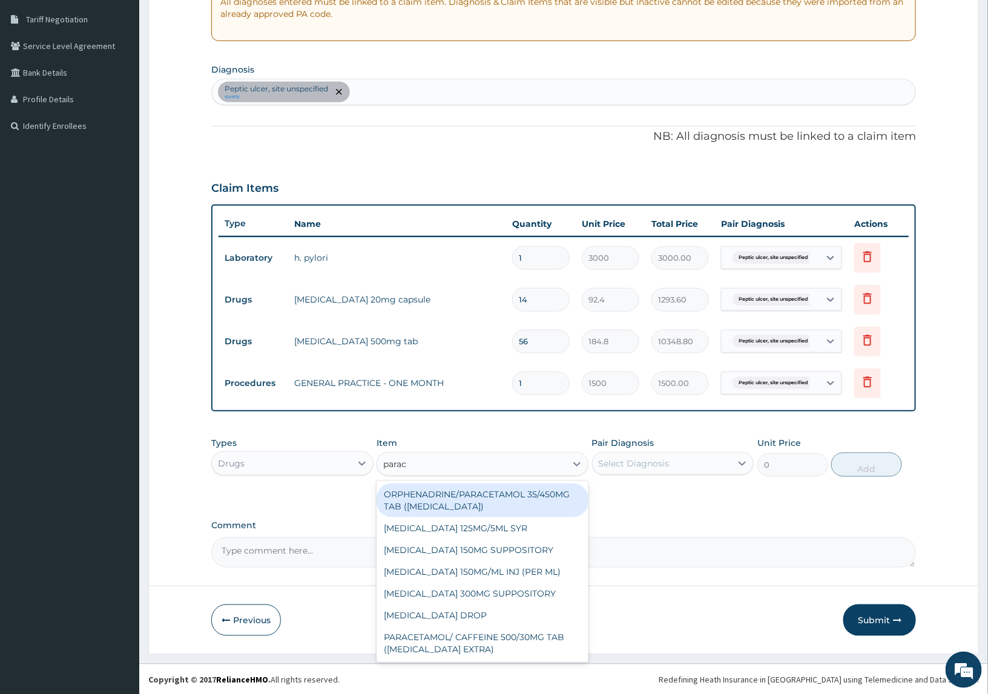
type input "parace"
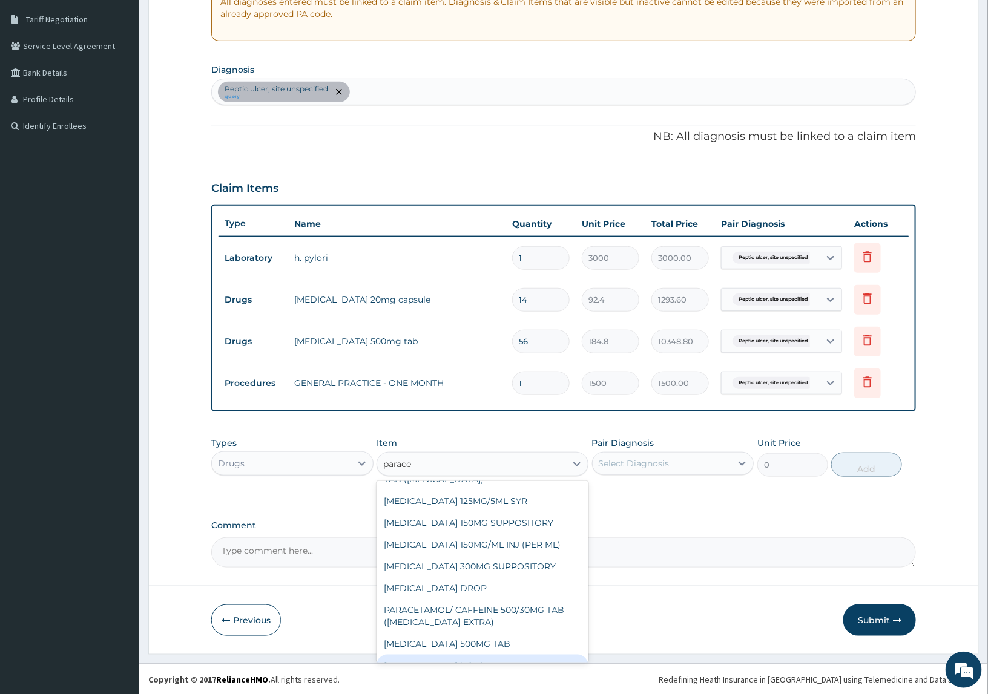
scroll to position [99, 0]
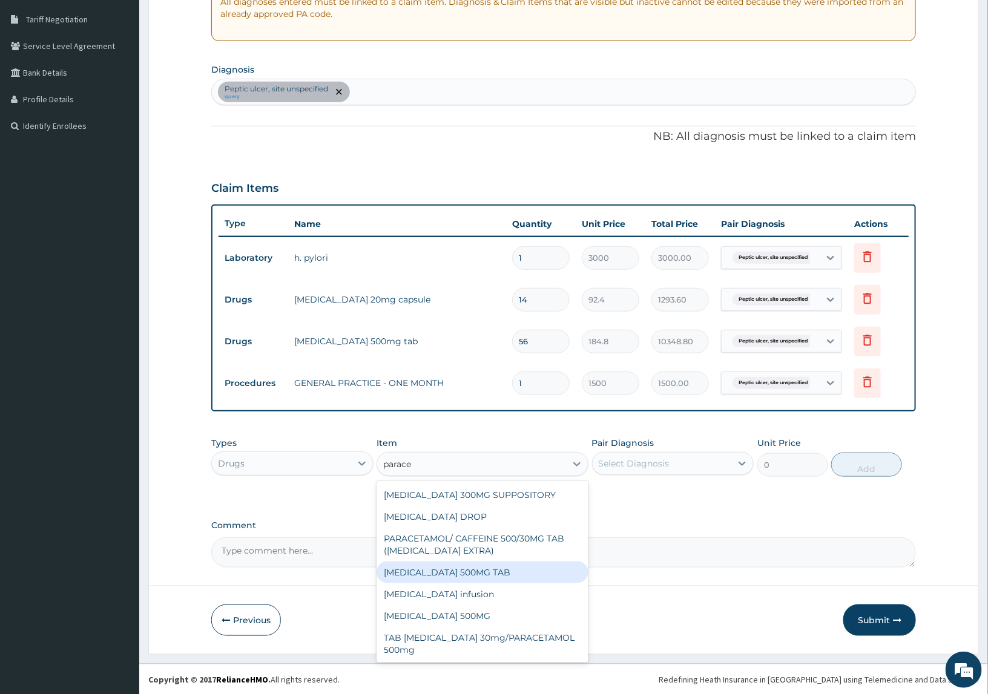
click at [458, 568] on div "[MEDICAL_DATA] 500MG TAB" at bounding box center [481, 573] width 211 height 22
type input "200"
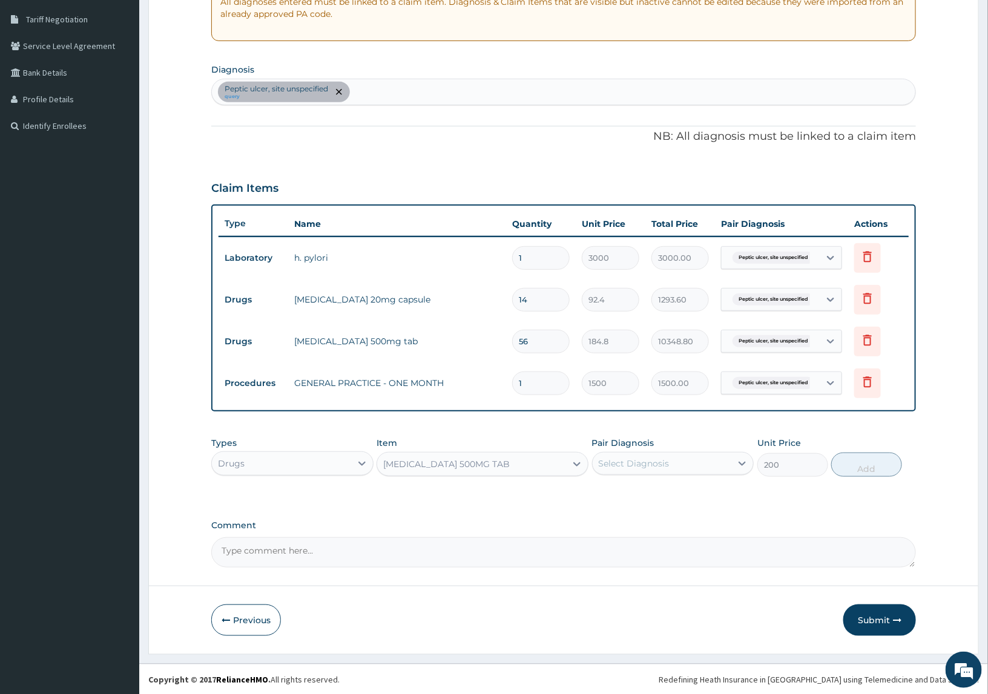
click at [478, 86] on div "[MEDICAL_DATA], site unspecified query" at bounding box center [564, 91] width 704 height 25
type input "headache"
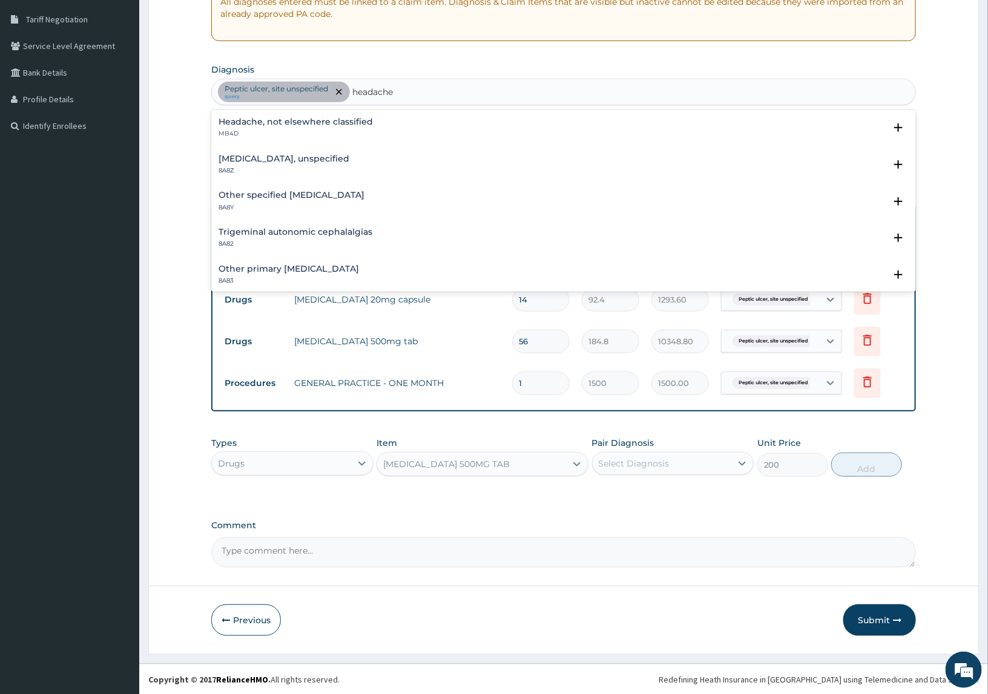
click at [258, 126] on h4 "Headache, not elsewhere classified" at bounding box center [295, 121] width 154 height 9
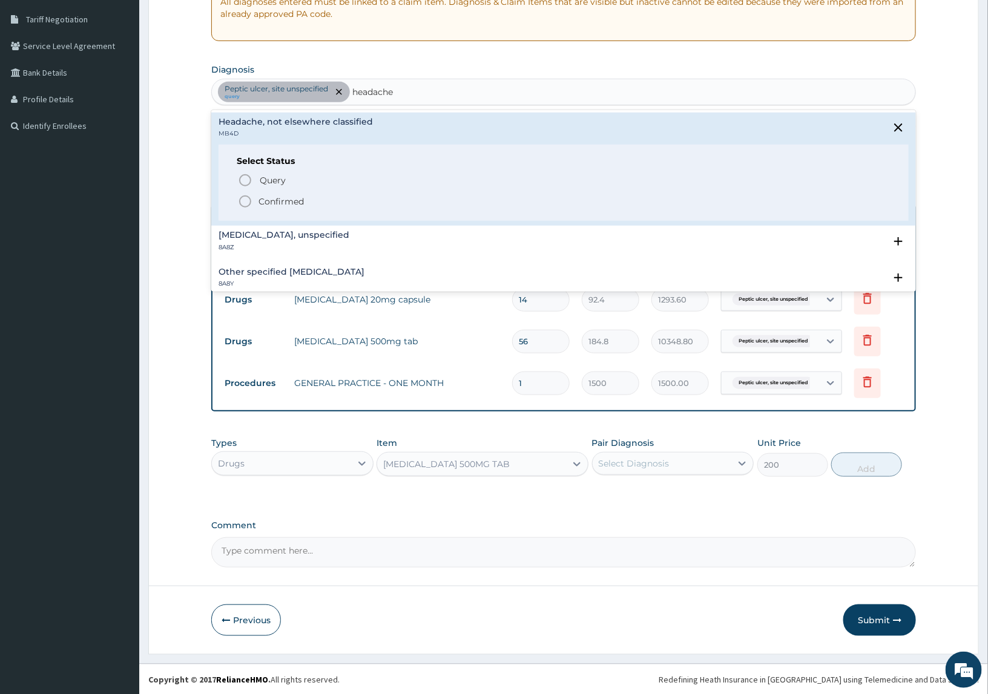
click at [243, 202] on icon "status option filled" at bounding box center [245, 201] width 15 height 15
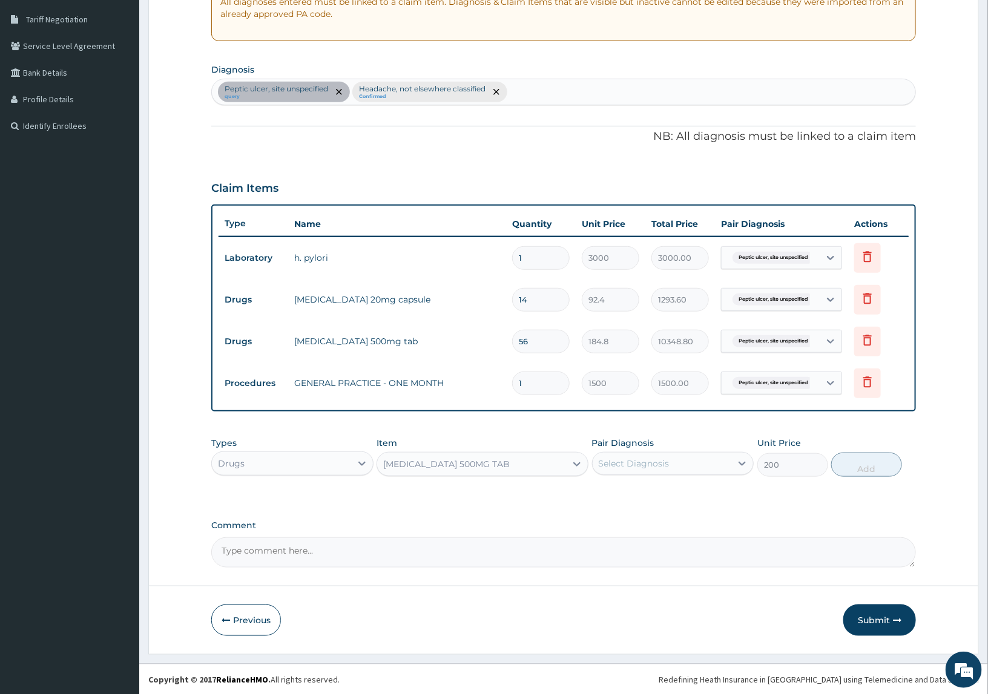
drag, startPoint x: 634, startPoint y: 458, endPoint x: 654, endPoint y: 477, distance: 27.4
click at [638, 461] on div "Select Diagnosis" at bounding box center [633, 463] width 71 height 12
click at [637, 530] on label "Headache, not elsewhere classified" at bounding box center [679, 524] width 135 height 24
checkbox input "true"
click at [854, 464] on button "Add" at bounding box center [866, 465] width 70 height 24
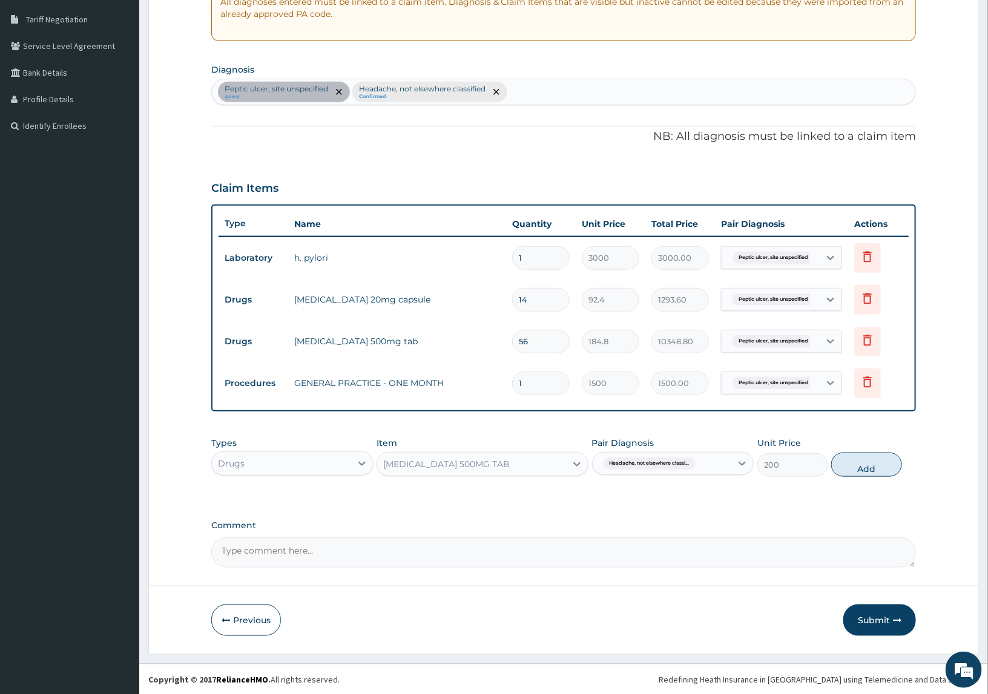
type input "0"
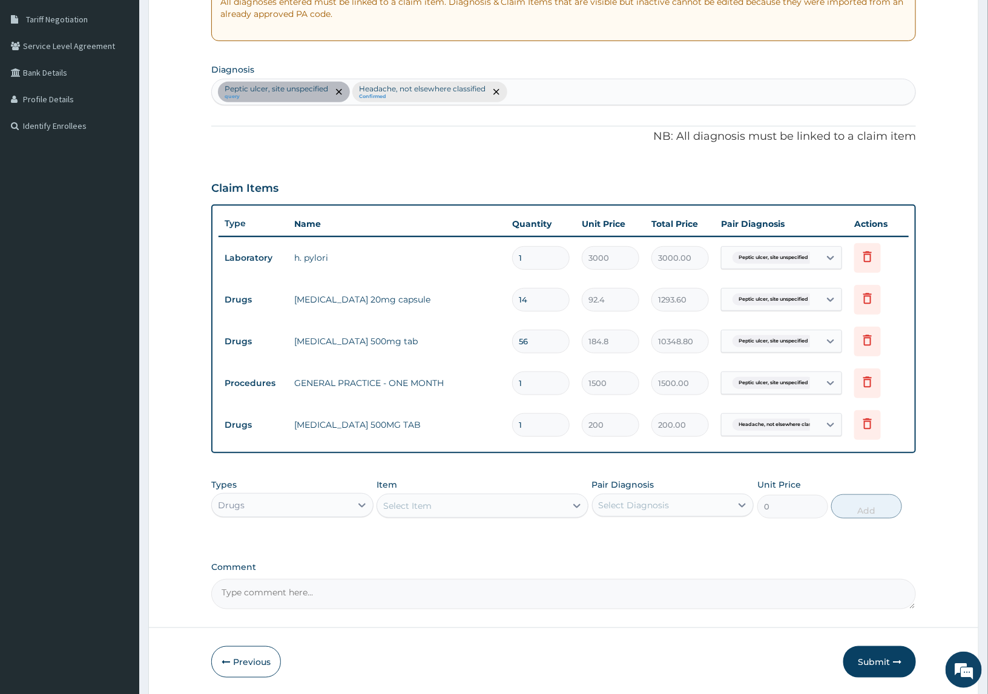
type input "18"
type input "3600.00"
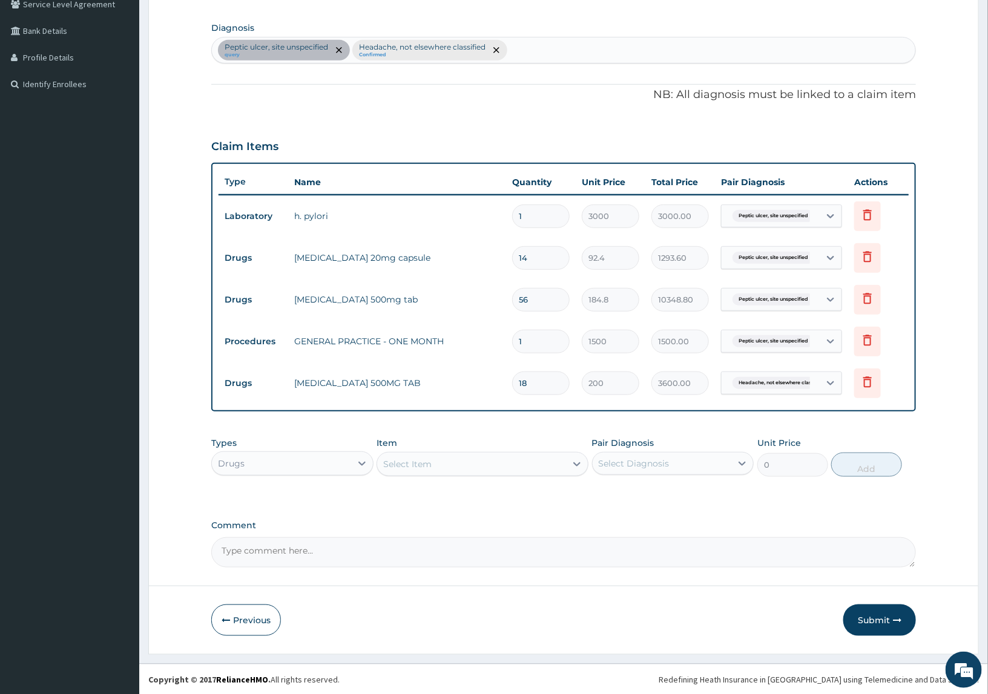
type input "18"
drag, startPoint x: 454, startPoint y: 467, endPoint x: 462, endPoint y: 470, distance: 8.7
click at [456, 467] on div "Select Item" at bounding box center [471, 463] width 188 height 19
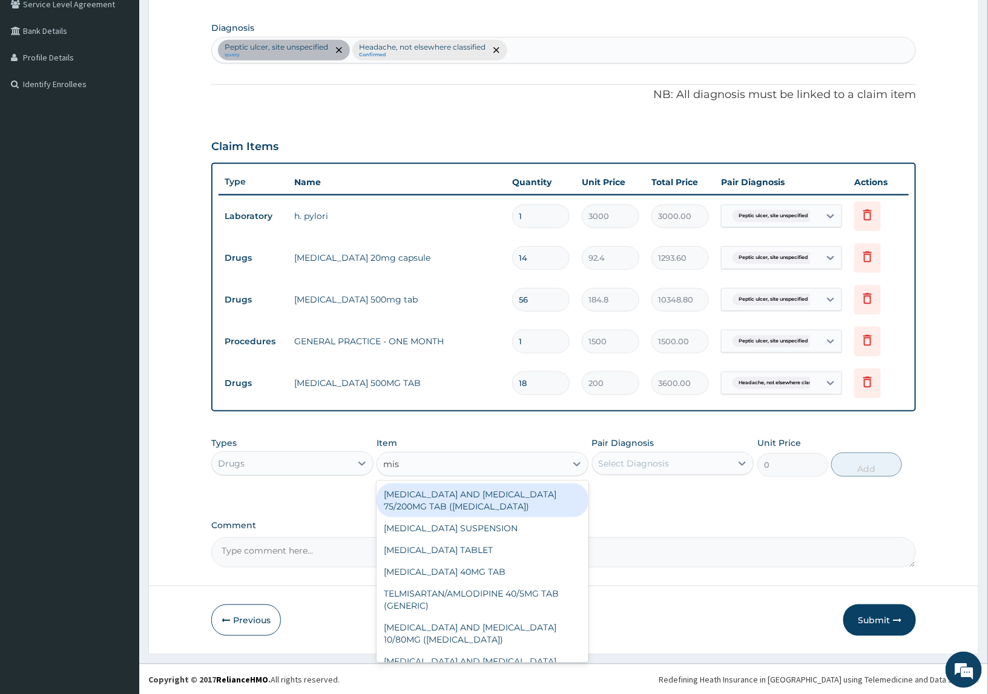
type input "mist"
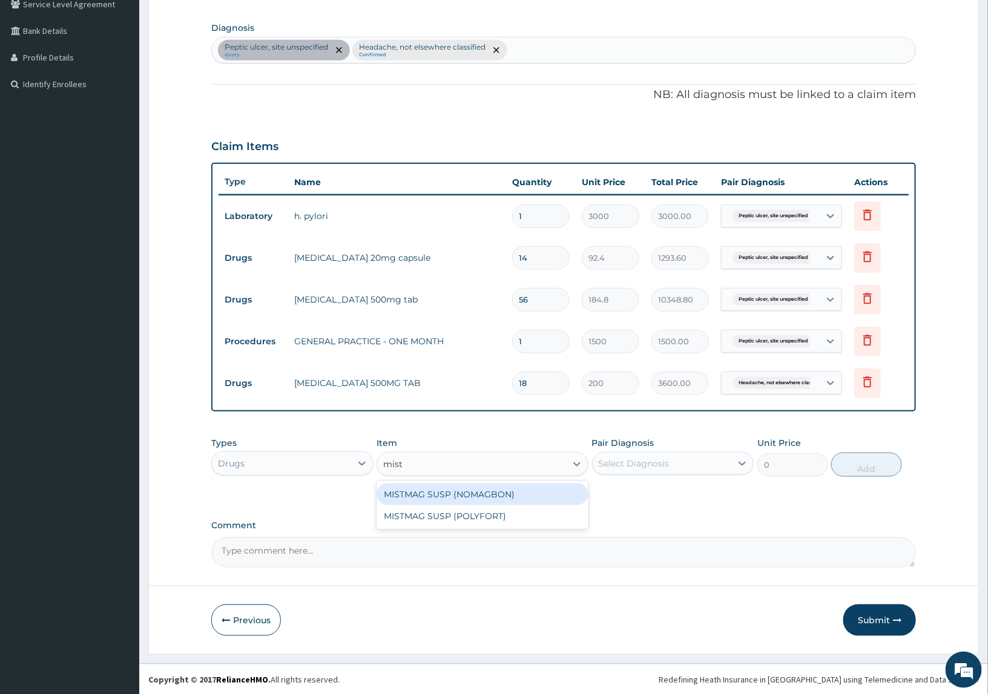
drag, startPoint x: 478, startPoint y: 494, endPoint x: 557, endPoint y: 480, distance: 79.9
click at [479, 494] on div "MISTMAG SUSP (NOMAGBON)" at bounding box center [481, 495] width 211 height 22
type input "369.6"
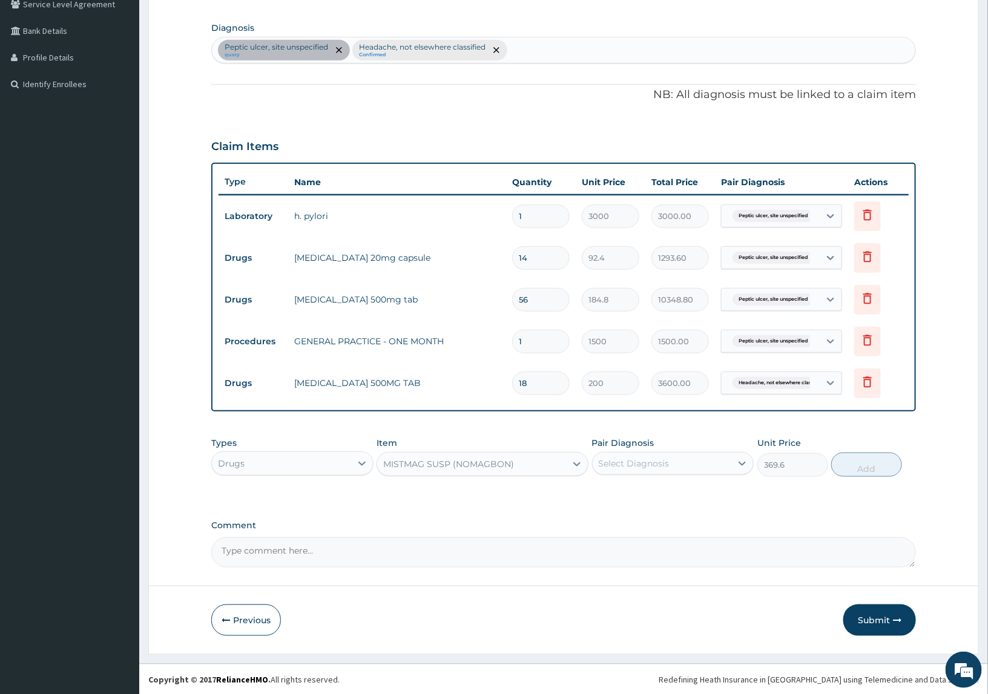
click at [730, 454] on div "Select Diagnosis" at bounding box center [661, 463] width 139 height 19
drag, startPoint x: 697, startPoint y: 503, endPoint x: 796, endPoint y: 482, distance: 101.5
click at [698, 503] on div "Peptic ulcer, site unspecified" at bounding box center [673, 494] width 162 height 25
checkbox input "true"
click at [858, 470] on button "Add" at bounding box center [866, 465] width 70 height 24
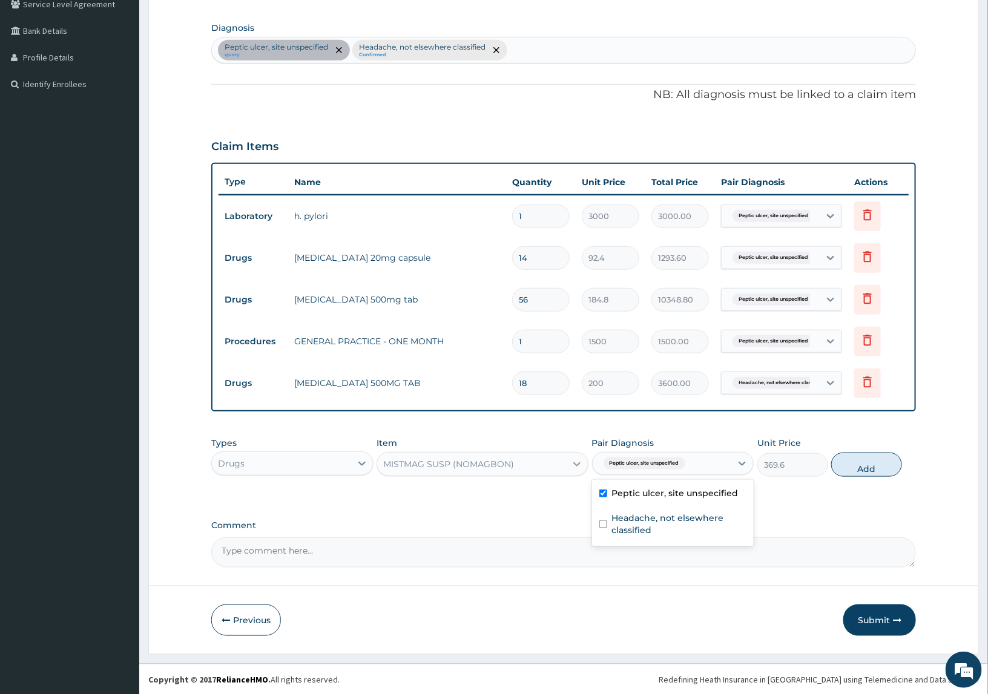
type input "0"
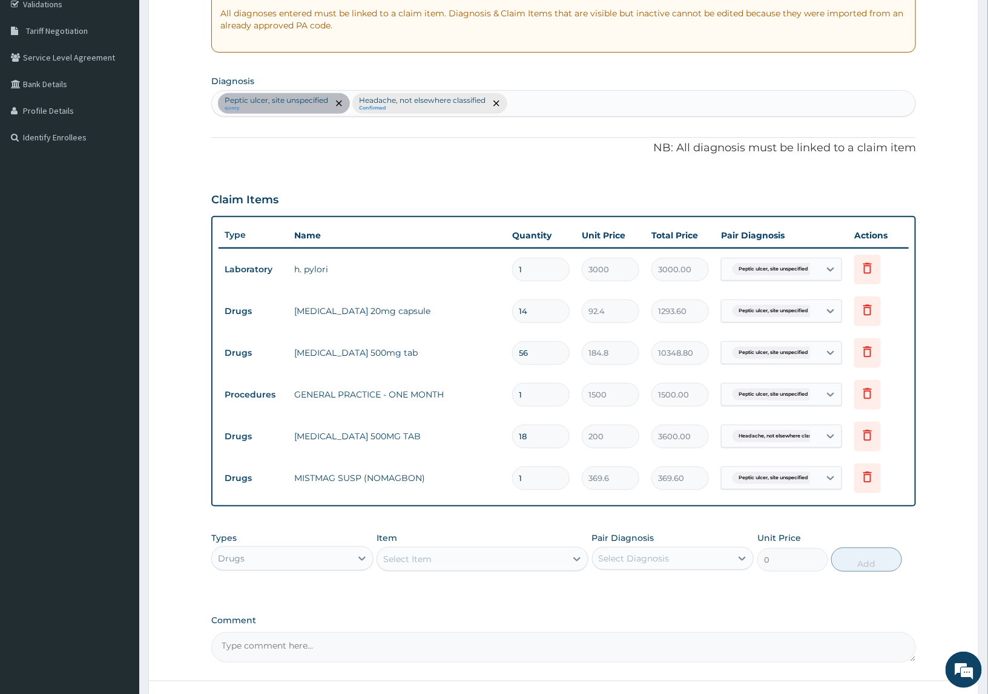
scroll to position [329, 0]
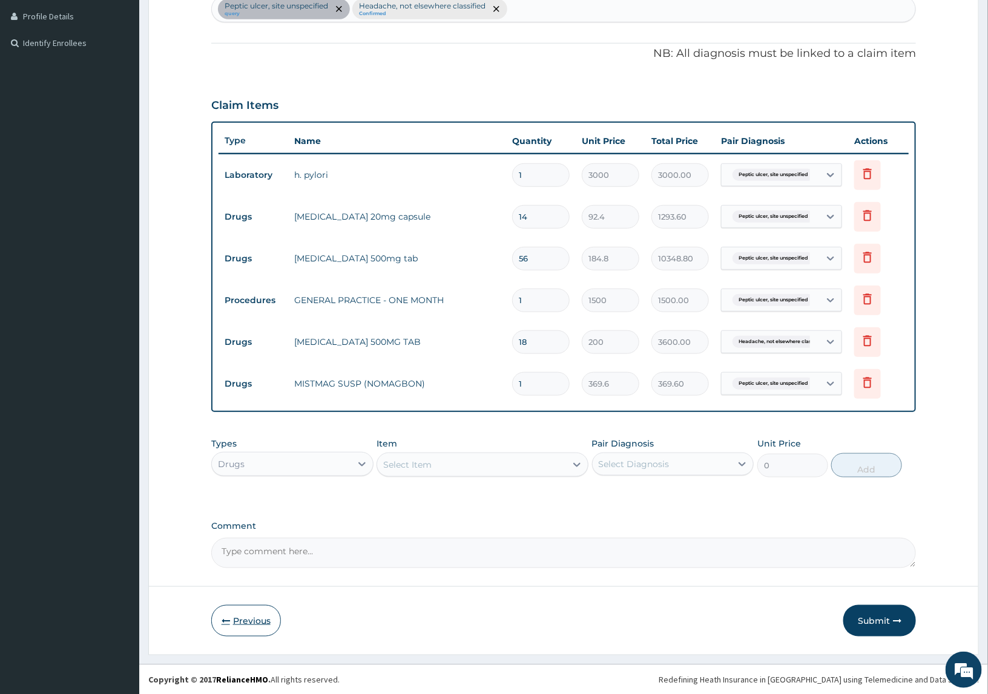
click at [236, 605] on button "Previous" at bounding box center [246, 620] width 70 height 31
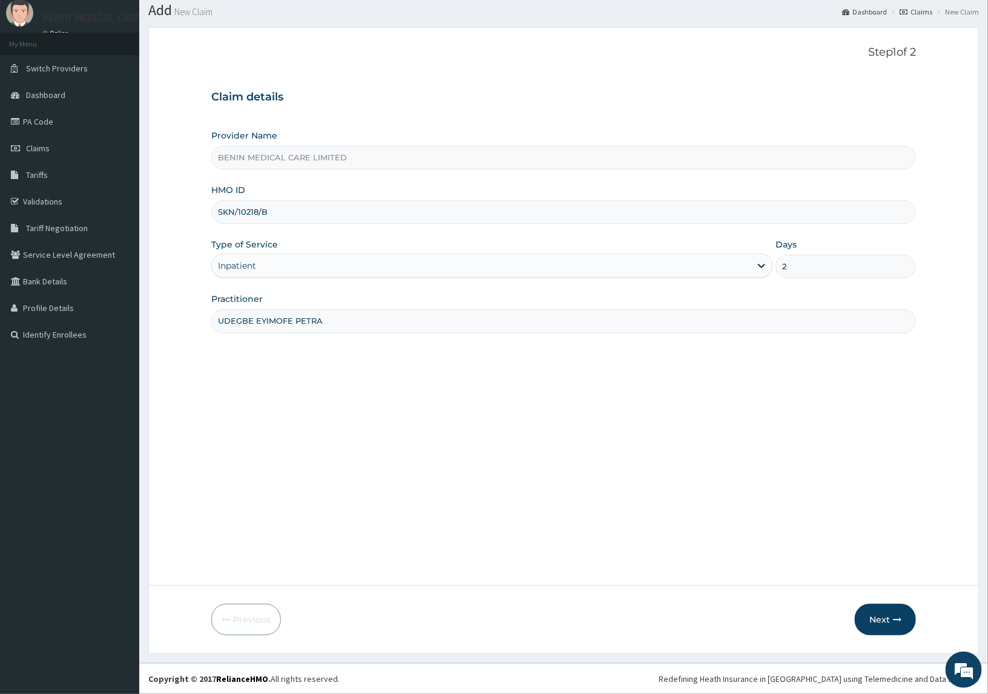
scroll to position [37, 0]
click at [663, 267] on div "Inpatient" at bounding box center [481, 265] width 539 height 19
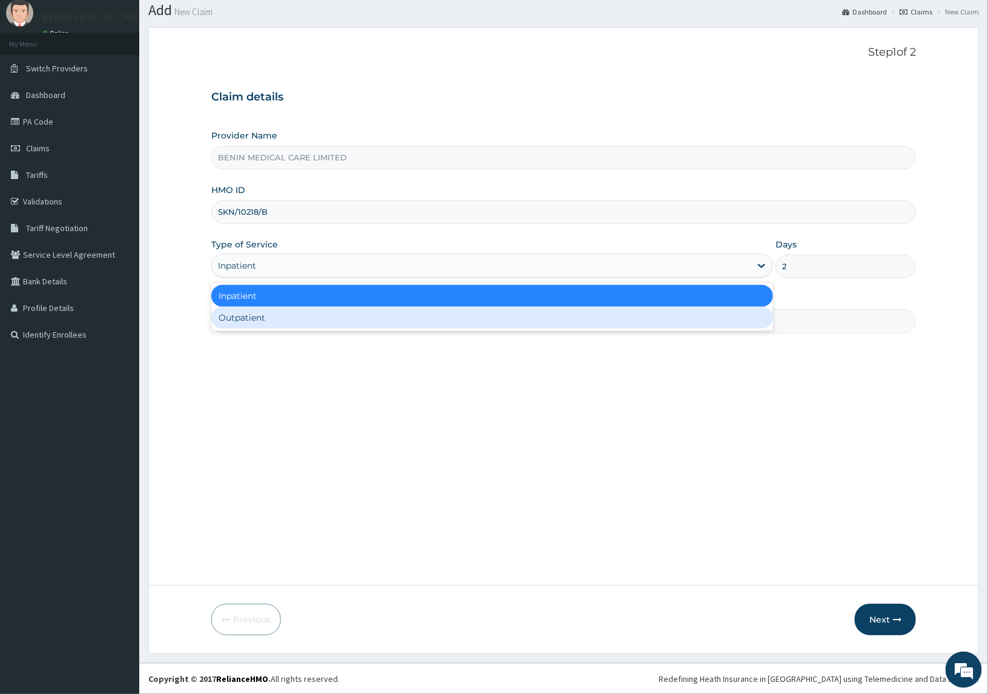
drag, startPoint x: 585, startPoint y: 319, endPoint x: 852, endPoint y: 318, distance: 267.5
click at [591, 318] on div "Outpatient" at bounding box center [492, 318] width 562 height 22
type input "1"
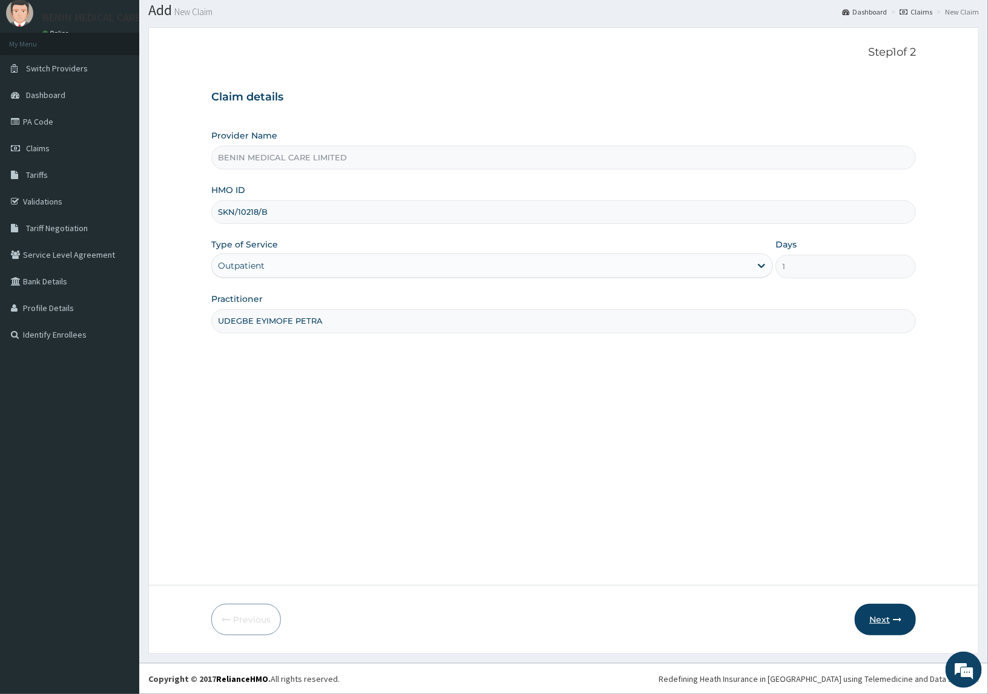
click at [887, 615] on button "Next" at bounding box center [884, 619] width 61 height 31
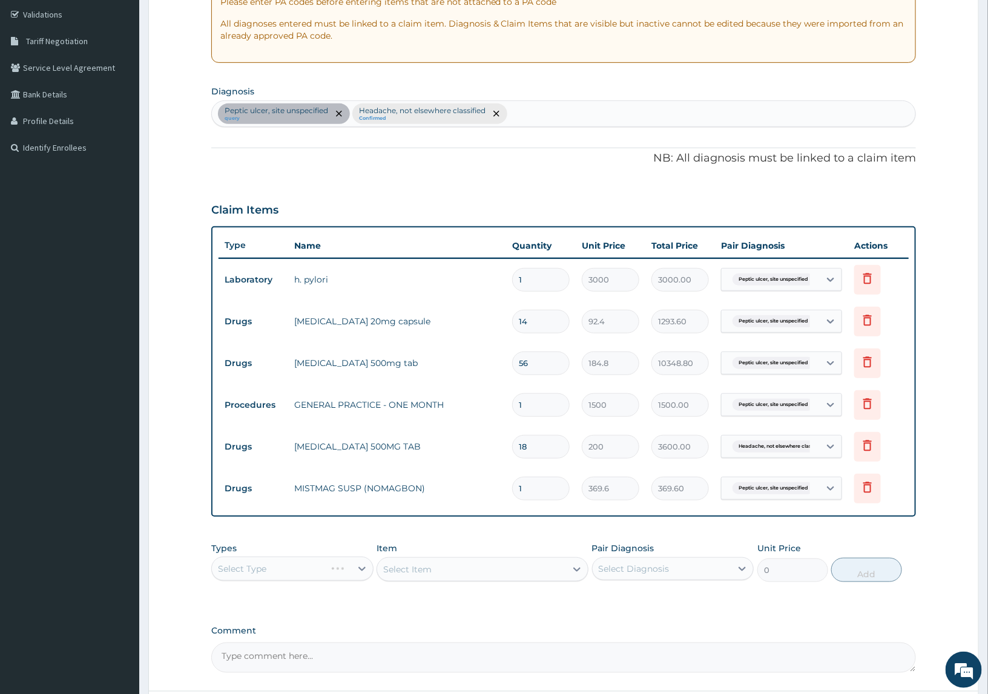
scroll to position [329, 0]
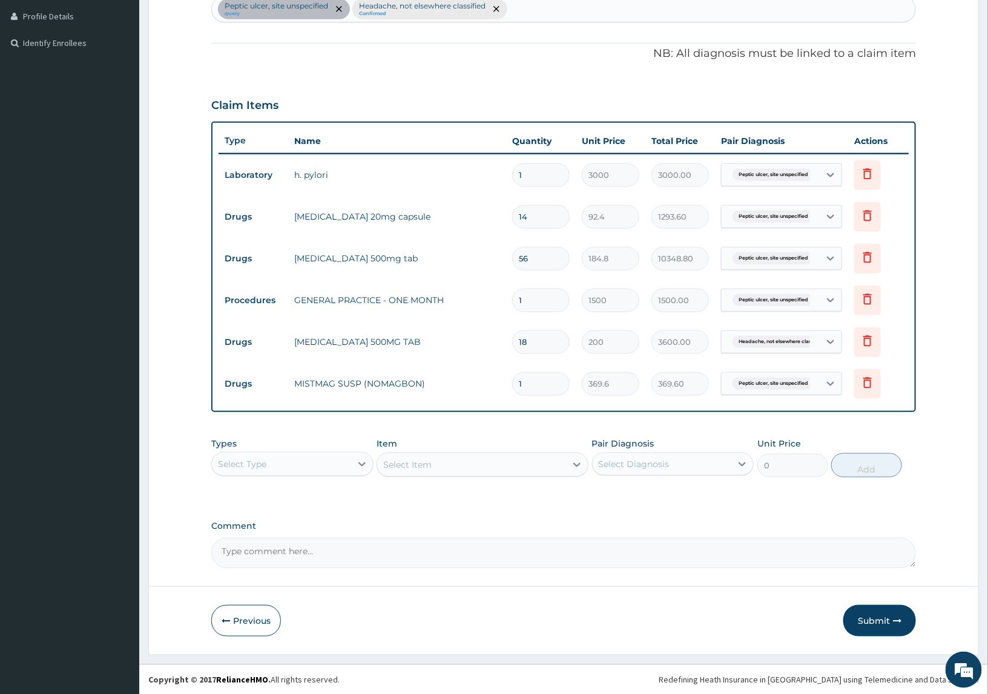
drag, startPoint x: 888, startPoint y: 616, endPoint x: 19, endPoint y: 507, distance: 875.9
click at [882, 616] on button "Submit" at bounding box center [879, 620] width 73 height 31
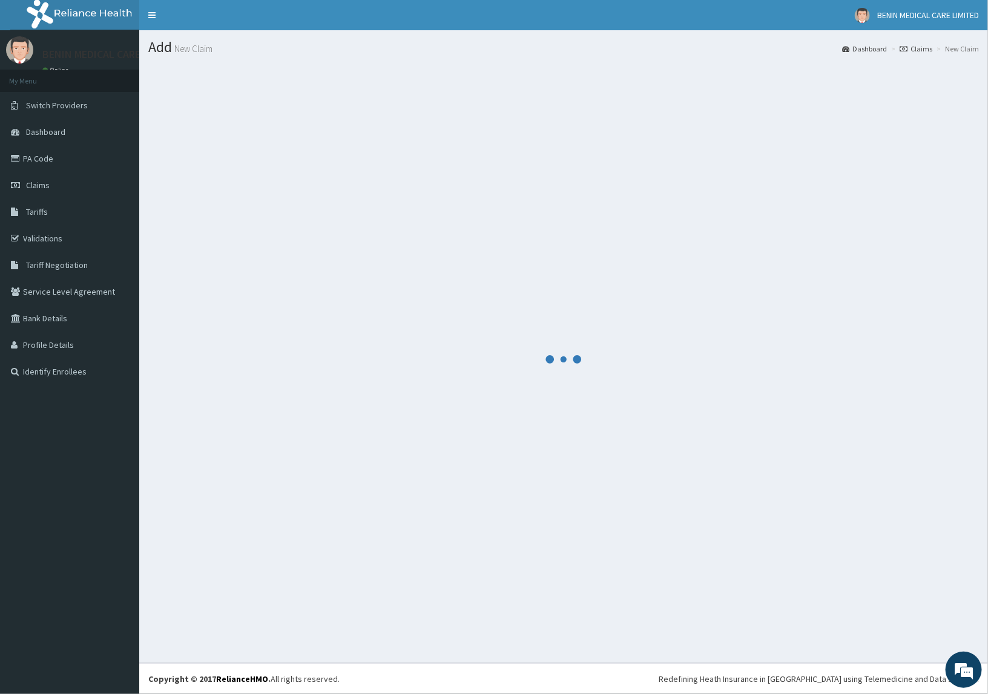
scroll to position [0, 0]
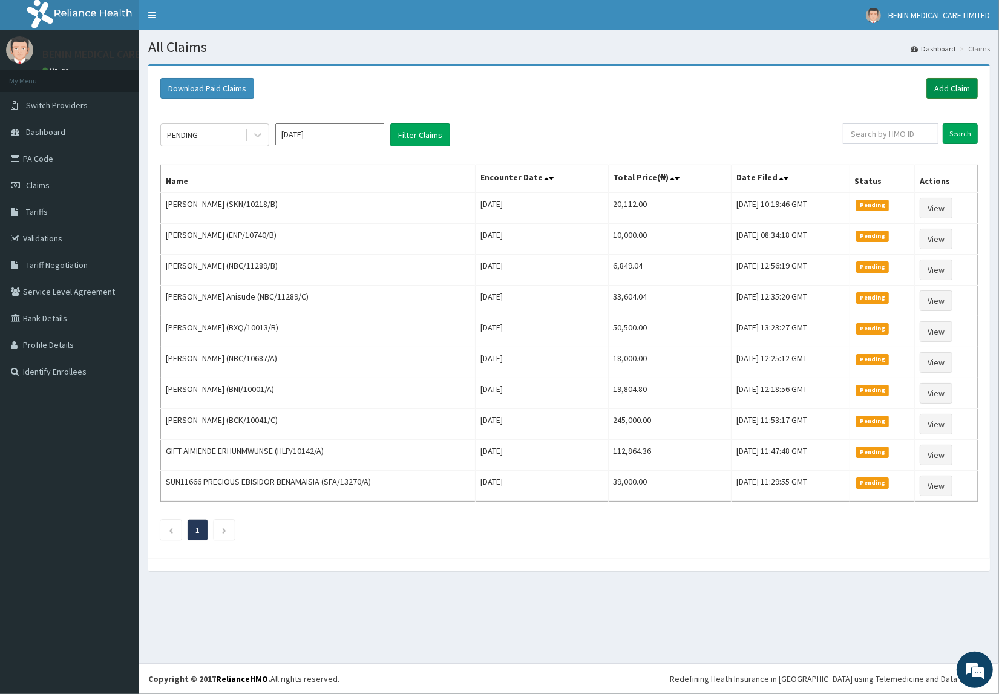
click at [942, 86] on link "Add Claim" at bounding box center [951, 88] width 51 height 21
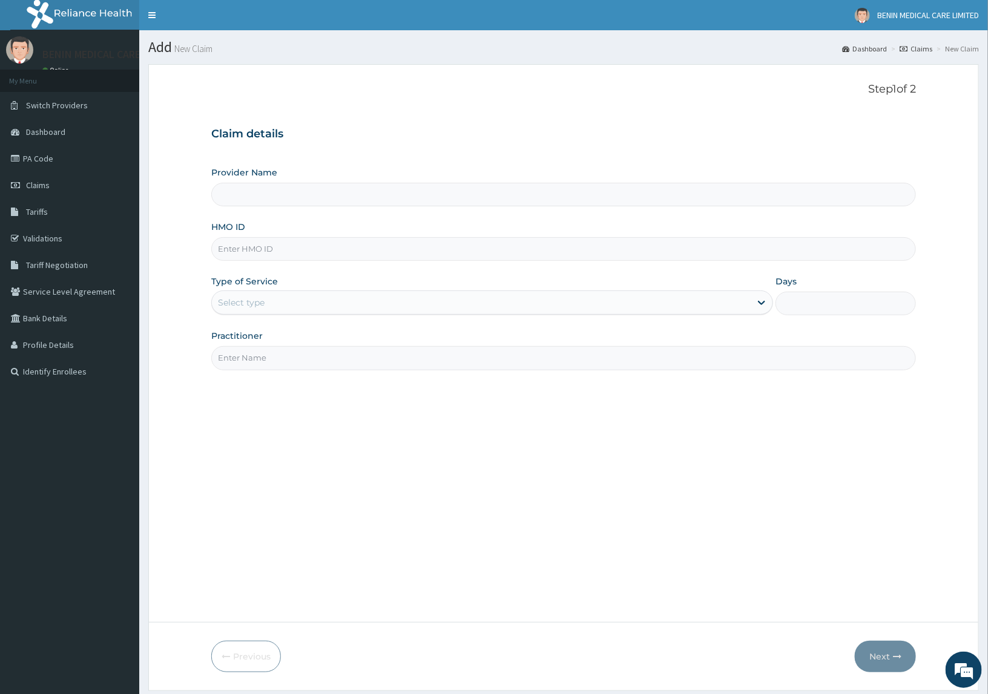
click at [298, 259] on input "HMO ID" at bounding box center [563, 249] width 705 height 24
paste input "BWI/10171/C"
type input "BWI/10171/C"
click at [179, 307] on form "Step 1 of 2 Claim details Provider Name HMO ID BWI/10171/C Type of Service Sele…" at bounding box center [563, 377] width 830 height 626
click at [243, 306] on div "Select type" at bounding box center [241, 303] width 47 height 12
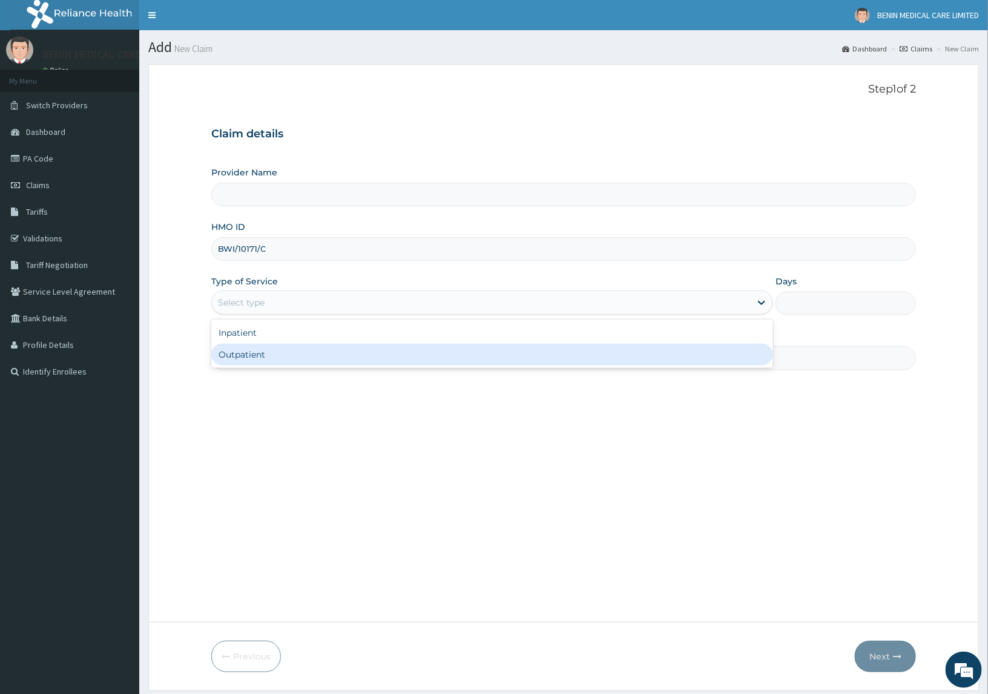
click at [242, 345] on div "Outpatient" at bounding box center [492, 355] width 562 height 22
type input "1"
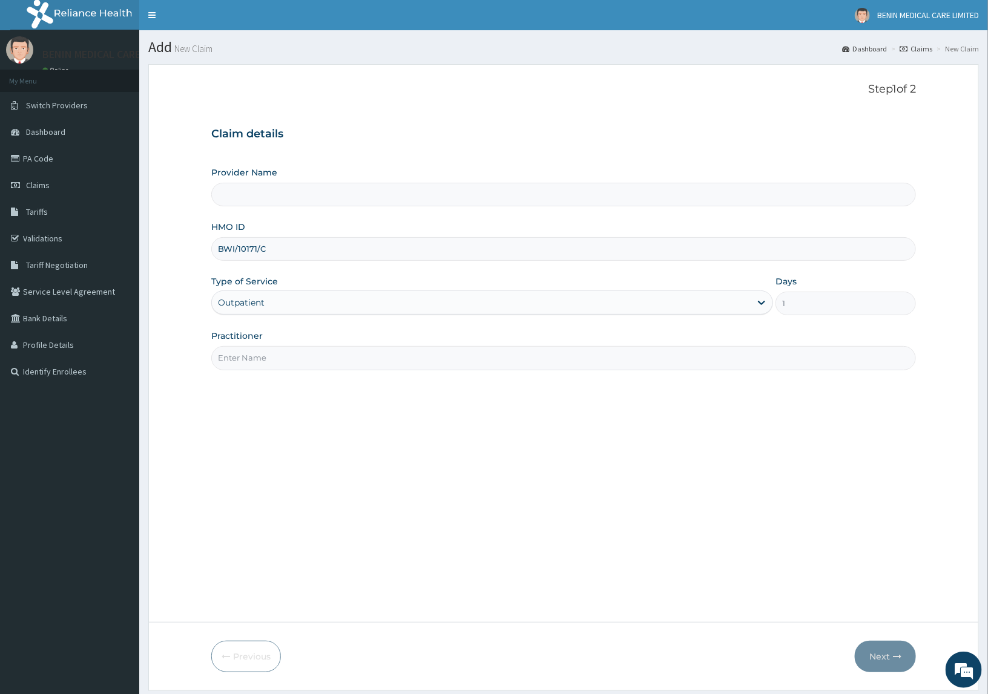
click at [242, 351] on input "Practitioner" at bounding box center [563, 358] width 705 height 24
type input "USIOSEFE EHIMWENMA TESLIM"
click at [261, 195] on input "Provider Name" at bounding box center [563, 195] width 705 height 24
type input "BENIN MEDICAL CARE LIMITED"
drag, startPoint x: 867, startPoint y: 652, endPoint x: 61, endPoint y: 624, distance: 806.6
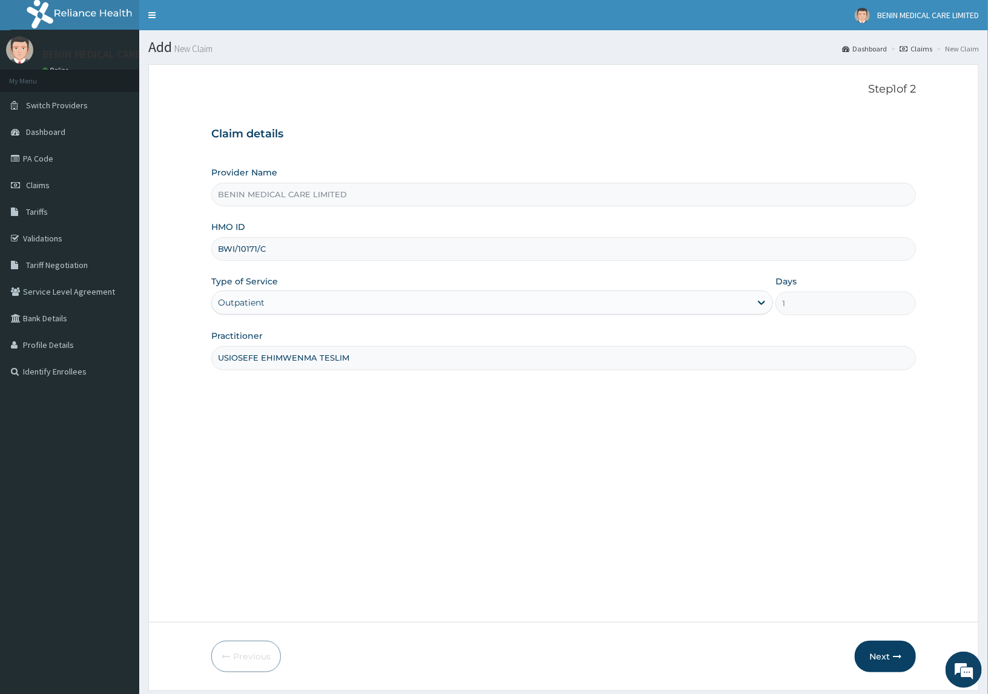
click at [859, 648] on button "Next" at bounding box center [884, 656] width 61 height 31
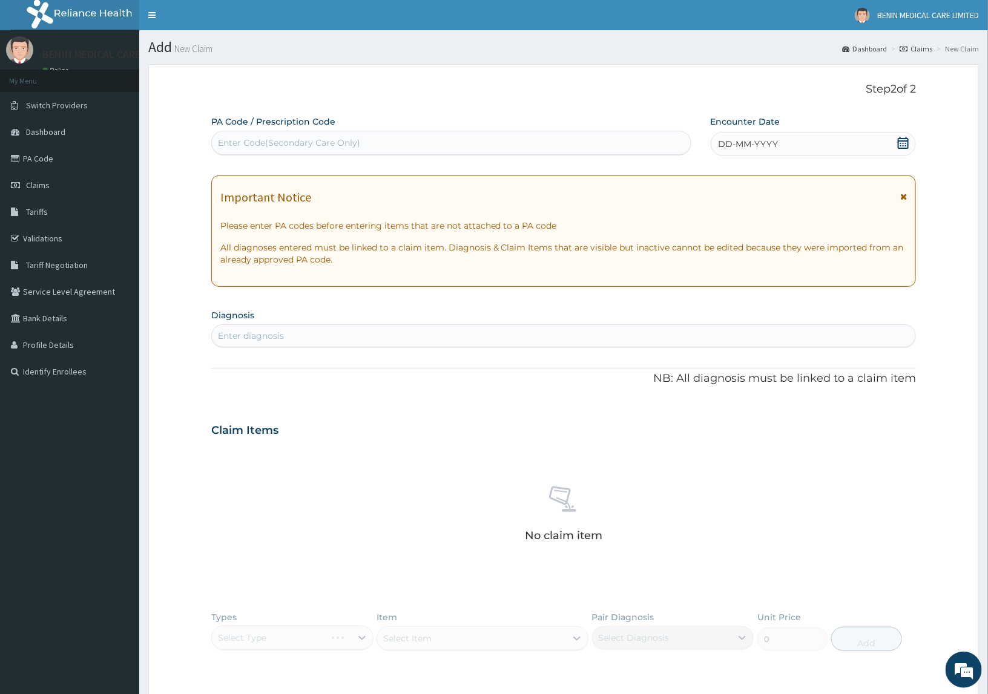
click at [243, 346] on div "Enter diagnosis" at bounding box center [564, 335] width 704 height 19
type input "[MEDICAL_DATA]"
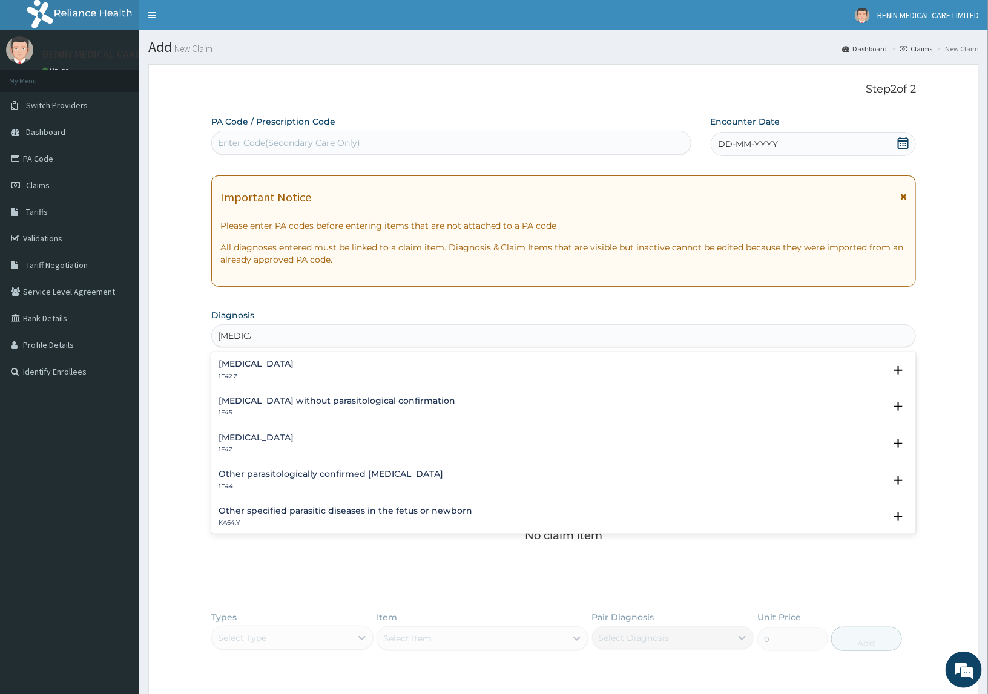
click at [232, 444] on div "[MEDICAL_DATA] 1F4Z" at bounding box center [255, 443] width 75 height 21
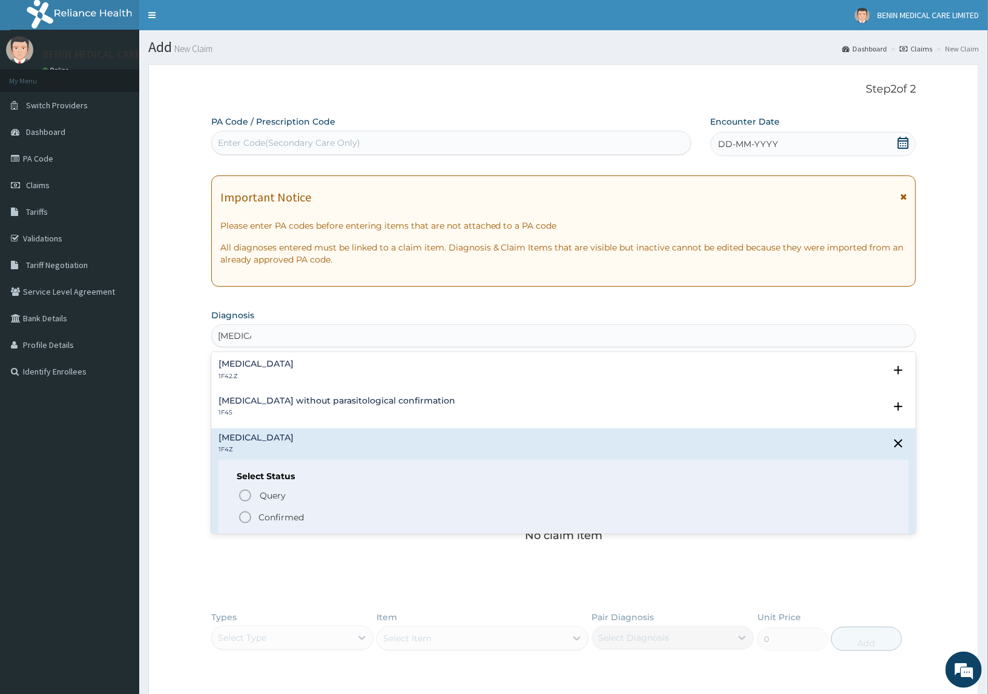
click at [245, 515] on icon "status option filled" at bounding box center [245, 517] width 15 height 15
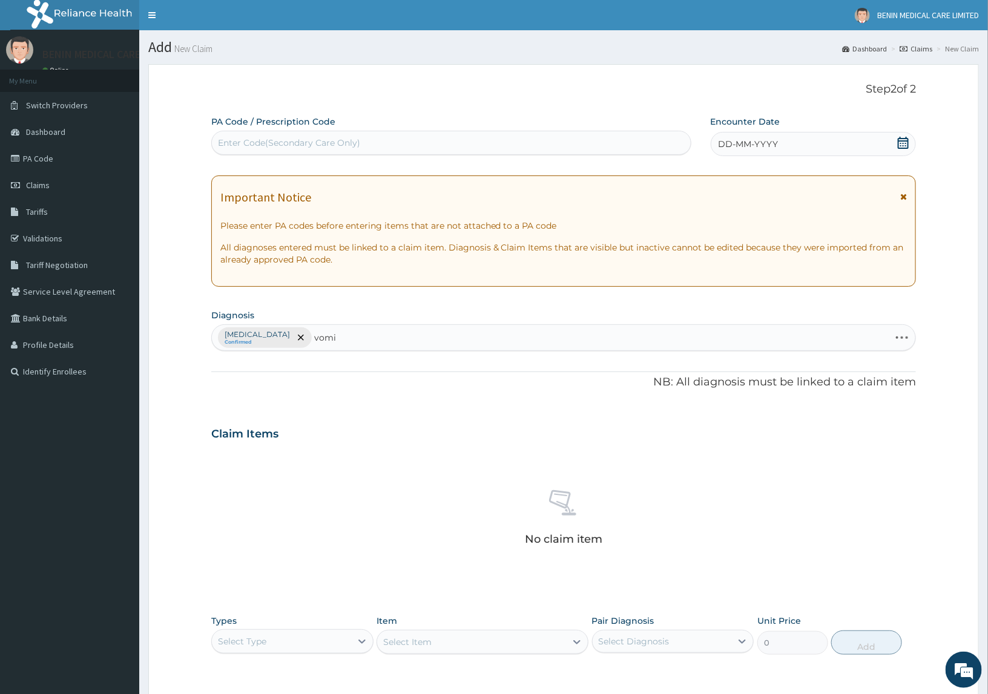
type input "vomit"
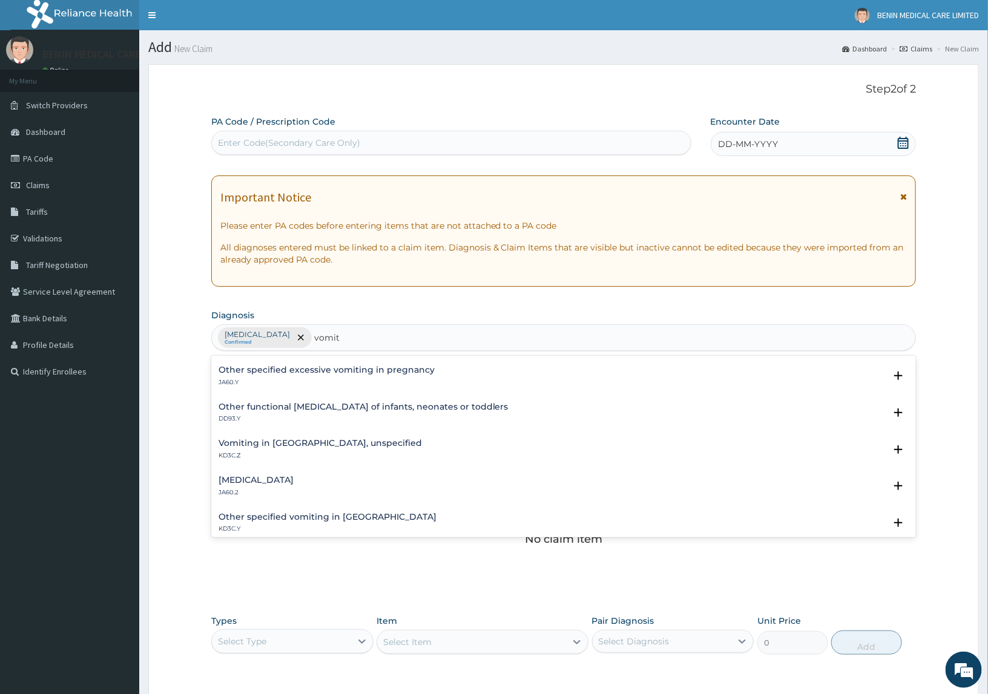
scroll to position [303, 0]
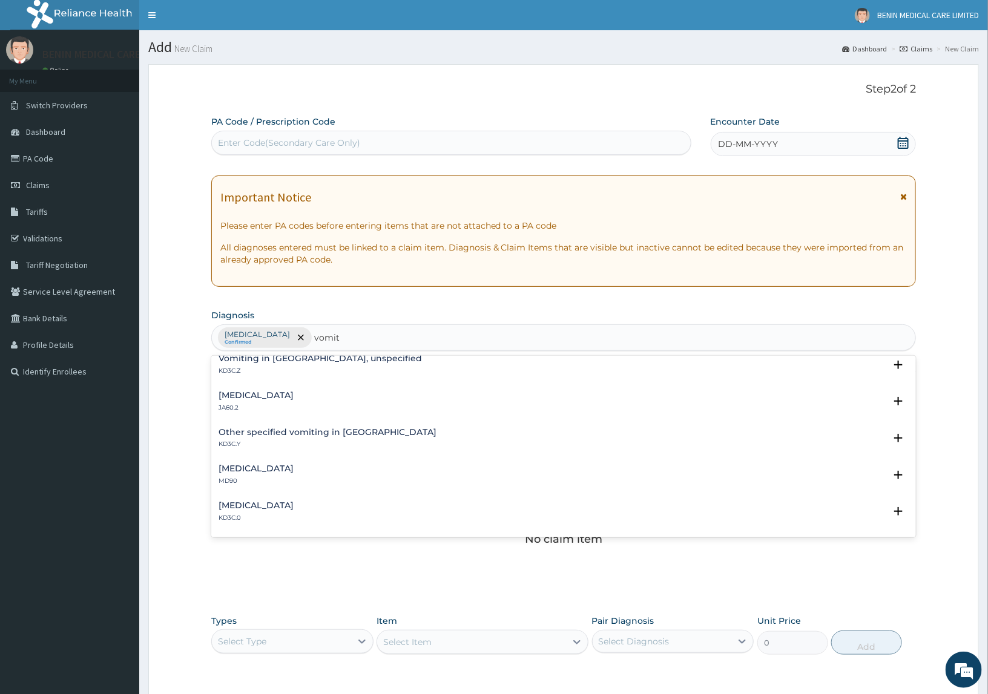
click at [257, 472] on h4 "[MEDICAL_DATA]" at bounding box center [255, 468] width 75 height 9
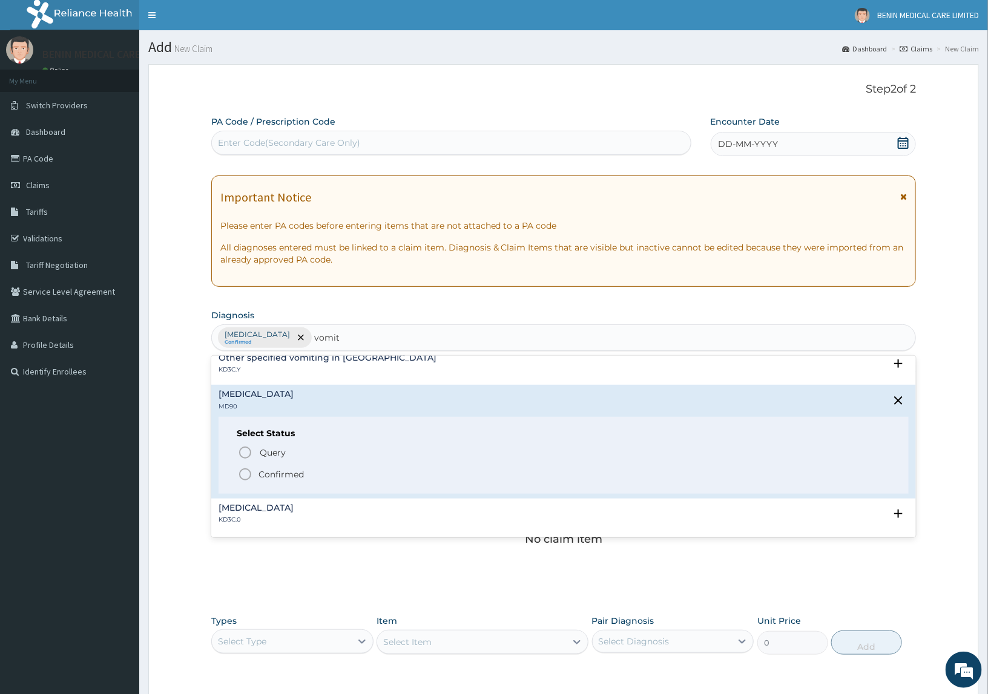
scroll to position [378, 0]
click at [246, 478] on icon "status option filled" at bounding box center [245, 473] width 15 height 15
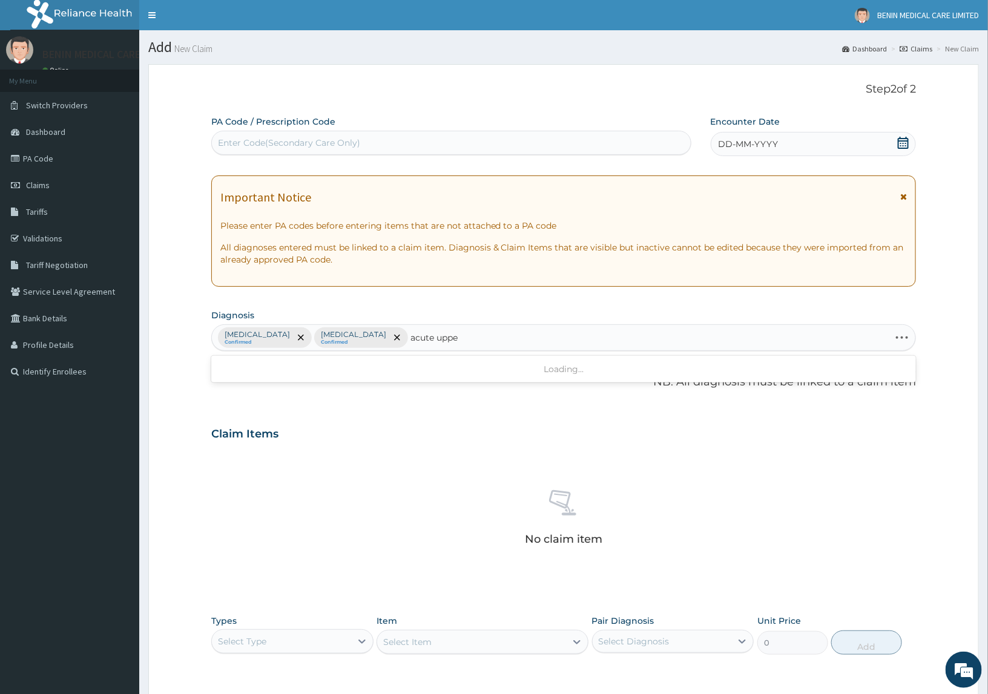
type input "acute upper"
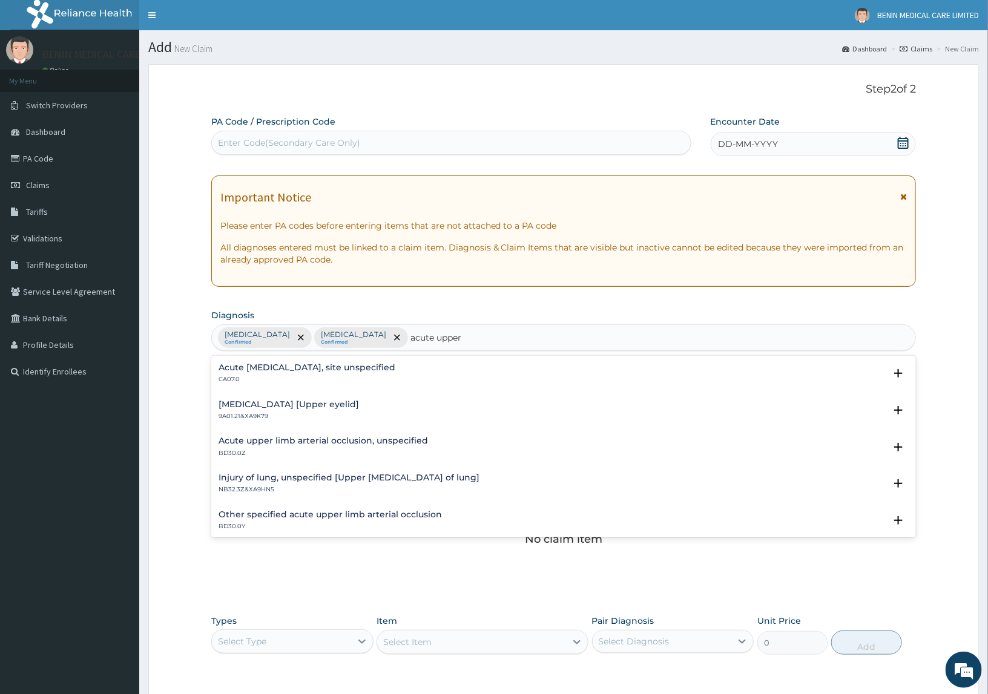
click at [309, 382] on p "CA07.0" at bounding box center [306, 379] width 177 height 8
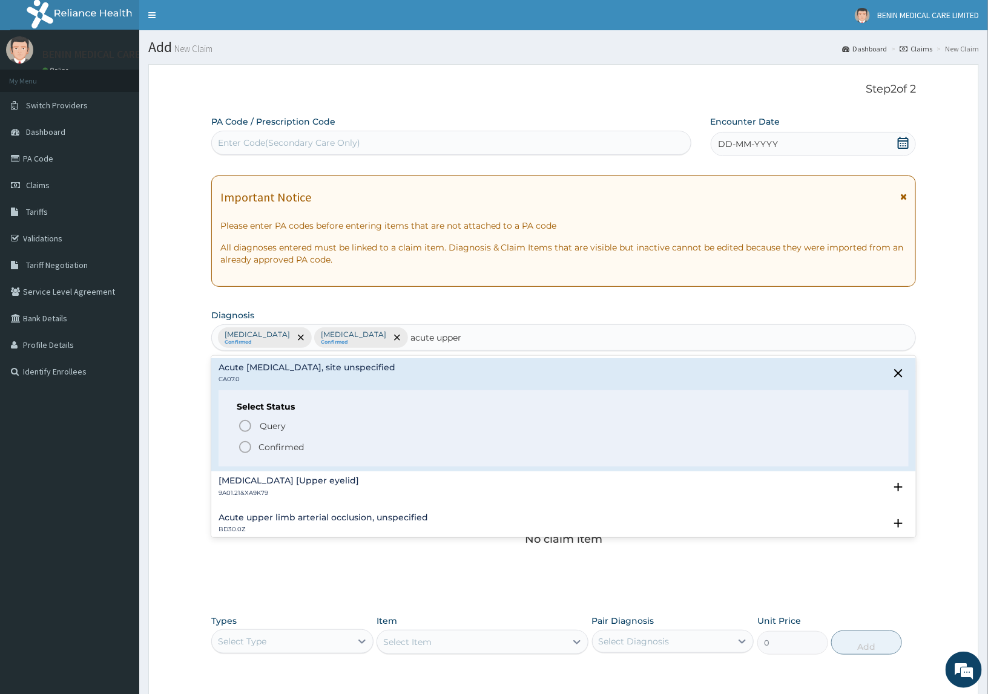
click at [242, 448] on icon "status option filled" at bounding box center [245, 447] width 15 height 15
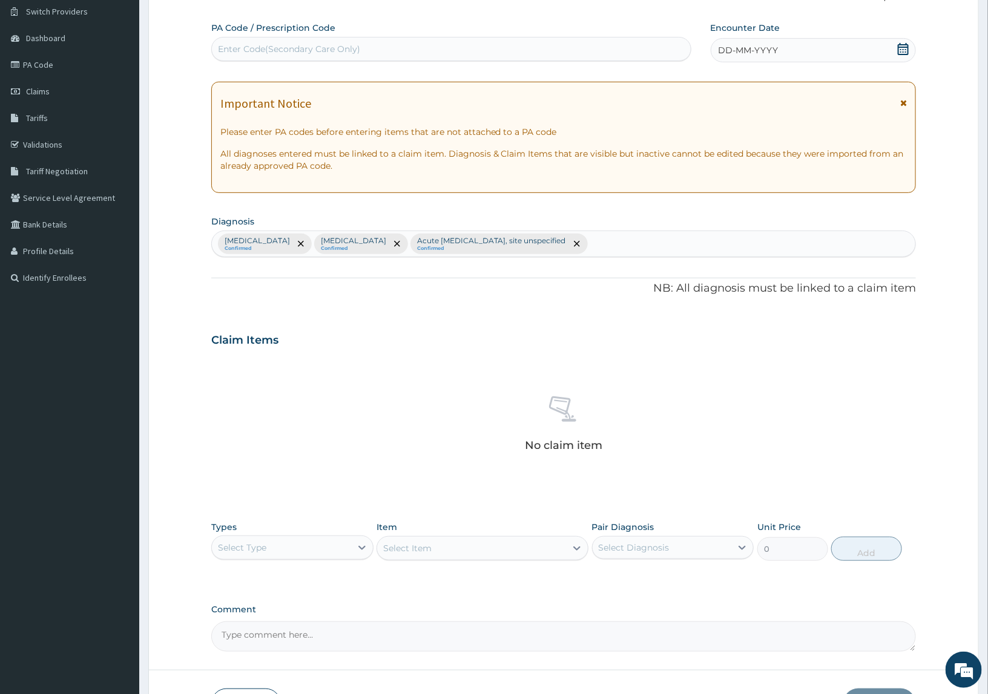
scroll to position [179, 0]
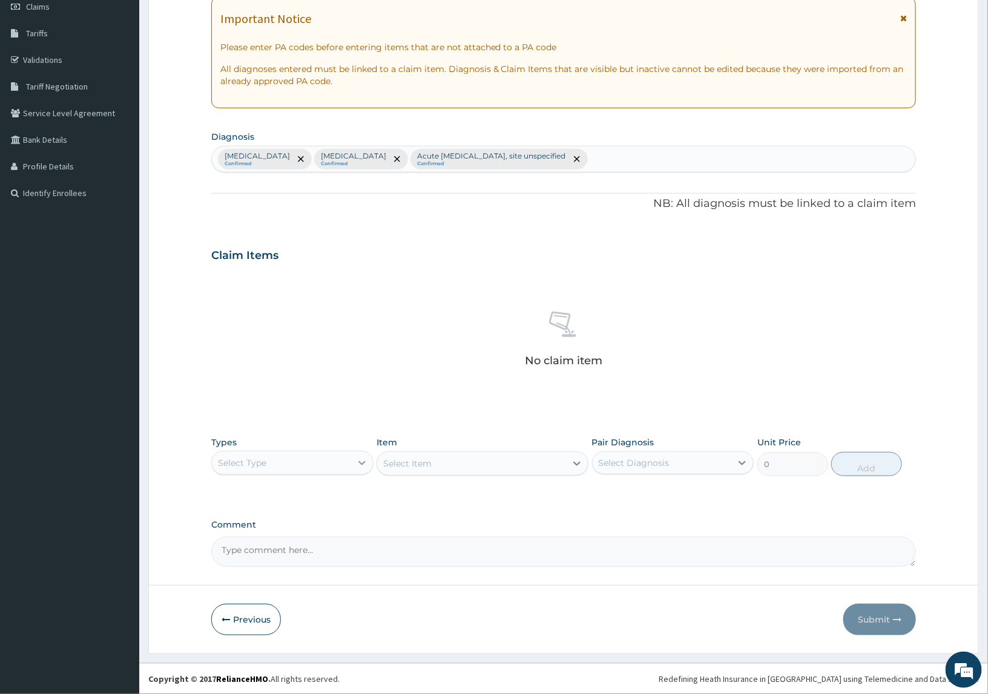
click at [352, 467] on div at bounding box center [362, 463] width 22 height 22
click at [276, 534] on div "Procedures" at bounding box center [292, 537] width 162 height 22
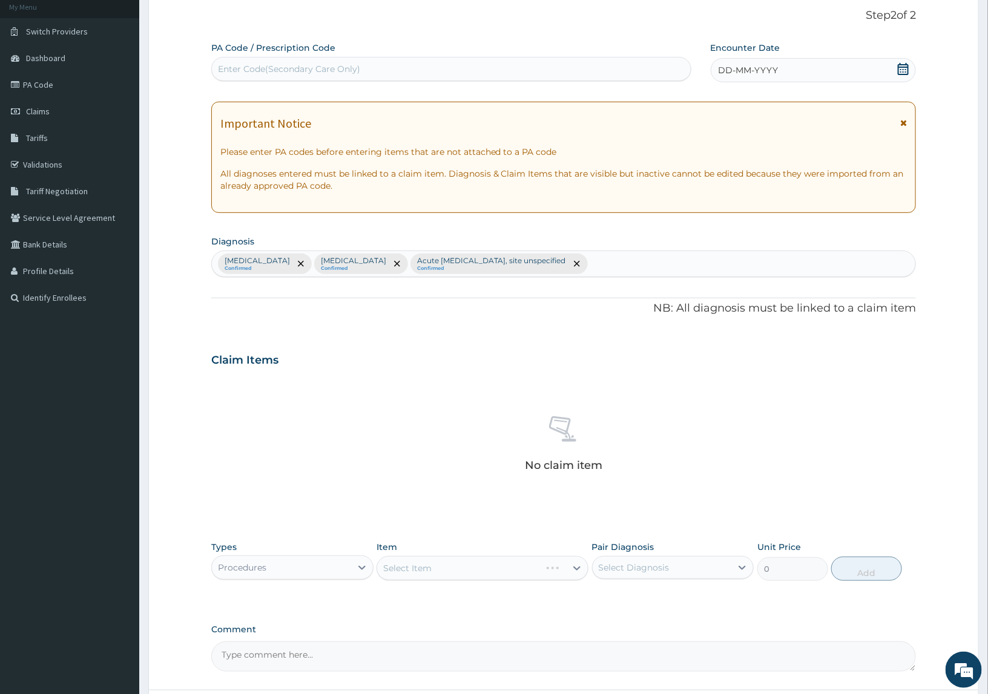
scroll to position [0, 0]
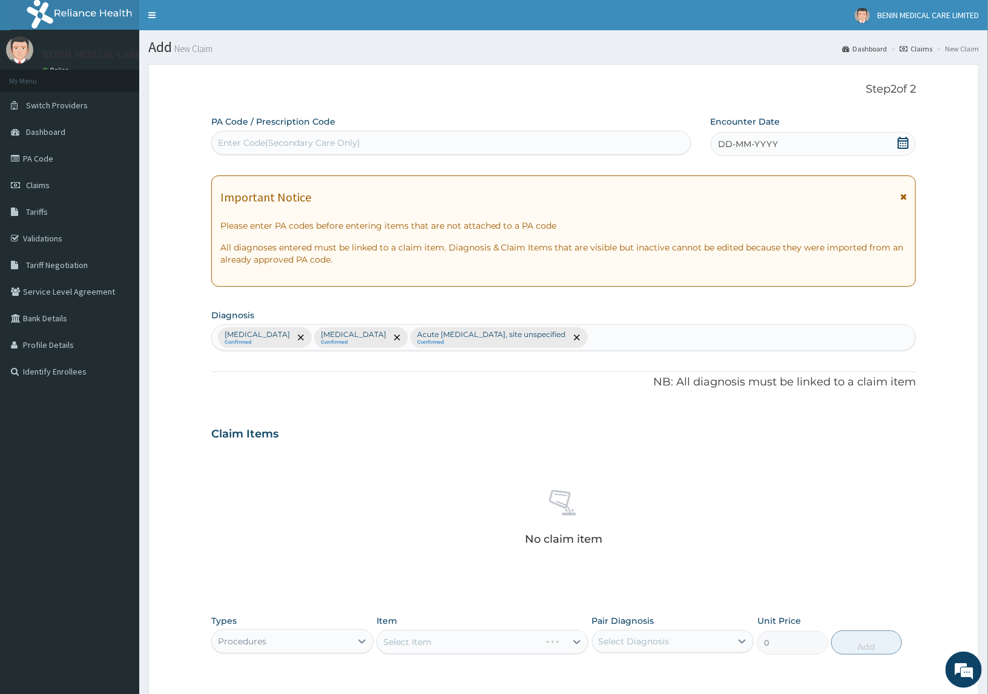
click at [726, 147] on span "DD-MM-YYYY" at bounding box center [748, 144] width 60 height 12
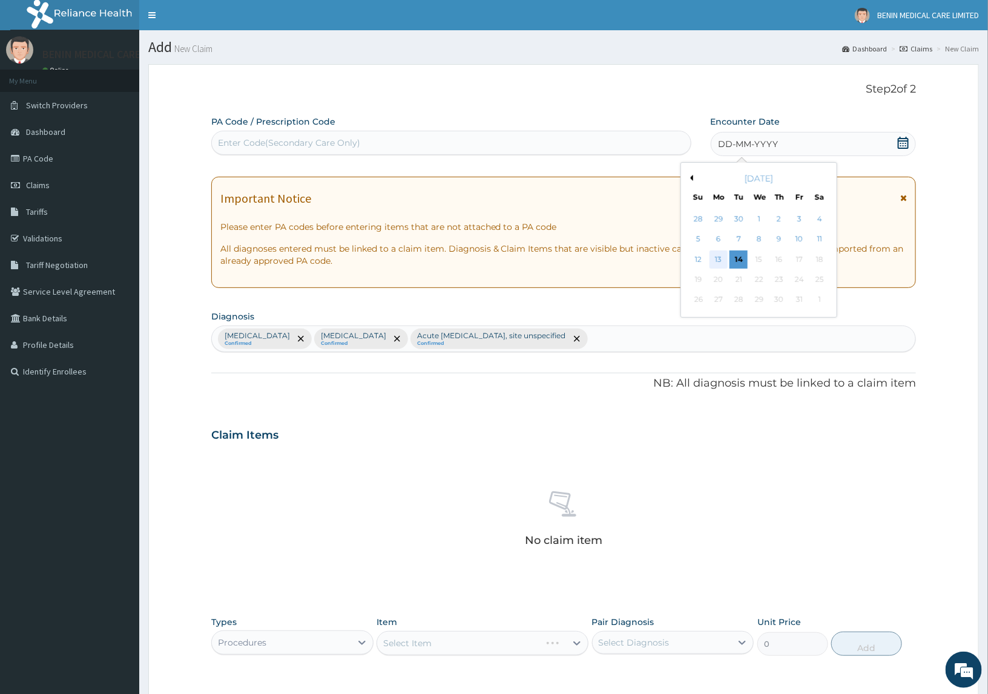
click at [718, 254] on div "13" at bounding box center [718, 260] width 18 height 18
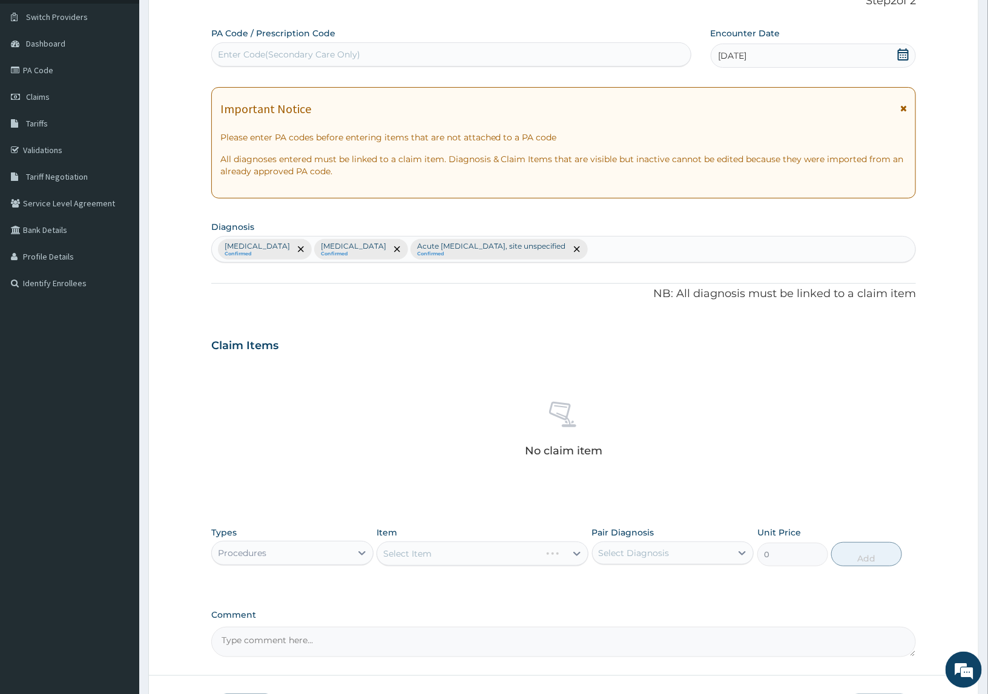
scroll to position [179, 0]
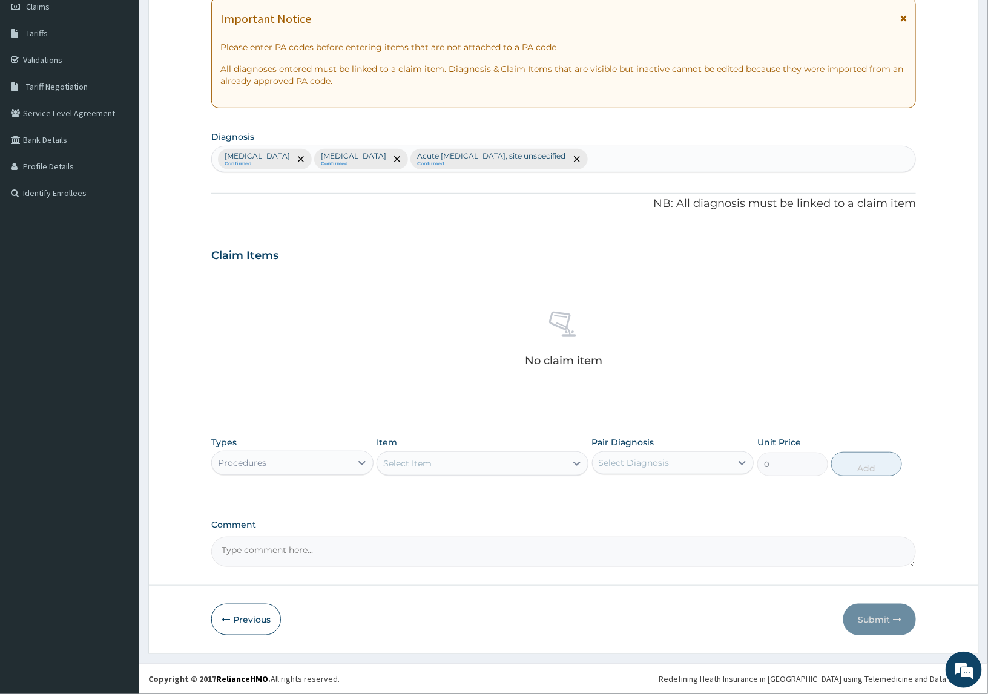
click at [438, 464] on div "Select Item" at bounding box center [471, 463] width 188 height 19
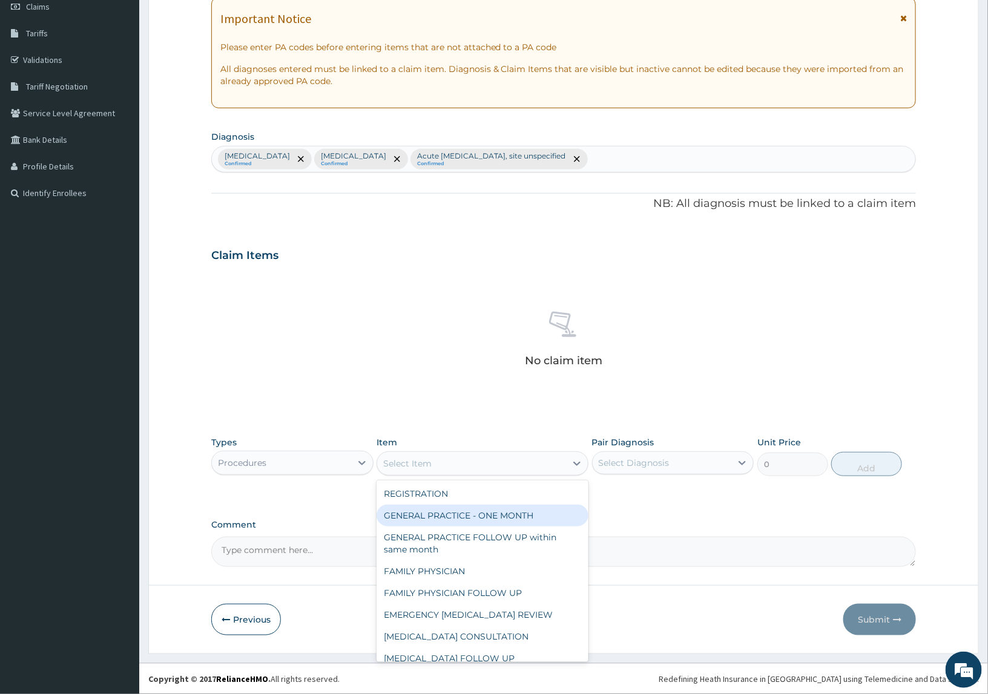
drag, startPoint x: 448, startPoint y: 517, endPoint x: 693, endPoint y: 485, distance: 247.3
click at [457, 517] on div "GENERAL PRACTICE - ONE MONTH" at bounding box center [481, 516] width 211 height 22
type input "1500"
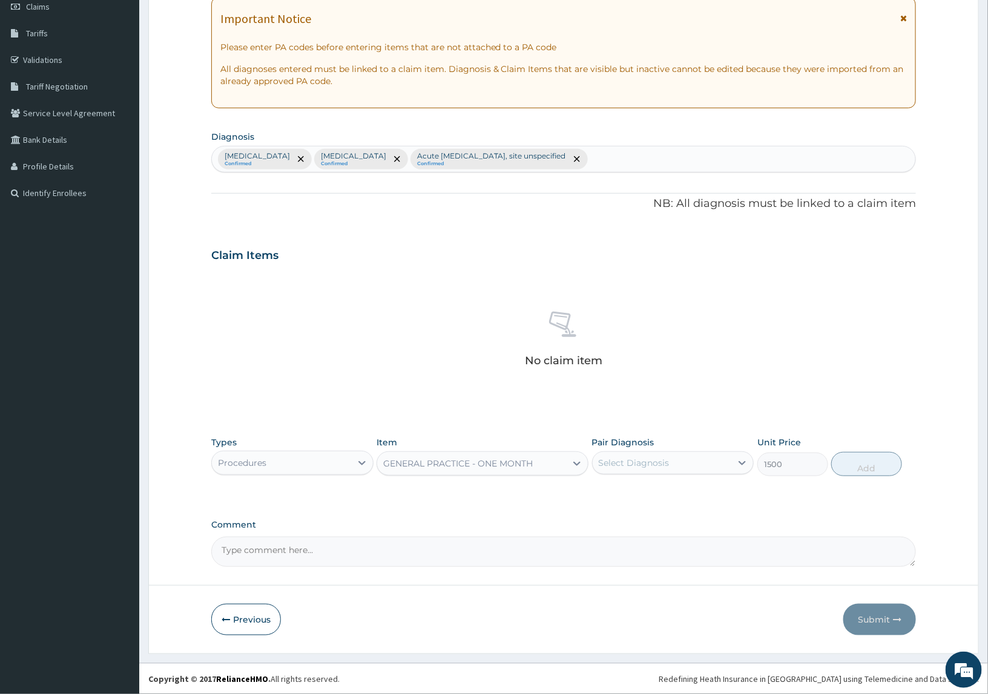
drag, startPoint x: 667, startPoint y: 462, endPoint x: 689, endPoint y: 464, distance: 21.9
click at [674, 463] on div "Select Diagnosis" at bounding box center [661, 462] width 139 height 19
drag, startPoint x: 678, startPoint y: 496, endPoint x: 680, endPoint y: 521, distance: 24.8
click at [687, 496] on label "[MEDICAL_DATA]" at bounding box center [649, 493] width 75 height 12
checkbox input "true"
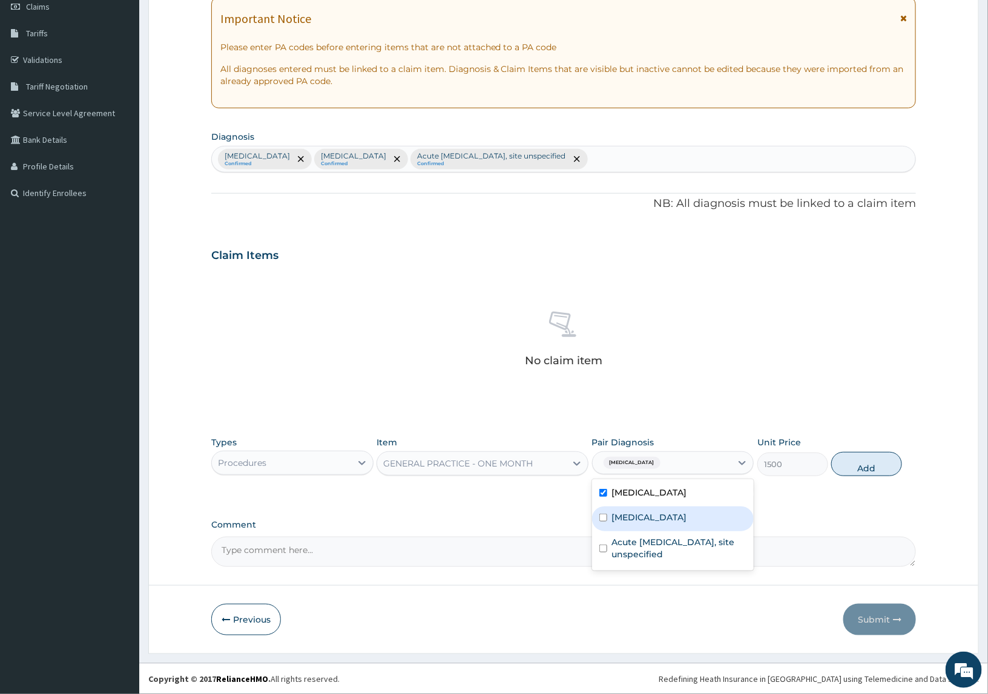
click at [673, 523] on div "Nausea or vomiting" at bounding box center [673, 519] width 162 height 25
checkbox input "true"
drag, startPoint x: 677, startPoint y: 546, endPoint x: 940, endPoint y: 490, distance: 269.2
click at [696, 543] on label "Acute upper respiratory infection, site unspecified" at bounding box center [679, 548] width 135 height 24
checkbox input "true"
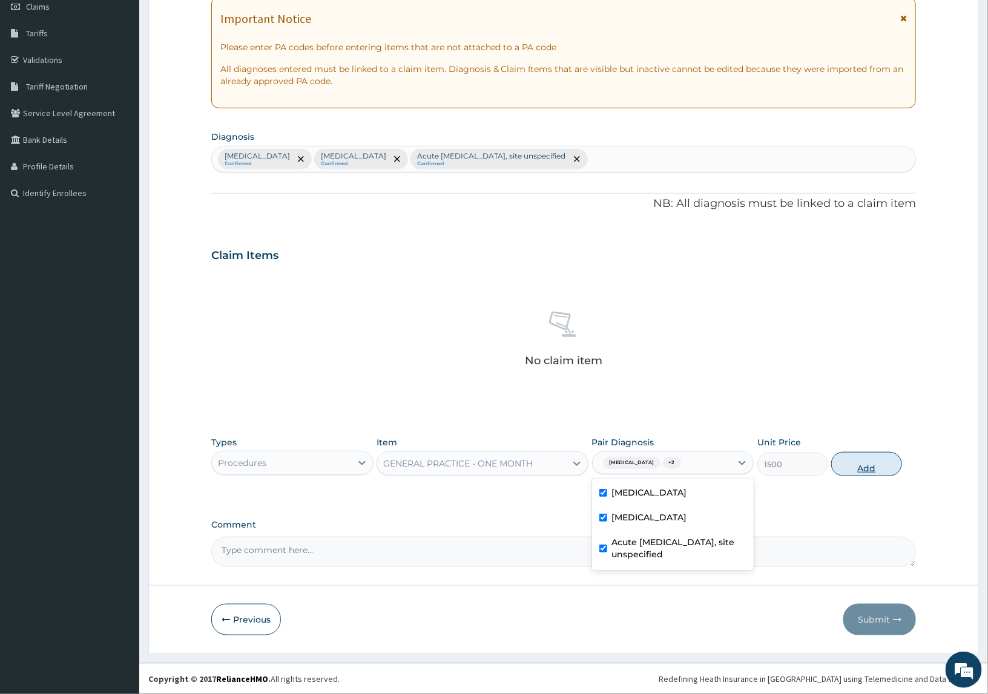
click at [875, 466] on button "Add" at bounding box center [866, 464] width 70 height 24
type input "0"
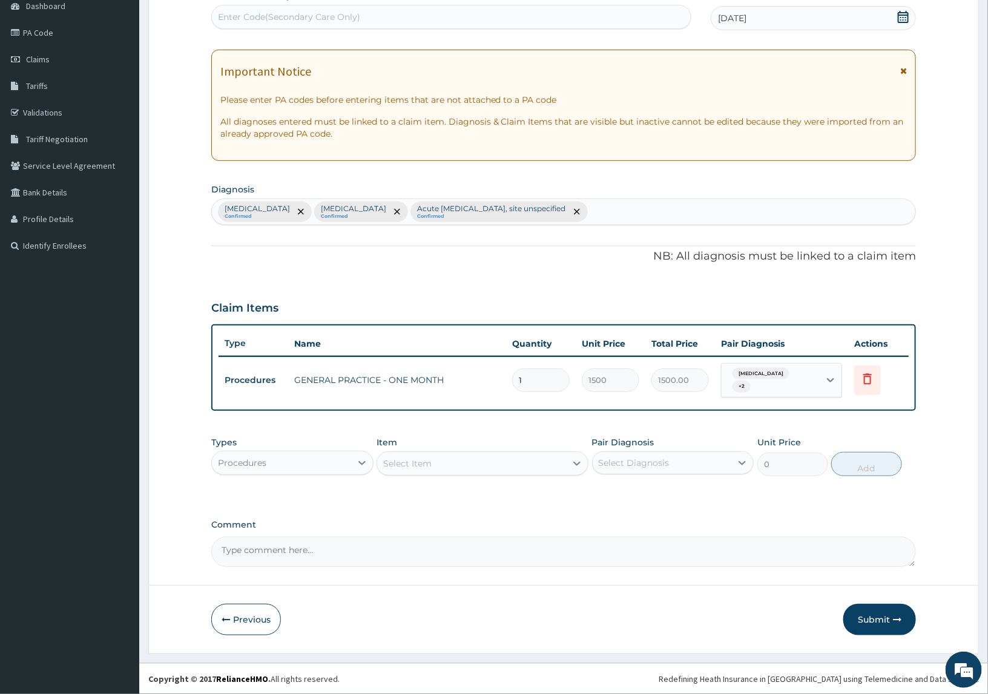
scroll to position [125, 0]
click at [340, 475] on div "Procedures" at bounding box center [292, 463] width 162 height 24
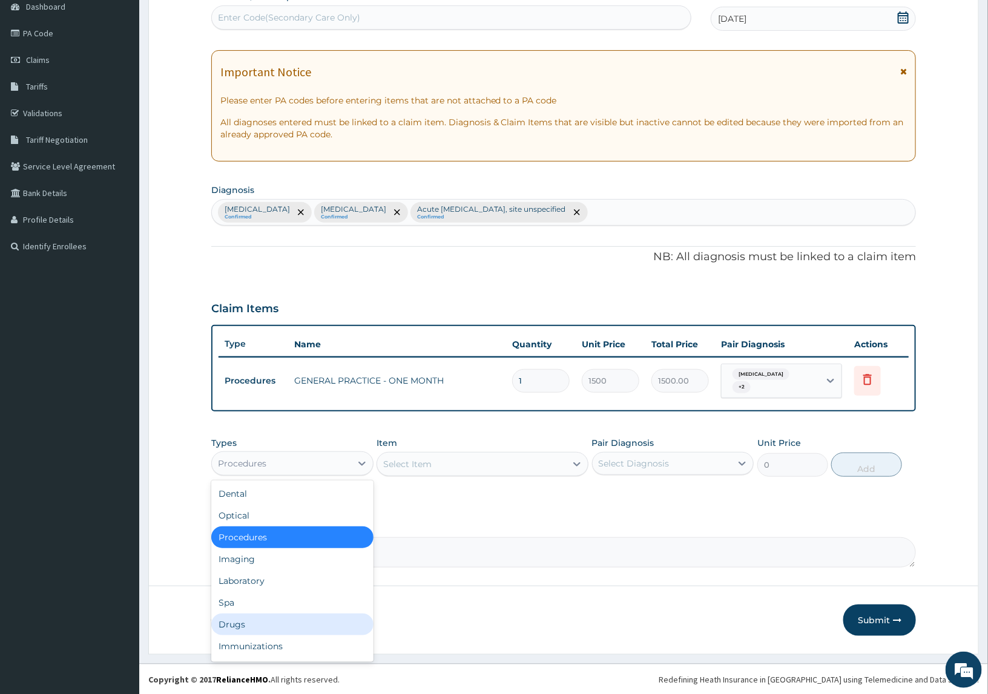
click at [266, 615] on div "Drugs" at bounding box center [292, 625] width 162 height 22
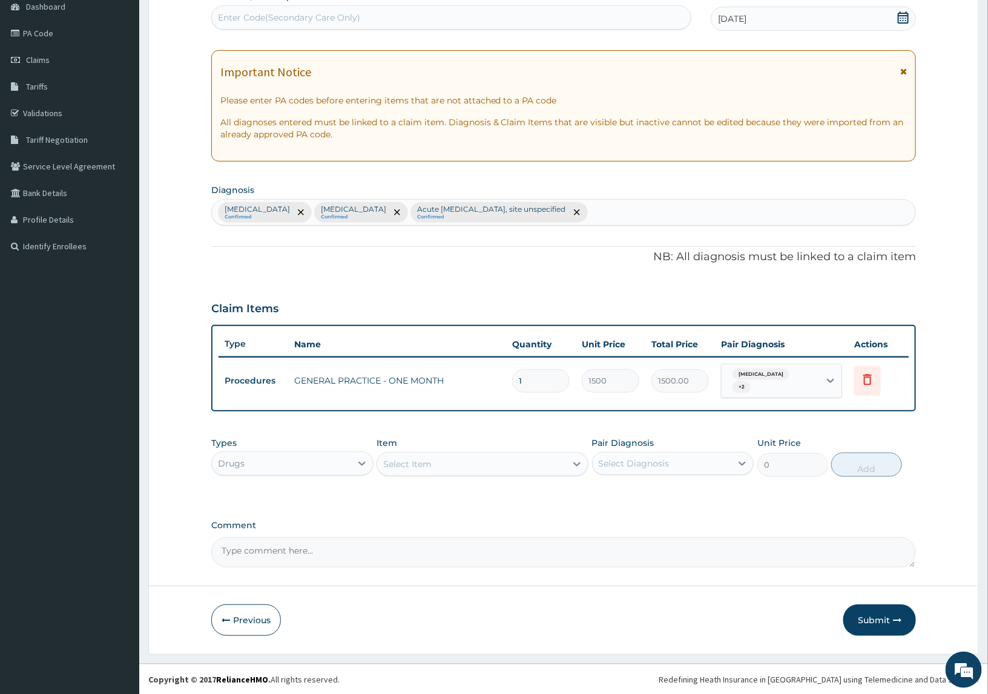
click at [440, 475] on div "Select Item" at bounding box center [481, 464] width 211 height 24
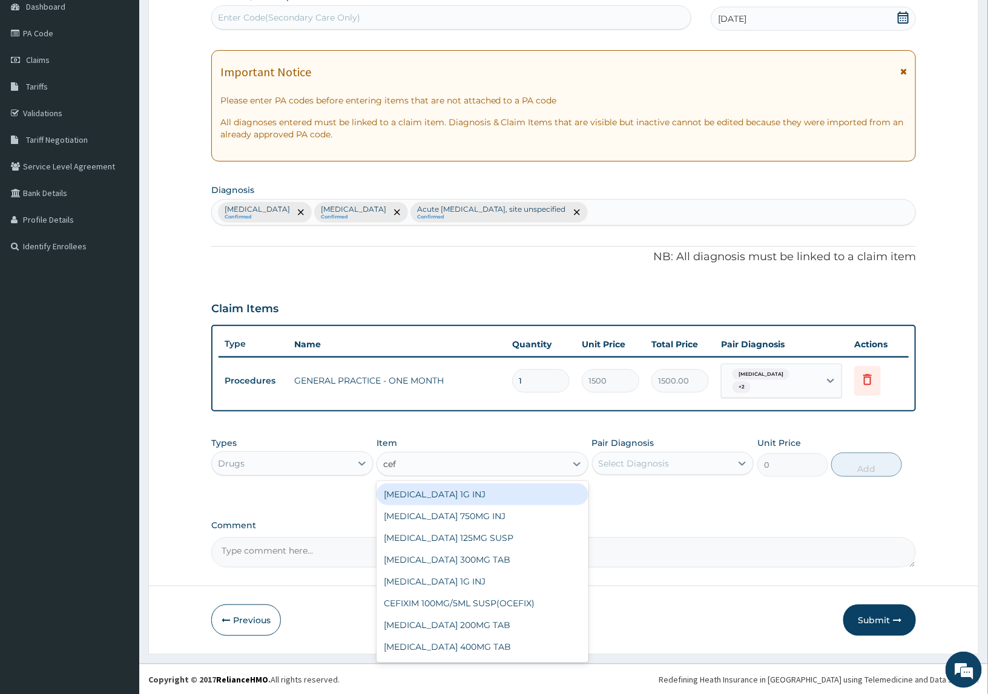
type input "cefu"
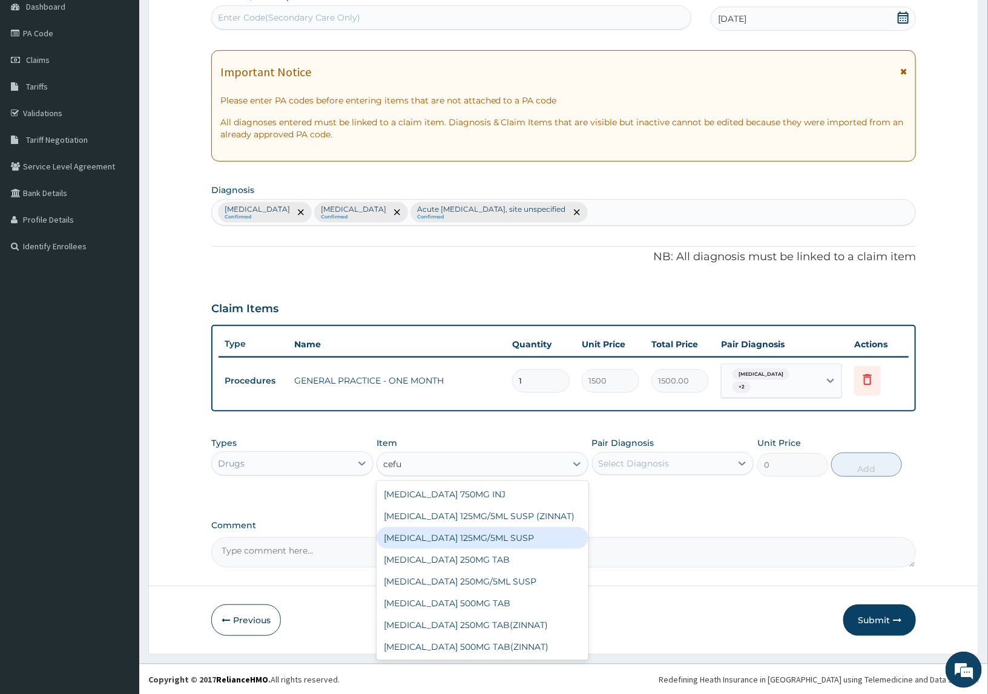
drag, startPoint x: 484, startPoint y: 536, endPoint x: 582, endPoint y: 507, distance: 102.4
click at [484, 536] on div "CEFUROXIME 125MG/5ML SUSP" at bounding box center [481, 538] width 211 height 22
type input "2032.8"
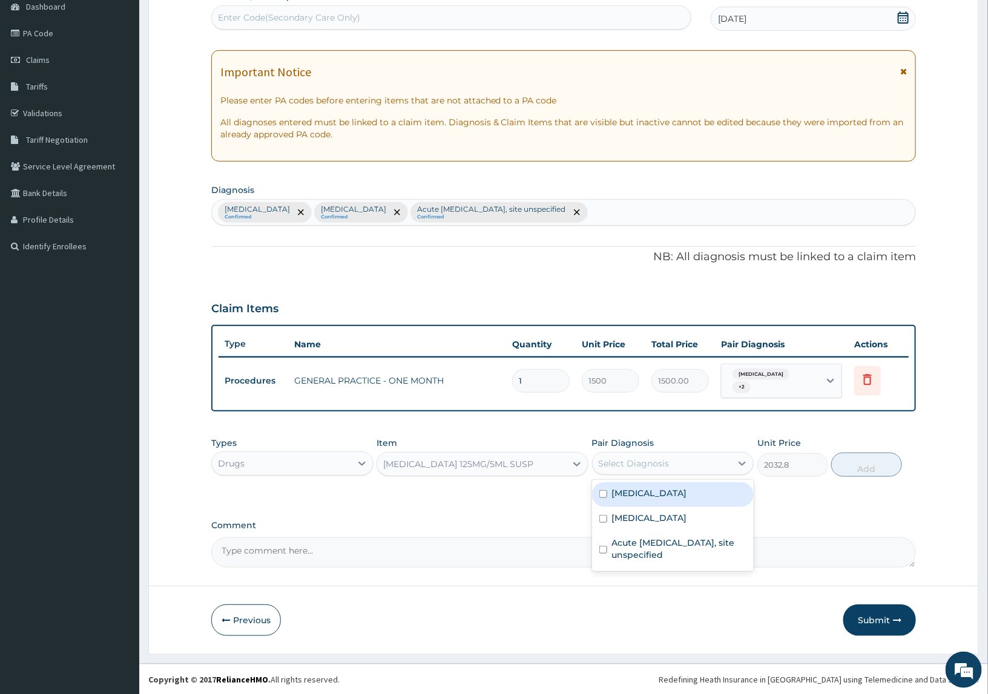
click at [627, 455] on div "Select Diagnosis" at bounding box center [661, 463] width 139 height 19
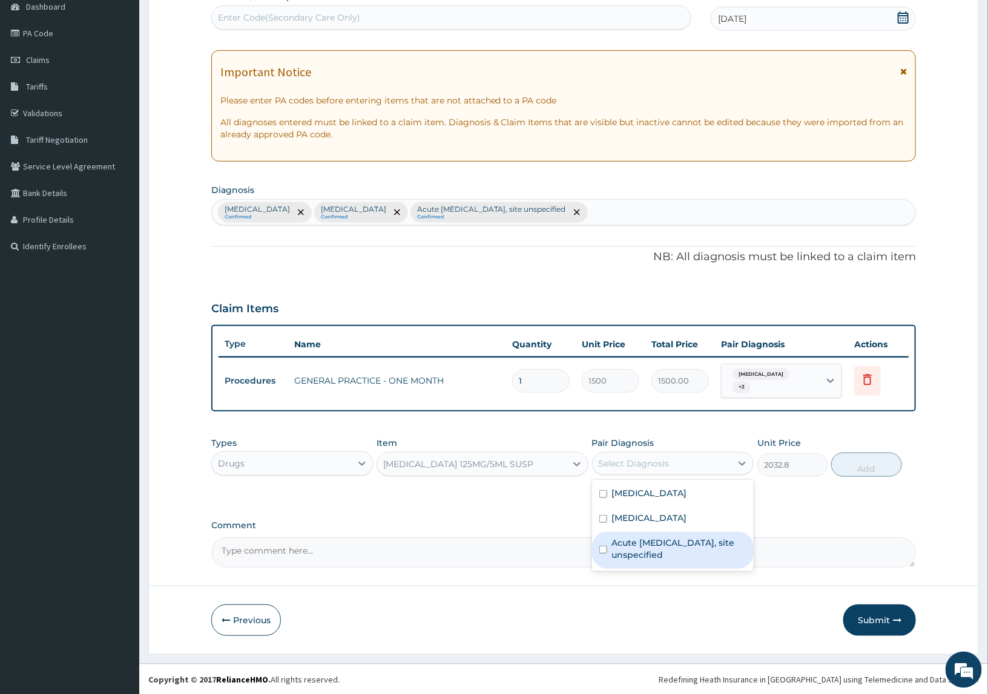
click at [630, 533] on div "Acute upper respiratory infection, site unspecified" at bounding box center [673, 550] width 162 height 37
checkbox input "true"
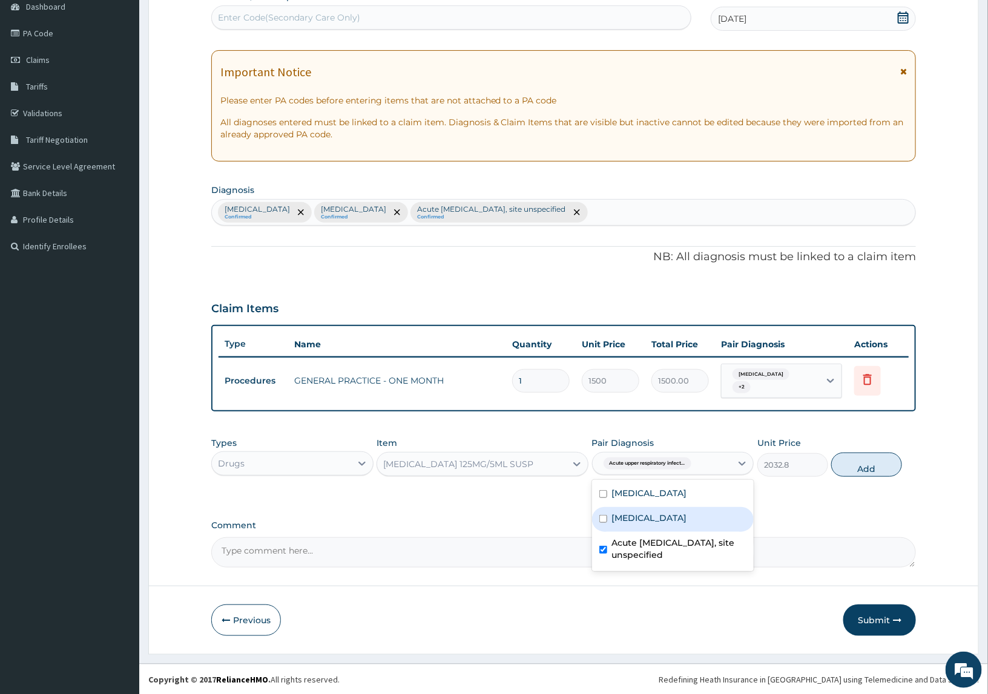
click at [638, 525] on div "Nausea or vomiting" at bounding box center [673, 519] width 162 height 25
checkbox input "true"
click at [871, 466] on button "Add" at bounding box center [866, 465] width 70 height 24
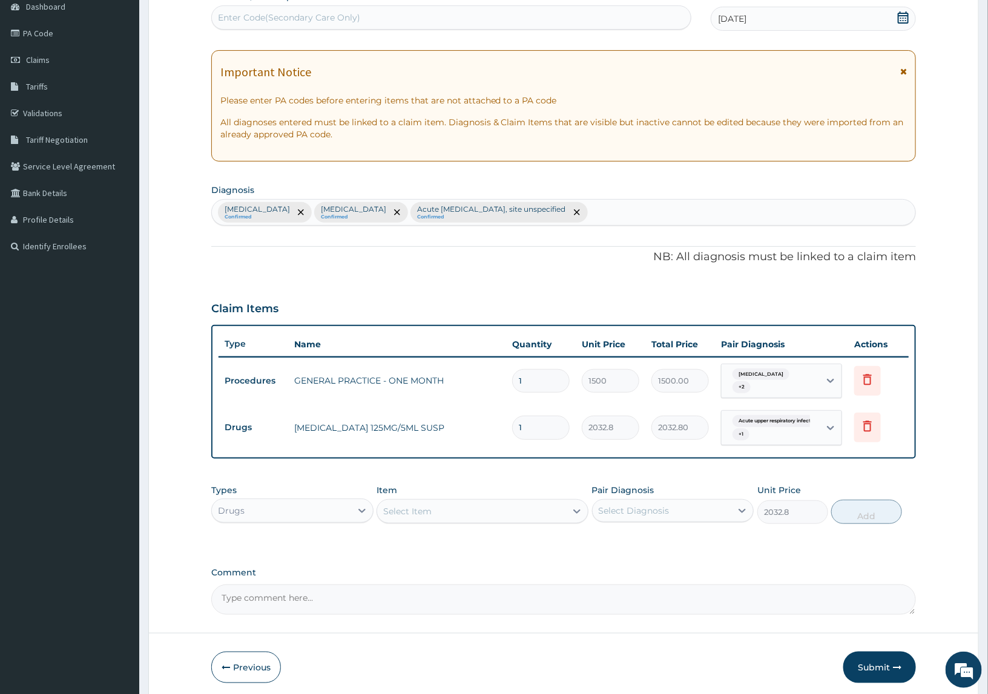
type input "0"
click at [436, 511] on div "Select Item" at bounding box center [471, 511] width 188 height 19
type input "onda"
click at [415, 545] on div "ONDANSETRON 8MG INJ" at bounding box center [481, 542] width 211 height 22
type input "443.52"
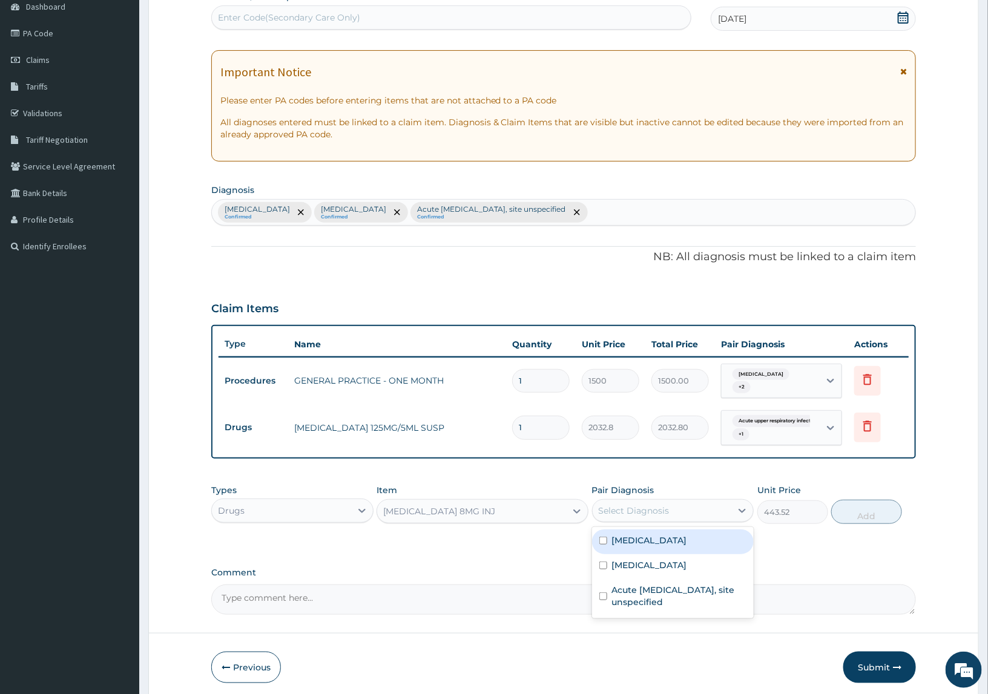
click at [649, 507] on div "Select Diagnosis" at bounding box center [633, 511] width 71 height 12
drag, startPoint x: 652, startPoint y: 566, endPoint x: 852, endPoint y: 537, distance: 202.4
click at [667, 564] on label "Nausea or vomiting" at bounding box center [649, 565] width 75 height 12
checkbox input "true"
click at [850, 519] on button "Add" at bounding box center [866, 512] width 70 height 24
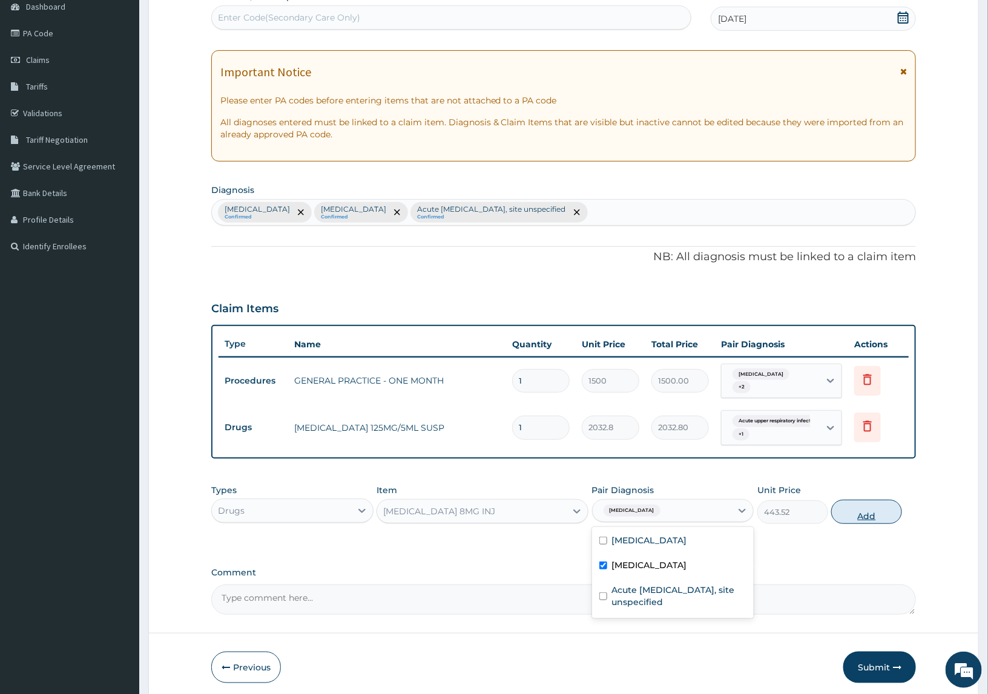
type input "0"
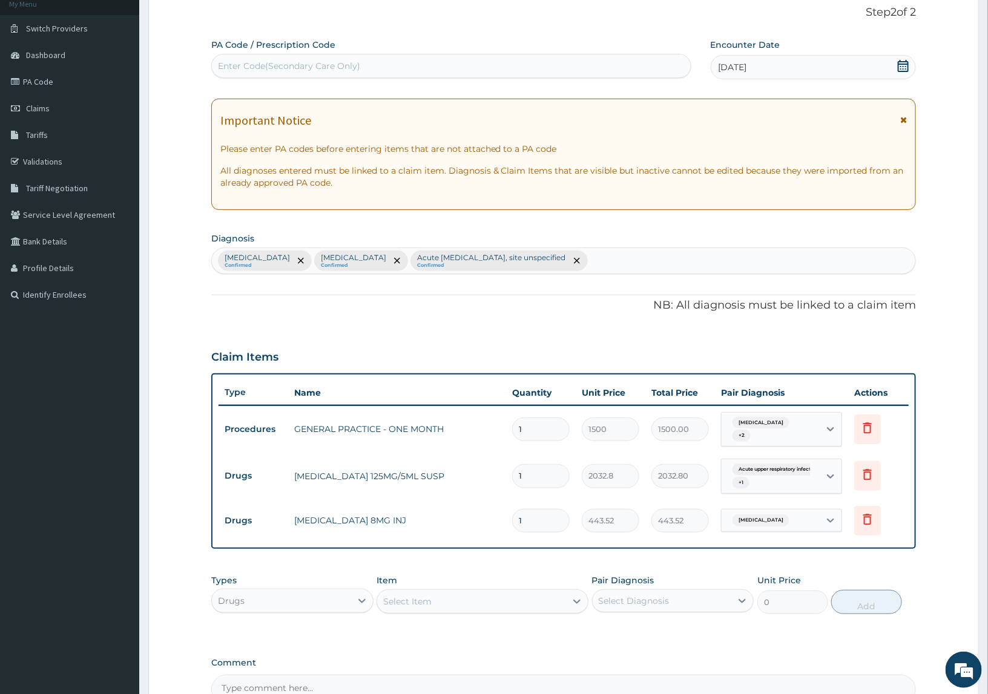
scroll to position [0, 0]
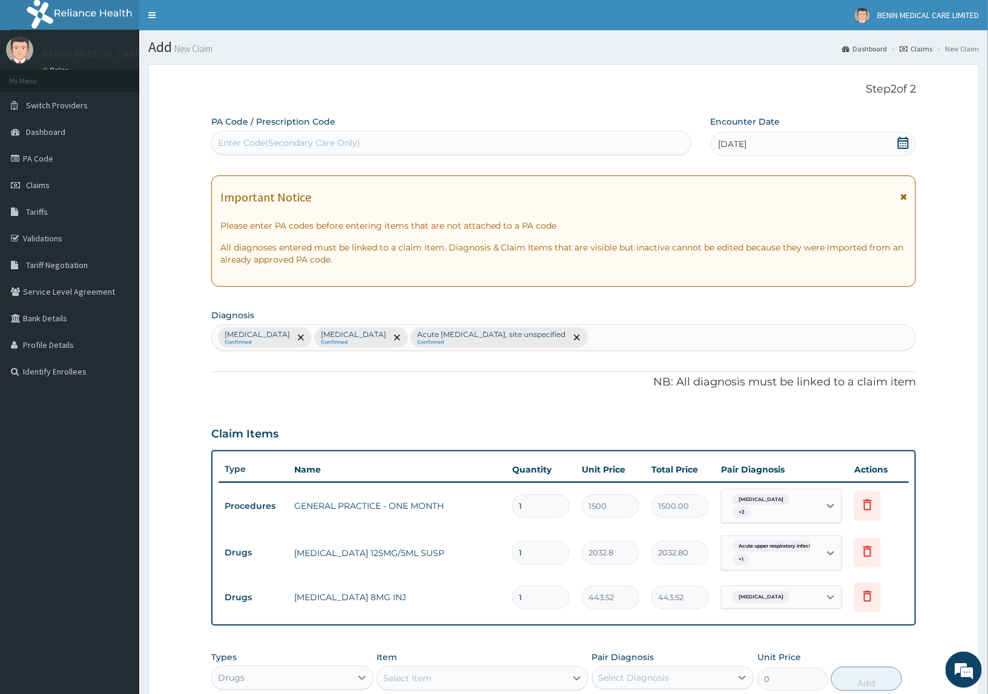
click at [235, 146] on div "Enter Code(Secondary Care Only)" at bounding box center [289, 143] width 142 height 12
paste input "PA/D1B3E8"
type input "PA/D1B3E8"
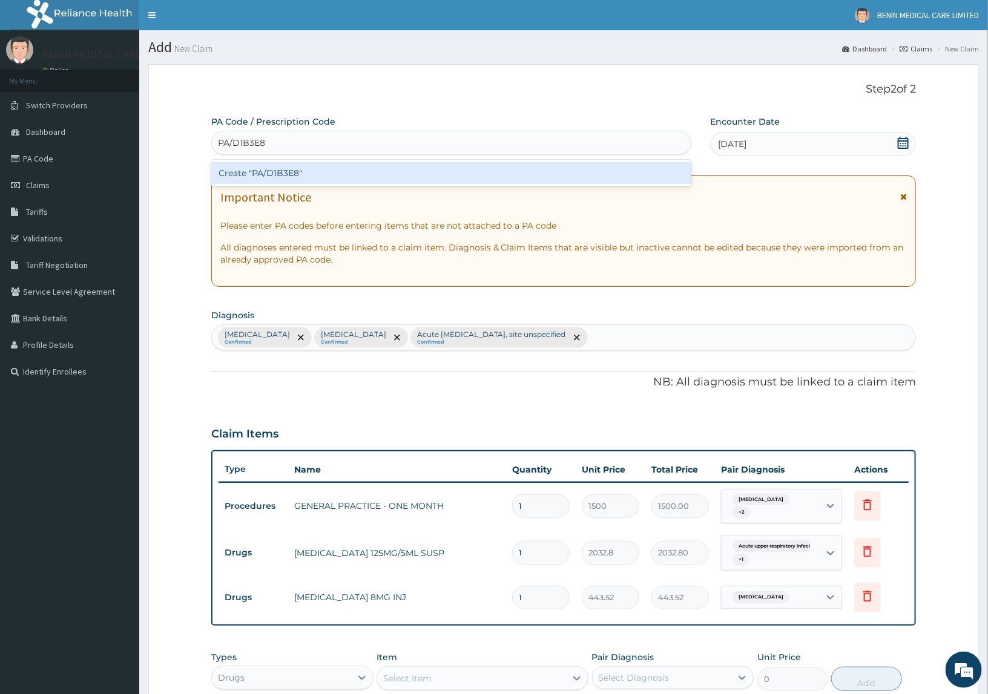
click at [236, 179] on div "Create "PA/D1B3E8"" at bounding box center [451, 173] width 480 height 22
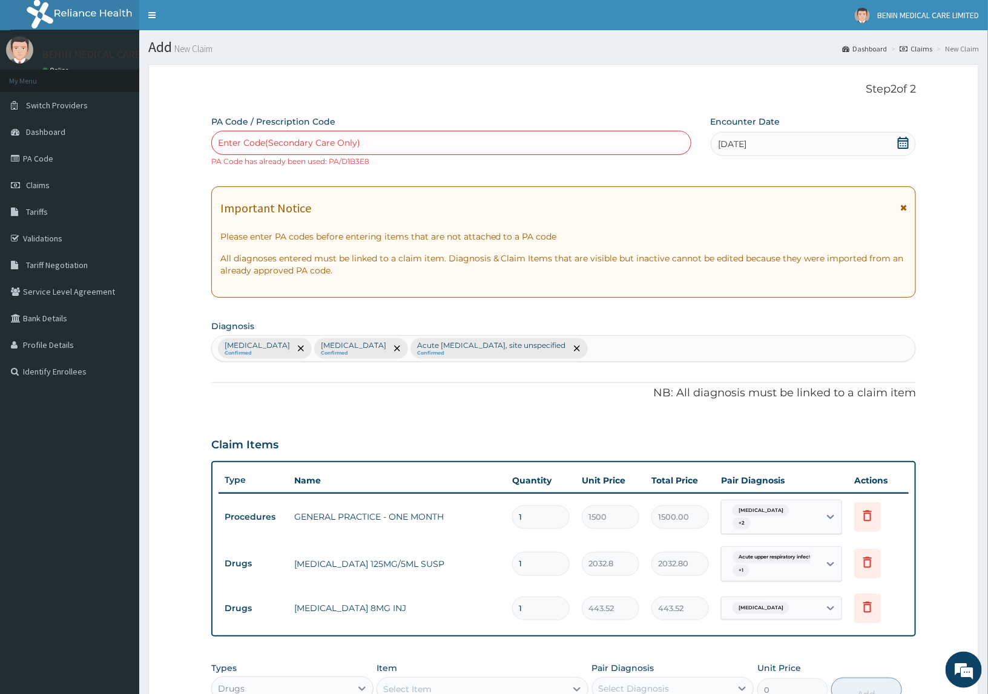
click at [339, 139] on div "Enter Code(Secondary Care Only)" at bounding box center [289, 143] width 142 height 12
paste input "PA/DD4BFD"
type input "PA/DD4BFD"
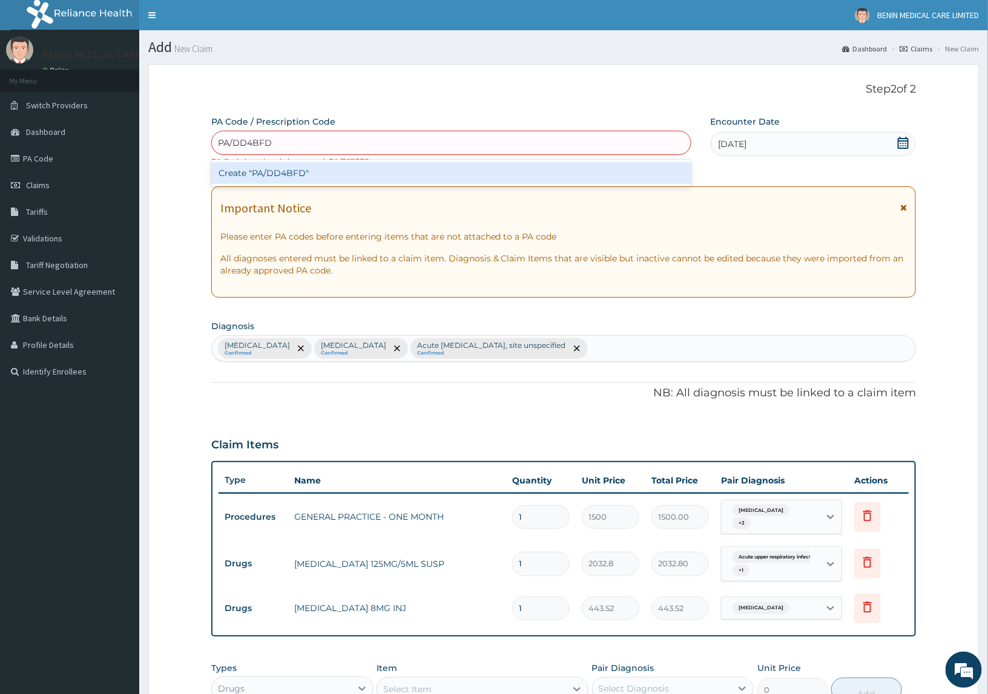
click at [336, 177] on div "Create "PA/DD4BFD"" at bounding box center [451, 173] width 480 height 22
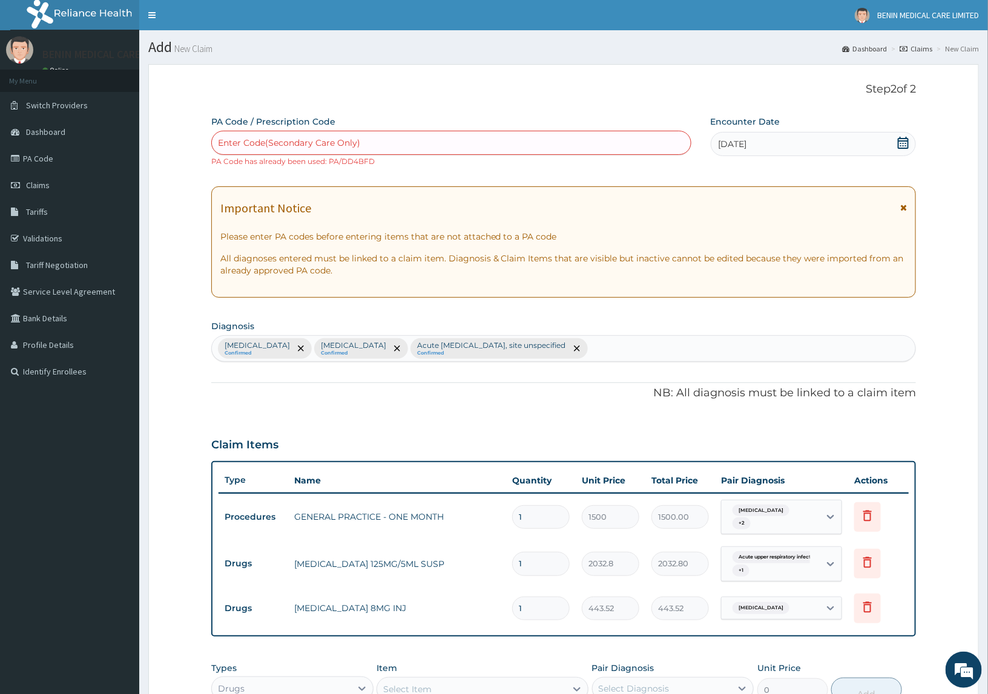
click at [297, 141] on div "Enter Code(Secondary Care Only)" at bounding box center [289, 143] width 142 height 12
paste input "PA/33798C"
type input "PA/33798C"
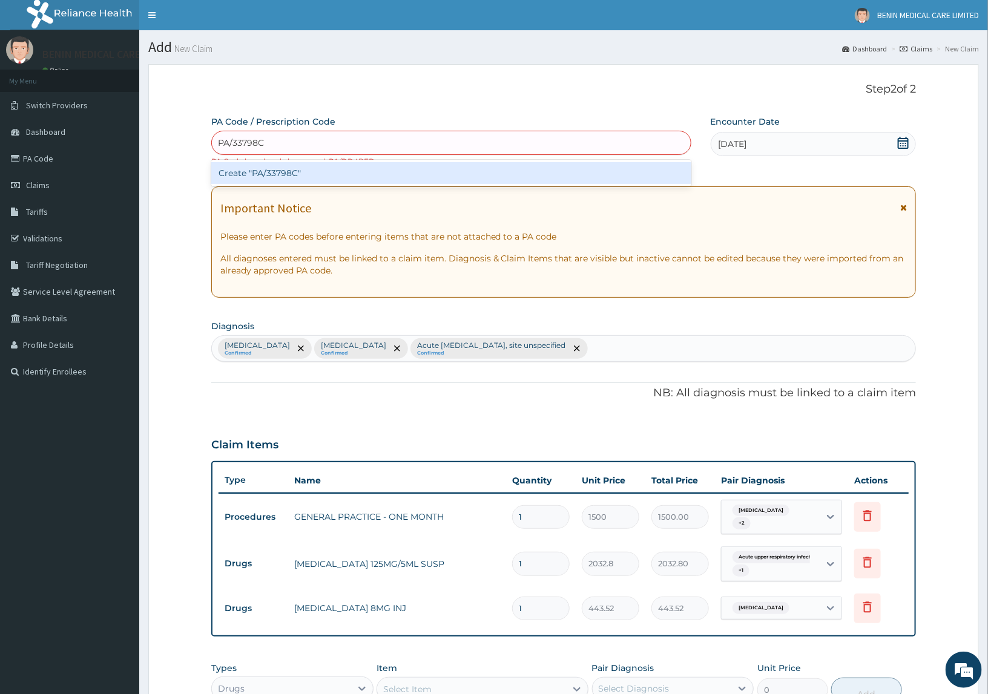
click at [246, 175] on div "Create "PA/33798C"" at bounding box center [451, 173] width 480 height 22
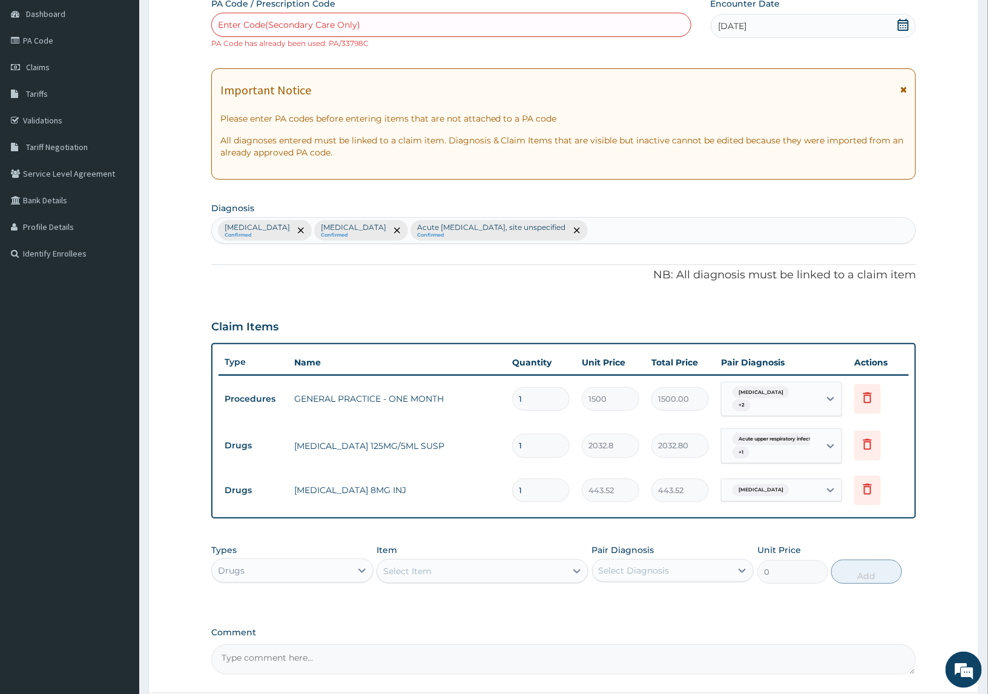
scroll to position [225, 0]
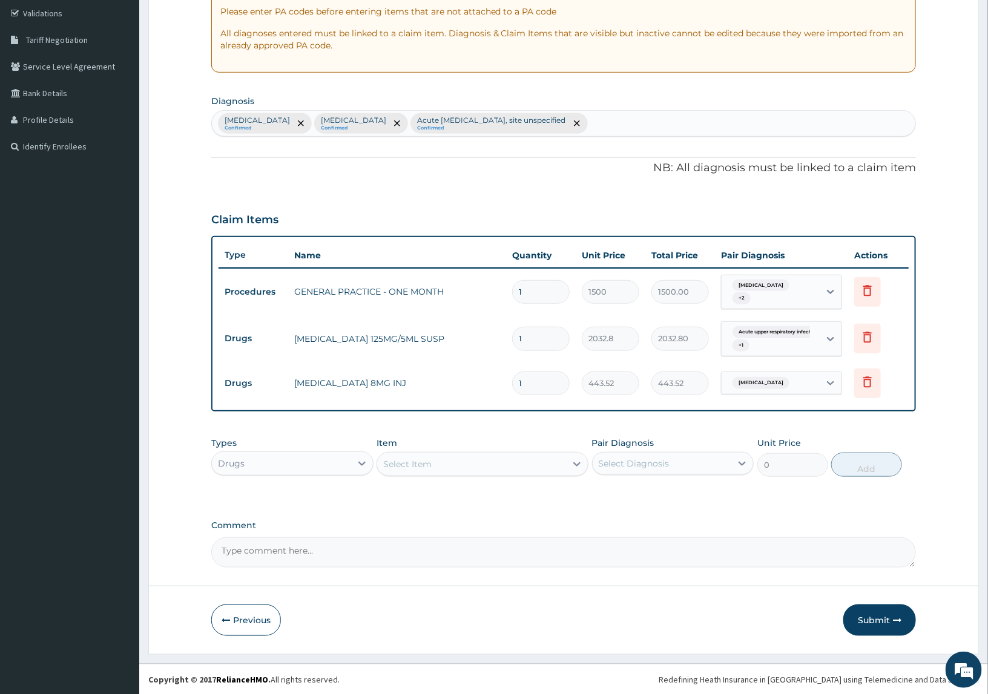
click at [307, 461] on div "Drugs" at bounding box center [281, 463] width 139 height 19
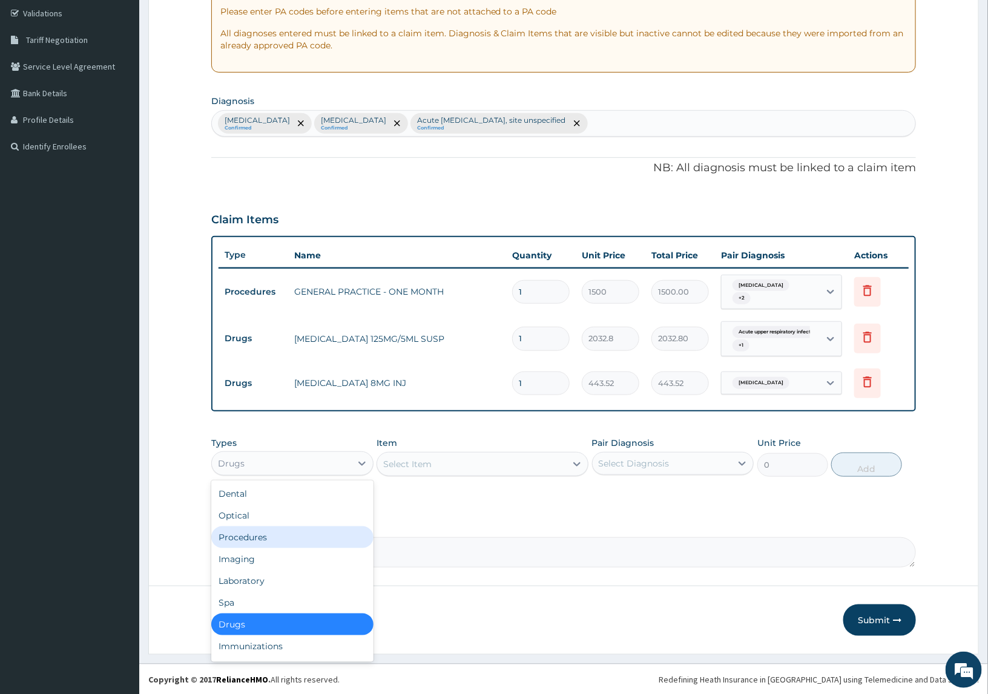
click at [255, 528] on div "Procedures" at bounding box center [292, 537] width 162 height 22
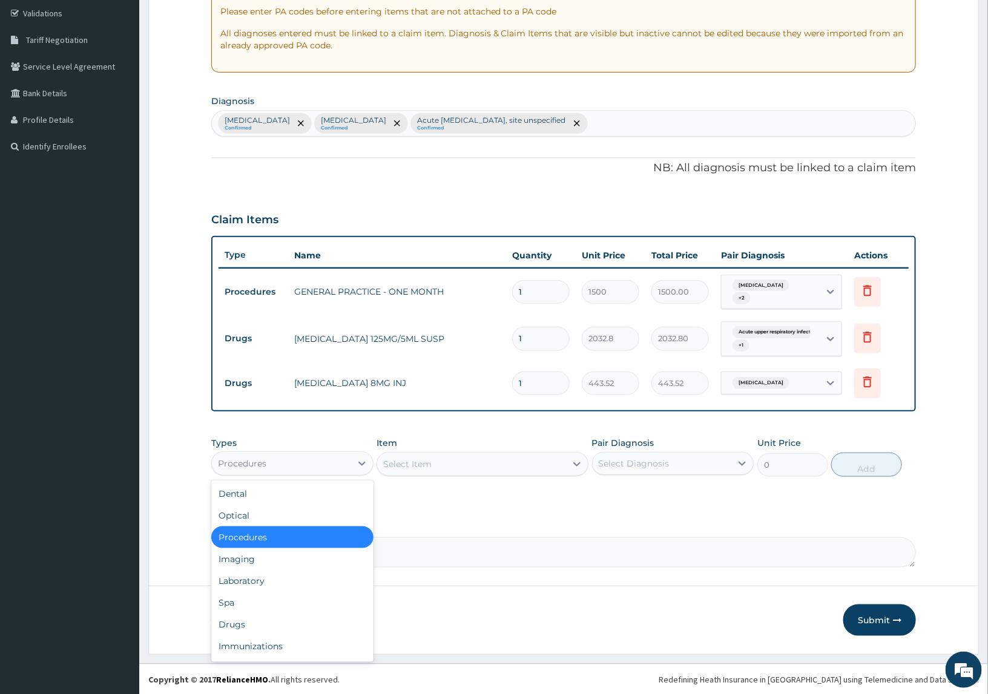
click at [298, 467] on div "Procedures" at bounding box center [281, 463] width 139 height 19
click at [271, 622] on div "Drugs" at bounding box center [292, 625] width 162 height 22
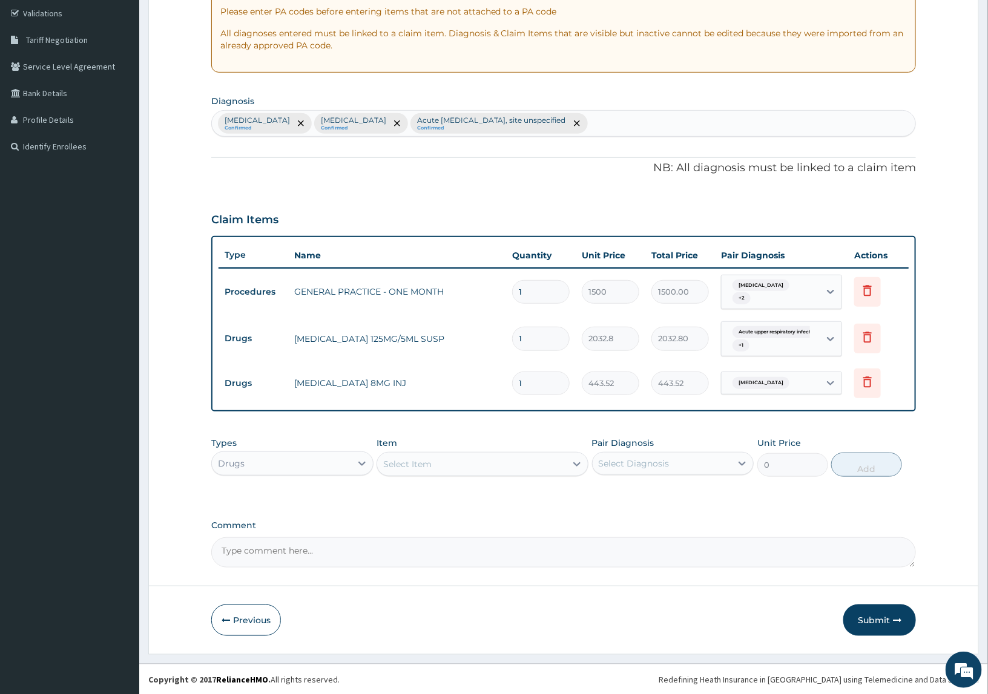
click at [419, 469] on div "Select Item" at bounding box center [407, 464] width 48 height 12
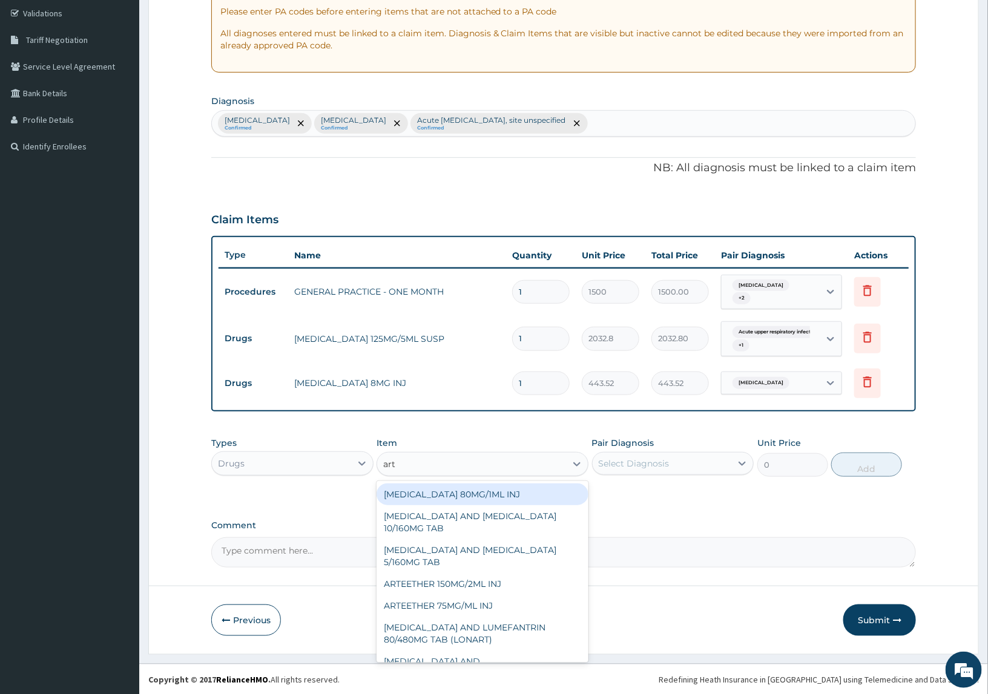
type input "arte"
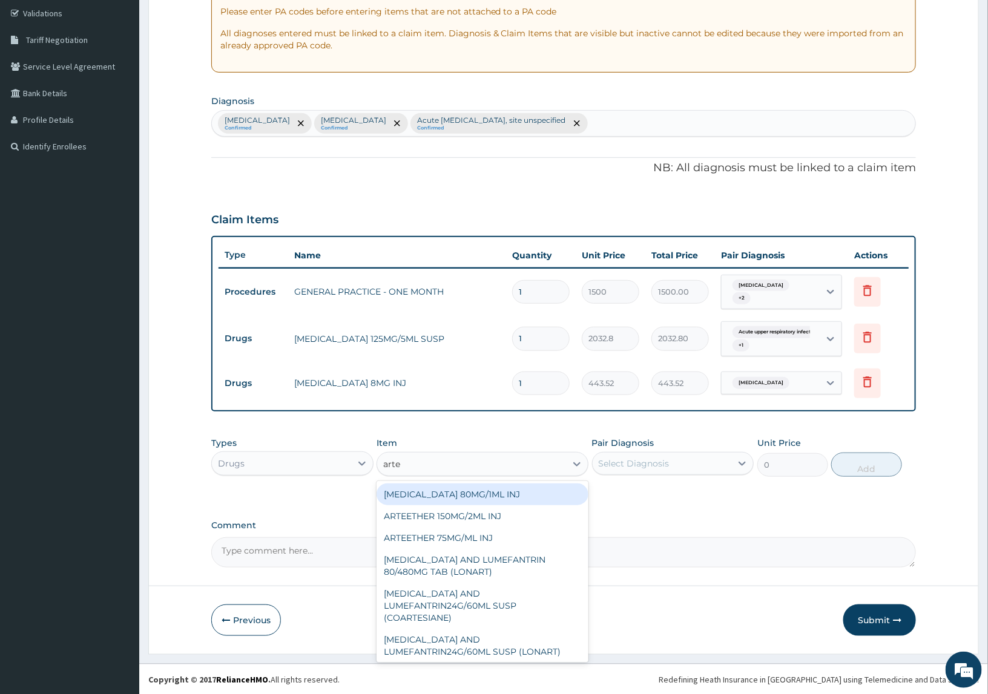
click at [448, 491] on div "ARTEMETHER 80MG/1ML INJ" at bounding box center [481, 495] width 211 height 22
type input "646.8"
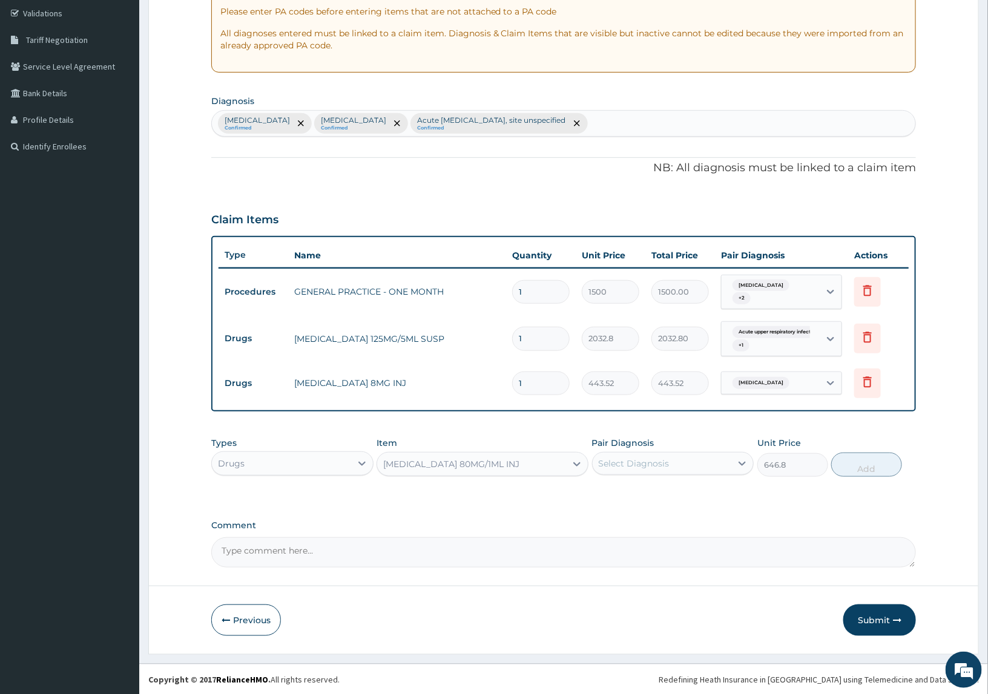
click at [634, 467] on div "Select Diagnosis" at bounding box center [633, 463] width 71 height 12
click at [640, 488] on label "Malaria, unspecified" at bounding box center [649, 493] width 75 height 12
checkbox input "true"
click at [854, 467] on button "Add" at bounding box center [866, 465] width 70 height 24
type input "0"
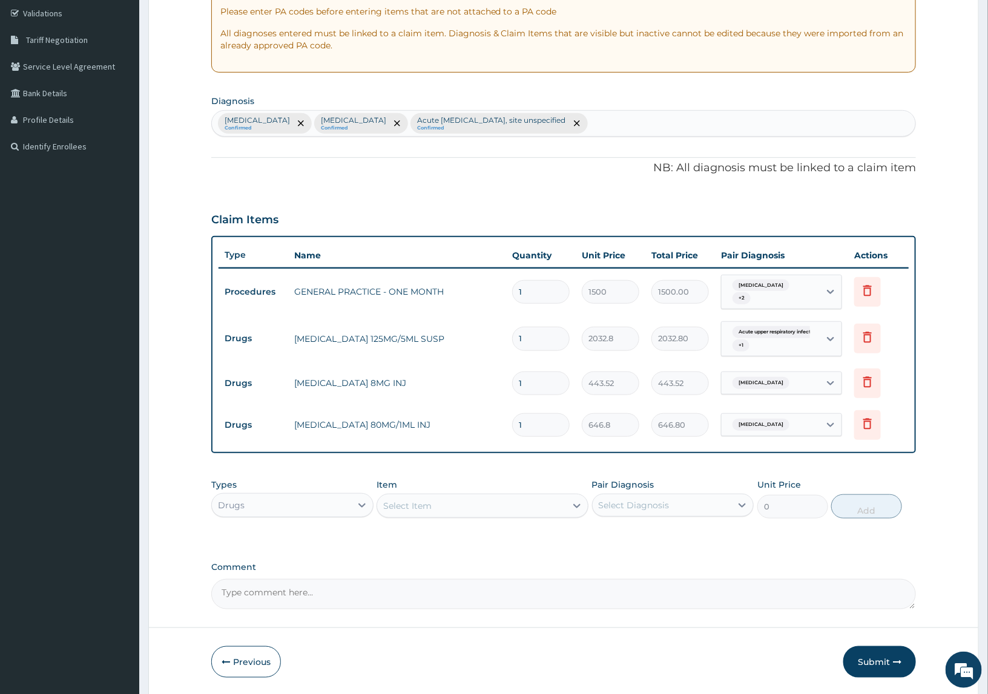
drag, startPoint x: 539, startPoint y: 433, endPoint x: 405, endPoint y: 402, distance: 137.1
click at [405, 402] on tbody "Procedures GENERAL PRACTICE - ONE MONTH 1 1500 1500.00 Malaria, unspecified + 2…" at bounding box center [563, 357] width 690 height 178
type input "3"
type input "1940.40"
type input "3"
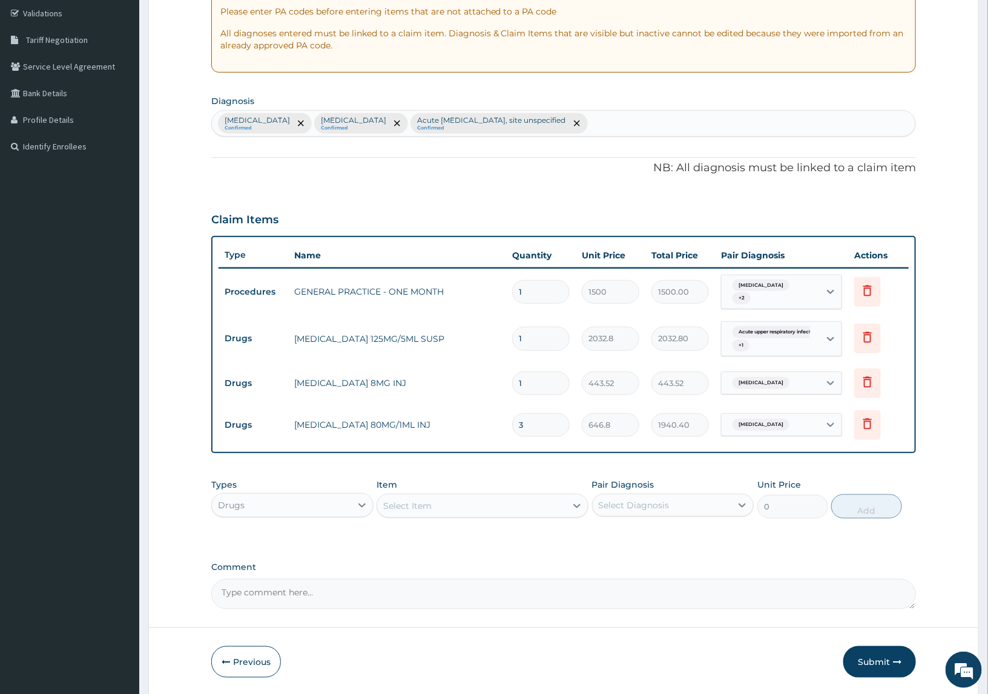
click at [427, 506] on div "Select Item" at bounding box center [407, 506] width 48 height 12
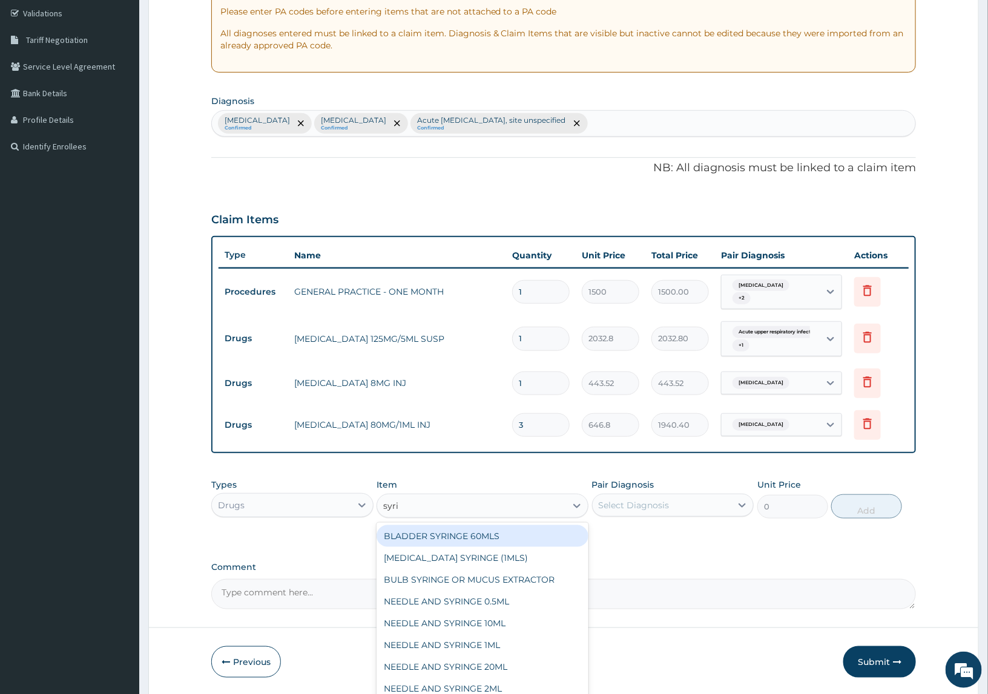
type input "syrin"
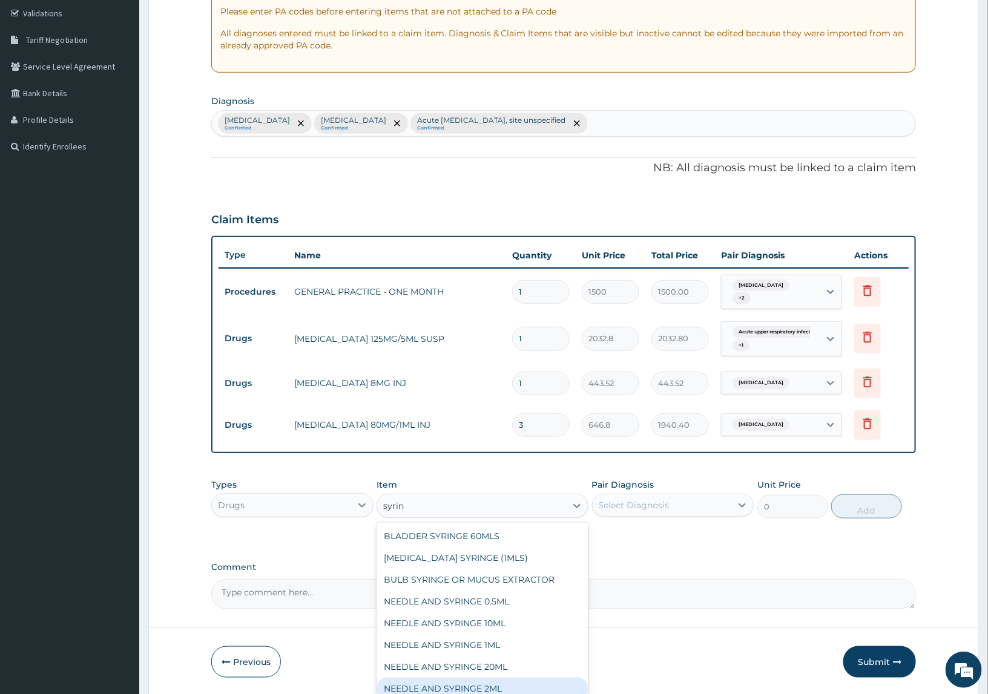
scroll to position [41, 0]
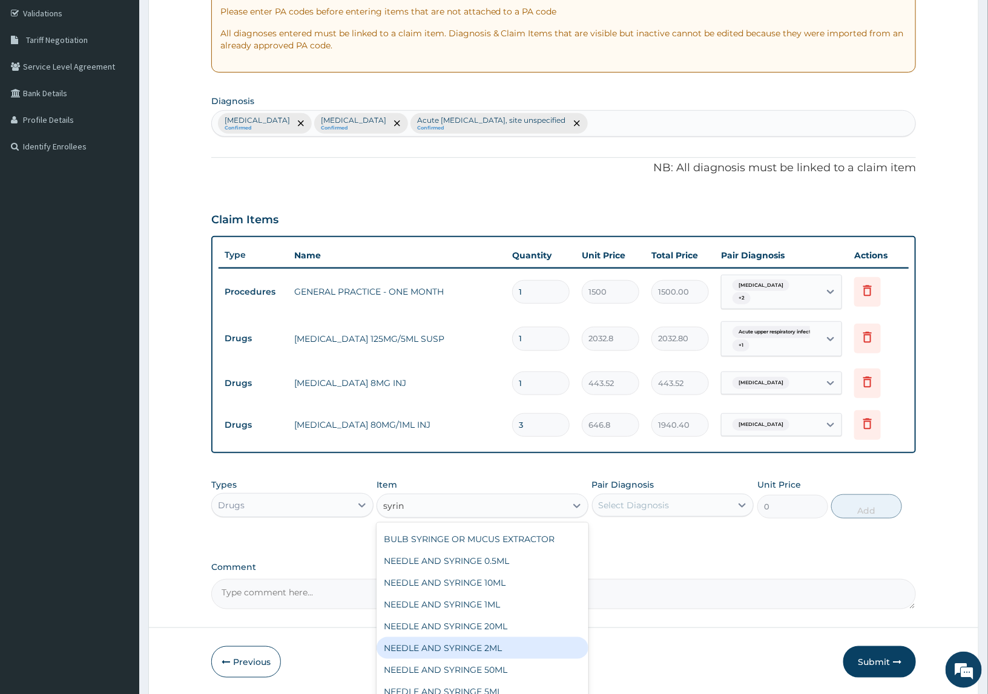
click at [427, 642] on div "NEEDLE AND SYRINGE 2ML" at bounding box center [481, 648] width 211 height 22
type input "55.44"
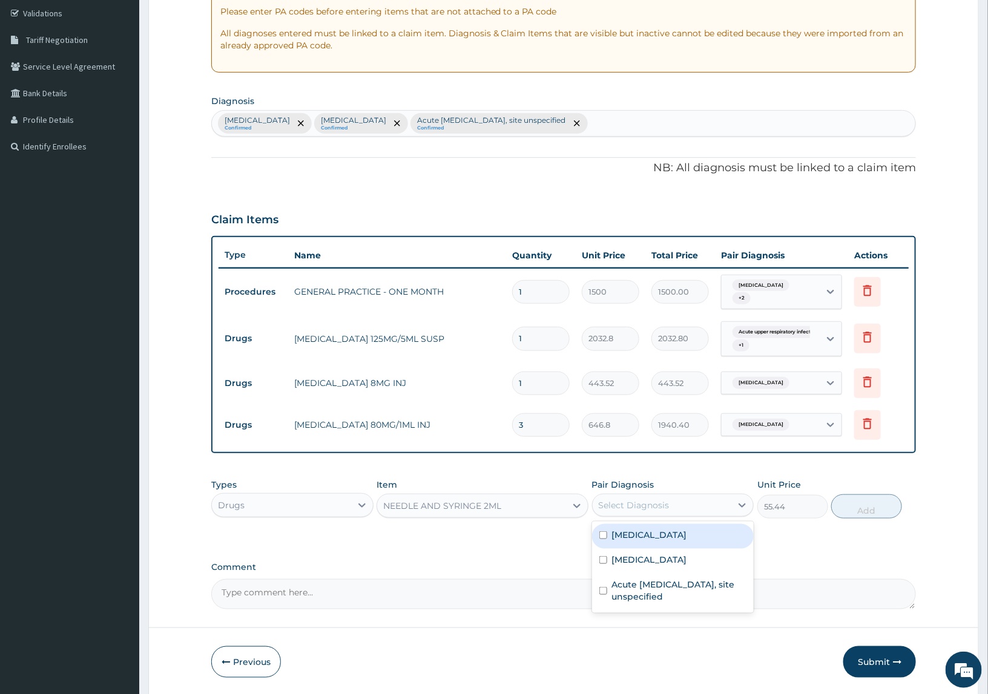
click at [639, 506] on div "Select Diagnosis" at bounding box center [633, 505] width 71 height 12
drag, startPoint x: 642, startPoint y: 531, endPoint x: 772, endPoint y: 524, distance: 130.3
click at [660, 531] on label "Malaria, unspecified" at bounding box center [649, 535] width 75 height 12
checkbox input "true"
click at [857, 505] on button "Add" at bounding box center [866, 506] width 70 height 24
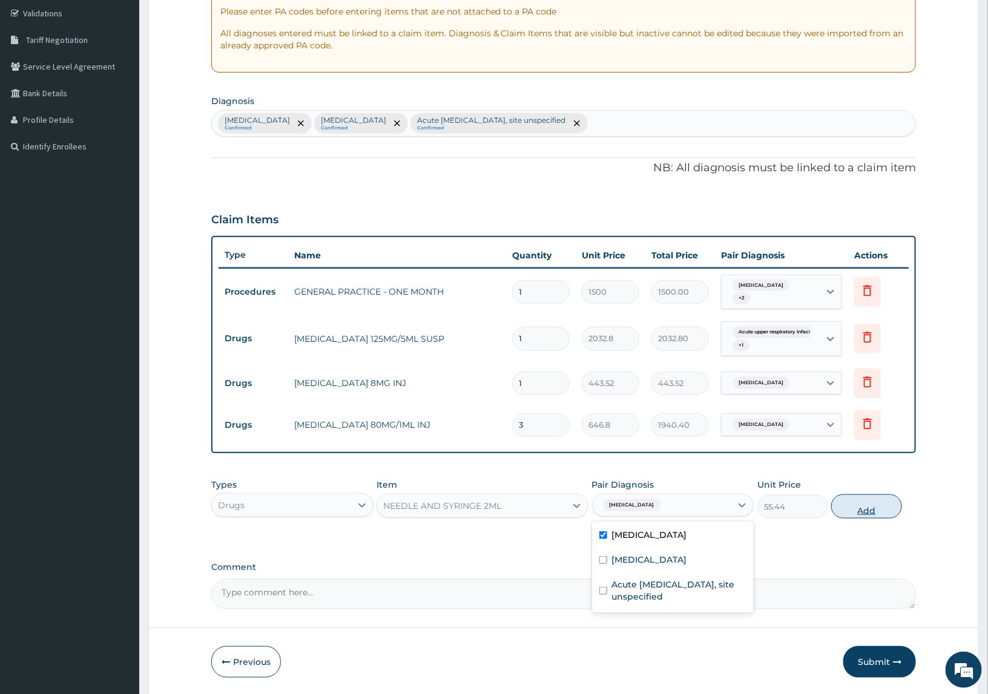
type input "0"
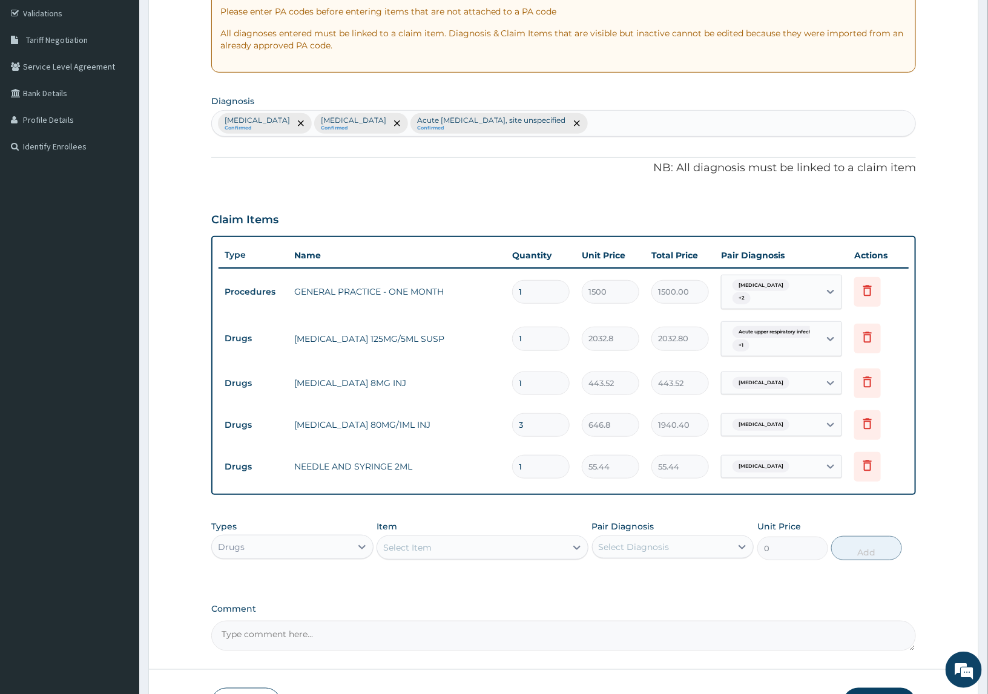
click at [525, 469] on input "1" at bounding box center [540, 467] width 57 height 24
drag, startPoint x: 531, startPoint y: 464, endPoint x: 359, endPoint y: 457, distance: 172.6
click at [359, 457] on tr "Drugs NEEDLE AND SYRINGE 2ML 1 55.44 55.44 Malaria, unspecified Delete" at bounding box center [563, 467] width 690 height 42
type input "4"
type input "221.76"
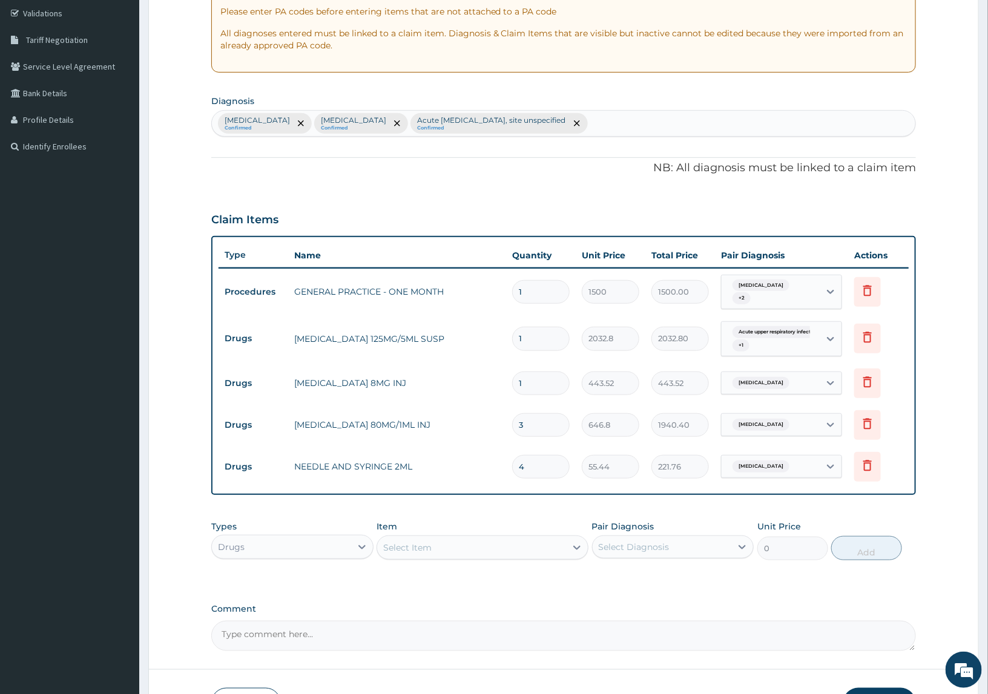
type input "4"
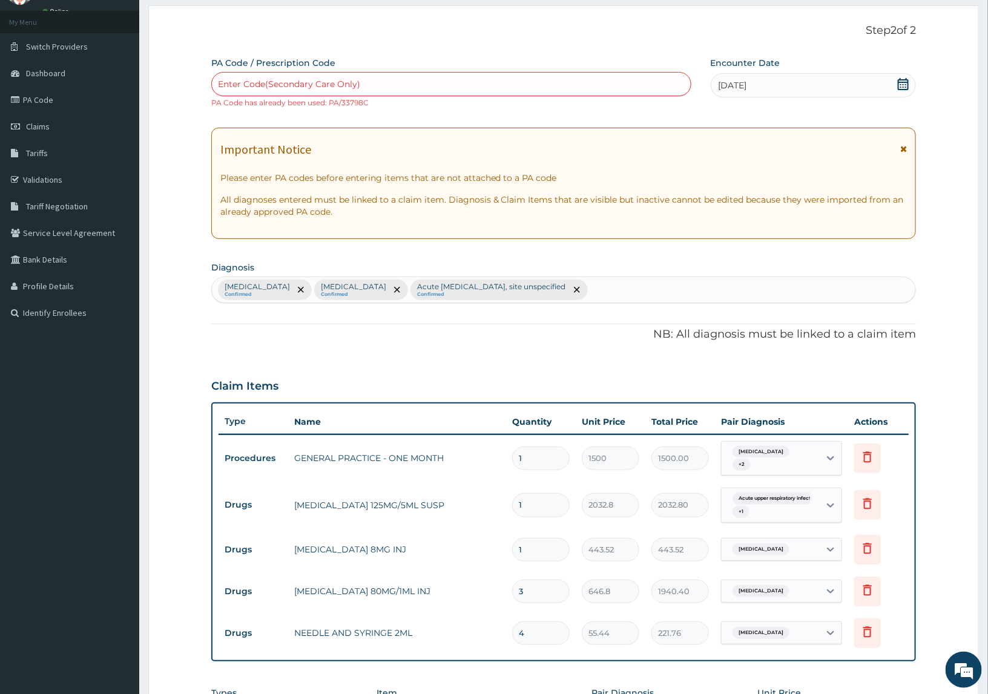
scroll to position [309, 0]
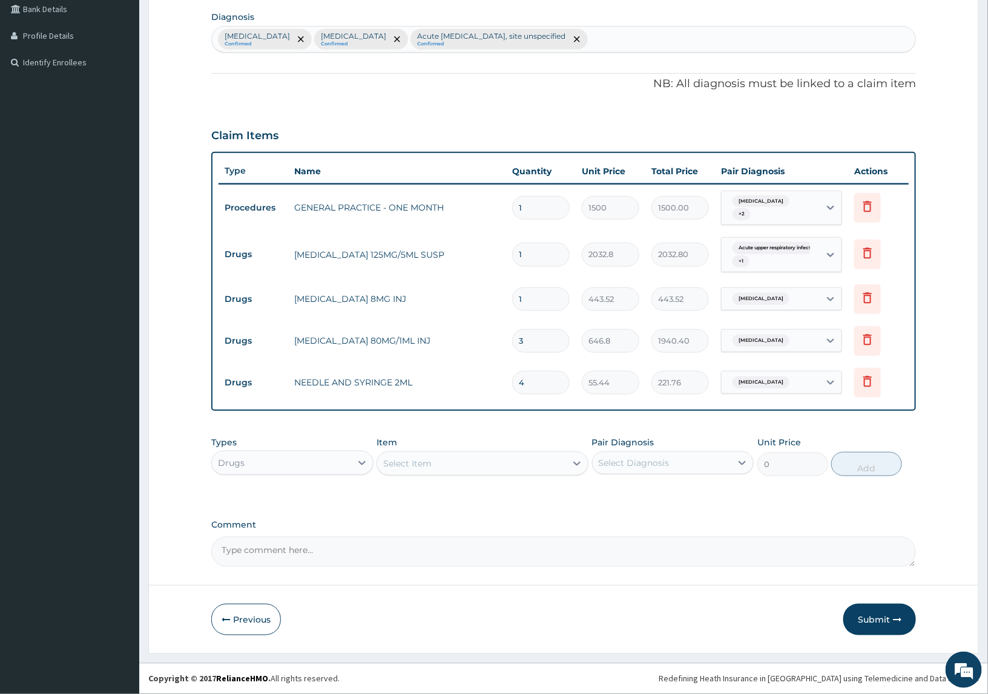
drag, startPoint x: 873, startPoint y: 617, endPoint x: 419, endPoint y: 602, distance: 453.5
click at [873, 617] on button "Submit" at bounding box center [879, 619] width 73 height 31
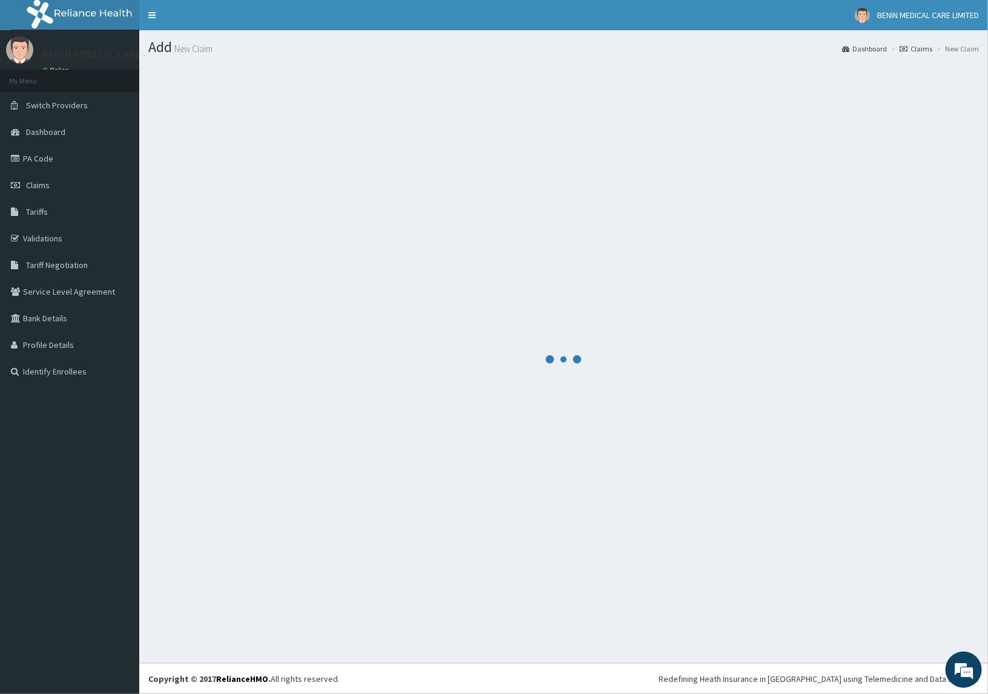
scroll to position [0, 0]
